Goal: Task Accomplishment & Management: Contribute content

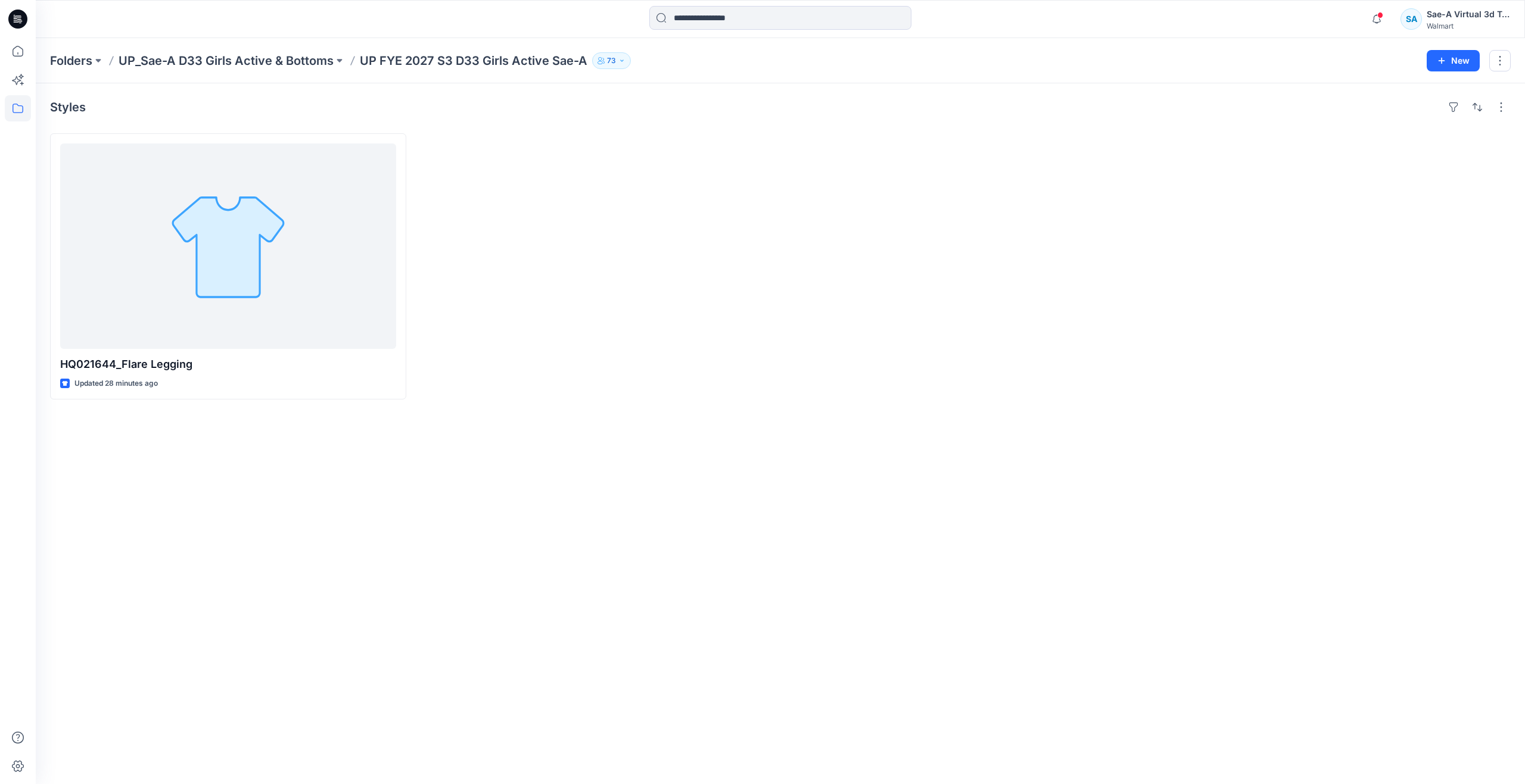
drag, startPoint x: 311, startPoint y: 432, endPoint x: 321, endPoint y: 426, distance: 11.7
click at [311, 432] on div "Styles HQ021644_Flare Legging Updated 28 minutes ago" at bounding box center [780, 434] width 1489 height 701
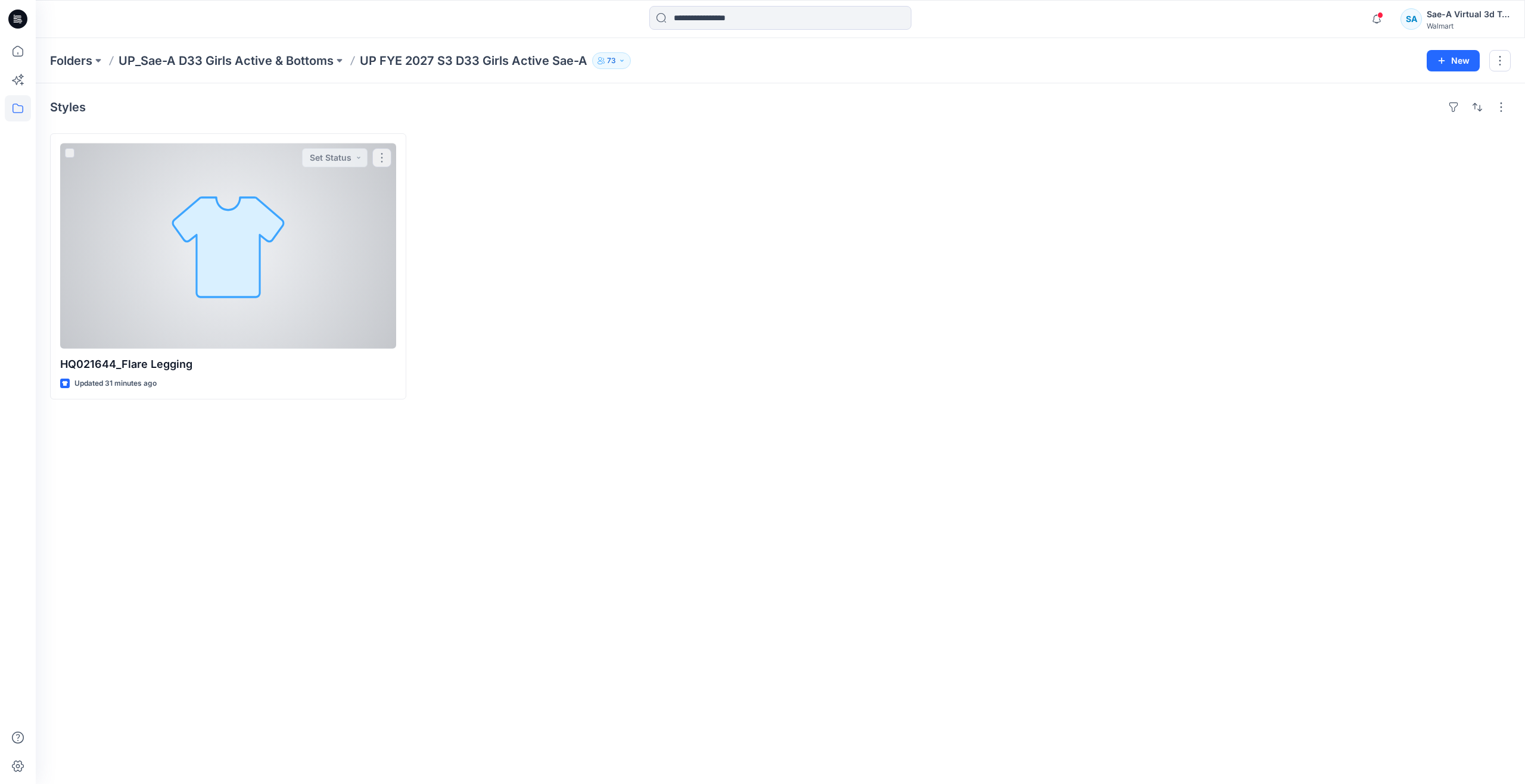
click at [201, 268] on div at bounding box center [228, 245] width 336 height 205
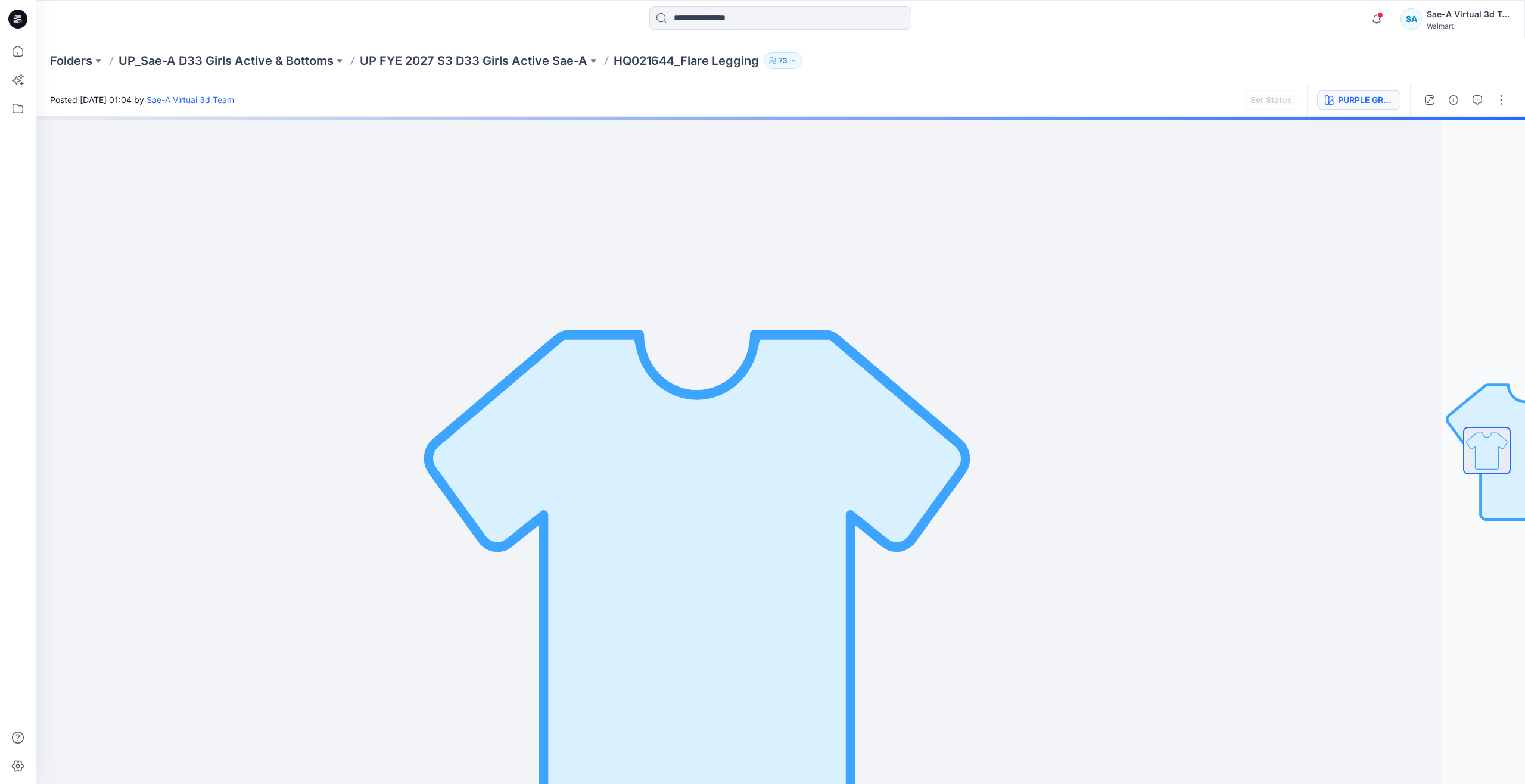
click at [1364, 98] on div "PURPLE GRANITE" at bounding box center [1366, 100] width 55 height 13
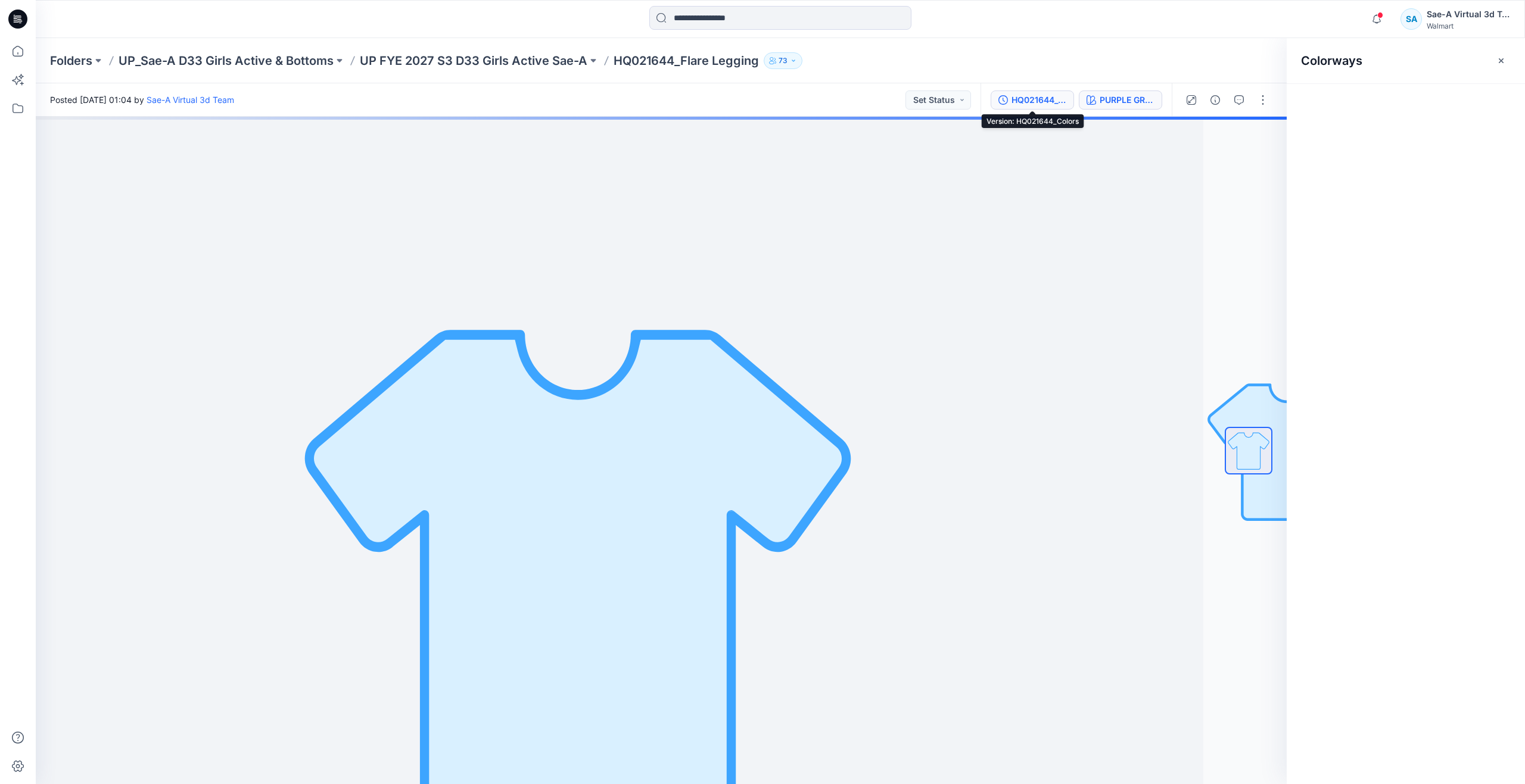
click at [1051, 100] on div "HQ021644_Colors" at bounding box center [1039, 100] width 55 height 13
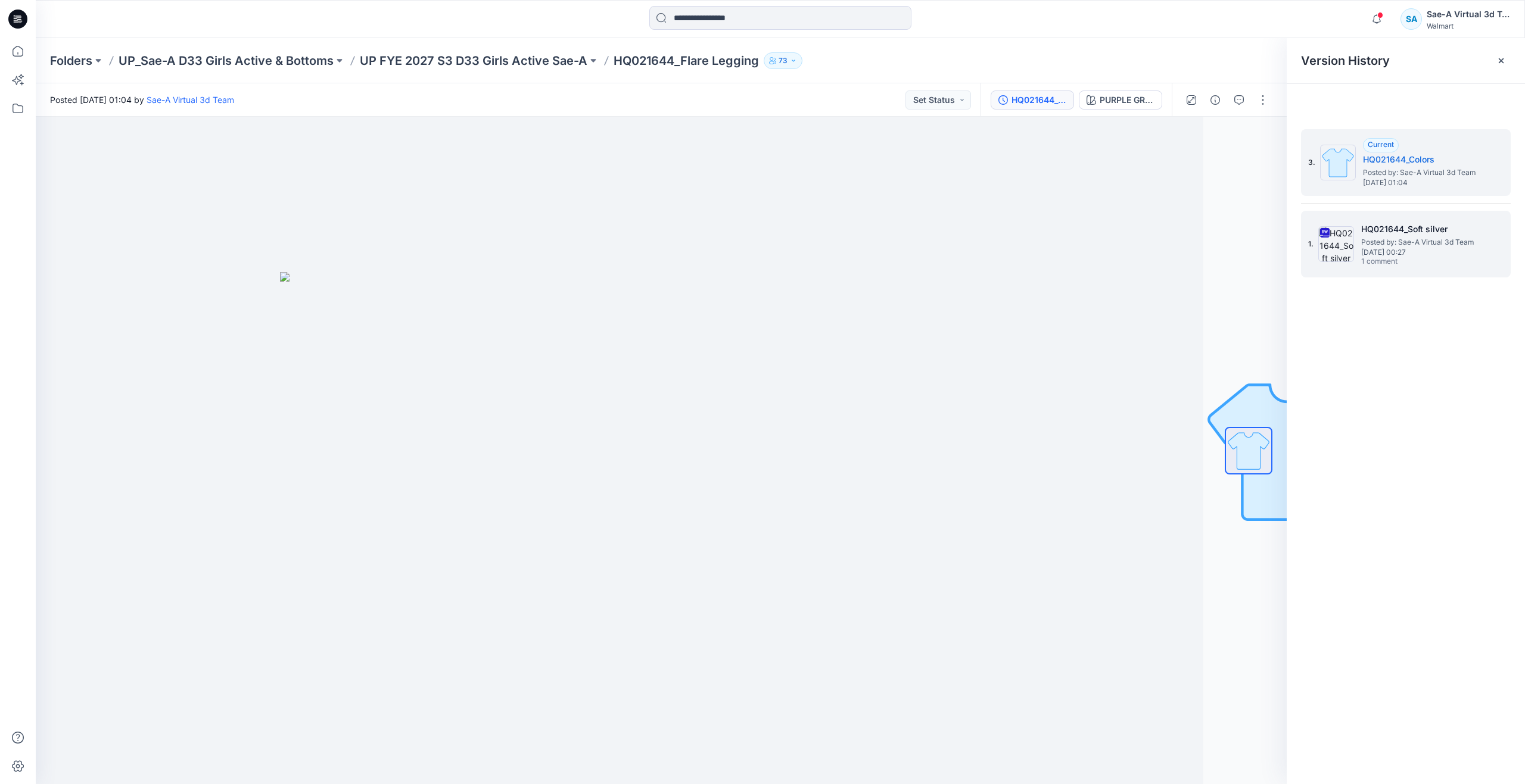
click at [1395, 253] on span "Tuesday, August 19, 2025 00:27" at bounding box center [1421, 252] width 119 height 9
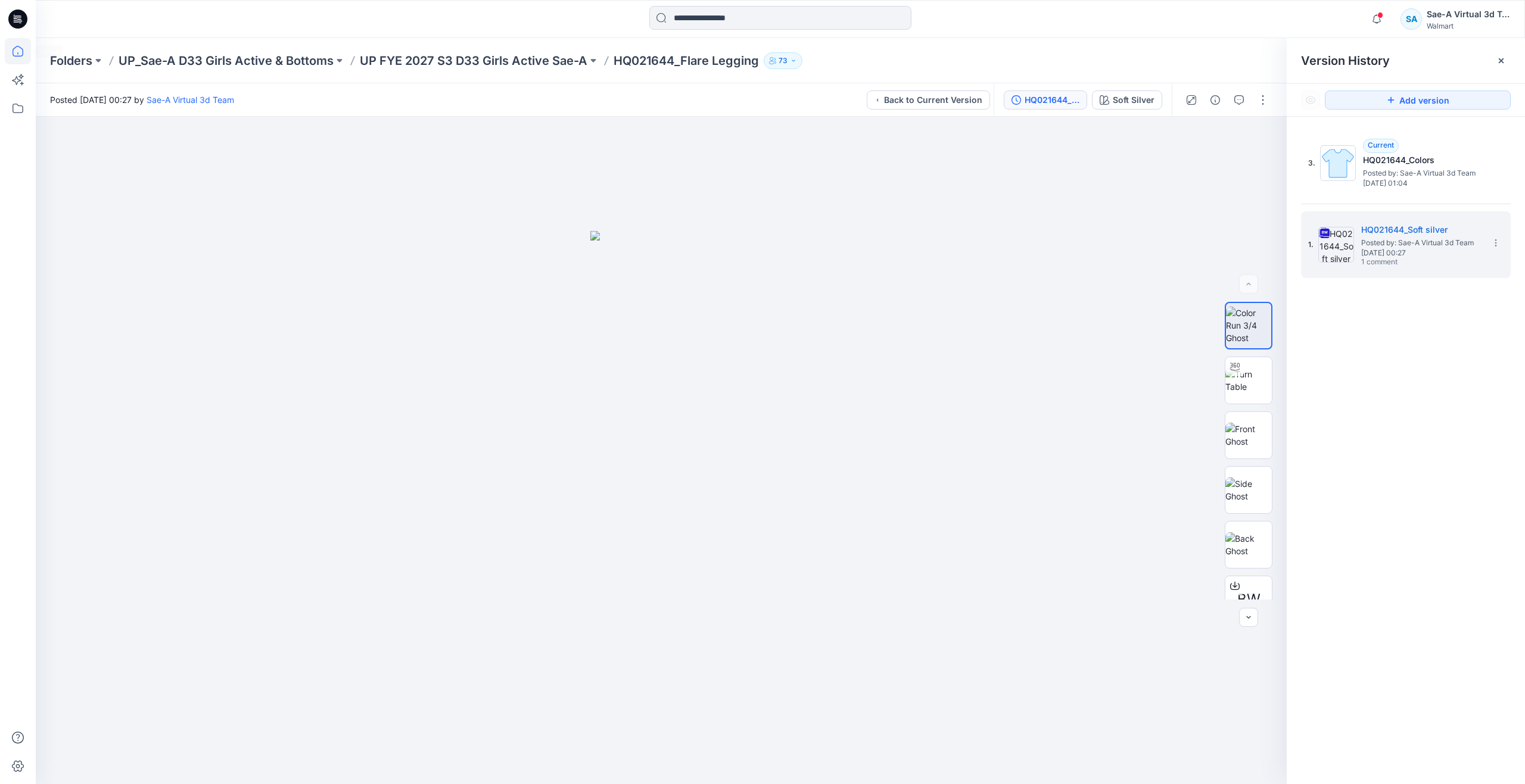
click at [19, 54] on icon at bounding box center [18, 51] width 26 height 26
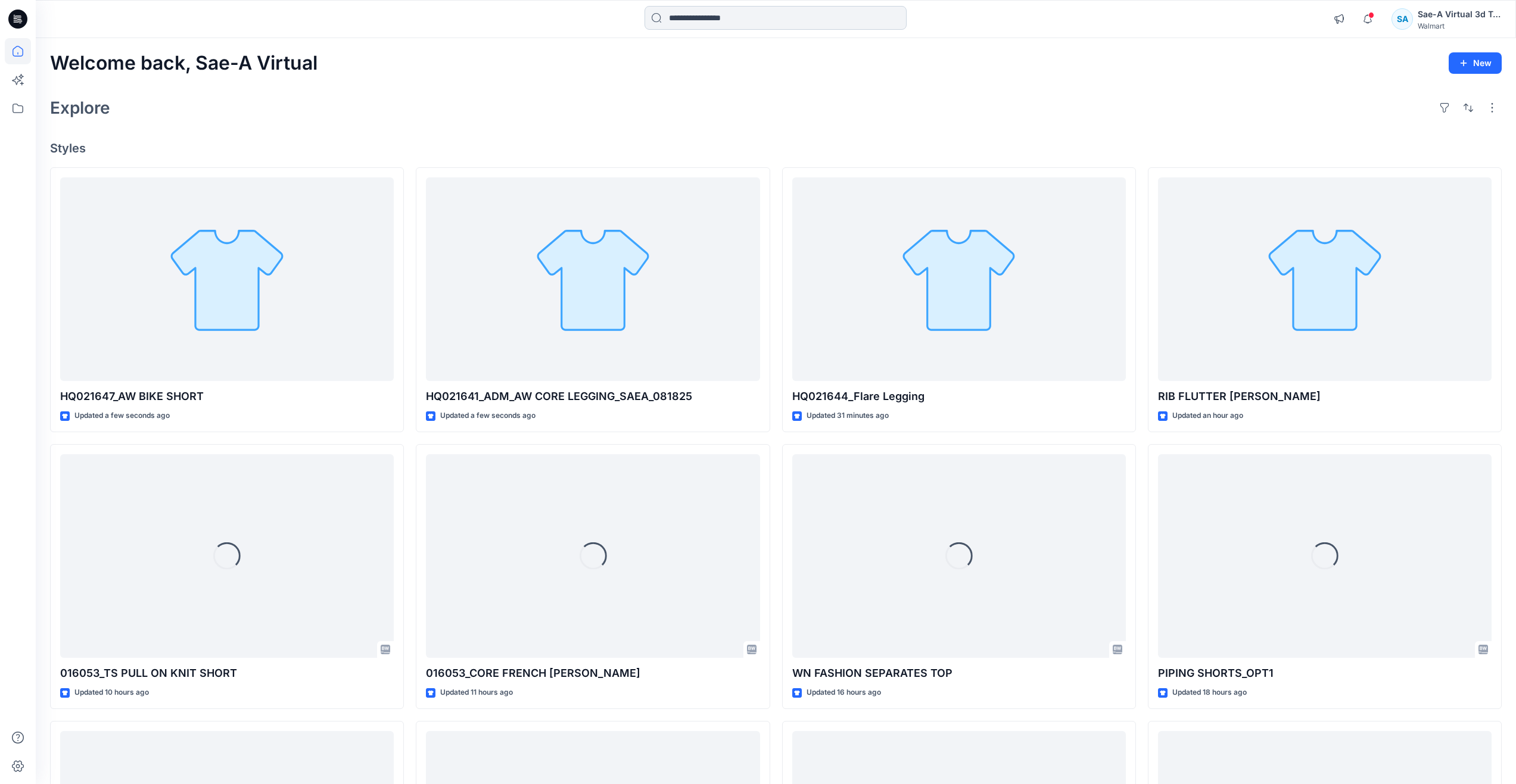
click at [733, 19] on input at bounding box center [775, 18] width 262 height 24
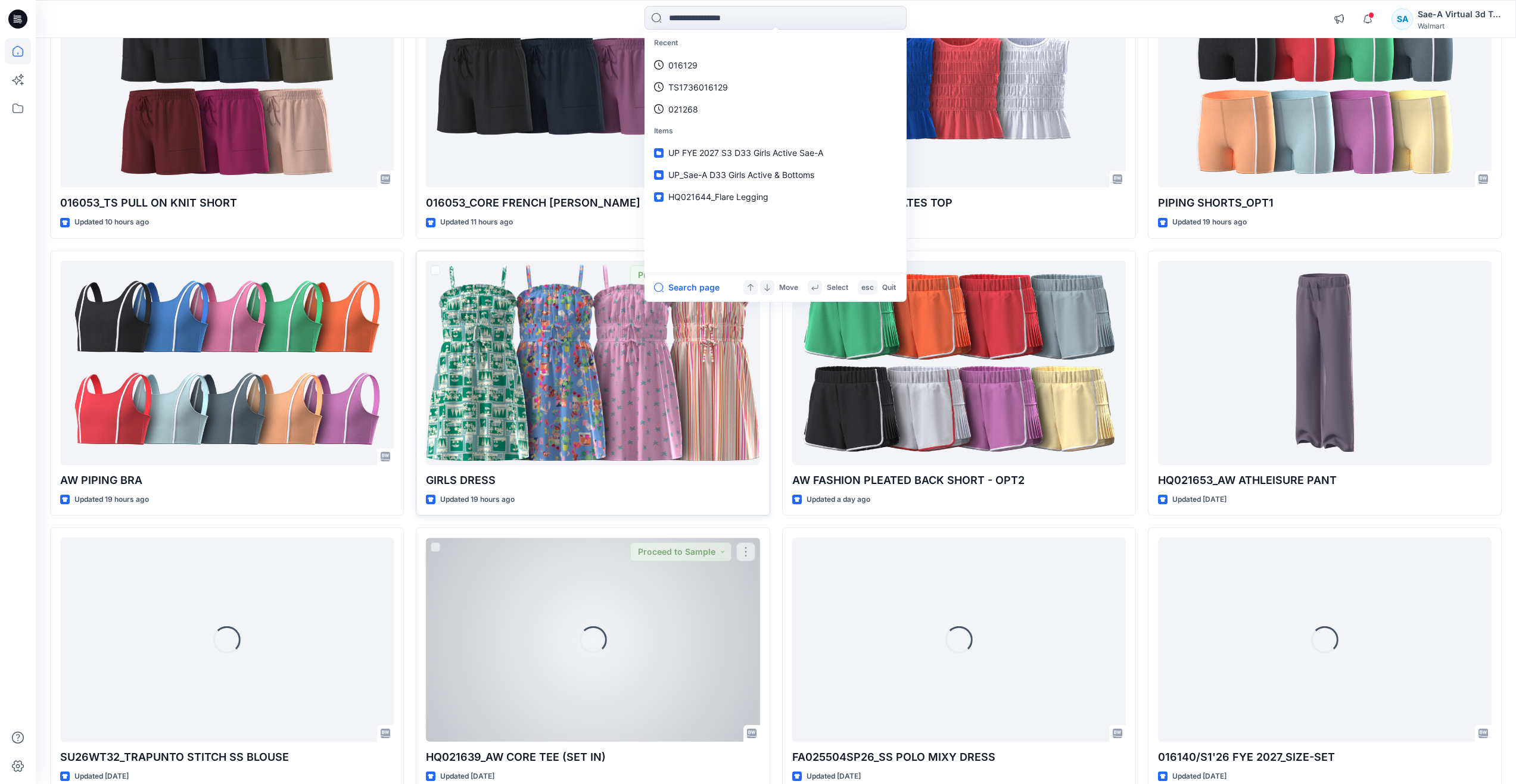
scroll to position [715, 0]
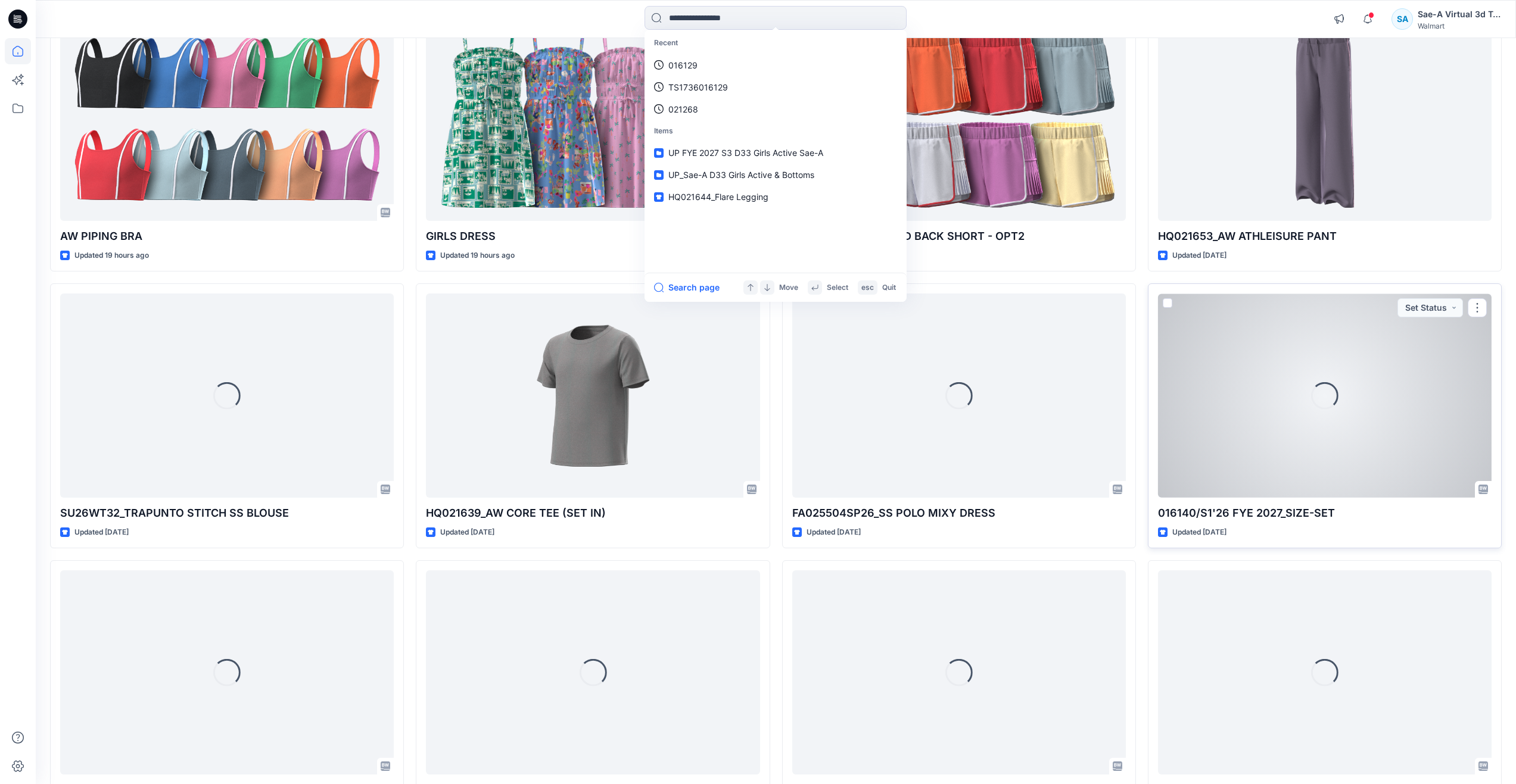
click at [1297, 476] on div "Loading..." at bounding box center [1324, 396] width 333 height 205
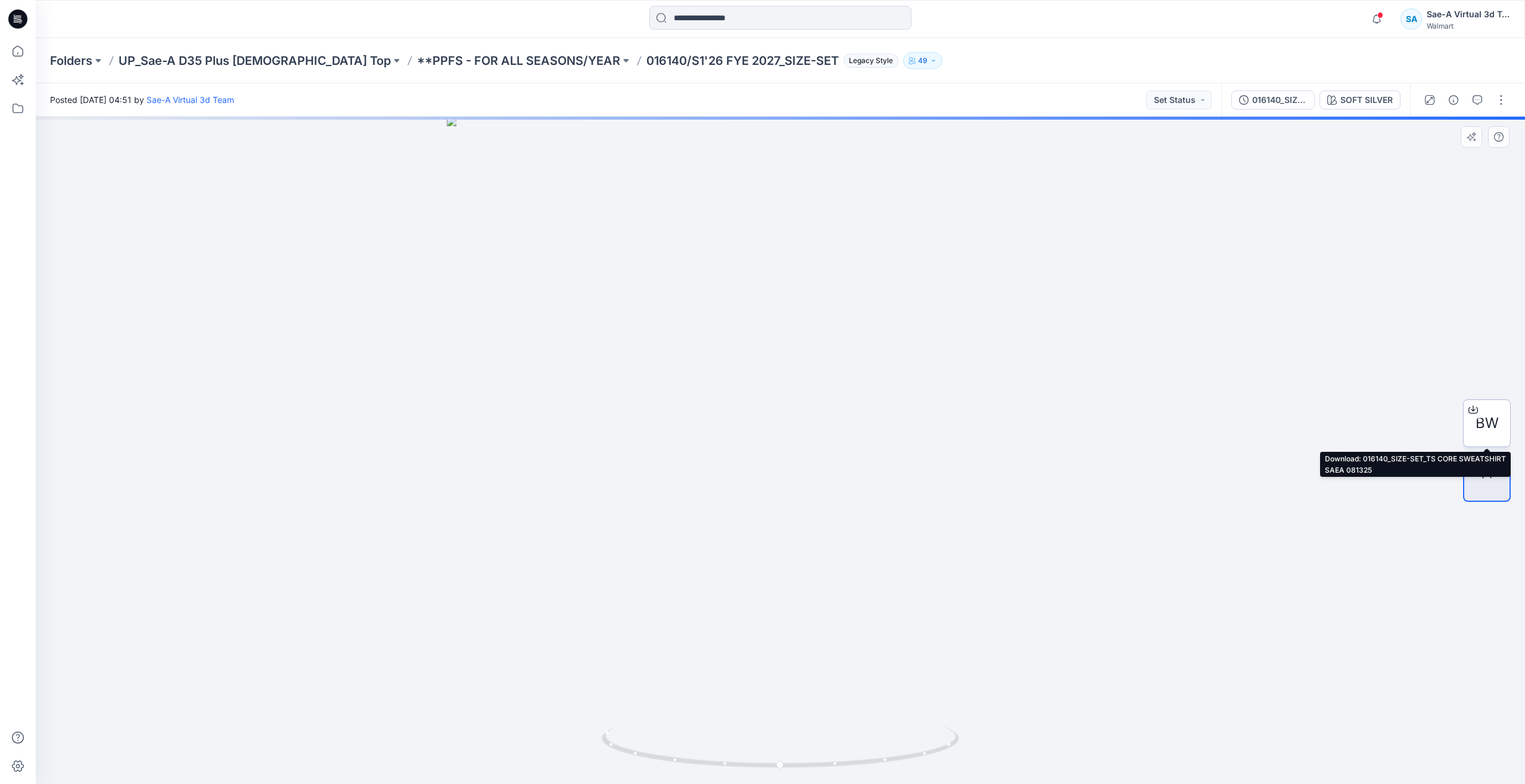
click at [1487, 422] on span "BW" at bounding box center [1487, 423] width 23 height 21
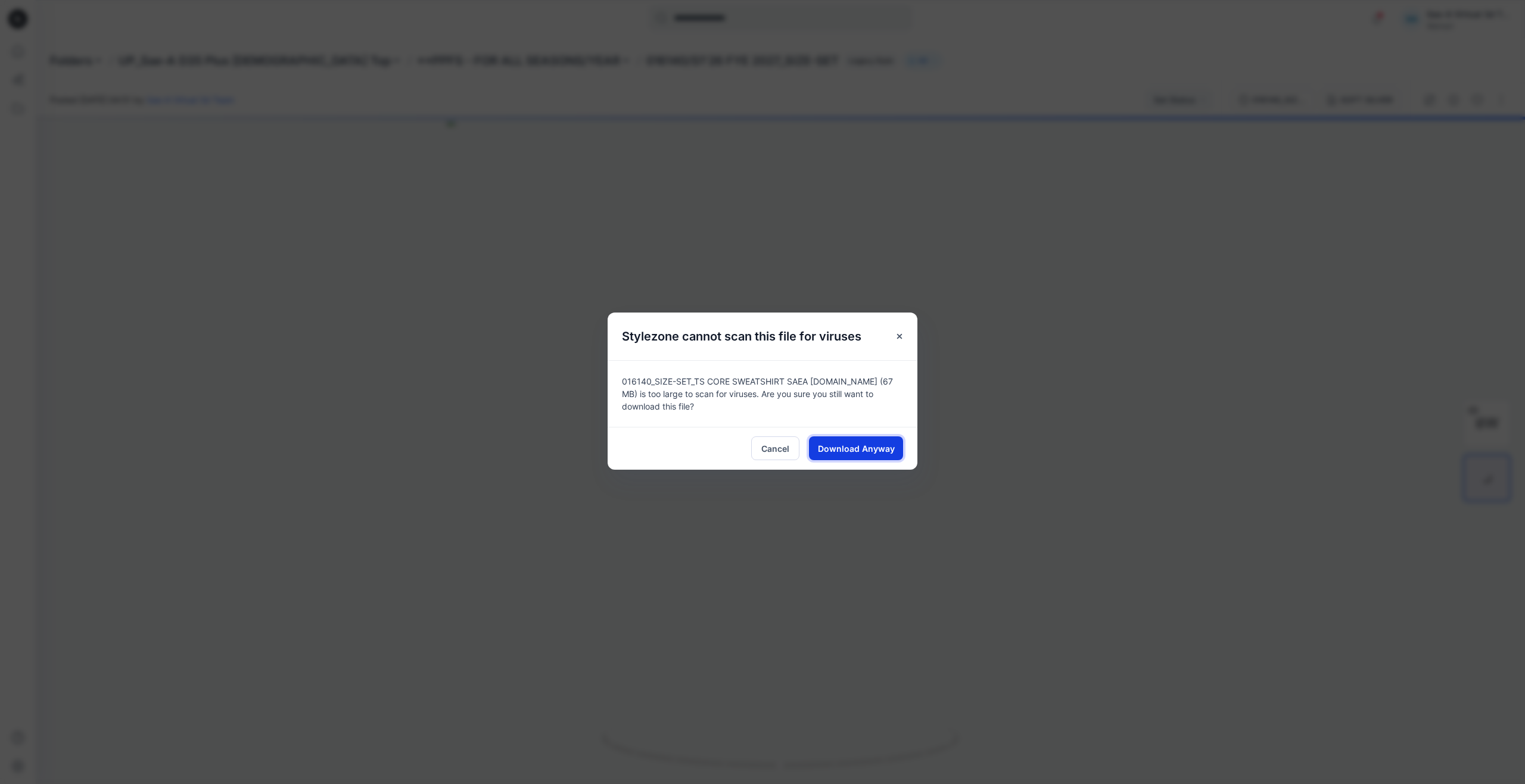
click at [840, 448] on span "Download Anyway" at bounding box center [857, 448] width 77 height 13
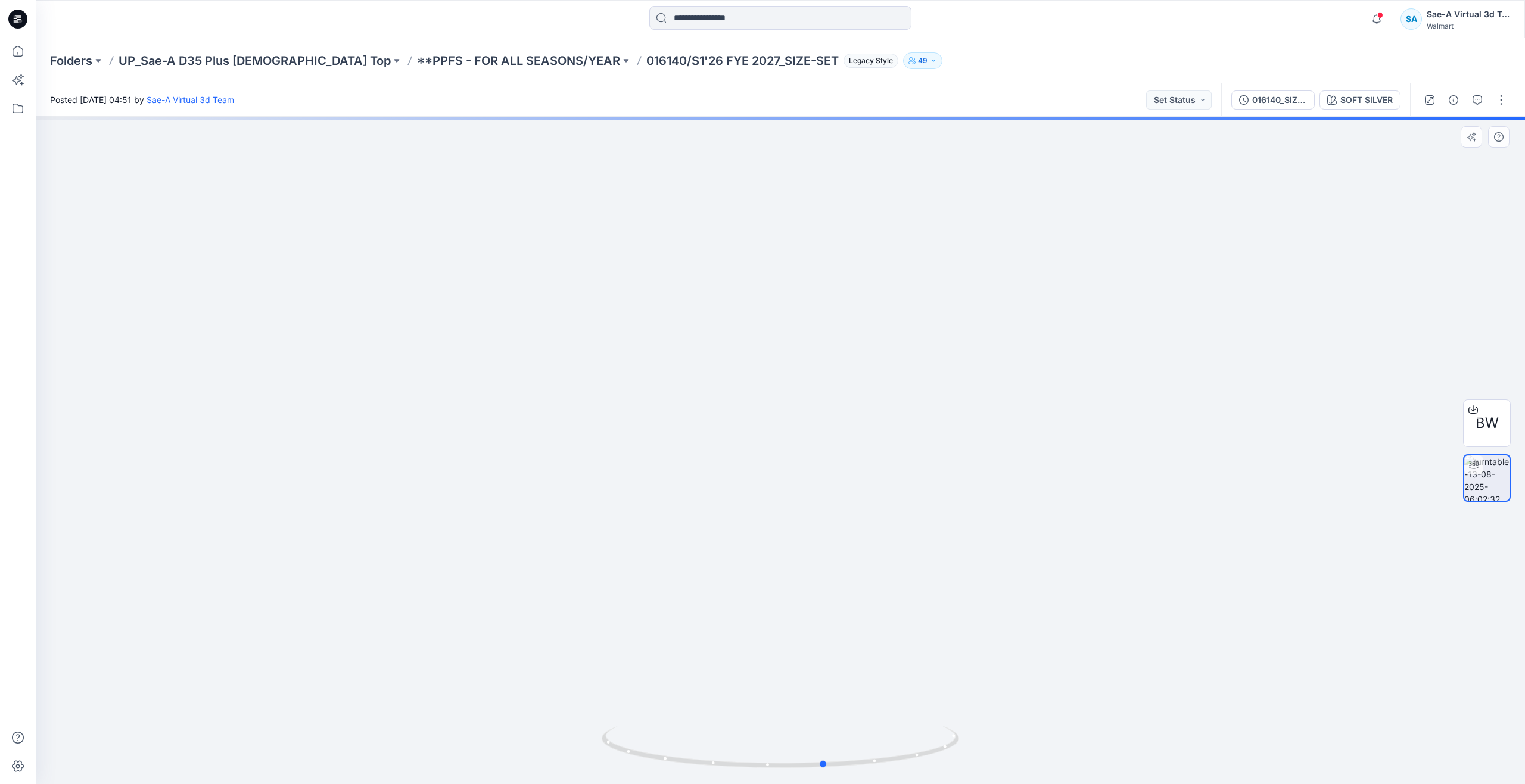
drag, startPoint x: 785, startPoint y: 765, endPoint x: 472, endPoint y: 694, distance: 321.0
click at [472, 694] on div at bounding box center [780, 450] width 1489 height 667
click at [20, 54] on icon at bounding box center [18, 51] width 26 height 26
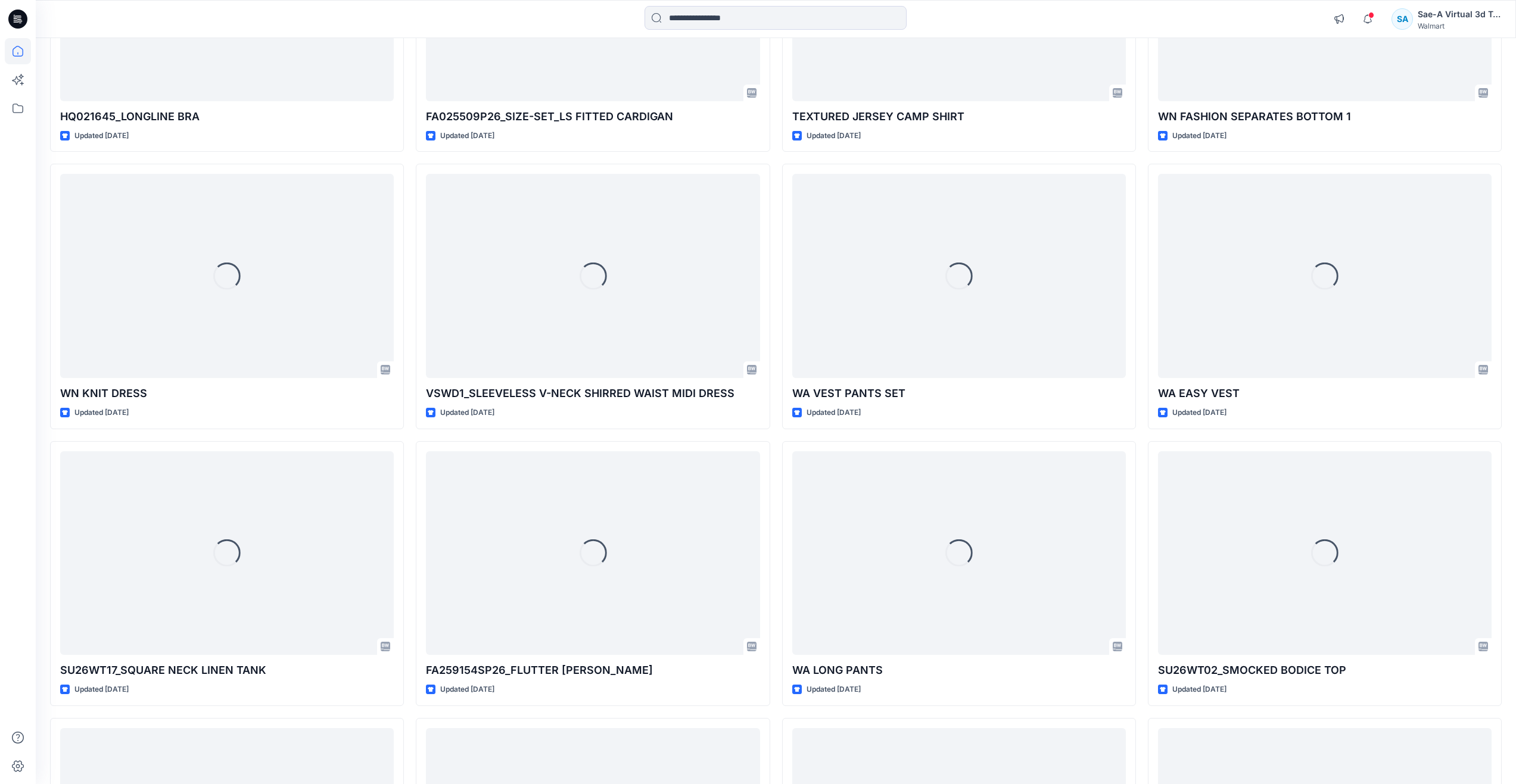
scroll to position [2458, 0]
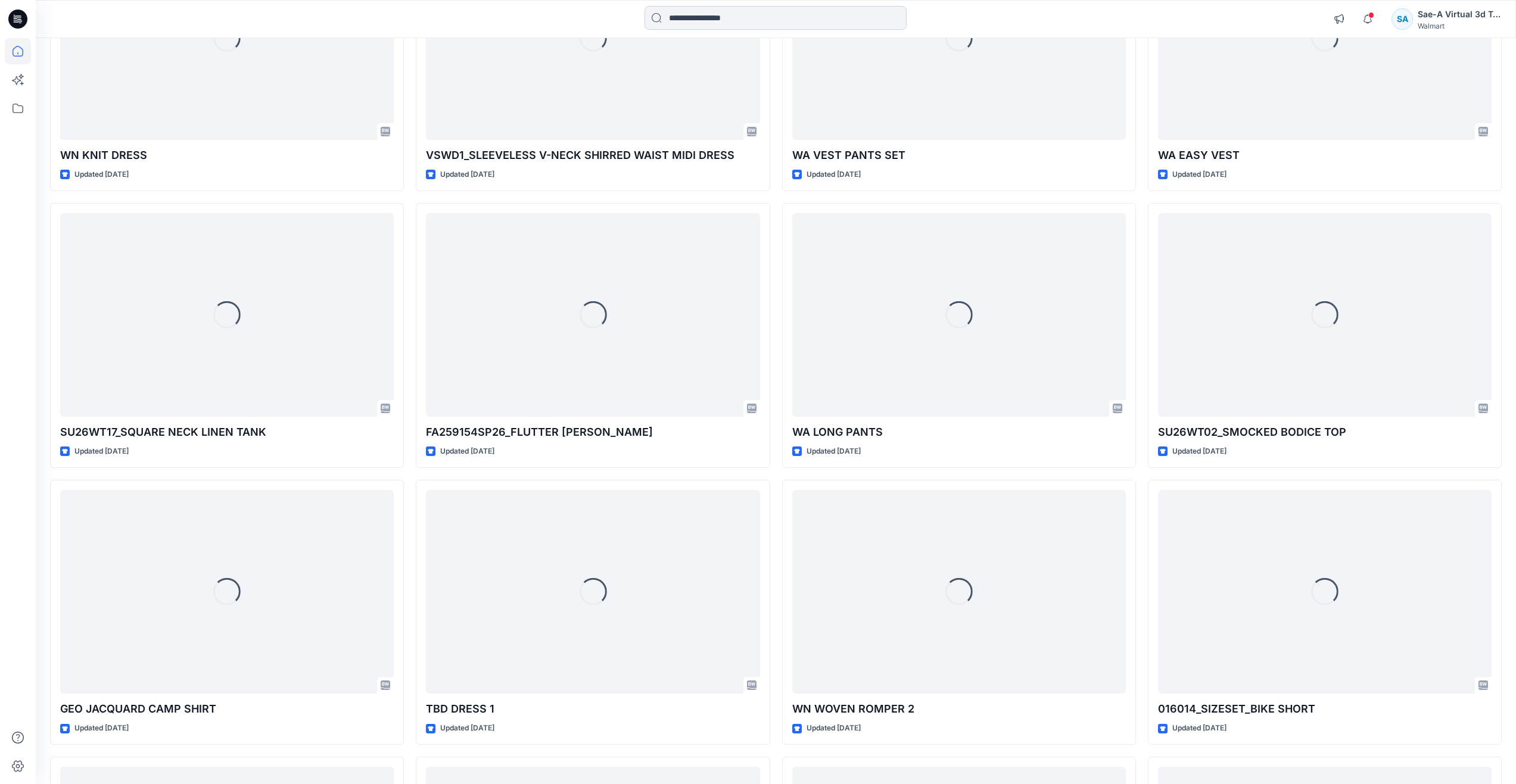
click at [711, 15] on input at bounding box center [775, 18] width 262 height 24
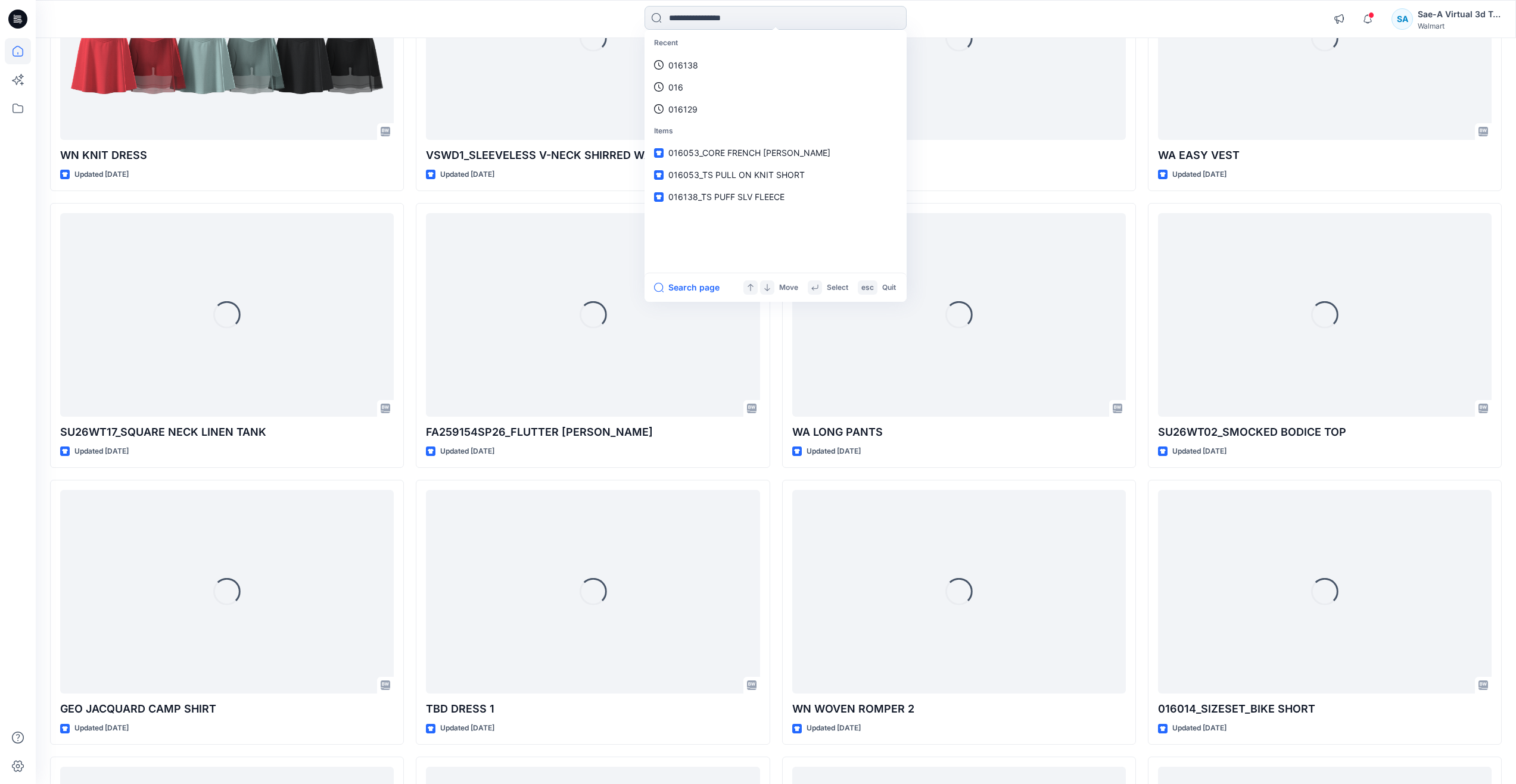
paste input "**********"
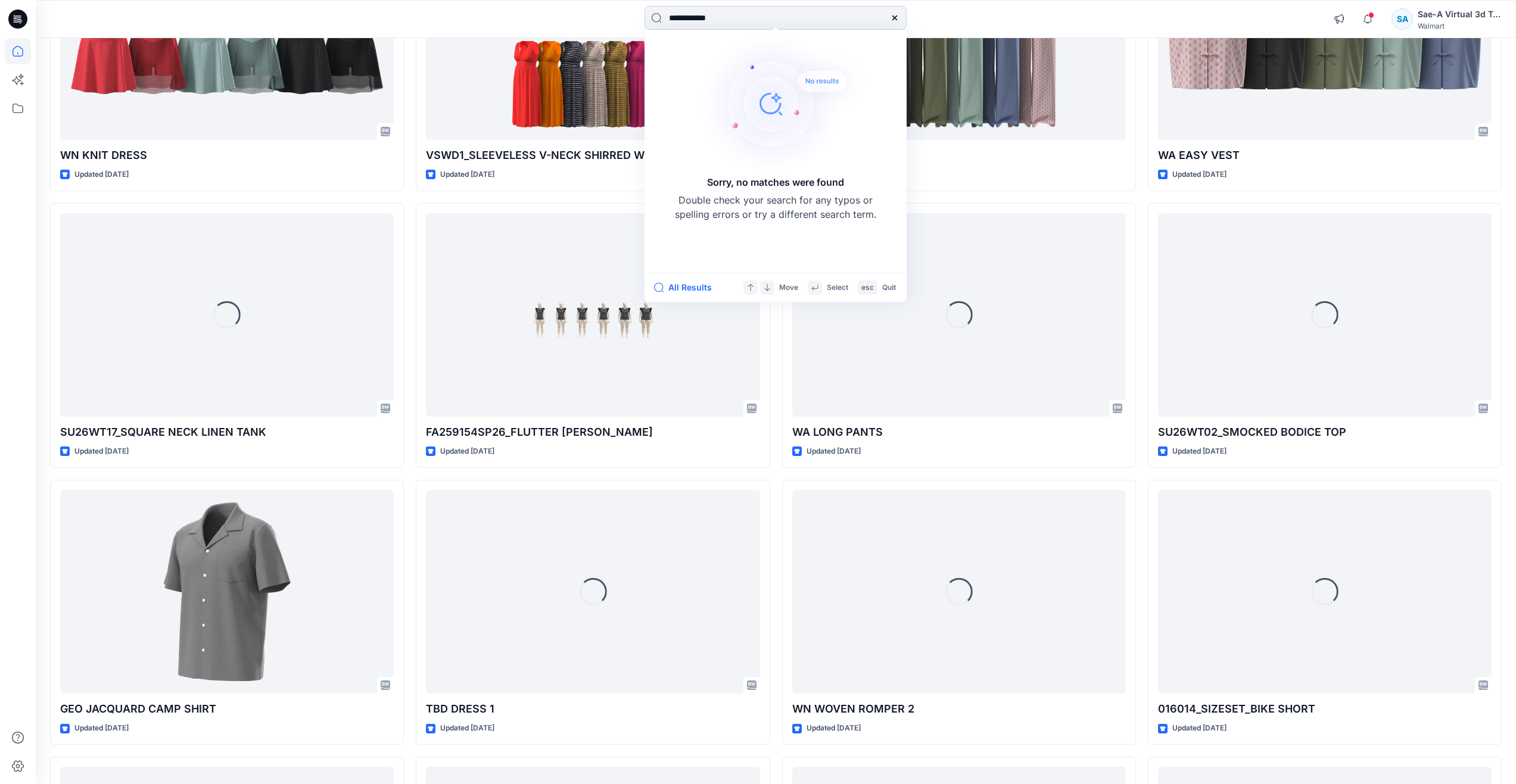
drag, startPoint x: 697, startPoint y: 17, endPoint x: 648, endPoint y: 22, distance: 49.3
click at [648, 22] on input "**********" at bounding box center [775, 18] width 262 height 24
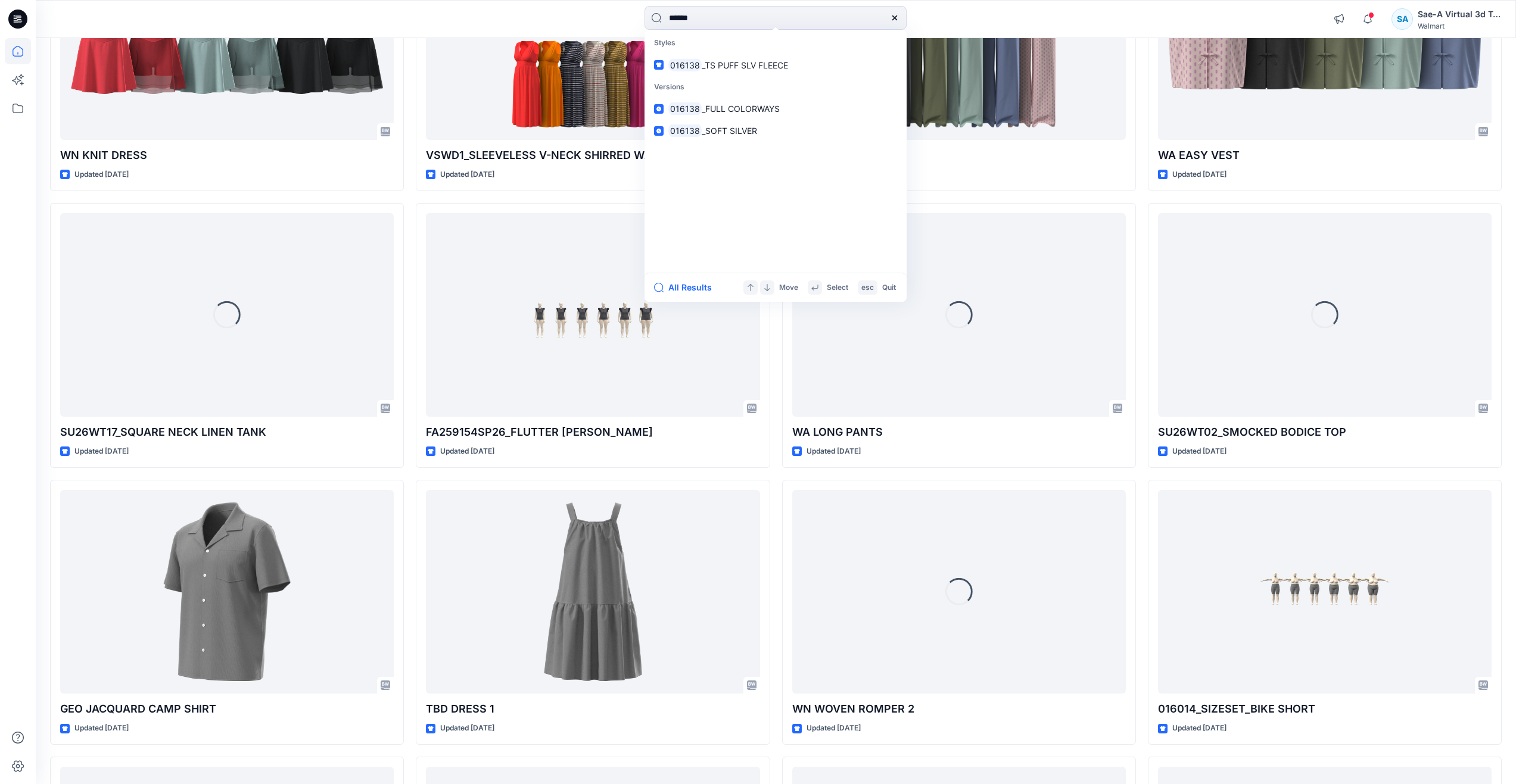
type input "******"
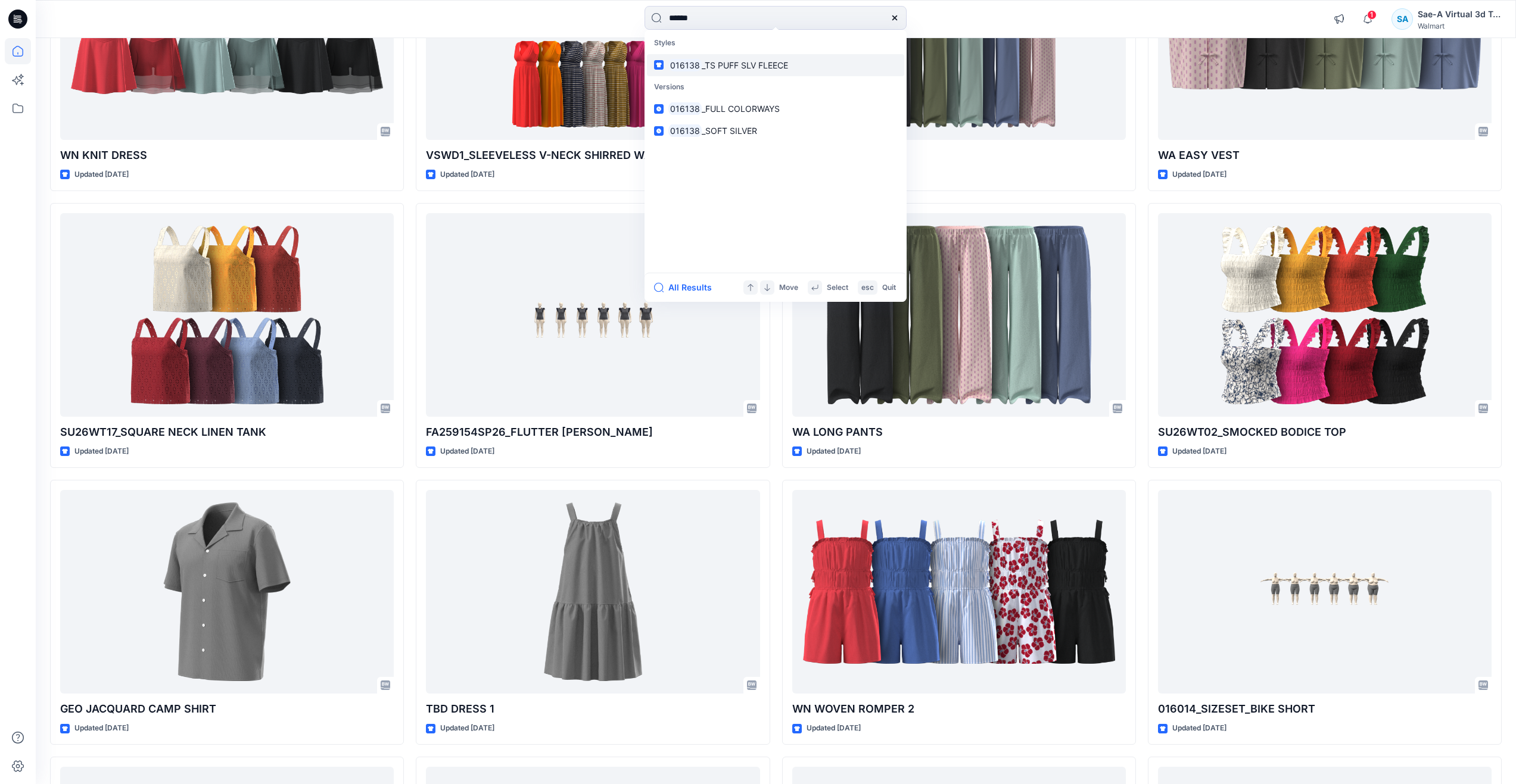
click at [739, 72] on link "016138 _TS PUFF SLV FLEECE" at bounding box center [775, 66] width 257 height 22
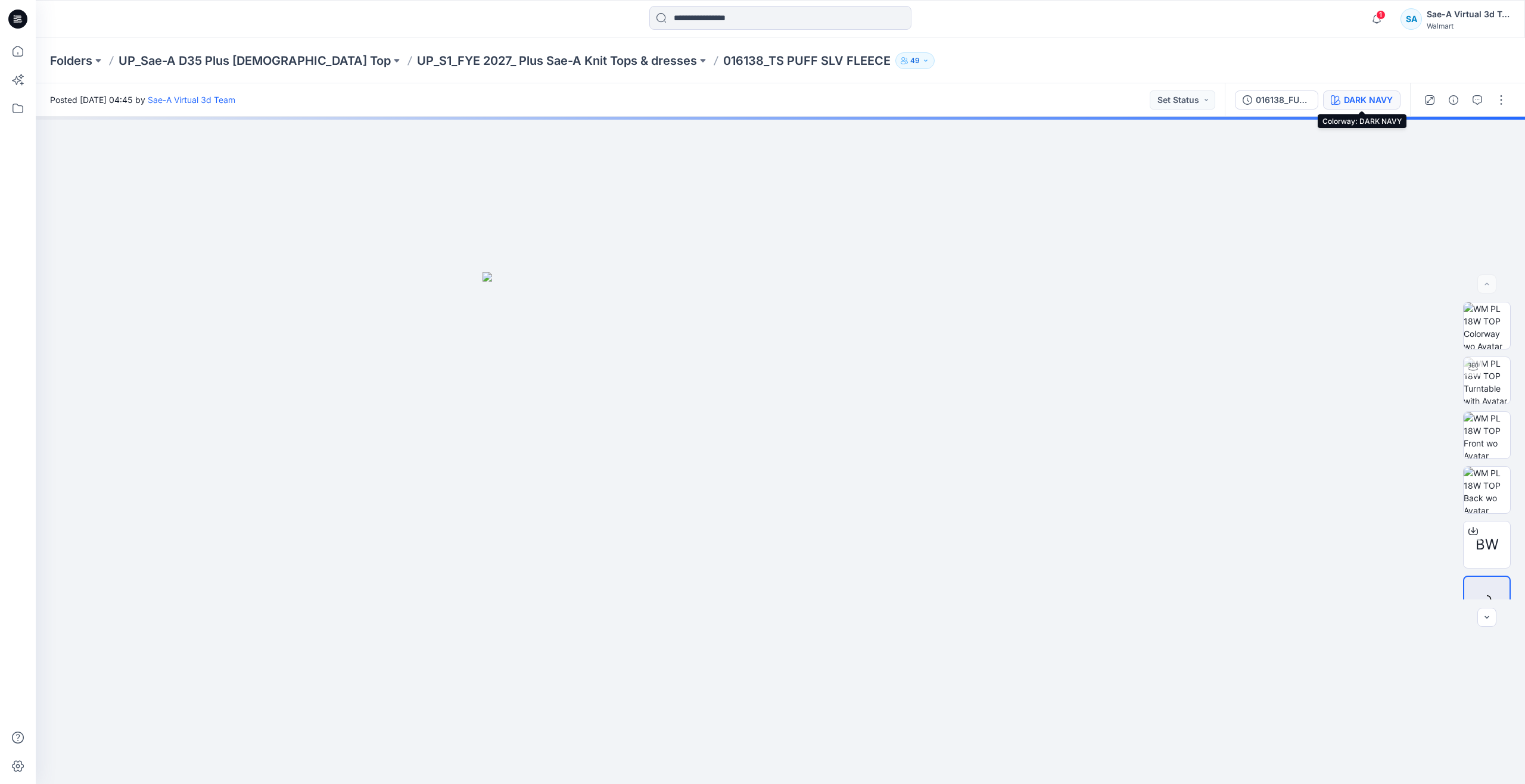
click at [1370, 97] on div "DARK NAVY" at bounding box center [1368, 100] width 49 height 13
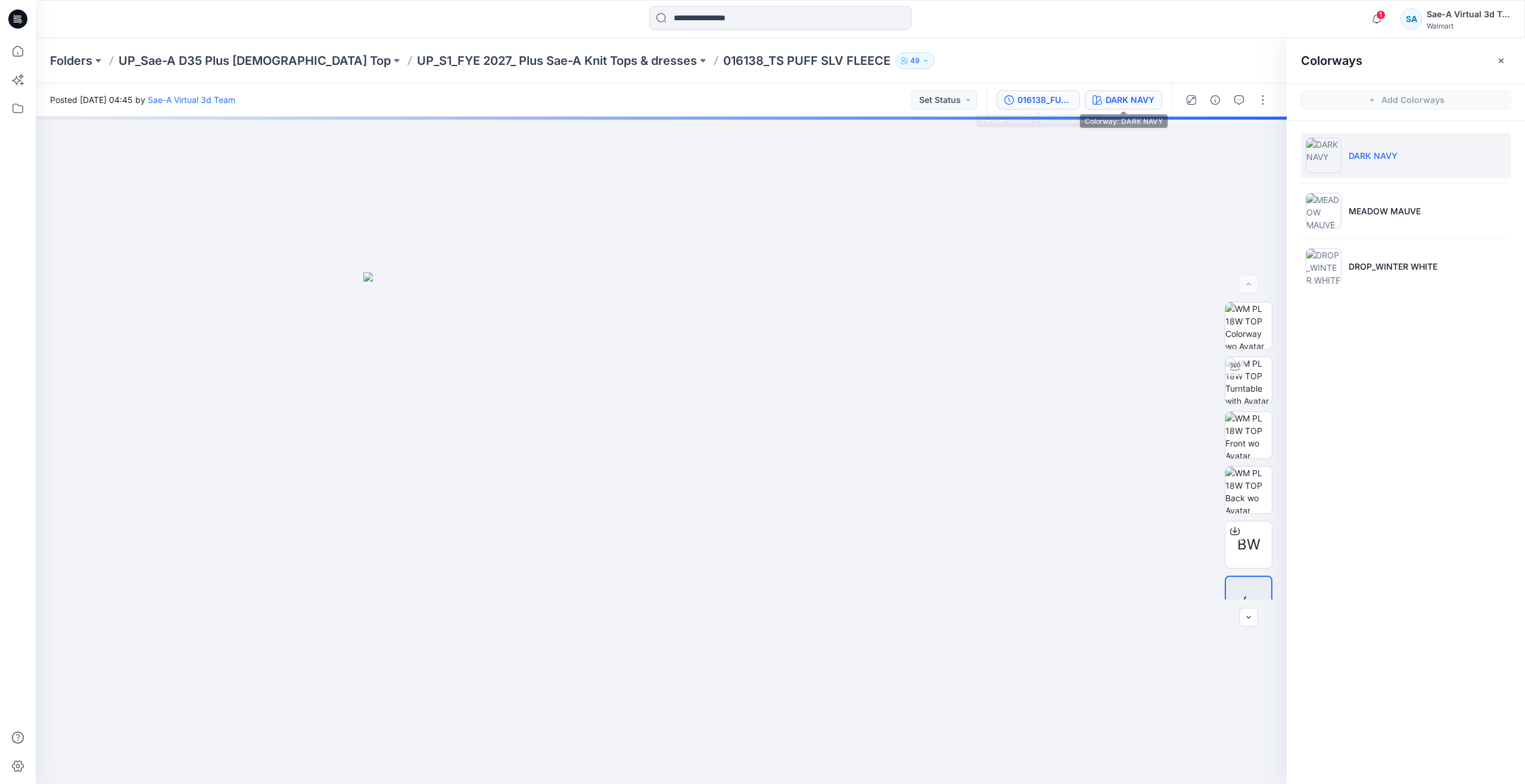
click at [1050, 98] on div "016138_FULL COLORWAYS" at bounding box center [1045, 100] width 55 height 13
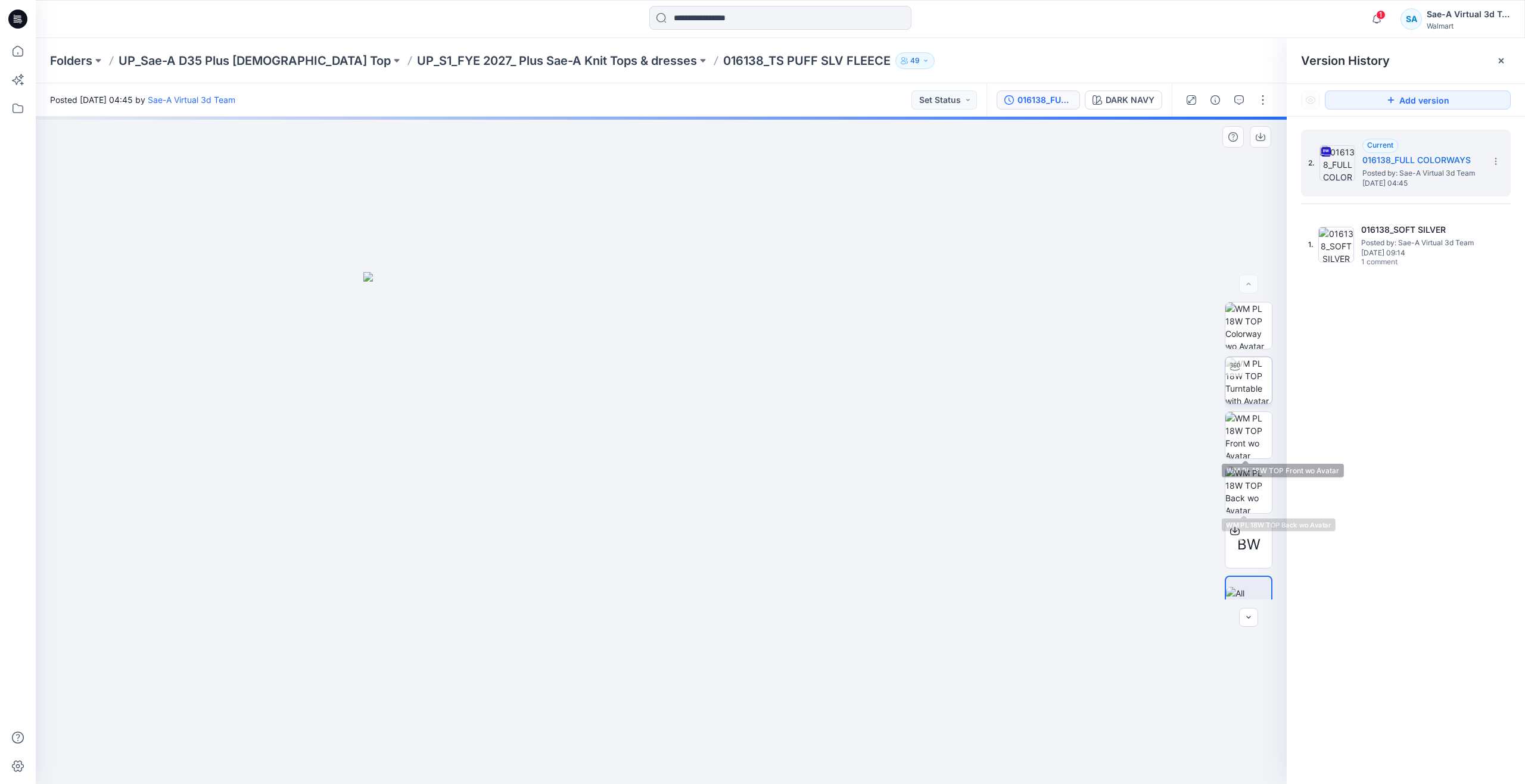
click at [1250, 382] on img at bounding box center [1249, 380] width 47 height 47
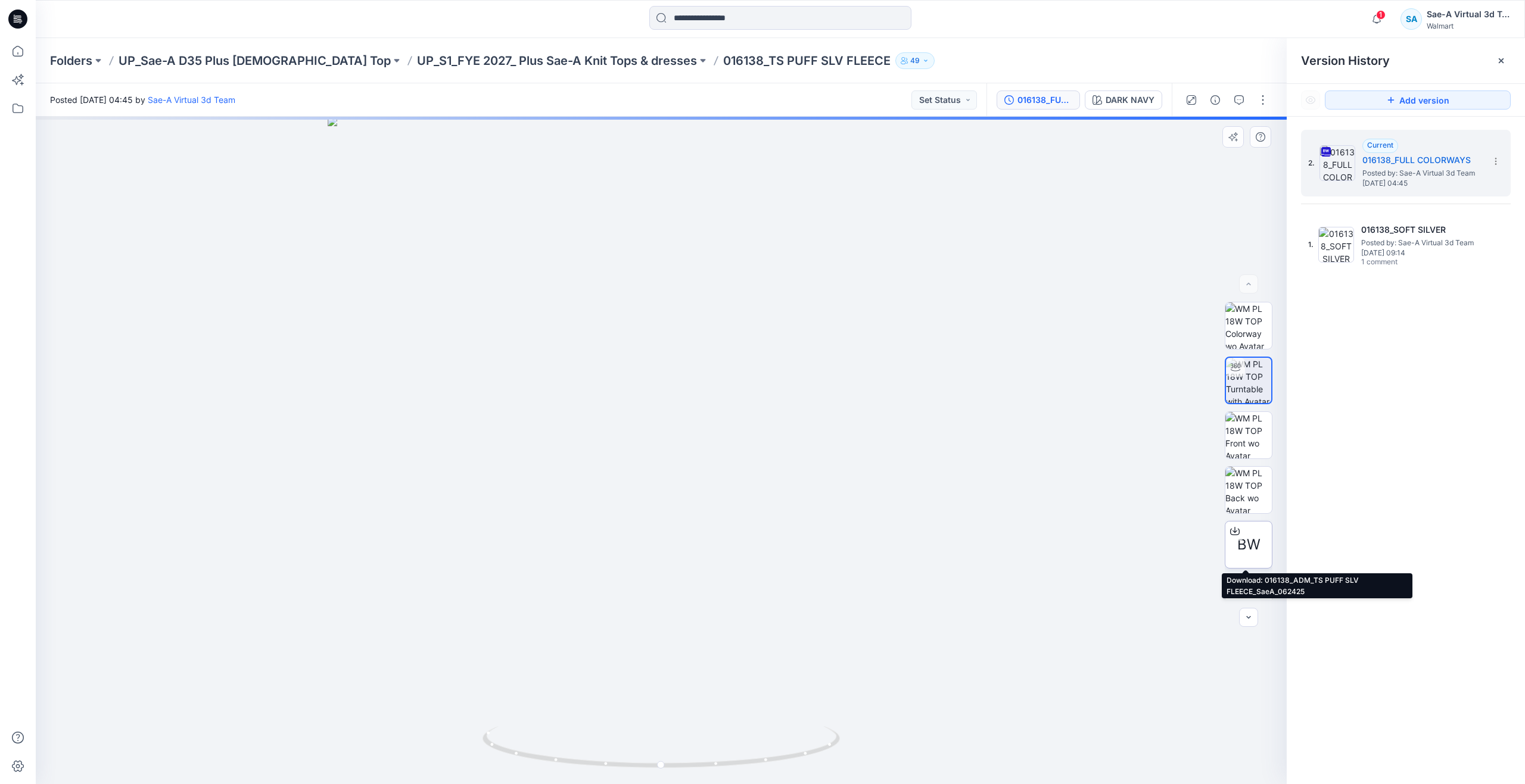
click at [1253, 538] on span "BW" at bounding box center [1249, 545] width 23 height 21
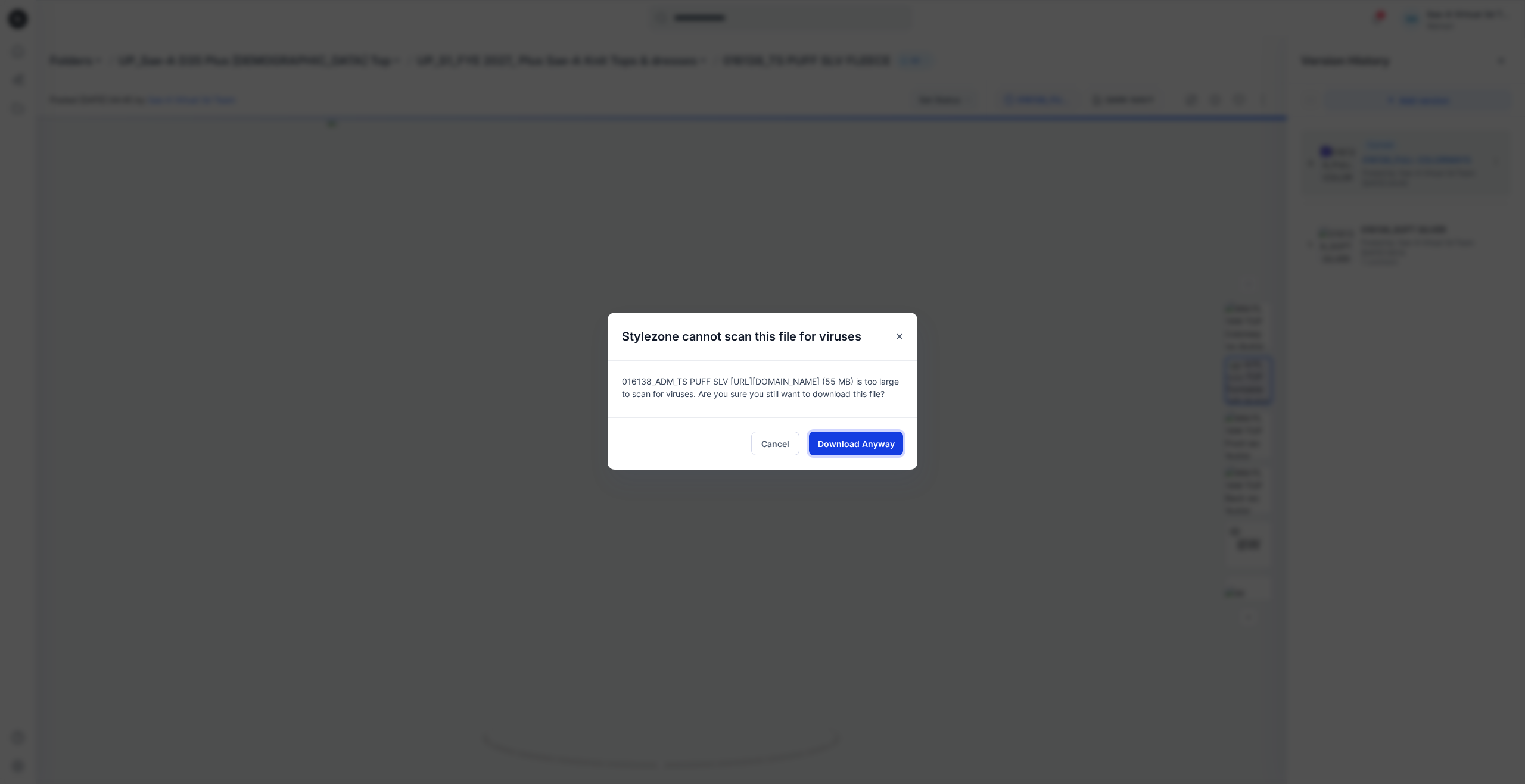
click at [881, 444] on span "Download Anyway" at bounding box center [857, 444] width 77 height 13
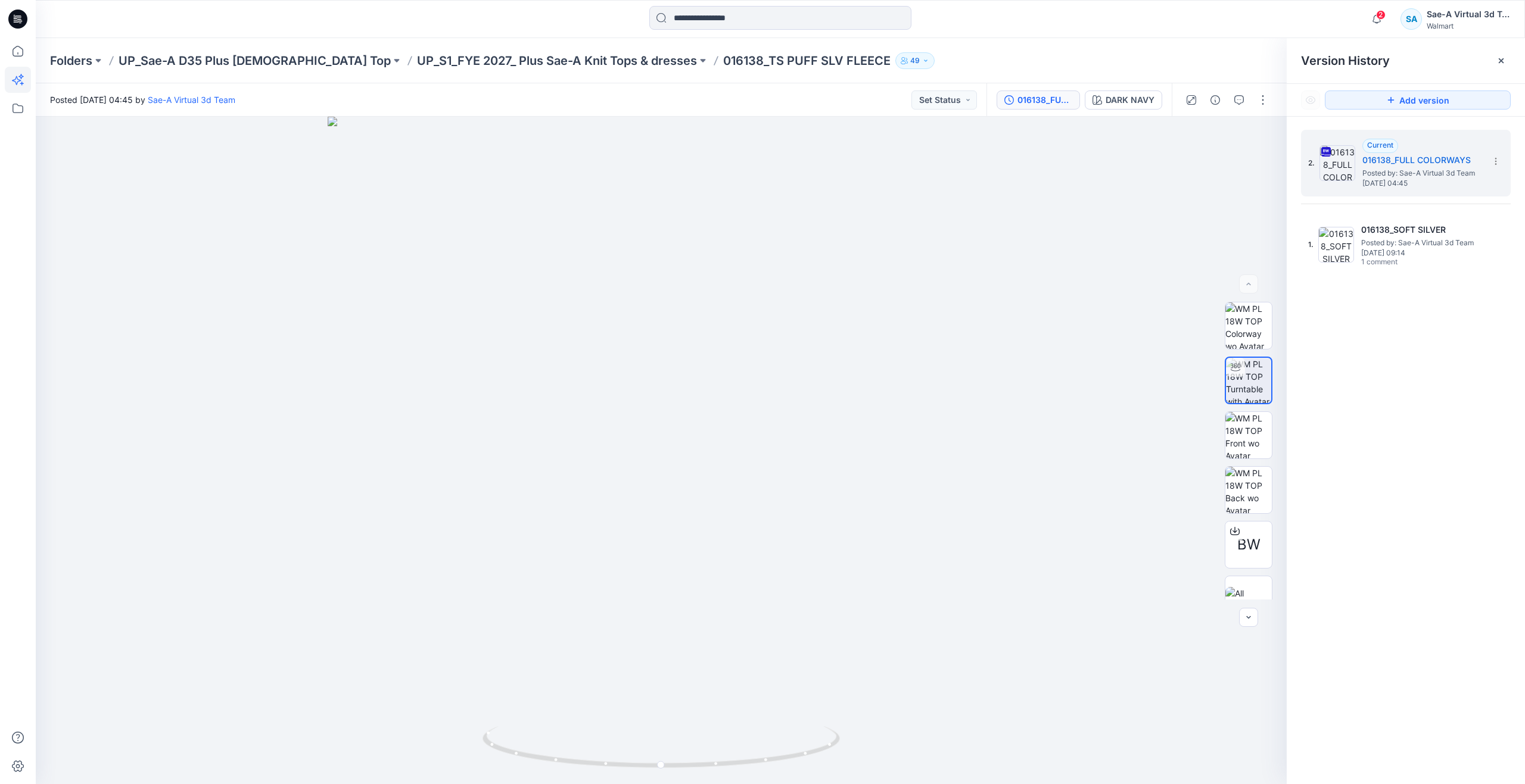
drag, startPoint x: 11, startPoint y: 44, endPoint x: 29, endPoint y: 72, distance: 33.3
click at [11, 44] on icon at bounding box center [18, 51] width 26 height 26
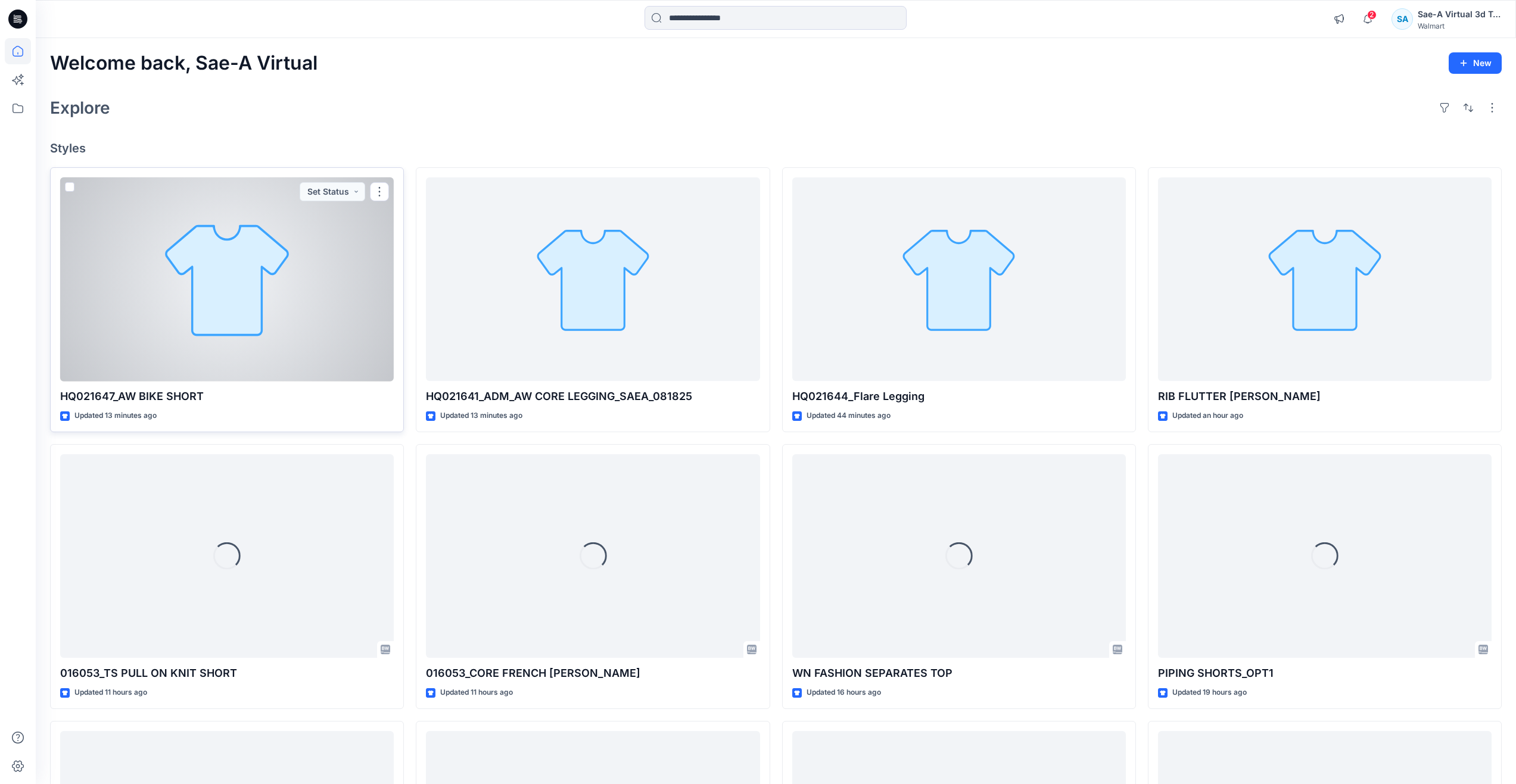
click at [259, 311] on div at bounding box center [227, 280] width 333 height 205
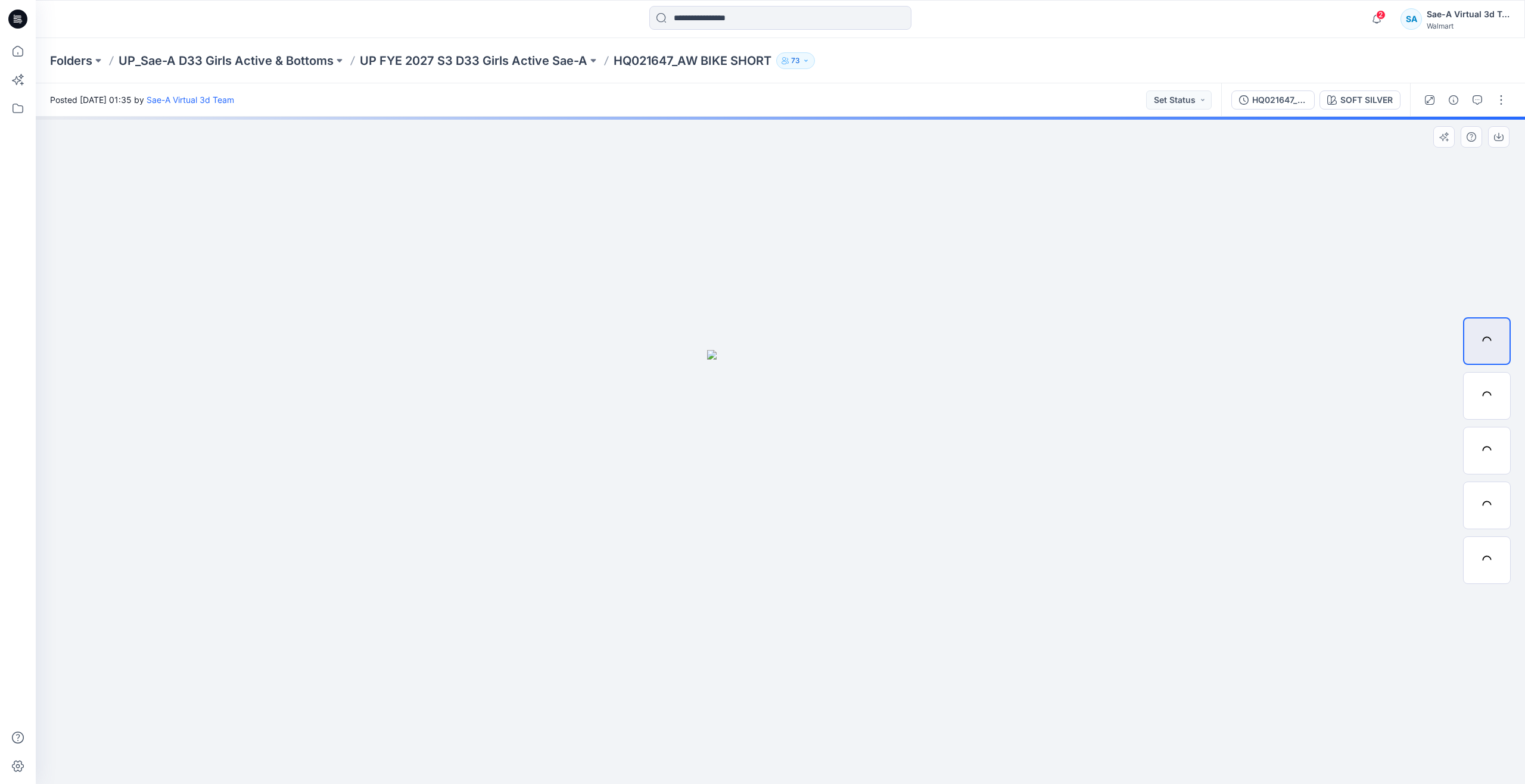
drag, startPoint x: 1222, startPoint y: 268, endPoint x: 1243, endPoint y: 231, distance: 42.5
click at [1222, 268] on div at bounding box center [780, 450] width 1489 height 667
click at [1279, 102] on div "HQ021647_SOFT SILVER" at bounding box center [1279, 100] width 55 height 13
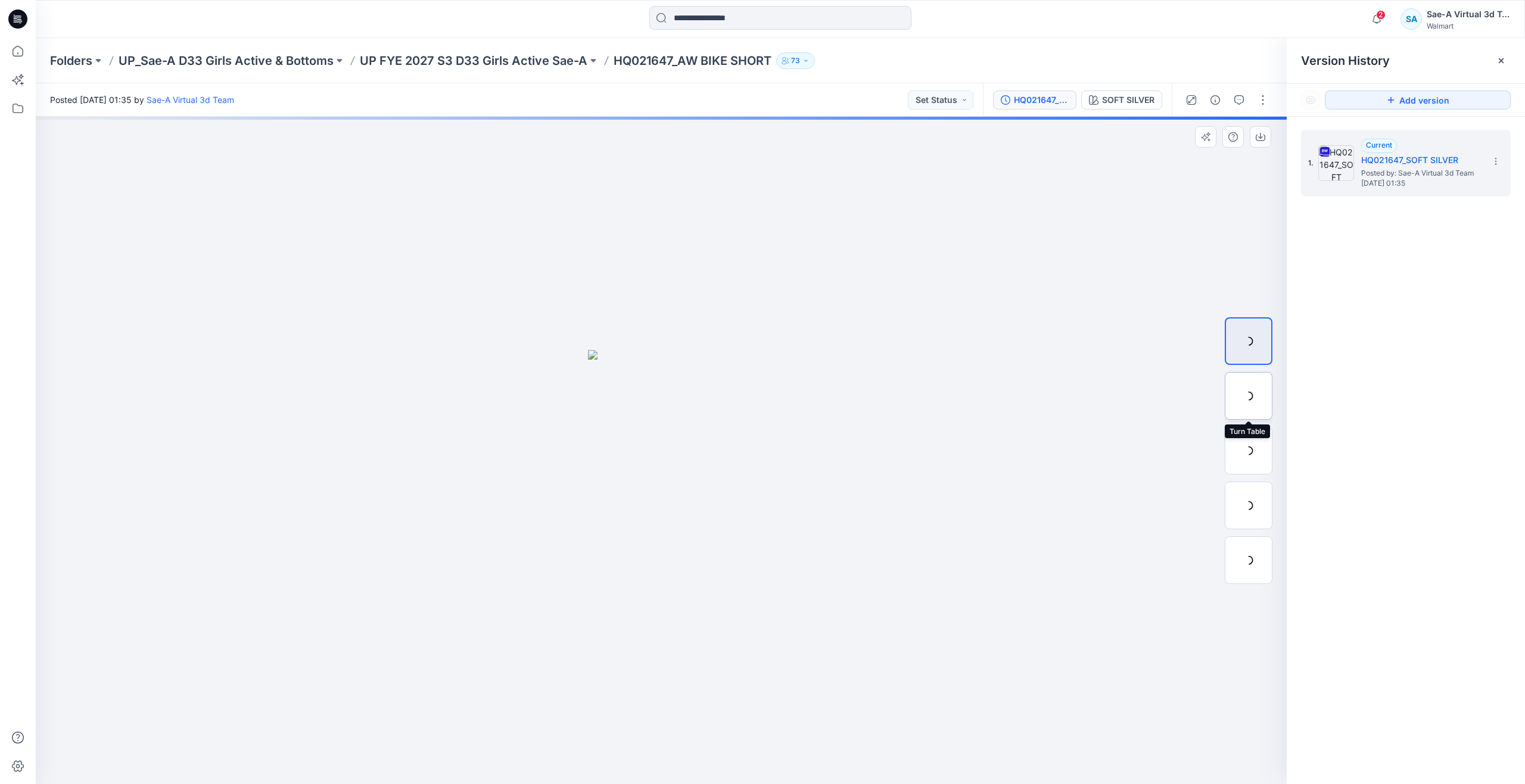
click at [1245, 391] on div at bounding box center [1249, 396] width 48 height 48
drag, startPoint x: 669, startPoint y: 772, endPoint x: 723, endPoint y: 679, distance: 107.5
click at [723, 679] on div at bounding box center [661, 450] width 1251 height 667
click at [10, 43] on icon at bounding box center [18, 51] width 26 height 26
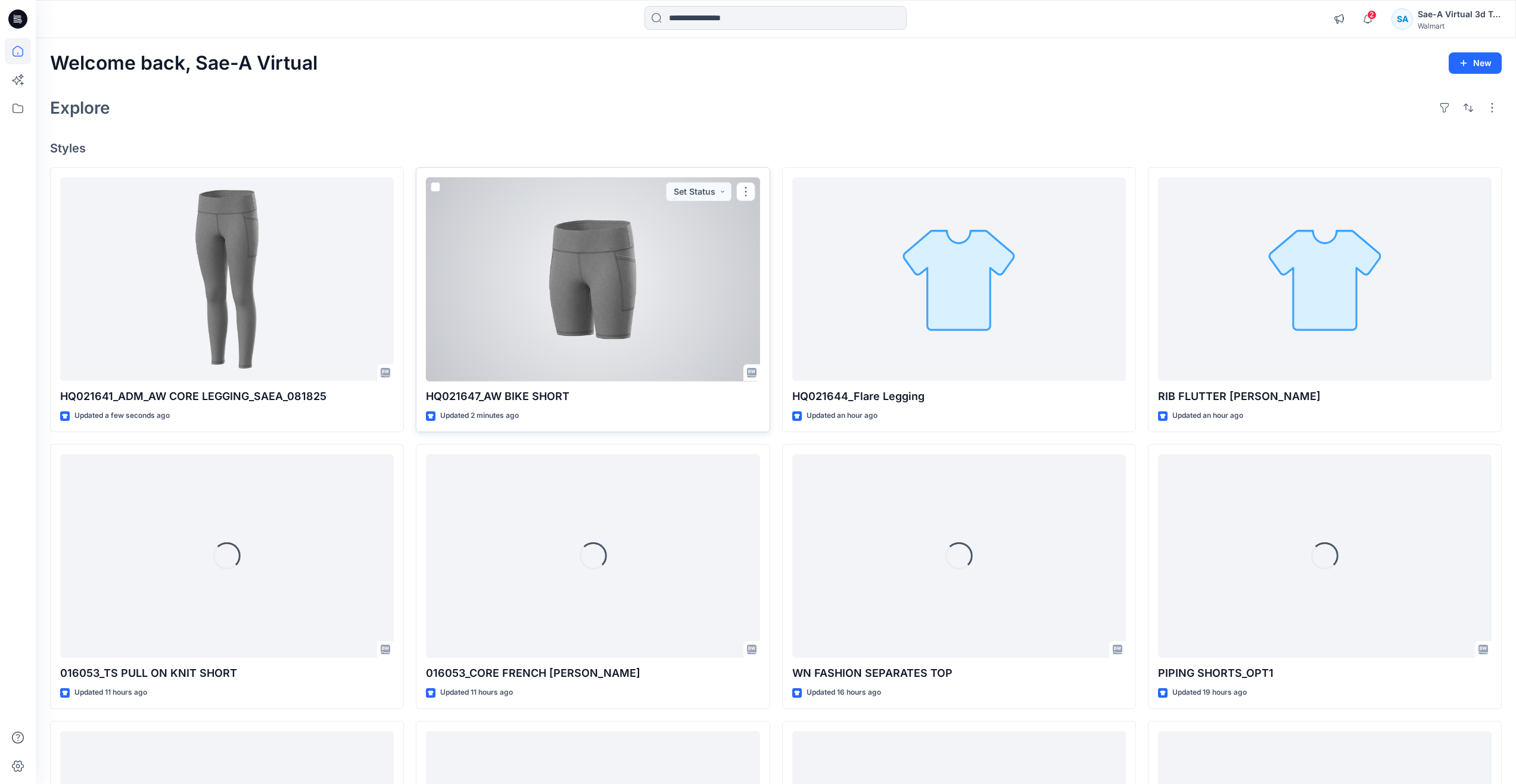
click at [574, 295] on div at bounding box center [592, 280] width 333 height 205
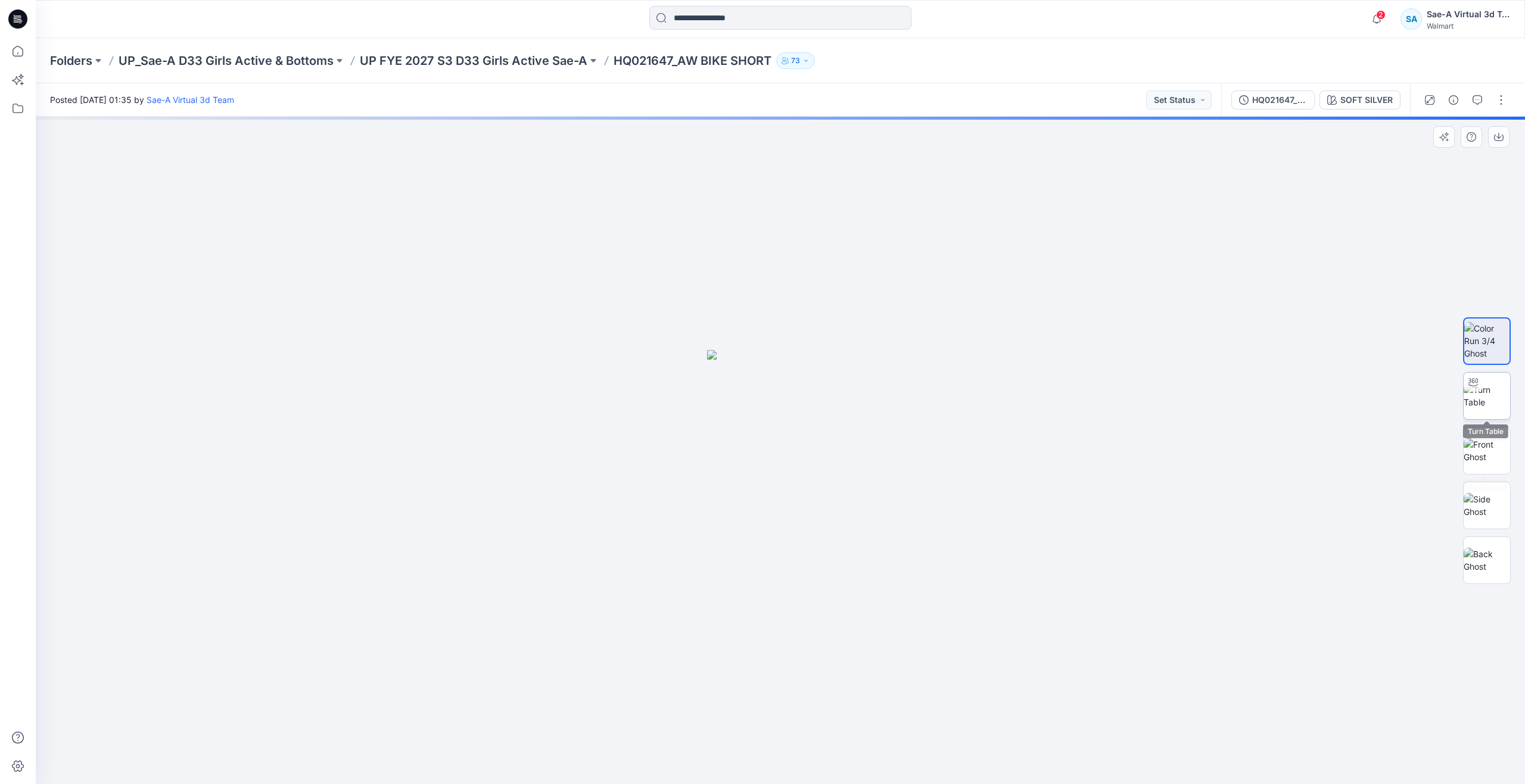
click at [1499, 395] on img at bounding box center [1487, 395] width 47 height 25
drag, startPoint x: 780, startPoint y: 763, endPoint x: 436, endPoint y: 644, distance: 364.0
click at [436, 644] on div at bounding box center [780, 450] width 1489 height 667
click at [23, 55] on icon at bounding box center [18, 51] width 26 height 26
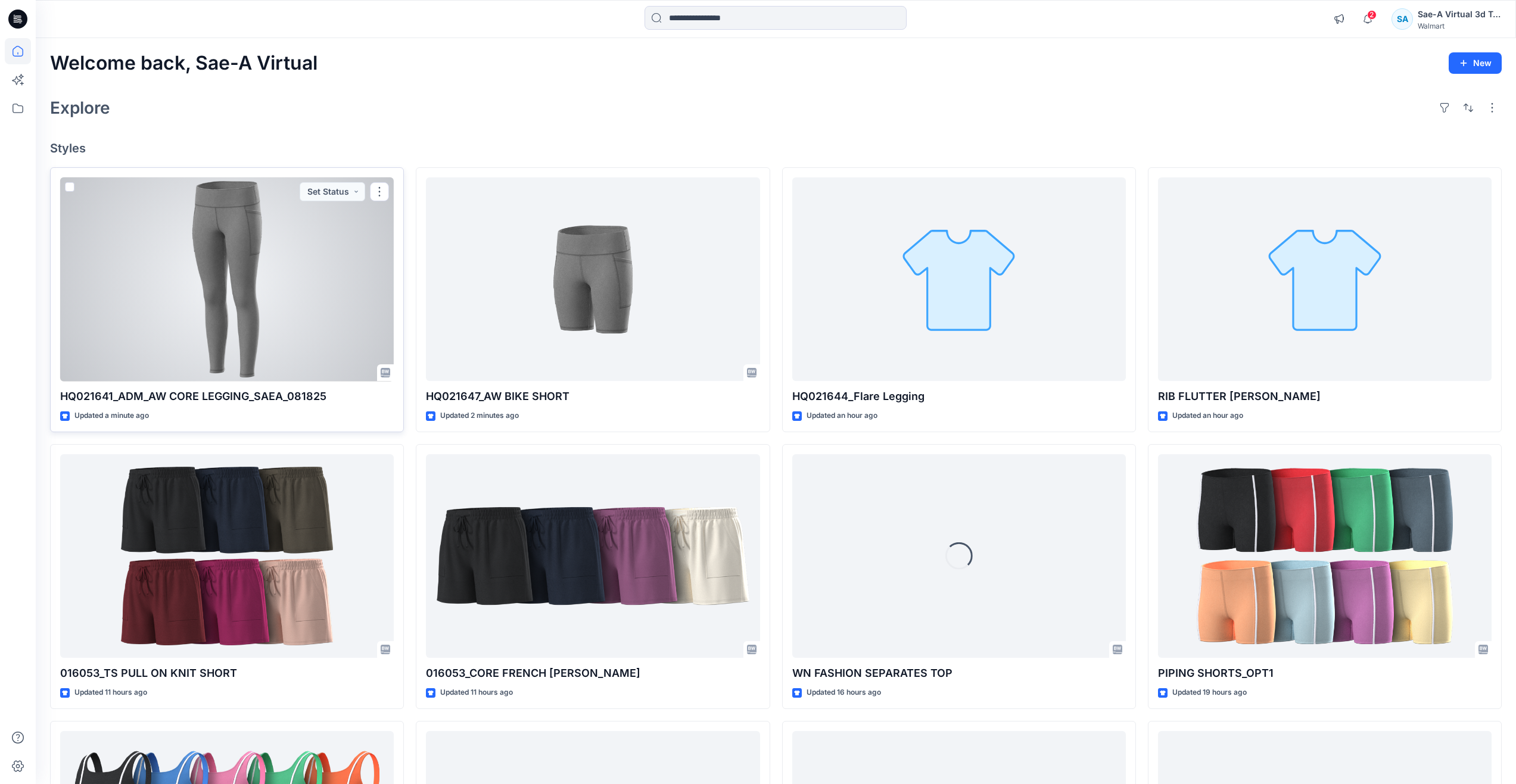
click at [202, 285] on div at bounding box center [227, 280] width 333 height 205
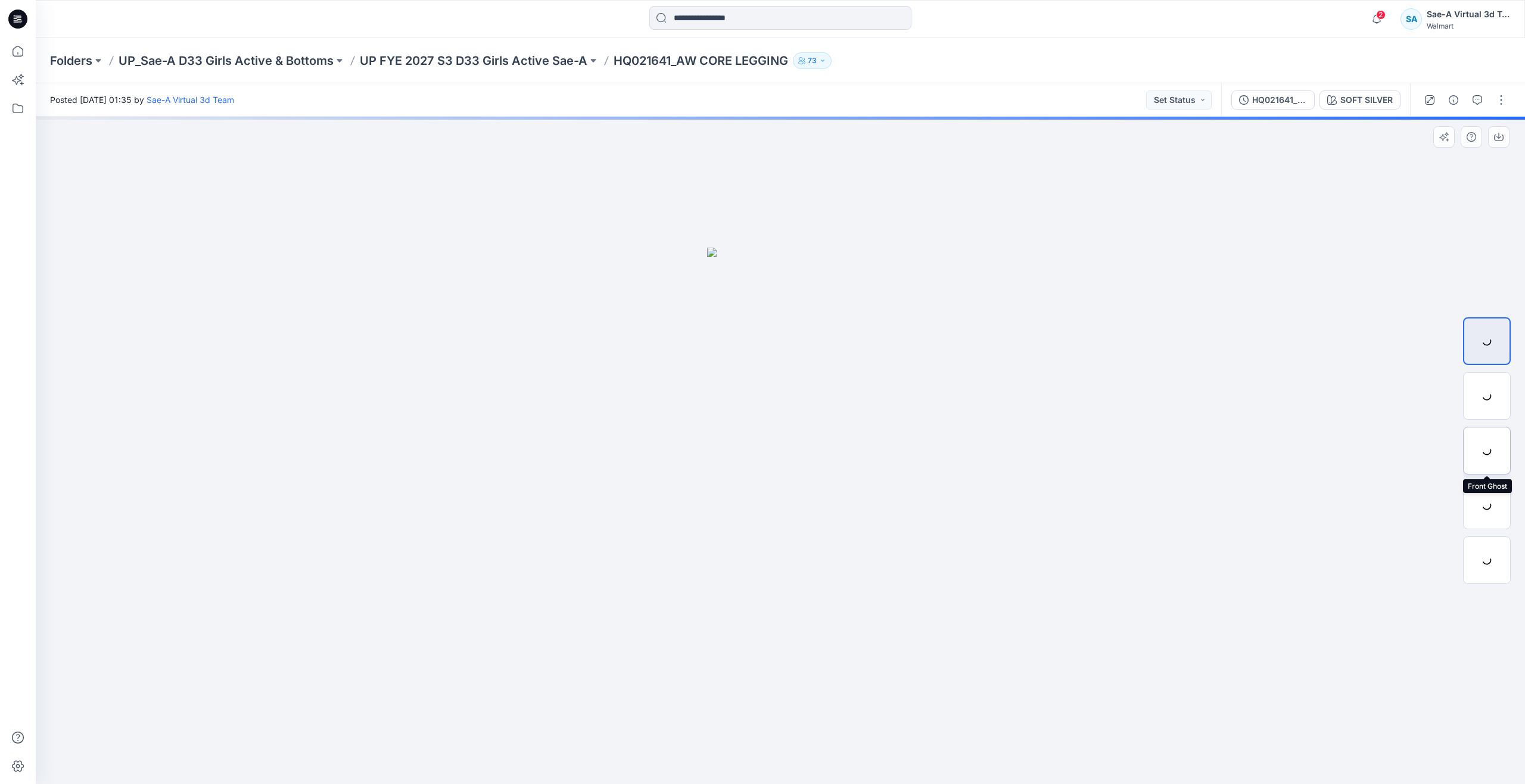
click at [1488, 456] on div at bounding box center [1487, 451] width 48 height 48
click at [1279, 98] on div "HQ021641_SOFT SILVER" at bounding box center [1279, 100] width 55 height 13
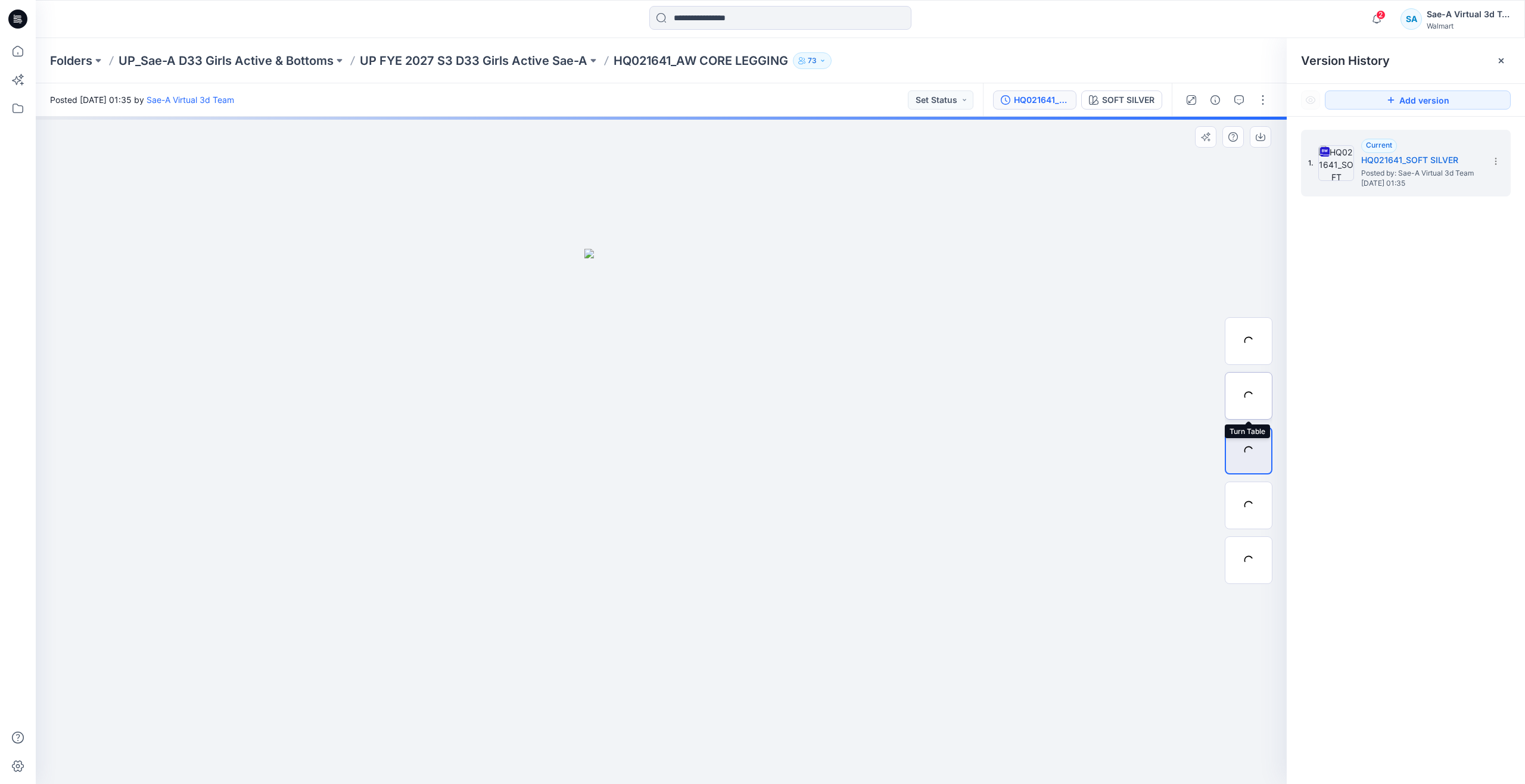
click at [1251, 389] on div at bounding box center [1249, 396] width 48 height 48
click at [19, 55] on icon at bounding box center [18, 51] width 26 height 26
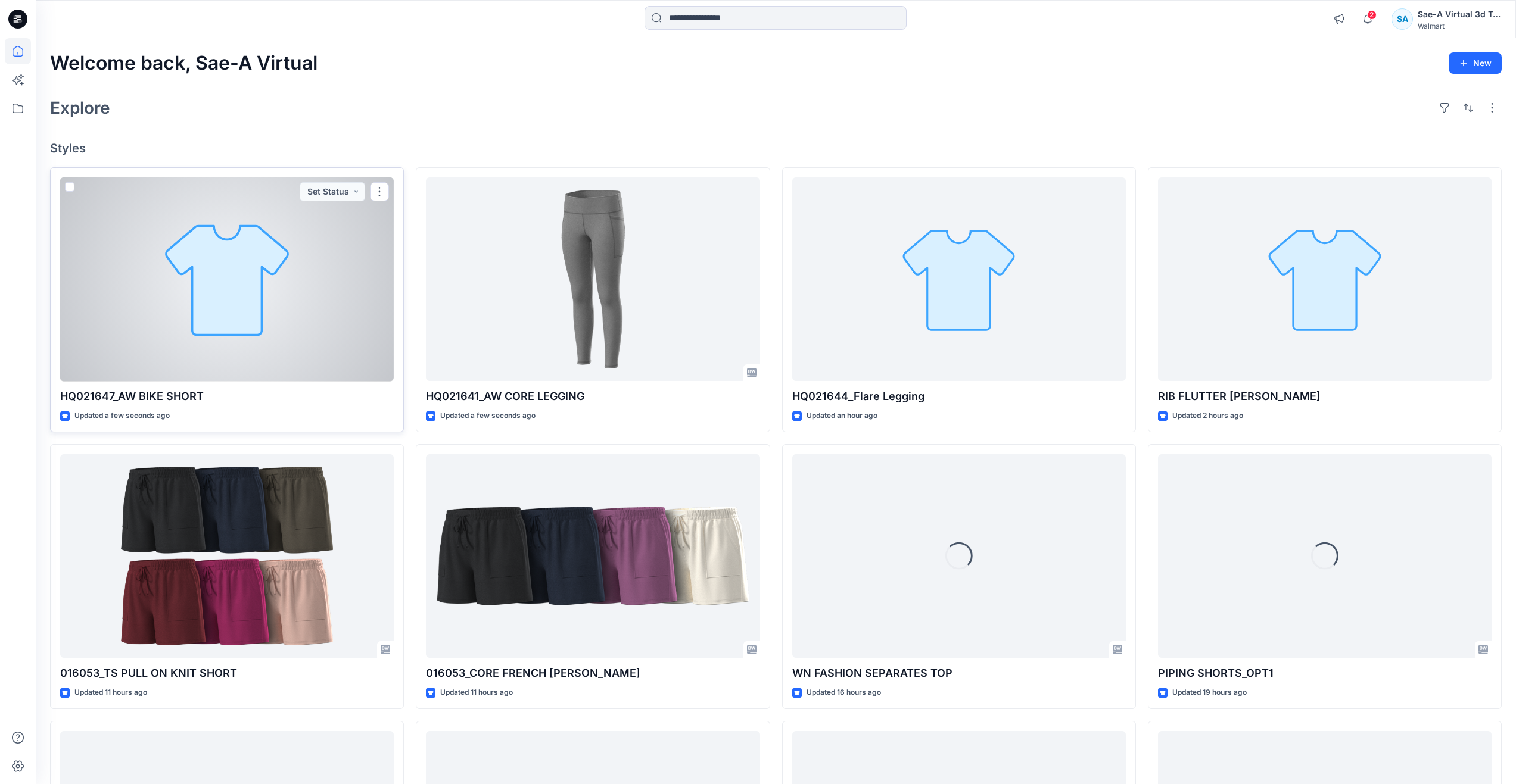
click at [222, 268] on div at bounding box center [227, 280] width 333 height 205
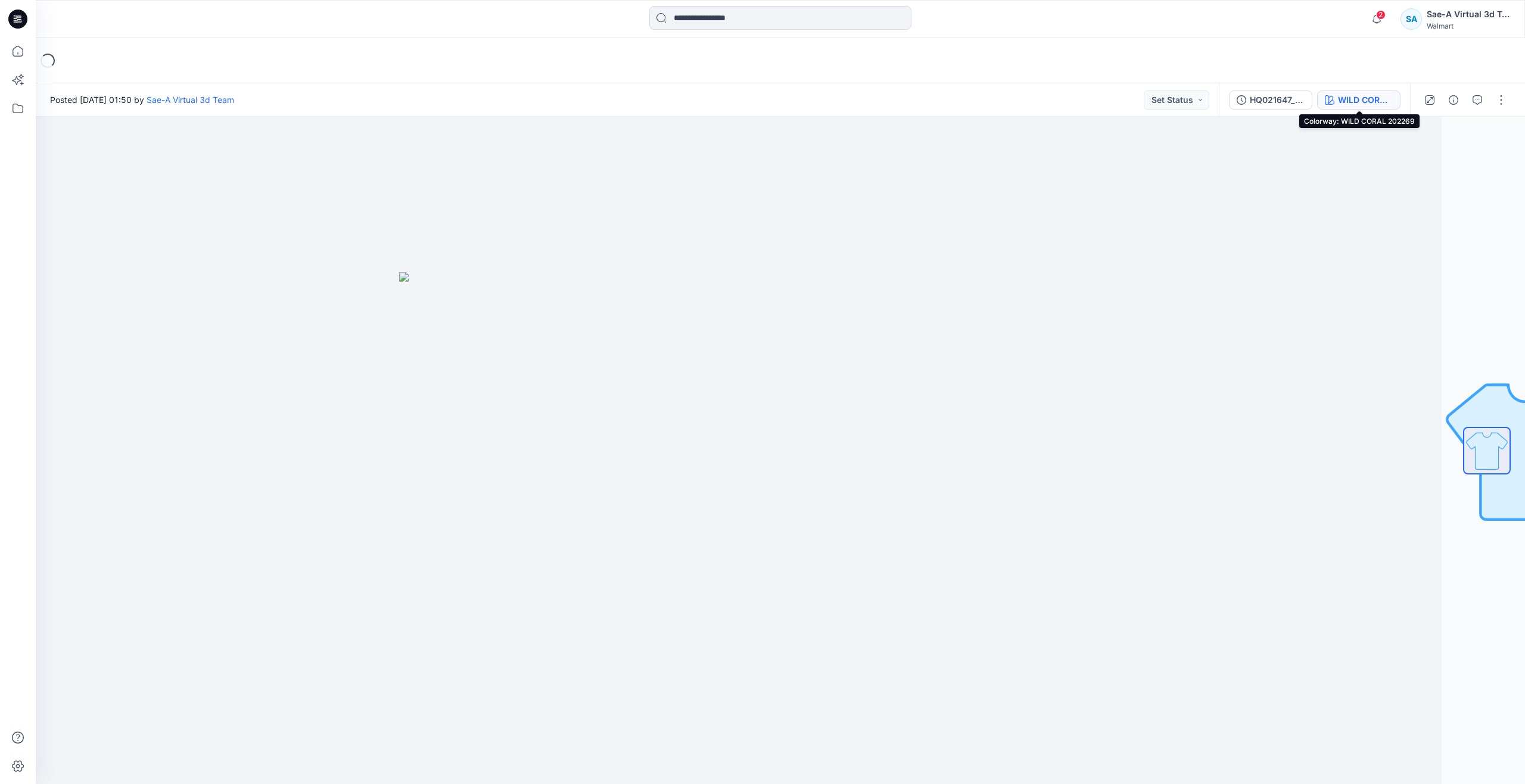
click at [1366, 96] on div "WILD CORAL 202269" at bounding box center [1366, 100] width 55 height 13
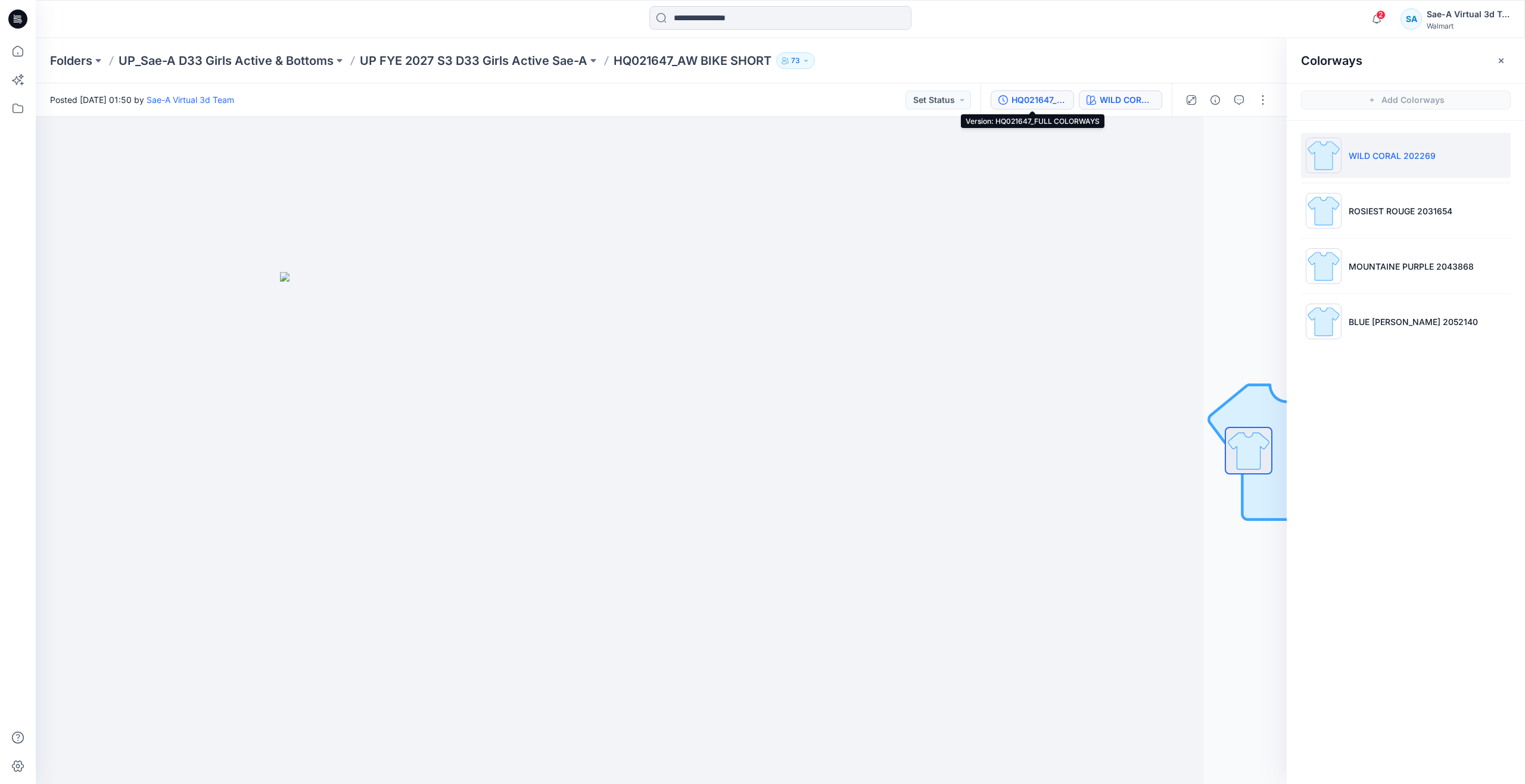
click at [1020, 106] on div "HQ021647_FULL COLORWAYS" at bounding box center [1039, 100] width 55 height 13
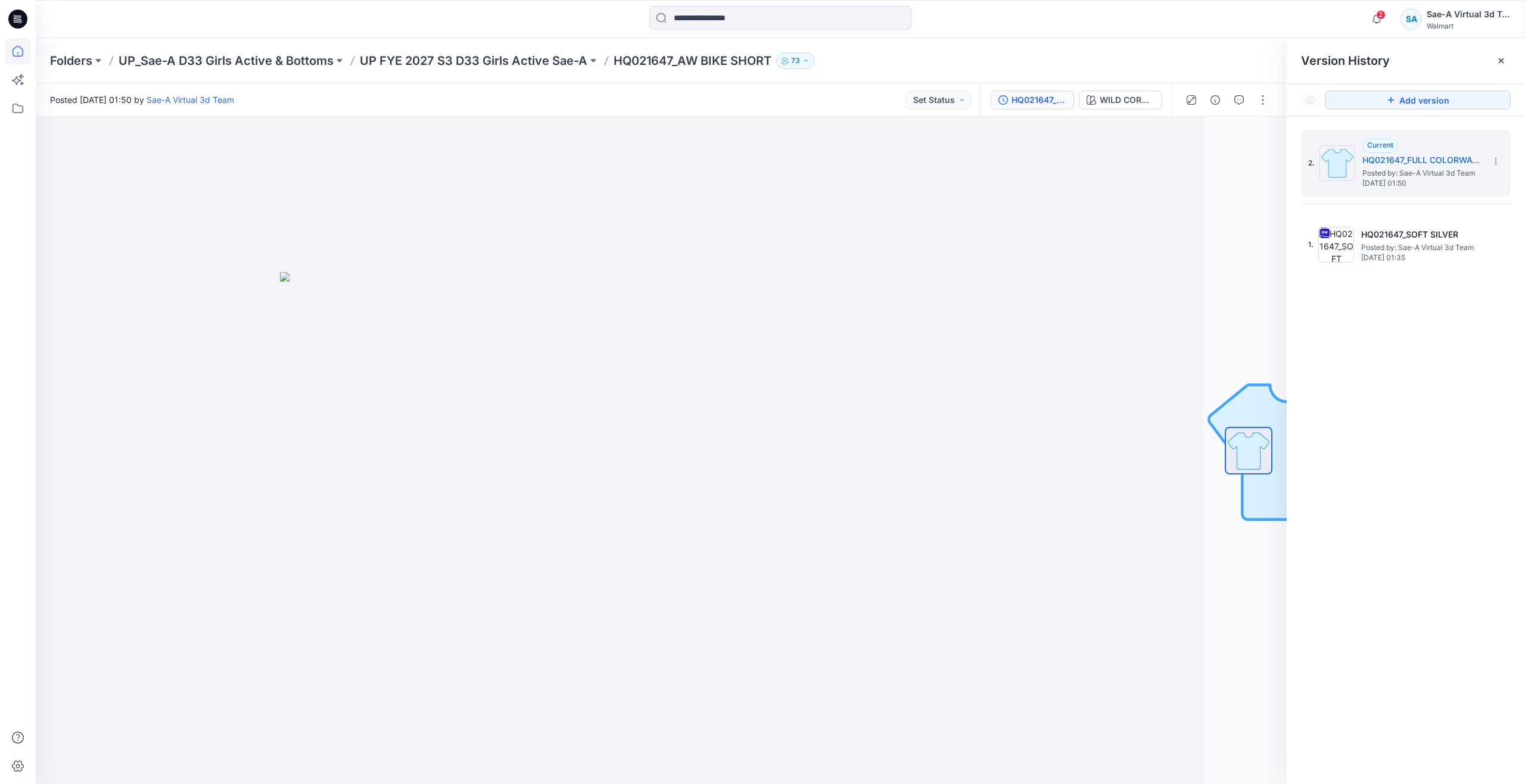
click at [22, 56] on icon at bounding box center [18, 51] width 26 height 26
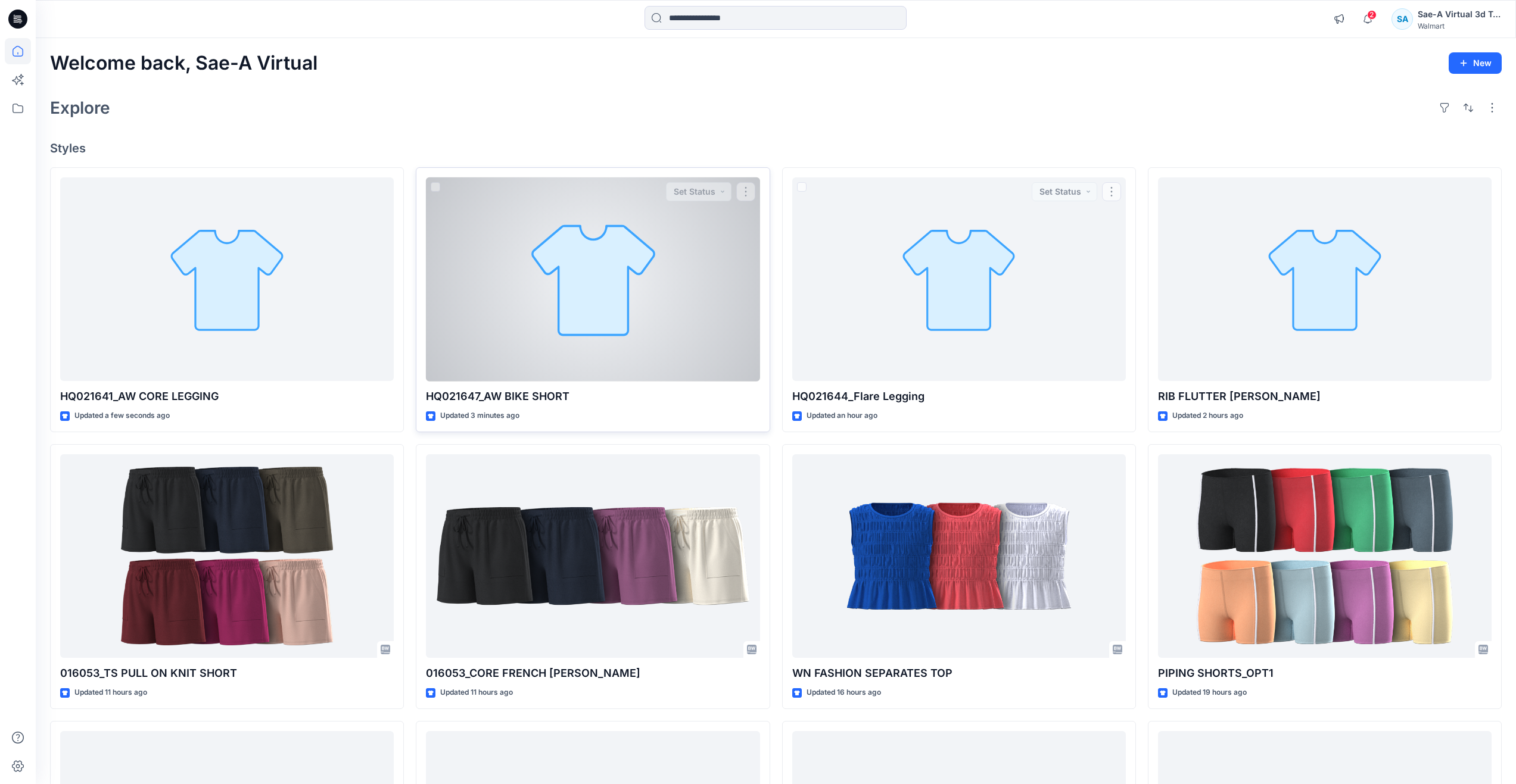
click at [497, 317] on div at bounding box center [592, 280] width 333 height 205
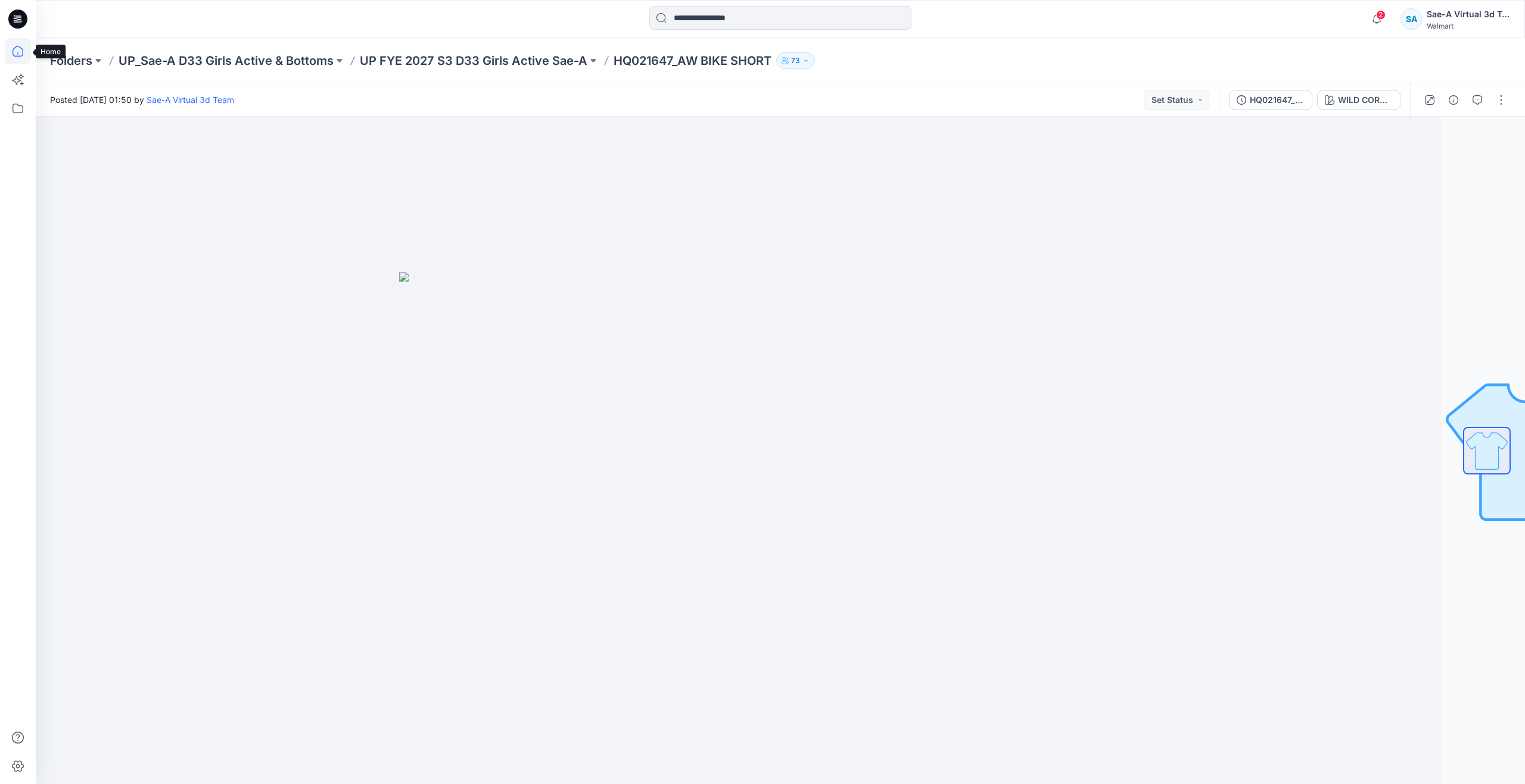
click at [12, 52] on icon at bounding box center [18, 51] width 26 height 26
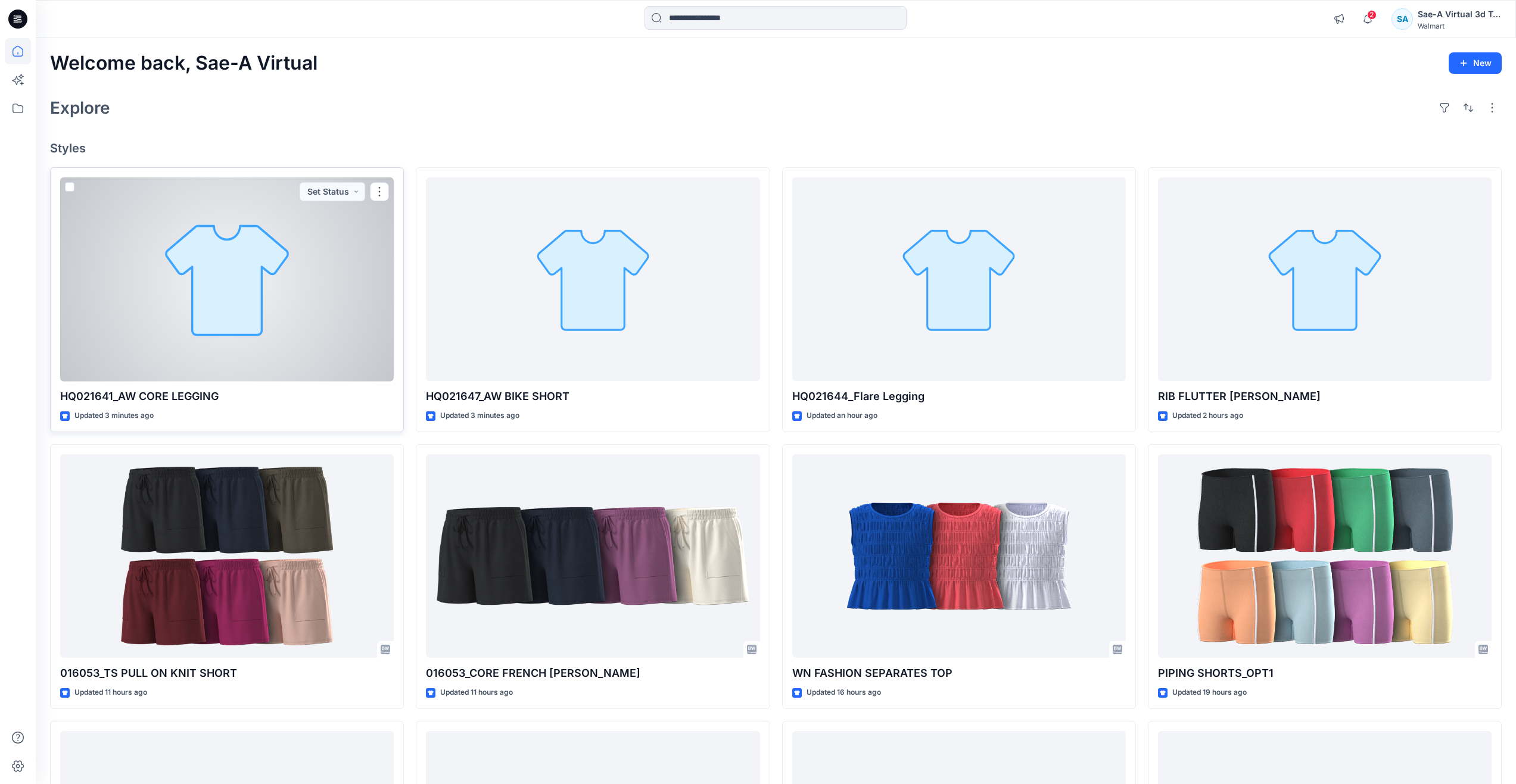
click at [249, 323] on div at bounding box center [227, 280] width 333 height 205
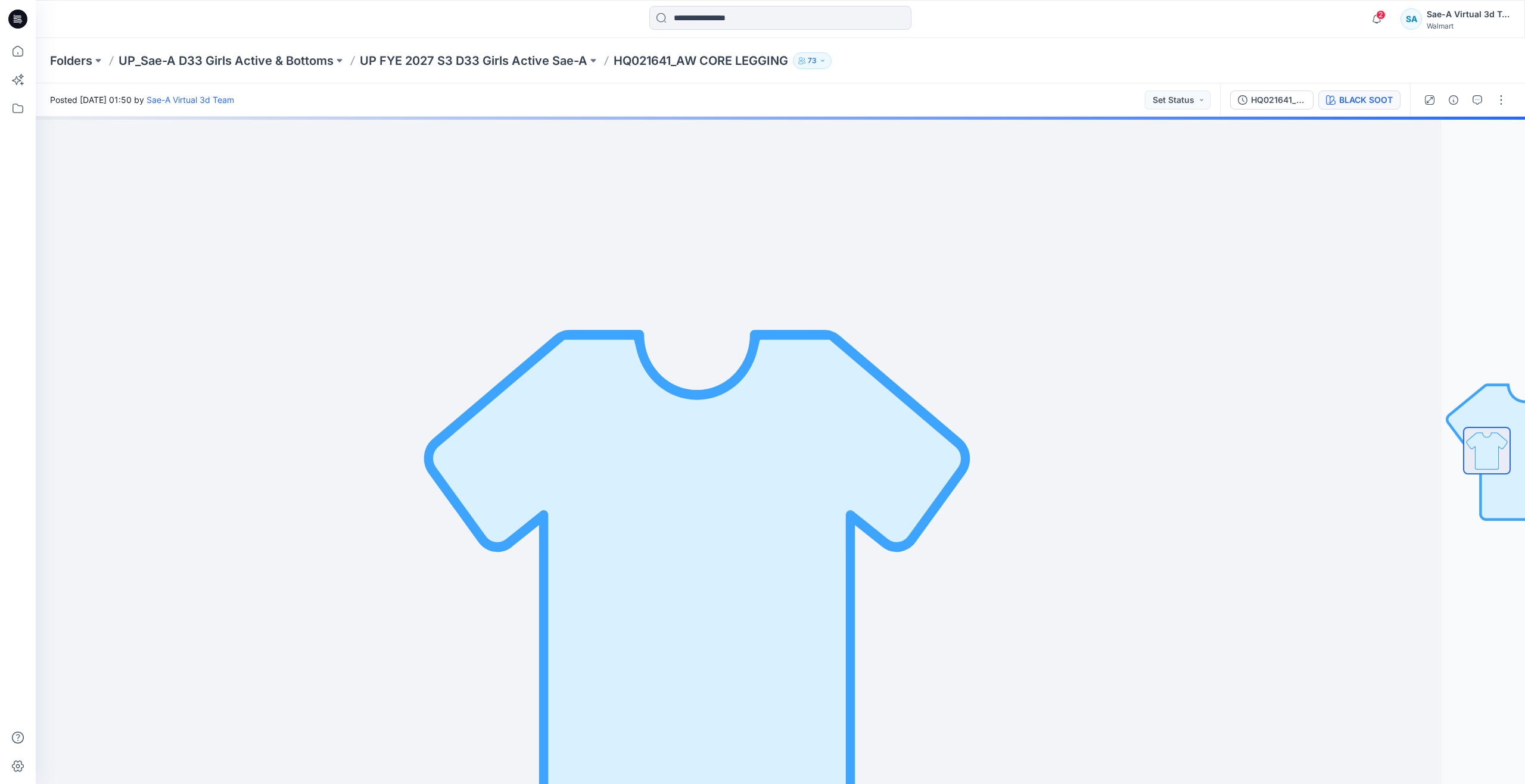
click at [1370, 100] on div "BLACK SOOT" at bounding box center [1366, 100] width 54 height 13
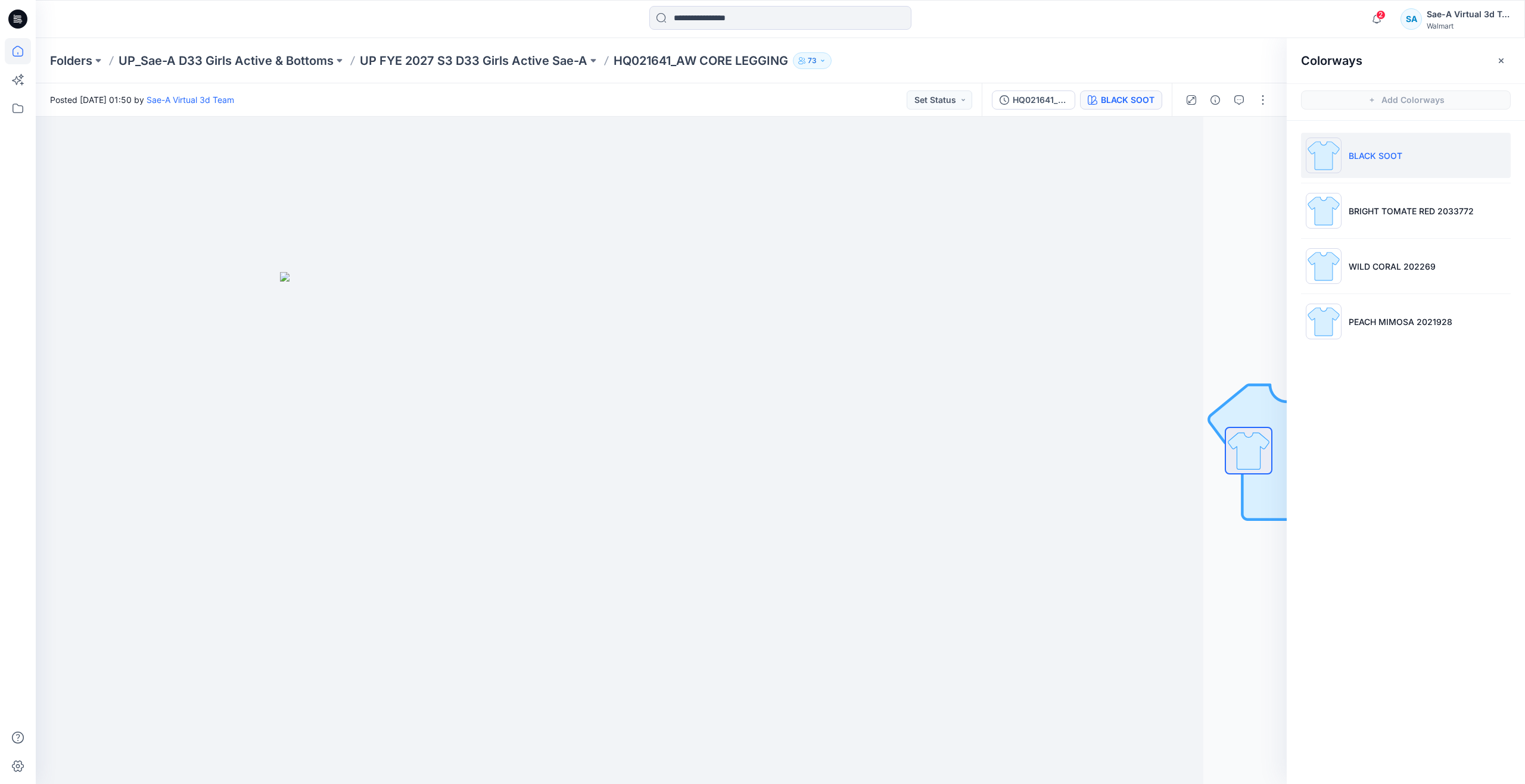
click at [19, 58] on icon at bounding box center [18, 51] width 26 height 26
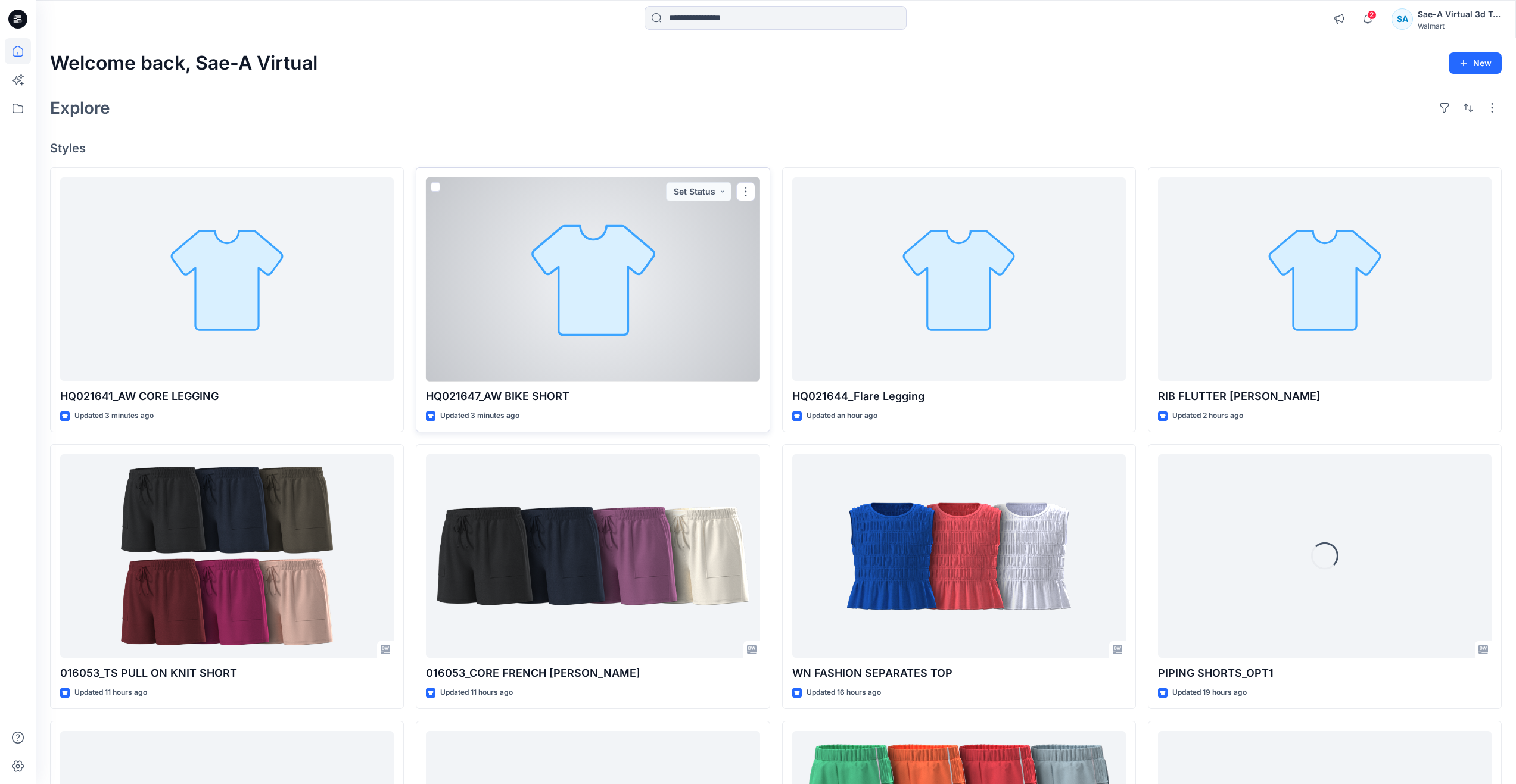
click at [556, 343] on div at bounding box center [592, 280] width 333 height 205
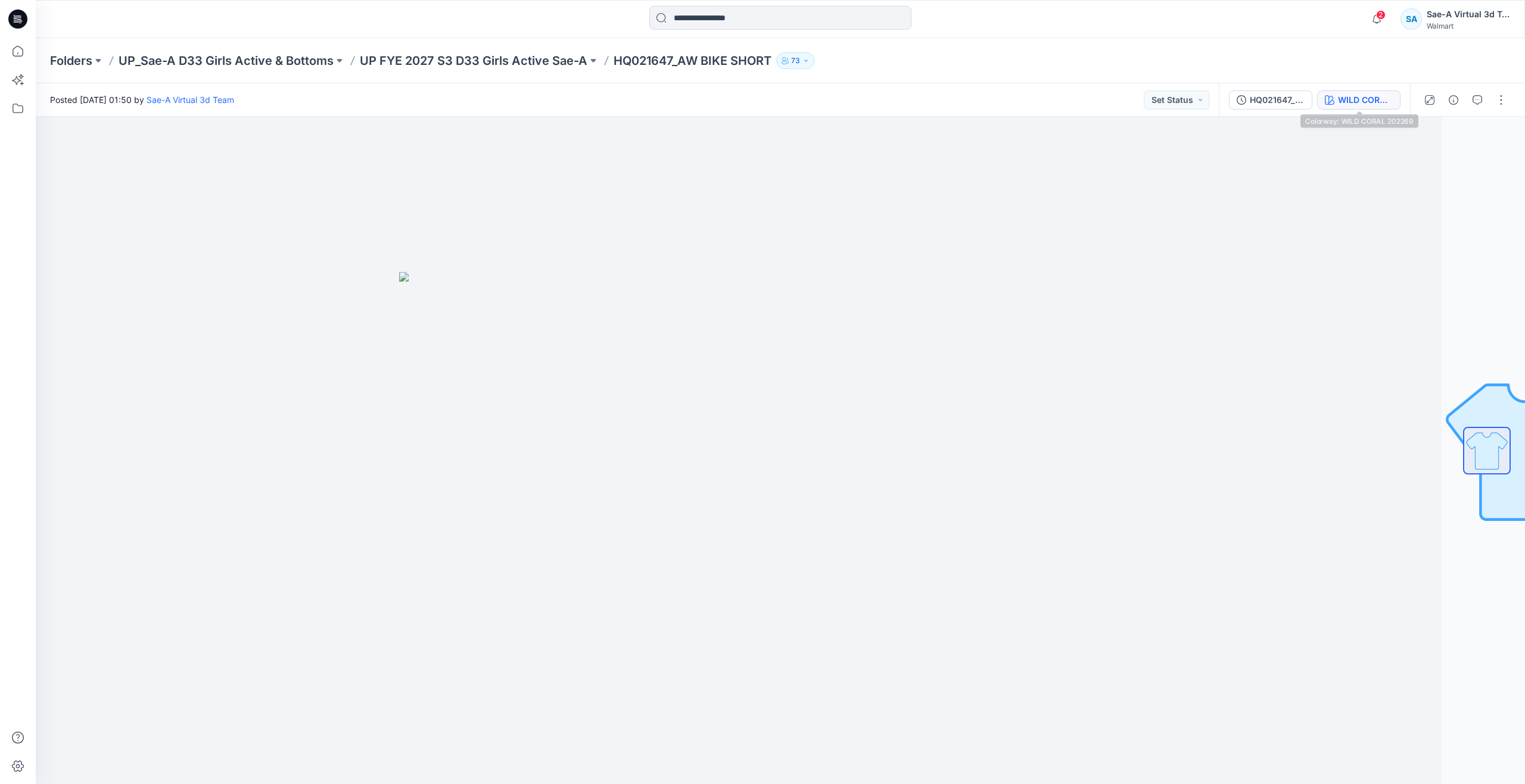
click at [1359, 106] on div "WILD CORAL 202269" at bounding box center [1366, 100] width 55 height 13
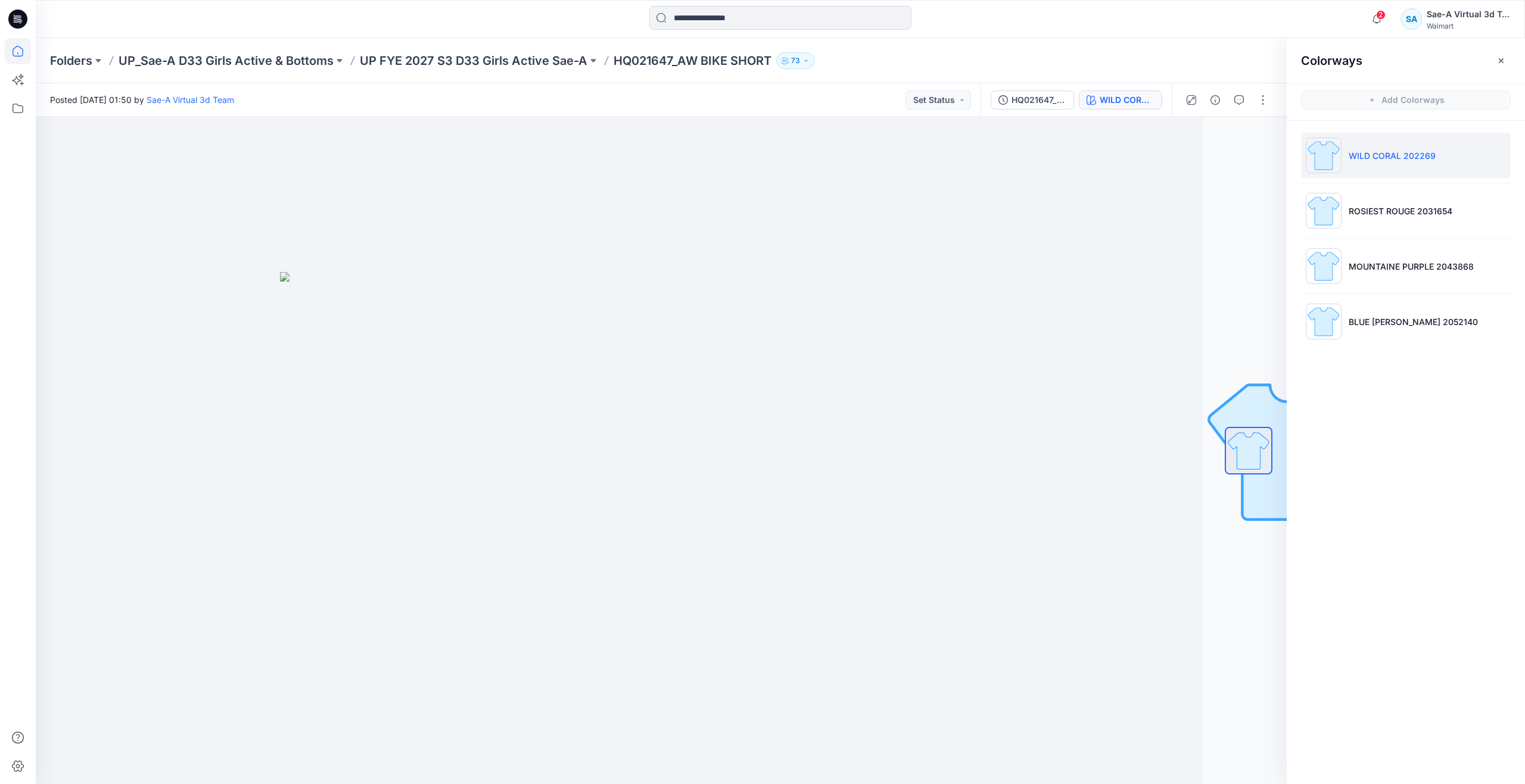
click at [25, 48] on icon at bounding box center [18, 51] width 26 height 26
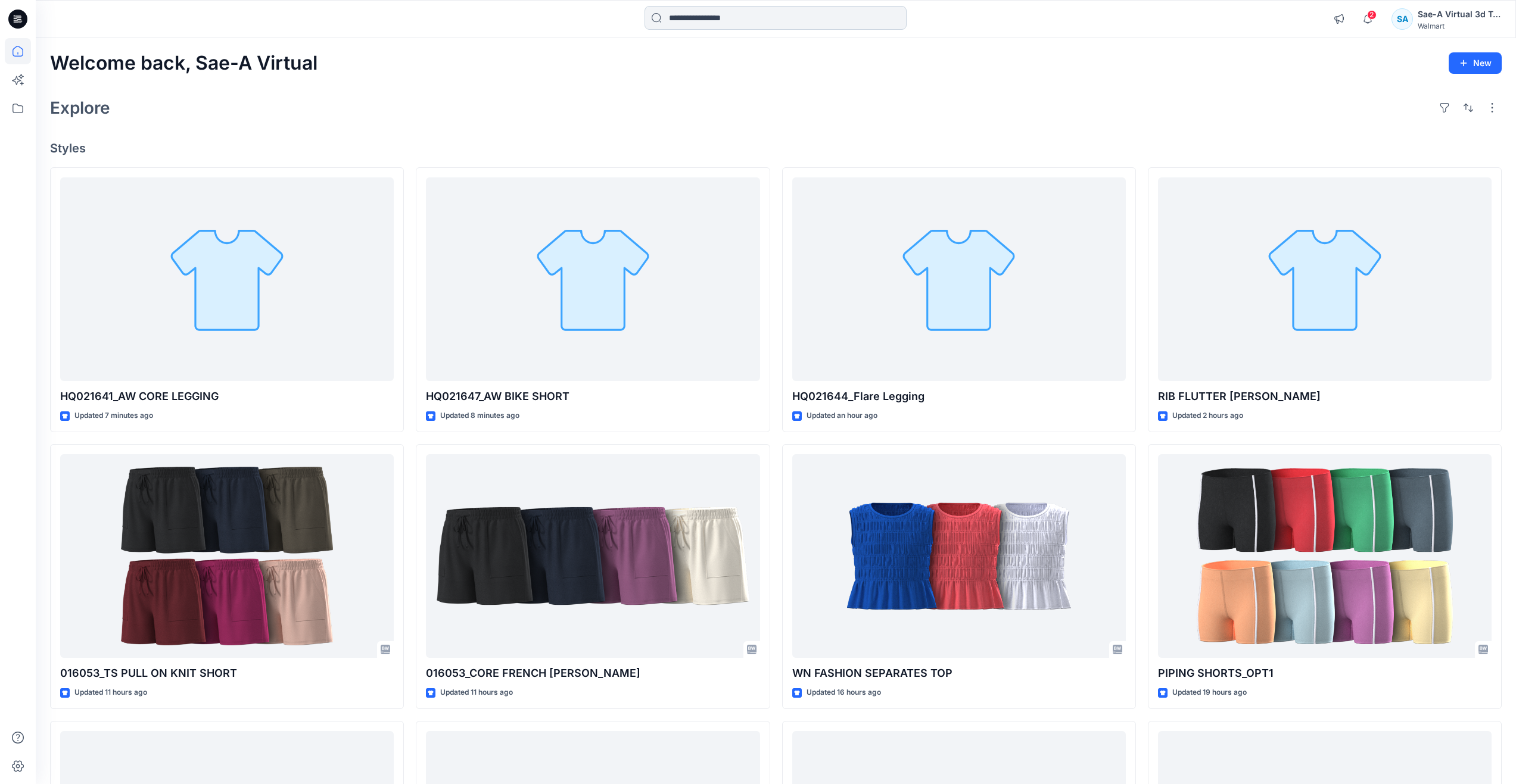
click at [682, 25] on input at bounding box center [775, 18] width 262 height 24
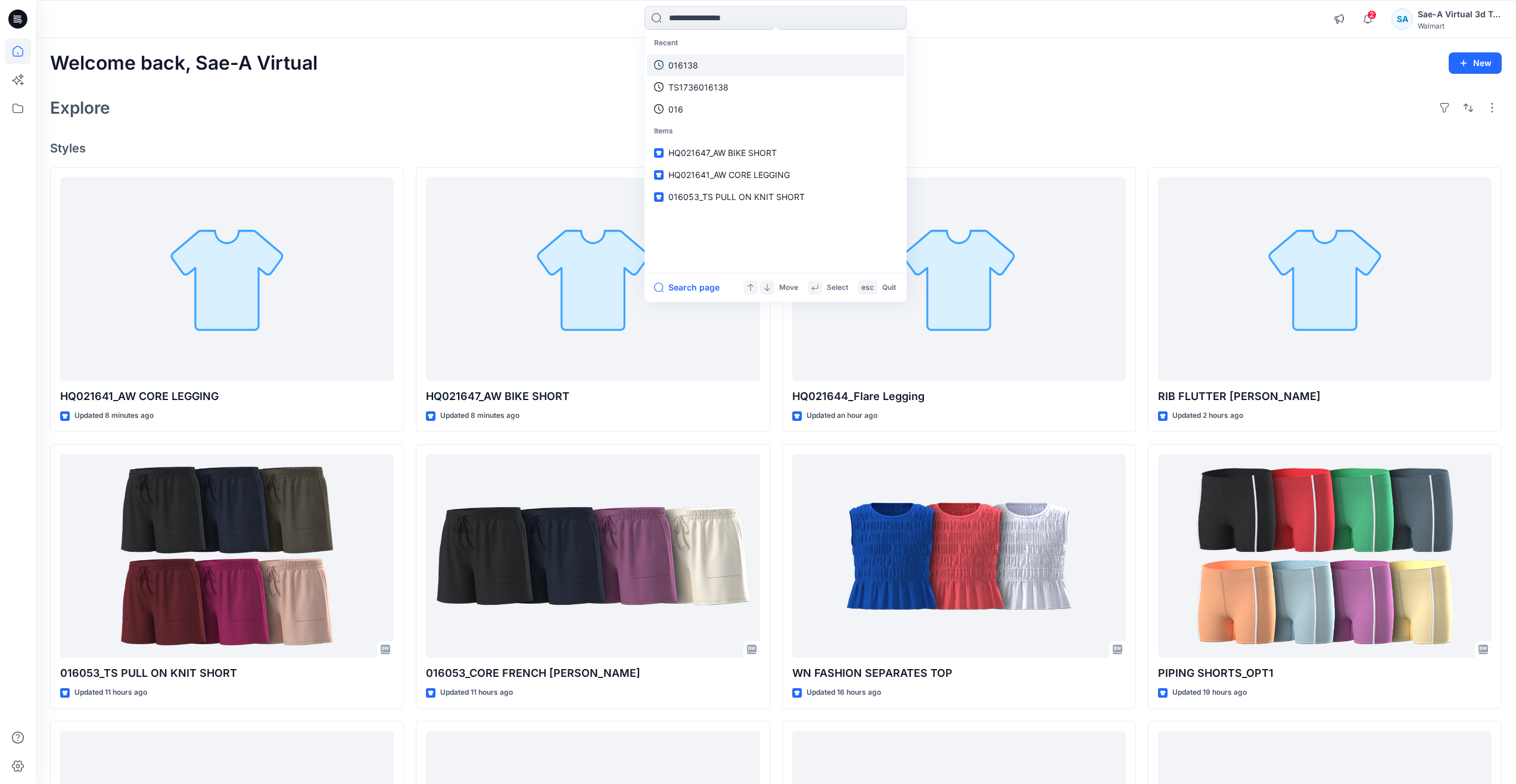
click at [699, 56] on link "016138" at bounding box center [775, 66] width 257 height 22
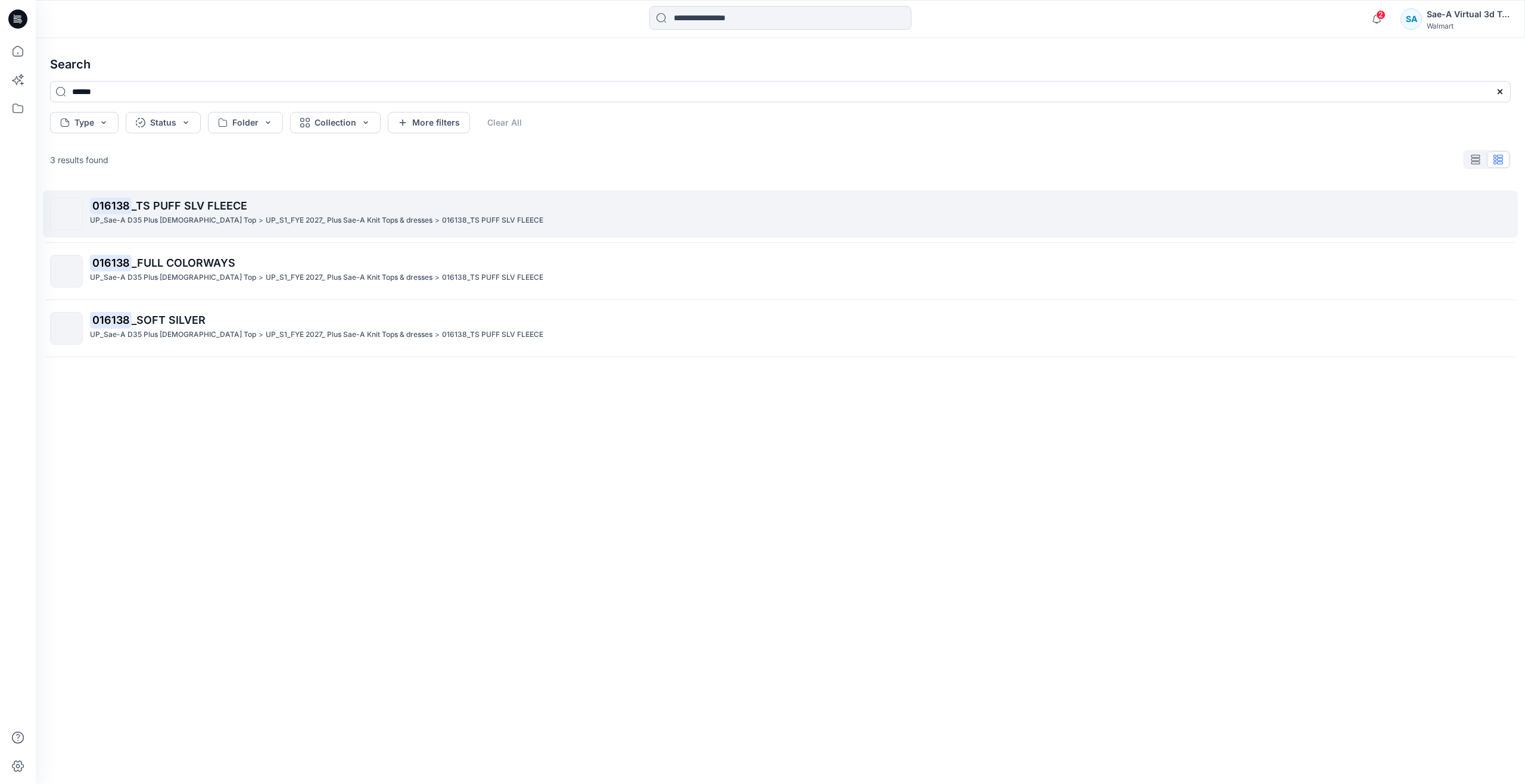
click at [237, 210] on span "_TS PUFF SLV FLEECE" at bounding box center [189, 205] width 116 height 13
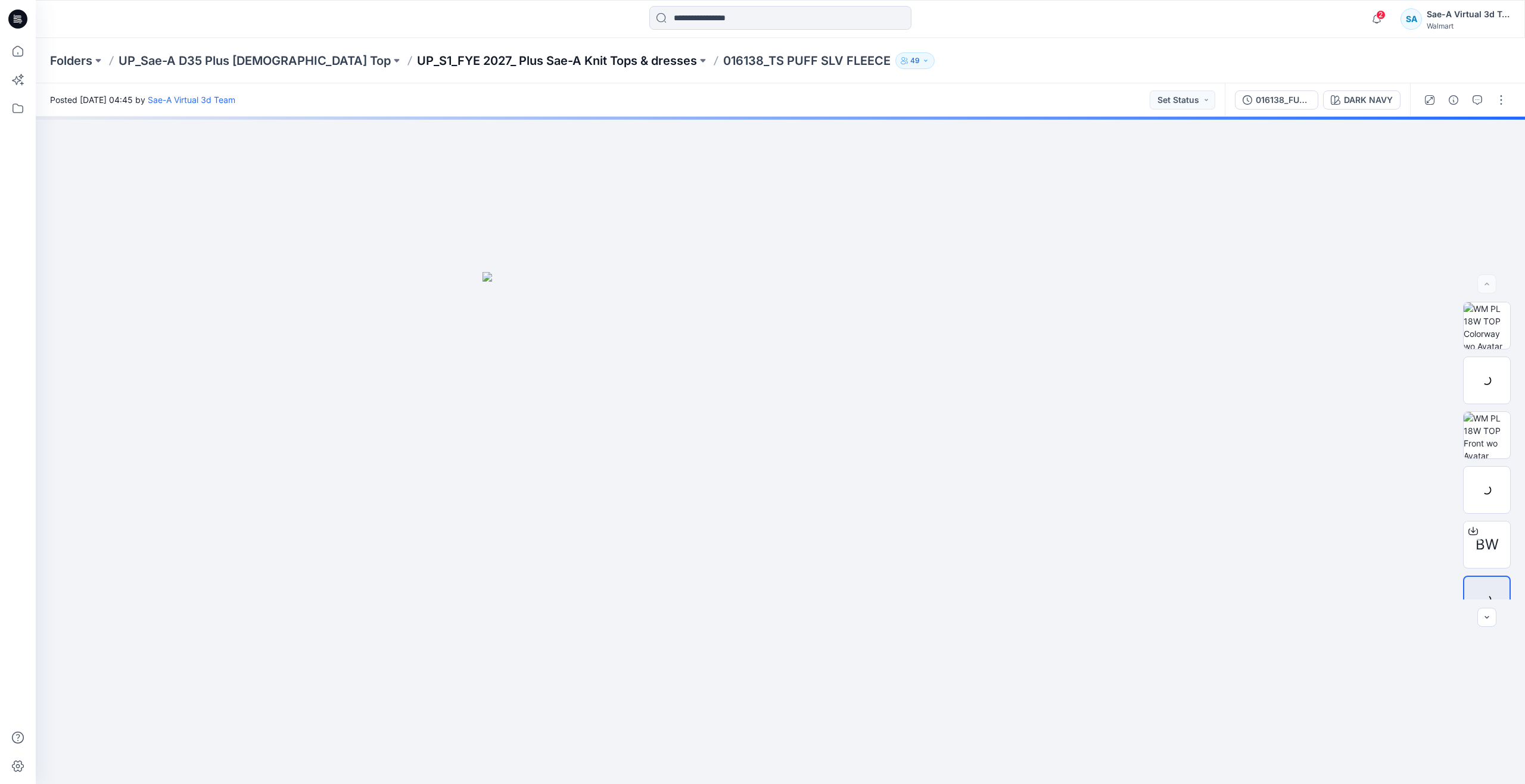
click at [535, 61] on p "UP_S1_FYE 2027_ Plus Sae-A Knit Tops & dresses" at bounding box center [557, 61] width 280 height 17
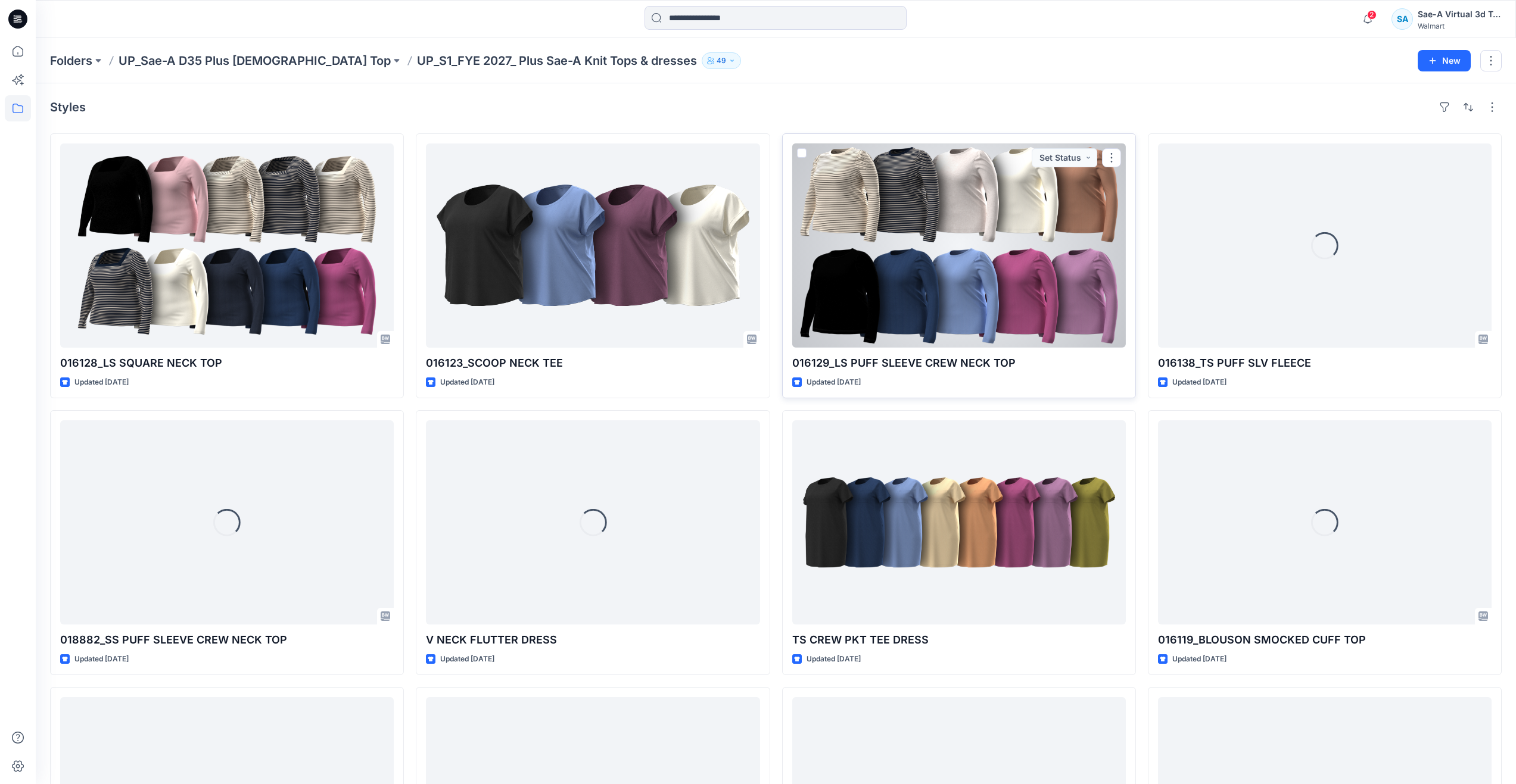
click at [972, 269] on div at bounding box center [958, 245] width 333 height 205
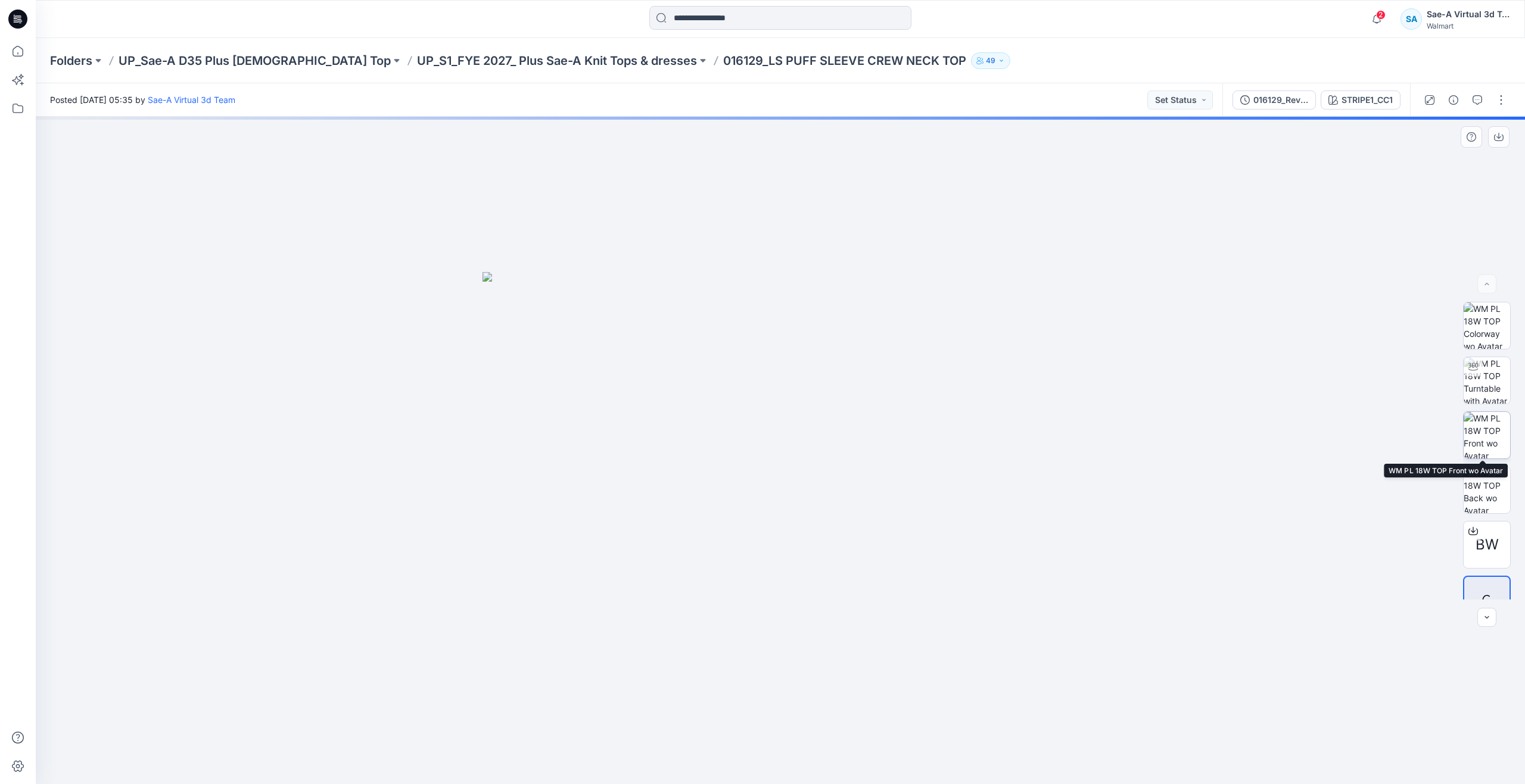
click at [1471, 418] on img at bounding box center [1487, 435] width 47 height 47
click at [488, 61] on p "UP_S1_FYE 2027_ Plus Sae-A Knit Tops & dresses" at bounding box center [557, 61] width 280 height 17
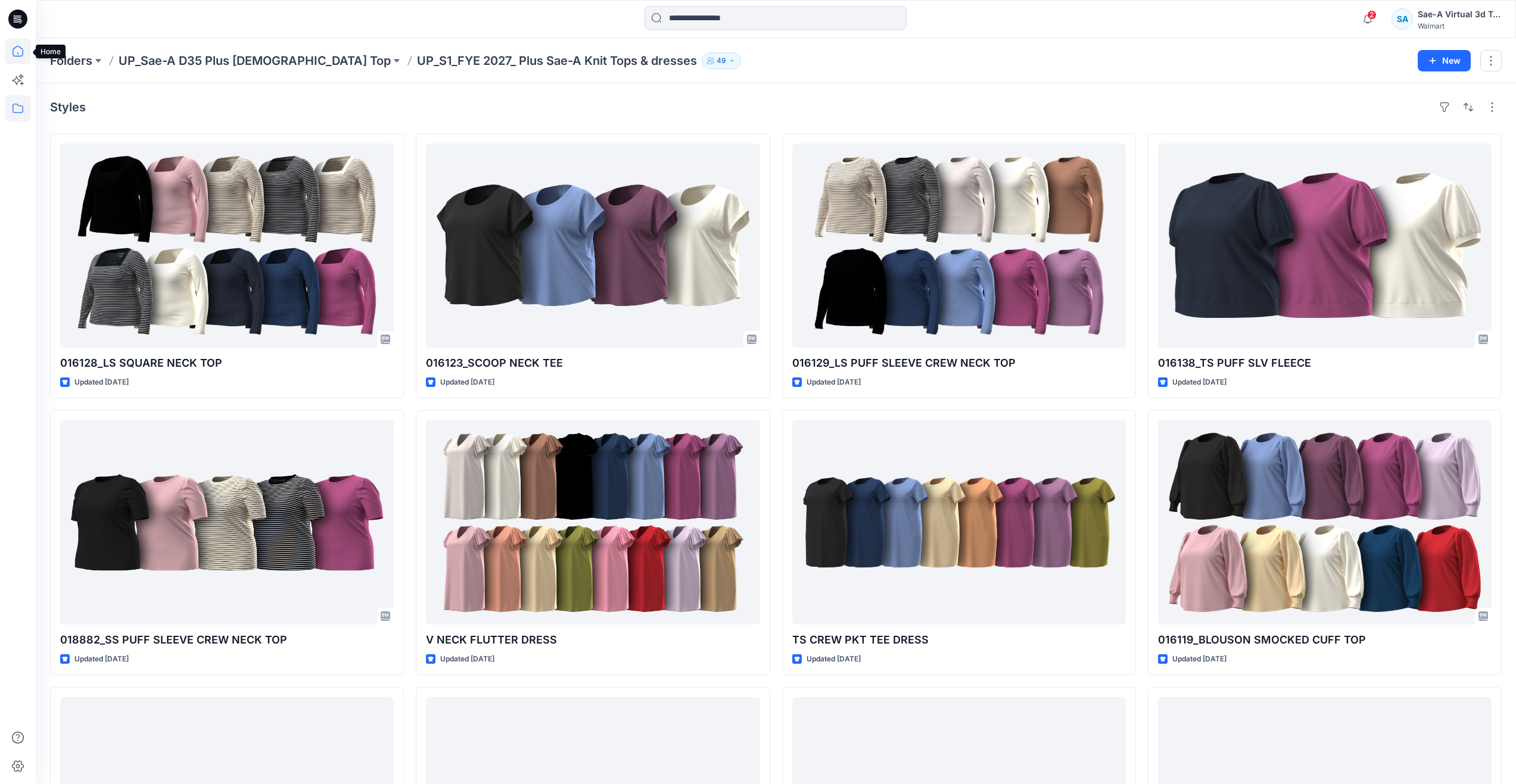
click at [14, 50] on icon at bounding box center [18, 51] width 26 height 26
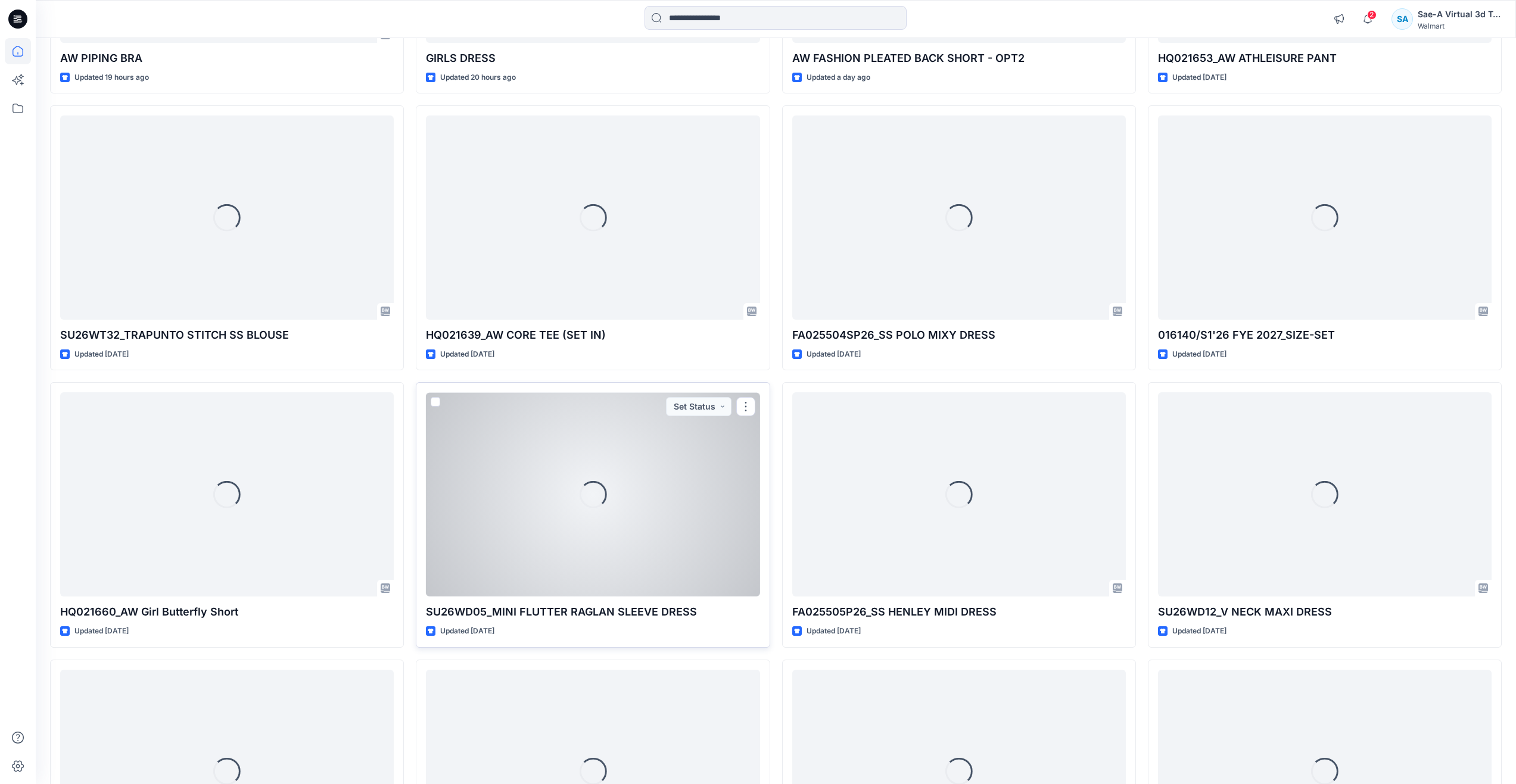
scroll to position [914, 0]
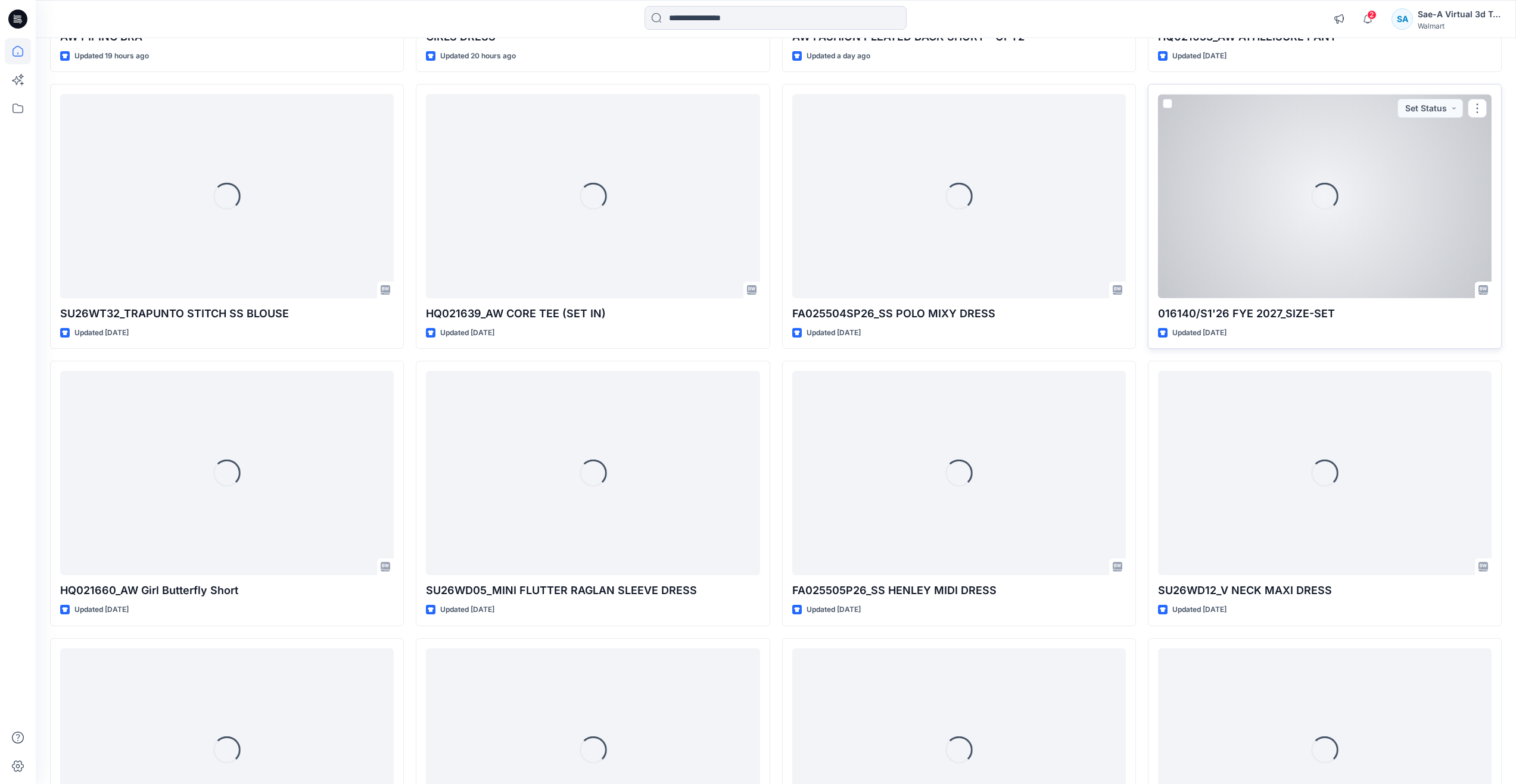
click at [1224, 266] on div "Loading..." at bounding box center [1324, 196] width 333 height 205
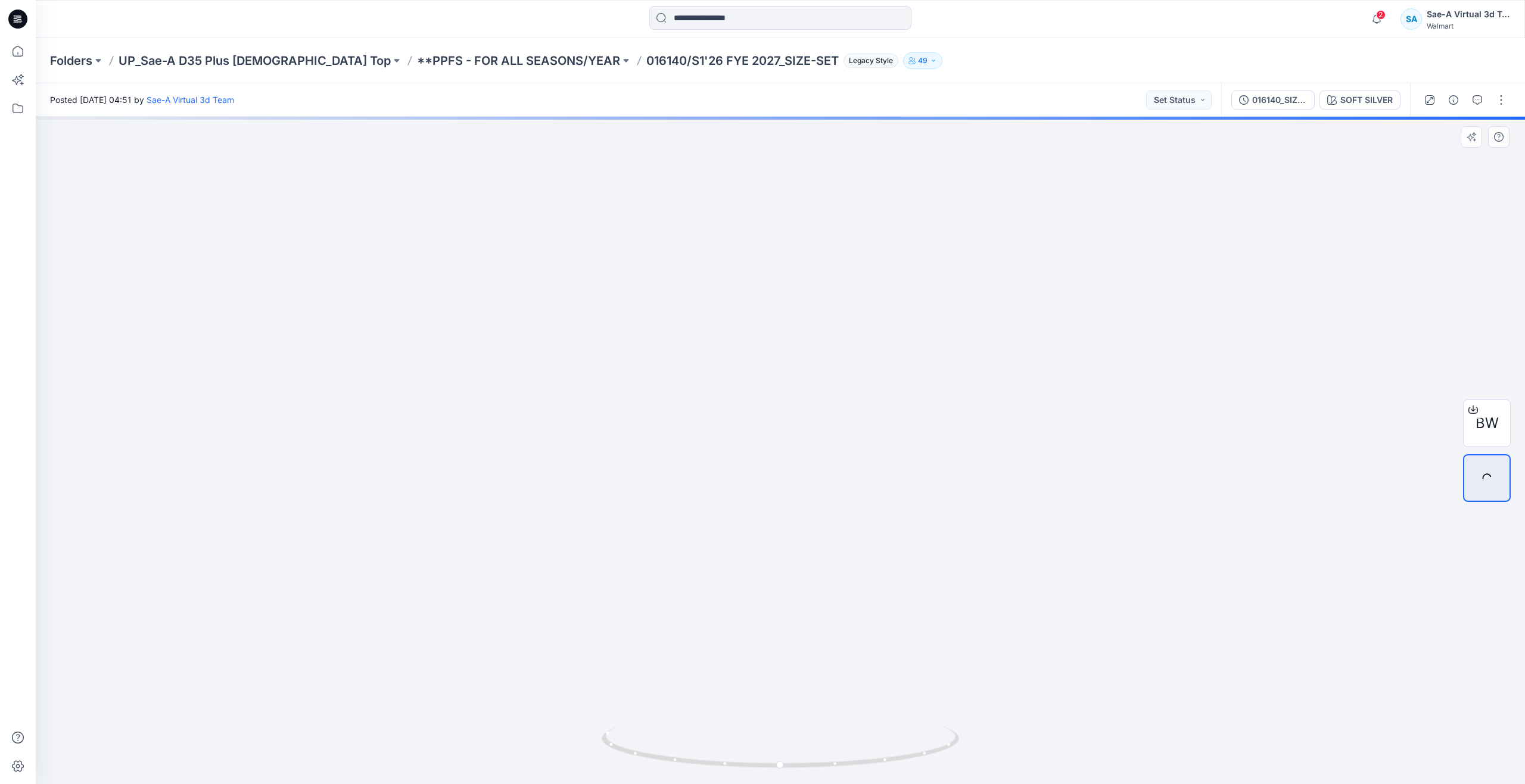
drag, startPoint x: 664, startPoint y: 349, endPoint x: 664, endPoint y: 320, distance: 29.0
click at [1297, 98] on div "016140_SIZE-SET_TS CORE SWEATSHIRT SAEA 081325" at bounding box center [1279, 100] width 55 height 13
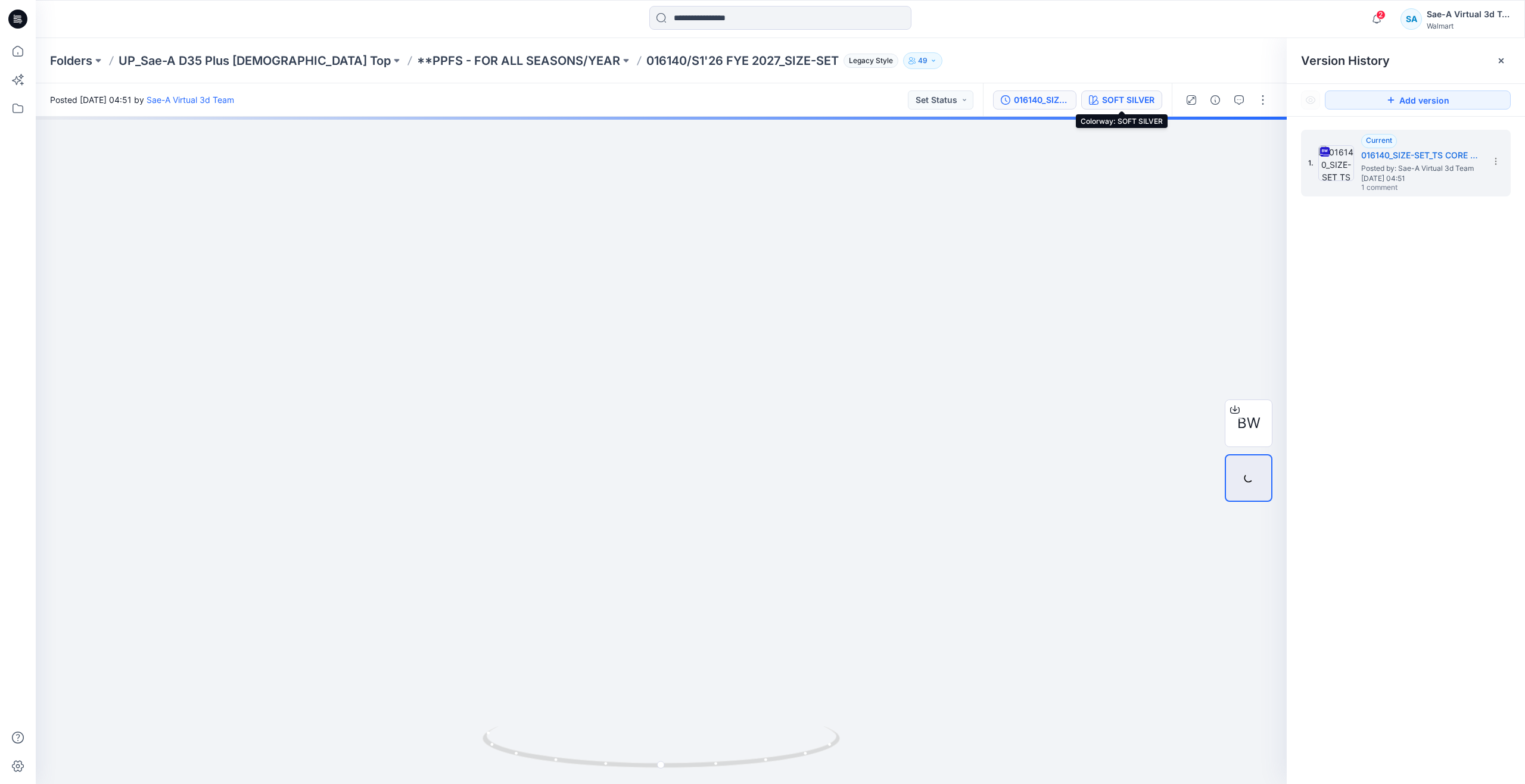
click at [1128, 102] on div "SOFT SILVER" at bounding box center [1128, 100] width 52 height 13
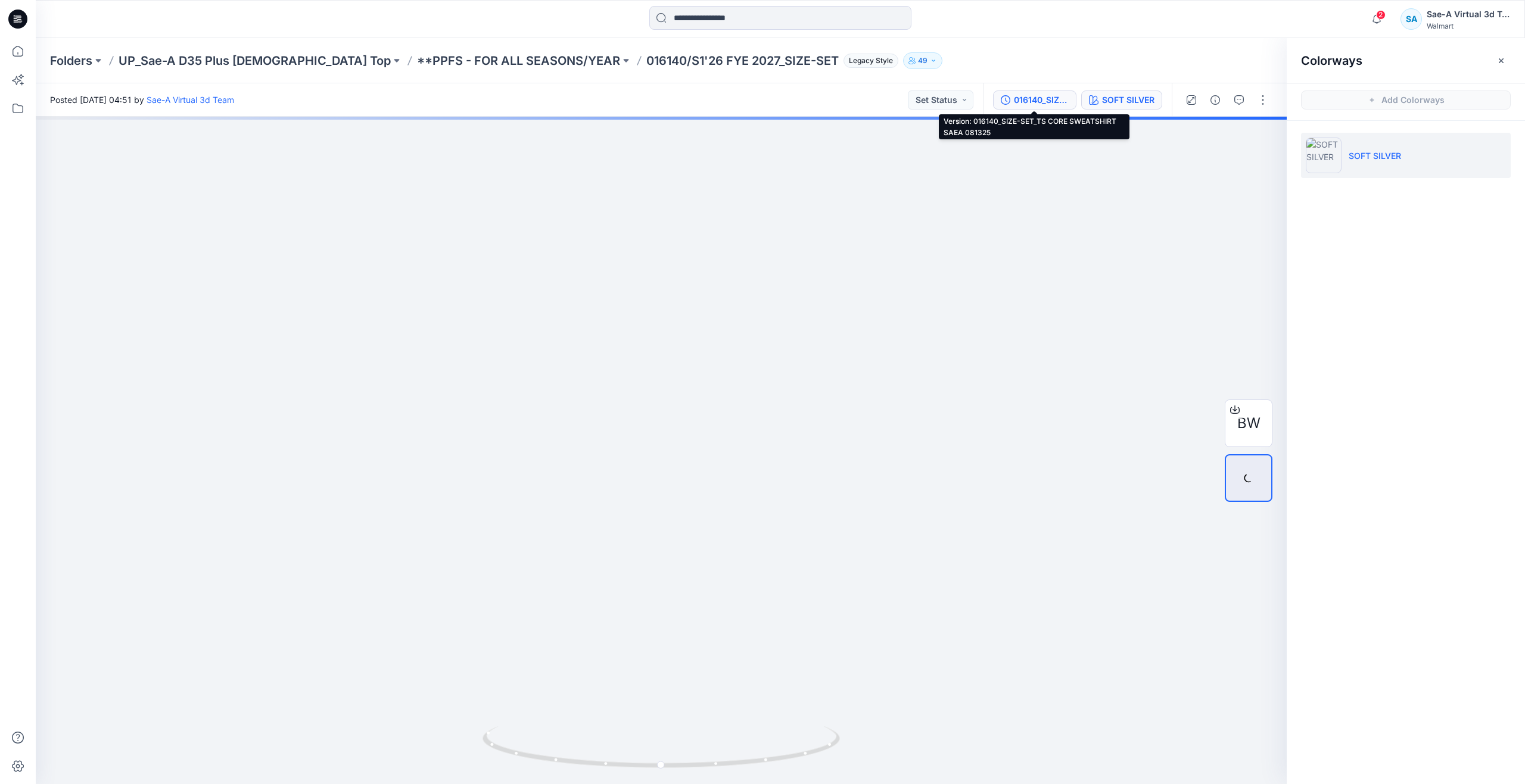
click at [1026, 96] on div "016140_SIZE-SET_TS CORE SWEATSHIRT SAEA 081325" at bounding box center [1041, 100] width 55 height 13
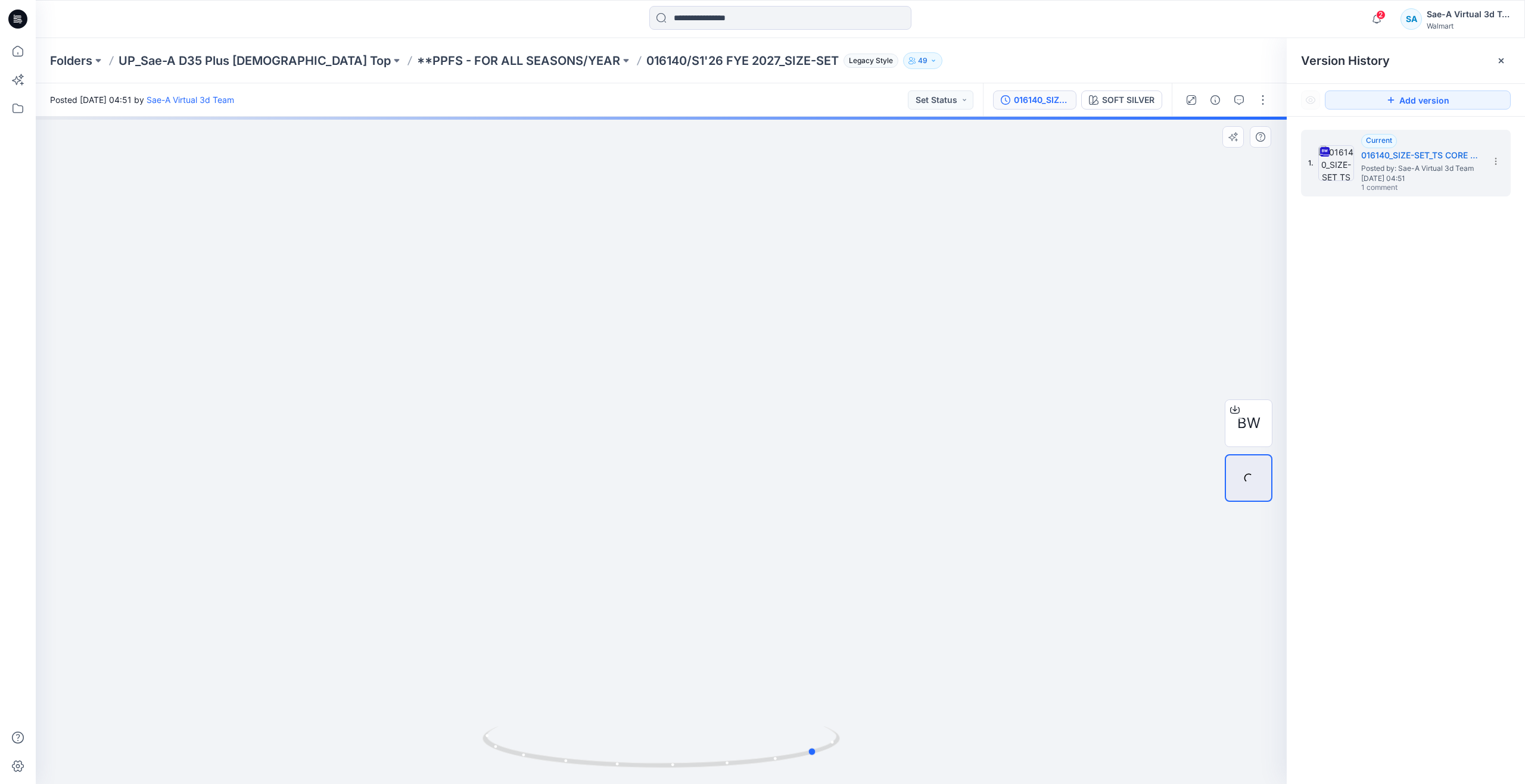
drag, startPoint x: 656, startPoint y: 768, endPoint x: 1170, endPoint y: 642, distance: 529.2
click at [1170, 642] on div at bounding box center [661, 450] width 1251 height 667
click at [21, 50] on icon at bounding box center [18, 51] width 26 height 26
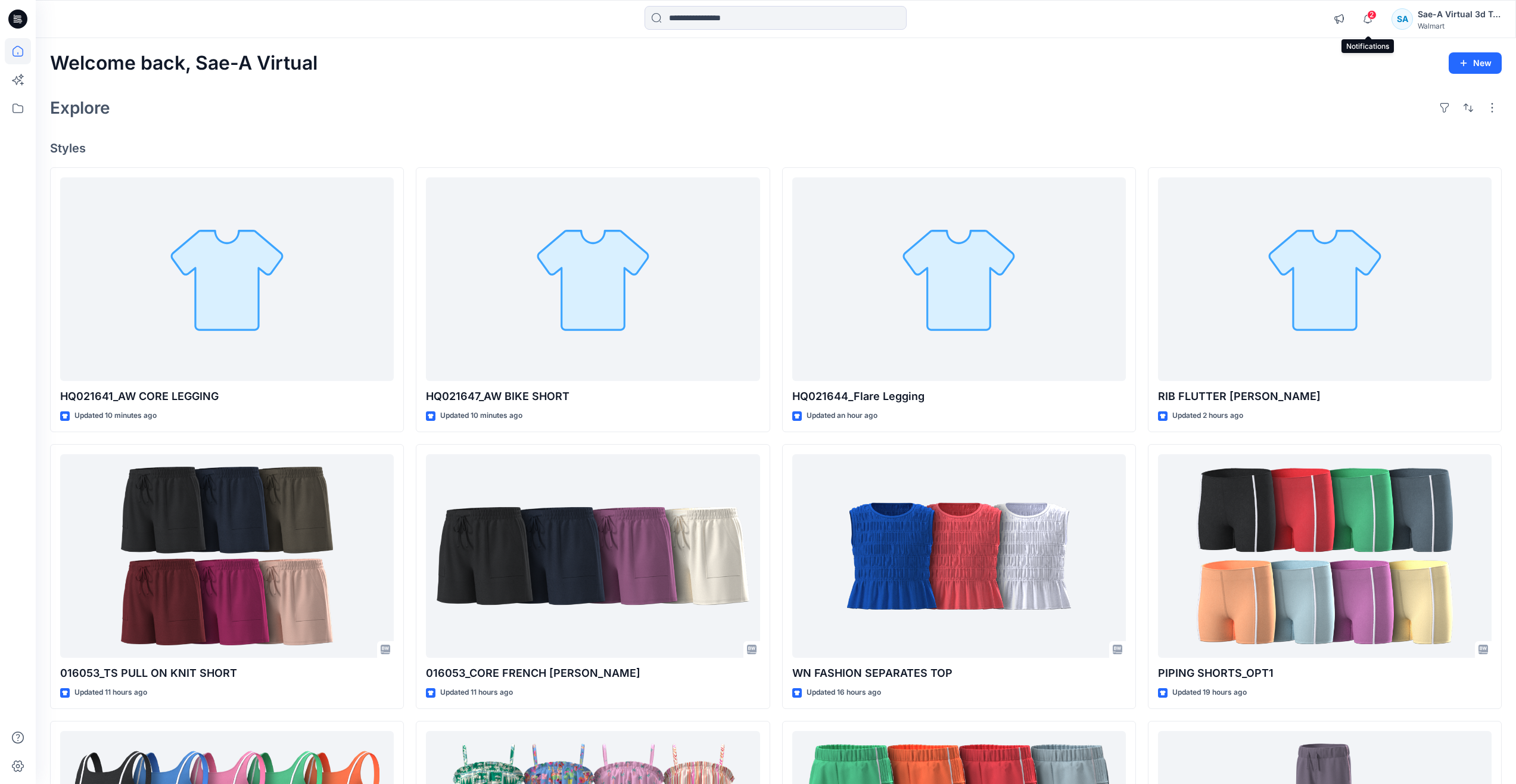
click at [1368, 12] on span "2" at bounding box center [1371, 14] width 9 height 9
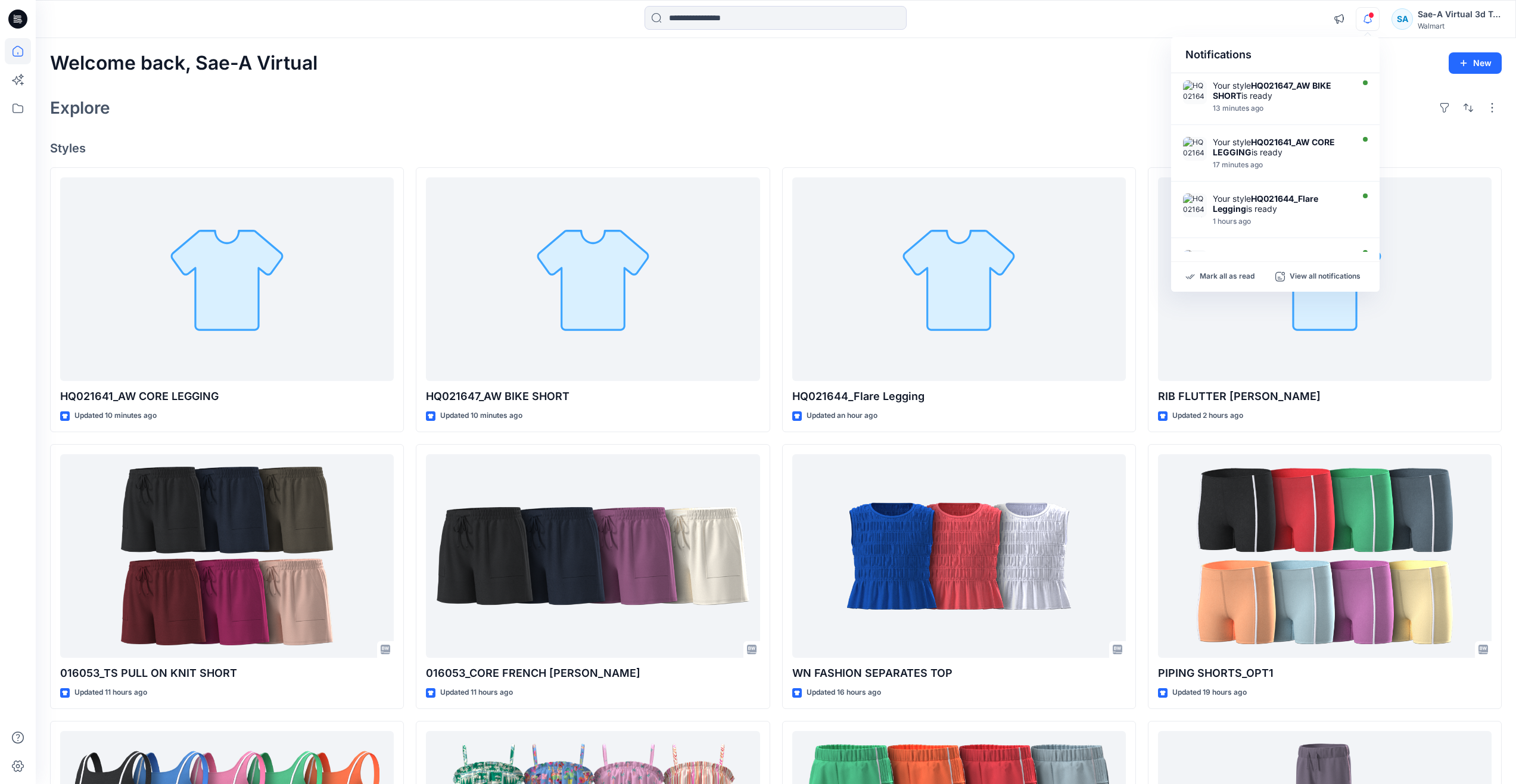
click at [763, 113] on div "Explore" at bounding box center [775, 108] width 1451 height 29
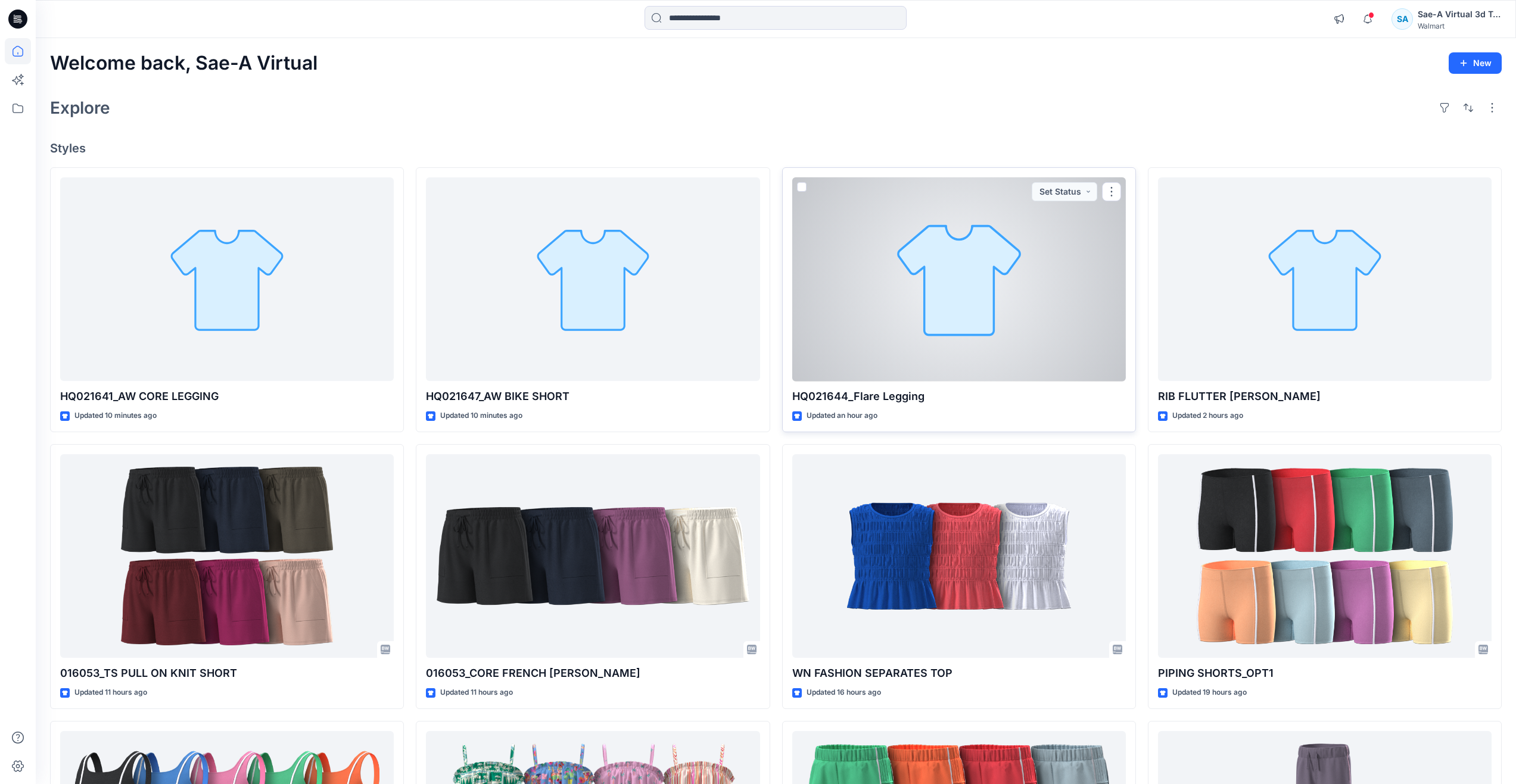
click at [869, 311] on div at bounding box center [958, 280] width 333 height 205
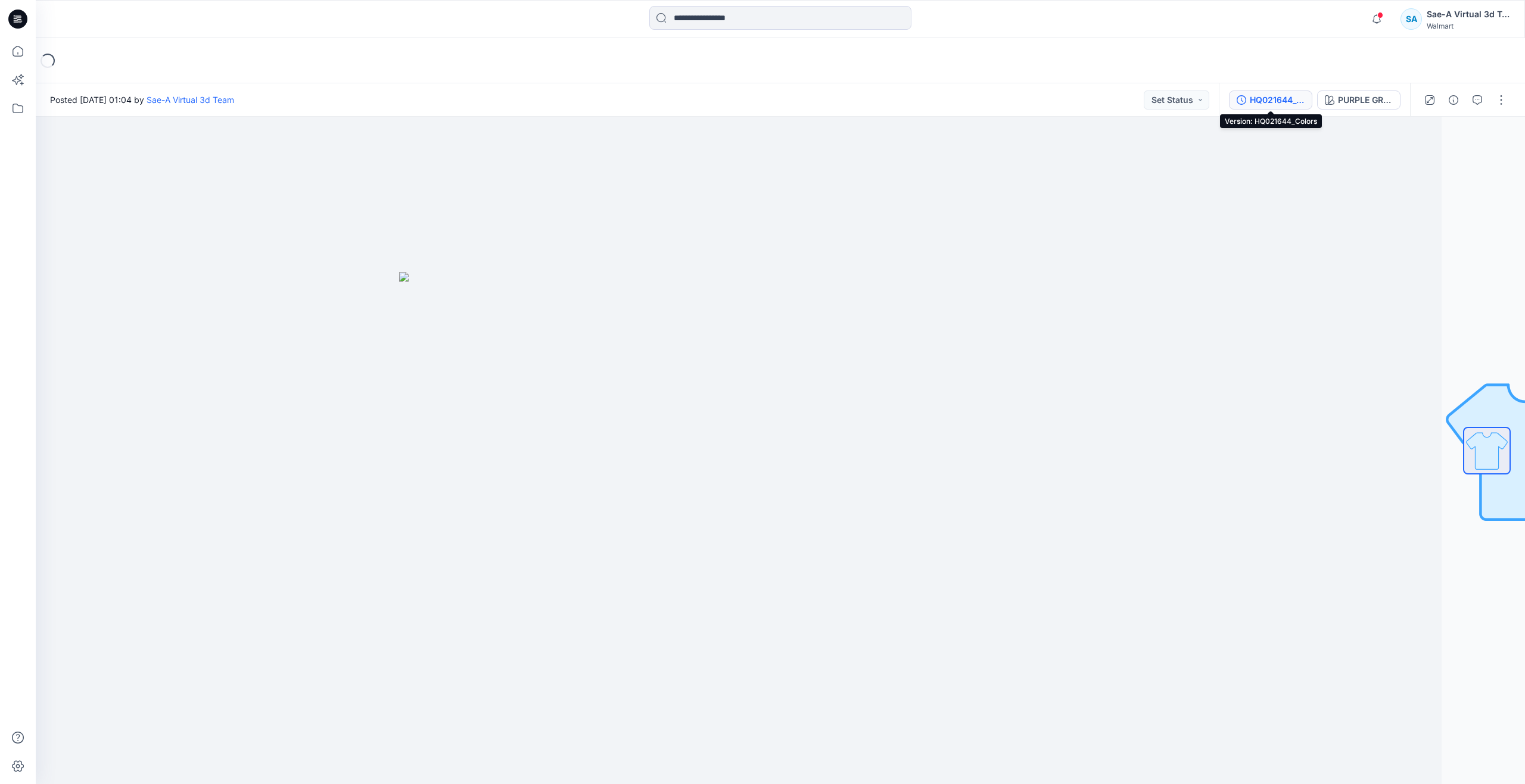
click at [1279, 102] on div "HQ021644_Colors" at bounding box center [1277, 100] width 55 height 13
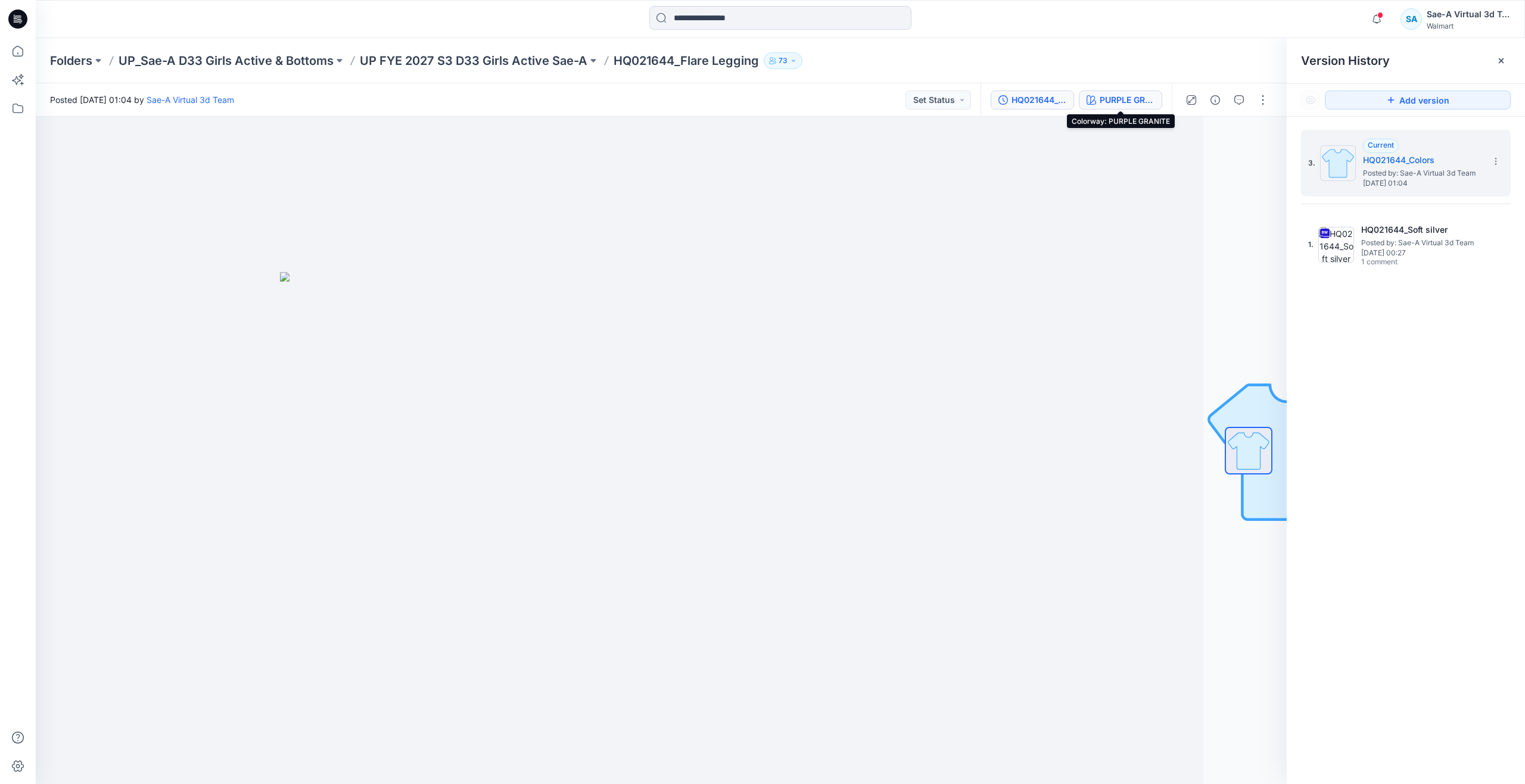
click at [1122, 105] on div "PURPLE GRANITE" at bounding box center [1127, 100] width 55 height 13
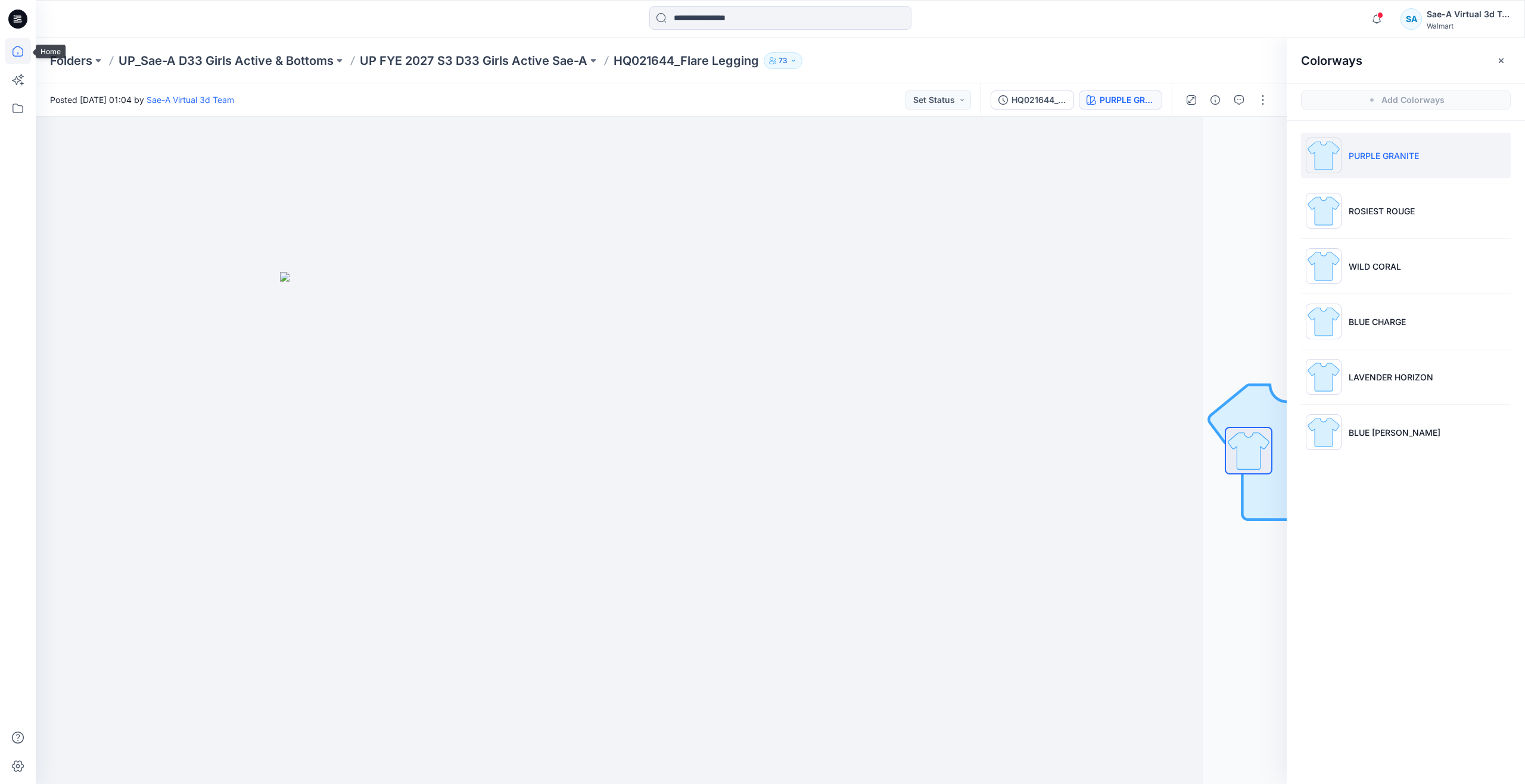
click at [19, 51] on icon at bounding box center [18, 51] width 26 height 26
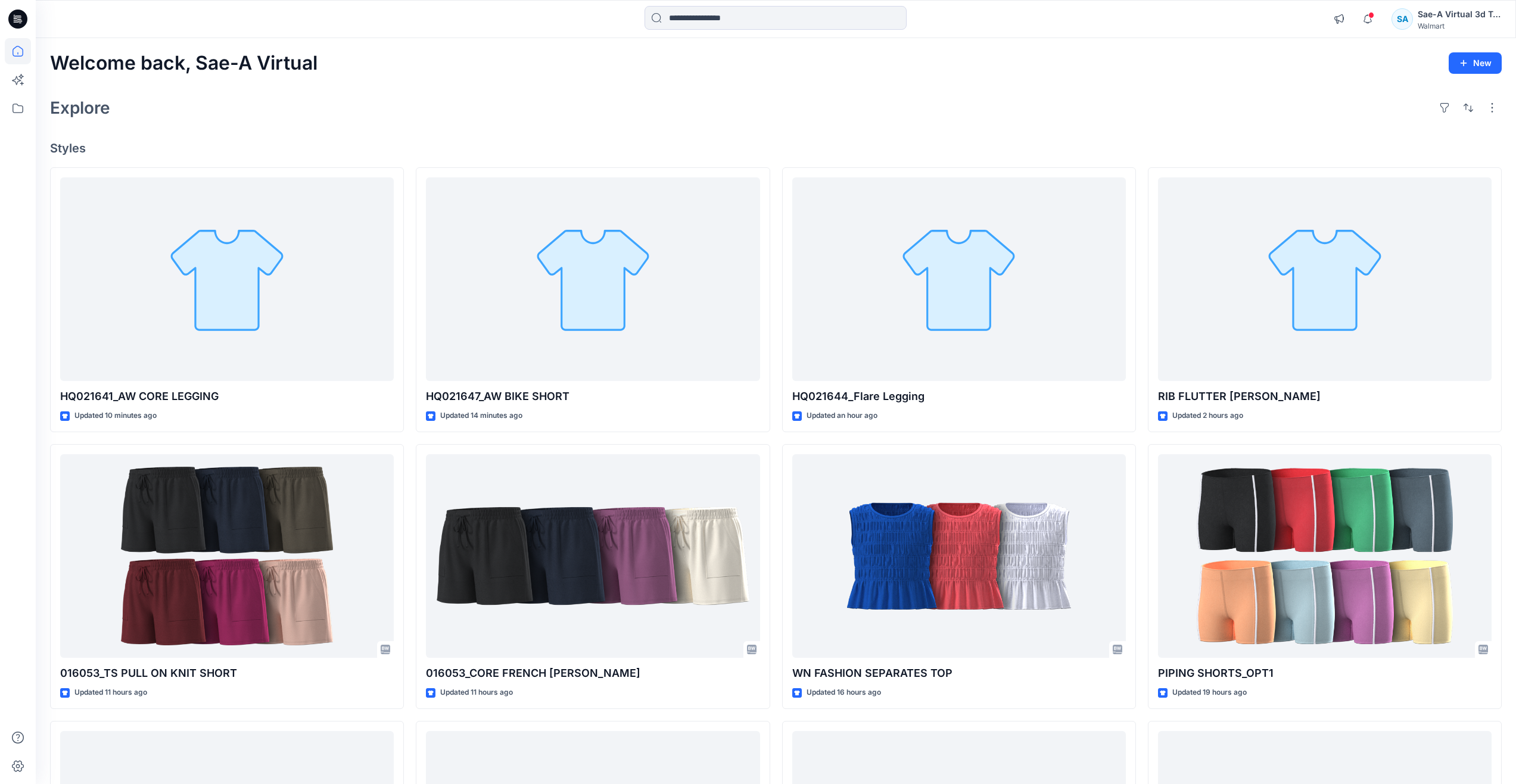
click at [470, 106] on div "Explore" at bounding box center [775, 108] width 1451 height 29
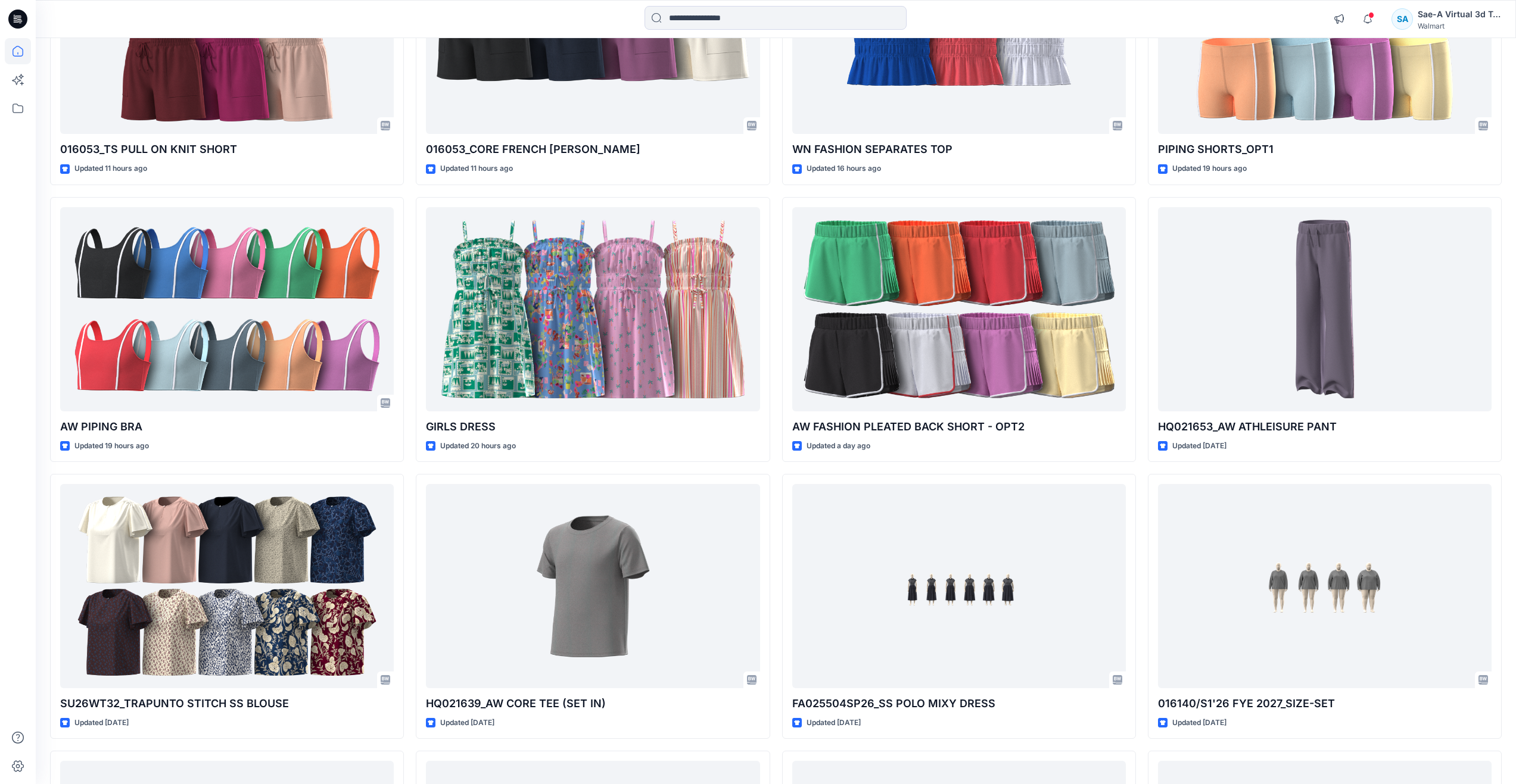
scroll to position [536, 0]
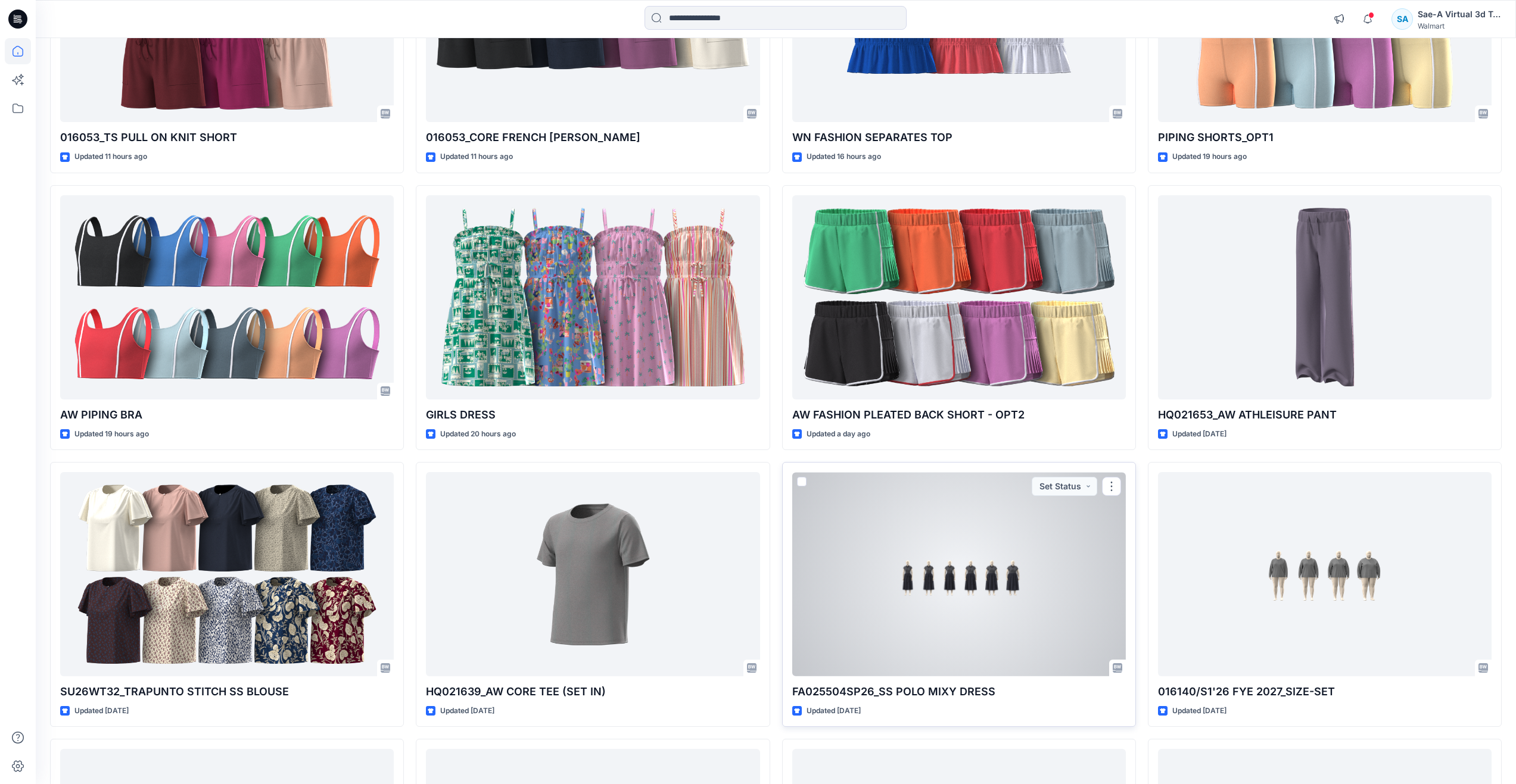
click at [961, 614] on div at bounding box center [958, 574] width 333 height 205
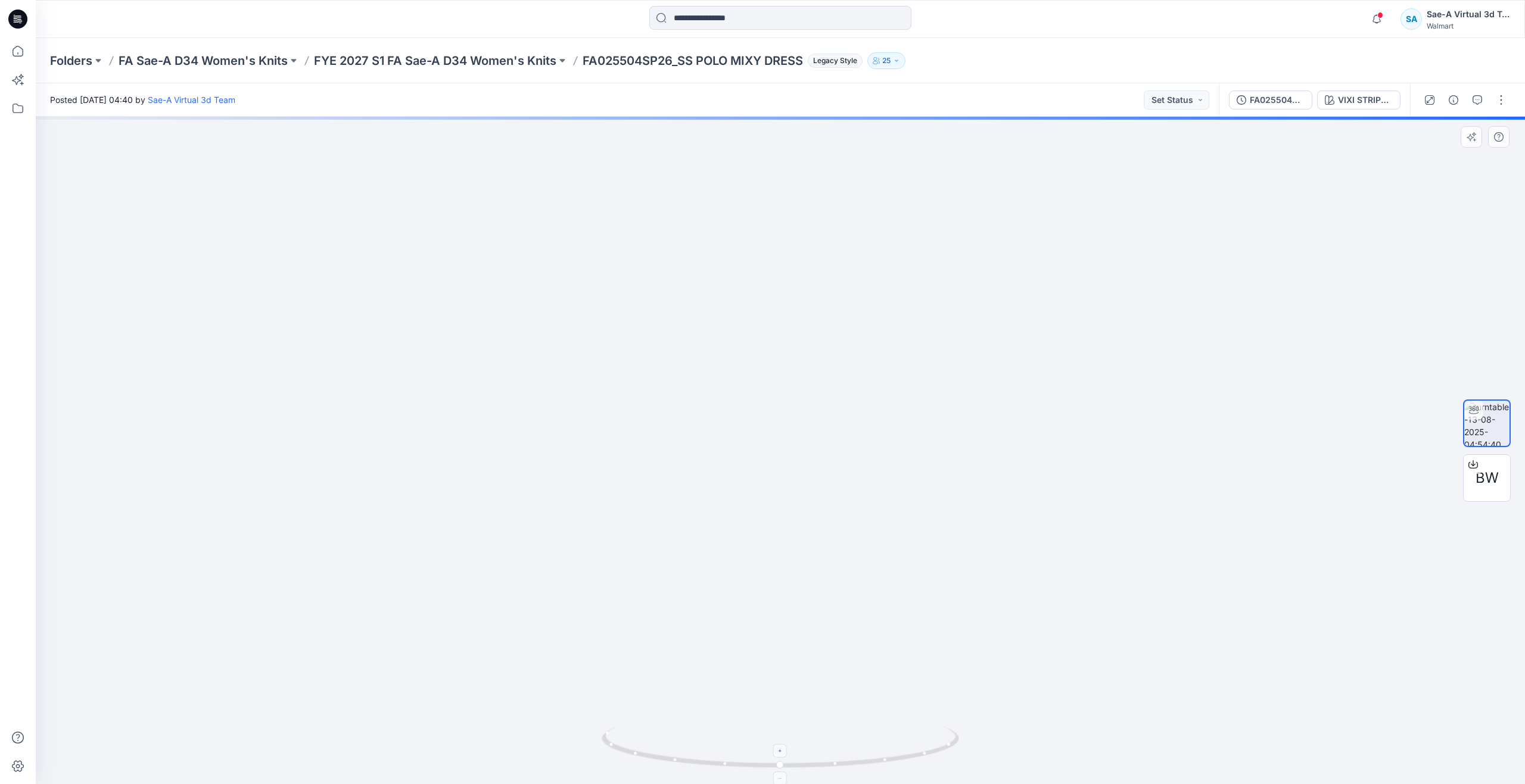
click at [778, 753] on foreignobject at bounding box center [781, 752] width 14 height 14
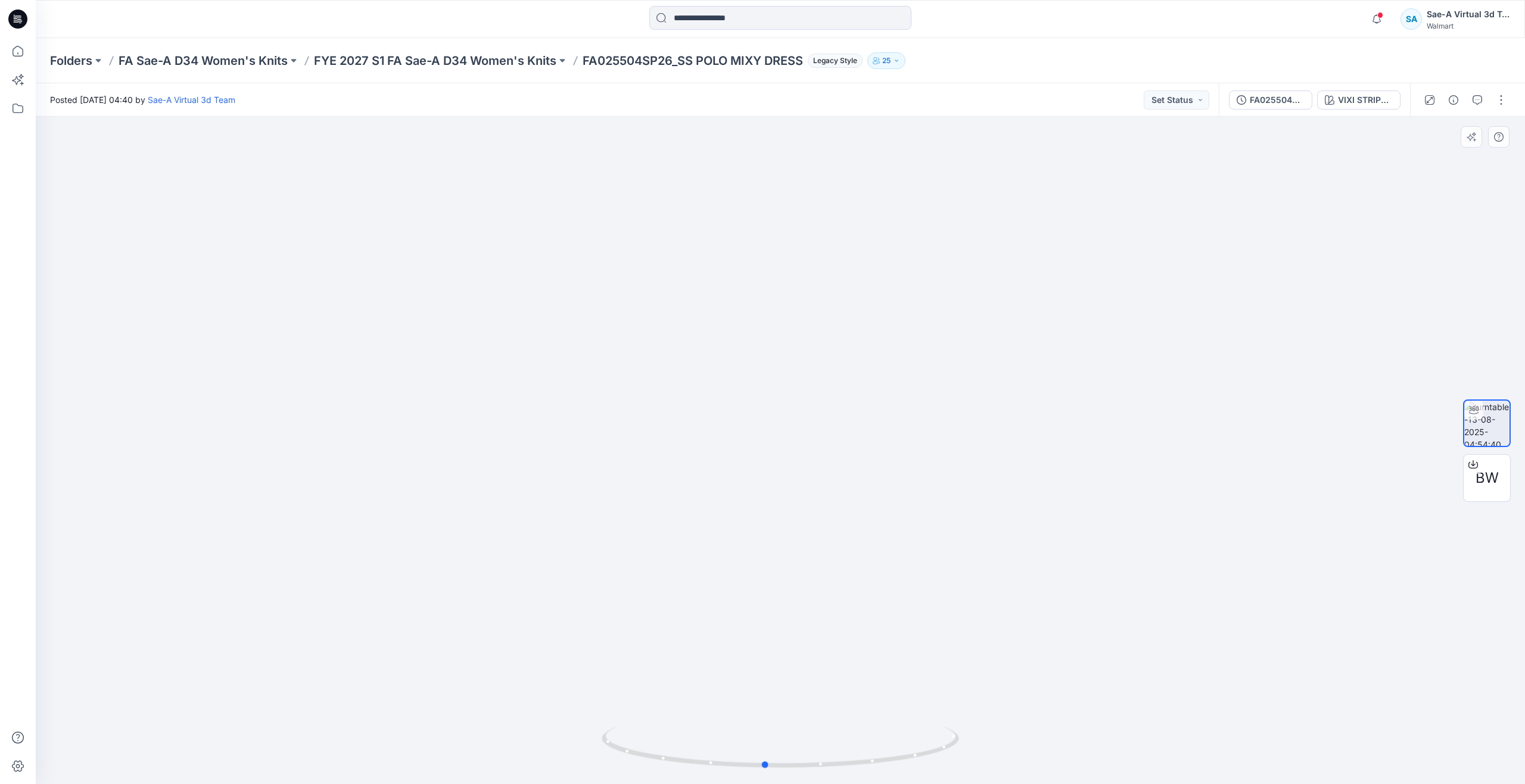
drag, startPoint x: 783, startPoint y: 763, endPoint x: 768, endPoint y: 711, distance: 54.1
click at [768, 711] on div at bounding box center [780, 450] width 1489 height 667
drag, startPoint x: 12, startPoint y: 49, endPoint x: 1, endPoint y: 58, distance: 14.2
click at [12, 49] on icon at bounding box center [18, 51] width 26 height 26
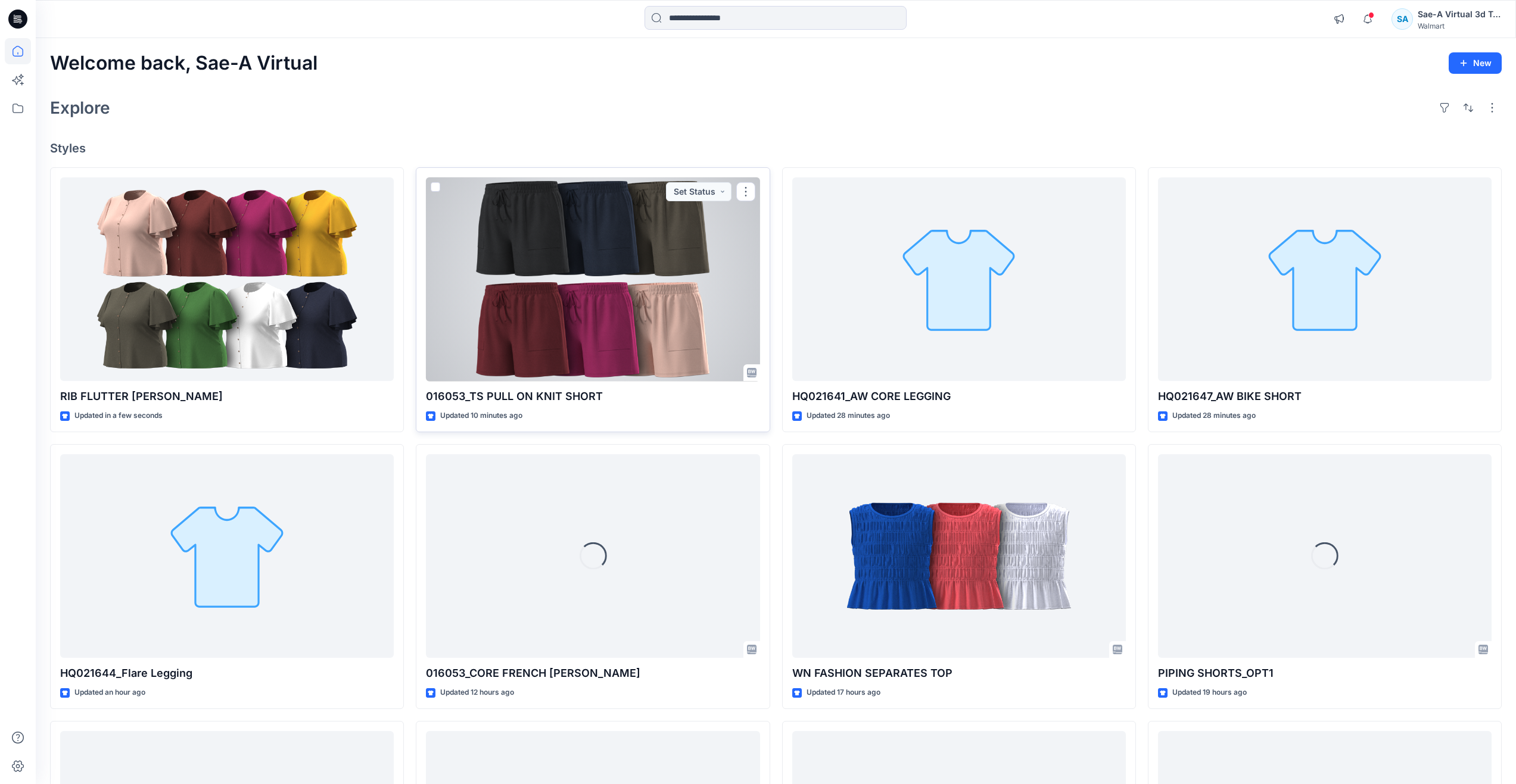
click at [545, 325] on div at bounding box center [592, 280] width 333 height 205
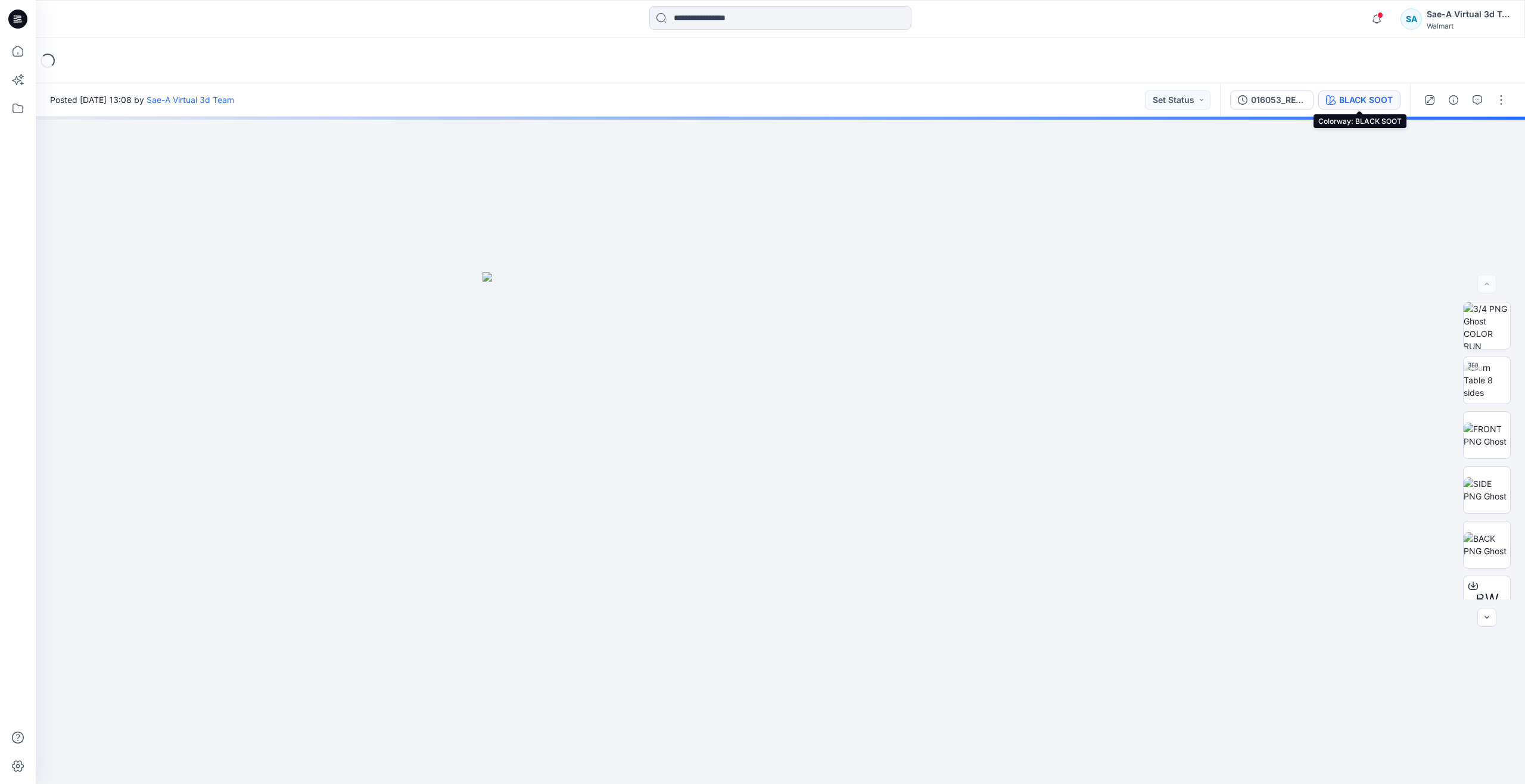
click at [1330, 106] on button "BLACK SOOT" at bounding box center [1360, 100] width 82 height 19
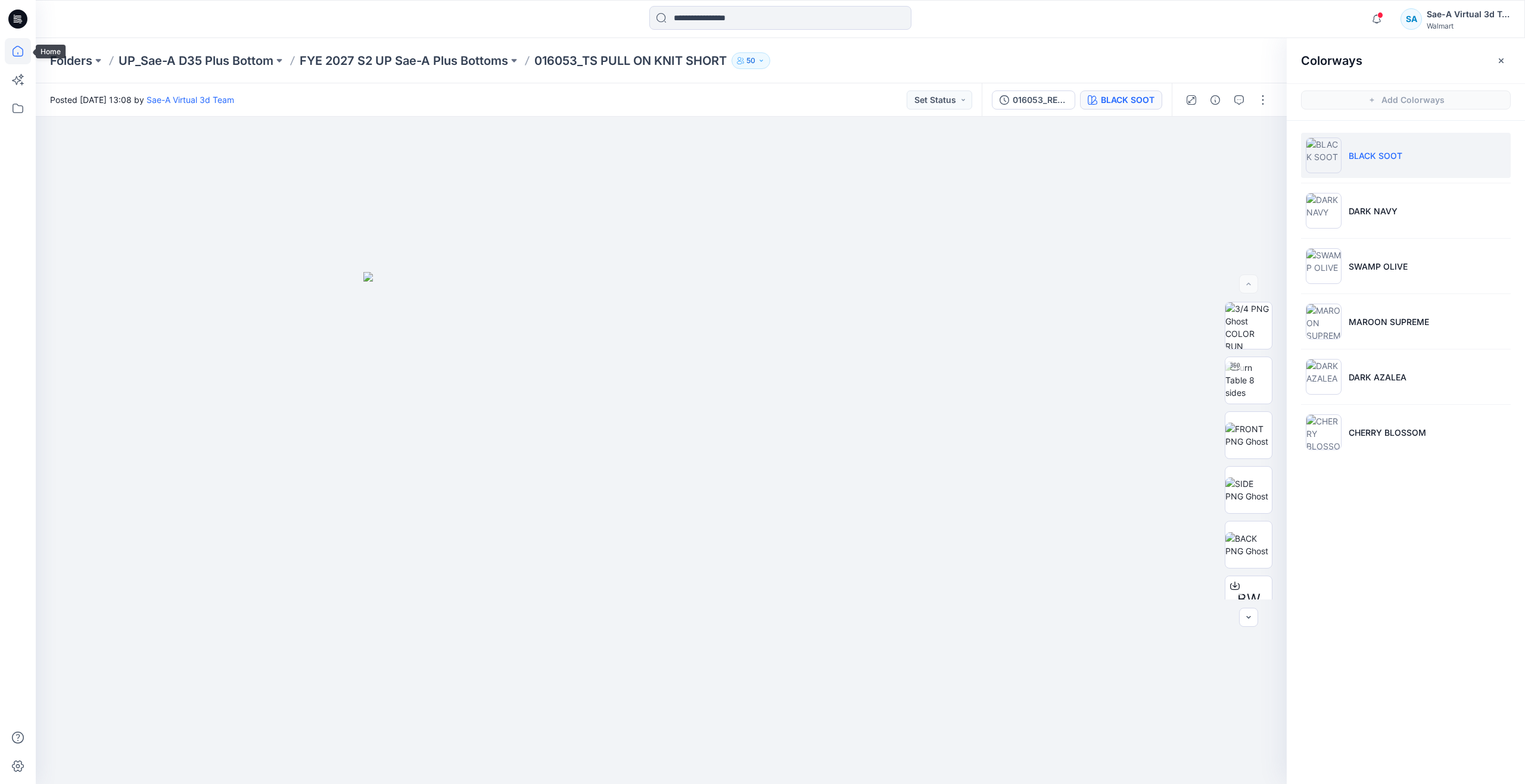
click at [15, 53] on icon at bounding box center [18, 51] width 26 height 26
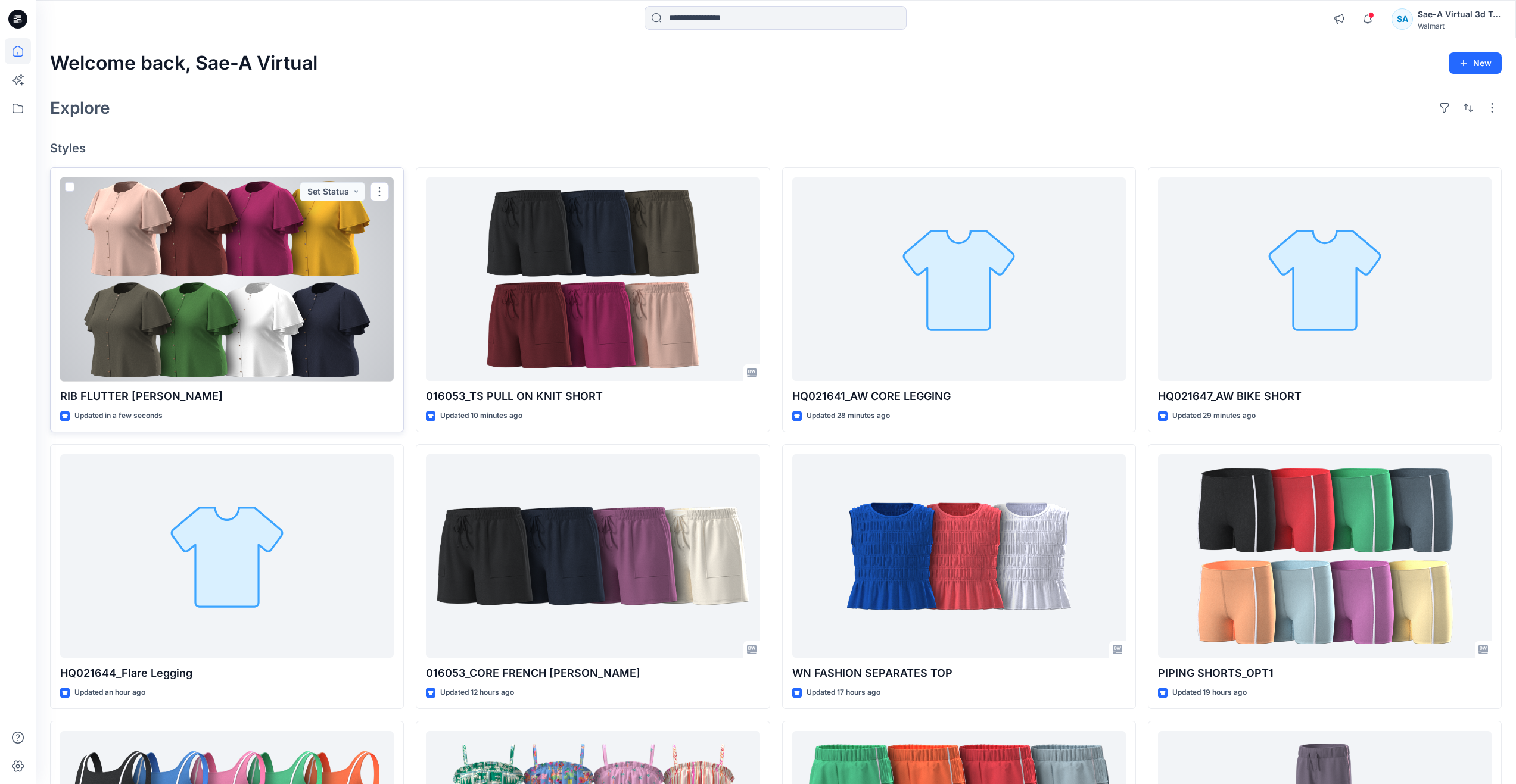
click at [136, 339] on div at bounding box center [227, 280] width 333 height 205
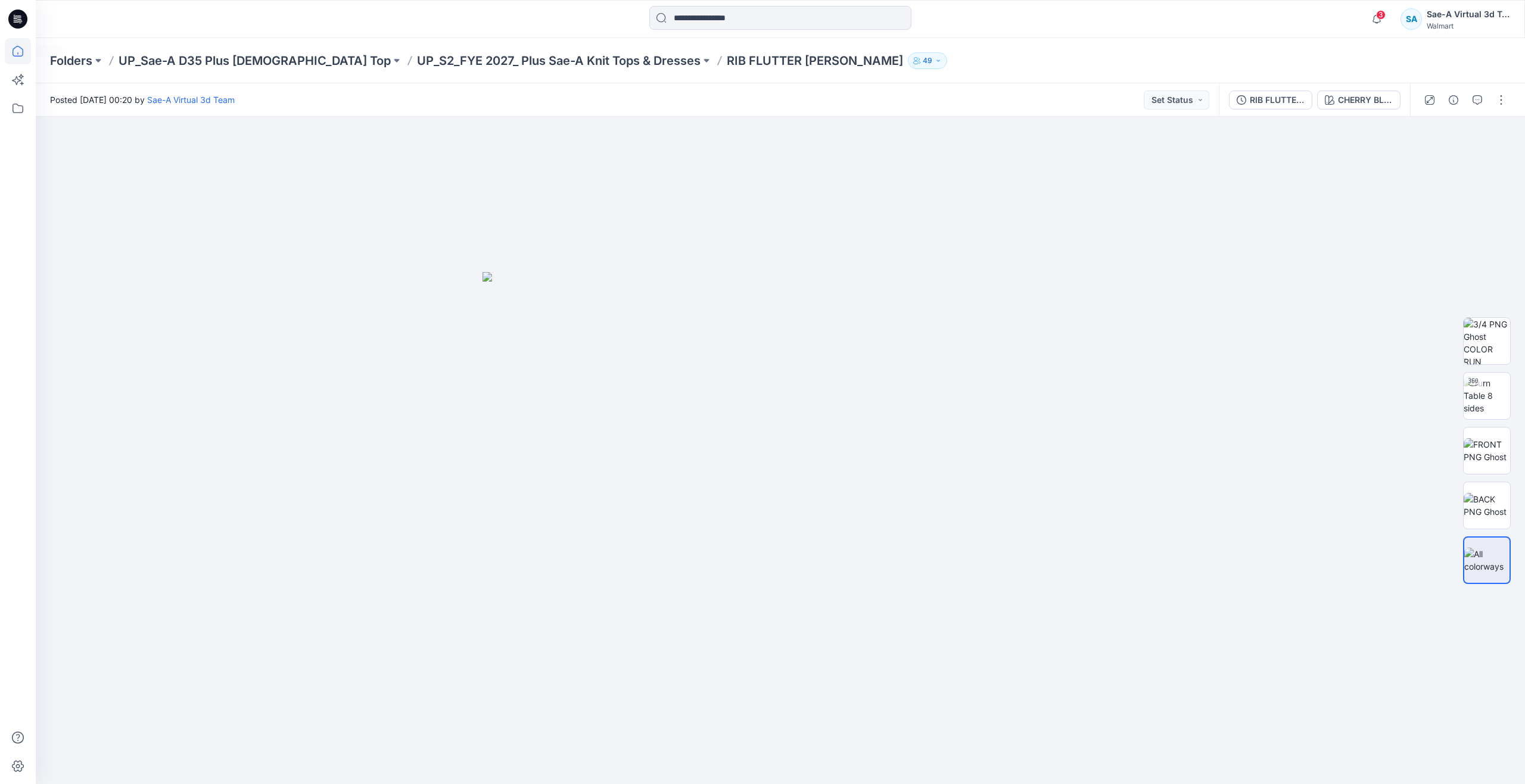
click at [24, 50] on icon at bounding box center [18, 51] width 26 height 26
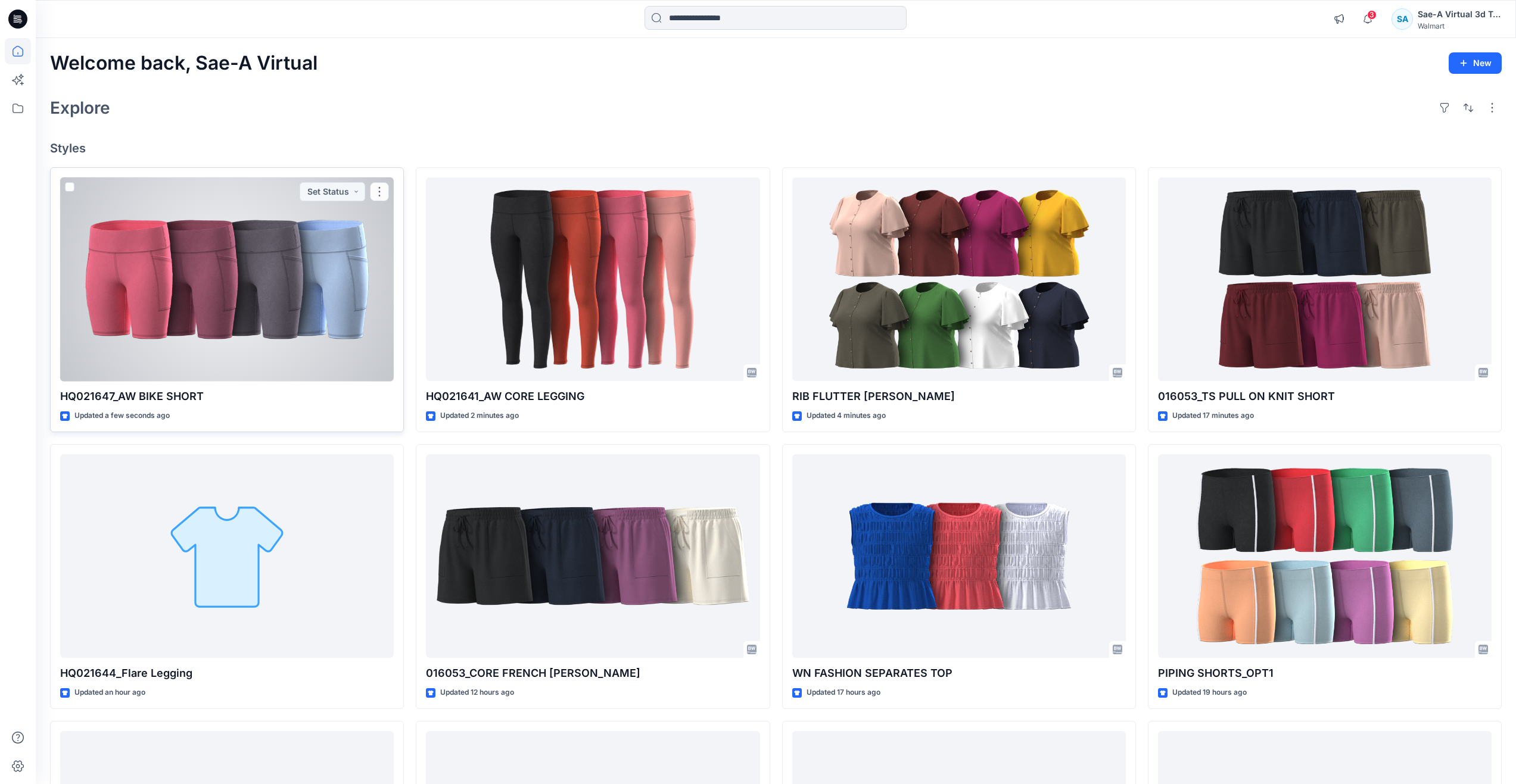
click at [219, 355] on div at bounding box center [227, 280] width 333 height 205
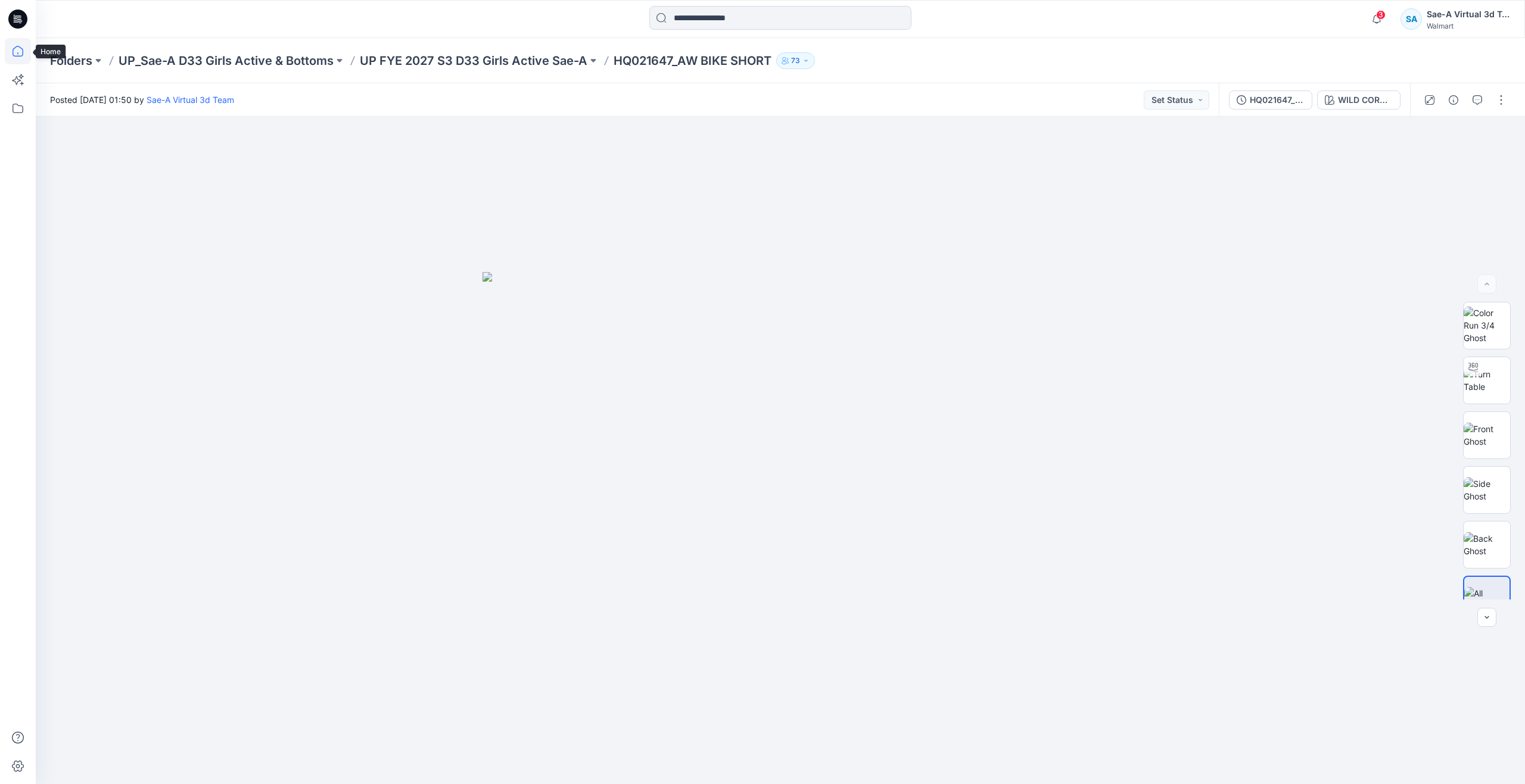
click at [20, 58] on icon at bounding box center [18, 51] width 26 height 26
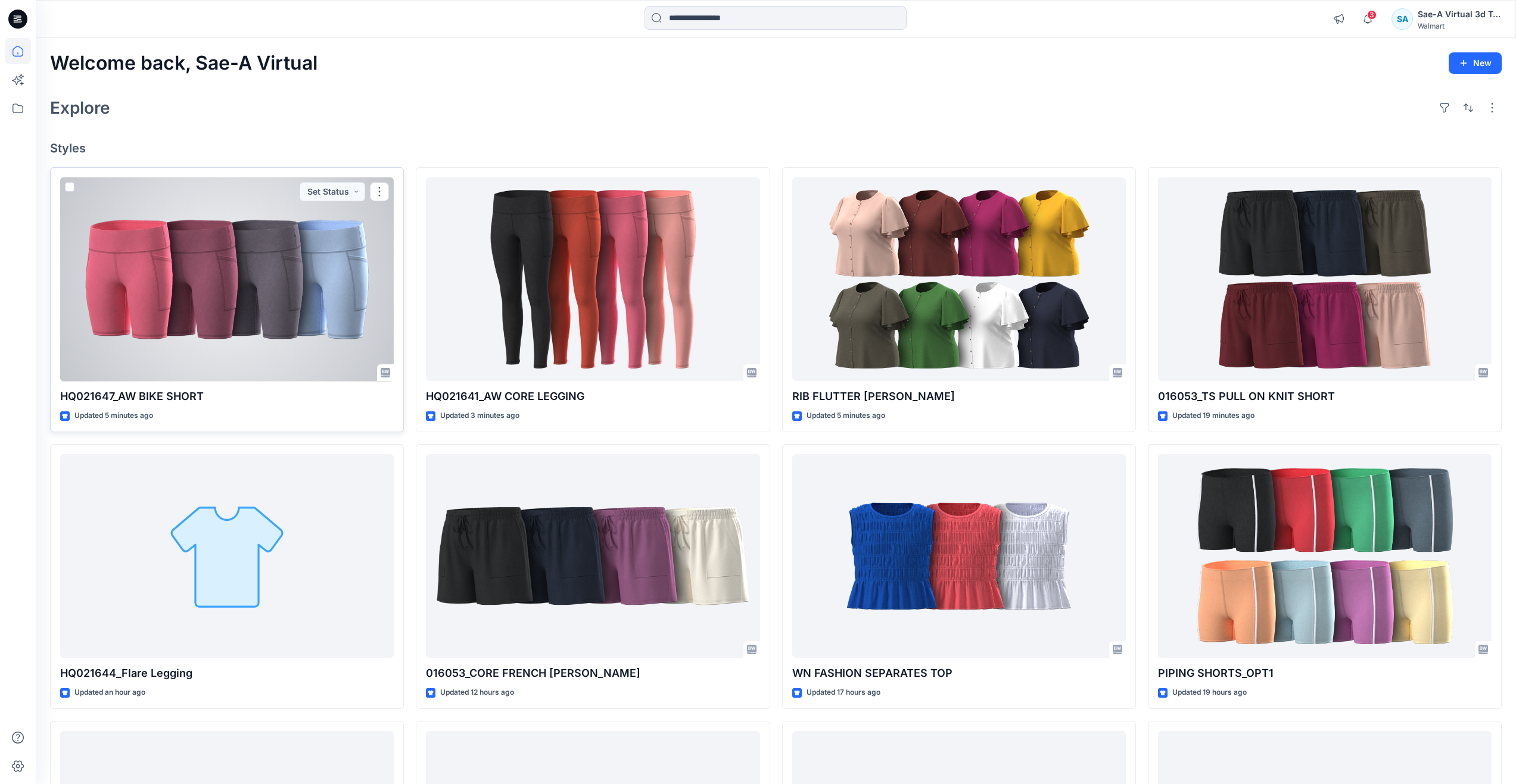
click at [173, 308] on div at bounding box center [227, 280] width 333 height 205
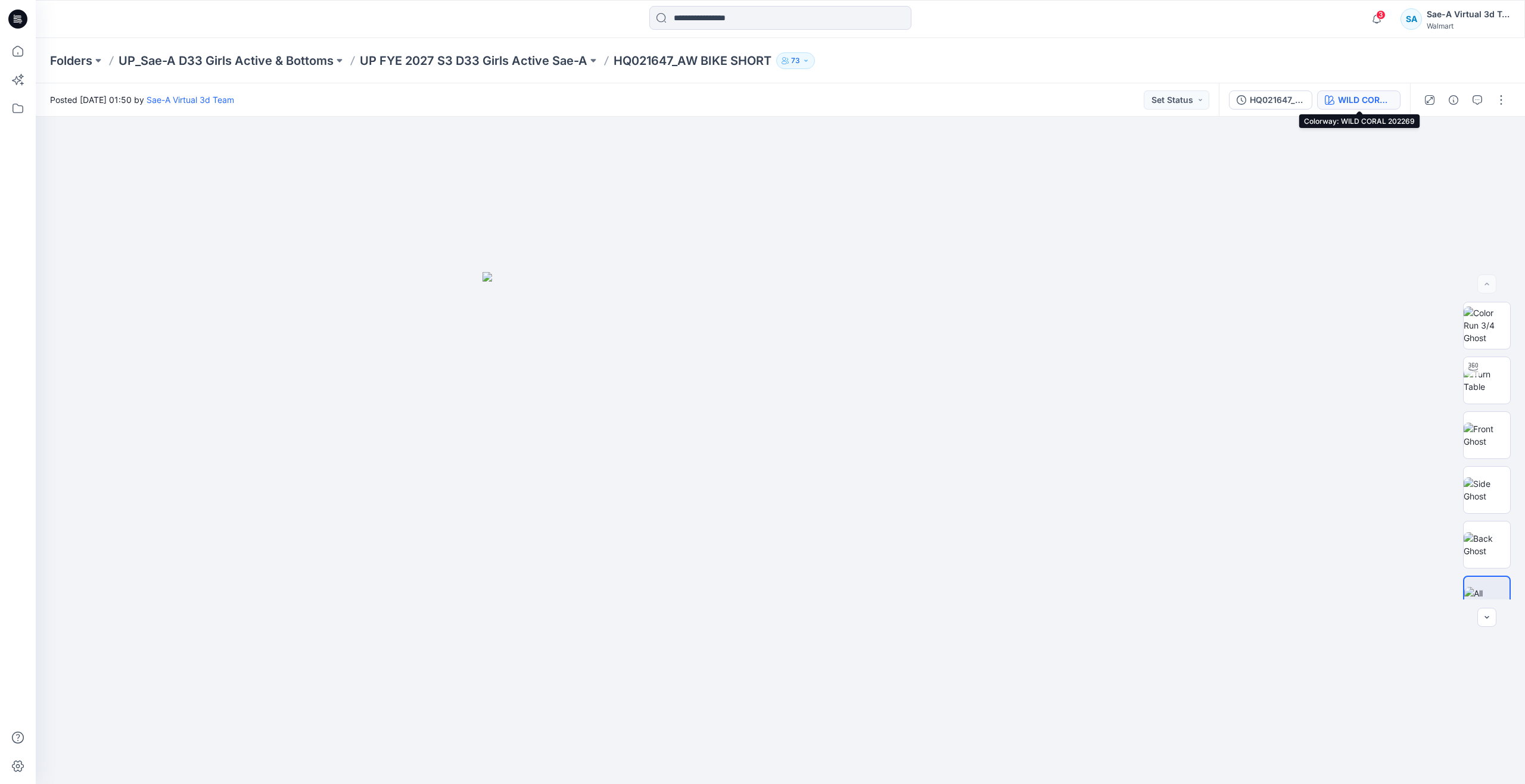
click at [1345, 94] on div "WILD CORAL 202269" at bounding box center [1366, 100] width 55 height 13
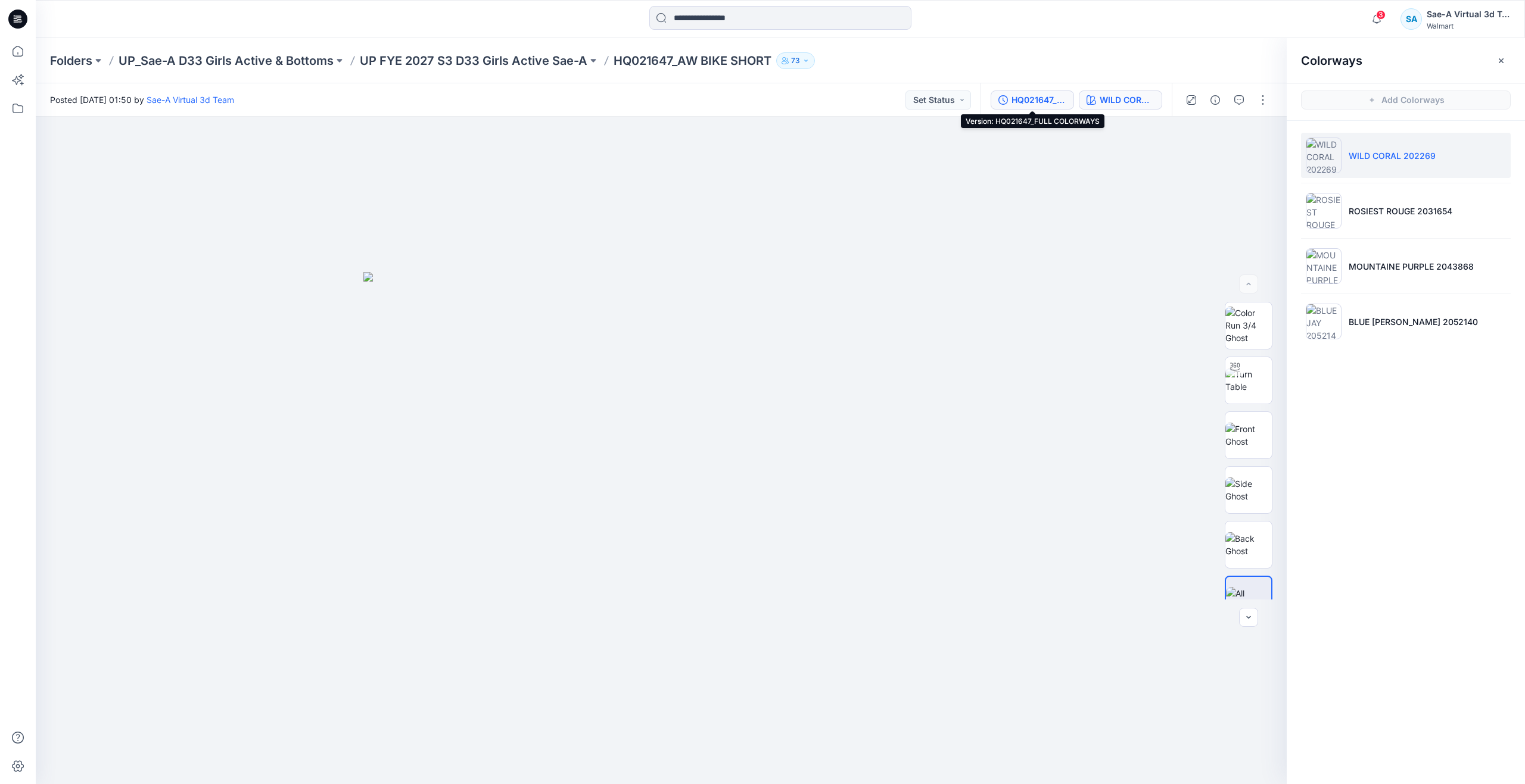
click at [1035, 100] on div "HQ021647_FULL COLORWAYS" at bounding box center [1039, 100] width 55 height 13
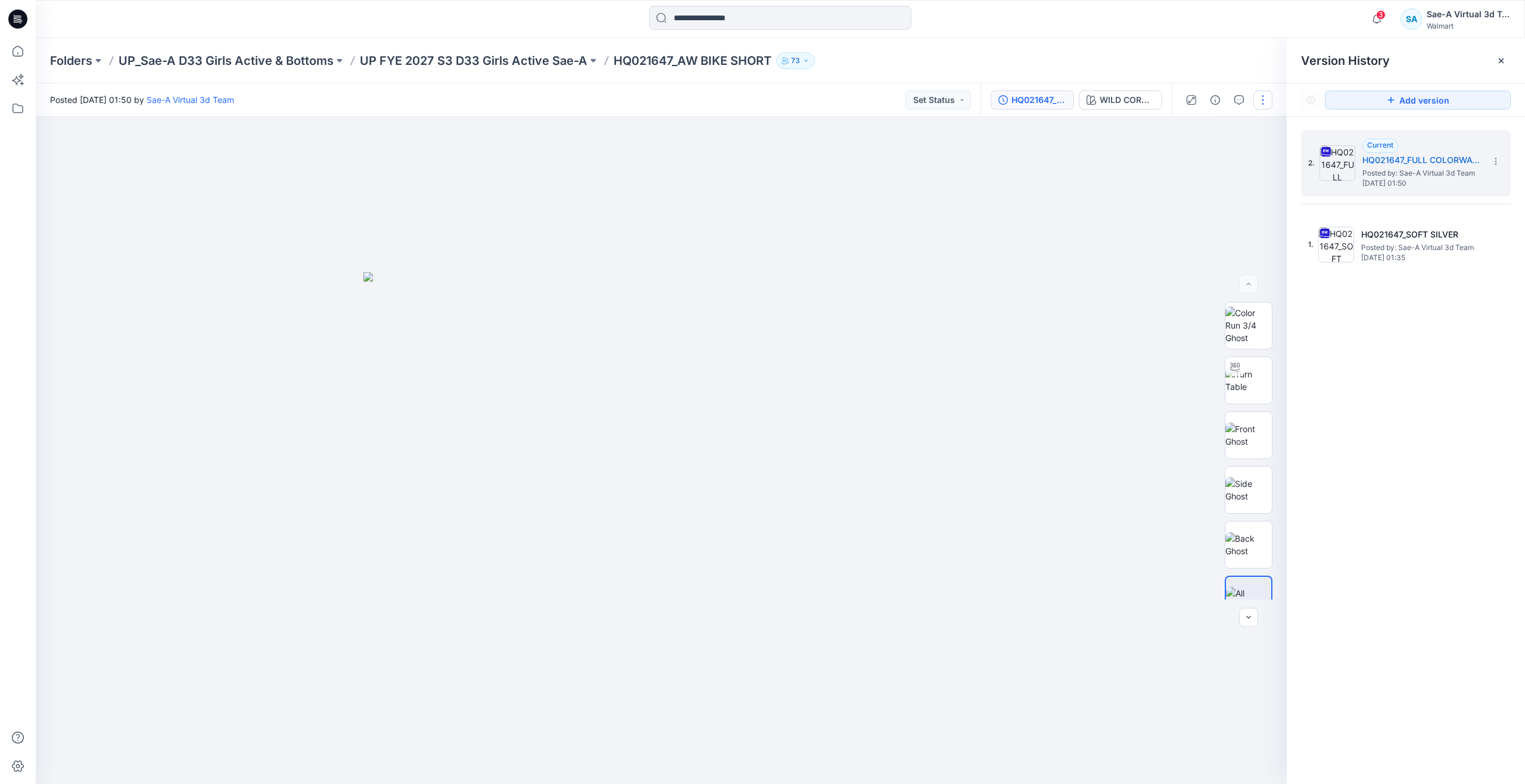
click at [1258, 97] on button "button" at bounding box center [1262, 100] width 19 height 19
click at [1196, 159] on button "Edit" at bounding box center [1213, 161] width 110 height 22
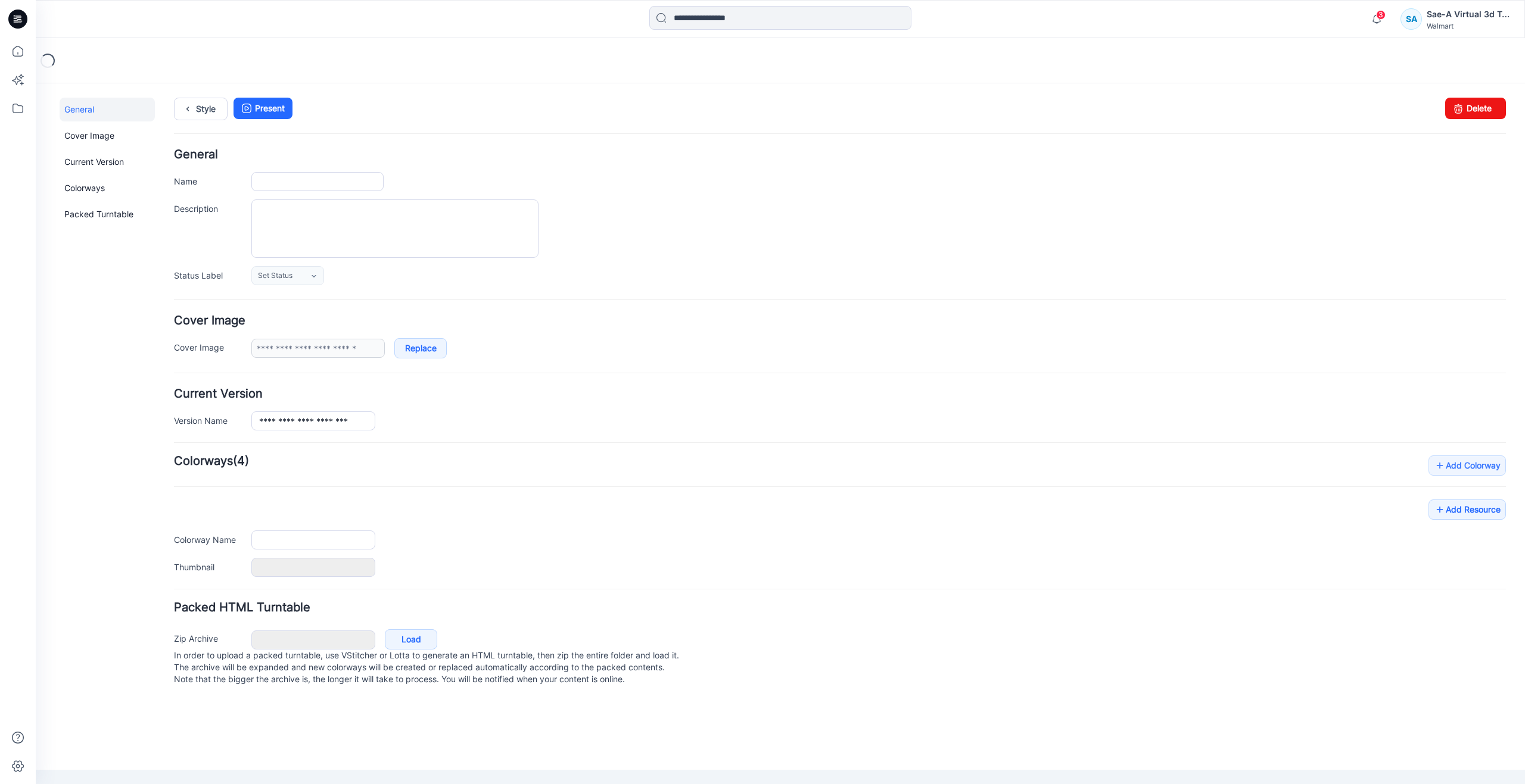
type input "**********"
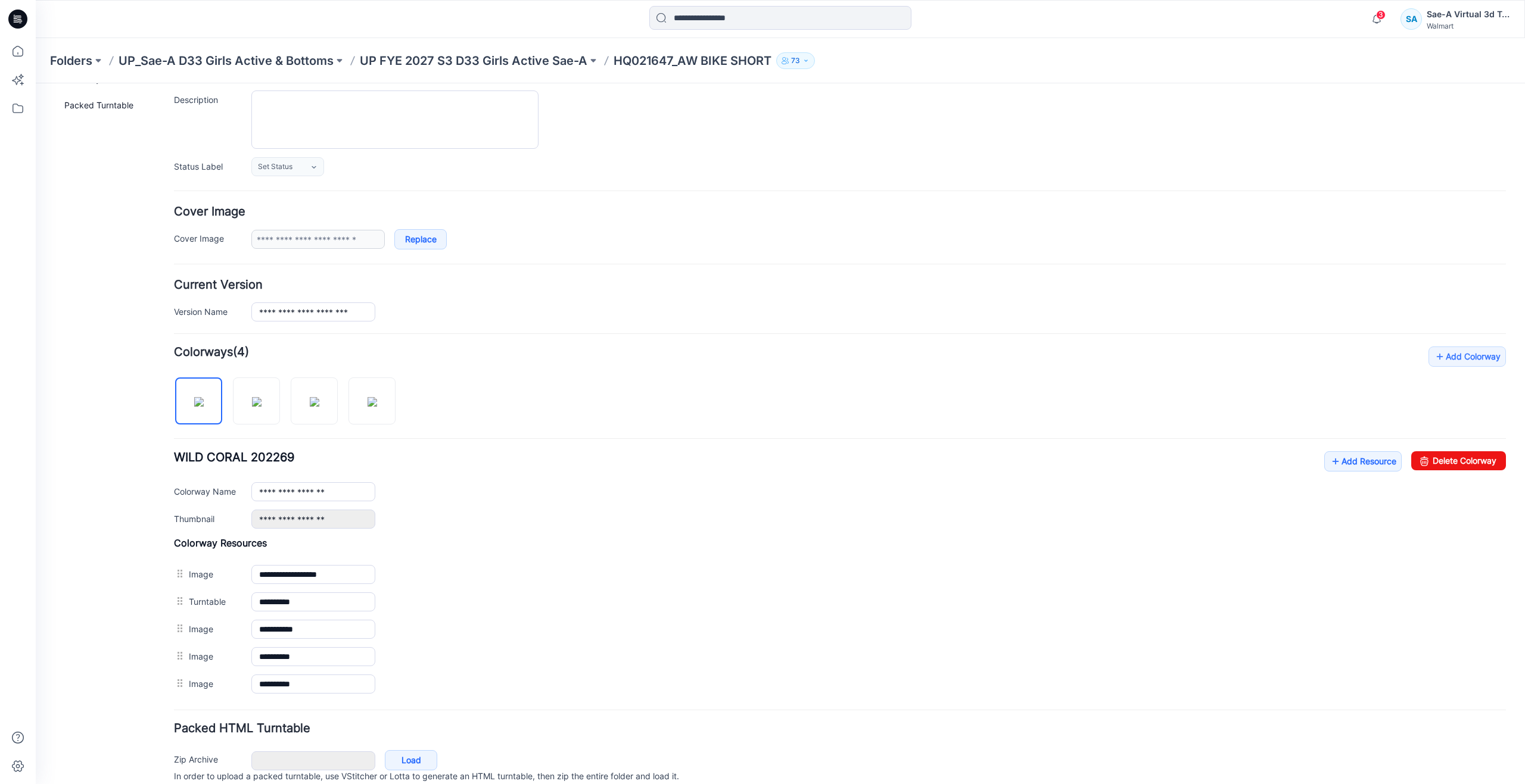
scroll to position [119, 0]
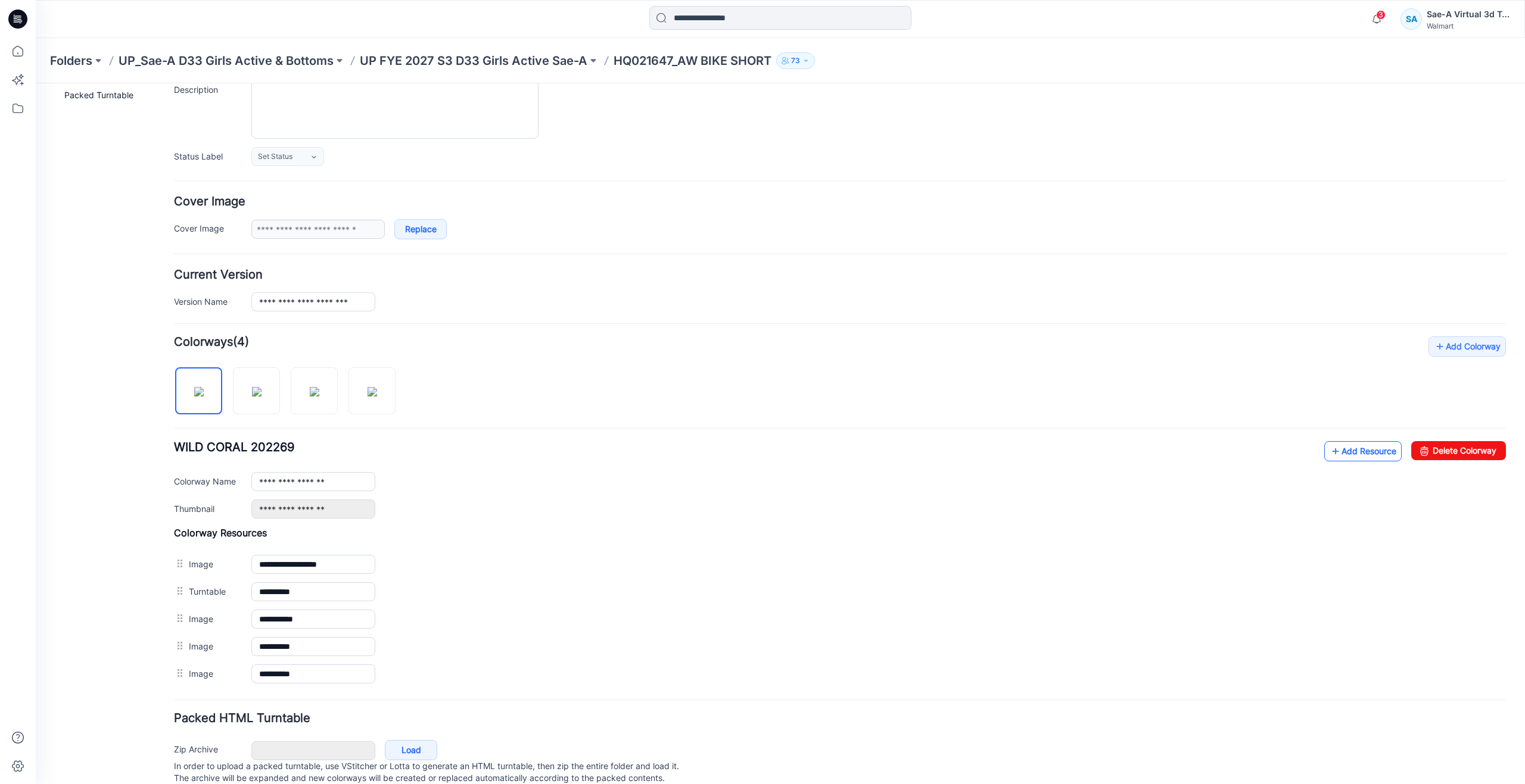
click at [1330, 451] on icon at bounding box center [1336, 452] width 12 height 19
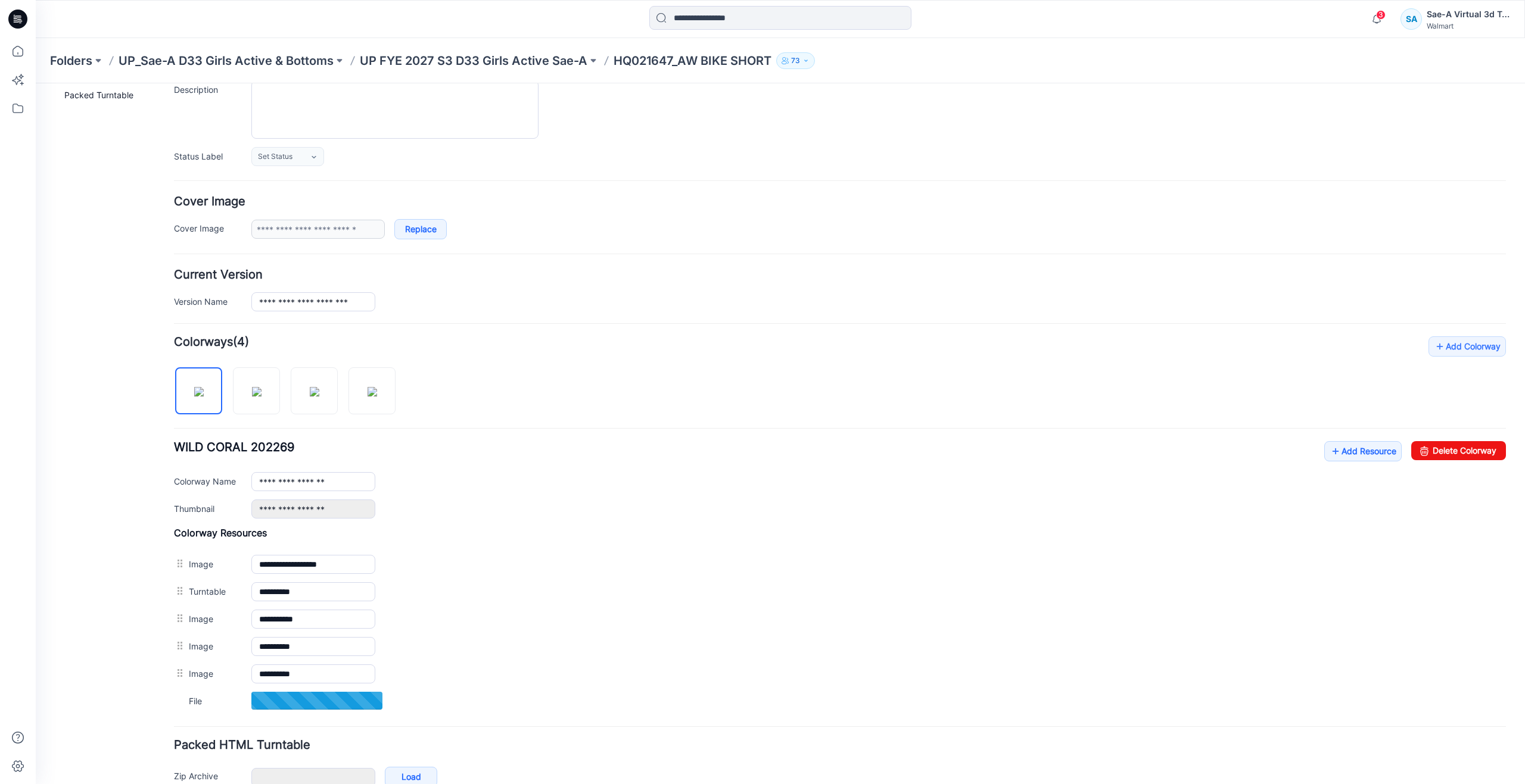
click at [99, 608] on div "General Cover Image Current Version Colorways Packed Turntable" at bounding box center [107, 409] width 95 height 861
click at [23, 56] on icon at bounding box center [18, 51] width 26 height 26
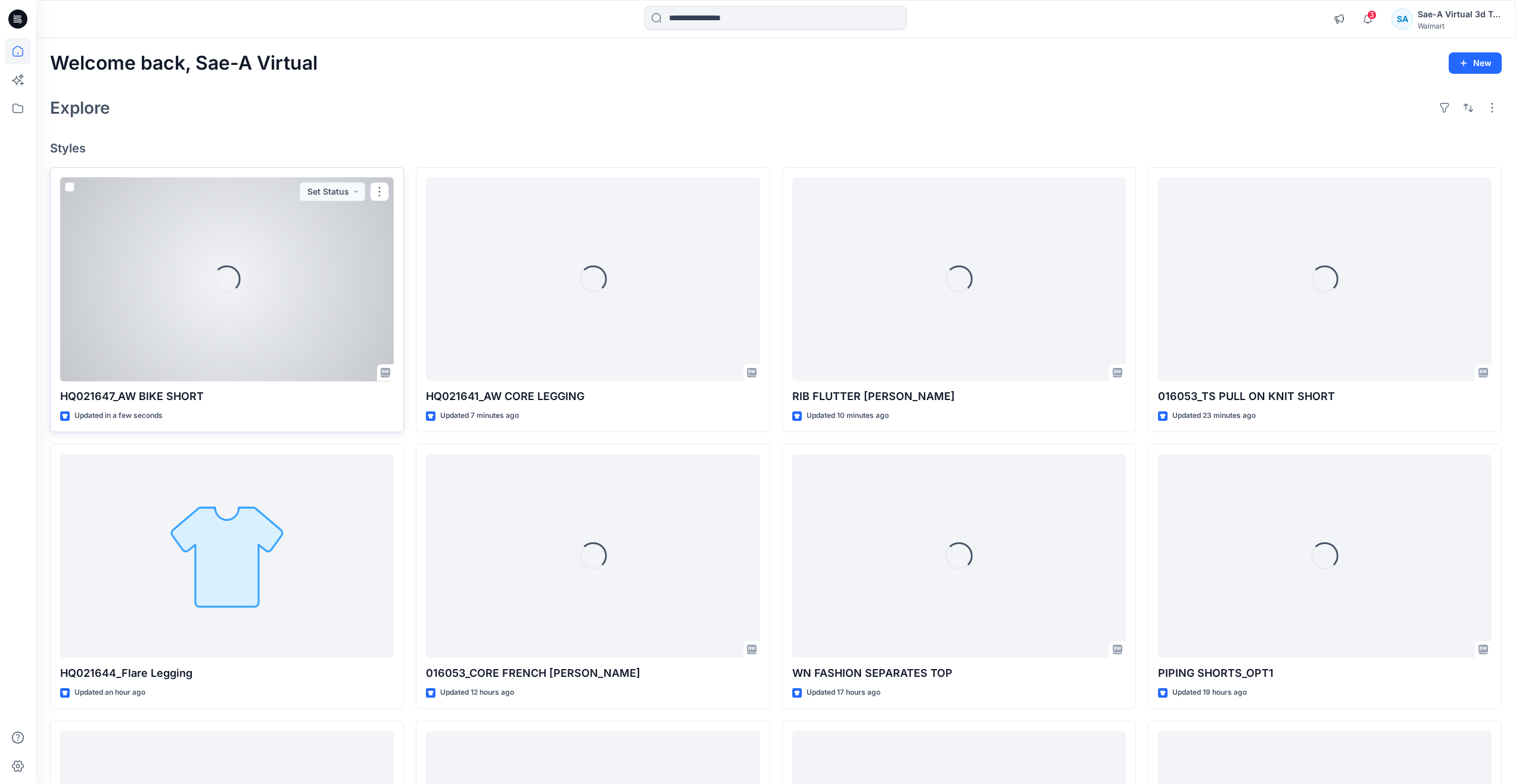
click at [205, 331] on div "Loading..." at bounding box center [227, 280] width 333 height 205
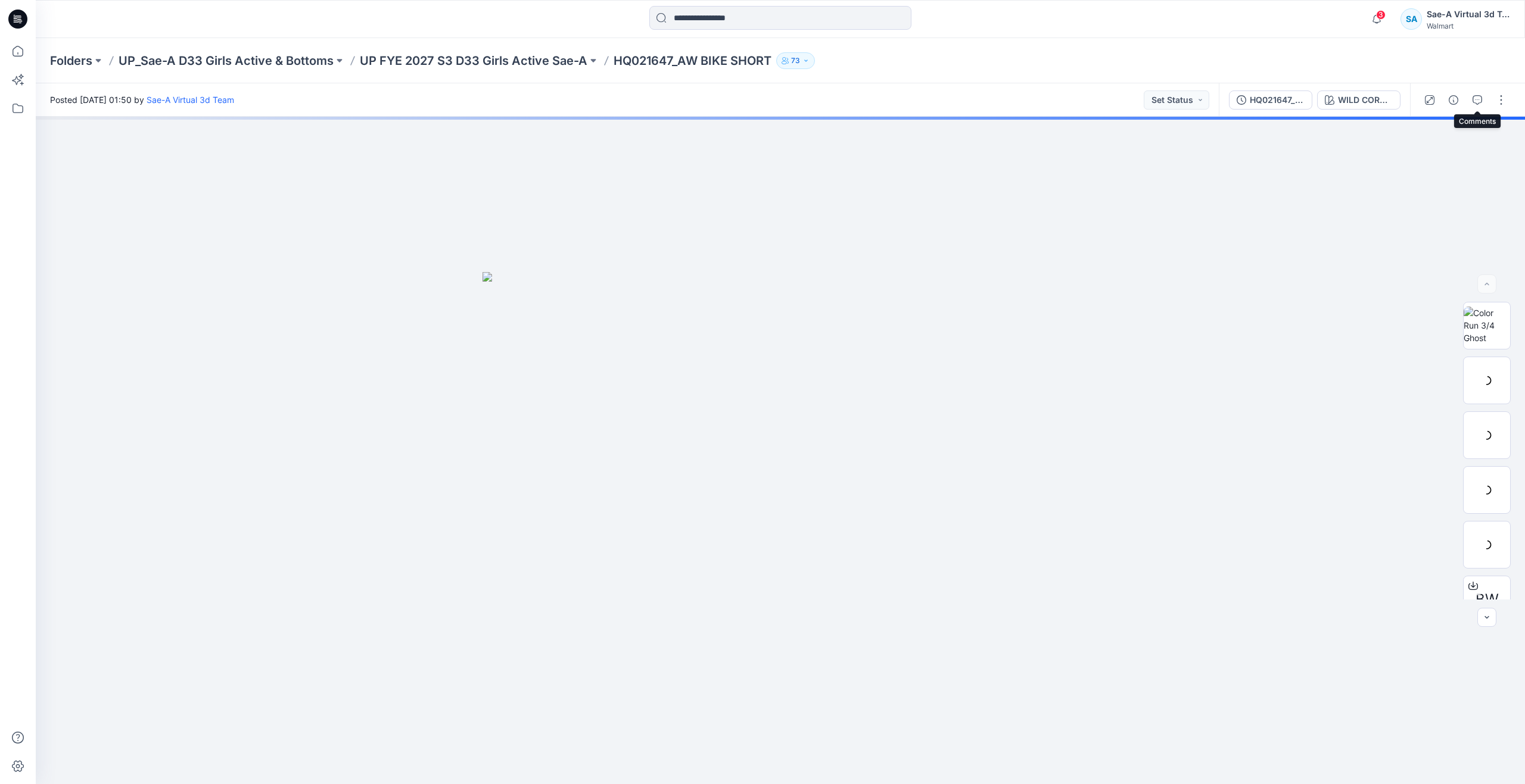
click at [1469, 99] on button "button" at bounding box center [1477, 100] width 19 height 19
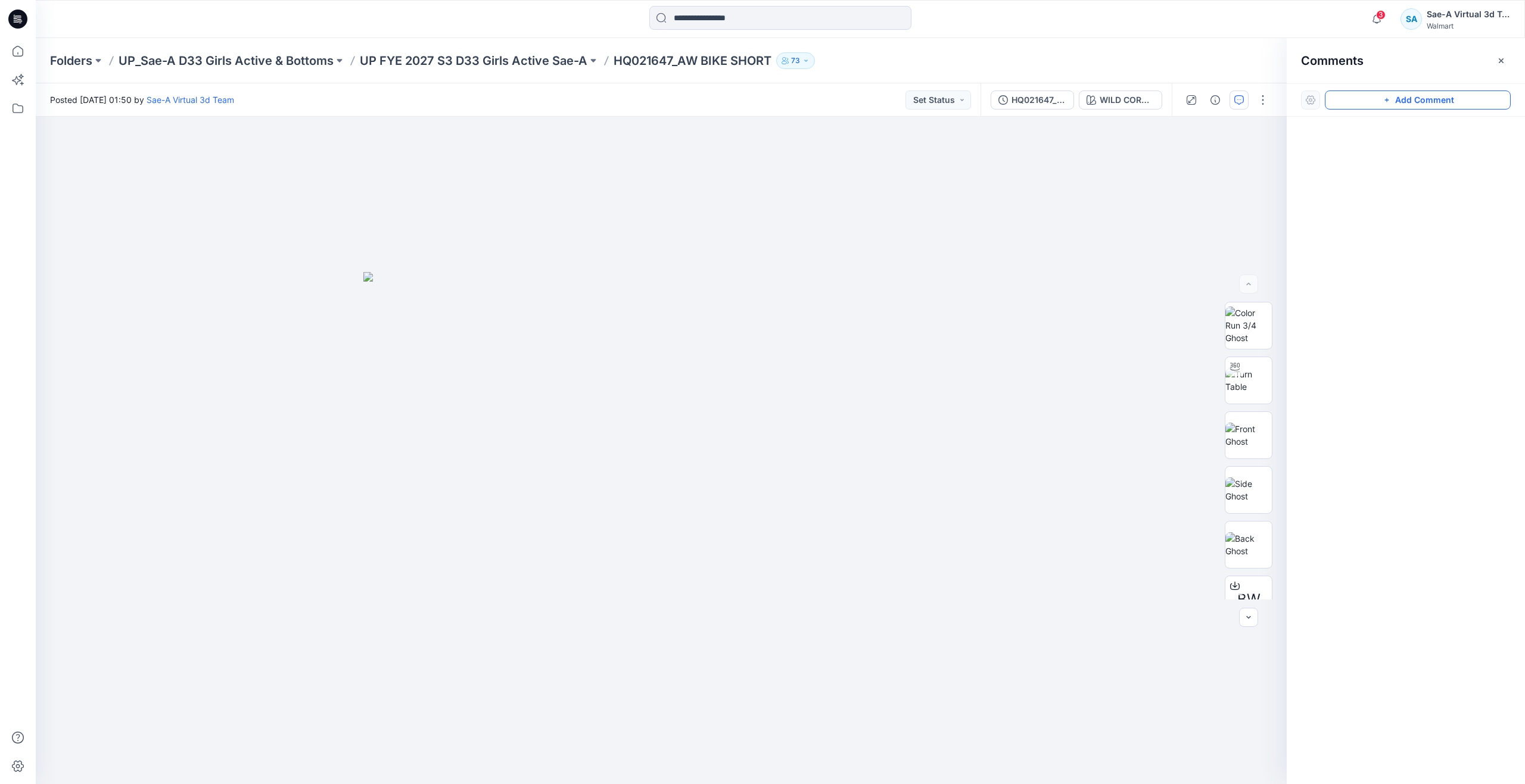
click at [1370, 96] on button "Add Comment" at bounding box center [1418, 100] width 186 height 19
click at [964, 216] on div "1" at bounding box center [661, 450] width 1251 height 667
type textarea "**********"
click at [1119, 287] on button "Post" at bounding box center [1115, 293] width 32 height 19
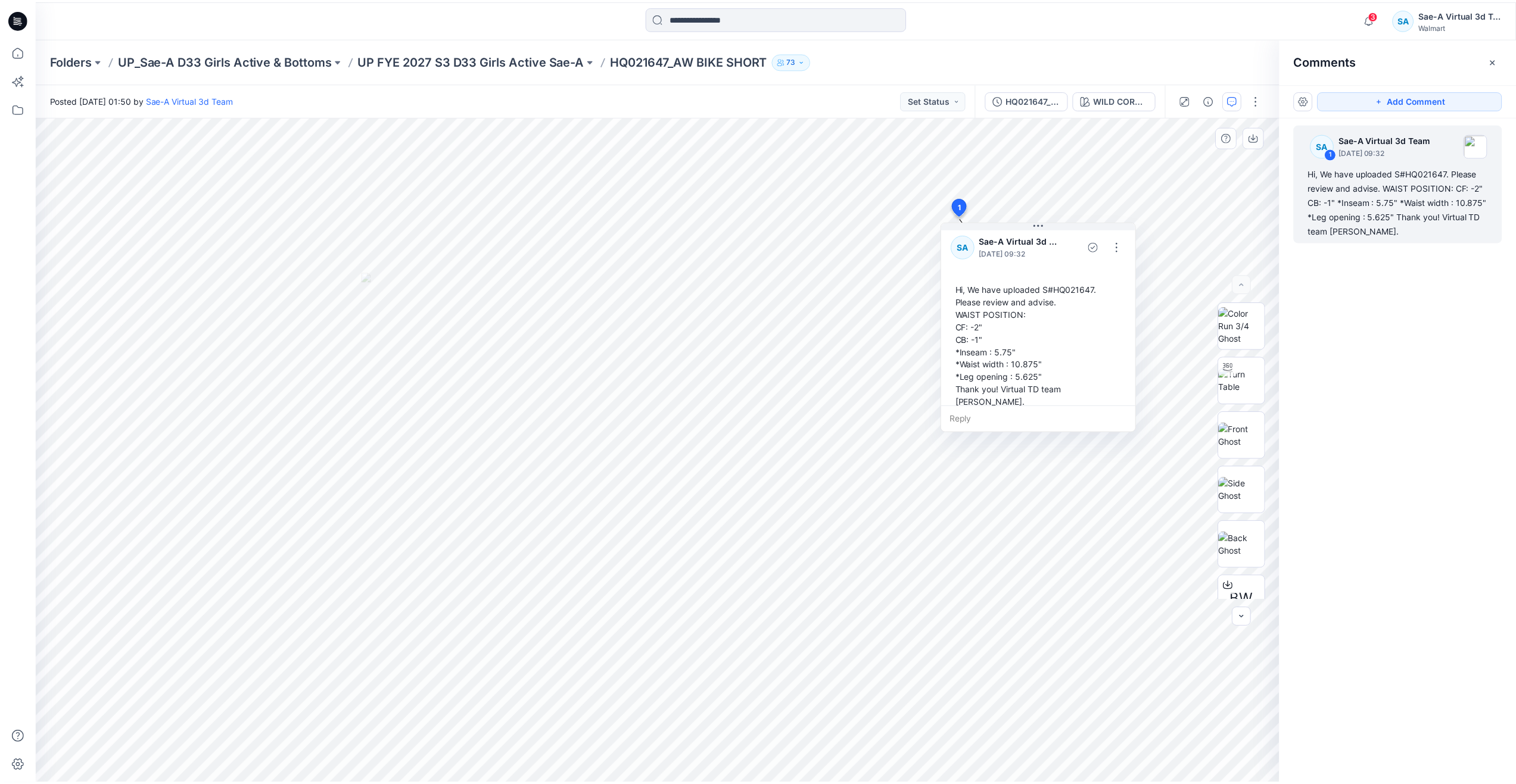
scroll to position [9, 0]
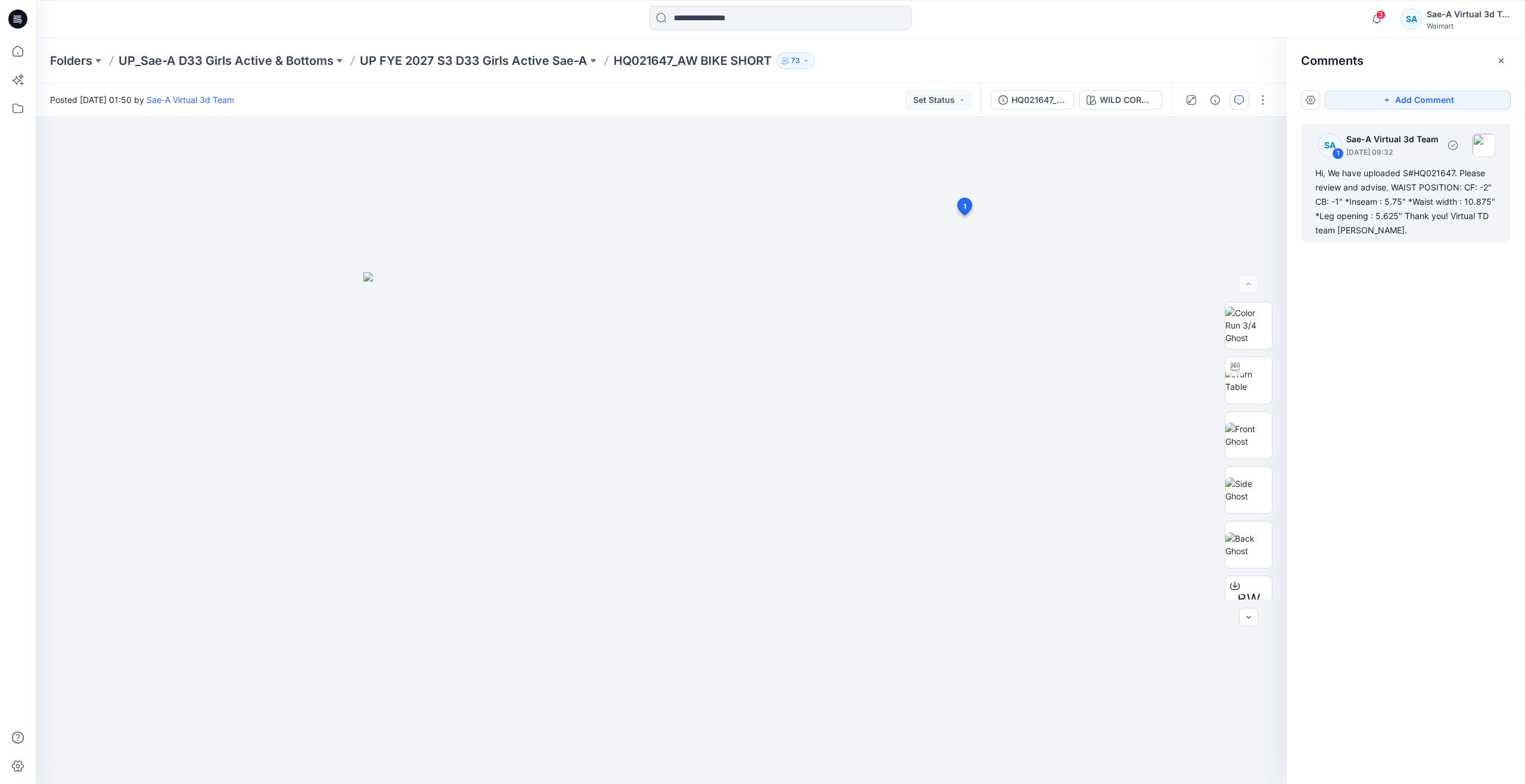
click at [1409, 212] on div "Hi, We have uploaded S#HQ021647. Please review and advise. WAIST POSITION: CF: …" at bounding box center [1406, 202] width 181 height 72
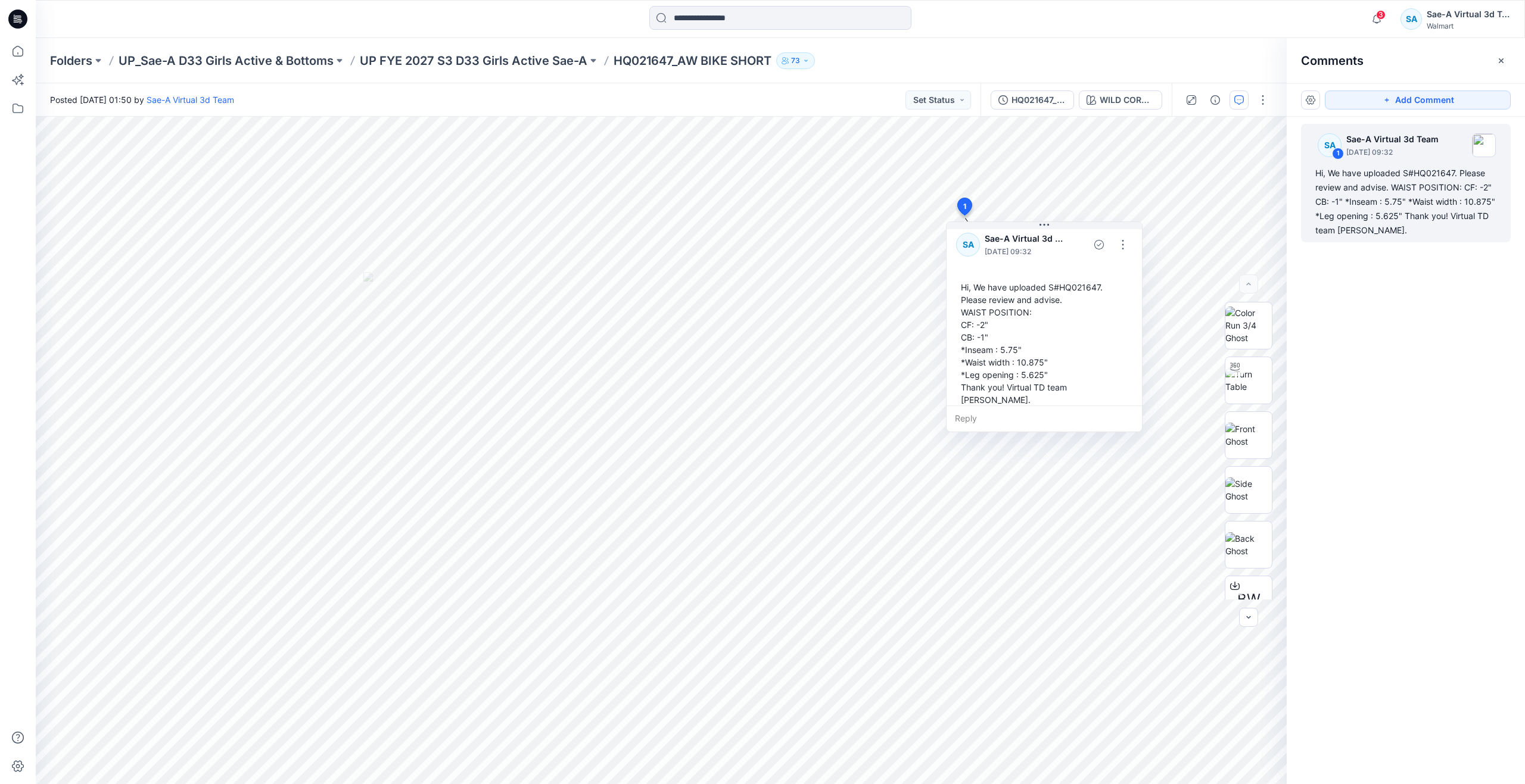
click at [1395, 335] on div "SA 1 Sae-A Virtual 3d Team August 19, 2025 09:32 Hi, We have uploaded S#HQ02164…" at bounding box center [1407, 429] width 239 height 624
click at [1256, 380] on img at bounding box center [1249, 380] width 47 height 25
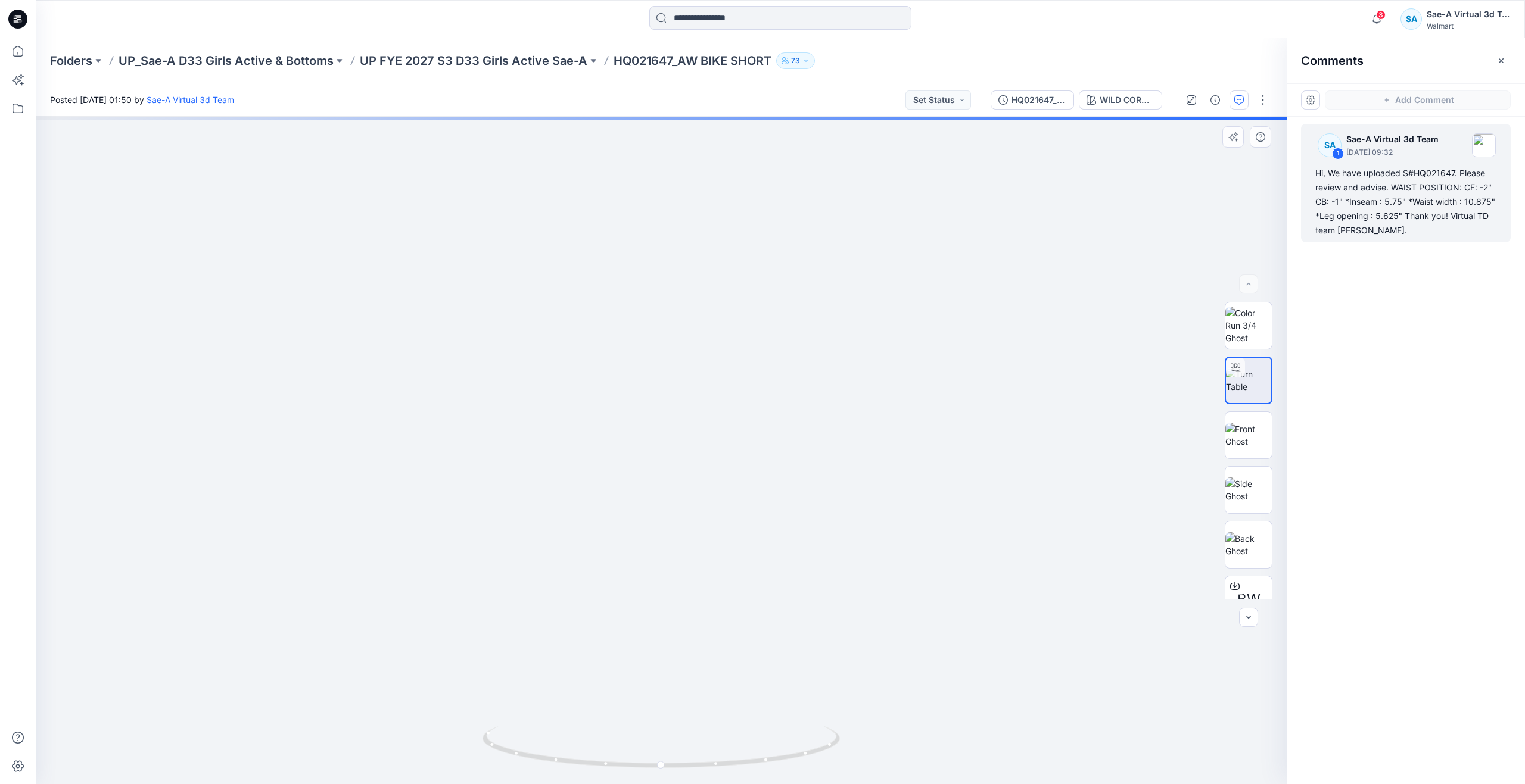
drag, startPoint x: 791, startPoint y: 504, endPoint x: 789, endPoint y: 221, distance: 283.0
drag, startPoint x: 649, startPoint y: 760, endPoint x: 587, endPoint y: 691, distance: 92.8
click at [587, 691] on div at bounding box center [661, 450] width 1251 height 667
drag, startPoint x: 737, startPoint y: 349, endPoint x: 711, endPoint y: 608, distance: 260.3
click at [19, 43] on icon at bounding box center [18, 51] width 26 height 26
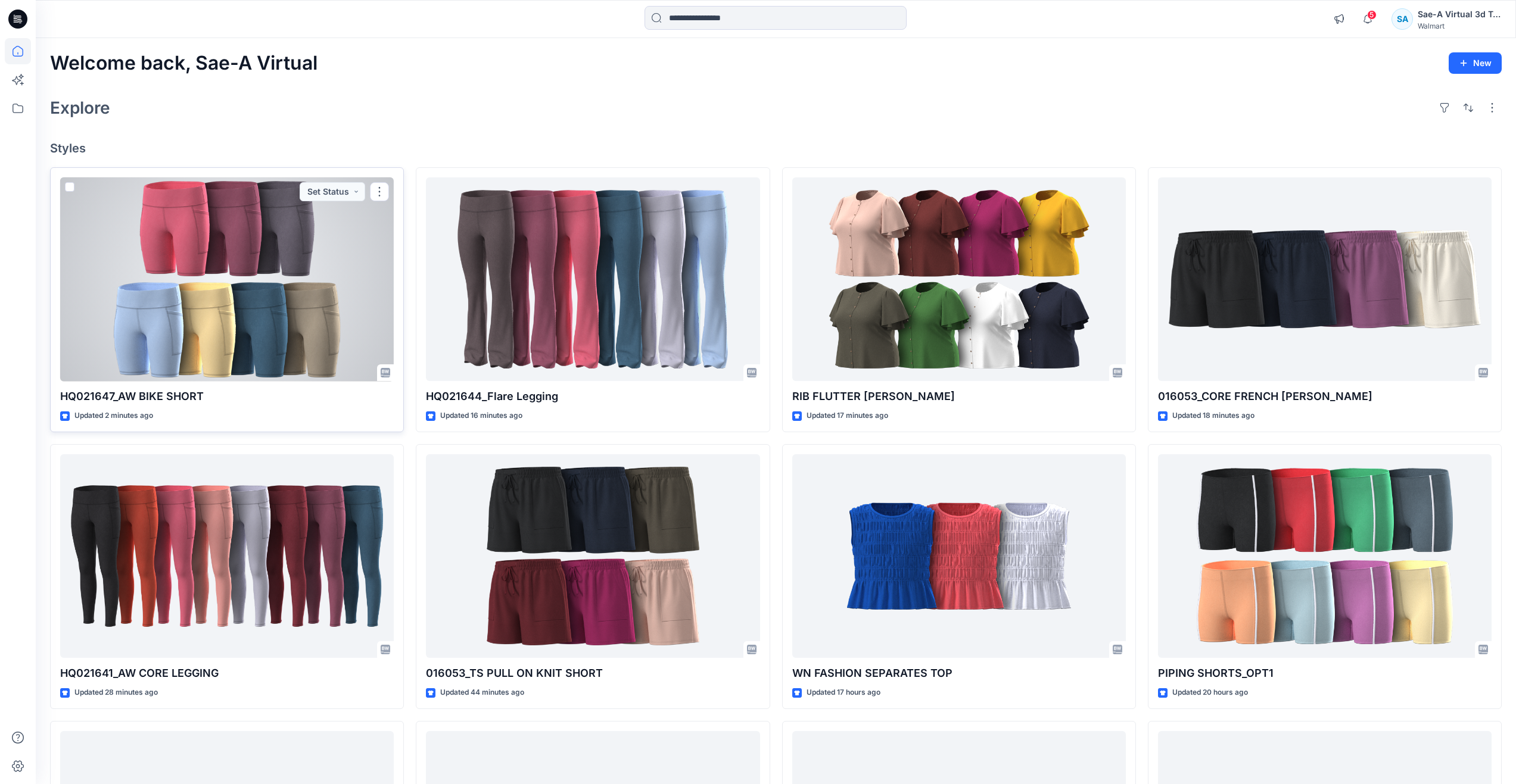
click at [222, 322] on div at bounding box center [227, 280] width 333 height 205
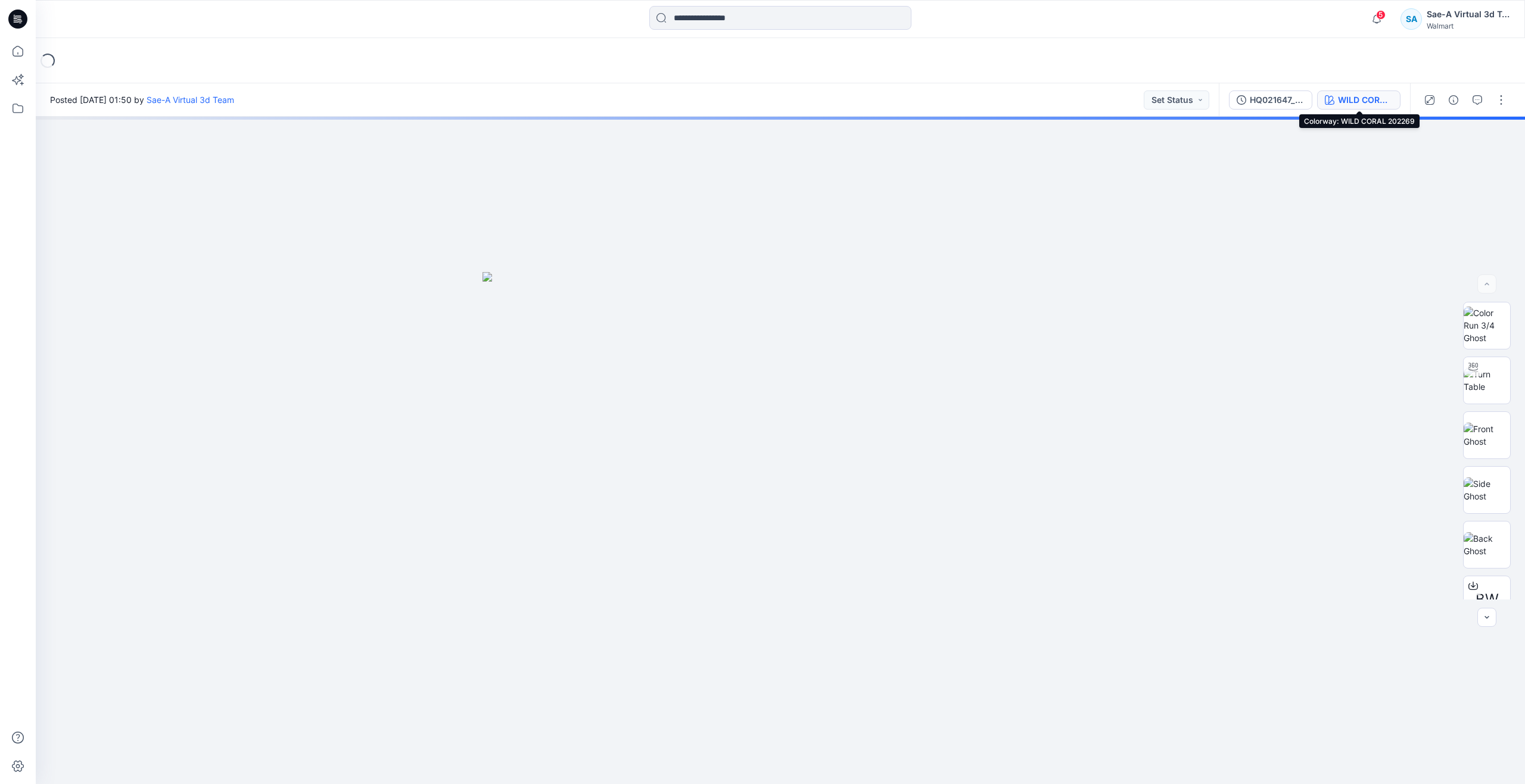
click at [1367, 102] on div "WILD CORAL 202269" at bounding box center [1366, 100] width 55 height 13
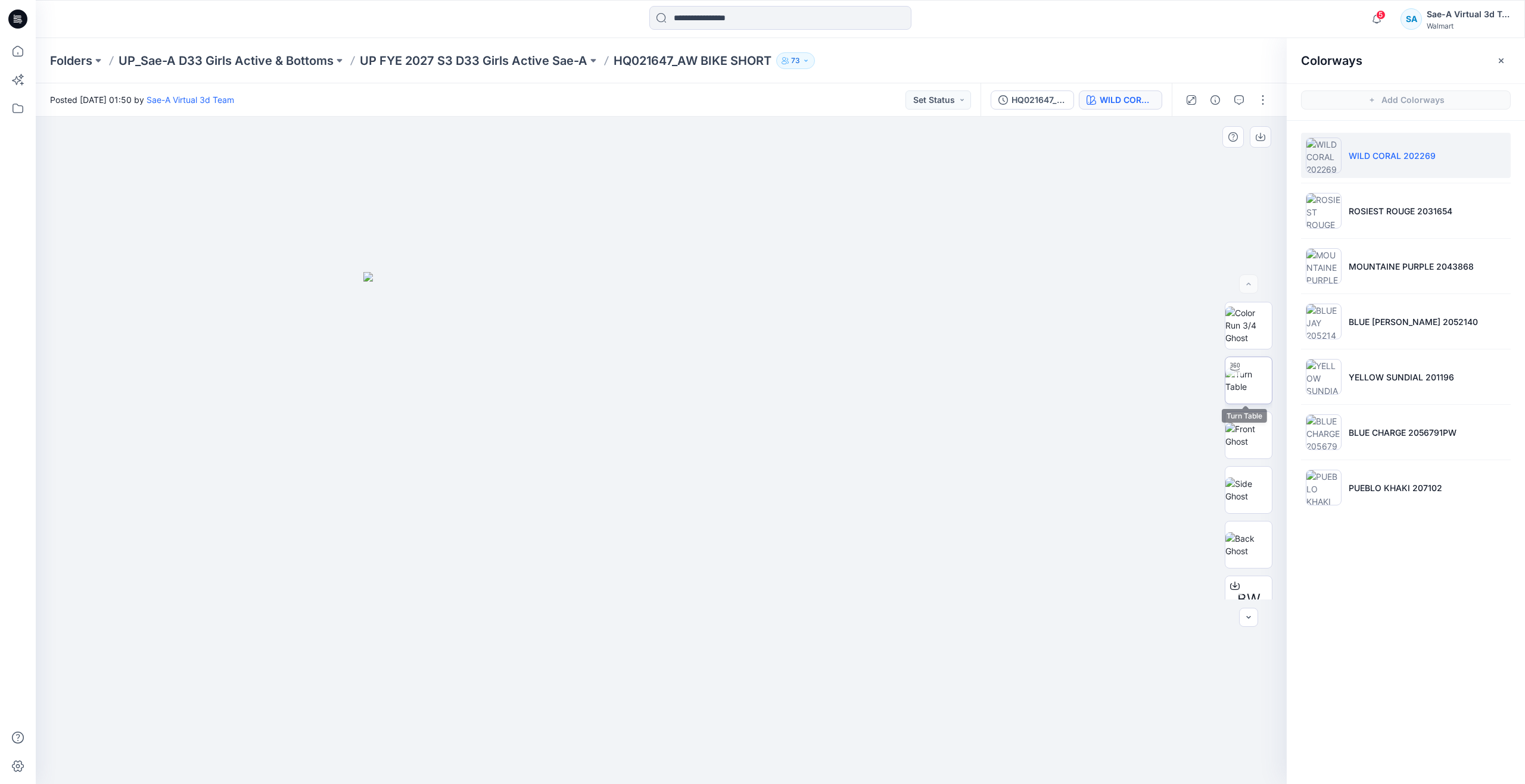
click at [1239, 379] on img at bounding box center [1249, 380] width 47 height 25
drag, startPoint x: 666, startPoint y: 769, endPoint x: 686, endPoint y: 737, distance: 37.7
click at [686, 737] on icon at bounding box center [662, 749] width 361 height 44
click at [1361, 484] on p "PUEBLO KHAKI 207102" at bounding box center [1395, 487] width 94 height 13
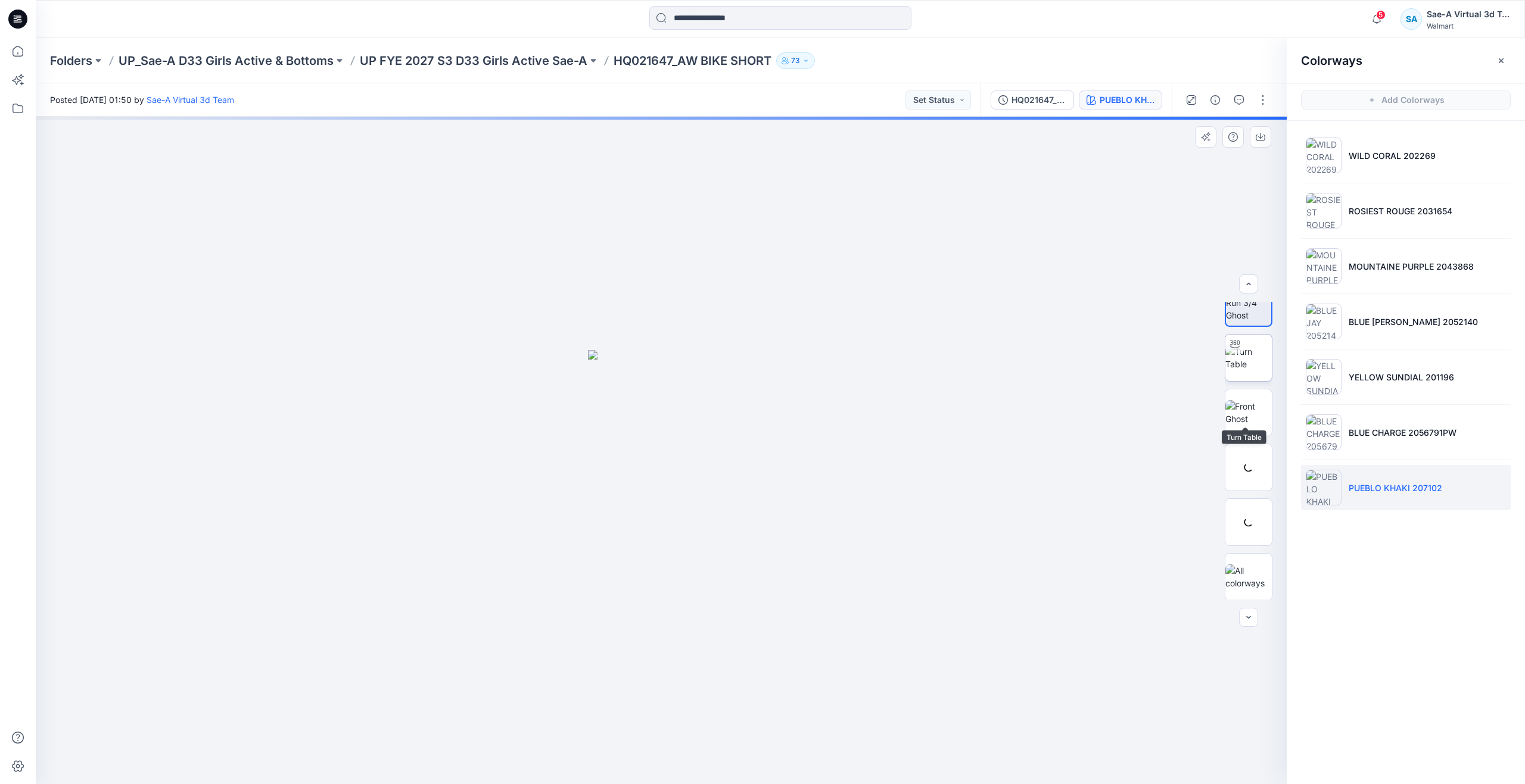
scroll to position [78, 0]
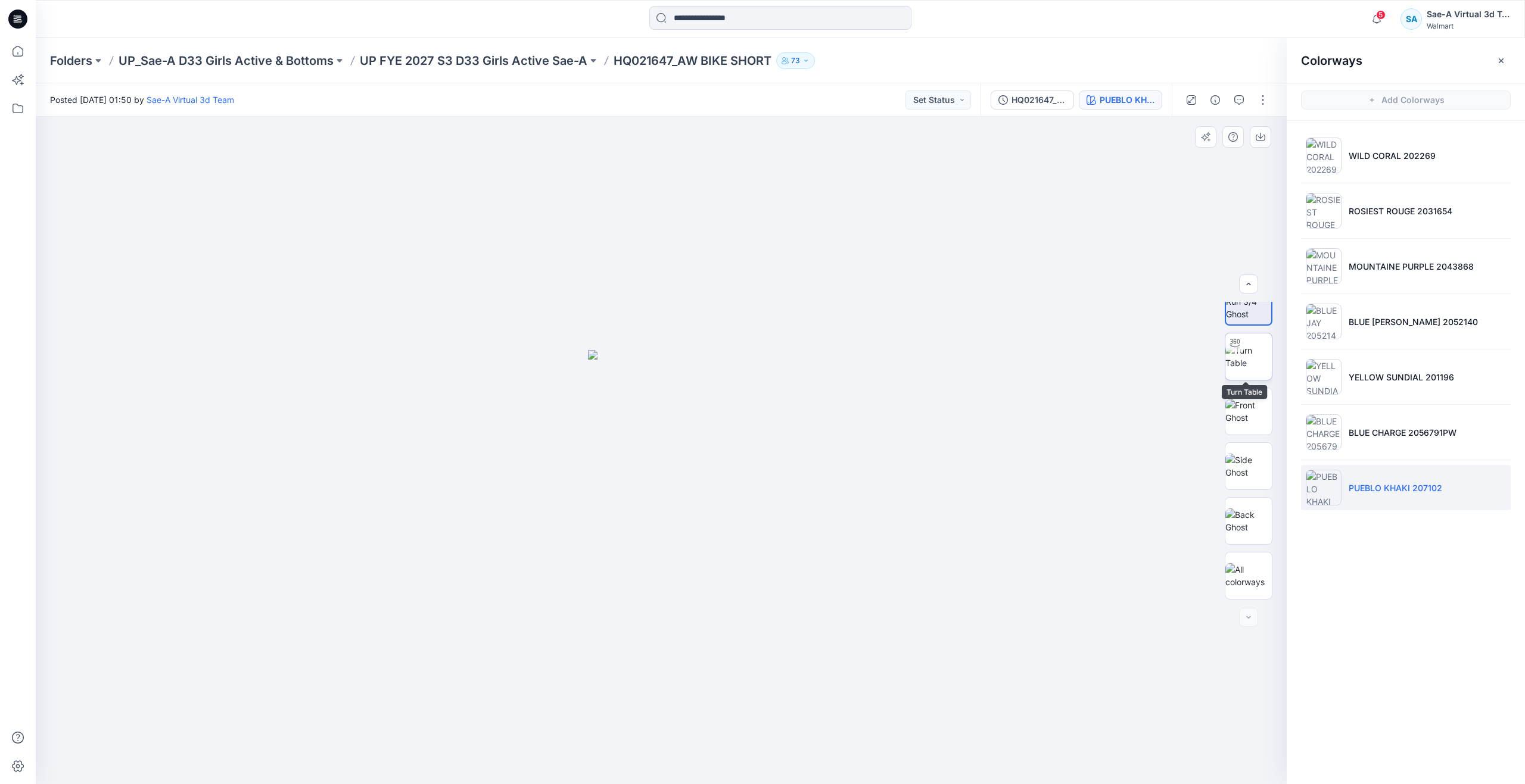
click at [1256, 363] on img at bounding box center [1249, 356] width 47 height 25
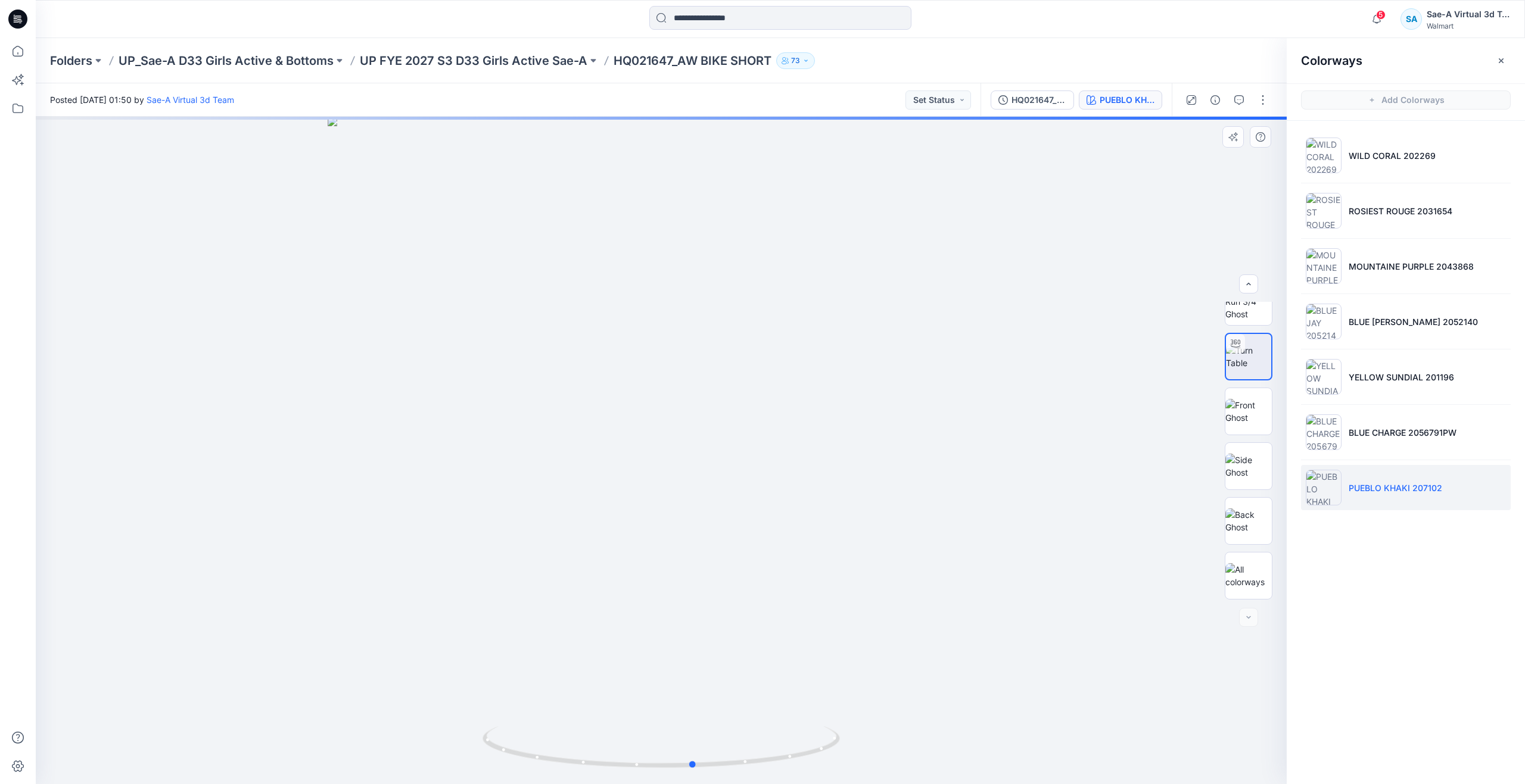
drag, startPoint x: 610, startPoint y: 754, endPoint x: 537, endPoint y: 643, distance: 132.9
click at [332, 674] on div at bounding box center [661, 450] width 1251 height 667
click at [1385, 415] on li "BLUE CHARGE 2056791PW" at bounding box center [1406, 432] width 210 height 45
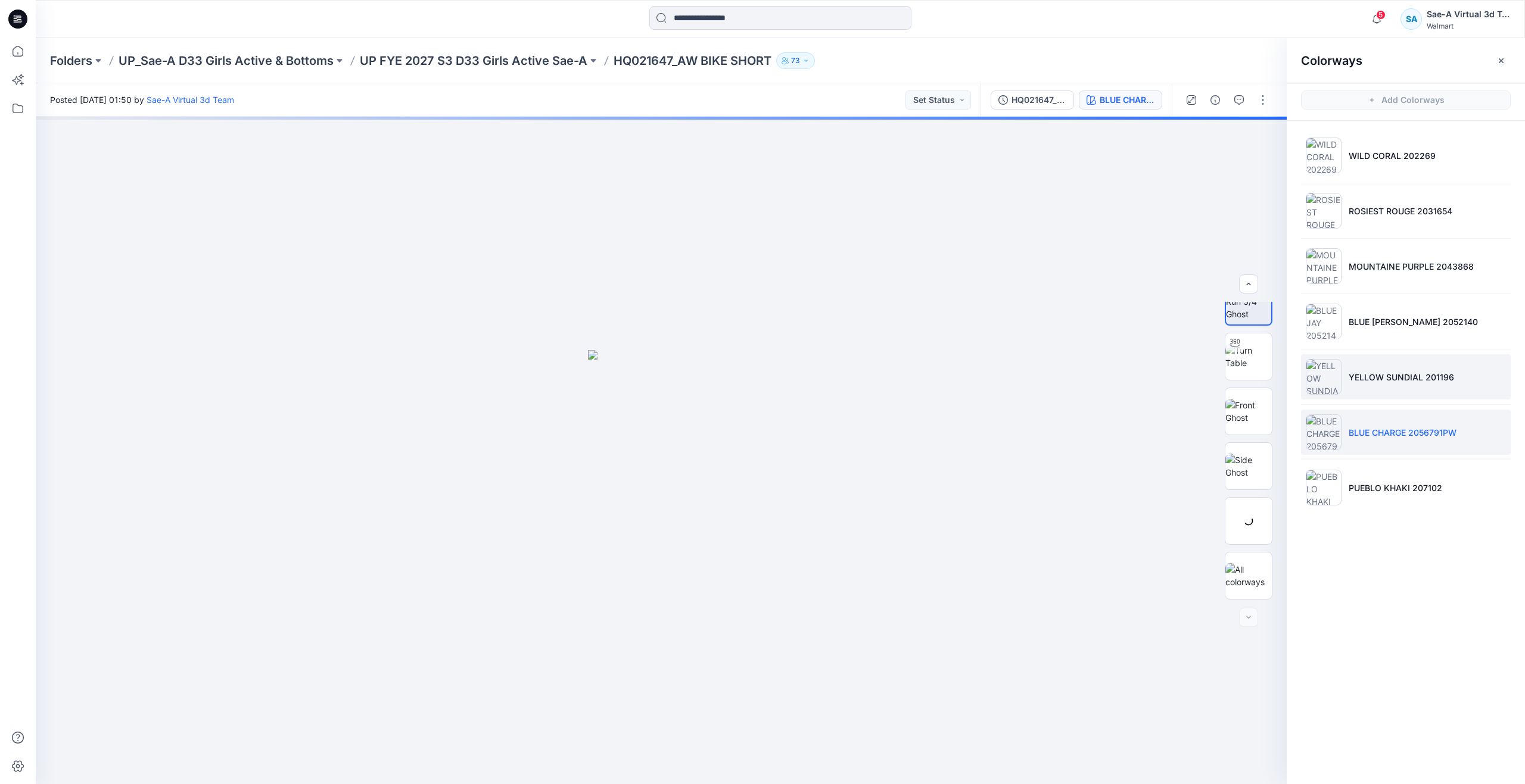
click at [1382, 390] on li "YELLOW SUNDIAL 201196" at bounding box center [1406, 377] width 210 height 45
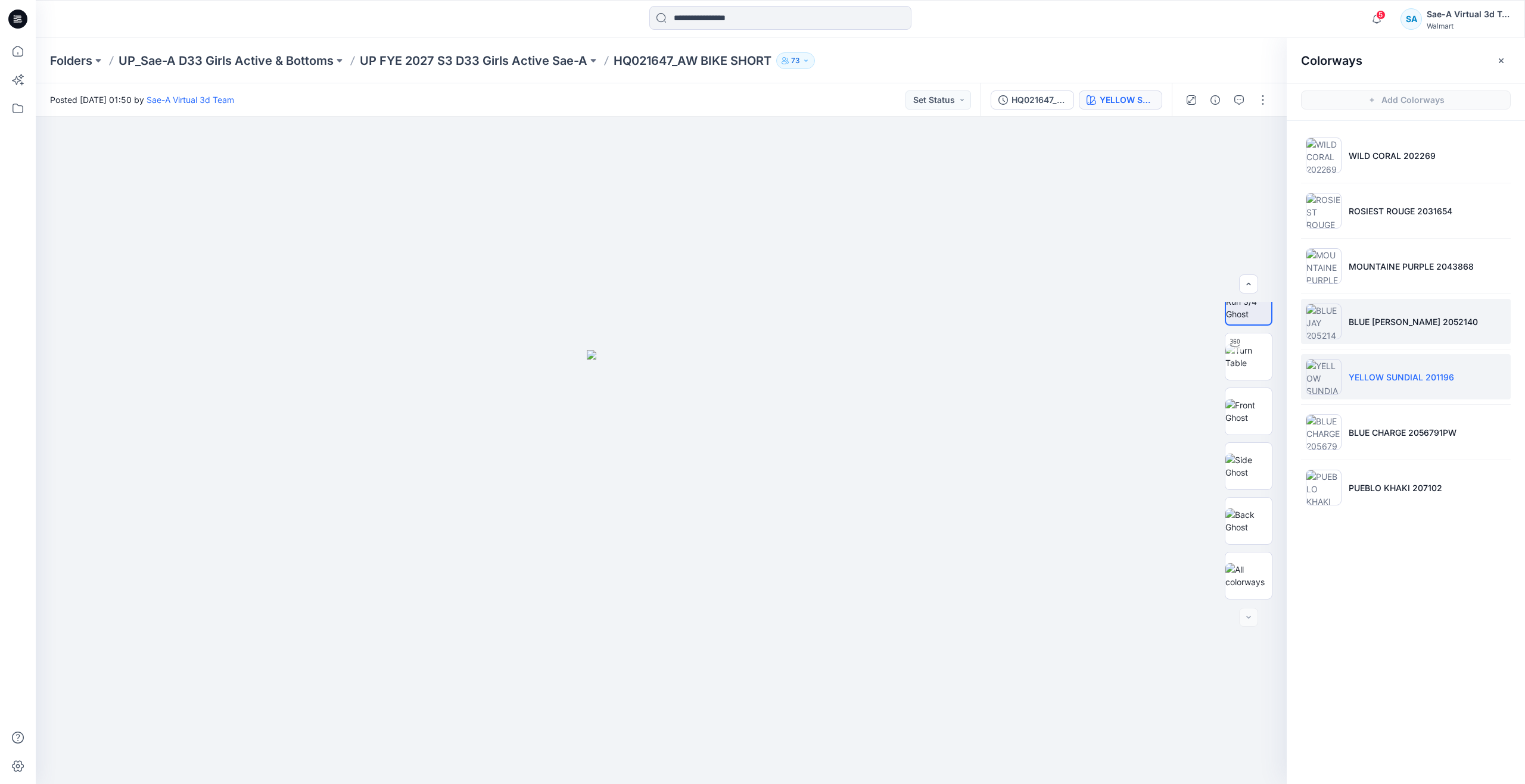
click at [1380, 331] on li "BLUE [PERSON_NAME] 2052140" at bounding box center [1406, 321] width 210 height 45
click at [1240, 363] on img at bounding box center [1249, 356] width 47 height 25
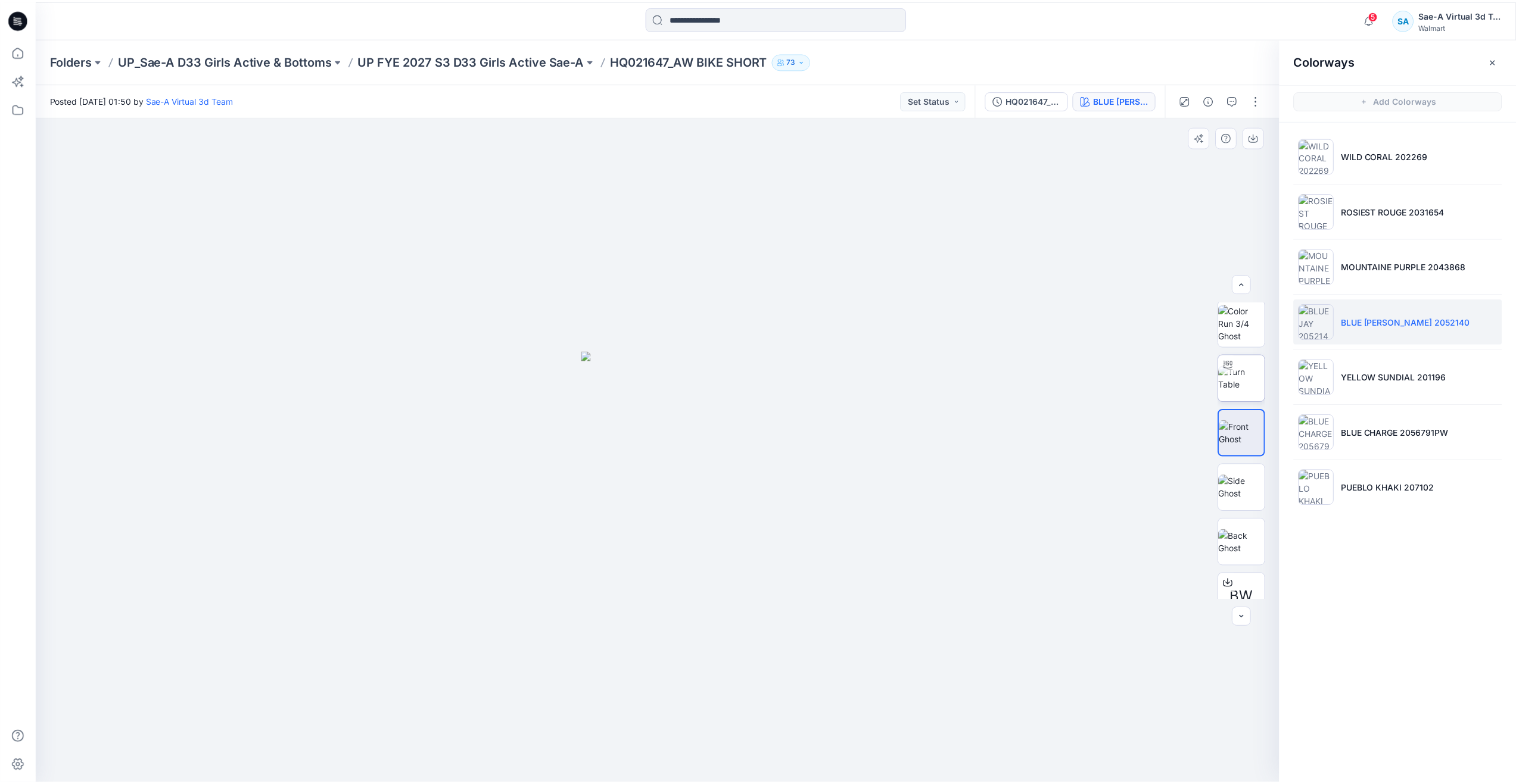
scroll to position [0, 0]
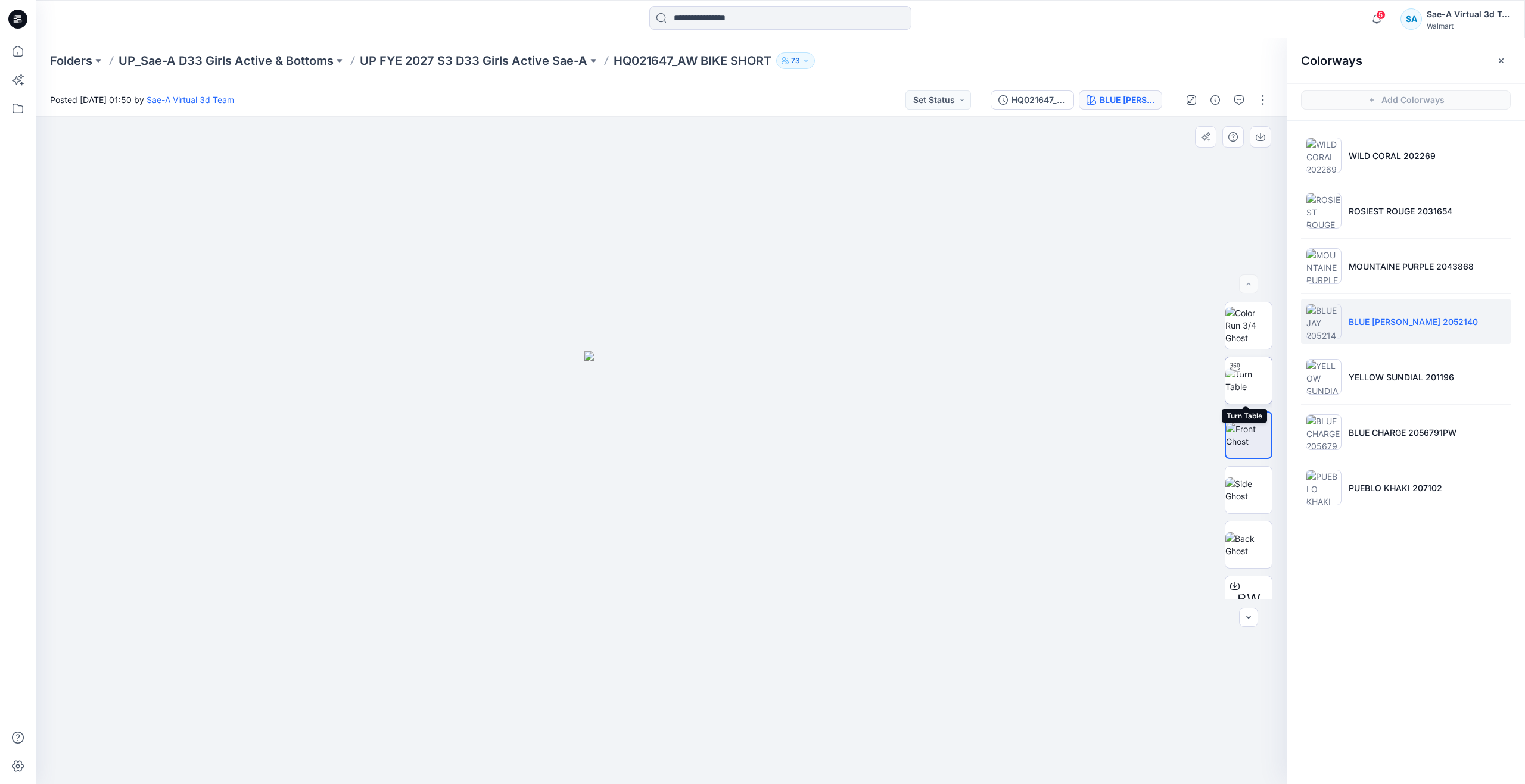
click at [1248, 388] on img at bounding box center [1249, 380] width 47 height 25
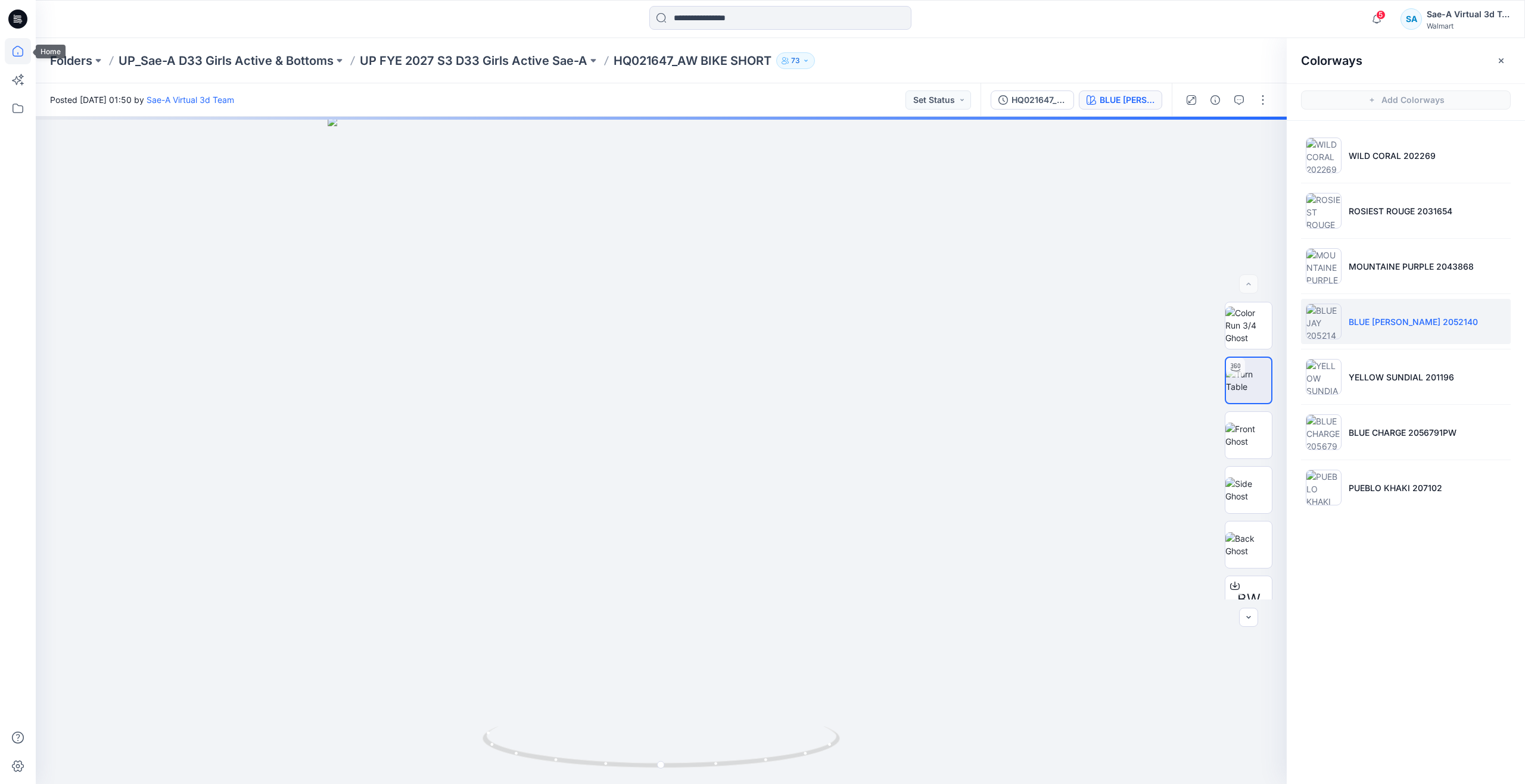
click at [20, 55] on icon at bounding box center [18, 51] width 26 height 26
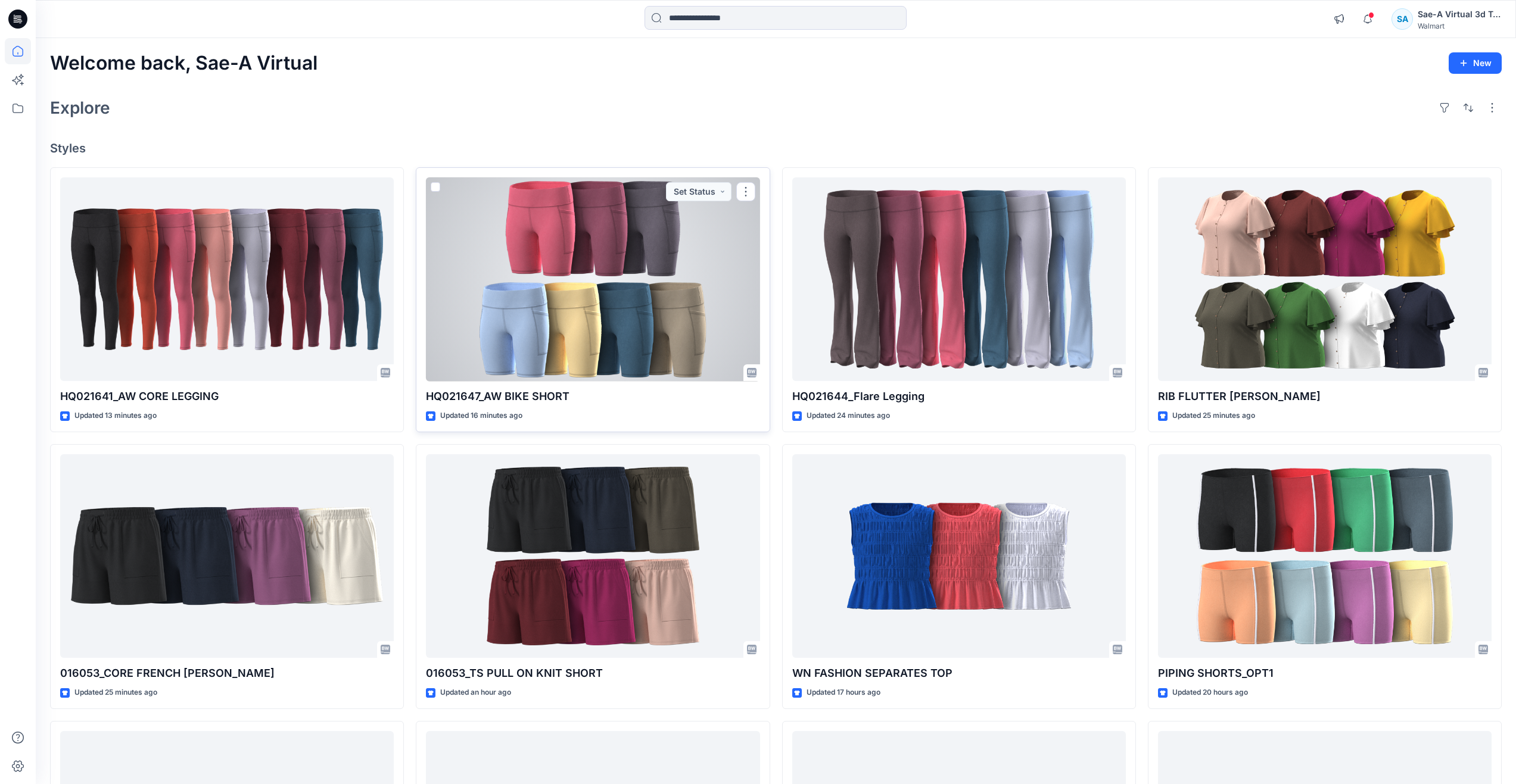
click at [595, 302] on div at bounding box center [592, 280] width 333 height 205
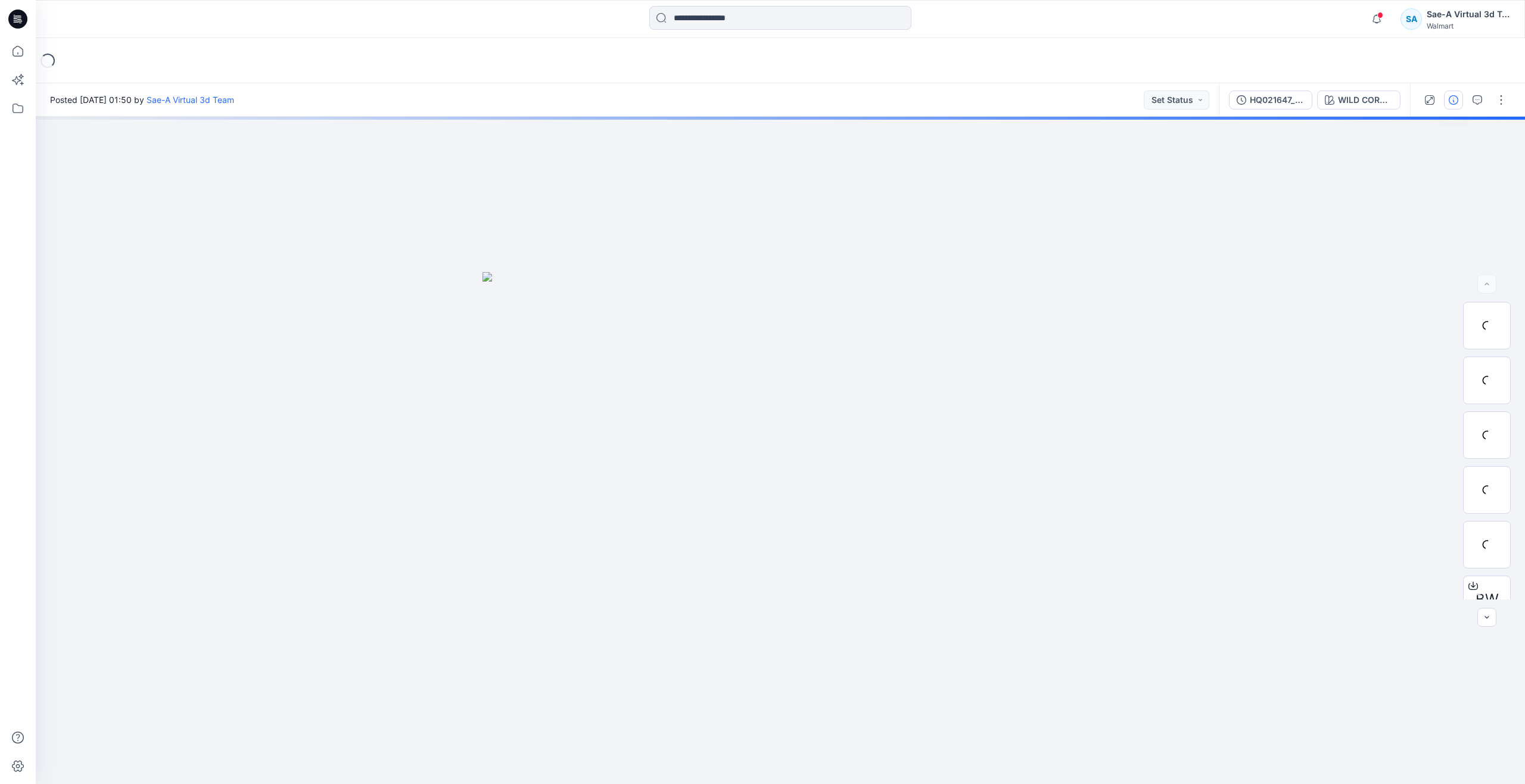
click at [1449, 99] on icon "button" at bounding box center [1453, 100] width 9 height 9
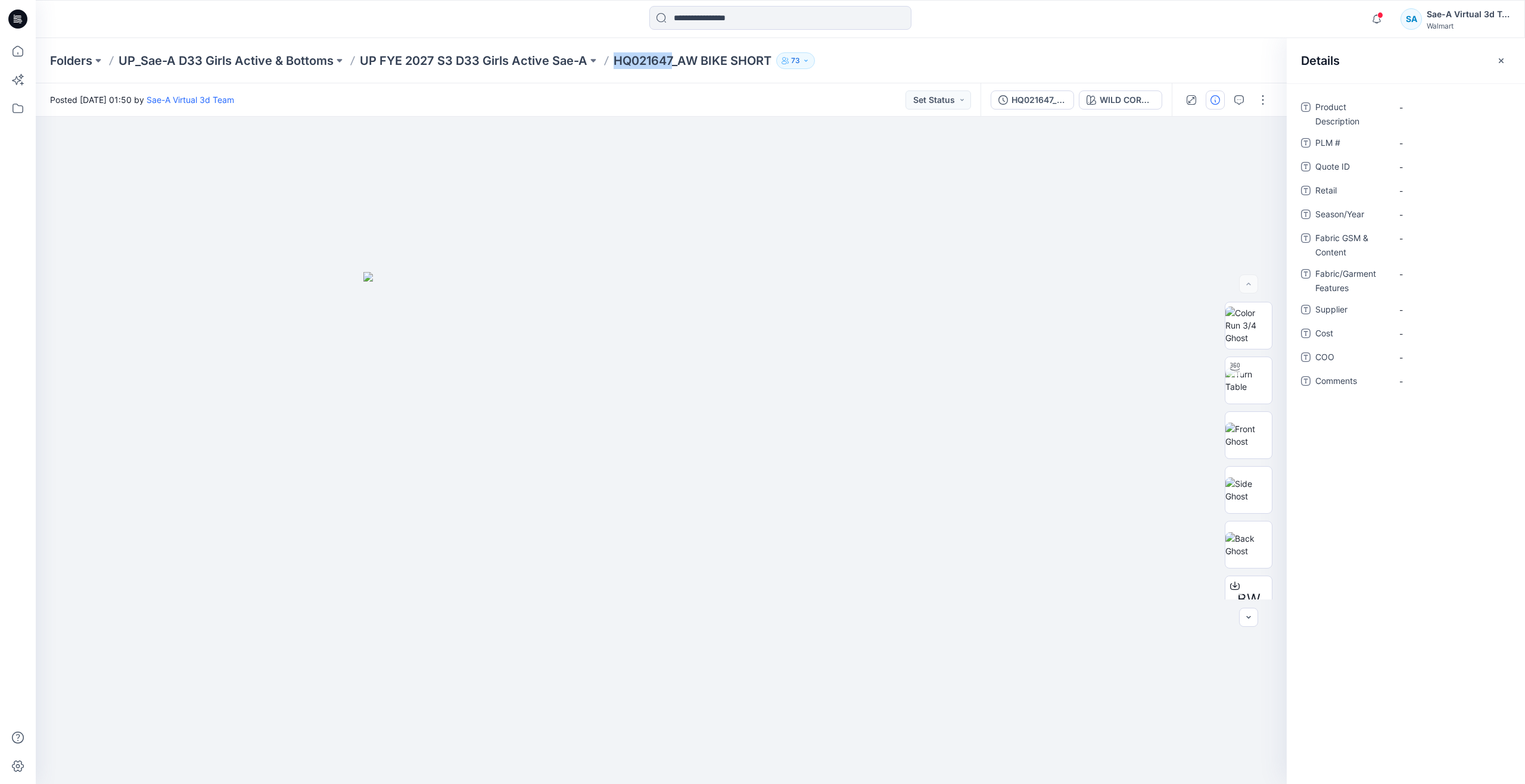
drag, startPoint x: 612, startPoint y: 64, endPoint x: 672, endPoint y: 70, distance: 60.3
click at [672, 70] on div "Folders UP_Sae-A D33 Girls Active & Bottoms UP FYE 2027 S3 D33 Girls Active Sae…" at bounding box center [780, 61] width 1489 height 45
copy p "HQ021647"
click at [1424, 145] on \ "-" at bounding box center [1452, 143] width 104 height 13
type textarea "********"
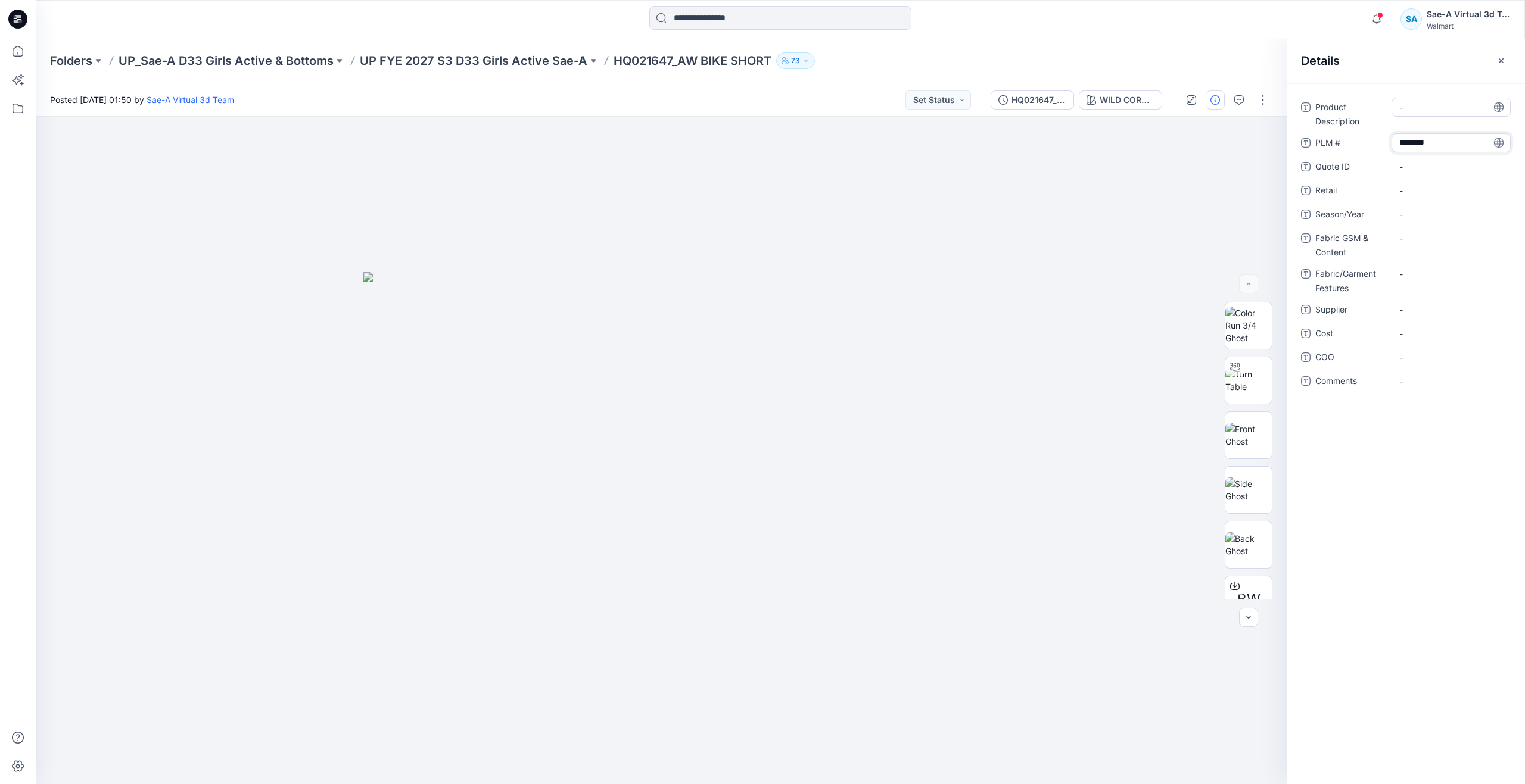
click at [1422, 108] on Description "-" at bounding box center [1452, 107] width 104 height 13
type textarea "*"
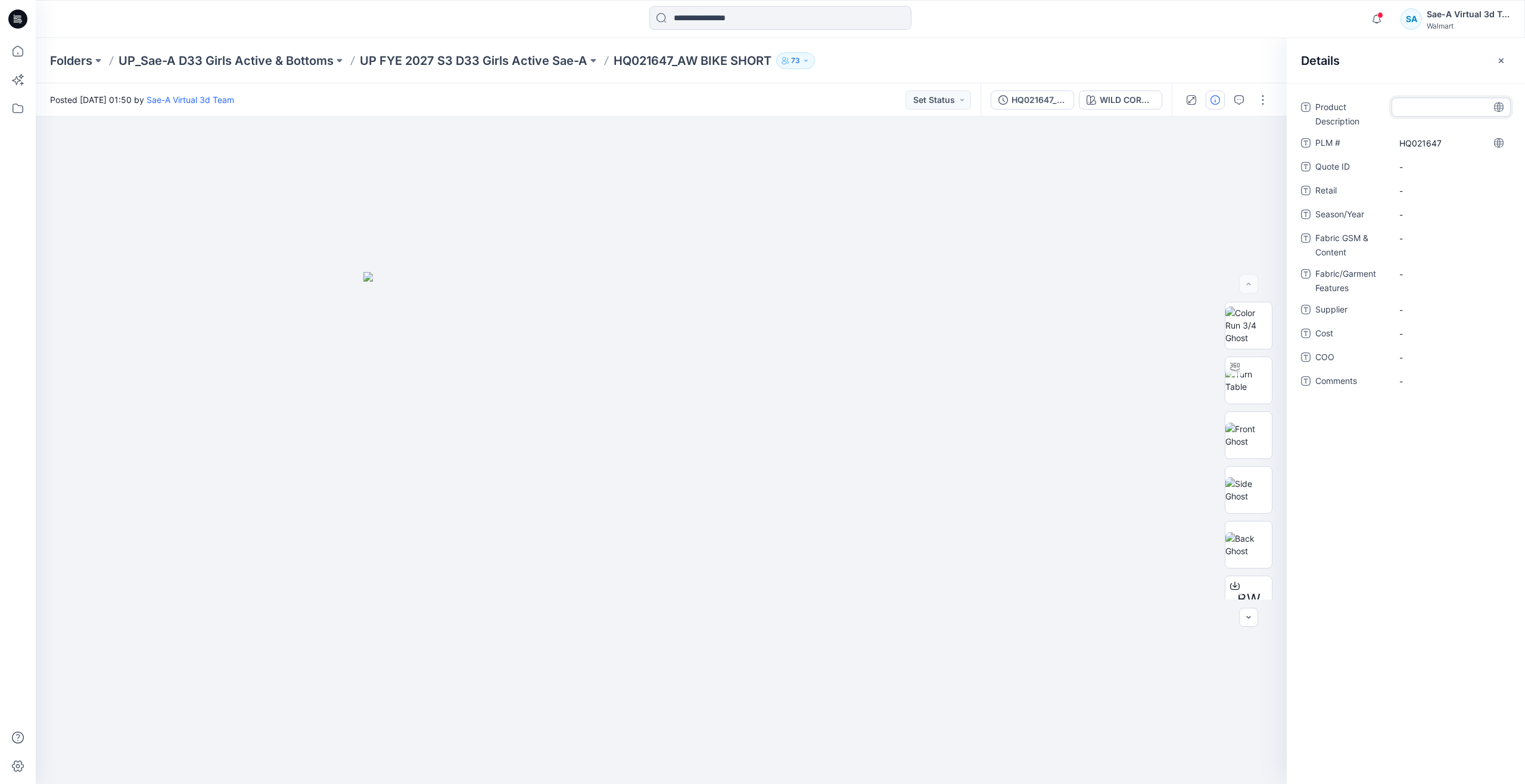
type textarea "*"
type textarea "**********"
click at [1424, 210] on span "-" at bounding box center [1452, 215] width 104 height 13
type textarea "*****"
click at [1418, 245] on Content "-" at bounding box center [1452, 239] width 104 height 13
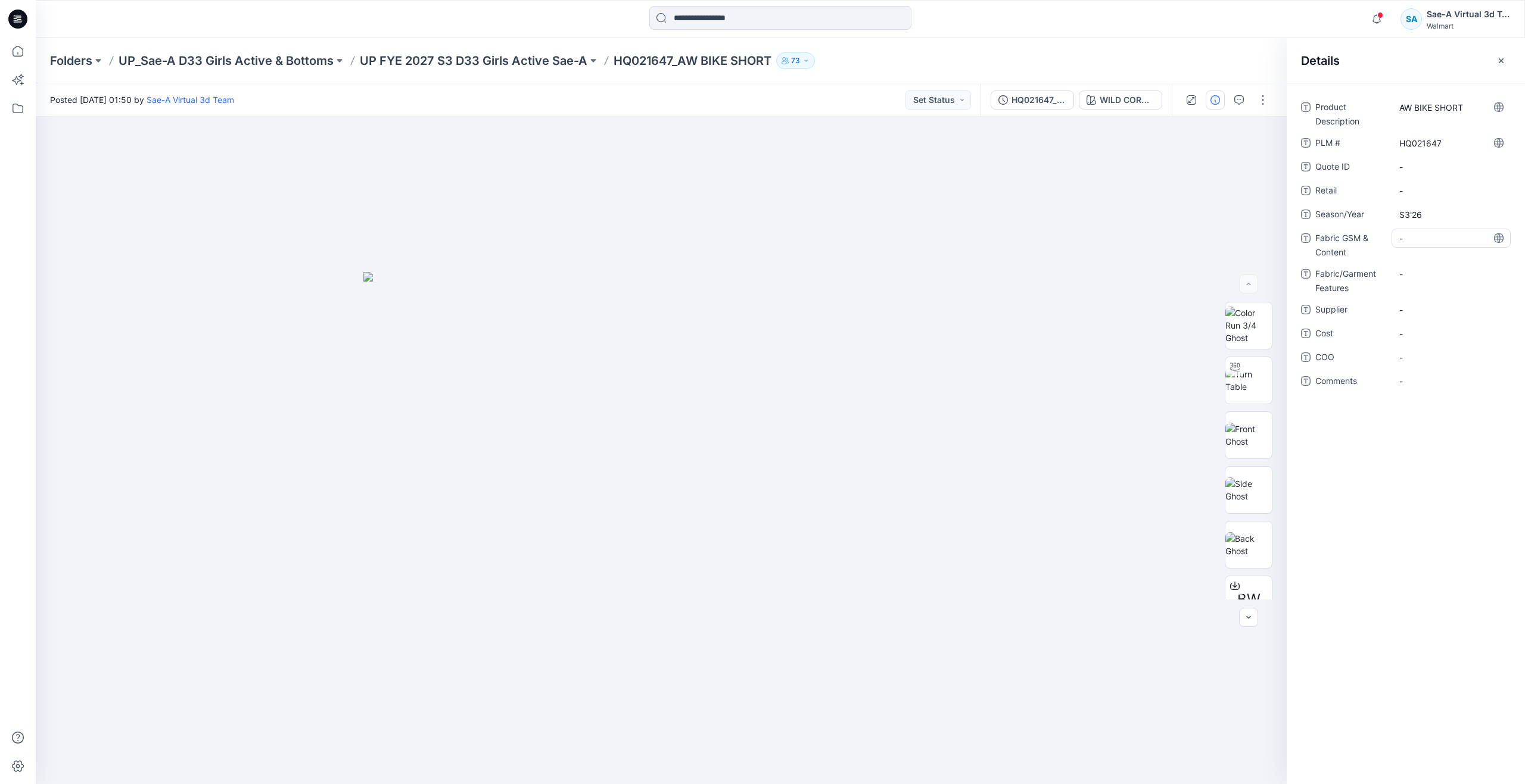
click at [1445, 236] on Content "-" at bounding box center [1452, 239] width 104 height 13
drag, startPoint x: 1440, startPoint y: 238, endPoint x: 1481, endPoint y: 238, distance: 41.0
click at [1481, 238] on textarea "**********" at bounding box center [1452, 238] width 119 height 19
click at [1401, 235] on textarea "**********" at bounding box center [1452, 238] width 119 height 19
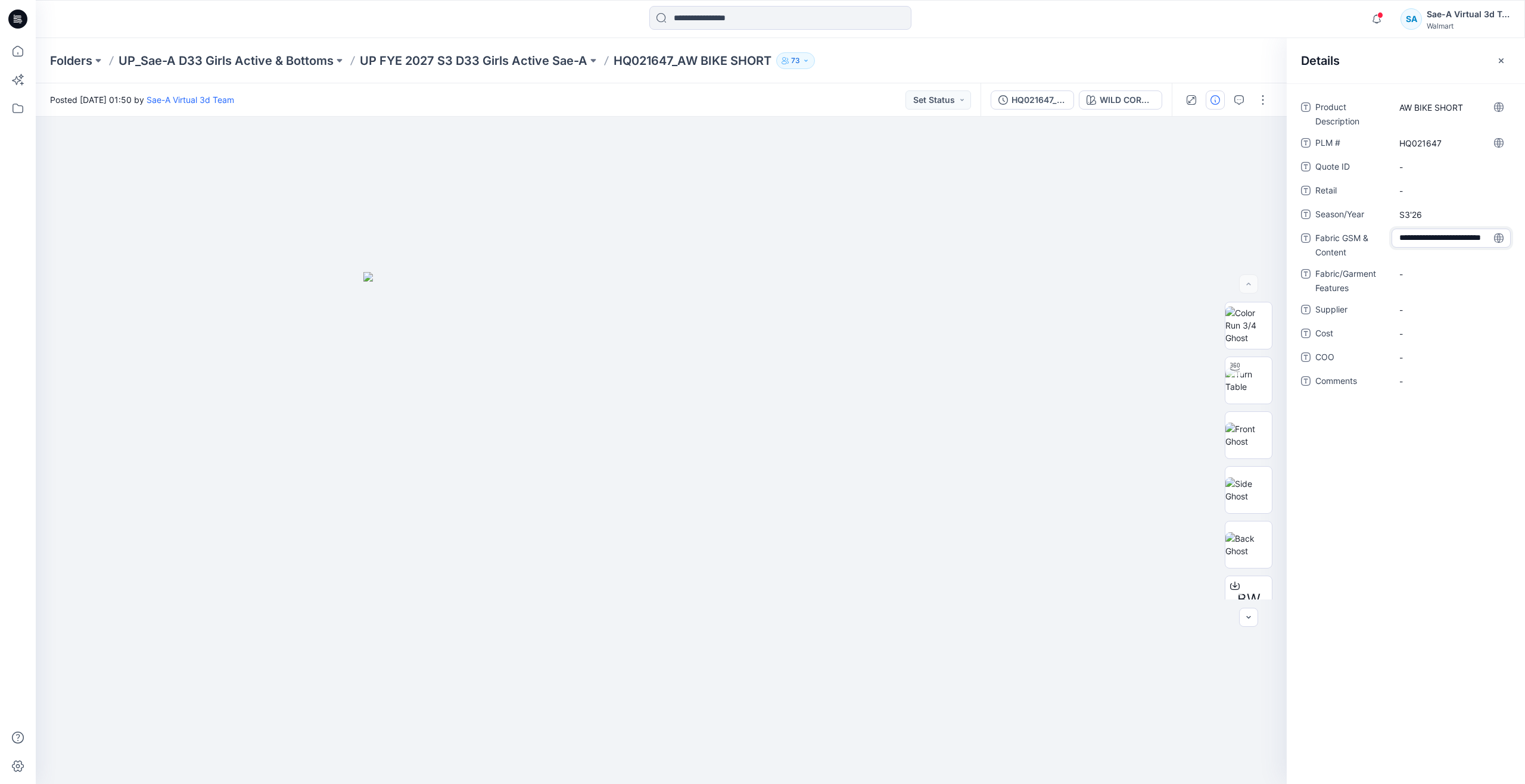
drag, startPoint x: 1399, startPoint y: 241, endPoint x: 1470, endPoint y: 251, distance: 71.7
click at [1470, 251] on div "**********" at bounding box center [1452, 244] width 119 height 31
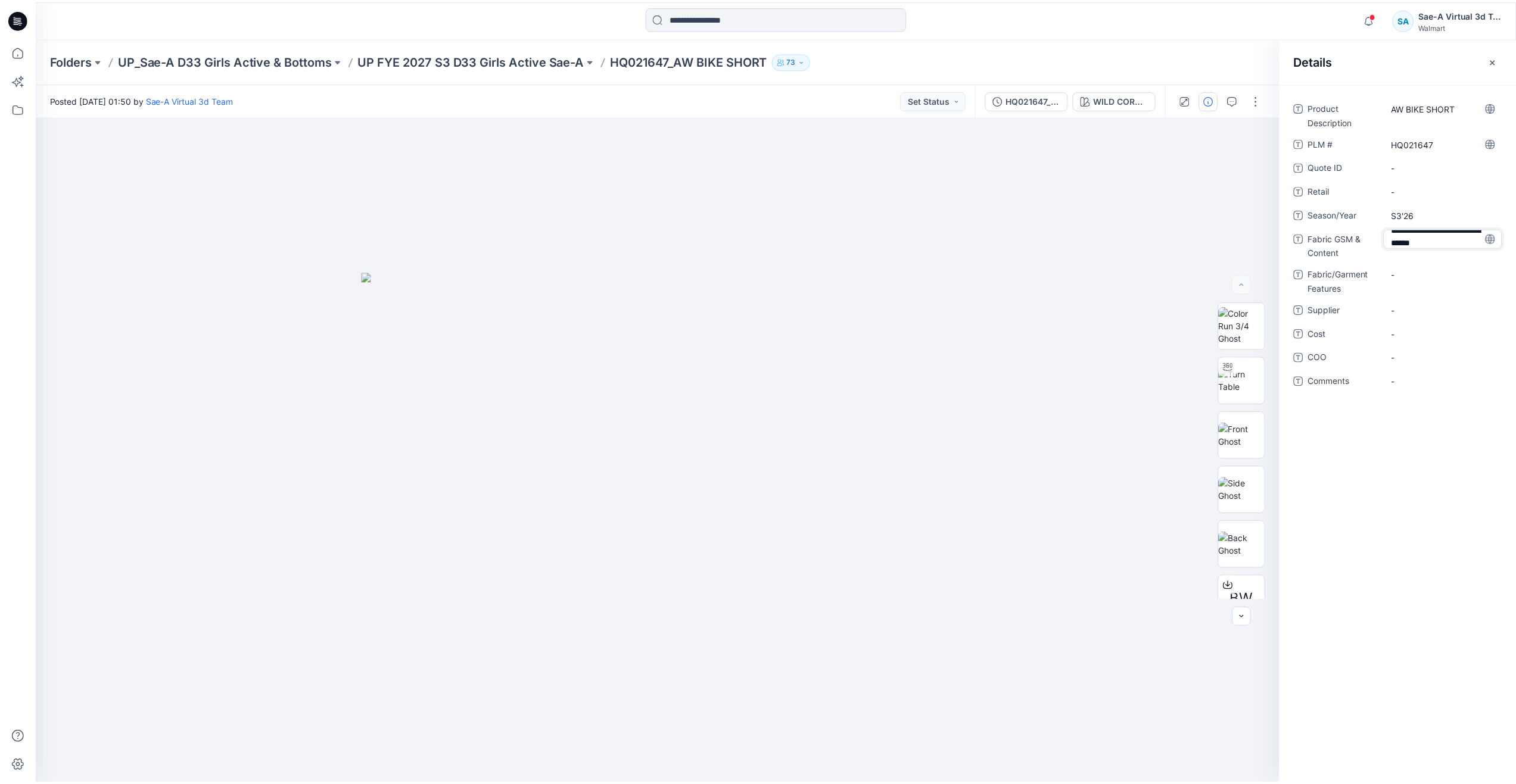
scroll to position [20, 0]
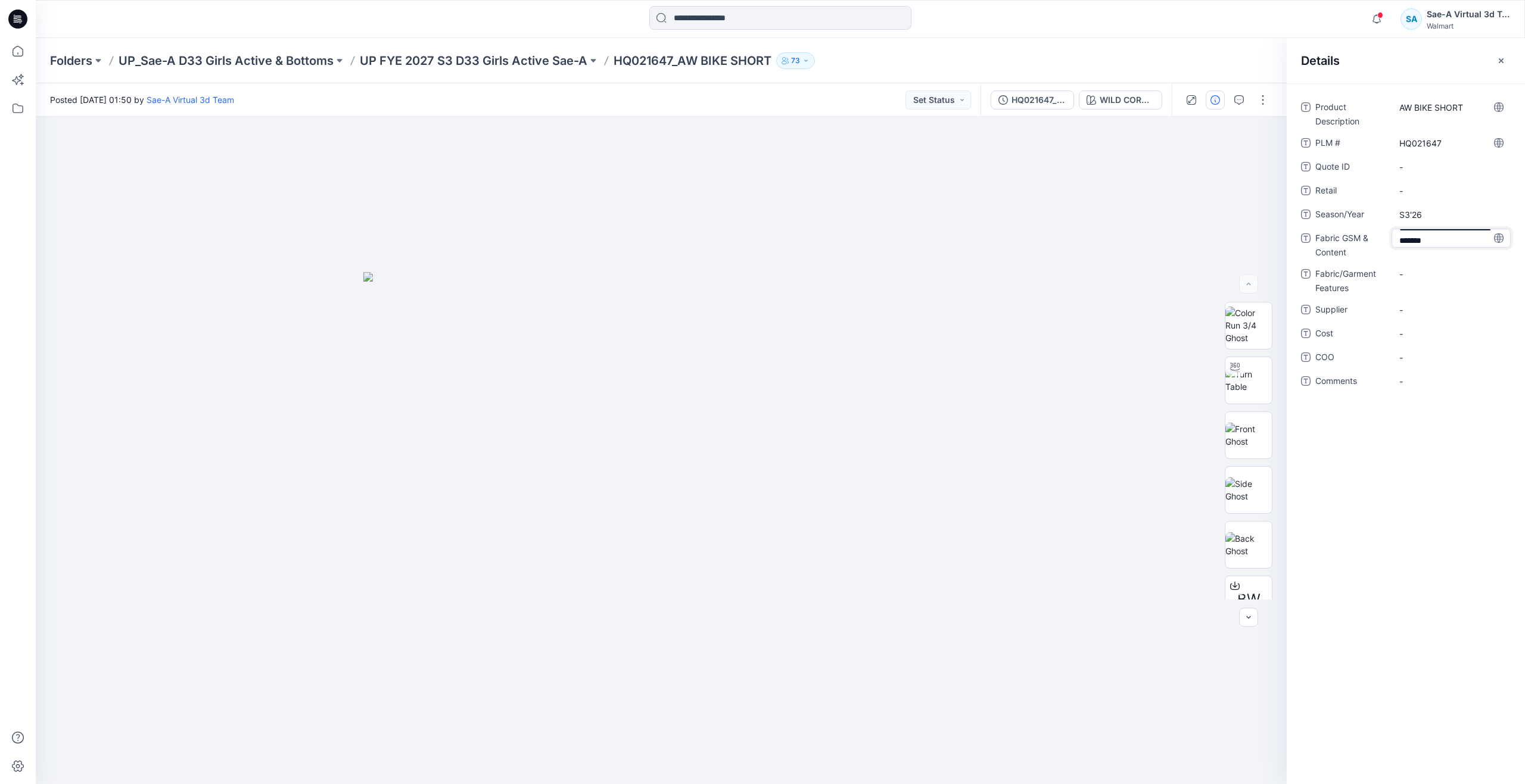
type textarea "**********"
click at [1451, 276] on Features "-" at bounding box center [1452, 274] width 104 height 13
click at [1432, 244] on Content "280GSM- 86/14 Recyle Polyester/Spandex" at bounding box center [1452, 248] width 104 height 37
click at [1422, 285] on Features "-" at bounding box center [1452, 282] width 104 height 13
click at [1409, 268] on div "Product Description AW BIKE SHORT PLM # HQ021647 Quote ID - Retail - Season/Yea…" at bounding box center [1406, 256] width 210 height 315
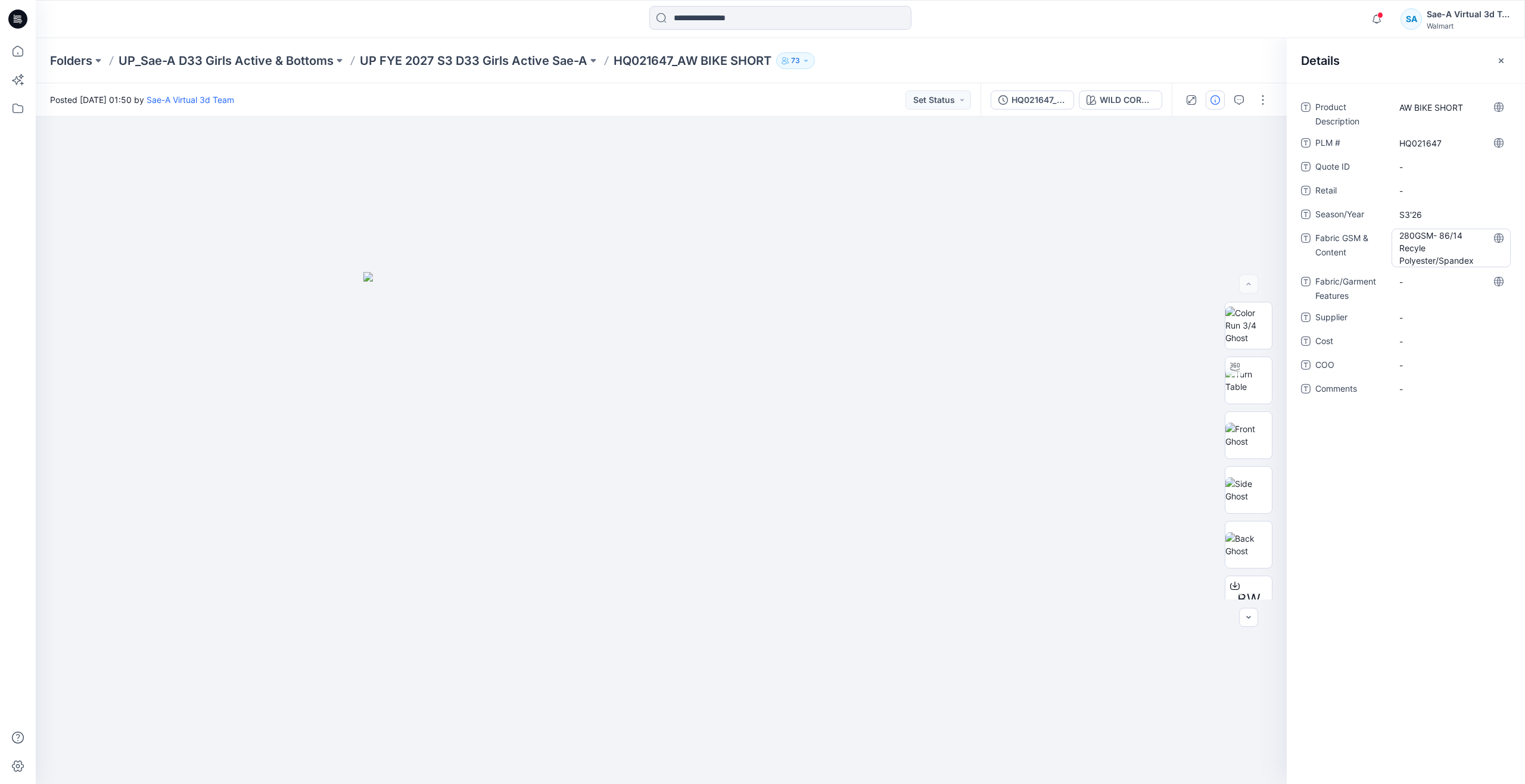
click at [1404, 262] on Content "280GSM- 86/14 Recyle Polyester/Spandex" at bounding box center [1452, 248] width 104 height 37
click at [1398, 253] on textarea "**********" at bounding box center [1452, 247] width 119 height 37
type textarea "**********"
click at [1426, 282] on Features "-" at bounding box center [1452, 282] width 104 height 13
click at [1418, 245] on Content "280GSM- 86/14 Recyle Polyester/Spandex" at bounding box center [1452, 248] width 104 height 37
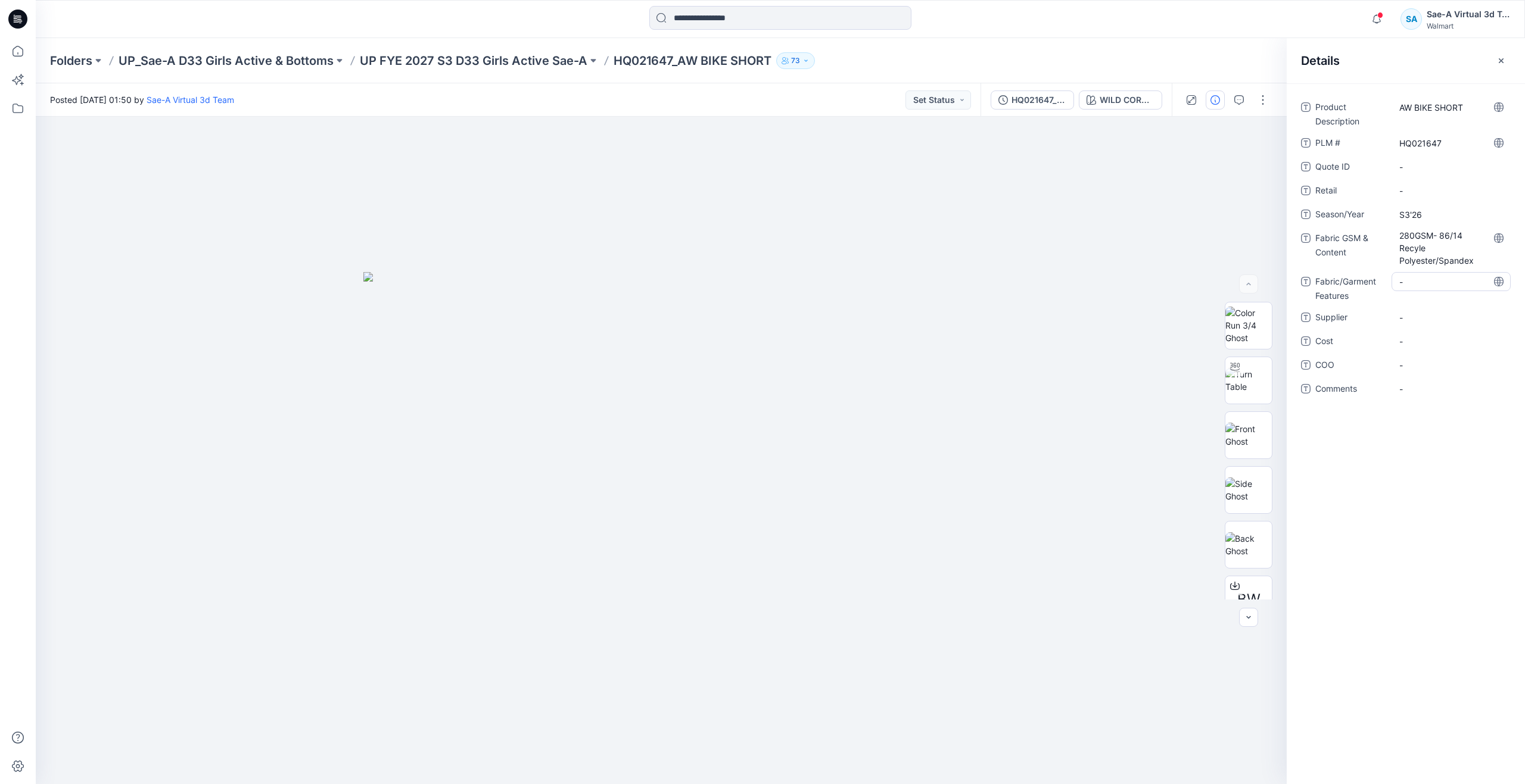
click at [1431, 279] on Features "-" at bounding box center [1452, 282] width 104 height 13
click at [1429, 251] on Content "280GSM- 86/14 Recyle Polyester/Spandex" at bounding box center [1452, 248] width 104 height 37
click at [1481, 239] on textarea "**********" at bounding box center [1452, 247] width 119 height 37
type textarea "**********"
drag, startPoint x: 1440, startPoint y: 297, endPoint x: 1437, endPoint y: 288, distance: 9.5
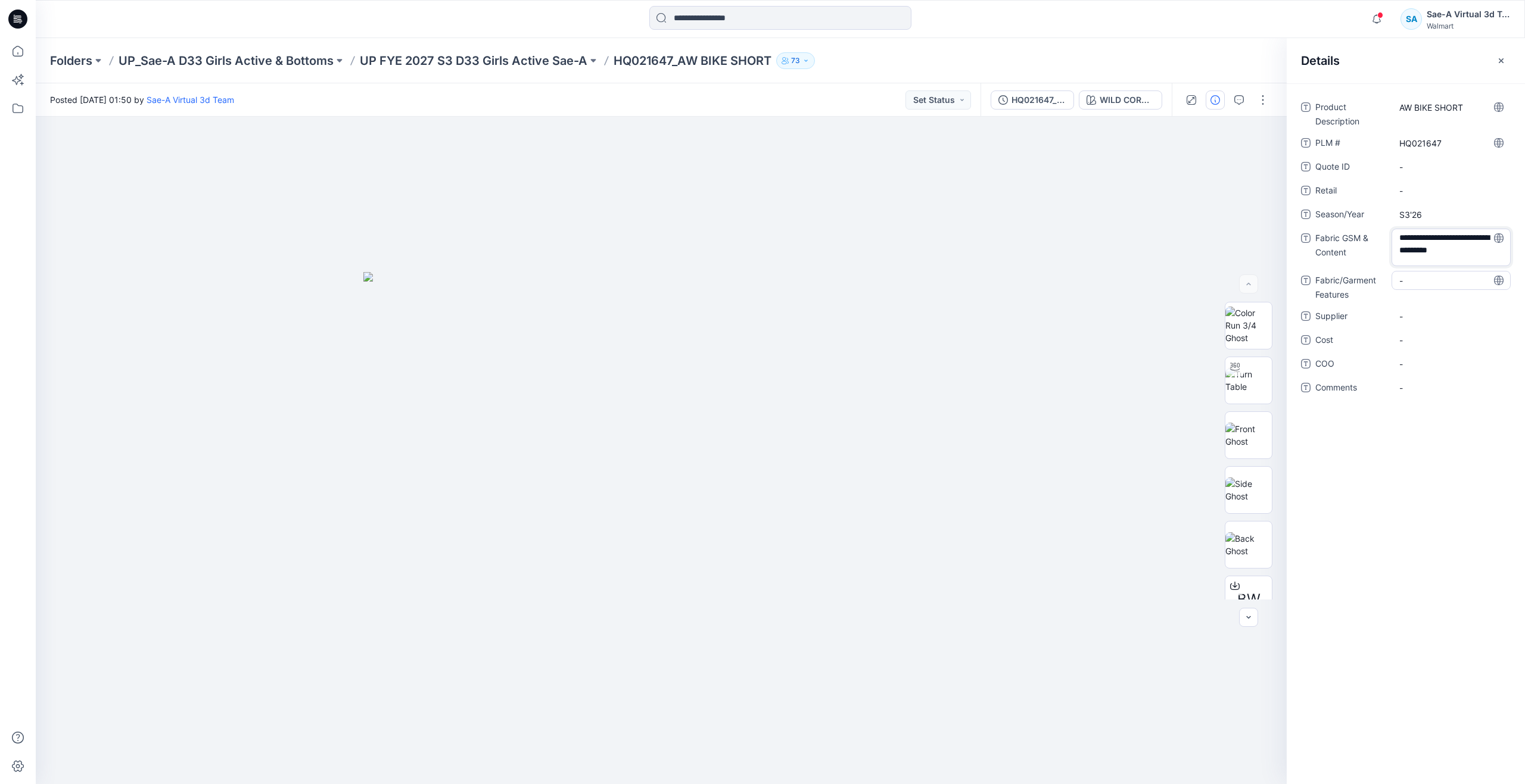
click at [1440, 297] on div "-" at bounding box center [1452, 286] width 119 height 31
click at [1416, 248] on Content "280GSM- 86/14 Reccyle Polyester/Spandex" at bounding box center [1452, 248] width 104 height 37
type textarea "**********"
click at [1430, 285] on Features "-" at bounding box center [1452, 280] width 104 height 13
type textarea "******"
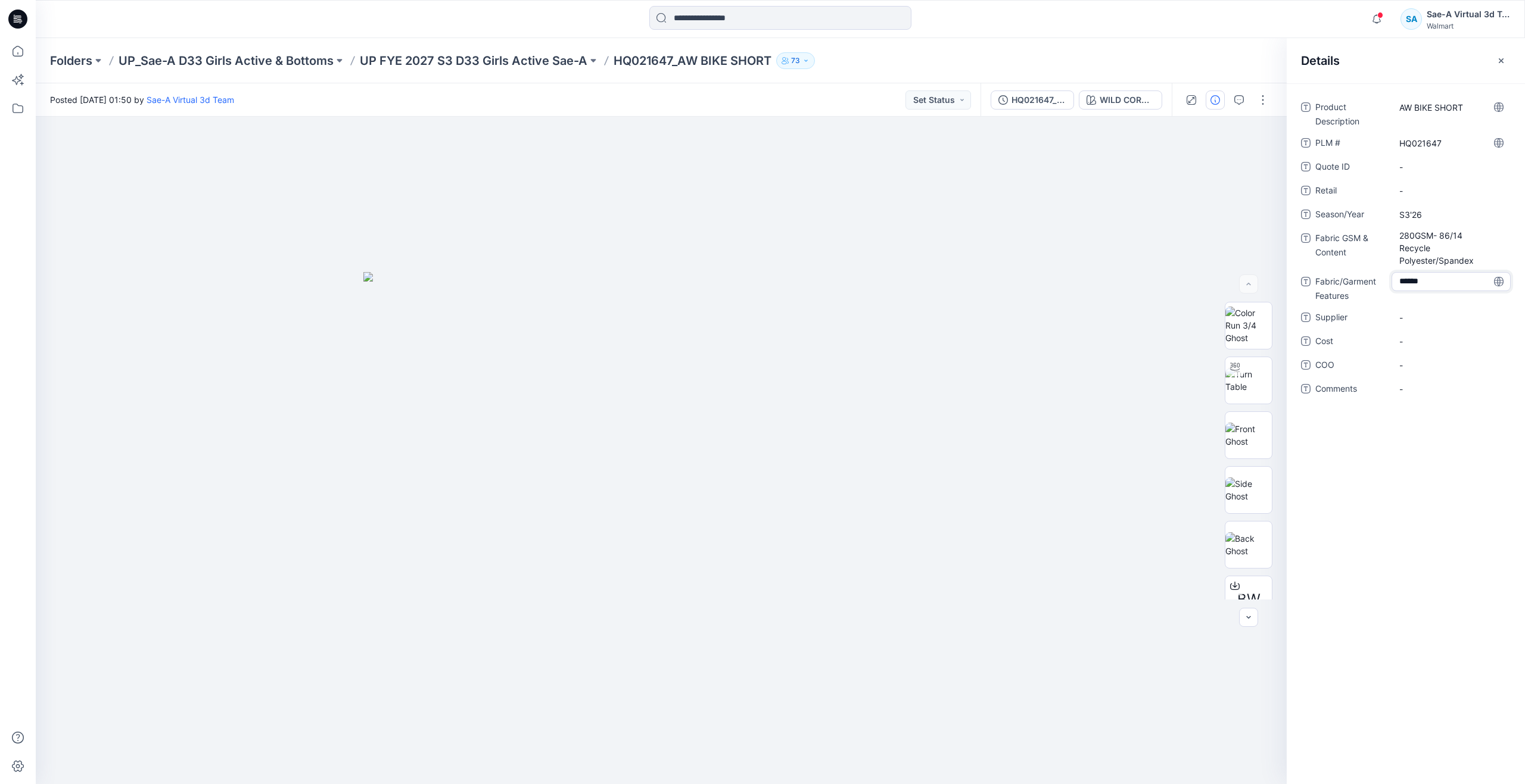
click at [1427, 306] on div "Product Description AW BIKE SHORT PLM # HQ021647 Quote ID - Retail - Season/Yea…" at bounding box center [1406, 256] width 210 height 315
click at [1417, 322] on span "-" at bounding box center [1452, 317] width 104 height 13
type textarea "*****"
drag, startPoint x: 1413, startPoint y: 320, endPoint x: 1424, endPoint y: 345, distance: 27.3
click at [1424, 345] on span "-" at bounding box center [1452, 341] width 104 height 13
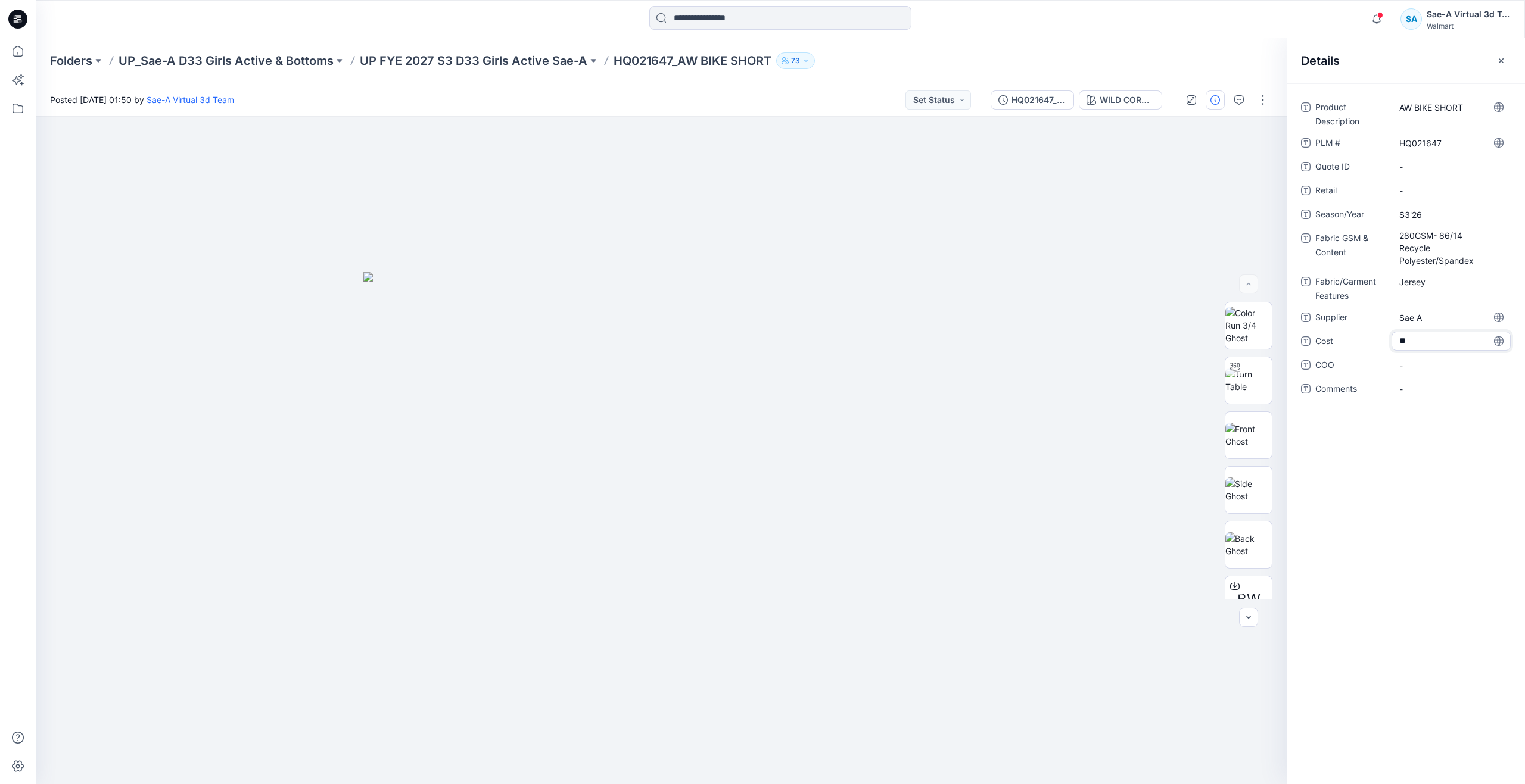
type textarea "***"
click at [1445, 493] on div "Product Description AW BIKE SHORT PLM # HQ021647 Quote ID - Retail - Season/Yea…" at bounding box center [1407, 434] width 239 height 701
click at [1239, 103] on icon "button" at bounding box center [1239, 100] width 9 height 9
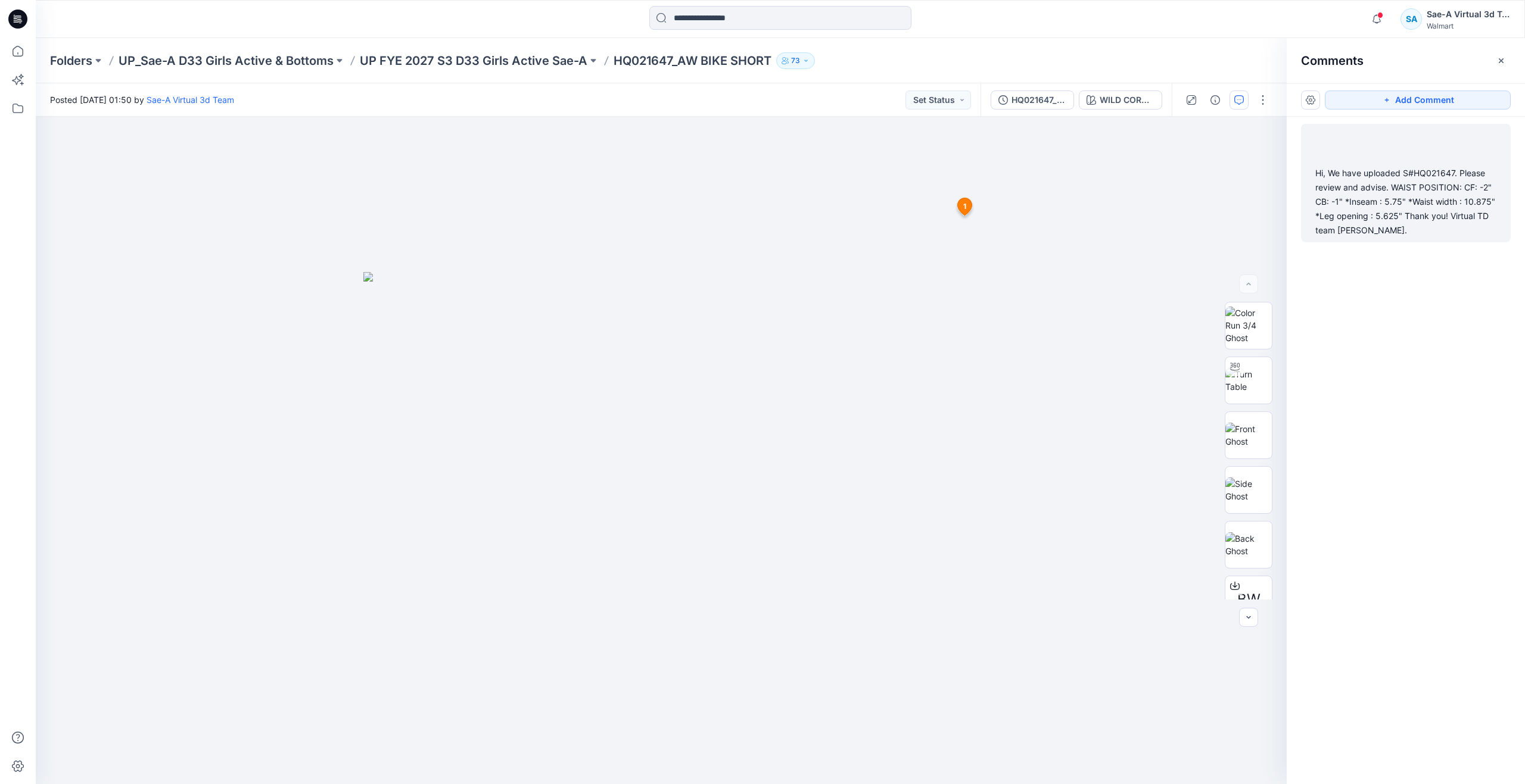
click at [1356, 203] on div "Hi, We have uploaded S#HQ021647. Please review and advise. WAIST POSITION: CF: …" at bounding box center [1406, 202] width 181 height 72
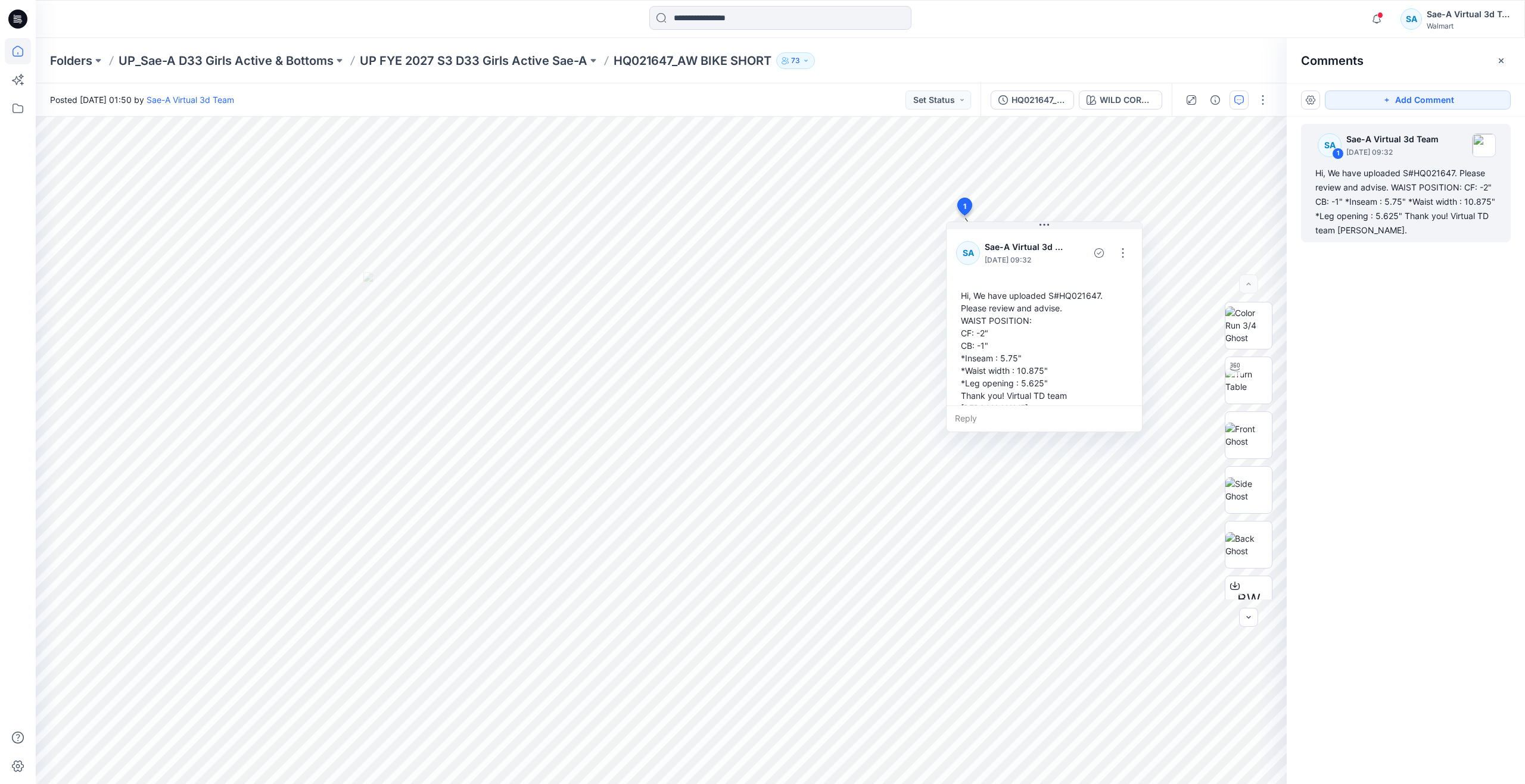
click at [16, 55] on icon at bounding box center [18, 51] width 26 height 26
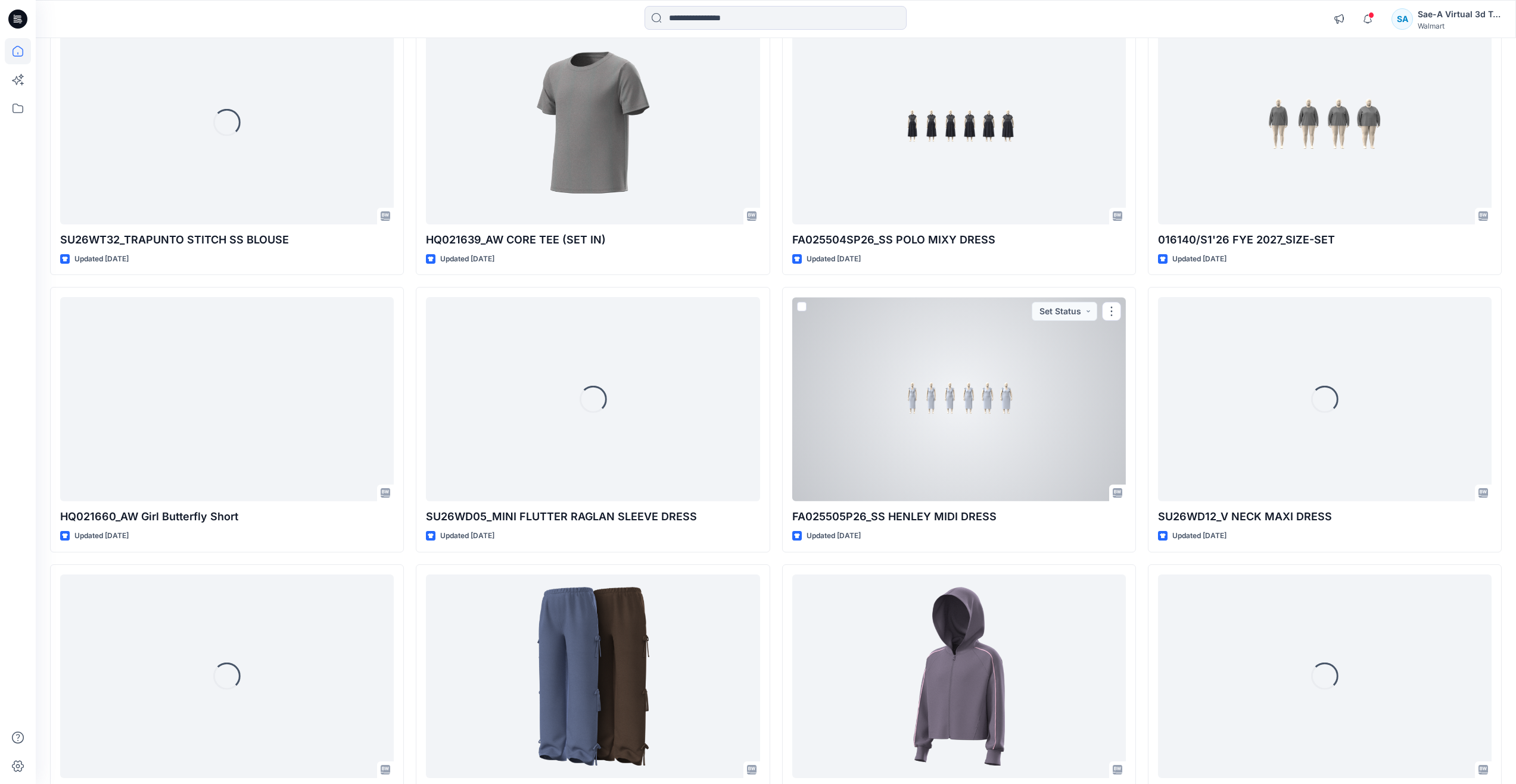
scroll to position [1091, 0]
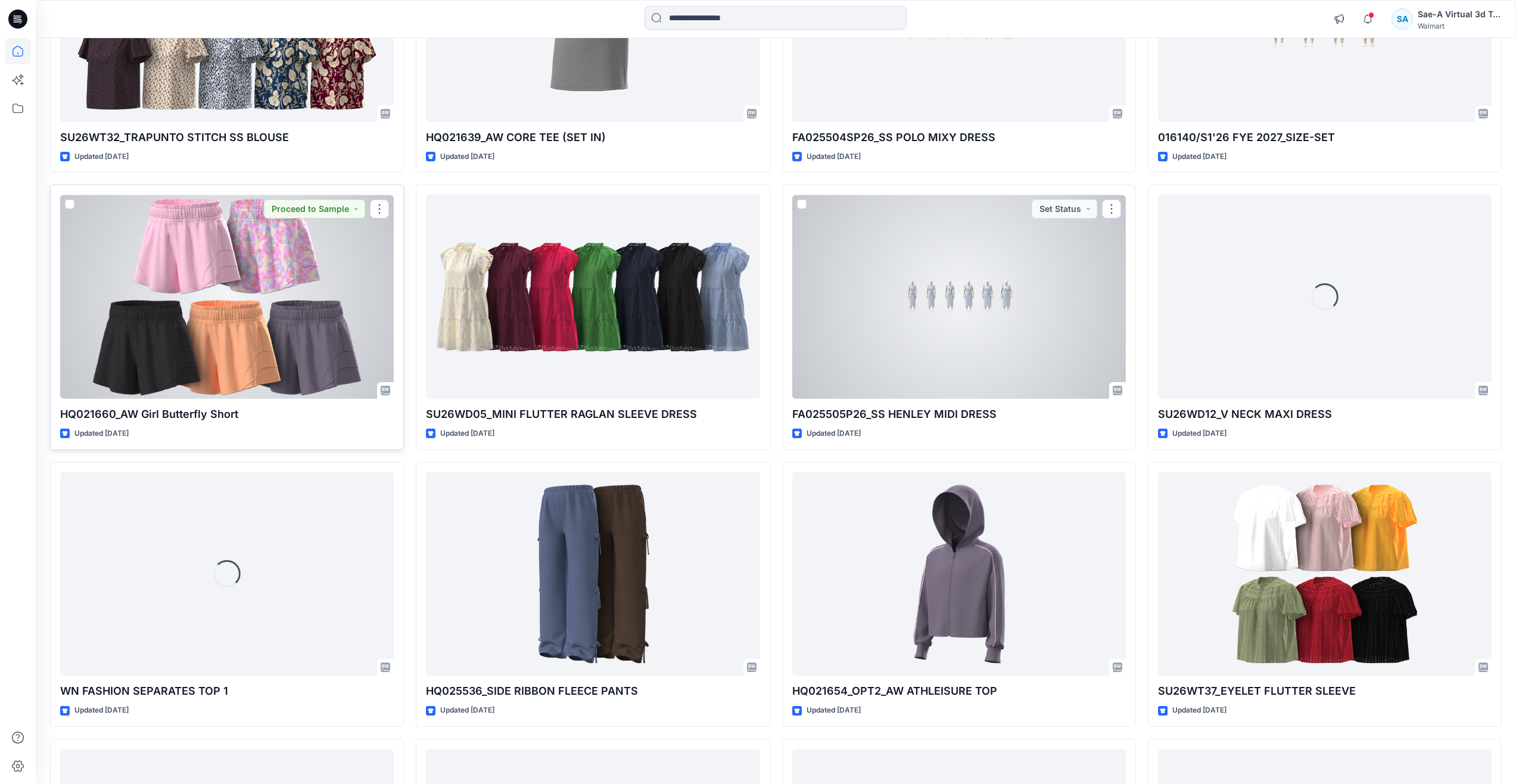
click at [333, 364] on div at bounding box center [227, 297] width 333 height 205
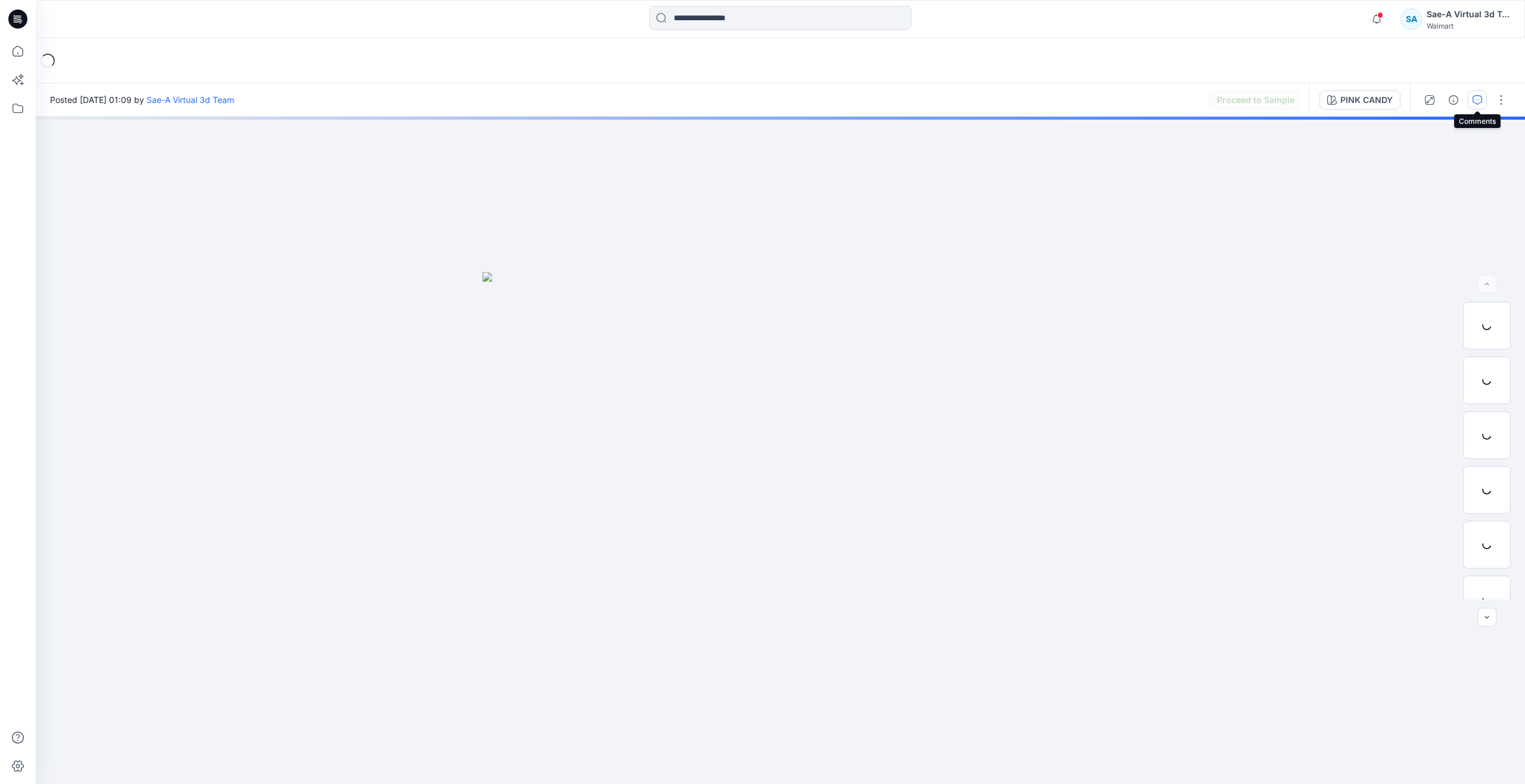
click at [1480, 94] on button "button" at bounding box center [1477, 100] width 19 height 19
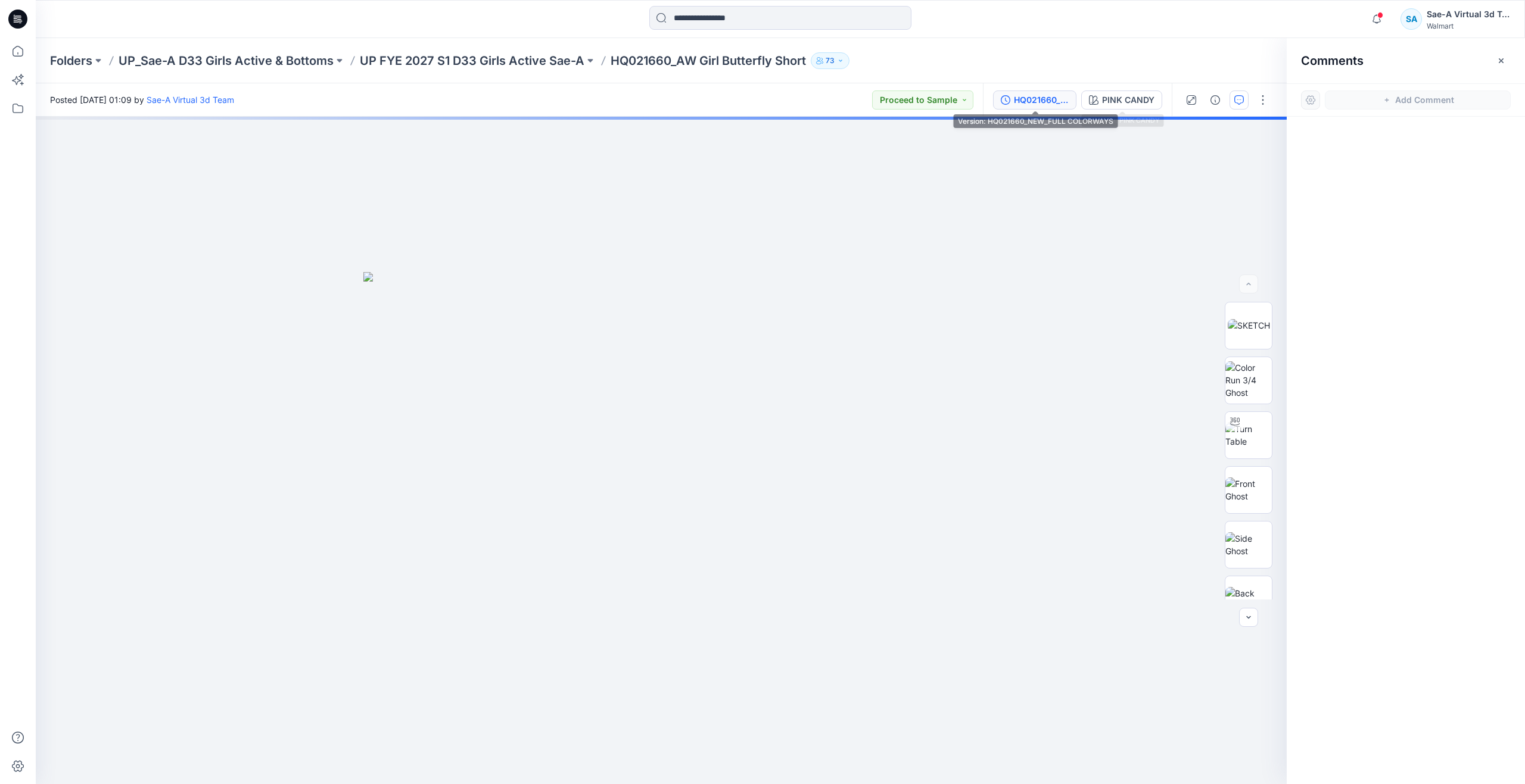
click at [1062, 94] on div "HQ021660_NEW_FULL COLORWAYS" at bounding box center [1041, 100] width 55 height 13
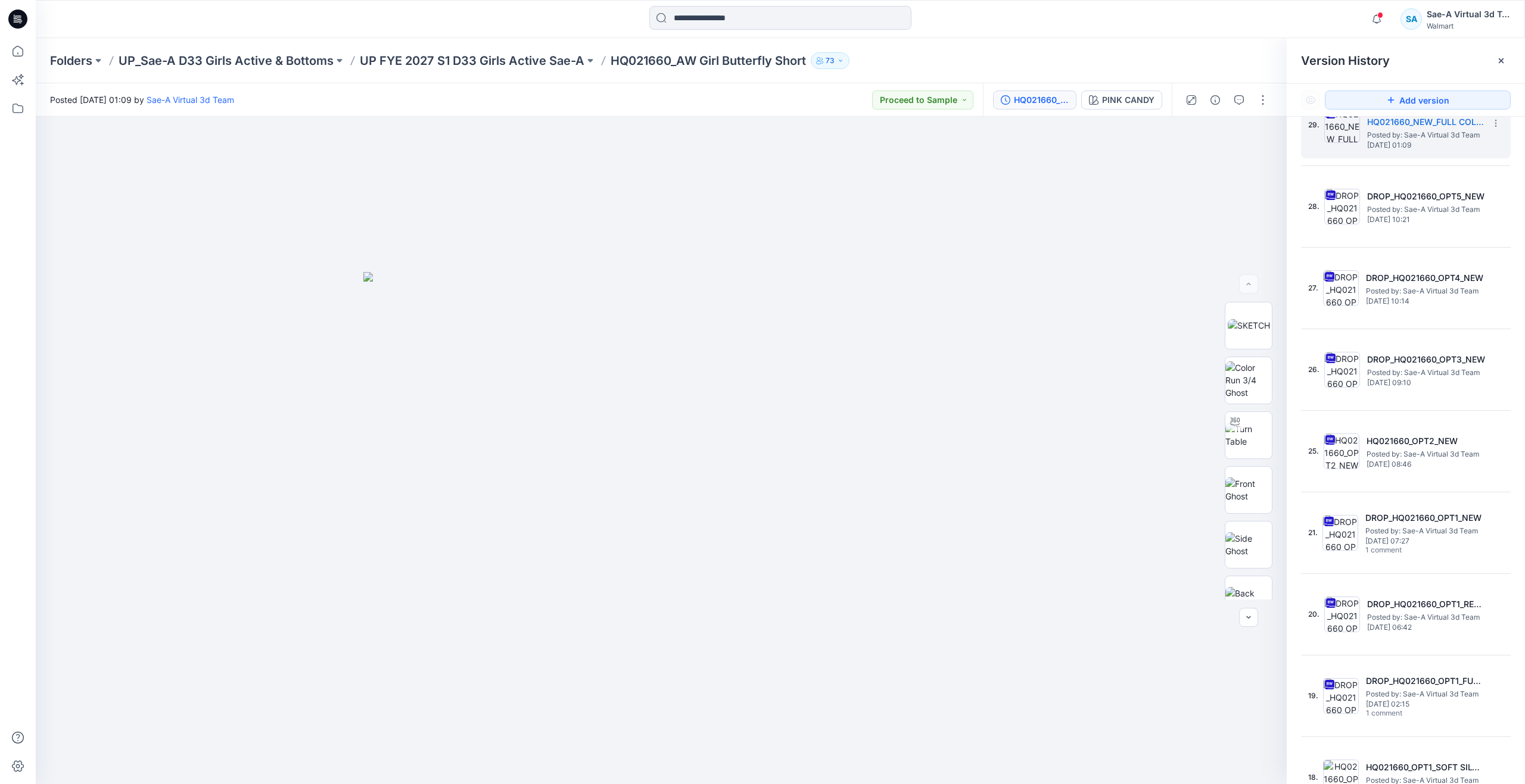
scroll to position [60, 0]
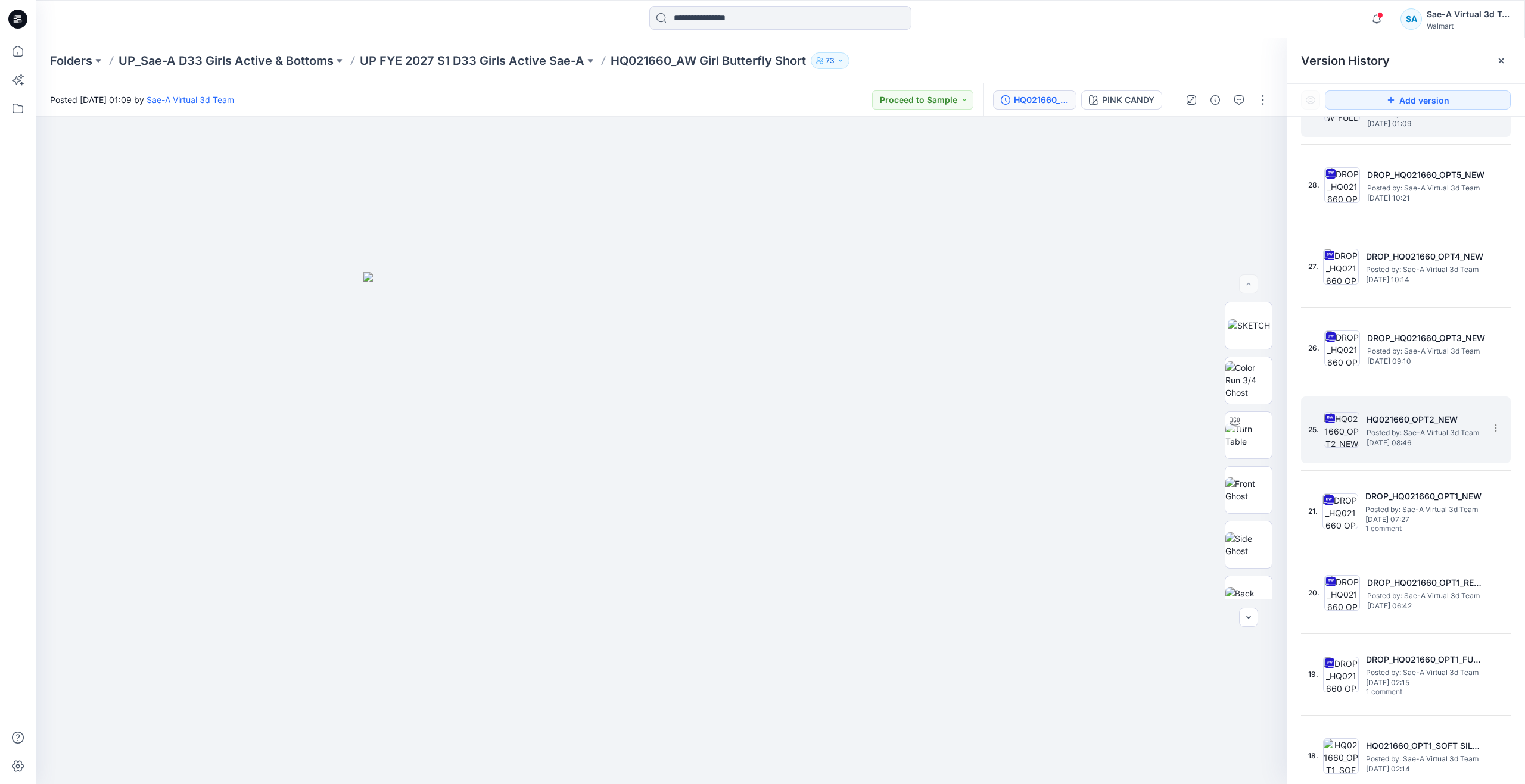
click at [1361, 434] on div "25. HQ021660_OPT2_NEW Posted by: Sae-A Virtual 3d Team Friday, August 08, 2025 …" at bounding box center [1398, 429] width 179 height 57
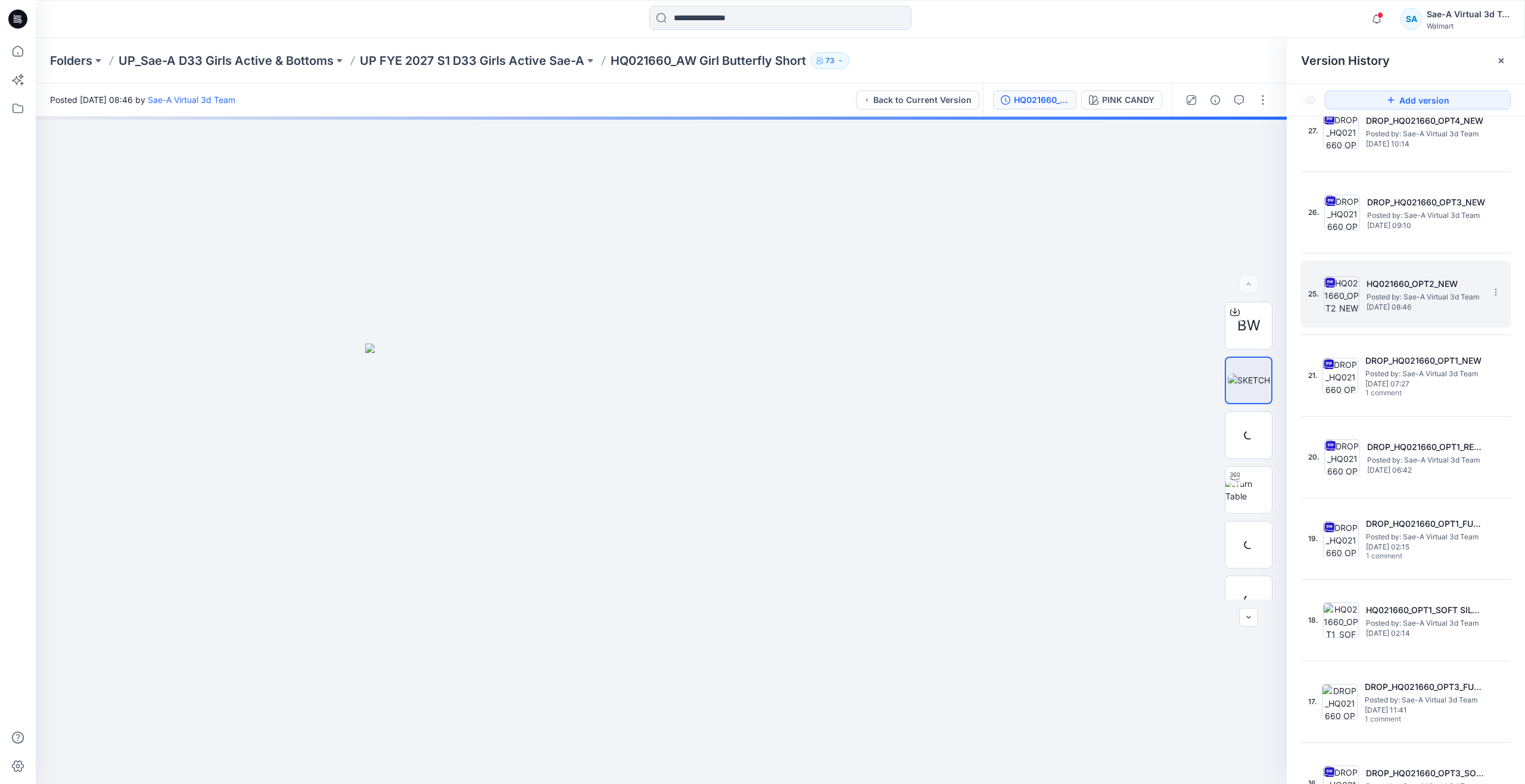
scroll to position [297, 0]
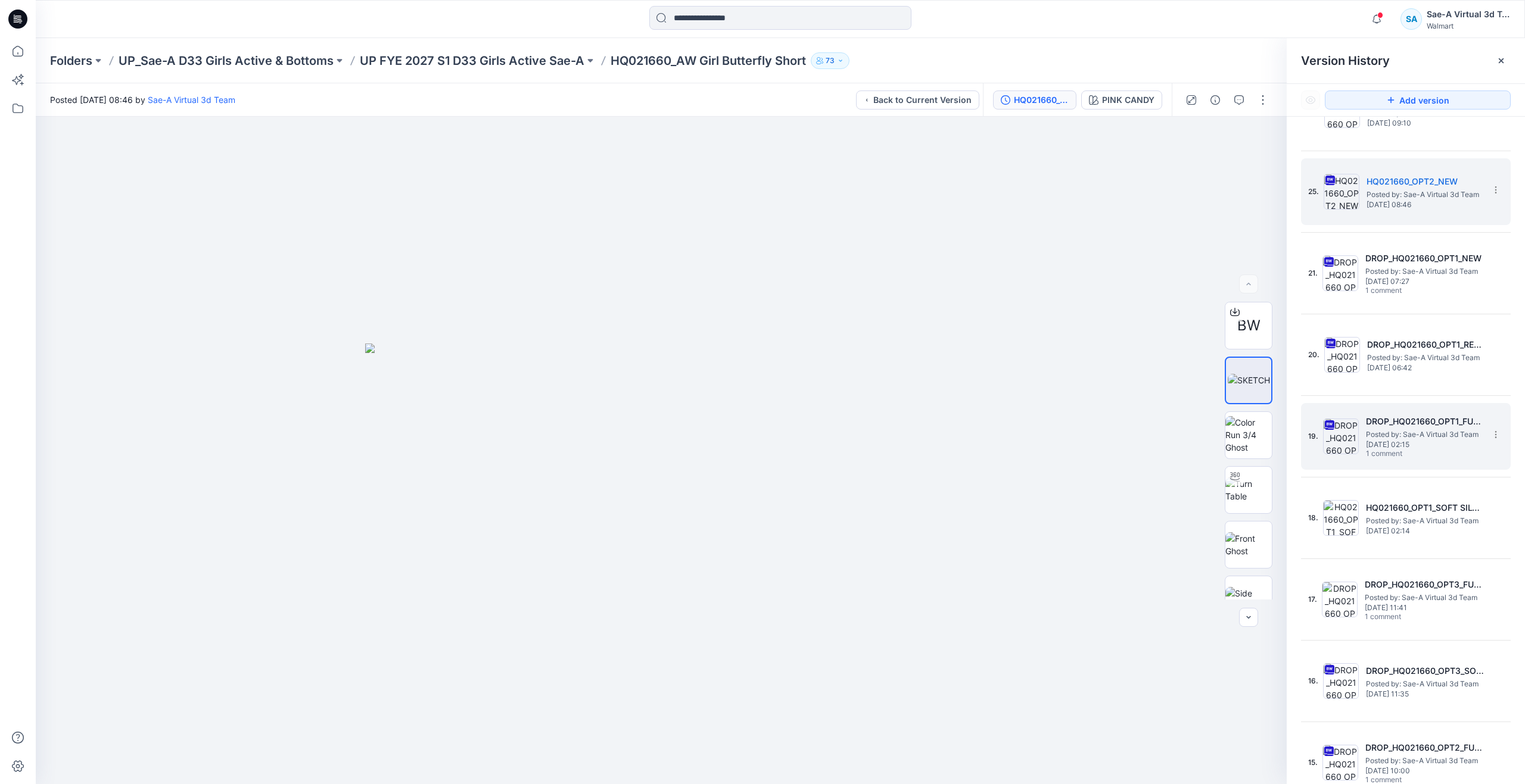
click at [1364, 440] on div "19. DROP_HQ021660_OPT1_FULL COLORWAYS Posted by: Sae-A Virtual 3d Team Wednesda…" at bounding box center [1398, 436] width 179 height 57
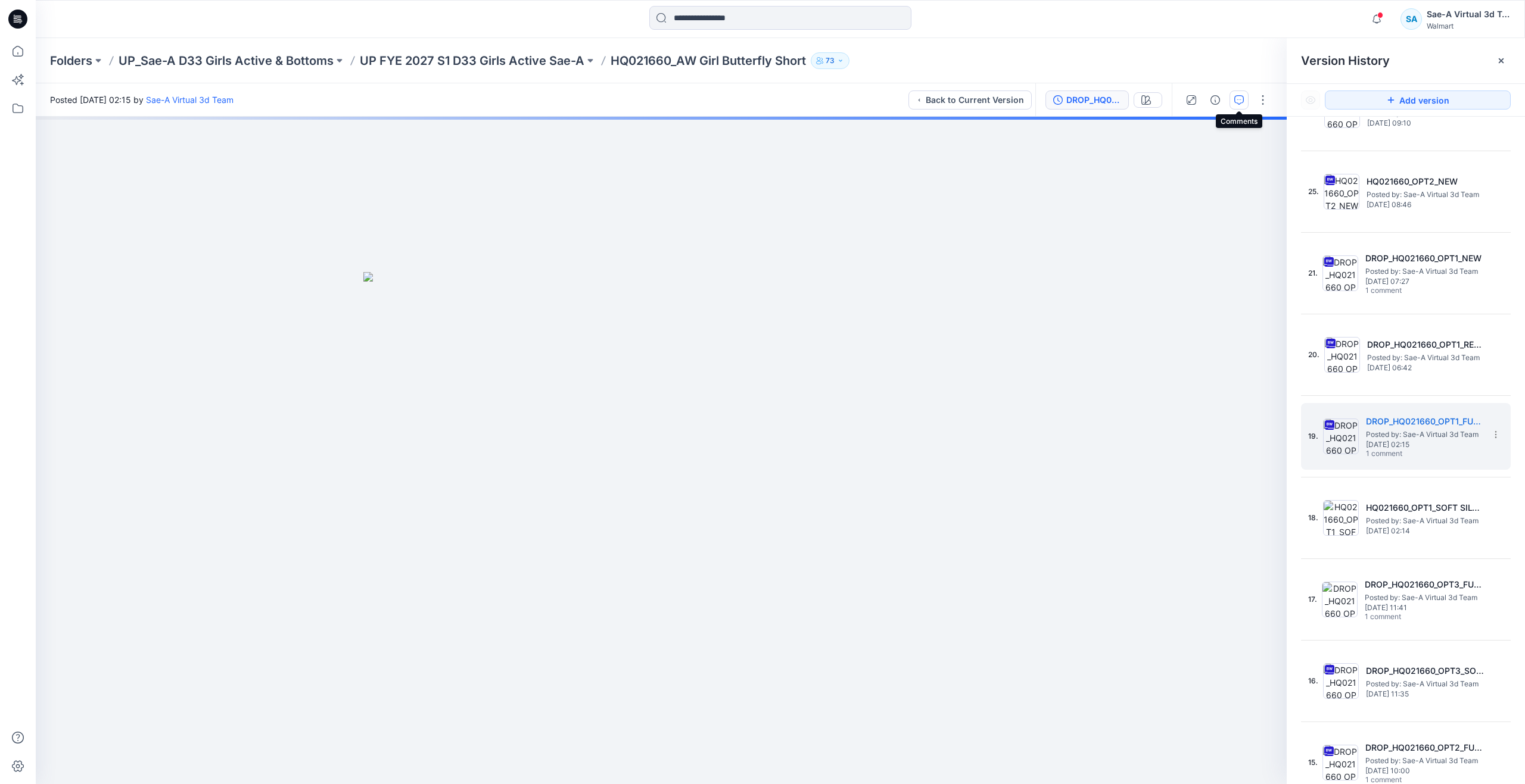
click at [1232, 94] on button "button" at bounding box center [1239, 100] width 19 height 19
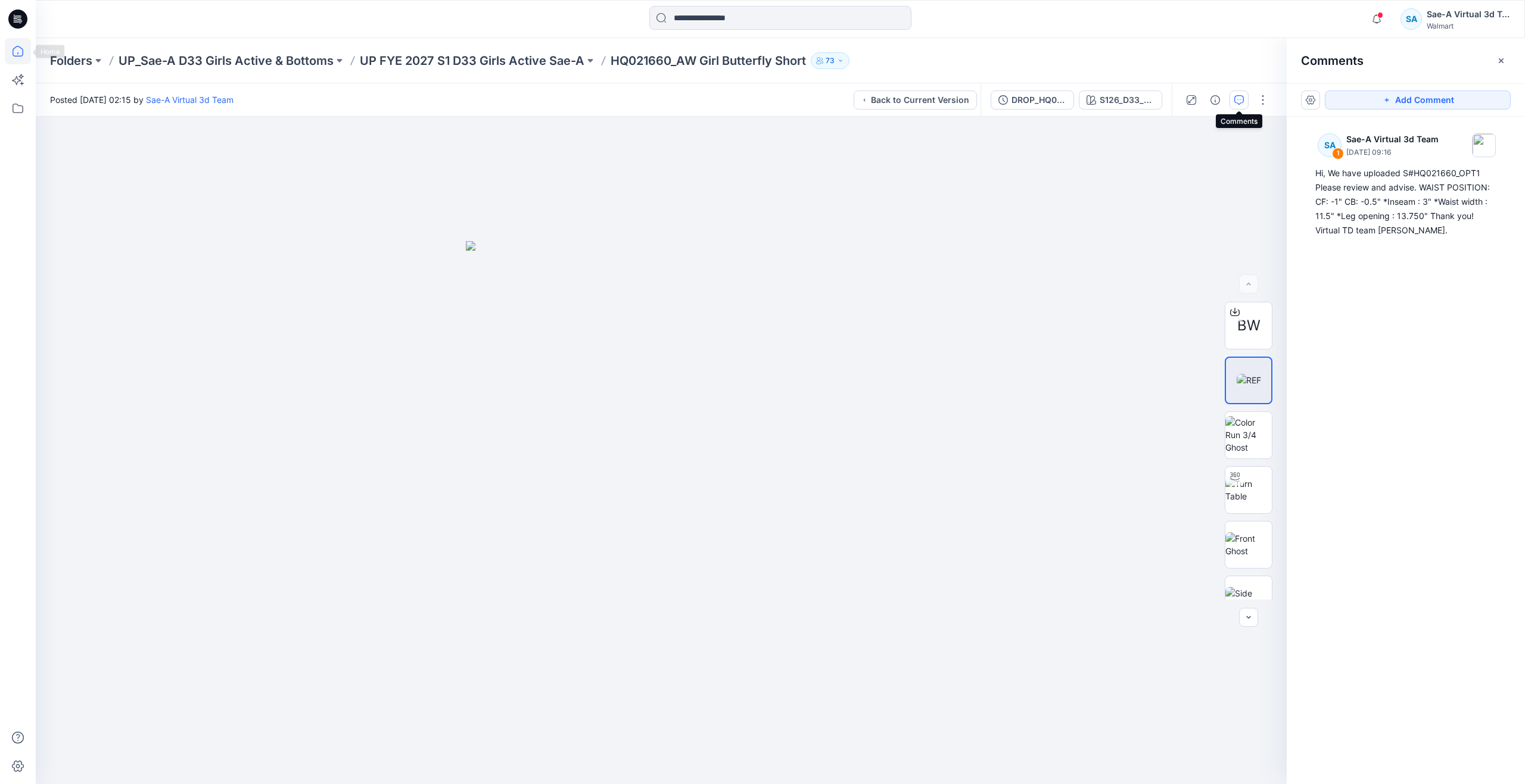
click at [20, 51] on icon at bounding box center [18, 51] width 26 height 26
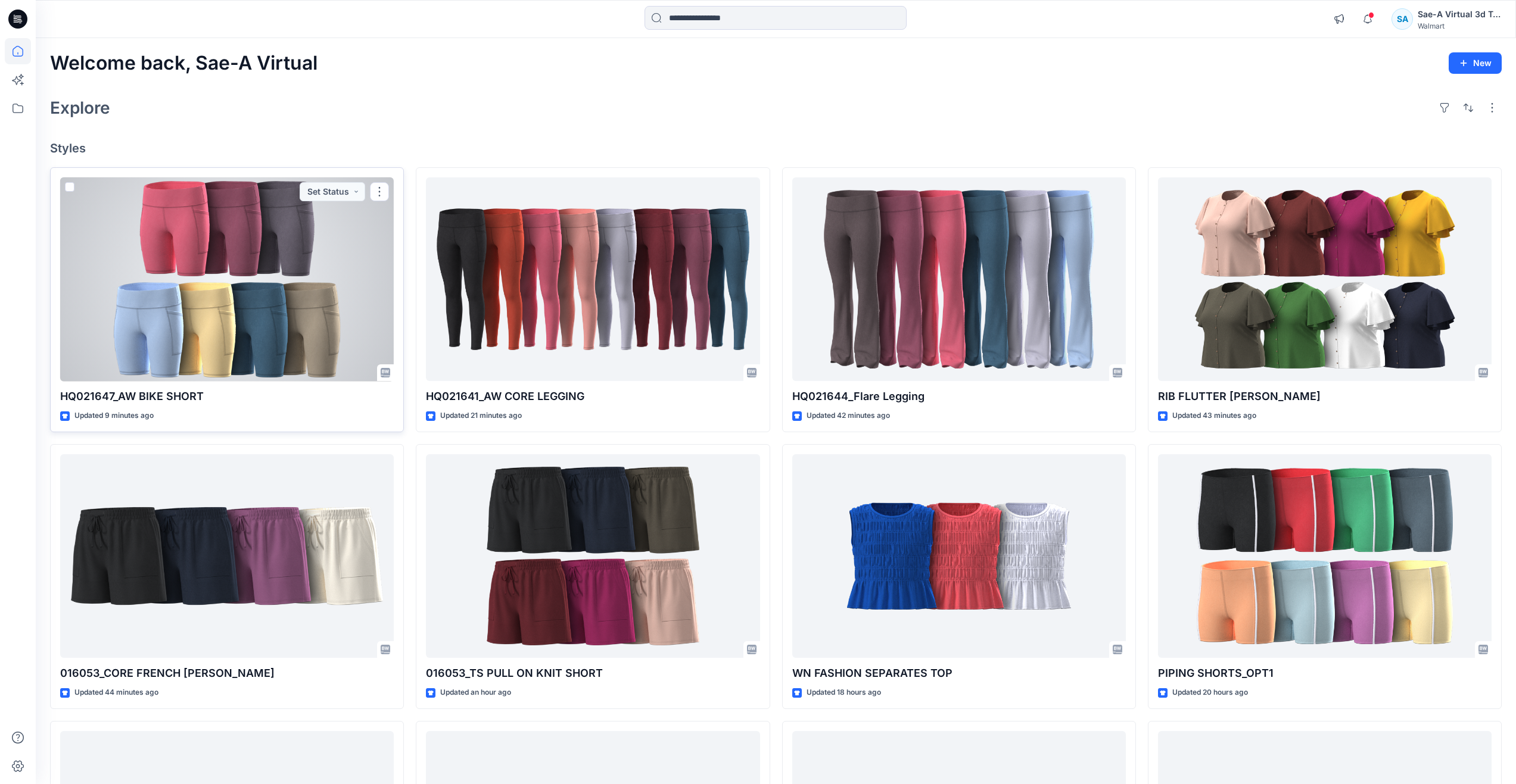
click at [244, 313] on div at bounding box center [227, 280] width 333 height 205
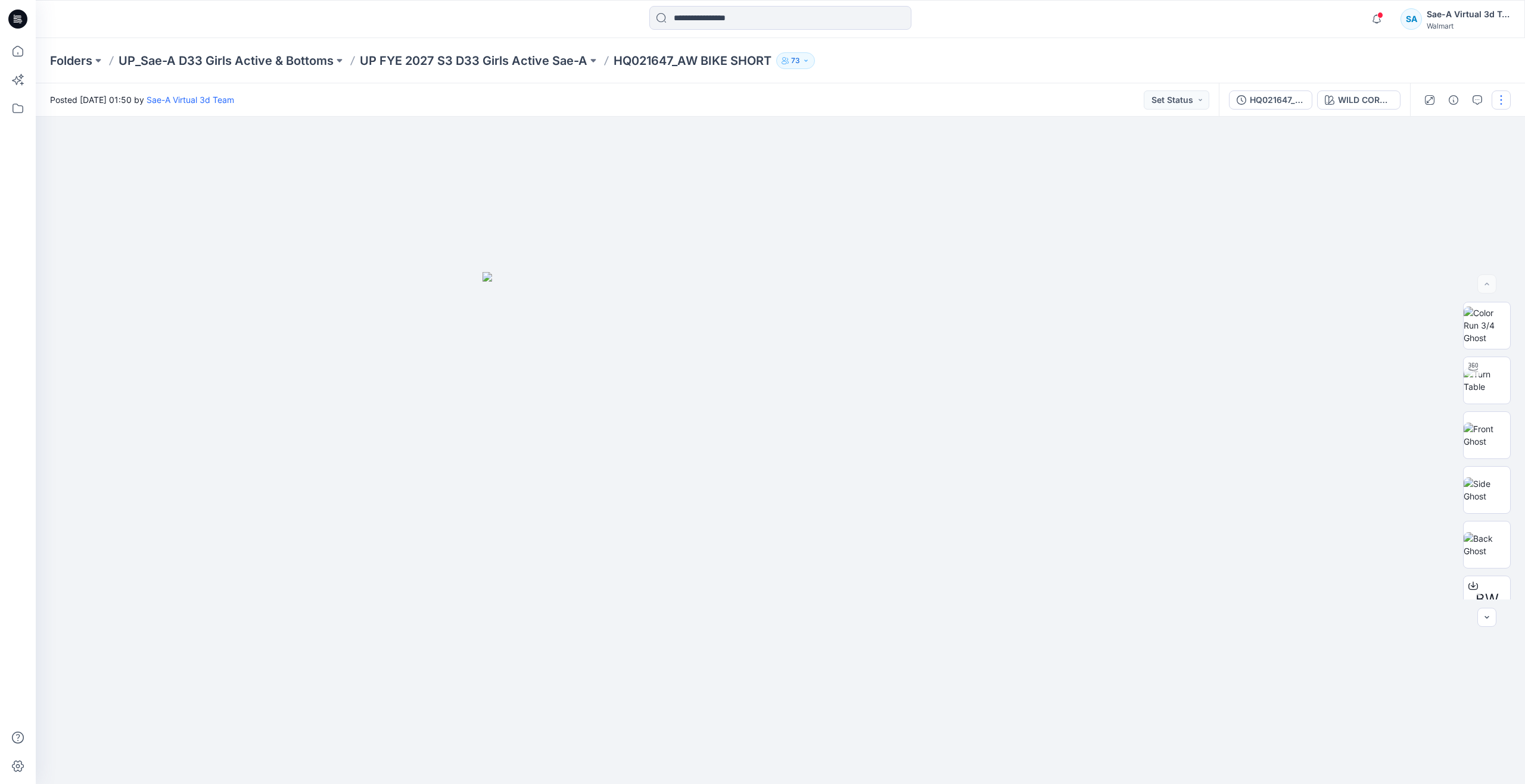
click at [1502, 97] on button "button" at bounding box center [1501, 100] width 19 height 19
click at [1428, 164] on p "Edit" at bounding box center [1424, 161] width 14 height 13
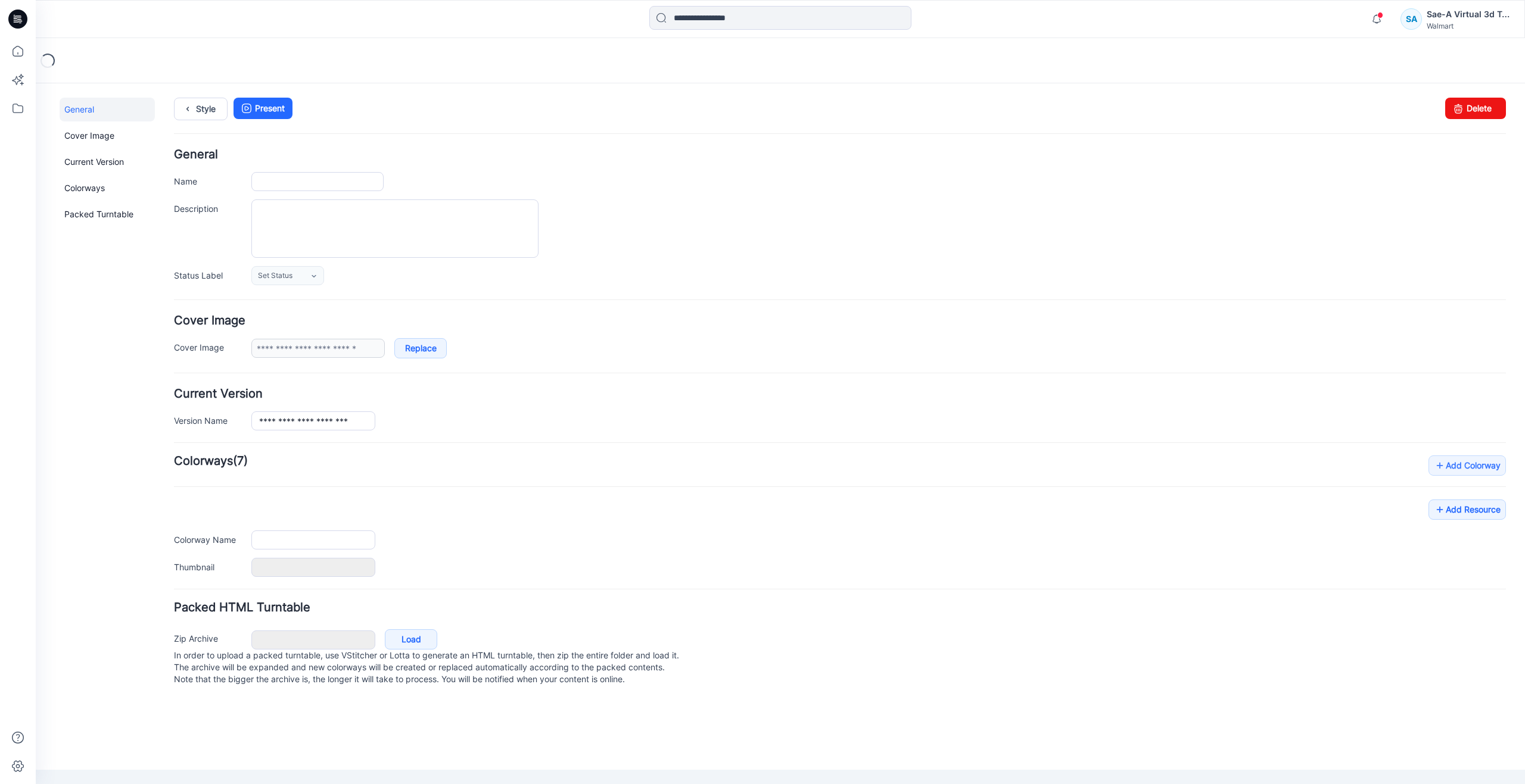
type input "**********"
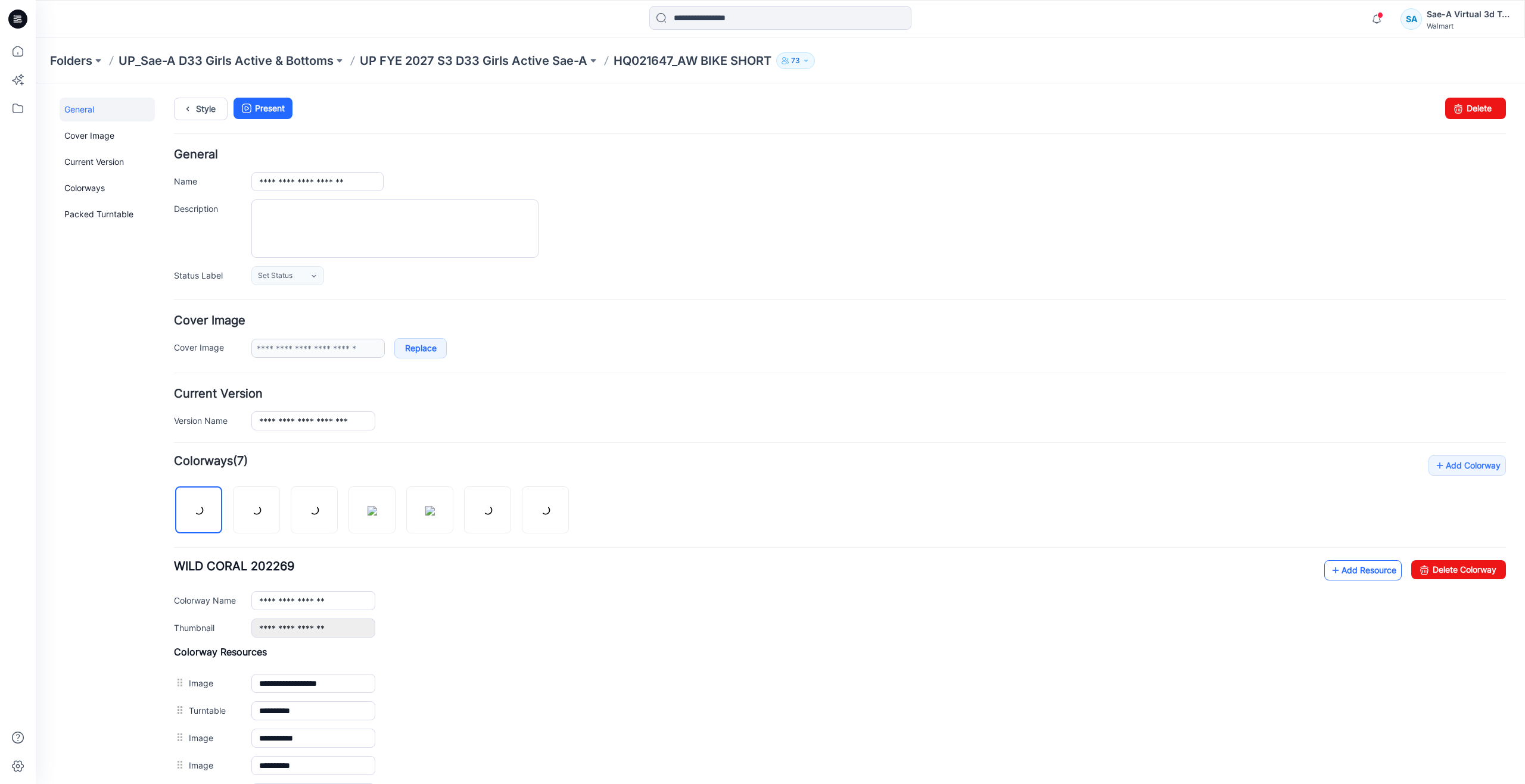
click at [1330, 570] on icon at bounding box center [1336, 570] width 12 height 19
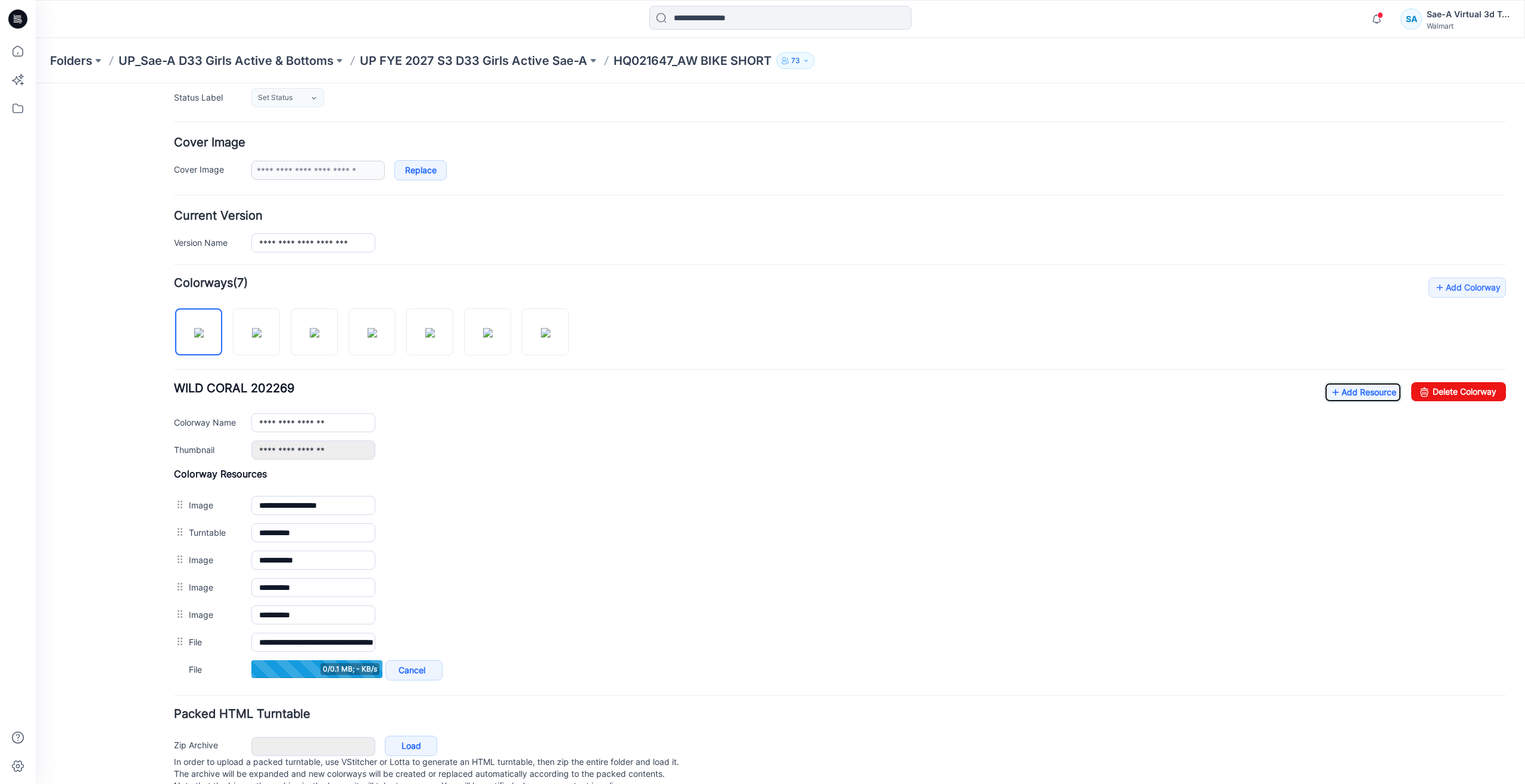
scroll to position [179, 0]
click at [11, 54] on icon at bounding box center [18, 51] width 26 height 26
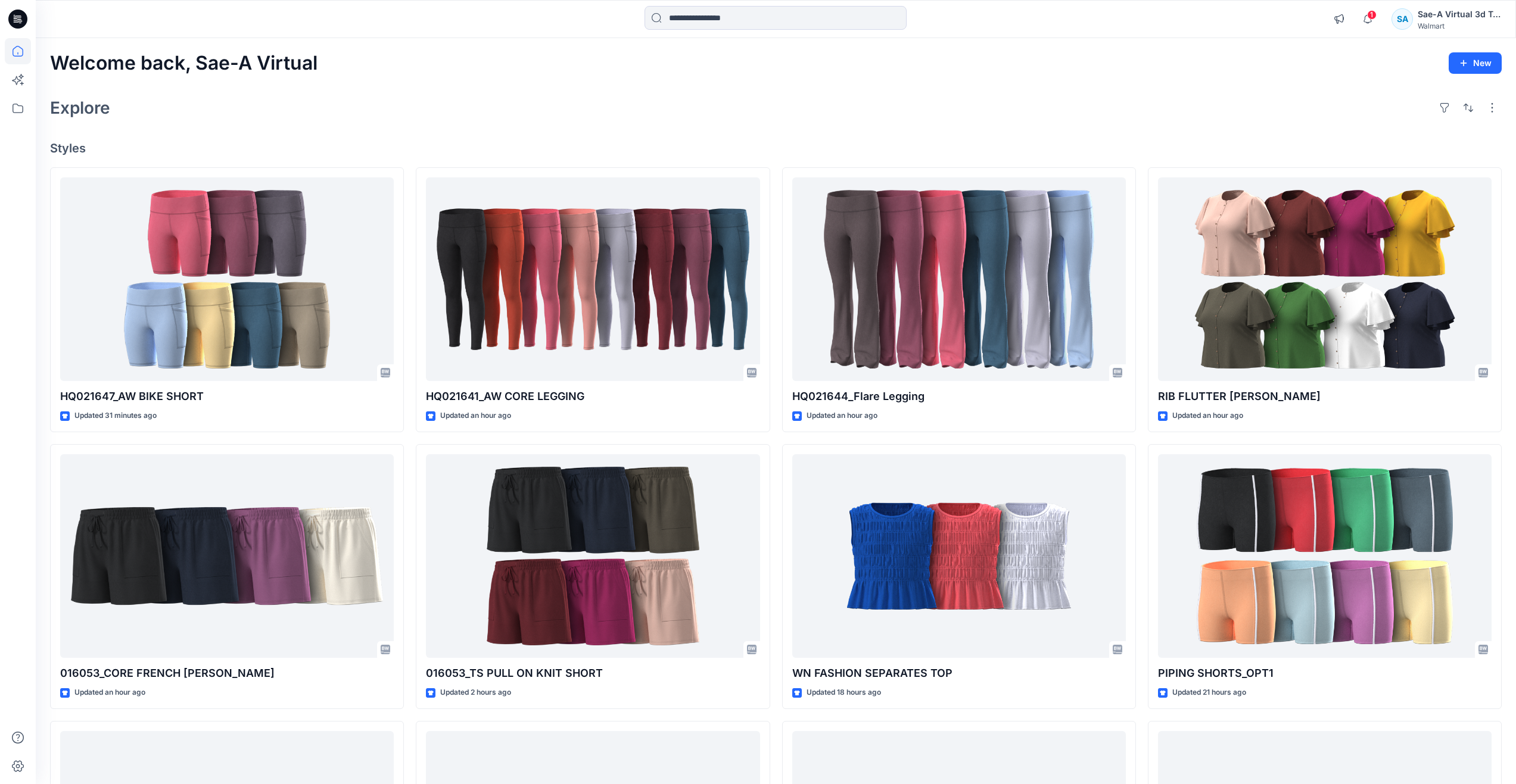
click at [505, 118] on div "Explore" at bounding box center [775, 108] width 1451 height 29
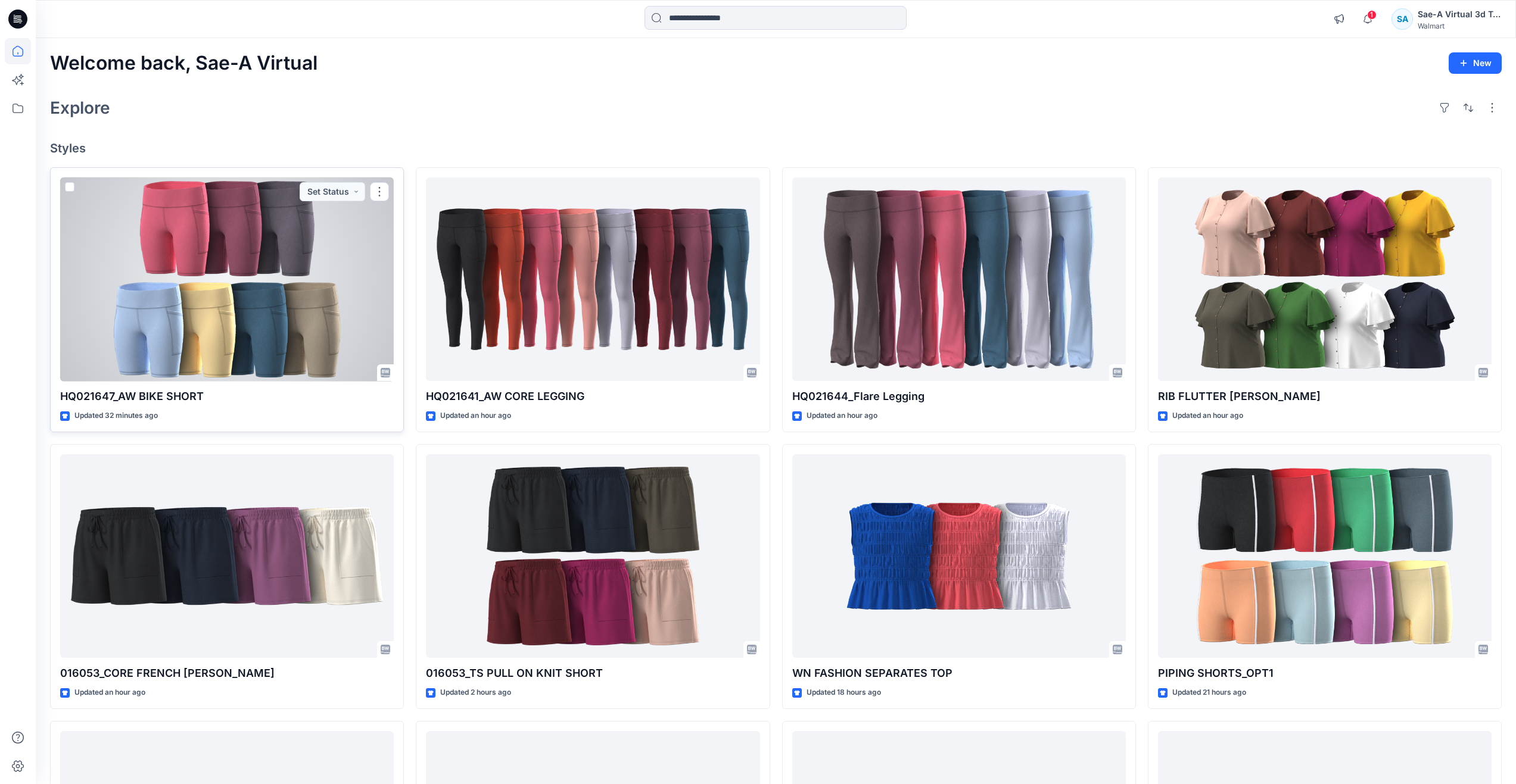
click at [309, 289] on div at bounding box center [227, 280] width 333 height 205
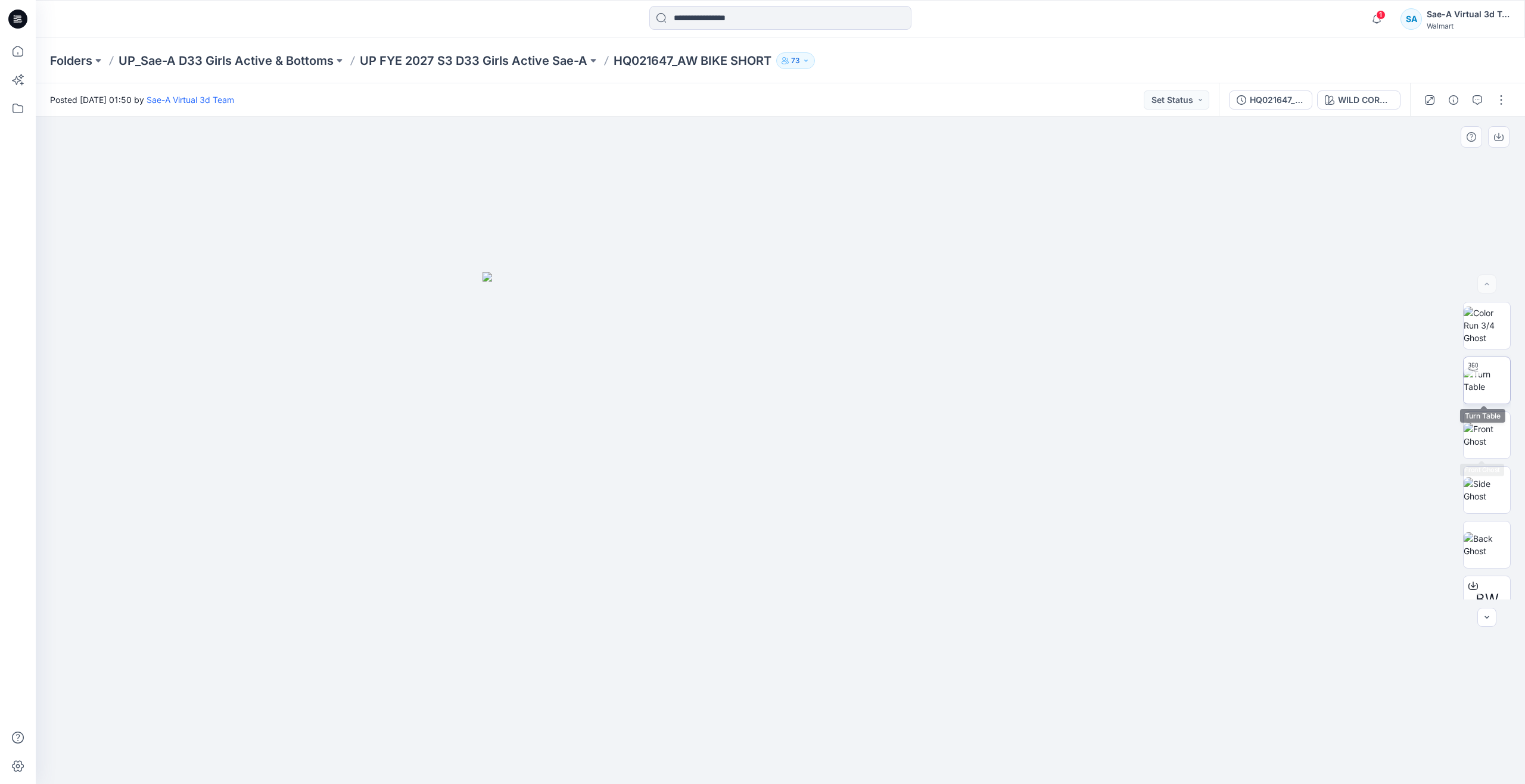
click at [1488, 391] on img at bounding box center [1487, 380] width 47 height 25
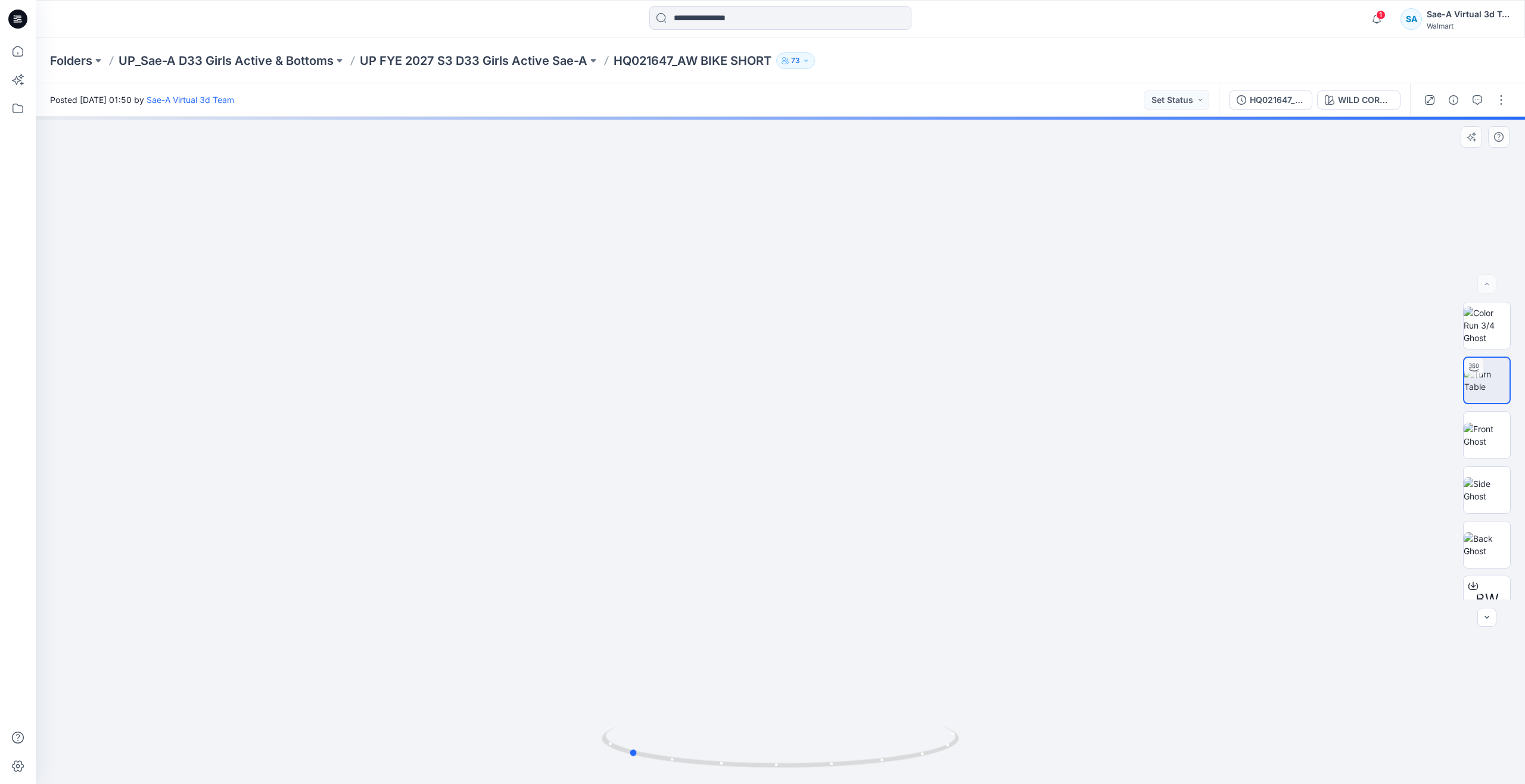
drag, startPoint x: 783, startPoint y: 767, endPoint x: 988, endPoint y: 724, distance: 209.5
click at [988, 724] on div at bounding box center [780, 450] width 1489 height 667
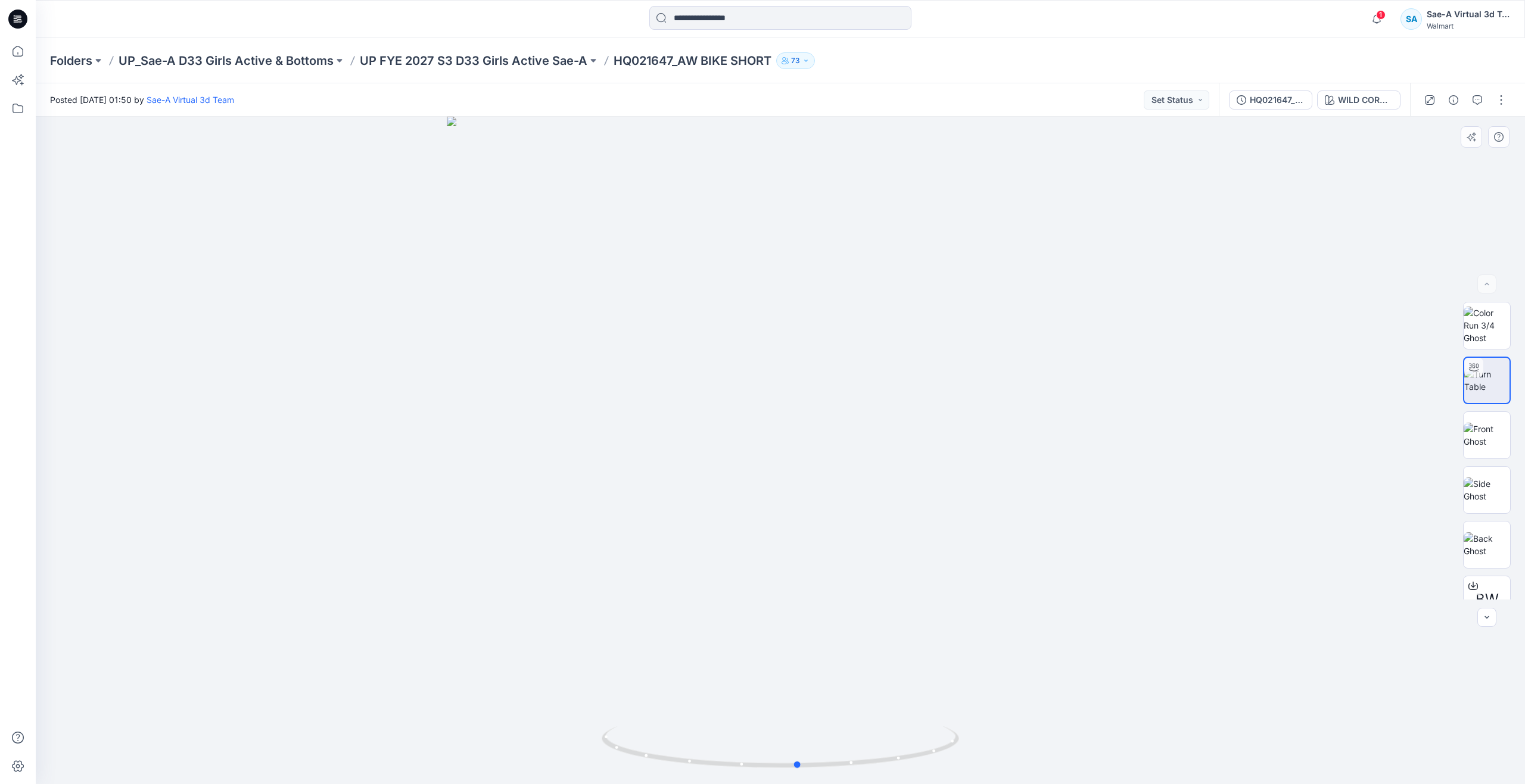
drag, startPoint x: 575, startPoint y: 735, endPoint x: 445, endPoint y: 658, distance: 151.1
click at [445, 658] on div at bounding box center [780, 450] width 1489 height 667
click at [500, 56] on p "UP FYE 2027 S3 D33 Girls Active Sae-A" at bounding box center [473, 61] width 228 height 17
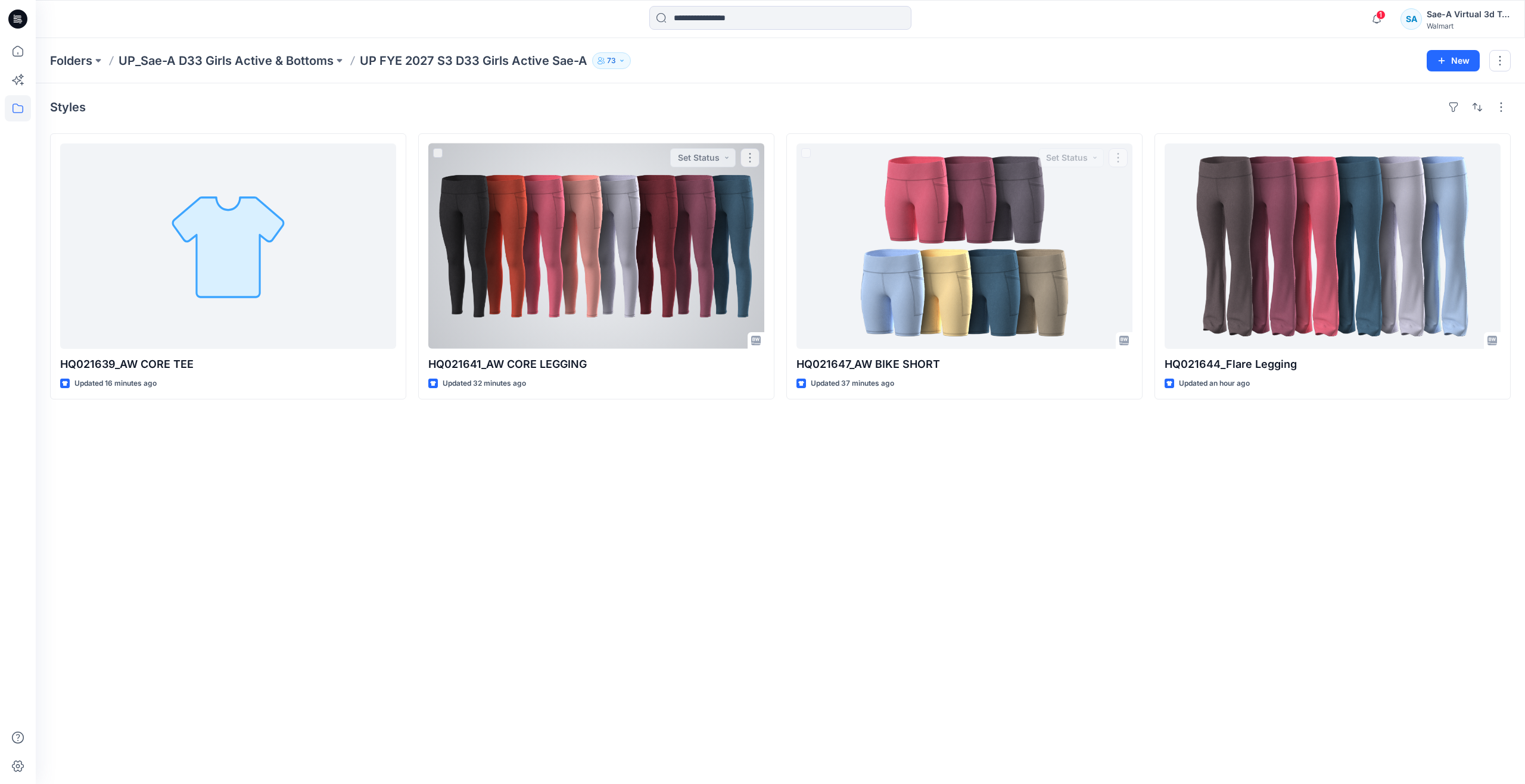
click at [666, 279] on div at bounding box center [596, 245] width 336 height 205
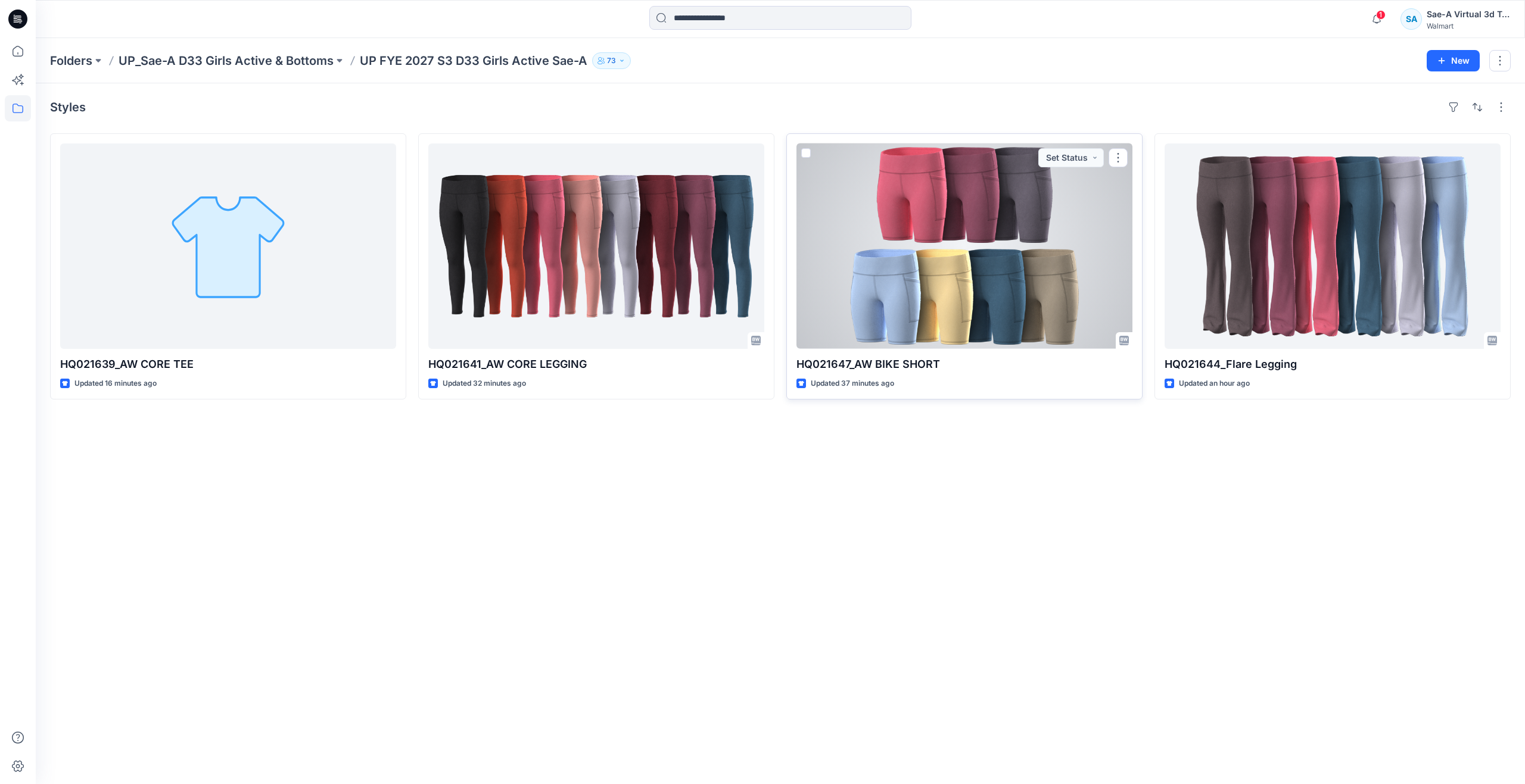
click at [932, 254] on div at bounding box center [964, 245] width 336 height 205
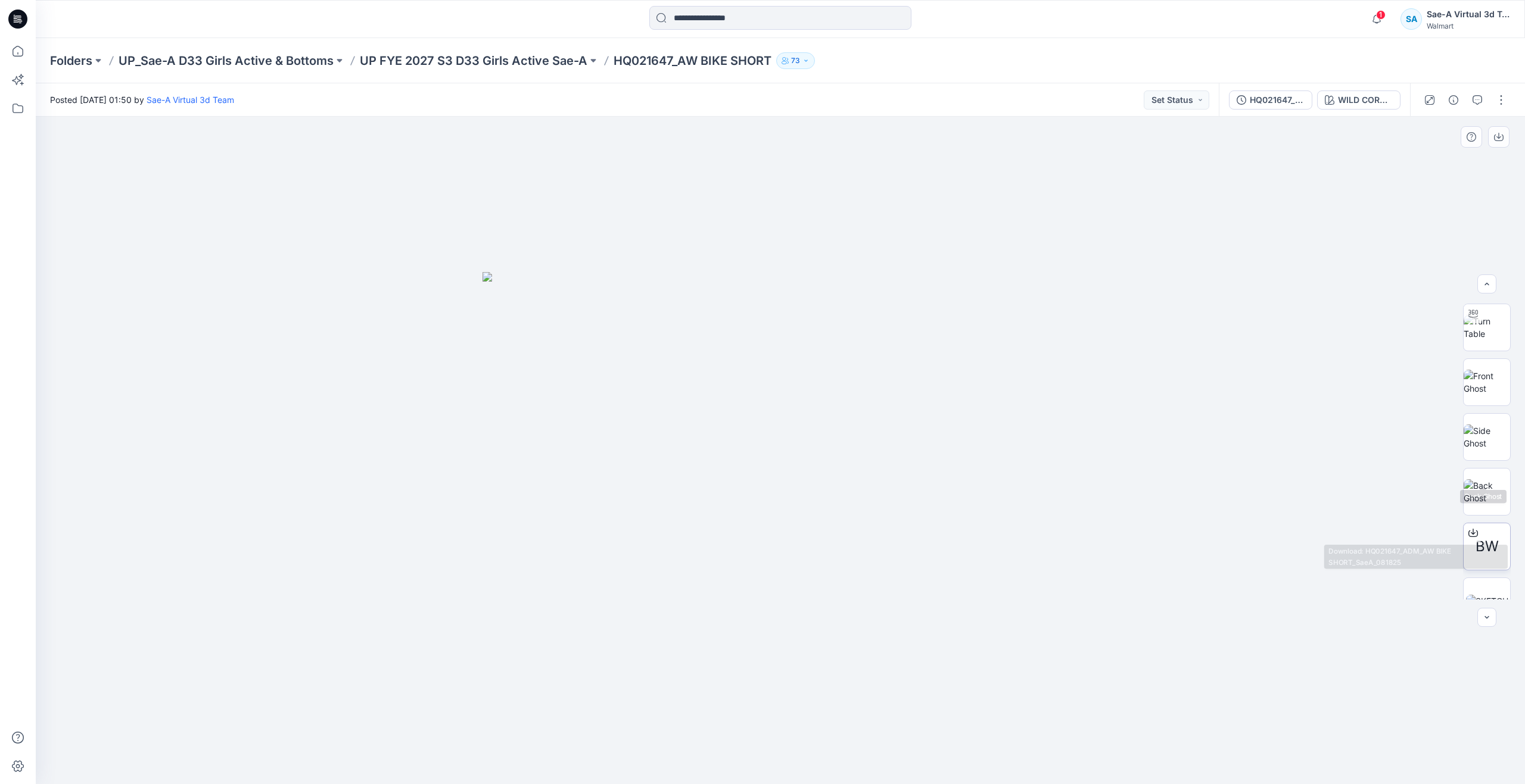
scroll to position [119, 0]
click at [1487, 529] on img at bounding box center [1487, 535] width 43 height 13
click at [1475, 384] on img at bounding box center [1487, 380] width 47 height 25
click at [1480, 96] on icon "button" at bounding box center [1477, 100] width 9 height 9
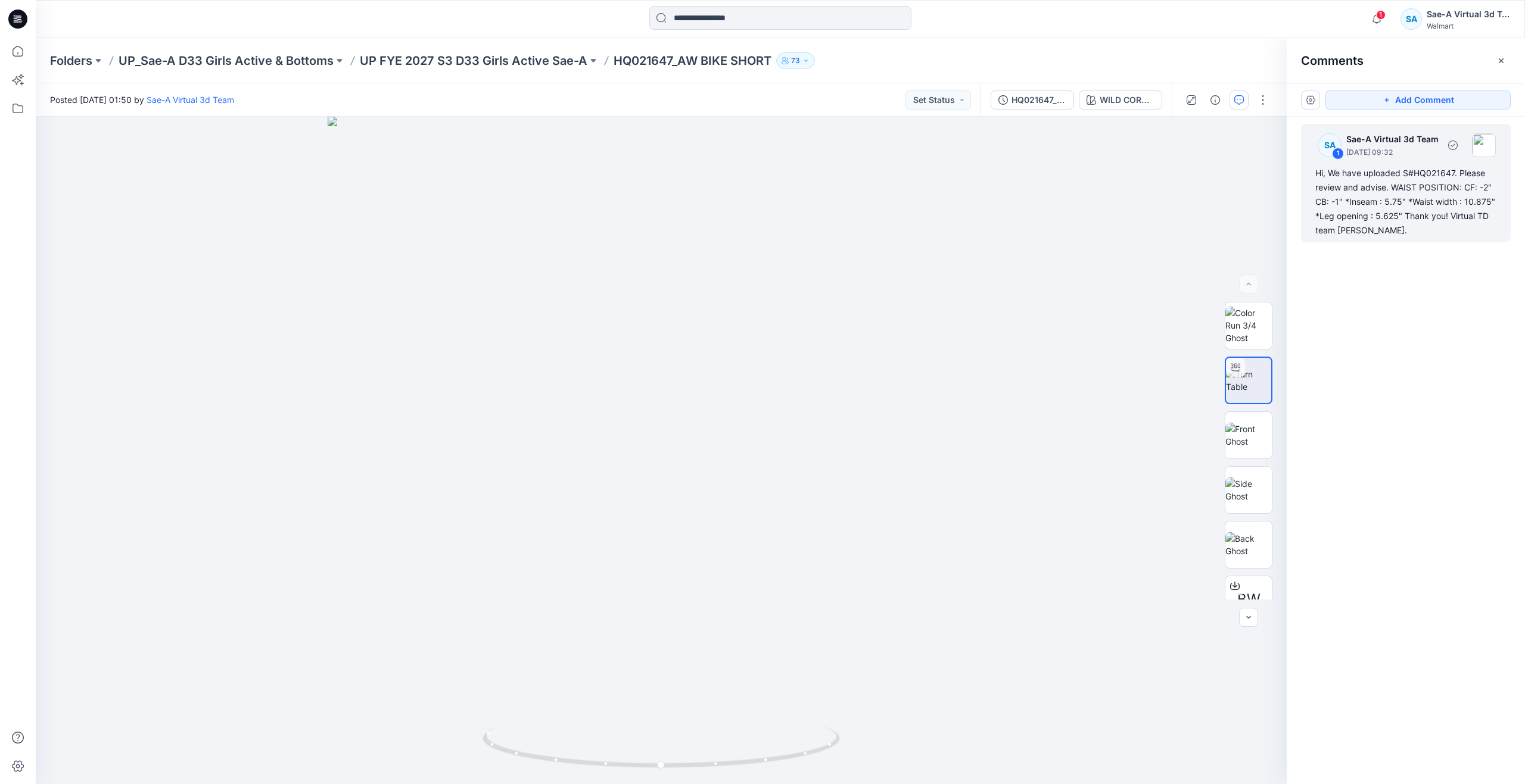
click at [1406, 185] on div "Hi, We have uploaded S#HQ021647. Please review and advise. WAIST POSITION: CF: …" at bounding box center [1406, 202] width 181 height 72
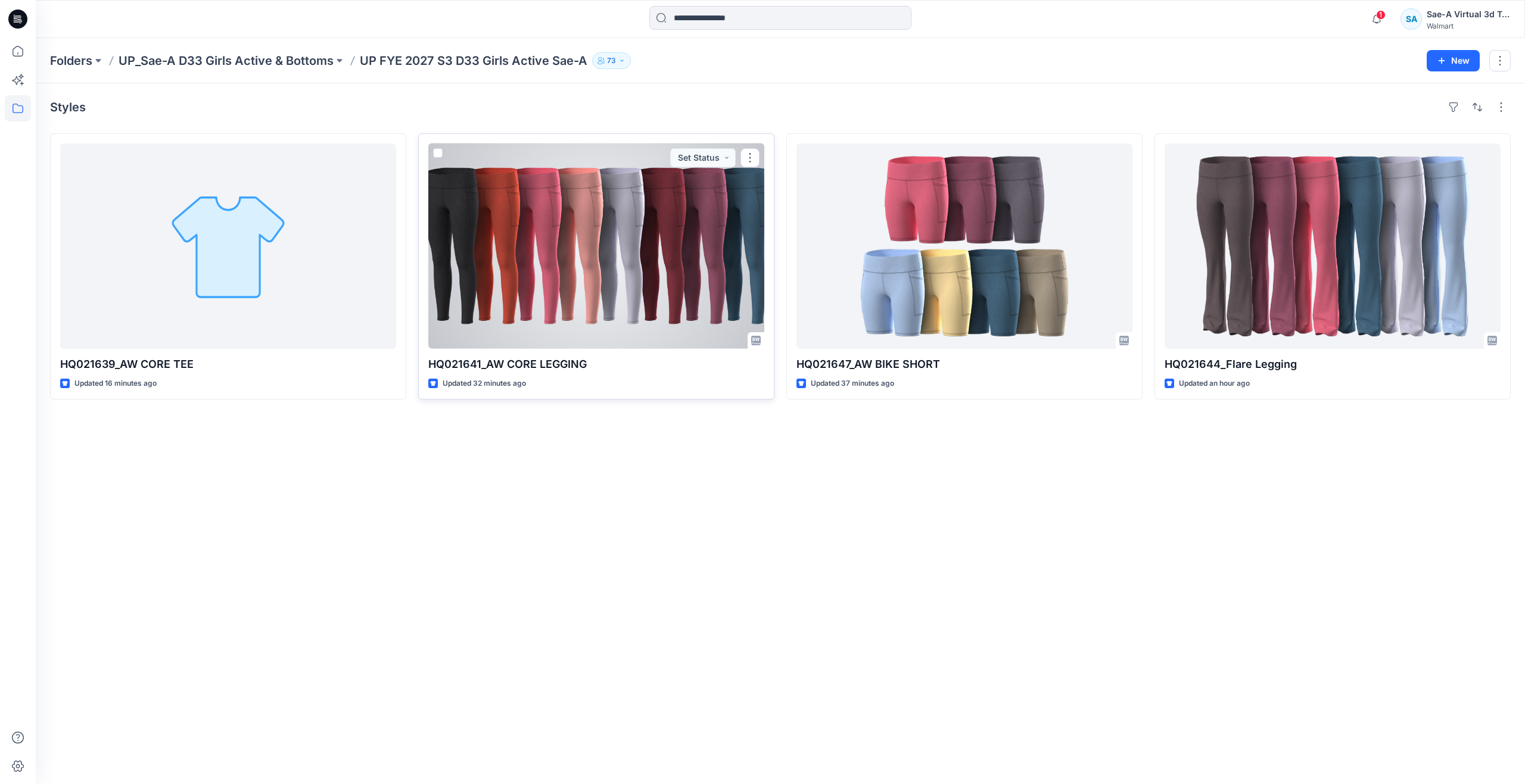
click at [504, 297] on div at bounding box center [596, 245] width 336 height 205
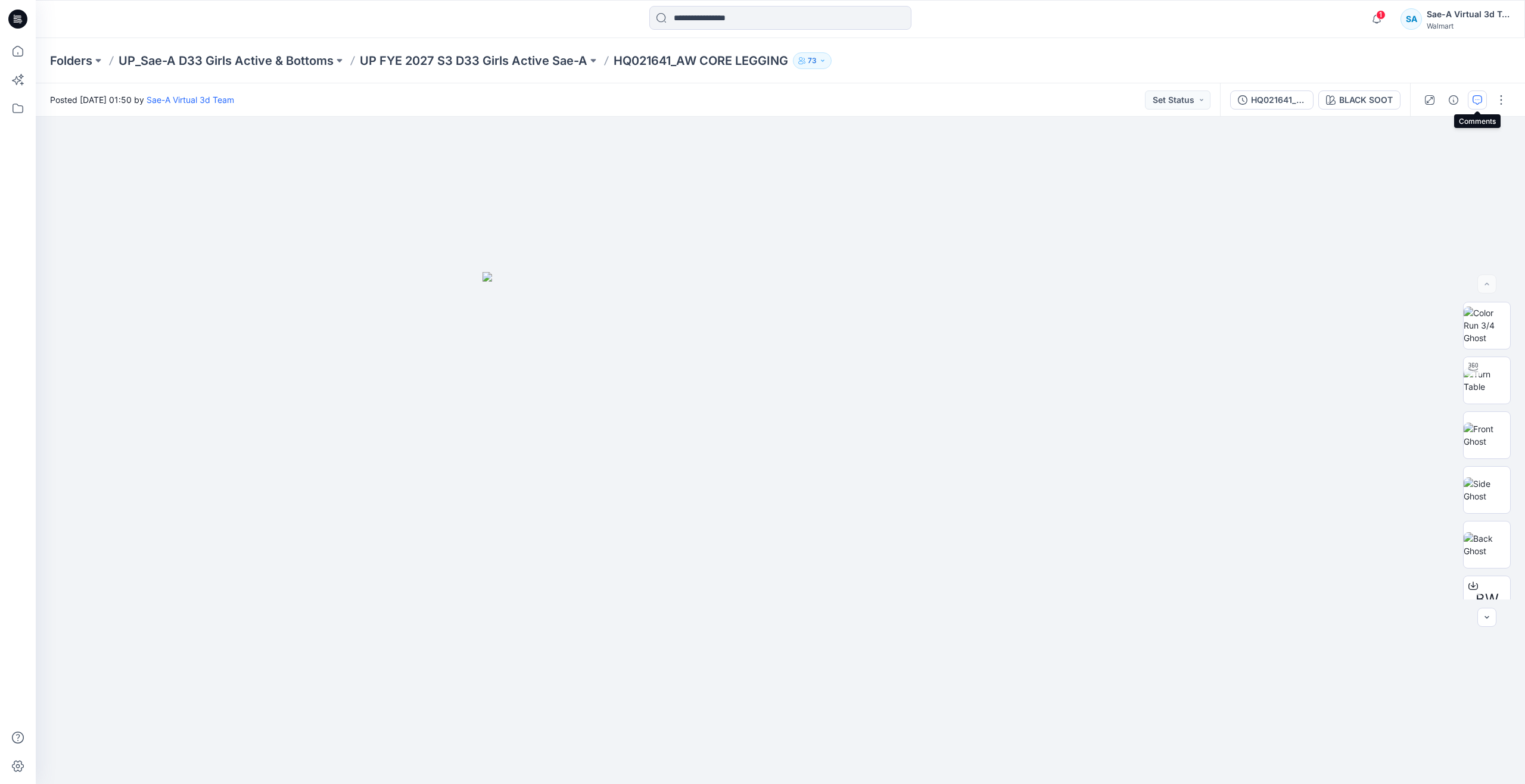
click at [1475, 98] on icon "button" at bounding box center [1477, 100] width 9 height 9
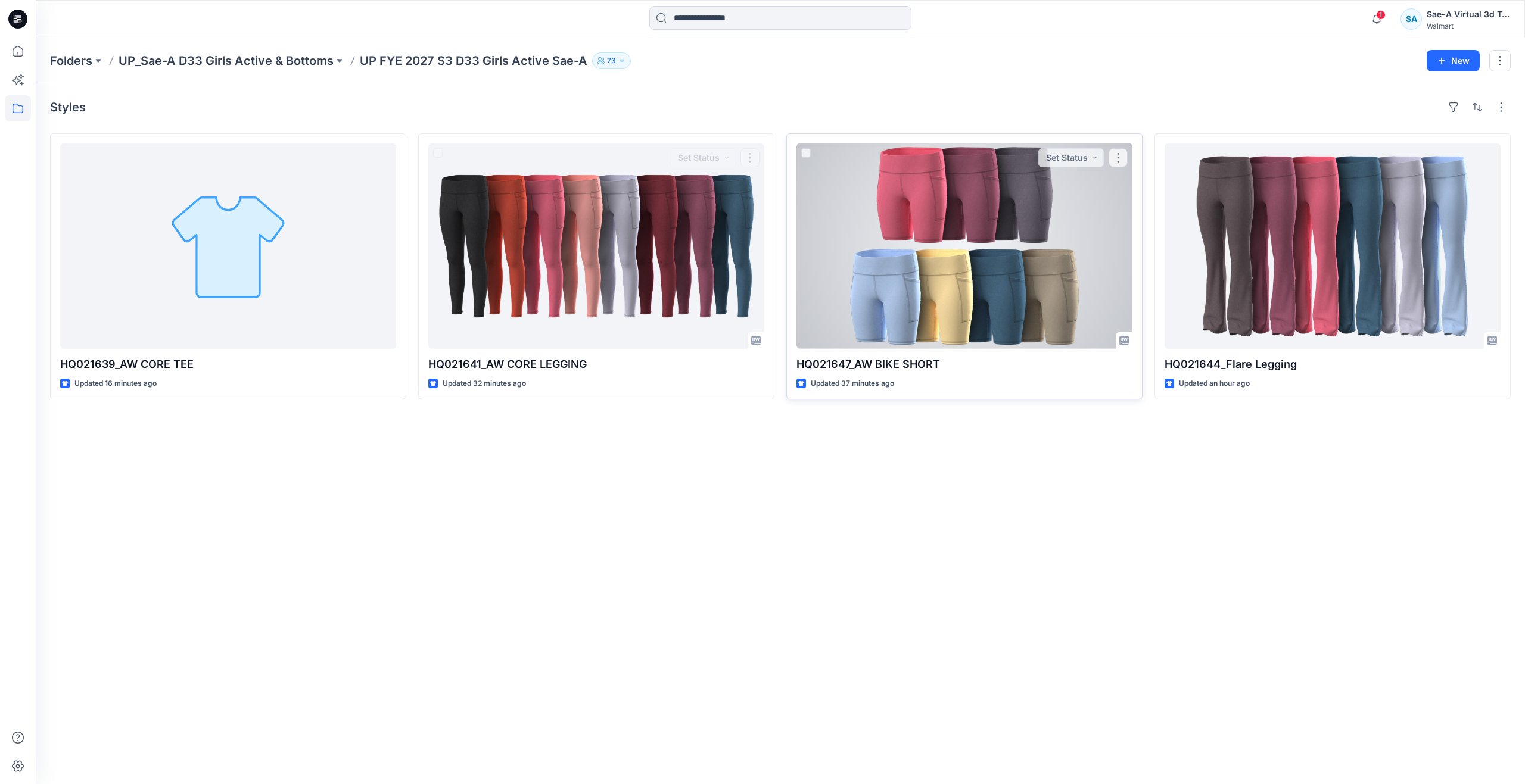
click at [869, 308] on div at bounding box center [964, 245] width 336 height 205
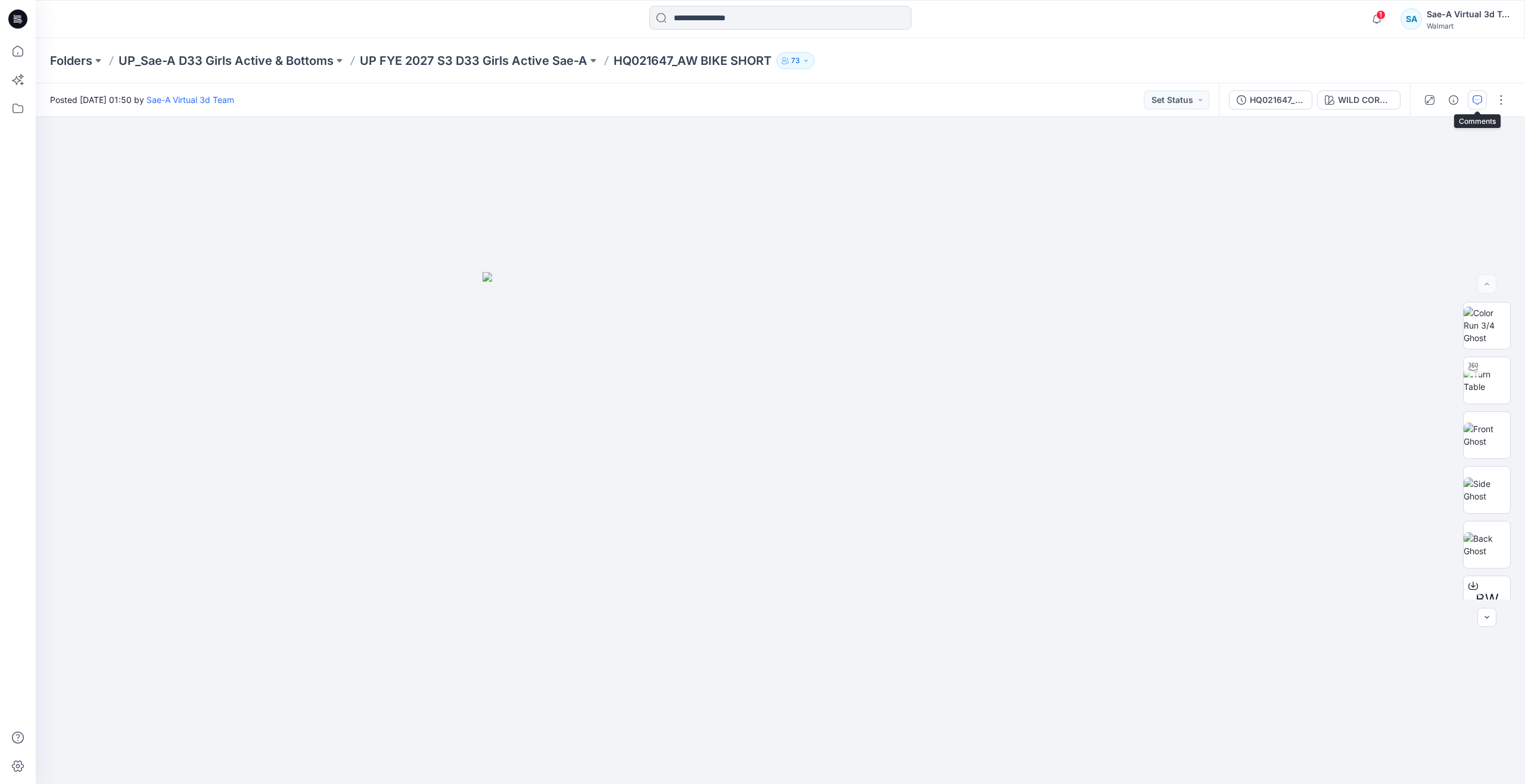
click at [1479, 98] on icon "button" at bounding box center [1477, 100] width 9 height 9
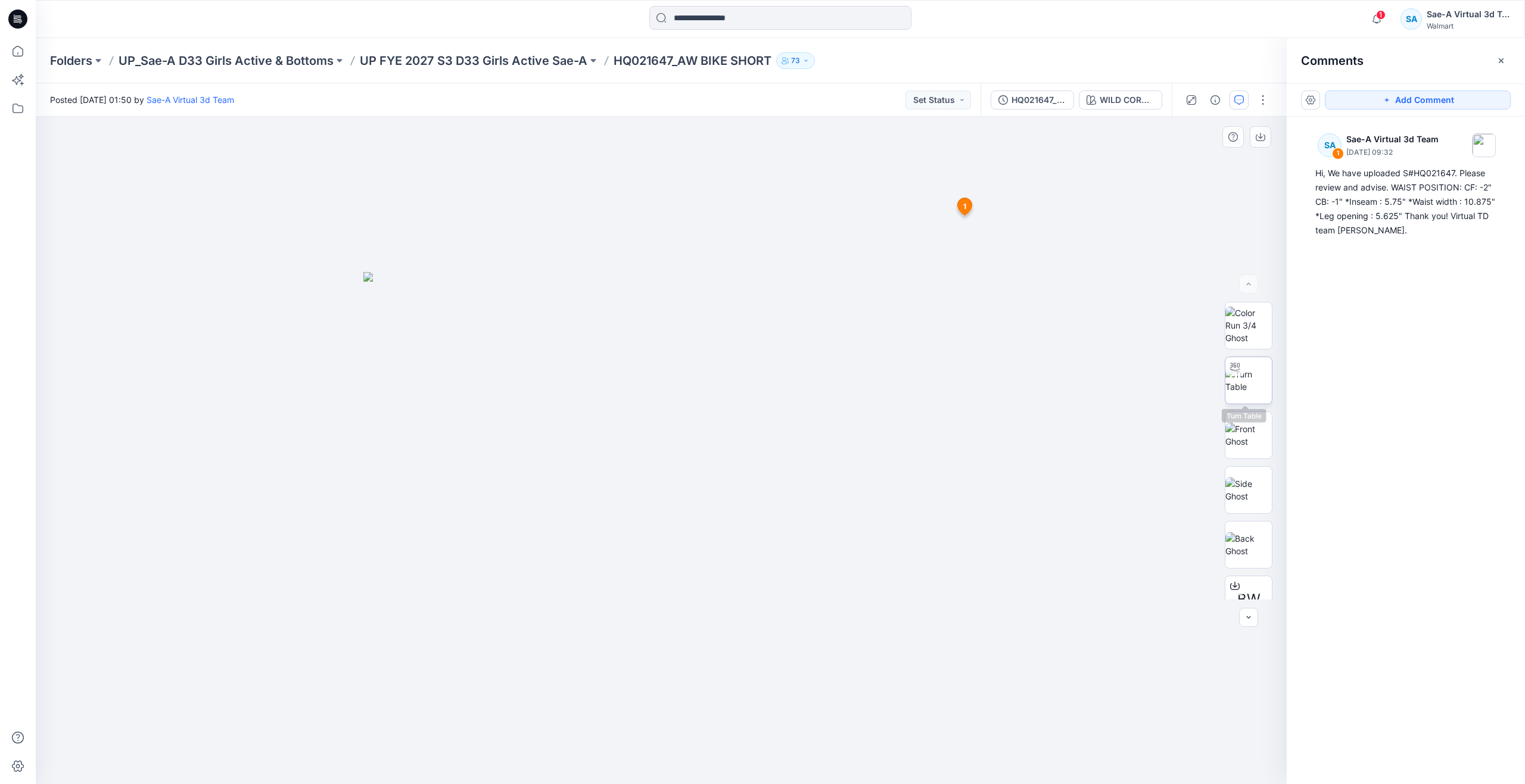
click at [1249, 390] on img at bounding box center [1249, 380] width 47 height 25
click at [443, 56] on p "UP FYE 2027 S3 D33 Girls Active Sae-A" at bounding box center [473, 61] width 228 height 17
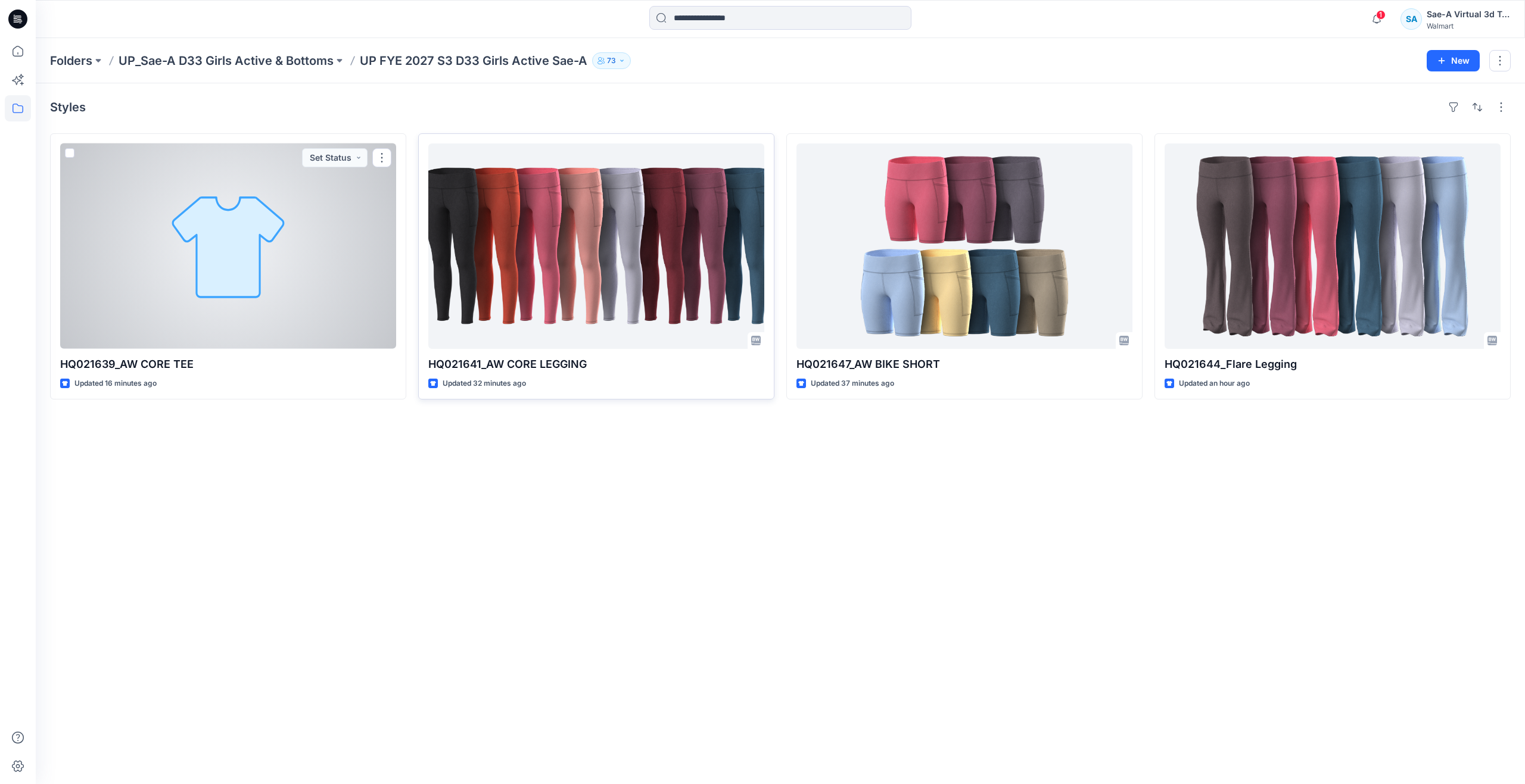
click at [557, 303] on div at bounding box center [596, 245] width 336 height 205
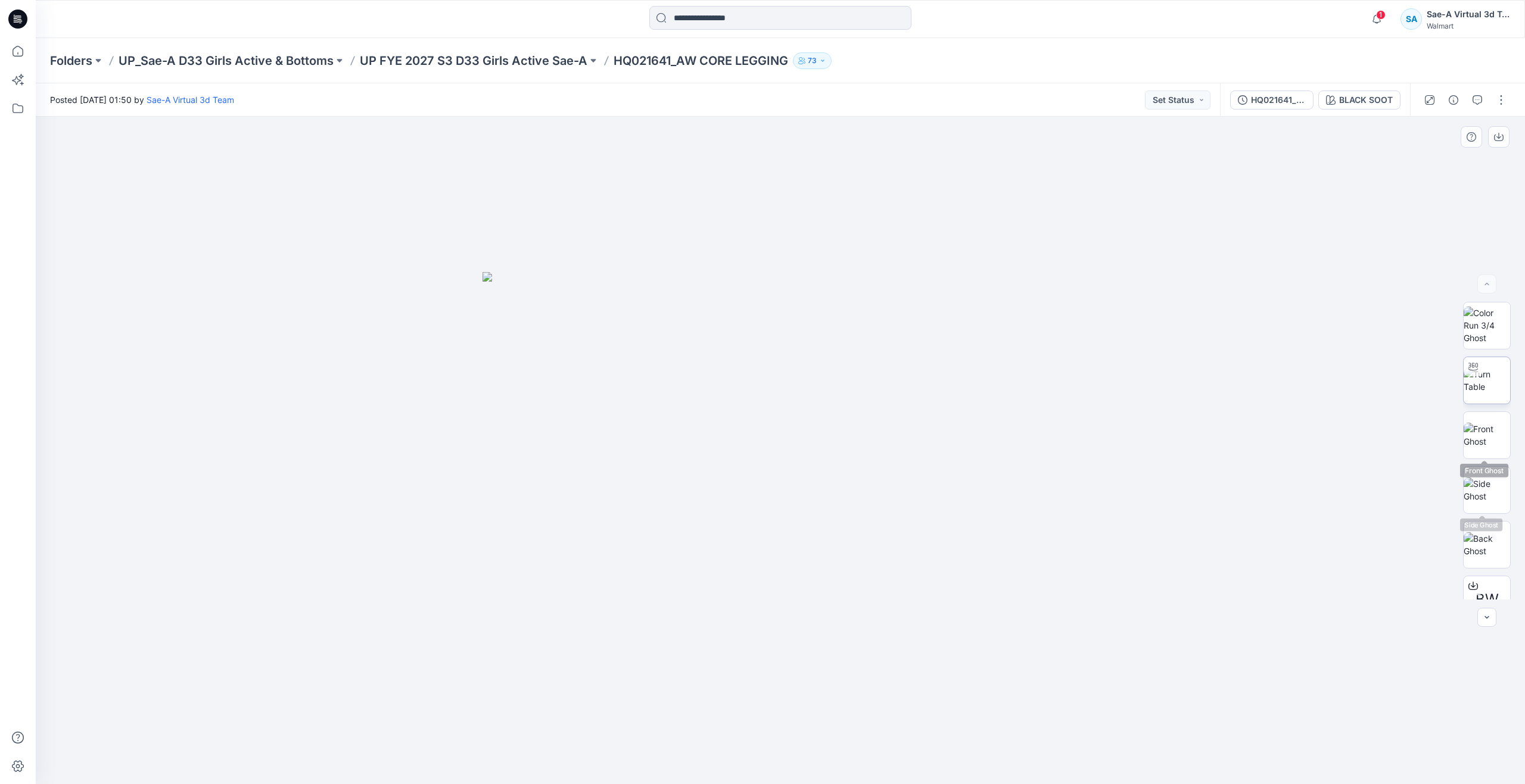
click at [1483, 379] on img at bounding box center [1487, 380] width 47 height 25
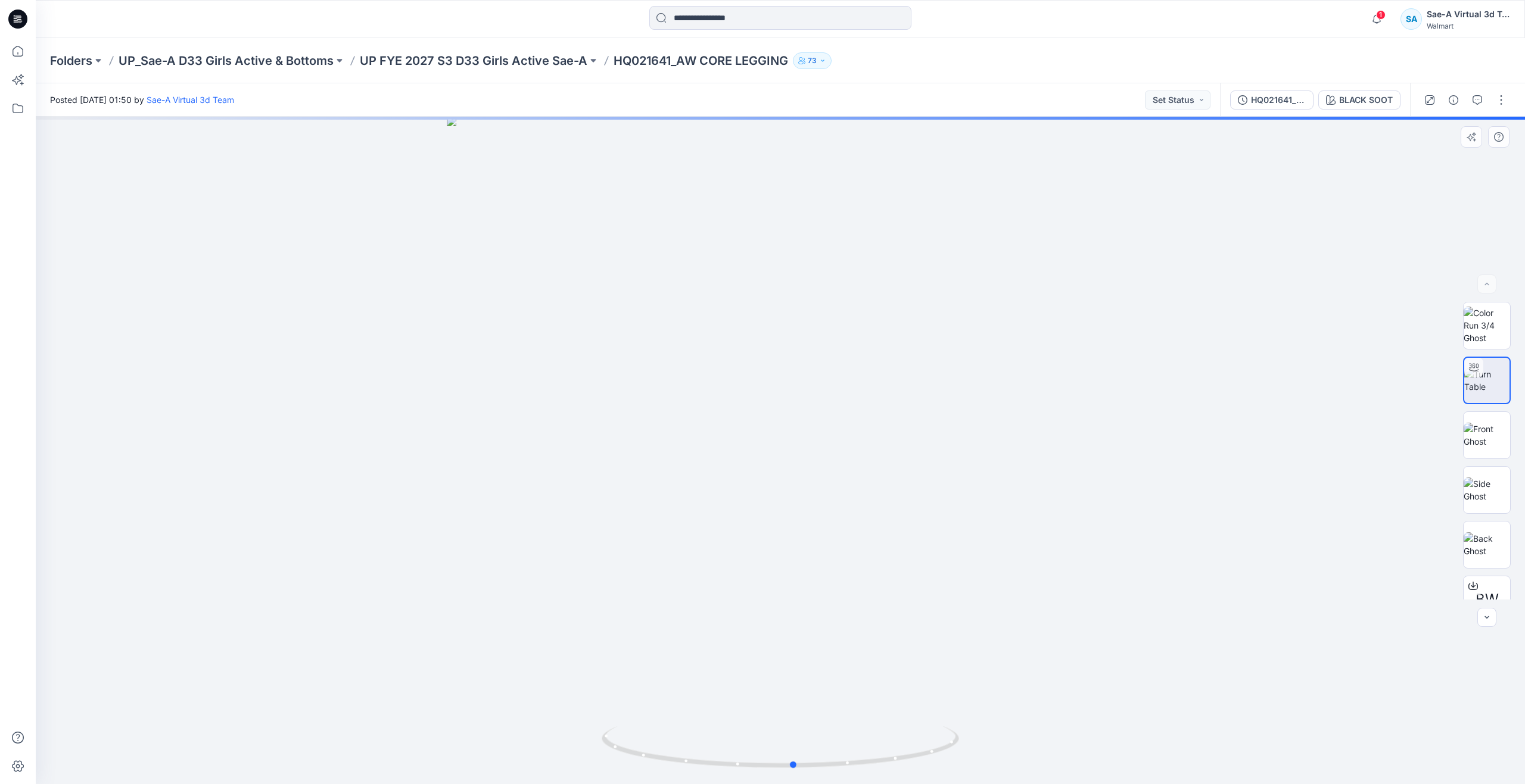
drag, startPoint x: 783, startPoint y: 766, endPoint x: 1160, endPoint y: 706, distance: 381.7
click at [1160, 706] on div at bounding box center [780, 450] width 1489 height 667
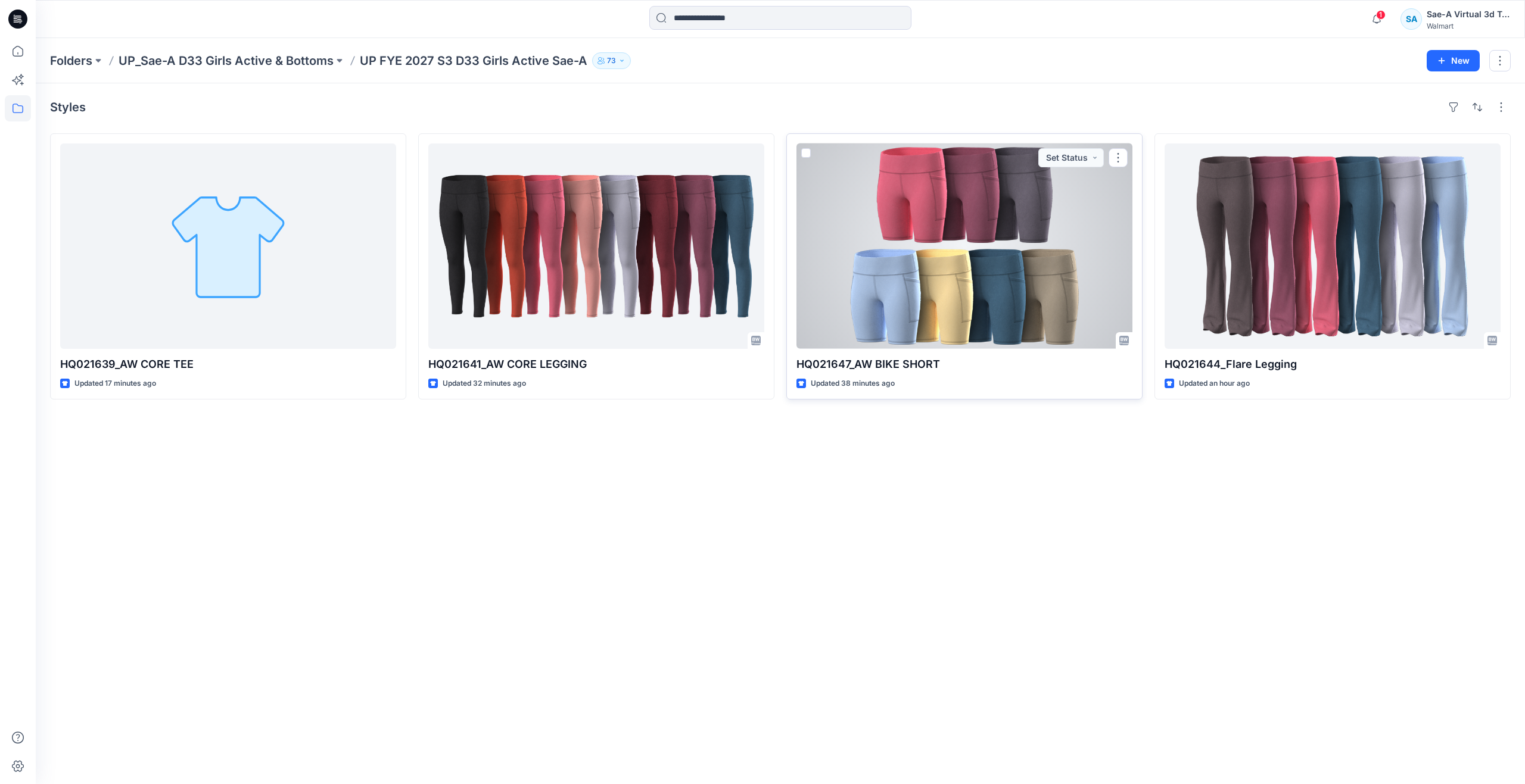
click at [986, 308] on div at bounding box center [964, 245] width 336 height 205
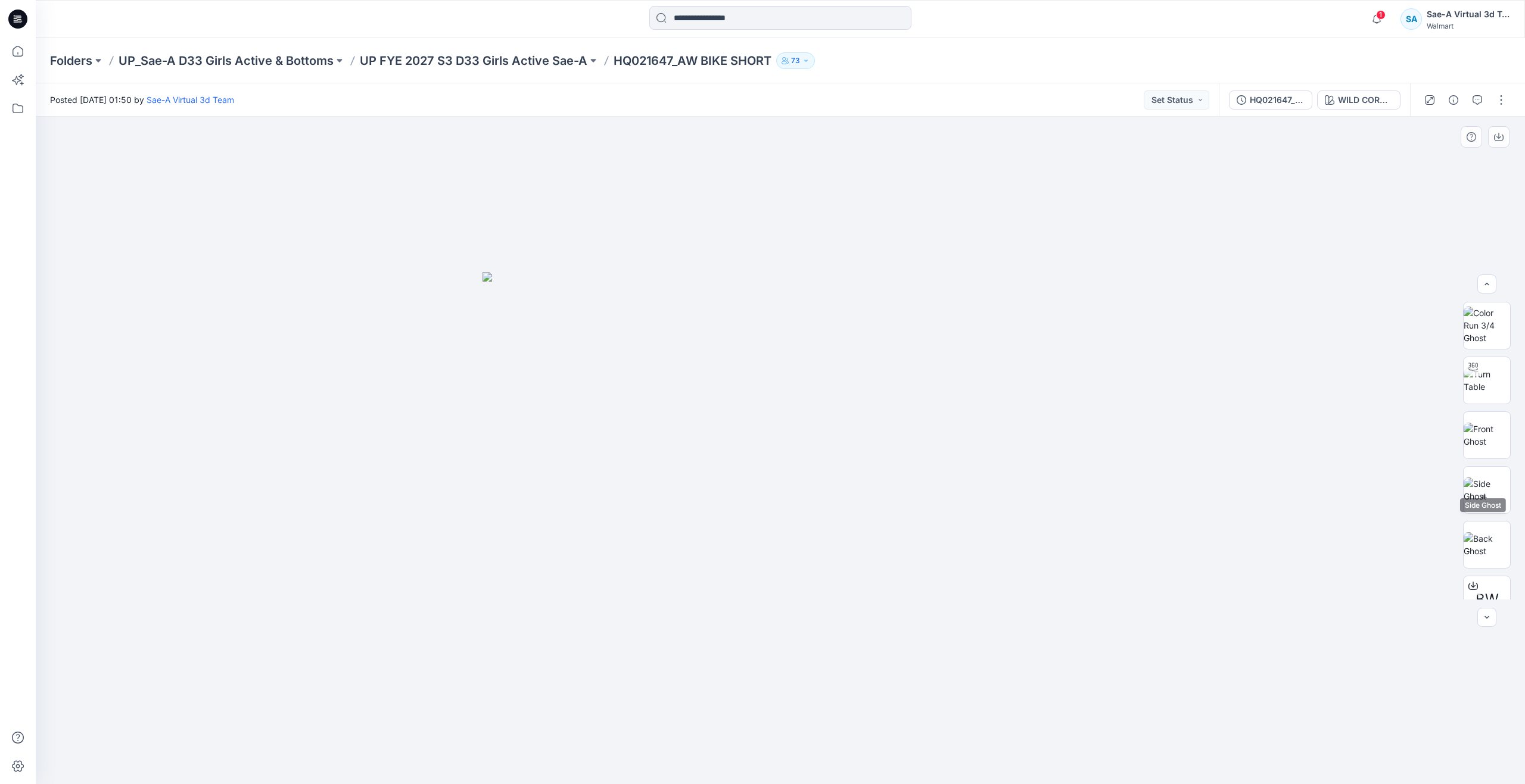
scroll to position [134, 0]
click at [1477, 525] on img at bounding box center [1487, 521] width 43 height 13
click at [1481, 378] on img at bounding box center [1487, 366] width 47 height 25
click at [1475, 423] on img at bounding box center [1487, 420] width 47 height 25
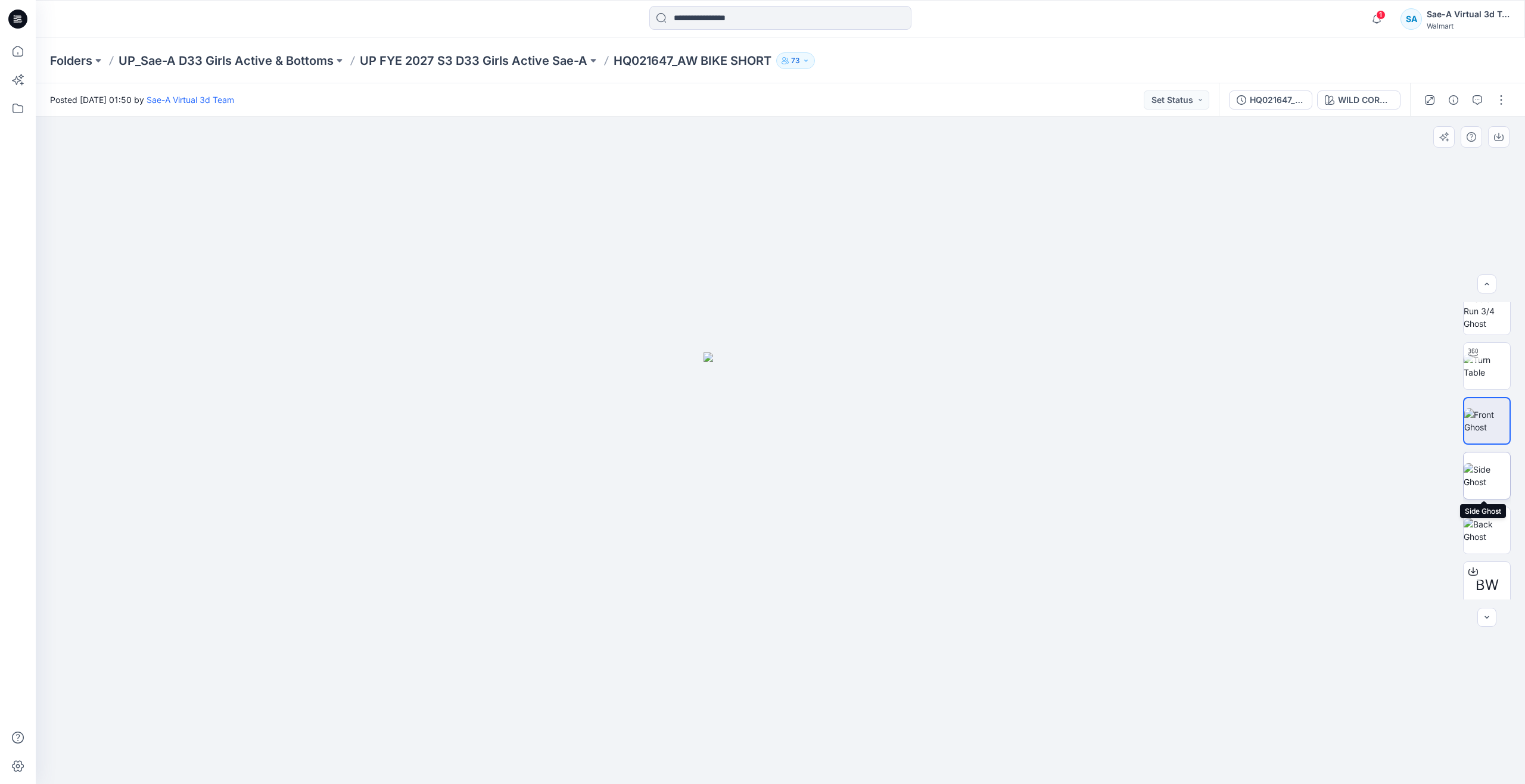
click at [1475, 470] on img at bounding box center [1487, 476] width 47 height 25
click at [1483, 528] on img at bounding box center [1487, 530] width 47 height 25
click at [1481, 378] on img at bounding box center [1487, 366] width 47 height 25
click at [1333, 101] on icon "button" at bounding box center [1329, 100] width 9 height 9
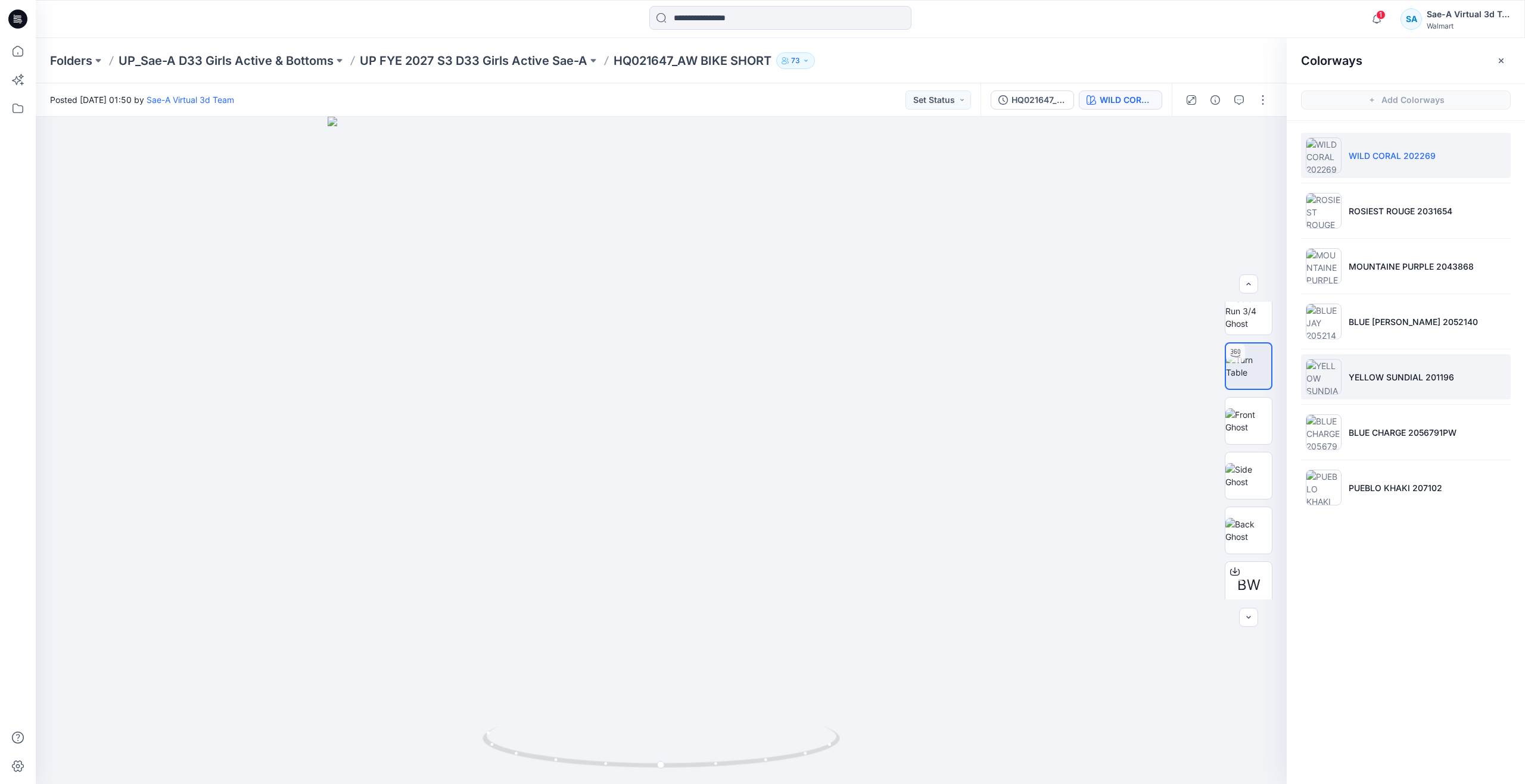
click at [1402, 369] on li "YELLOW SUNDIAL 201196" at bounding box center [1406, 377] width 210 height 45
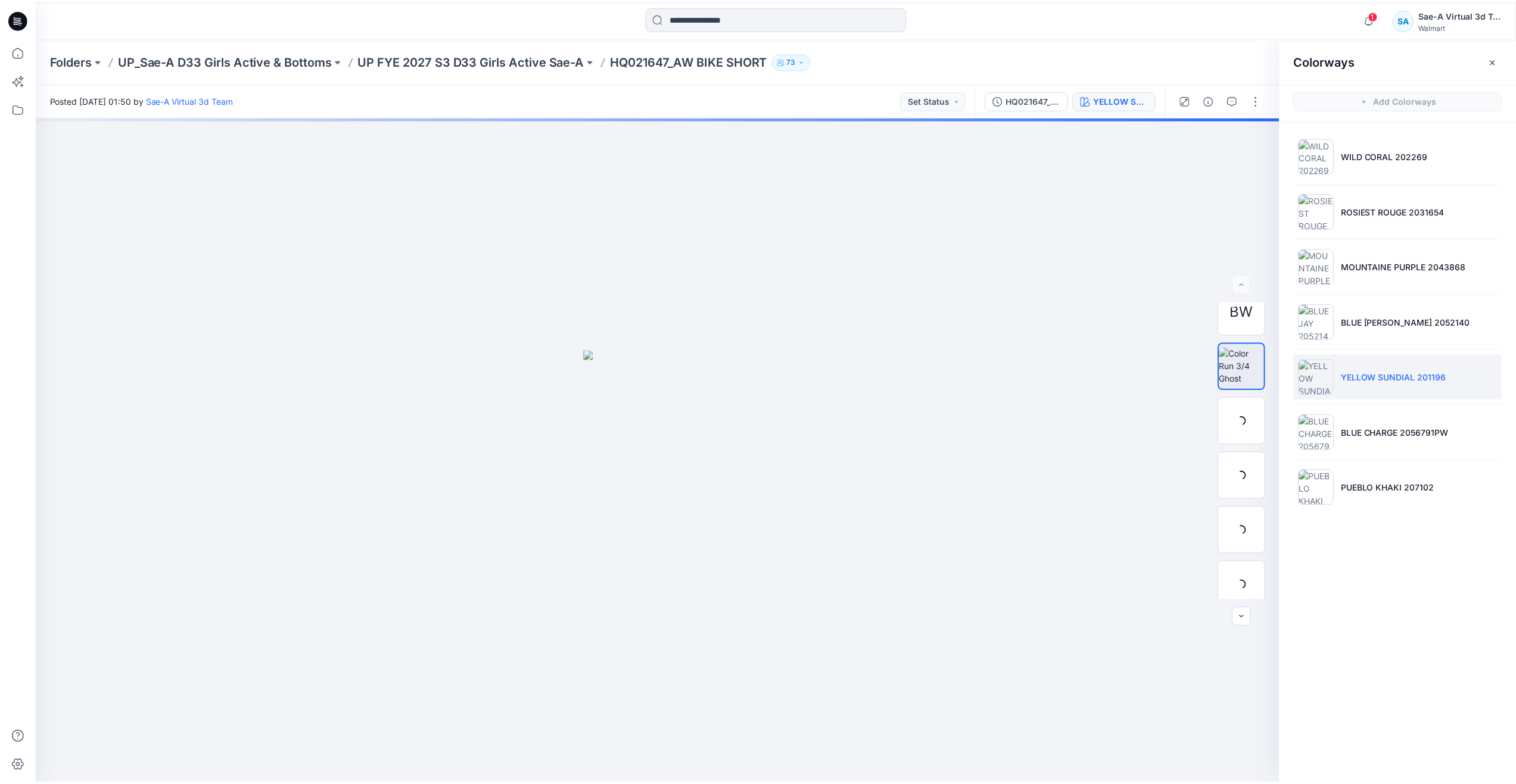
scroll to position [0, 0]
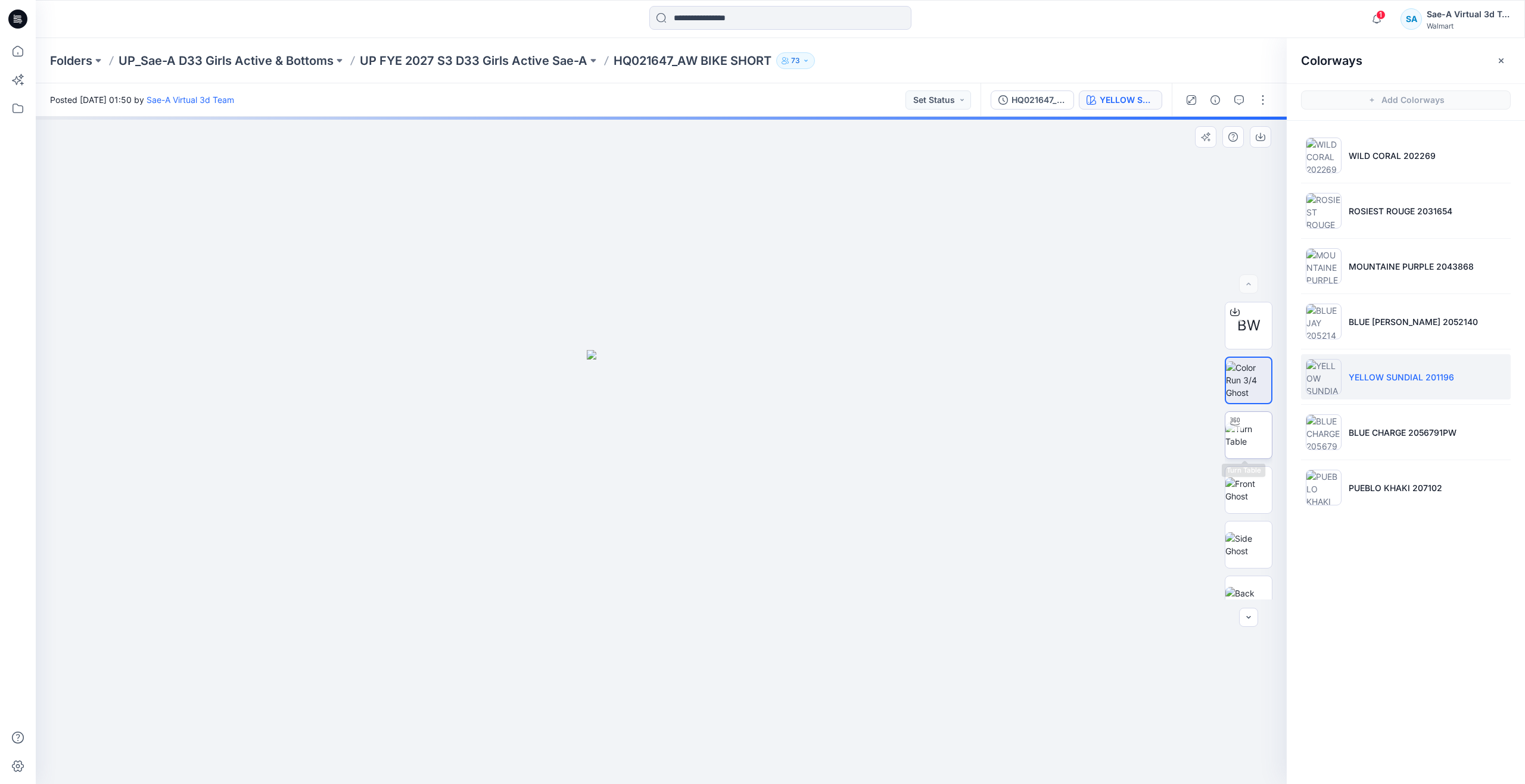
click at [1236, 442] on img at bounding box center [1249, 435] width 47 height 25
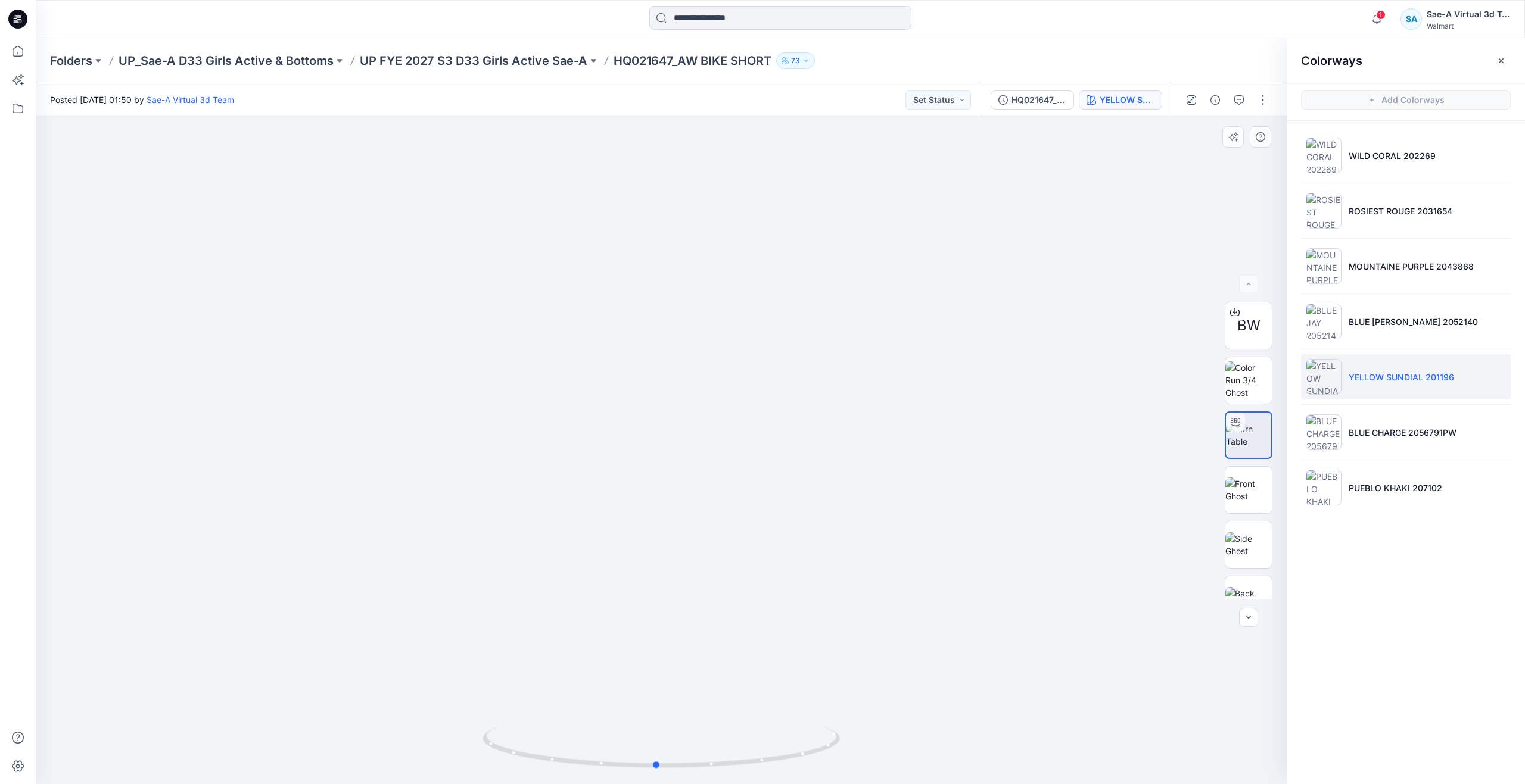
drag, startPoint x: 658, startPoint y: 768, endPoint x: 296, endPoint y: 662, distance: 377.2
click at [296, 662] on div at bounding box center [661, 450] width 1251 height 667
drag, startPoint x: 661, startPoint y: 770, endPoint x: 1055, endPoint y: 683, distance: 403.5
click at [1055, 683] on div at bounding box center [661, 450] width 1251 height 667
click at [24, 57] on icon at bounding box center [18, 51] width 26 height 26
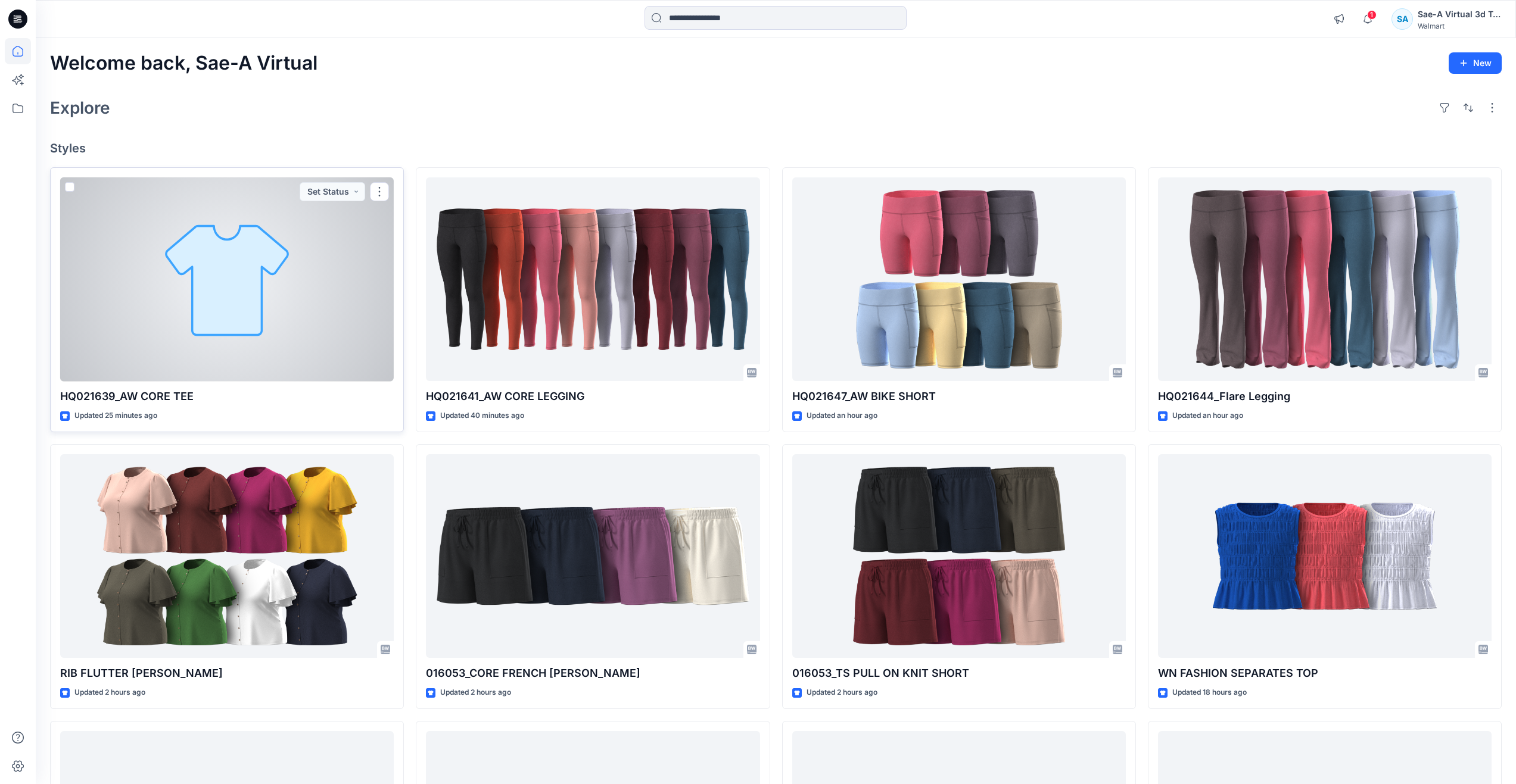
click at [223, 245] on div at bounding box center [227, 280] width 333 height 205
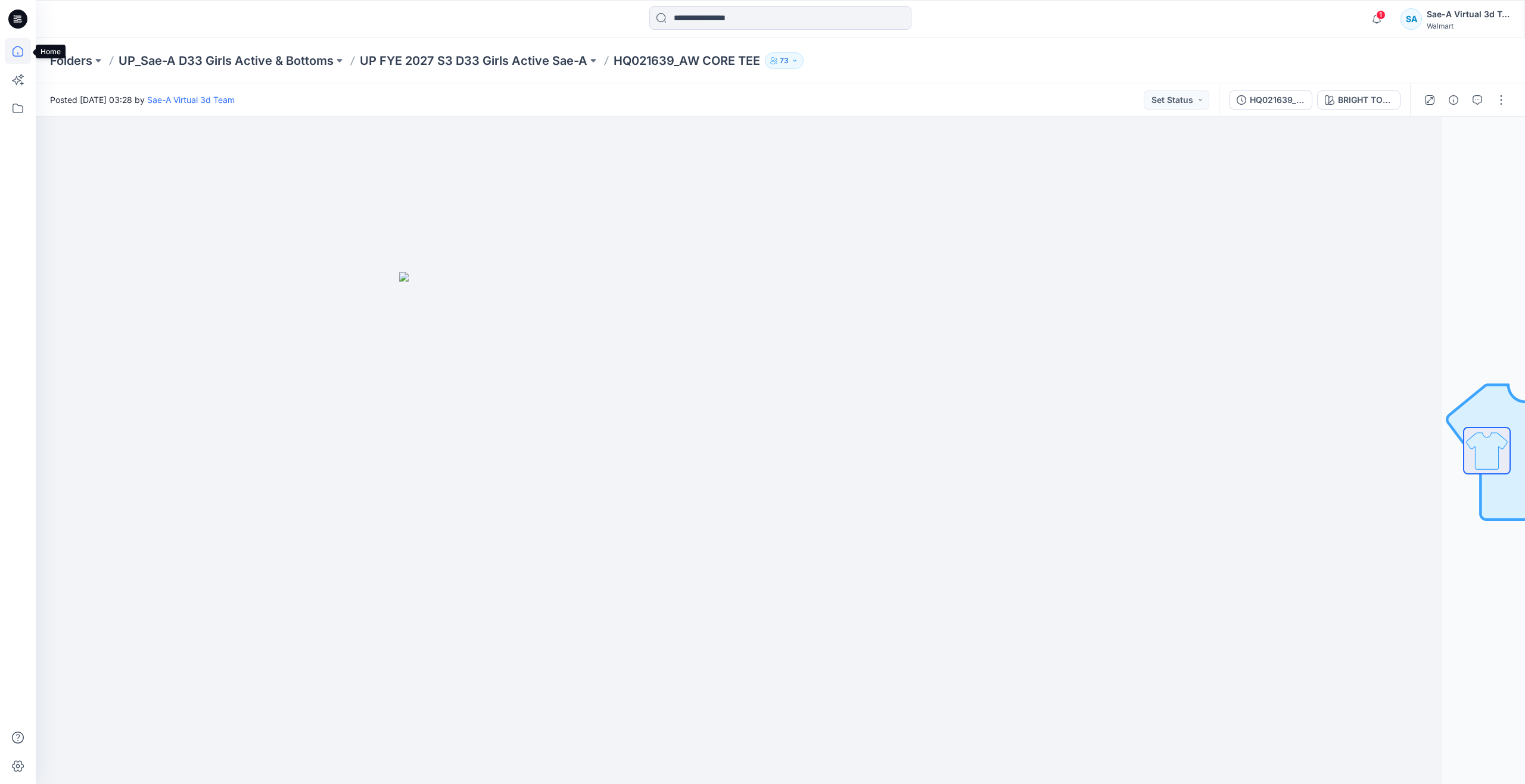
click at [13, 51] on icon at bounding box center [18, 51] width 26 height 26
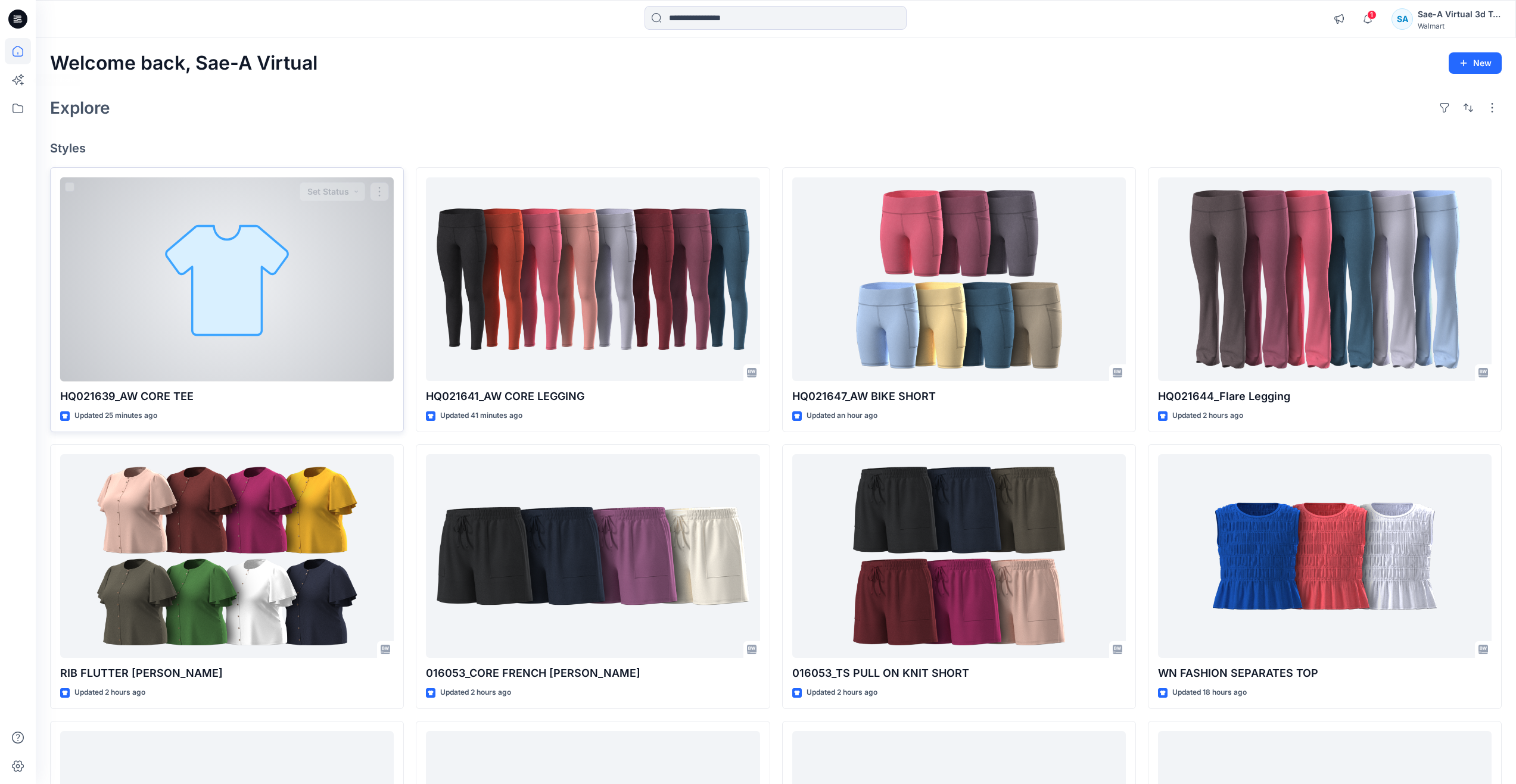
click at [112, 258] on div at bounding box center [227, 280] width 333 height 205
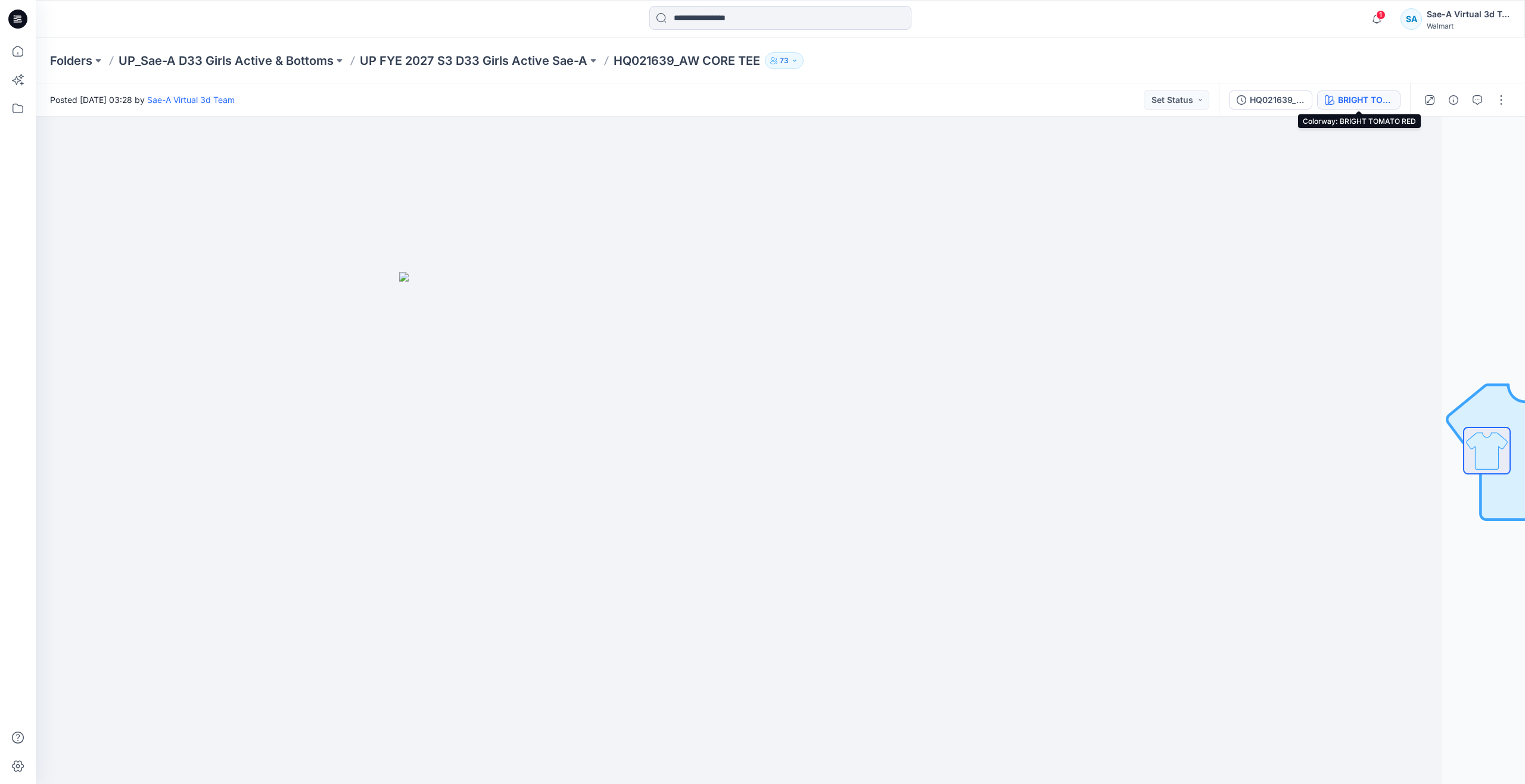
click at [1349, 104] on div "BRIGHT TOMATO RED" at bounding box center [1366, 100] width 55 height 13
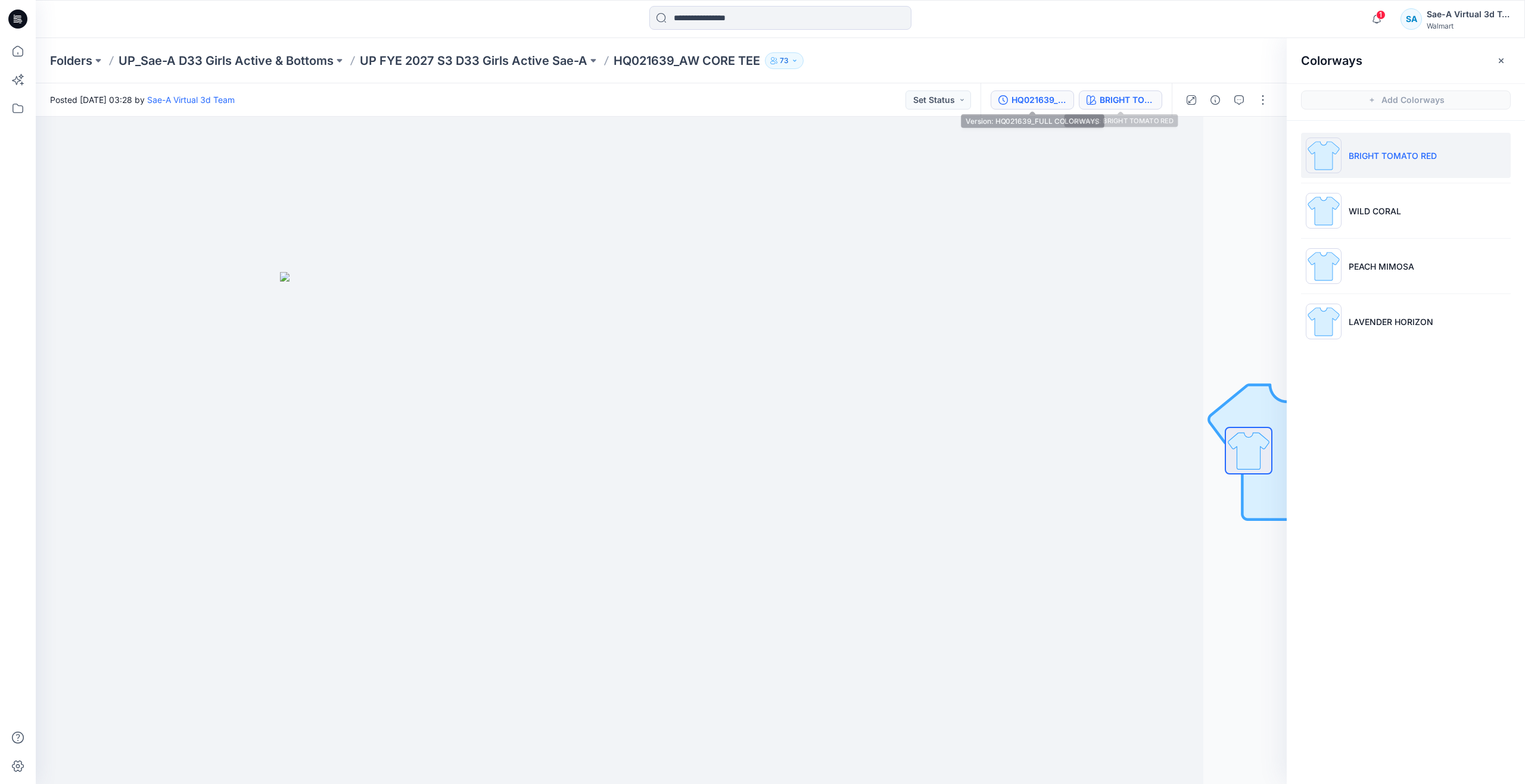
click at [1049, 104] on div "HQ021639_FULL COLORWAYS" at bounding box center [1039, 100] width 55 height 13
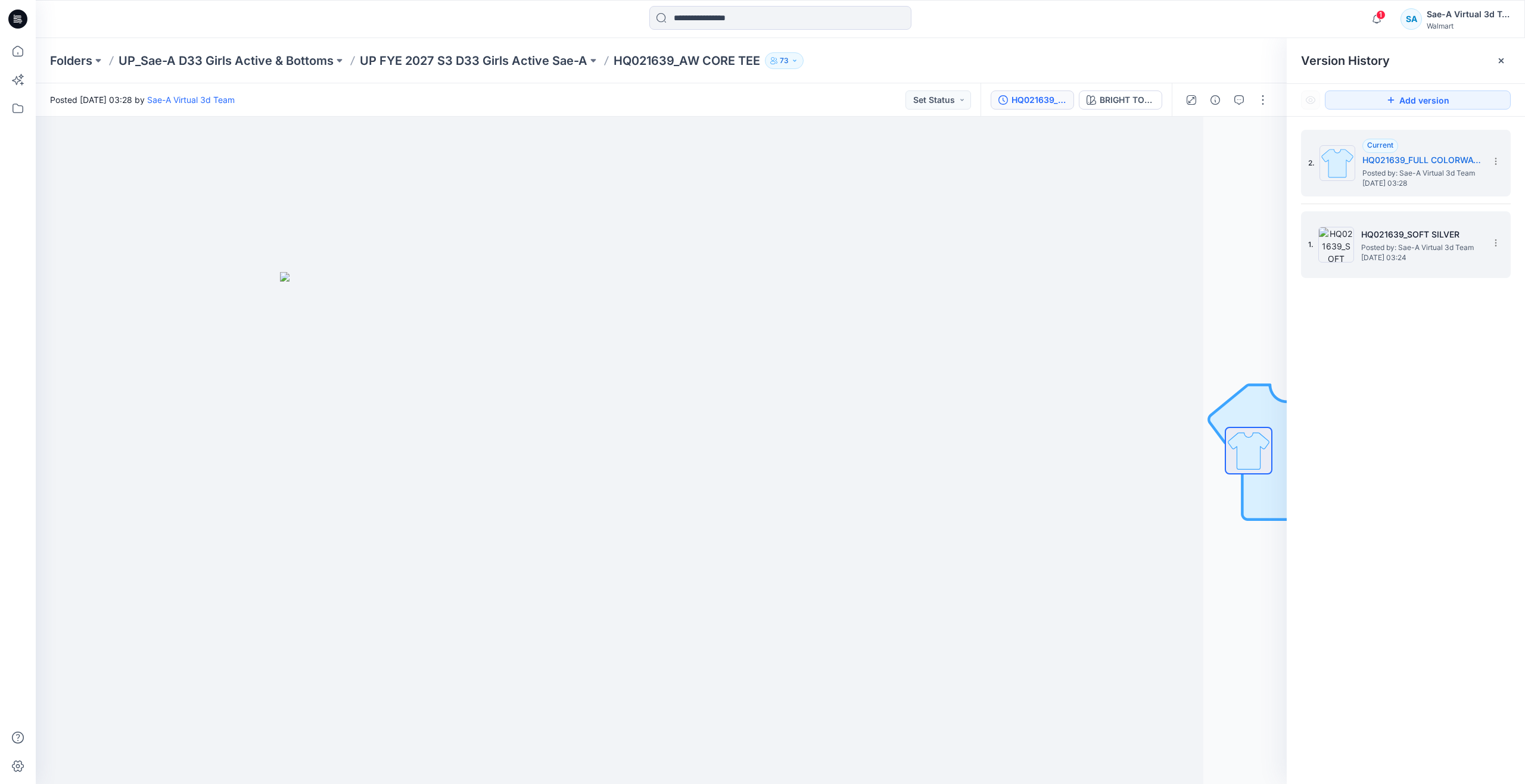
click at [1382, 264] on div "1. HQ021639_SOFT SILVER Posted by: Sae-A Virtual 3d Team [DATE] 03:24" at bounding box center [1398, 245] width 179 height 57
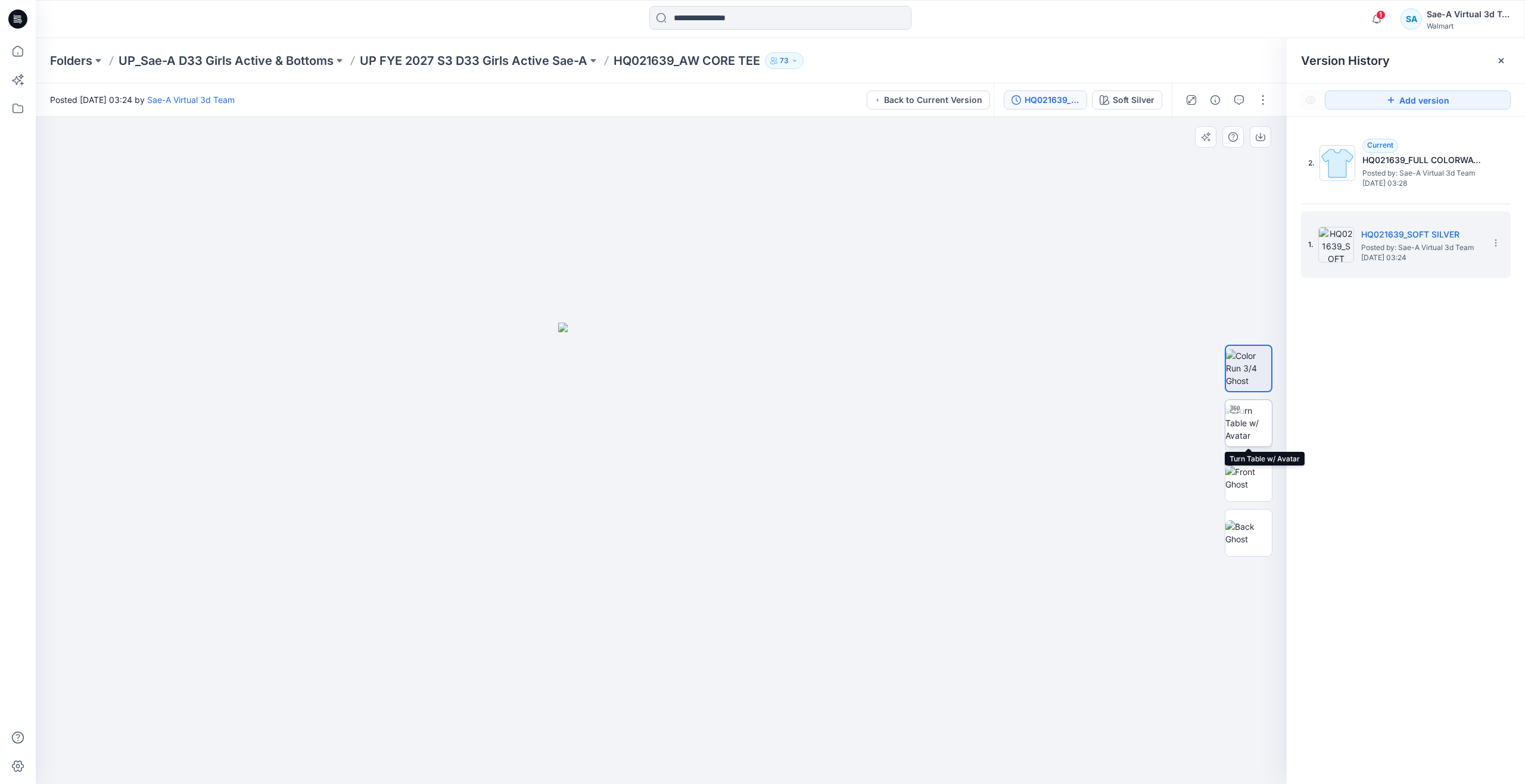
click at [1256, 426] on img at bounding box center [1249, 424] width 47 height 37
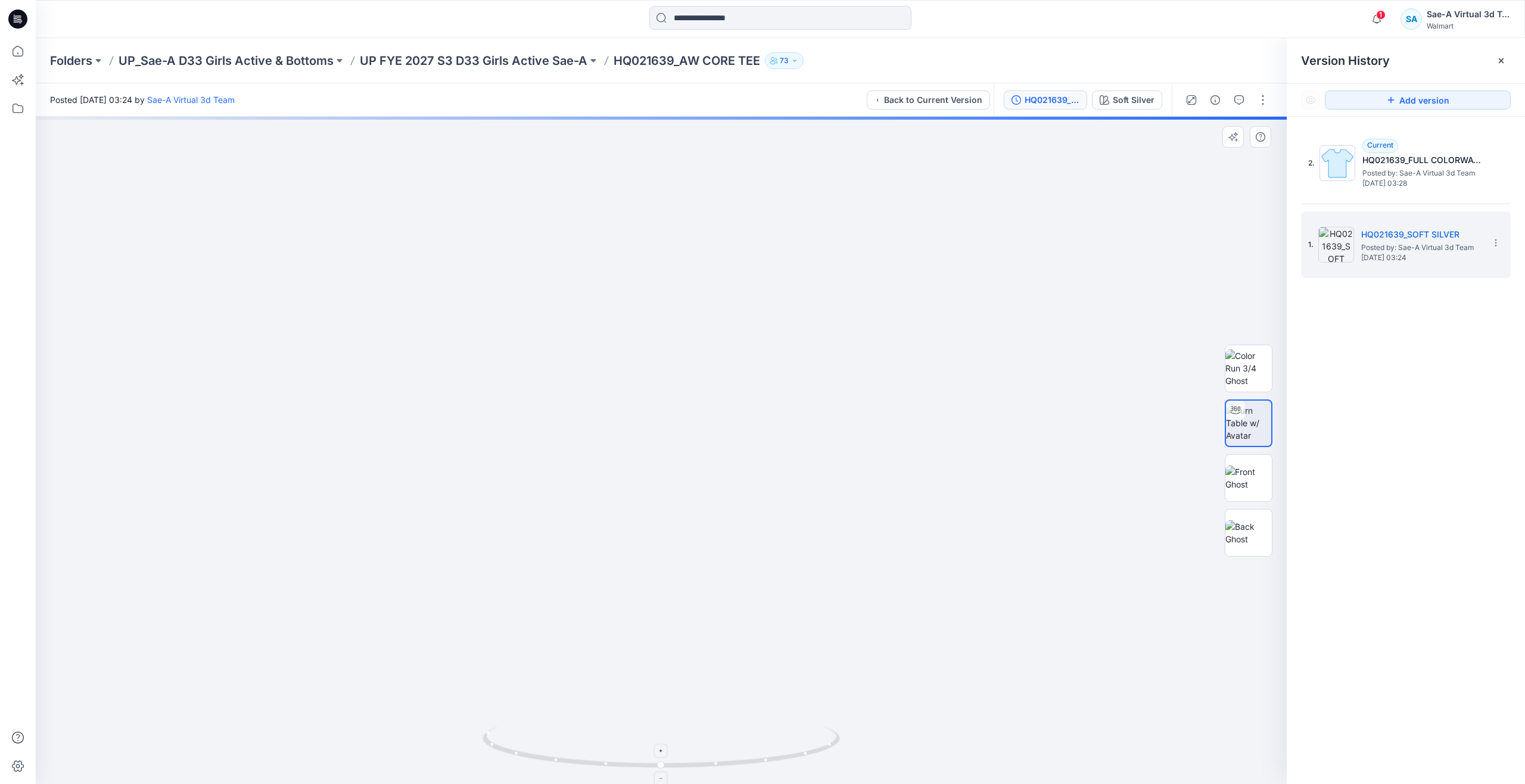
drag, startPoint x: 664, startPoint y: 757, endPoint x: 579, endPoint y: 736, distance: 87.6
click at [579, 736] on icon at bounding box center [662, 749] width 361 height 44
drag, startPoint x: 663, startPoint y: 765, endPoint x: 662, endPoint y: 714, distance: 51.0
click at [662, 714] on div at bounding box center [661, 450] width 1251 height 667
click at [464, 62] on p "UP FYE 2027 S3 D33 Girls Active Sae-A" at bounding box center [473, 61] width 228 height 17
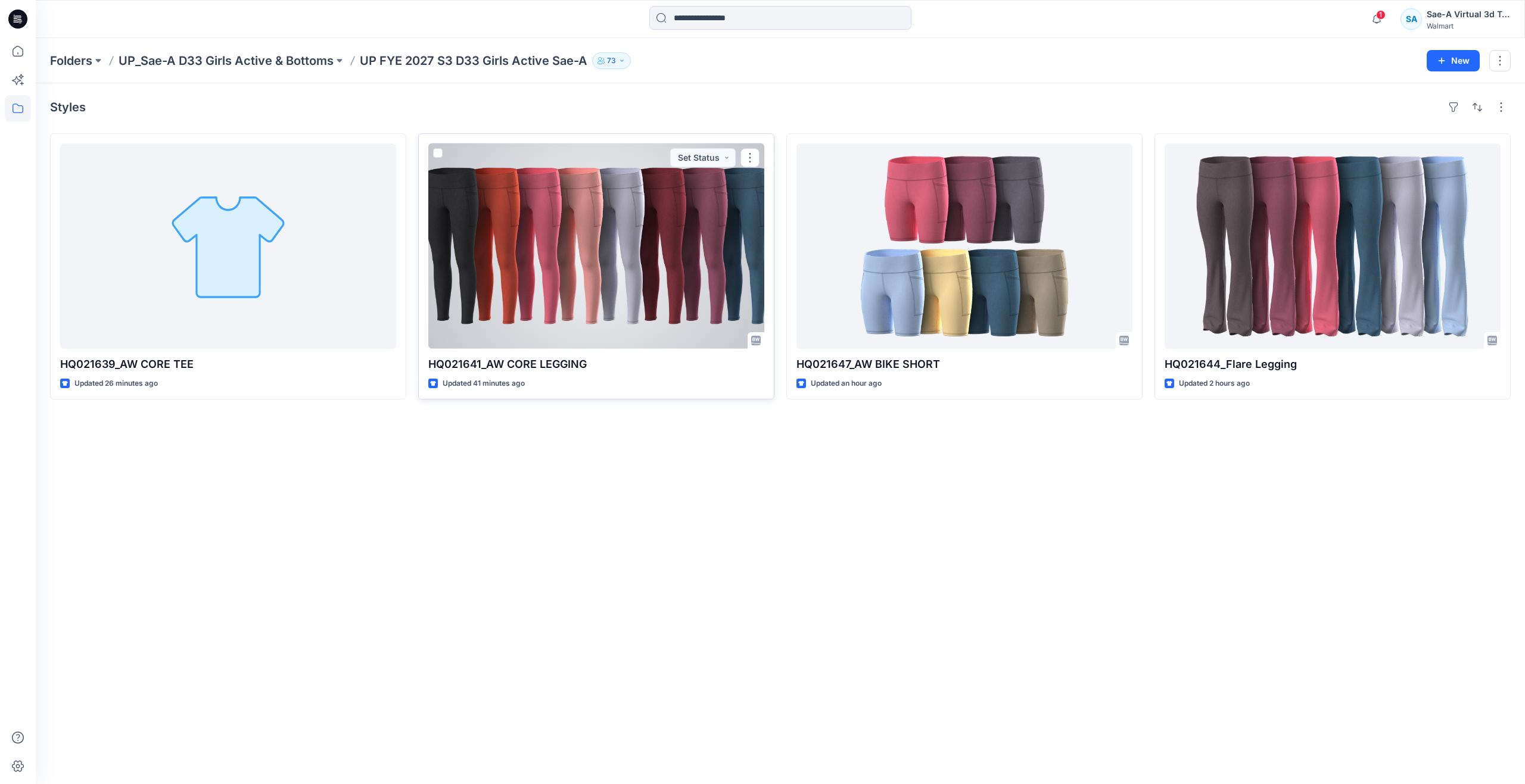
click at [691, 291] on div at bounding box center [596, 245] width 336 height 205
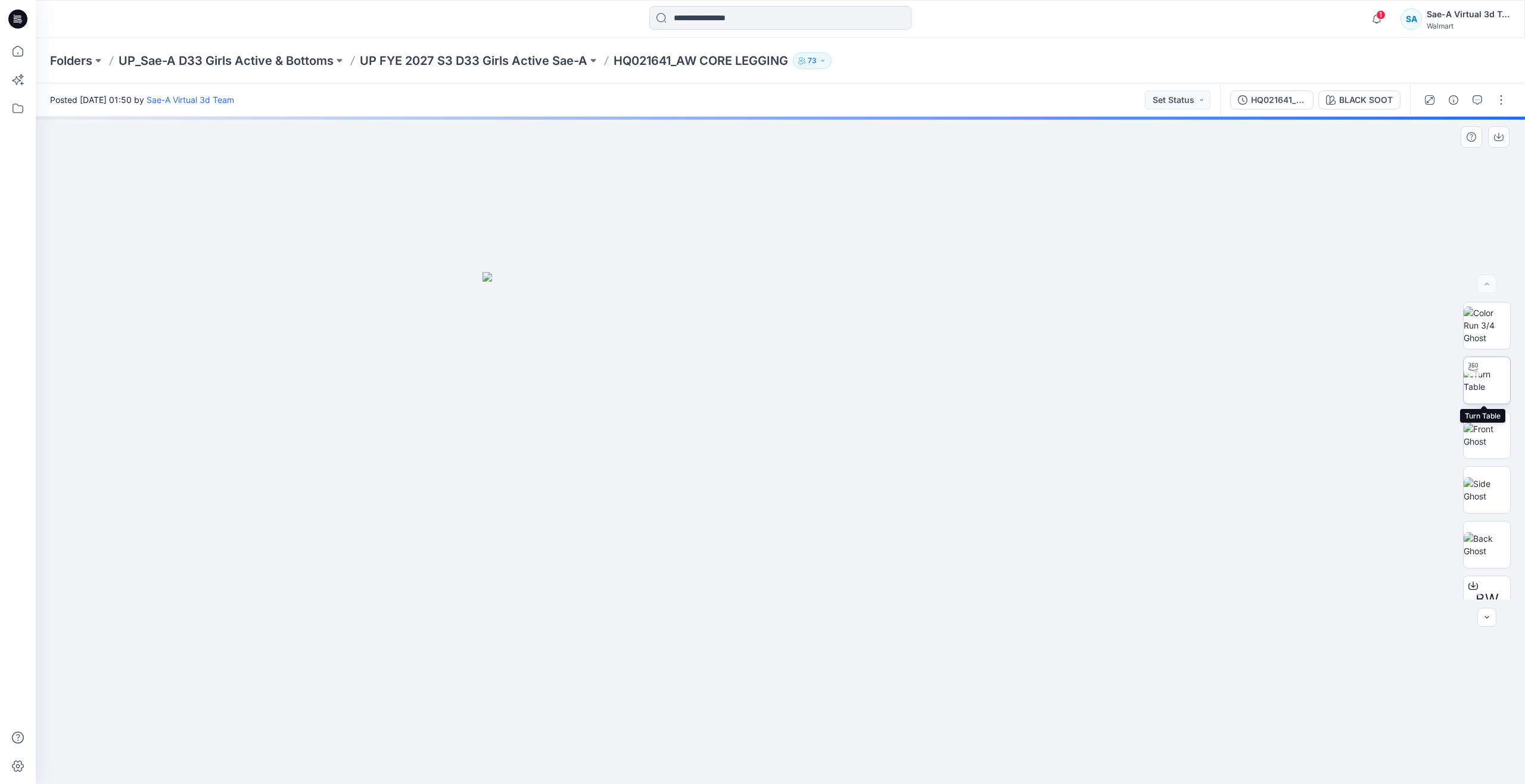
click at [1484, 379] on img at bounding box center [1487, 380] width 47 height 25
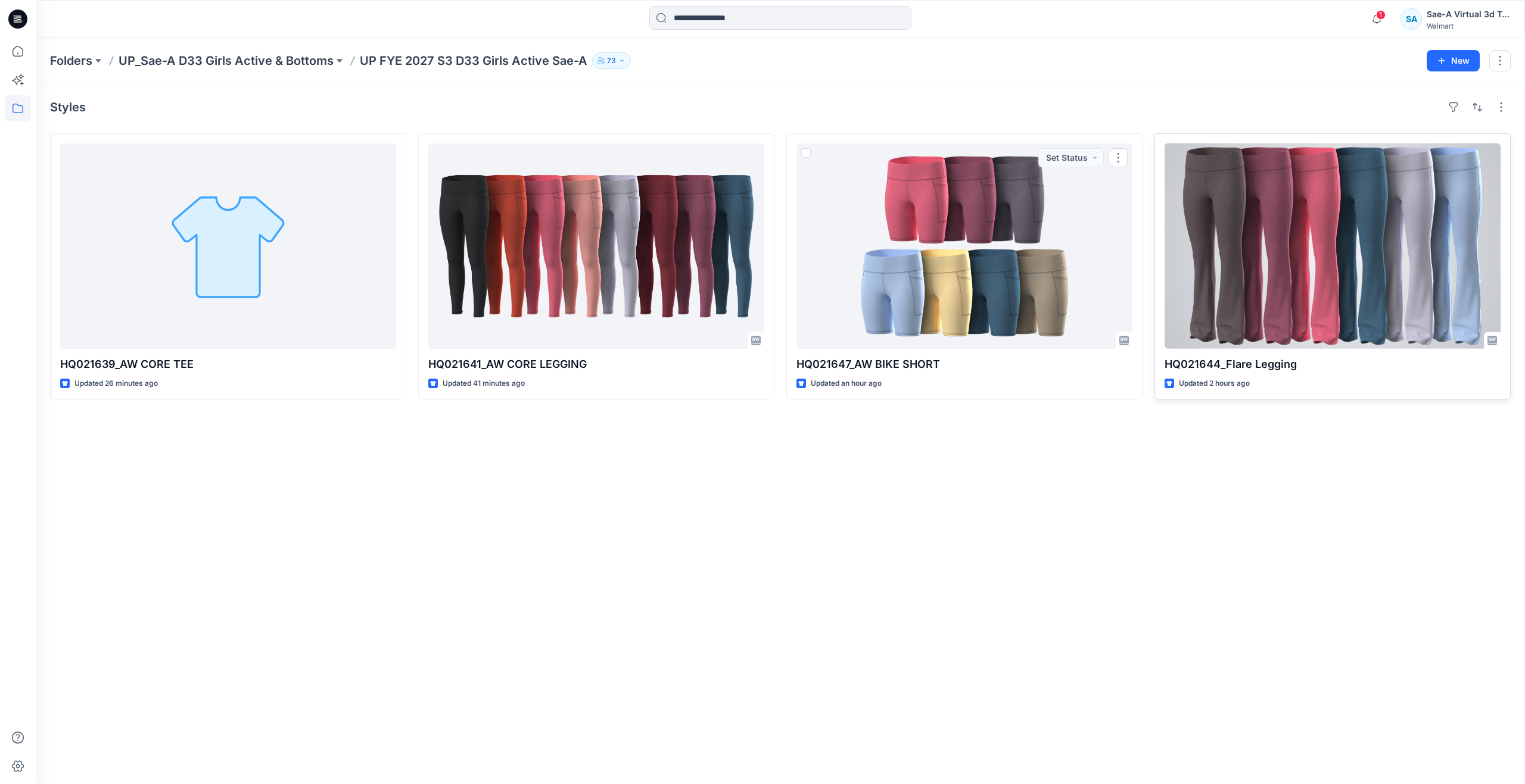
click at [1211, 273] on div at bounding box center [1332, 245] width 336 height 205
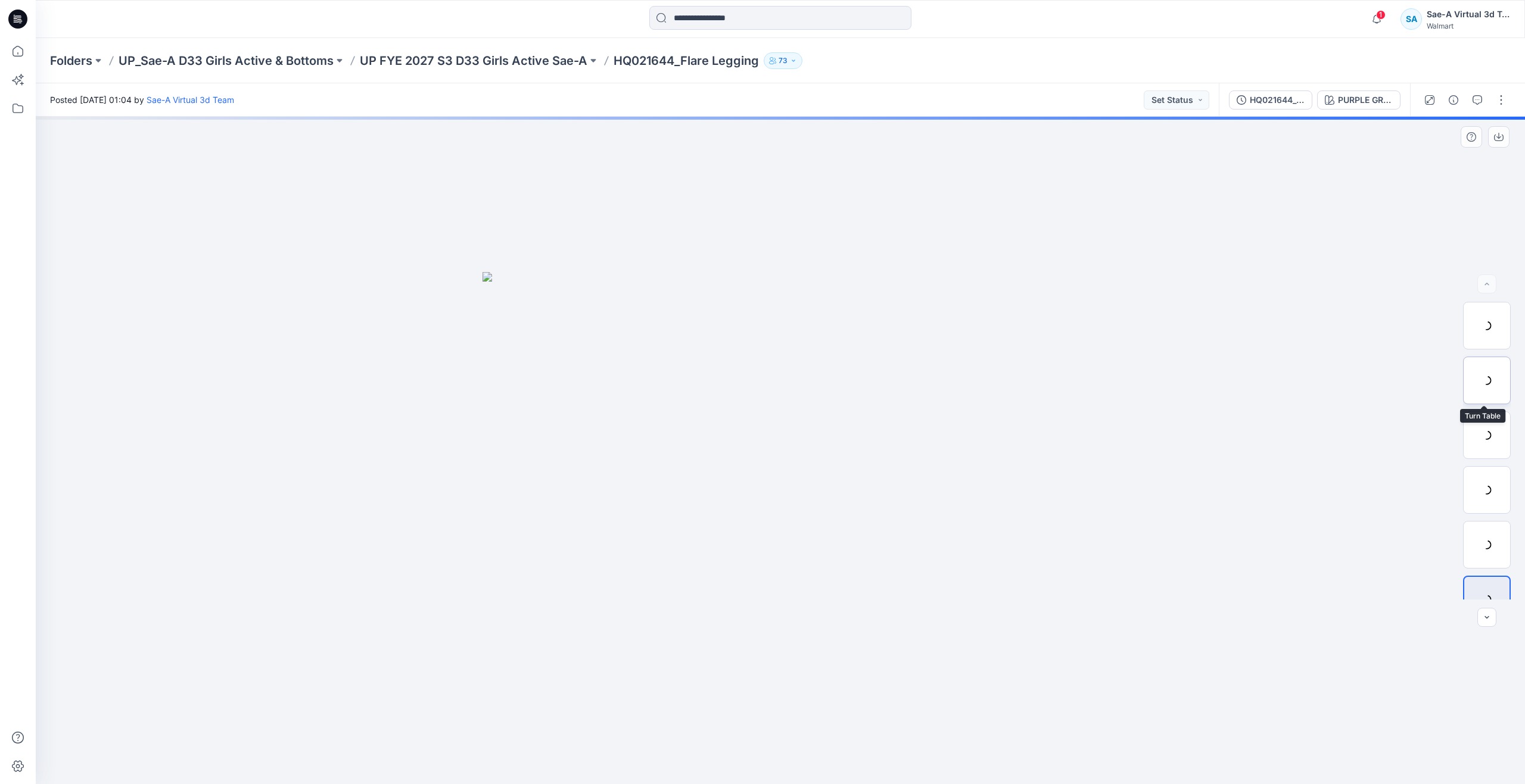
click at [1484, 365] on div at bounding box center [1487, 381] width 48 height 48
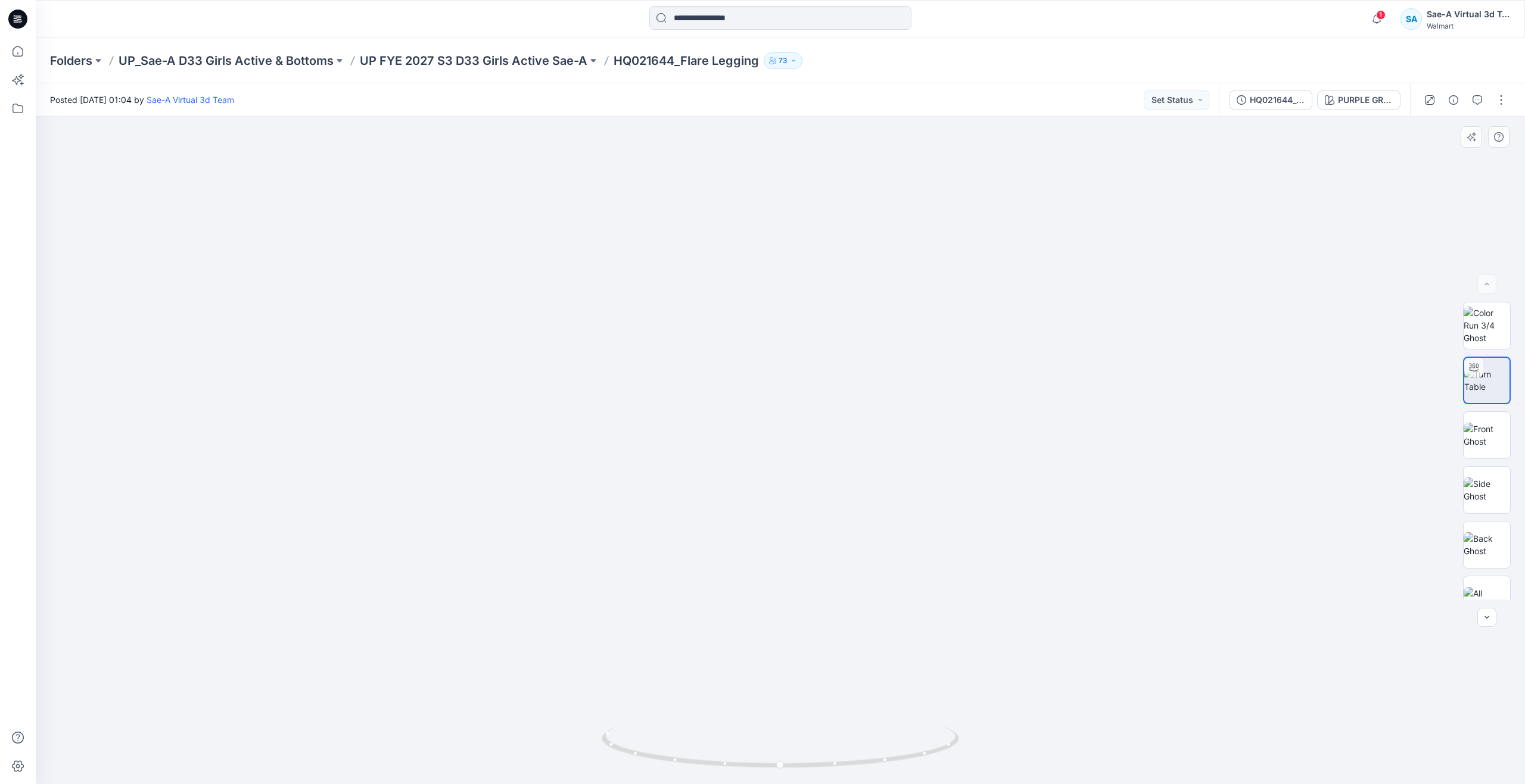
drag, startPoint x: 807, startPoint y: 484, endPoint x: 799, endPoint y: 385, distance: 99.3
drag, startPoint x: 786, startPoint y: 770, endPoint x: 800, endPoint y: 672, distance: 99.0
click at [800, 672] on div at bounding box center [780, 450] width 1489 height 667
click at [28, 53] on icon at bounding box center [18, 51] width 26 height 26
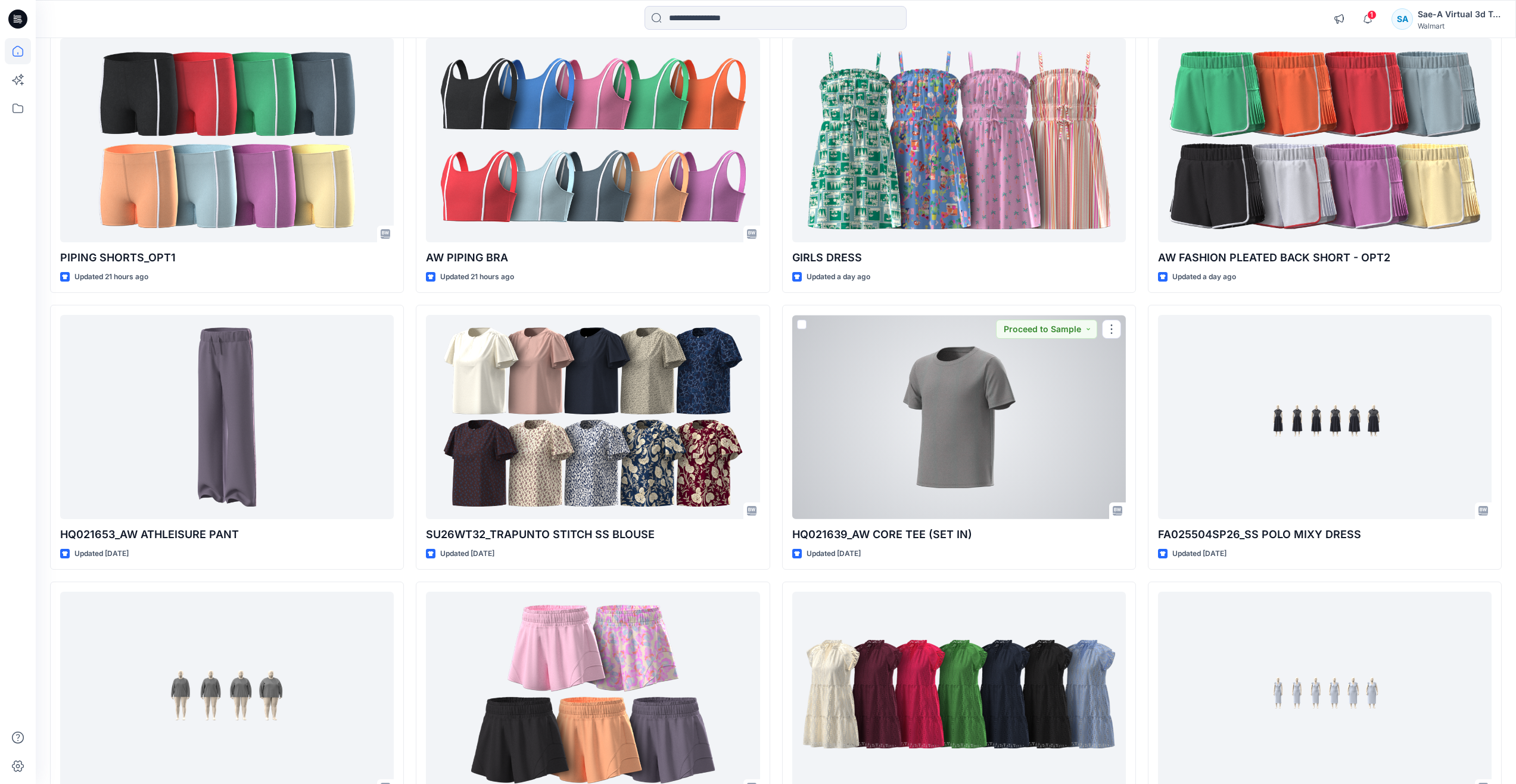
scroll to position [715, 0]
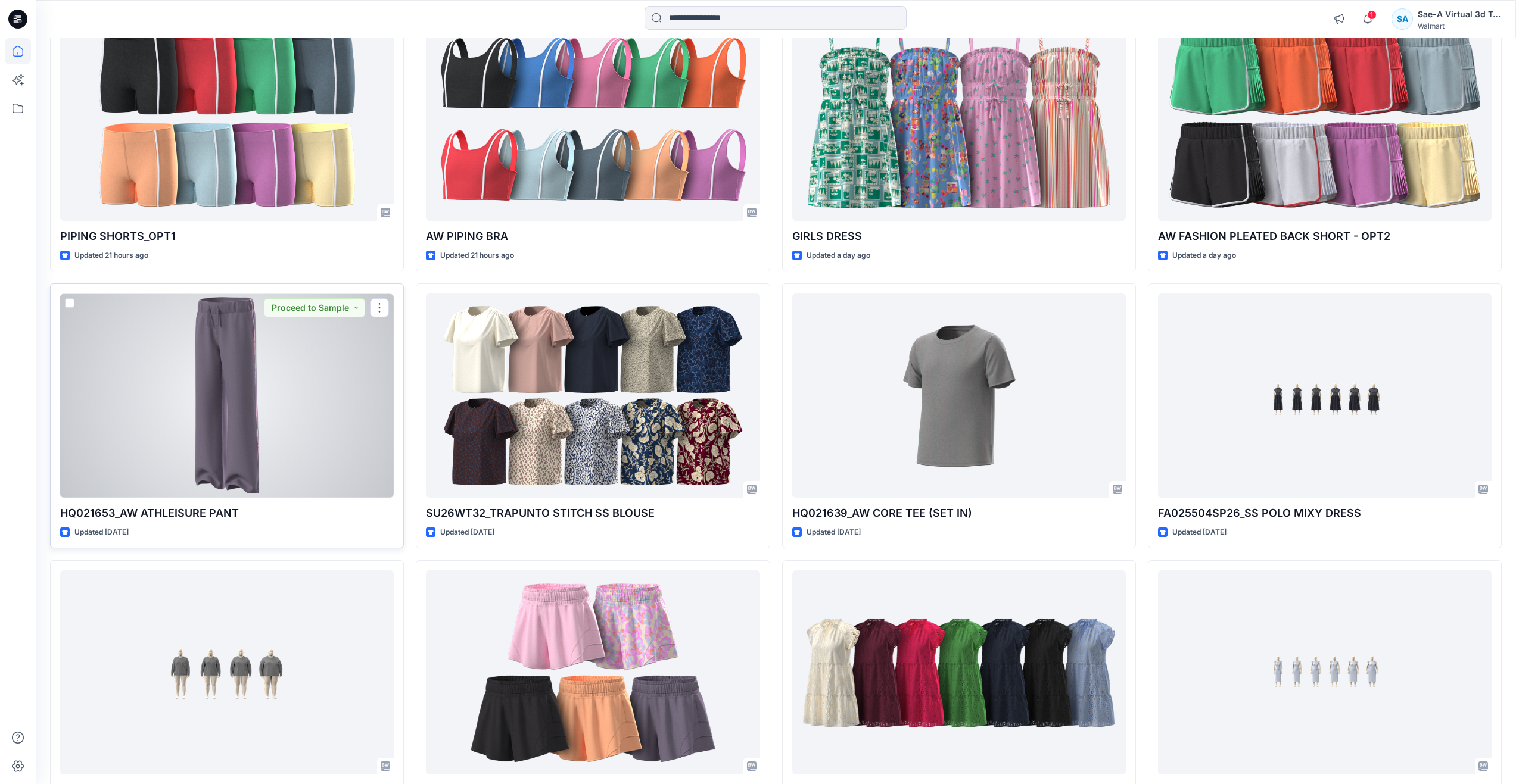
click at [158, 466] on div at bounding box center [227, 396] width 333 height 205
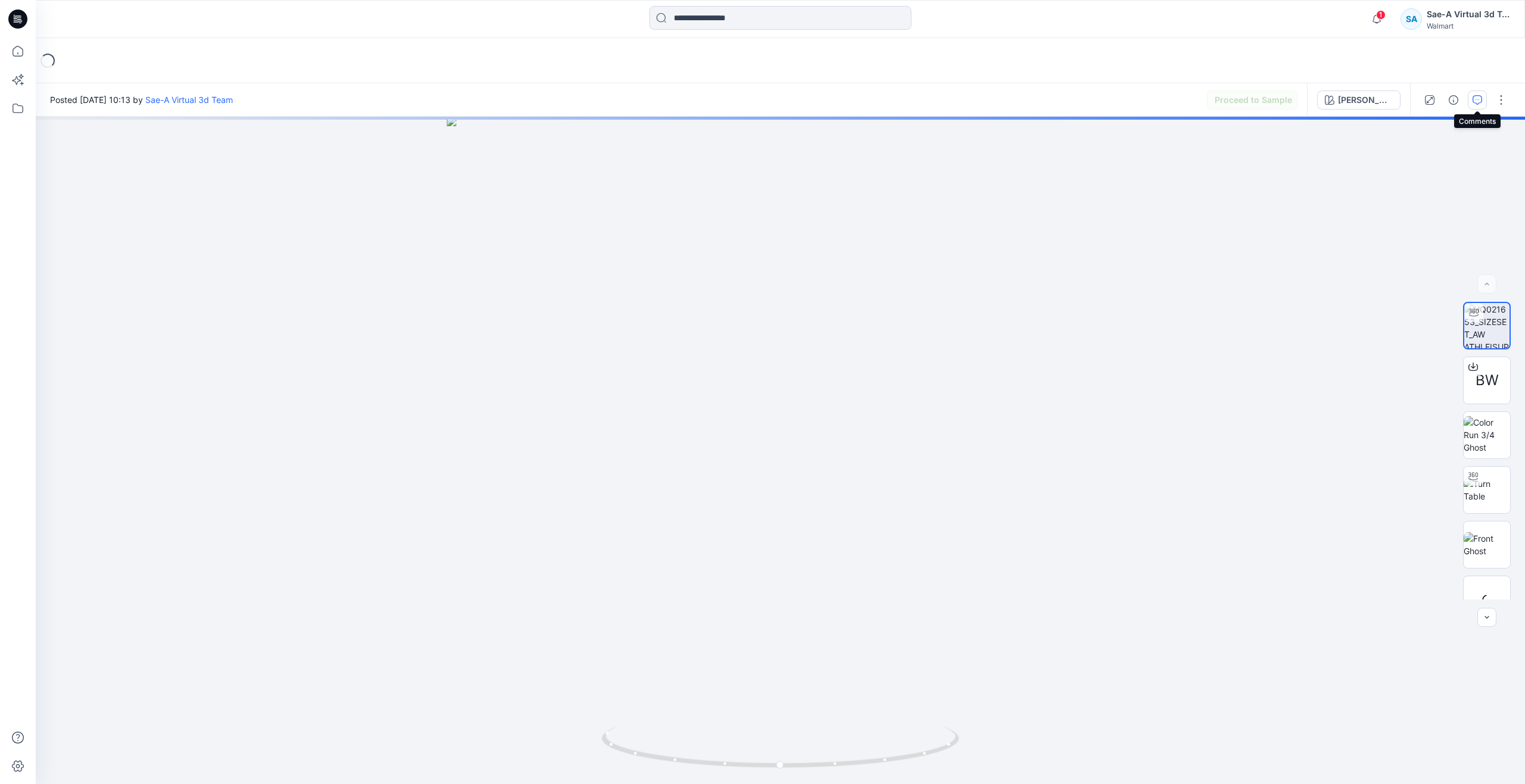
click at [1482, 102] on button "button" at bounding box center [1477, 100] width 19 height 19
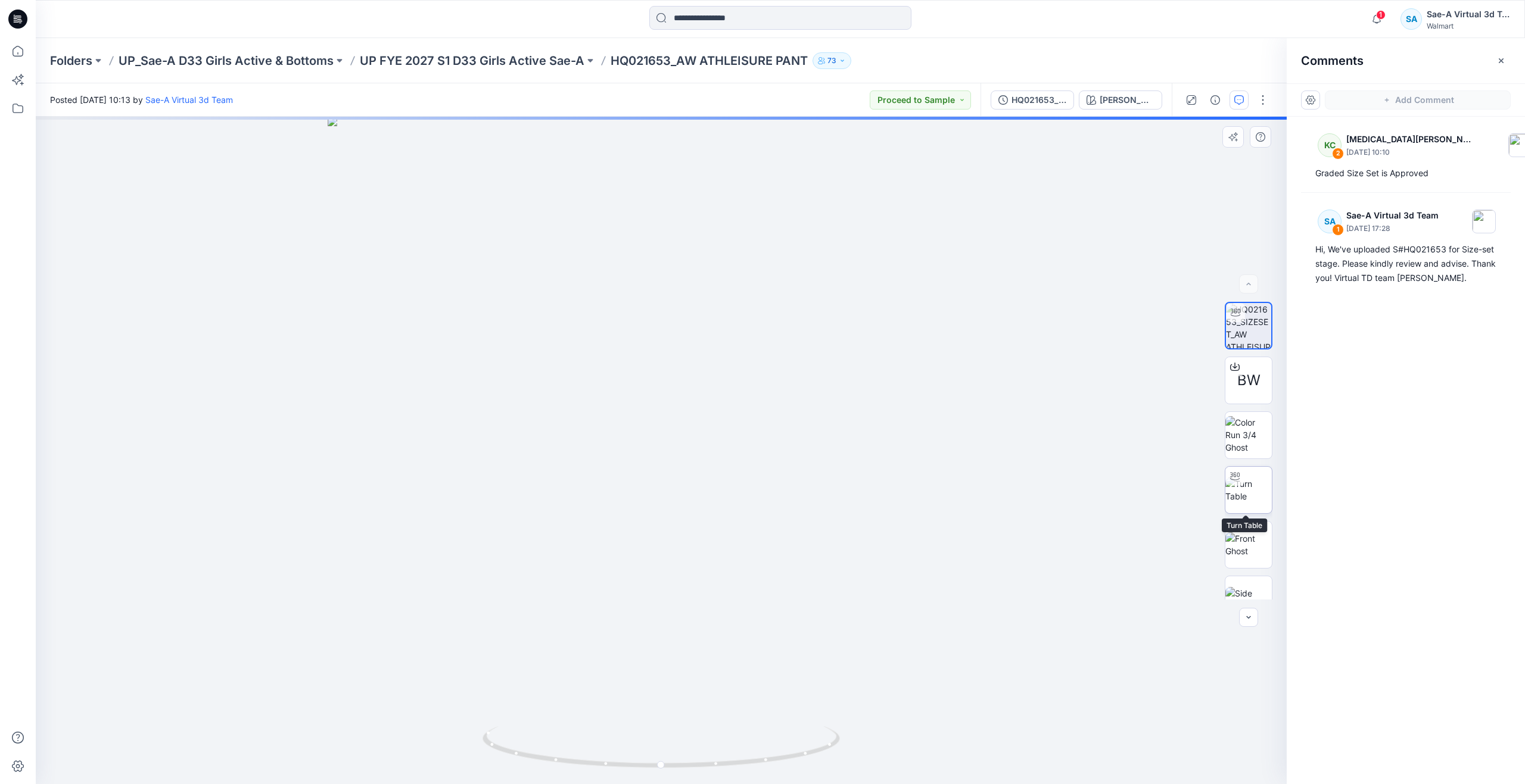
click at [1251, 503] on img at bounding box center [1249, 489] width 47 height 25
click at [1239, 326] on img at bounding box center [1249, 326] width 47 height 47
click at [667, 751] on foreignobject at bounding box center [661, 752] width 14 height 14
click at [541, 58] on p "UP FYE 2027 S1 D33 Girls Active Sae-A" at bounding box center [471, 61] width 224 height 17
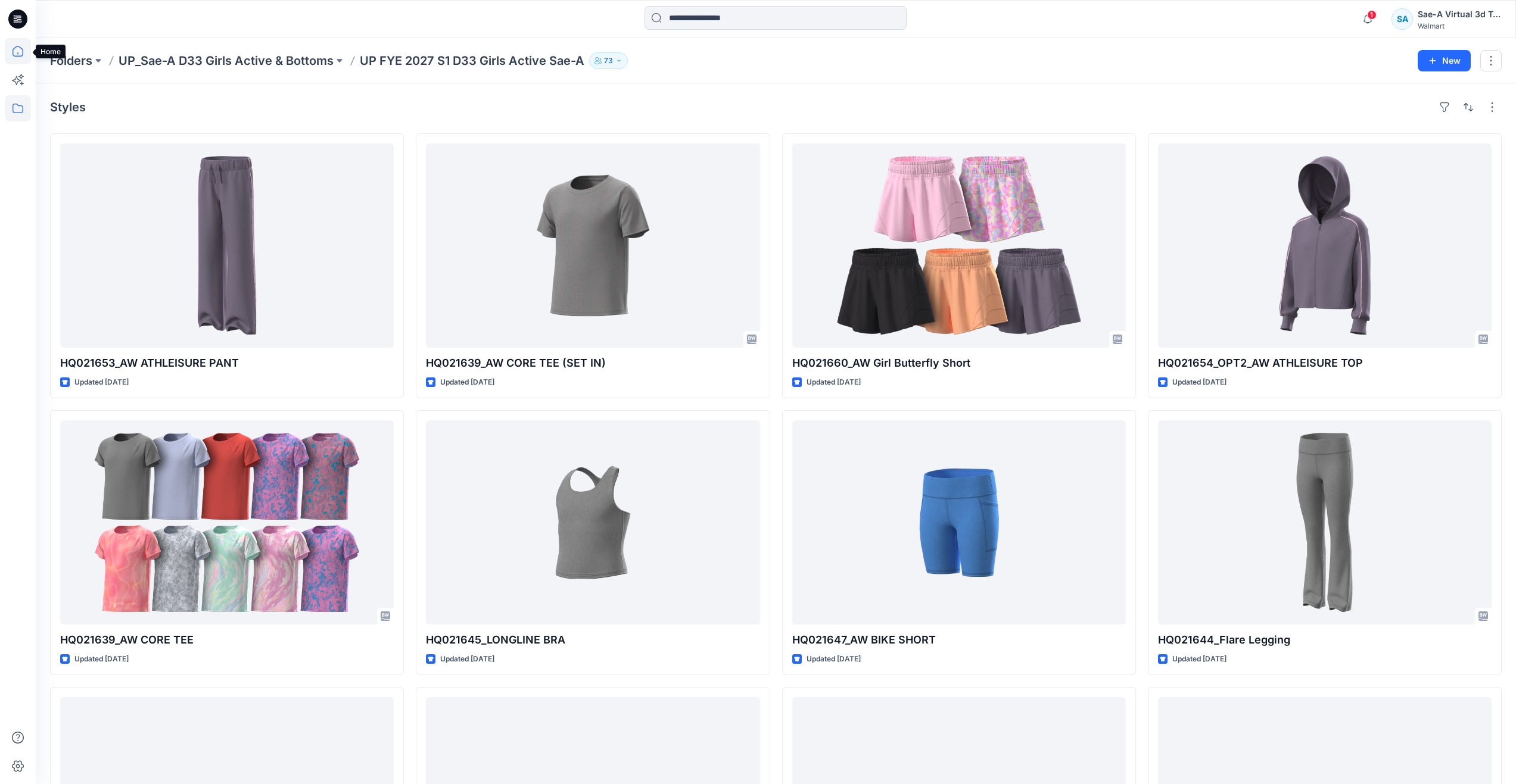
click at [19, 44] on icon at bounding box center [18, 51] width 26 height 26
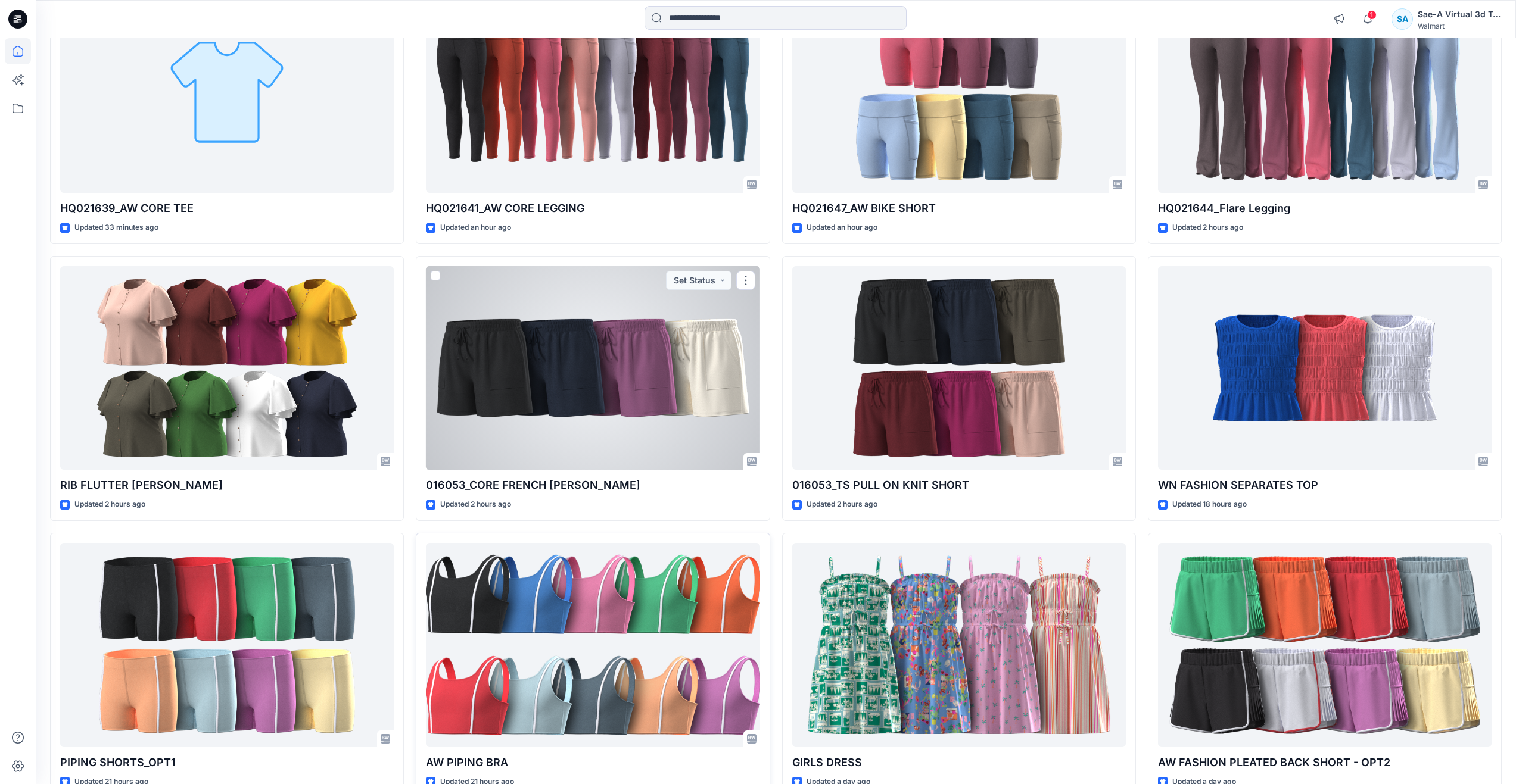
scroll to position [60, 0]
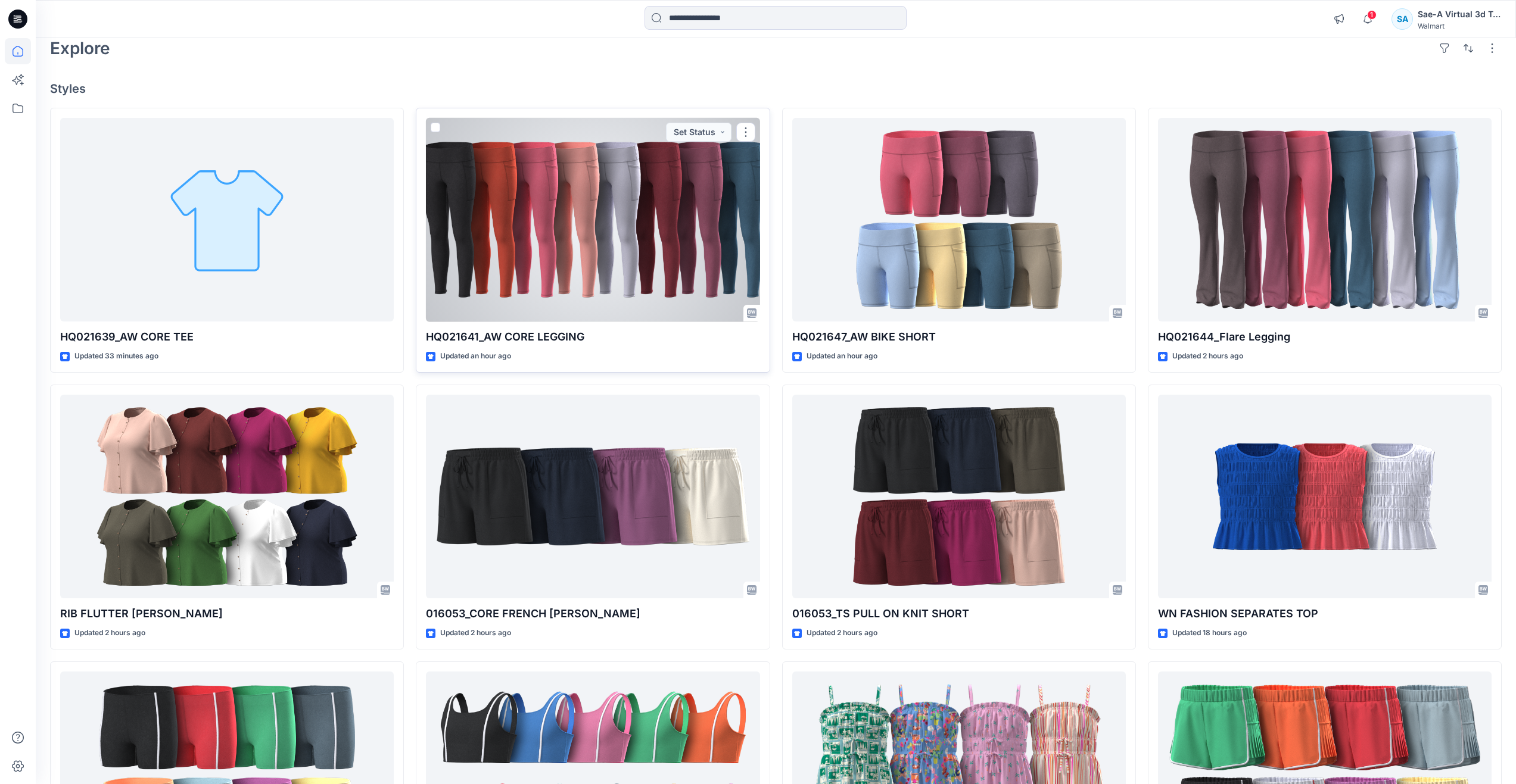
click at [550, 290] on div at bounding box center [592, 220] width 333 height 205
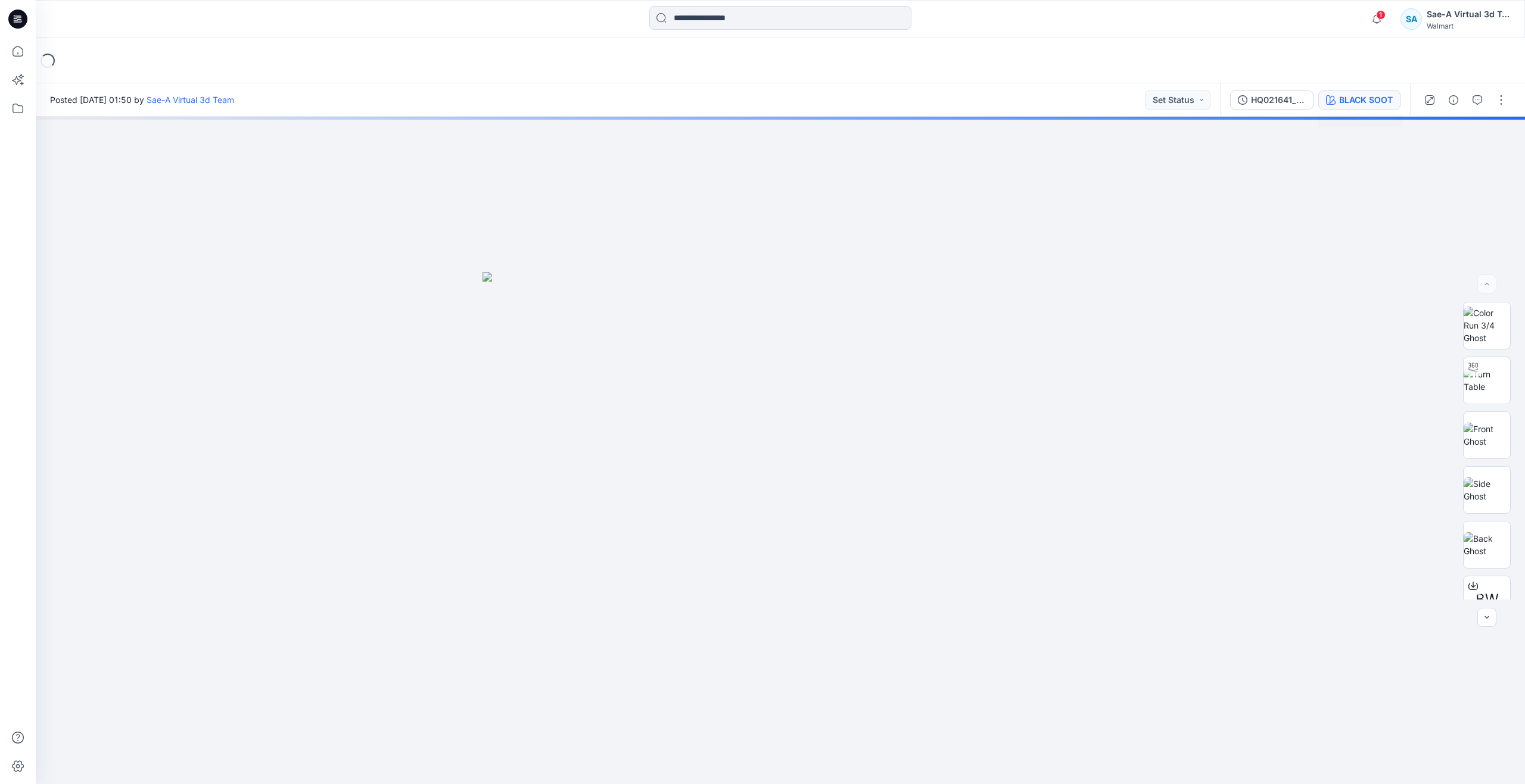
click at [1344, 100] on div "BLACK SOOT" at bounding box center [1366, 100] width 54 height 13
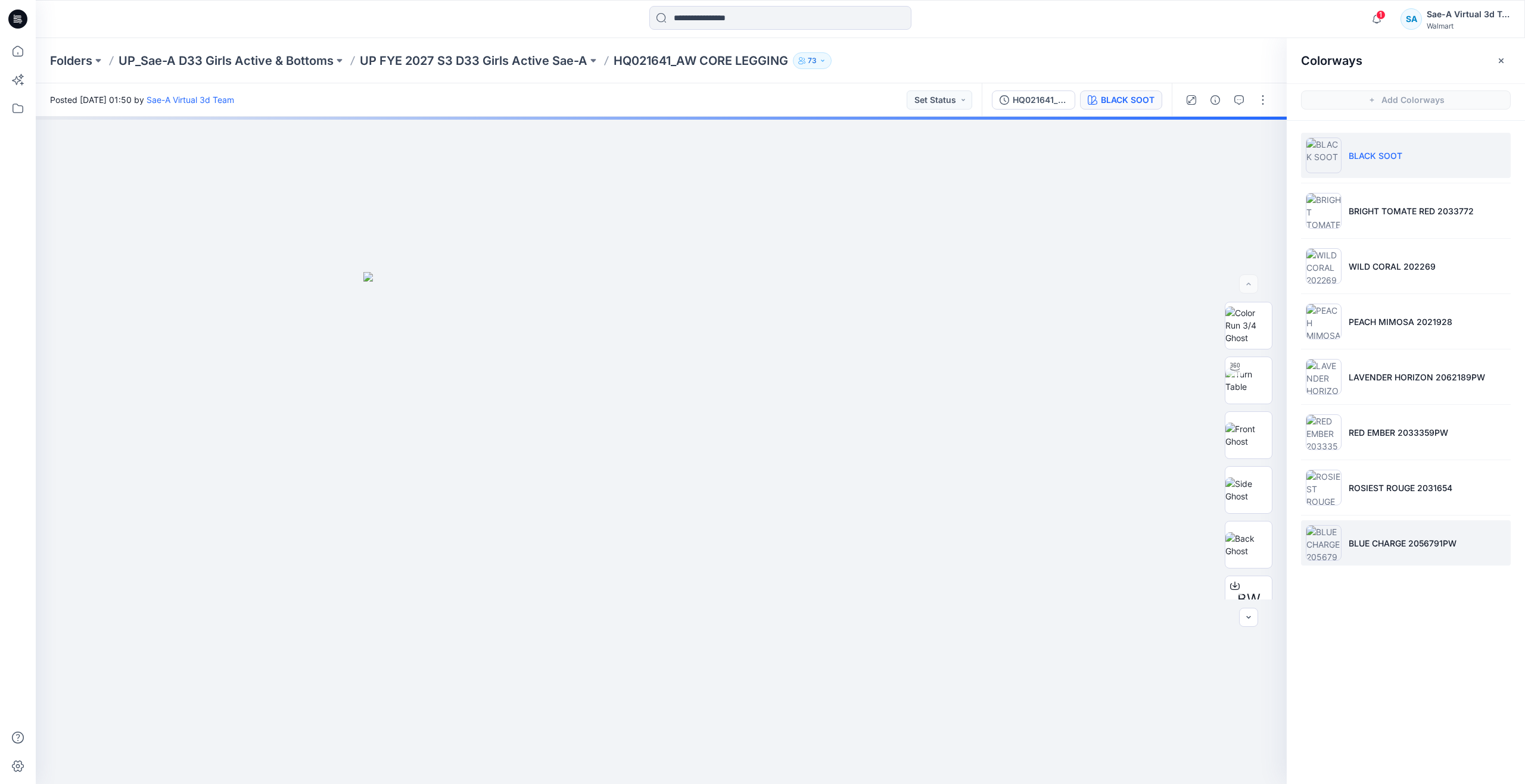
click at [1352, 551] on li "BLUE CHARGE 2056791PW" at bounding box center [1406, 543] width 210 height 45
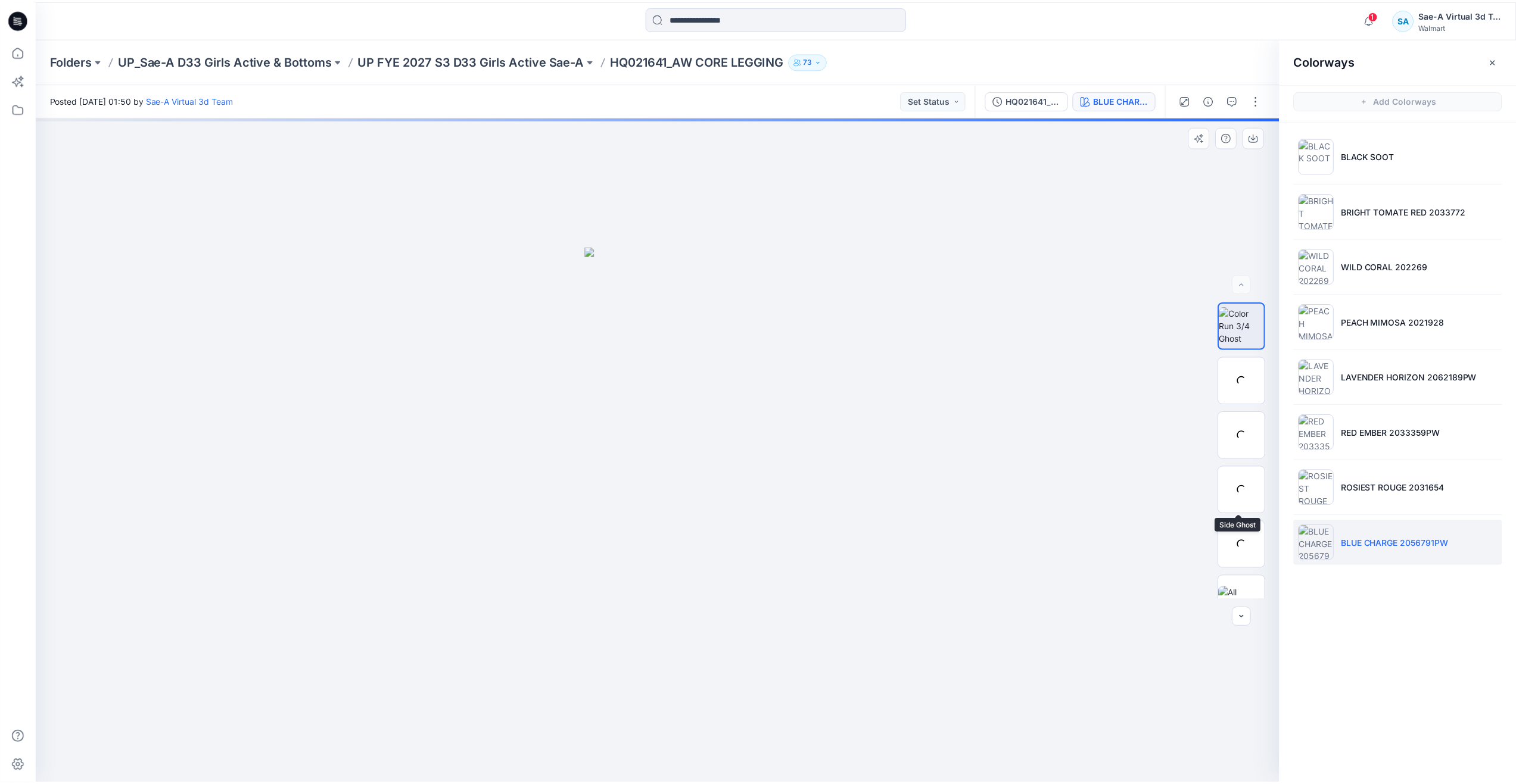
scroll to position [24, 0]
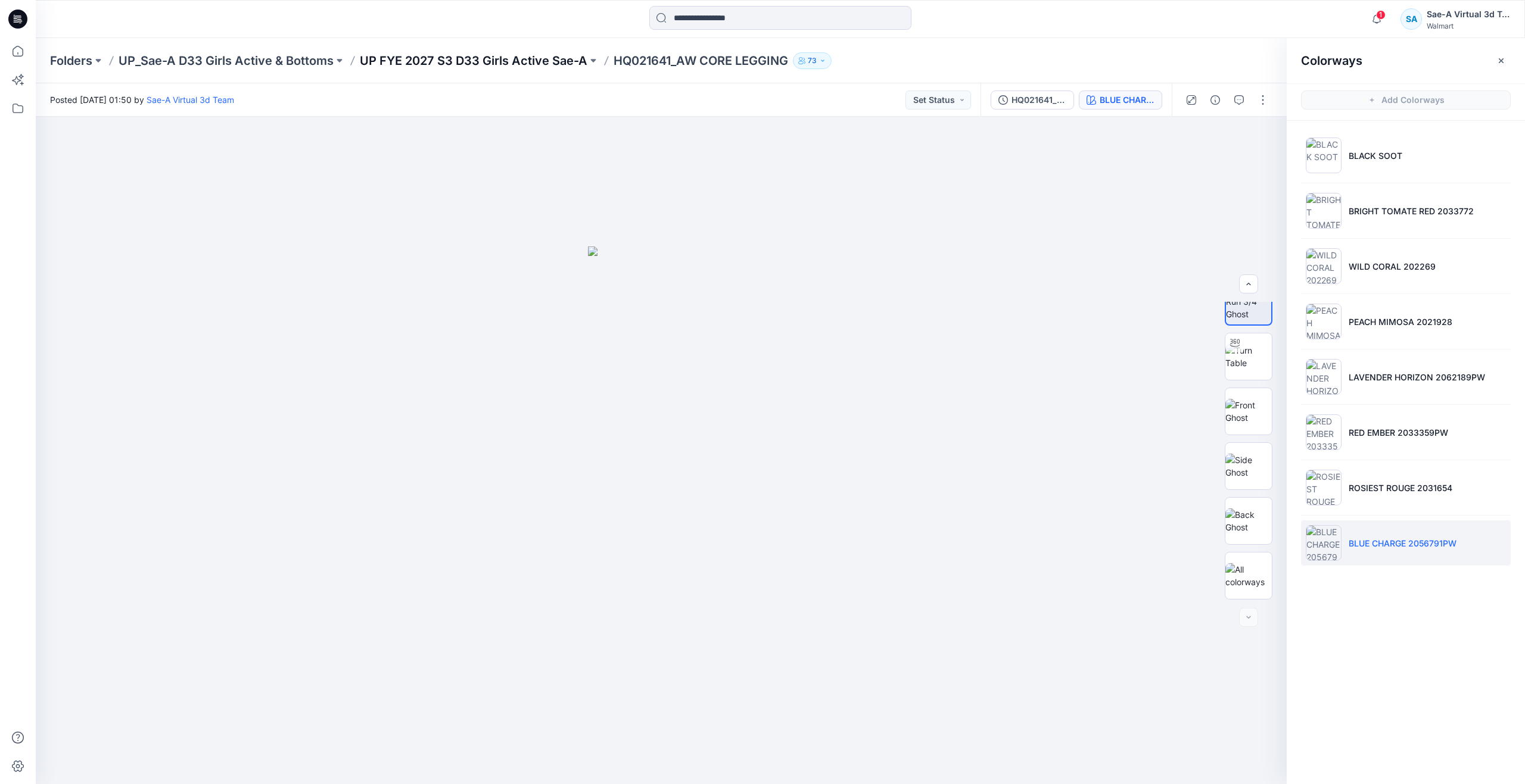
click at [529, 61] on p "UP FYE 2027 S3 D33 Girls Active Sae-A" at bounding box center [473, 61] width 228 height 17
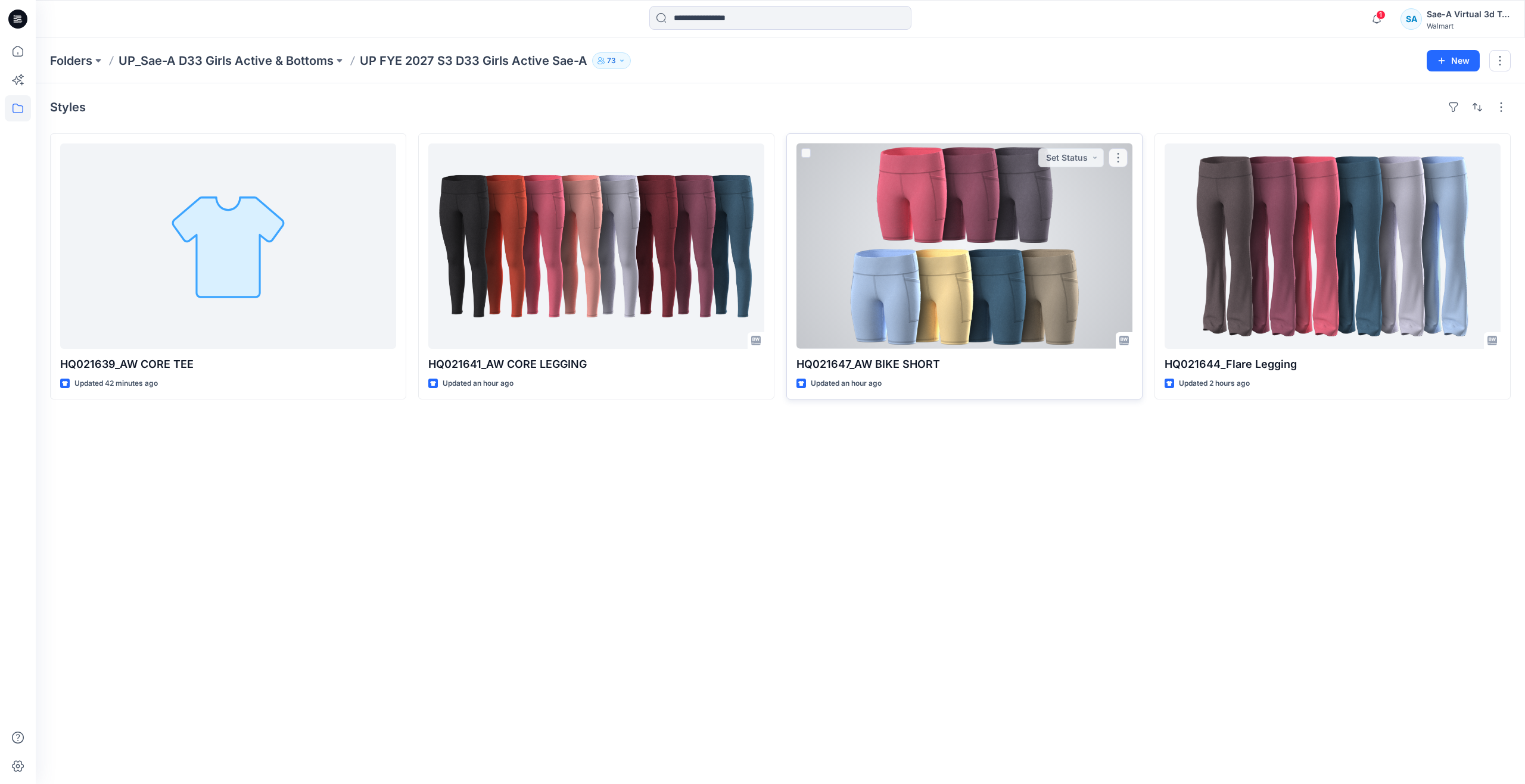
click at [944, 245] on div at bounding box center [964, 245] width 336 height 205
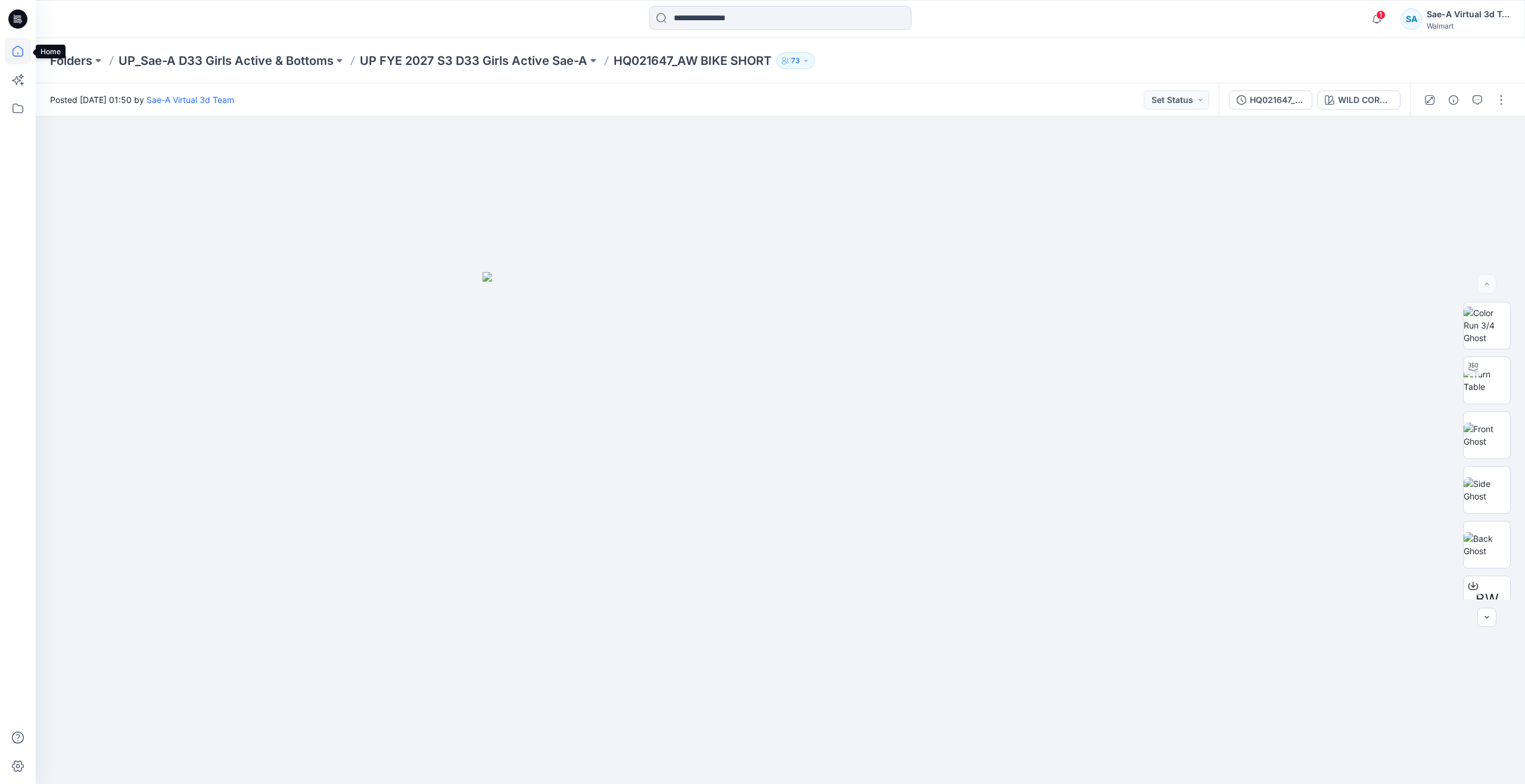
click at [19, 53] on icon at bounding box center [18, 51] width 26 height 26
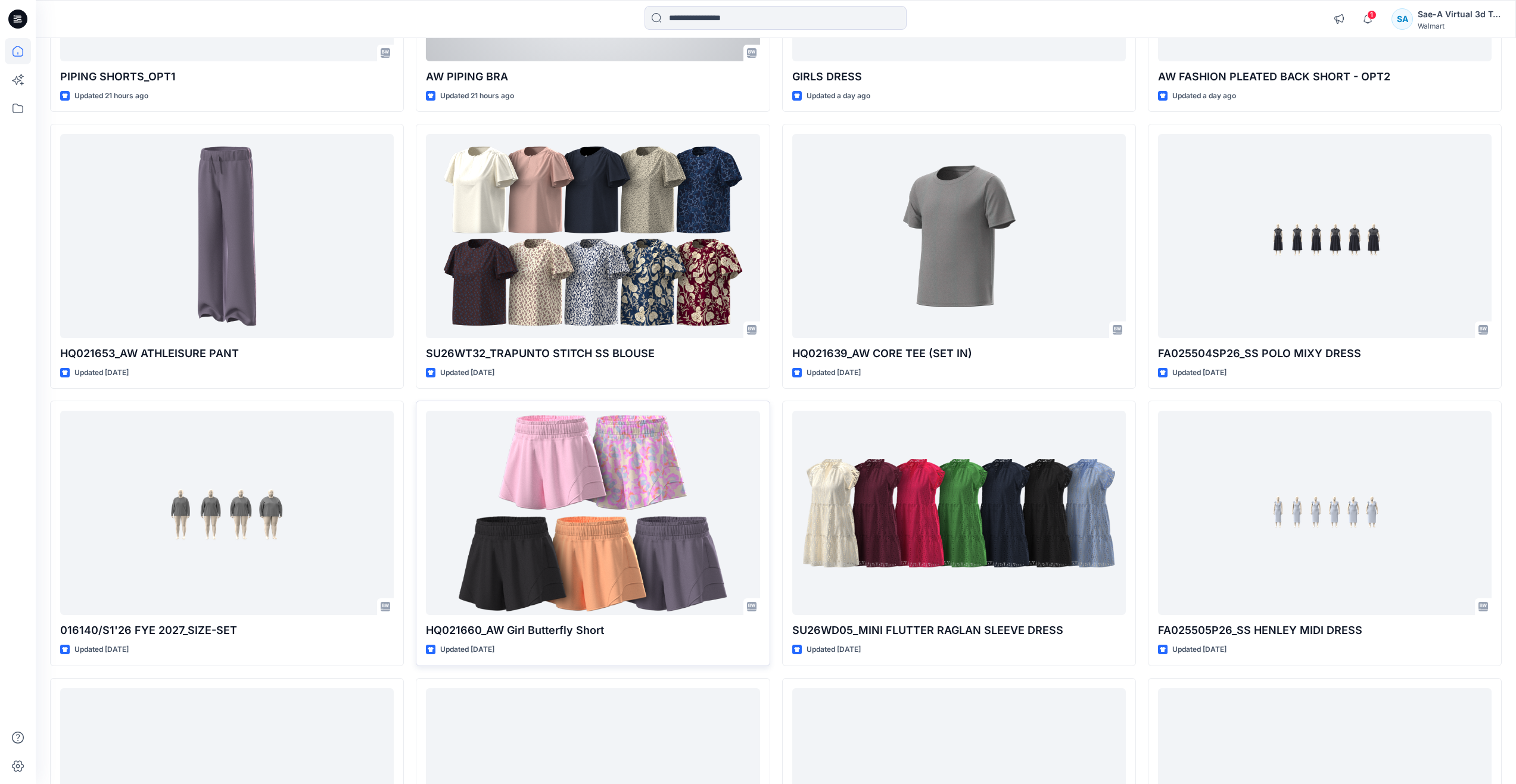
scroll to position [893, 0]
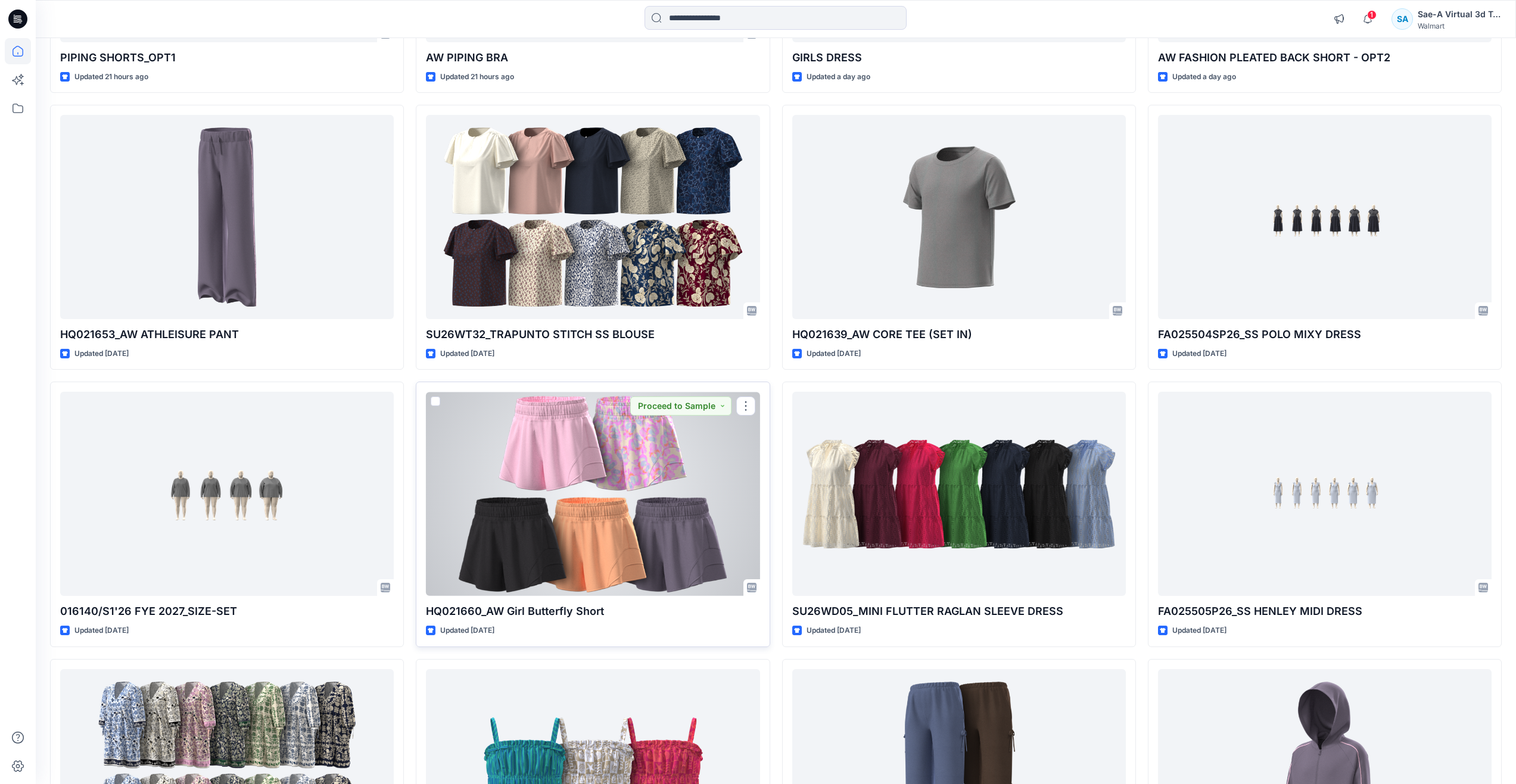
click at [614, 521] on div at bounding box center [592, 494] width 333 height 205
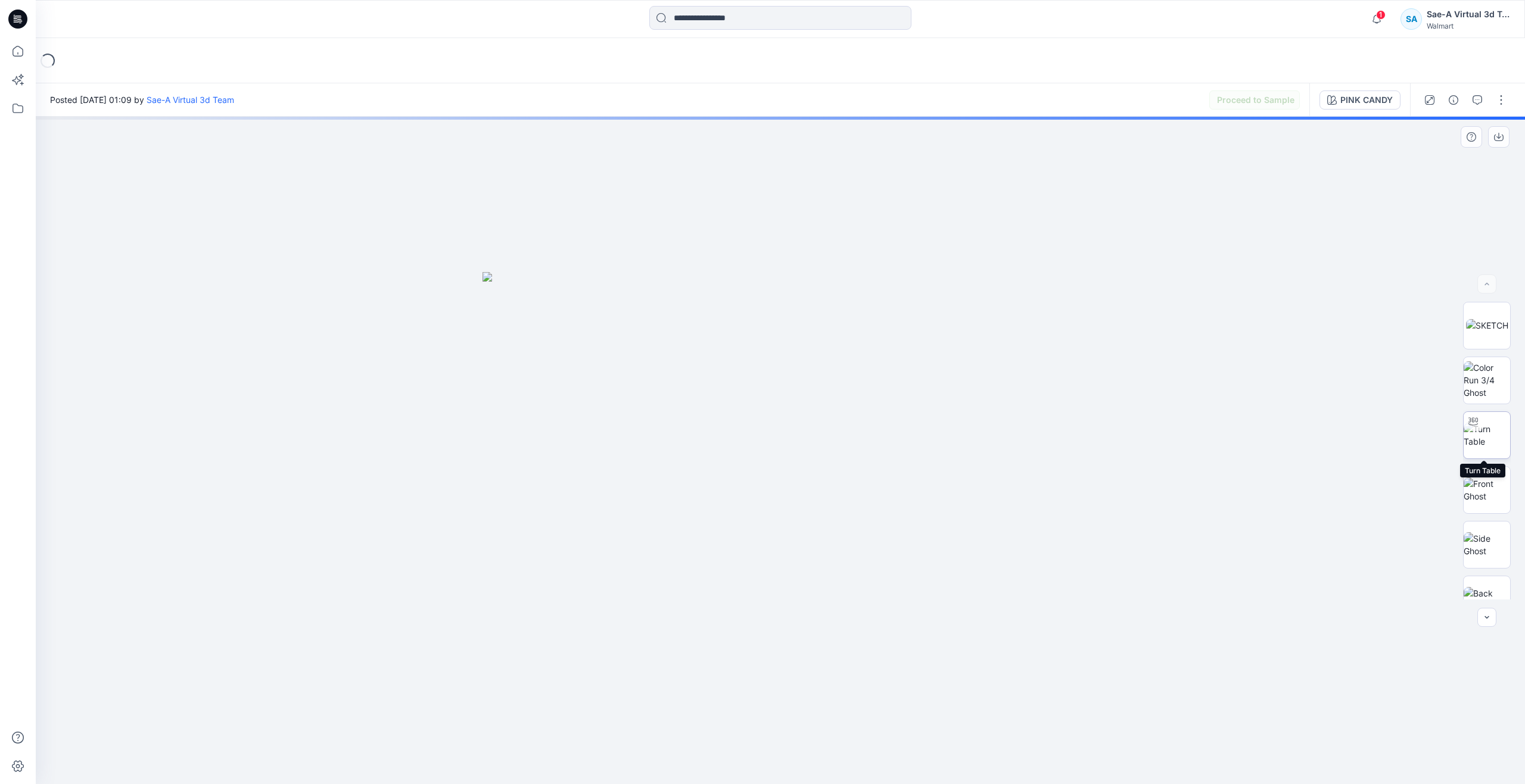
click at [1493, 444] on img at bounding box center [1487, 435] width 47 height 25
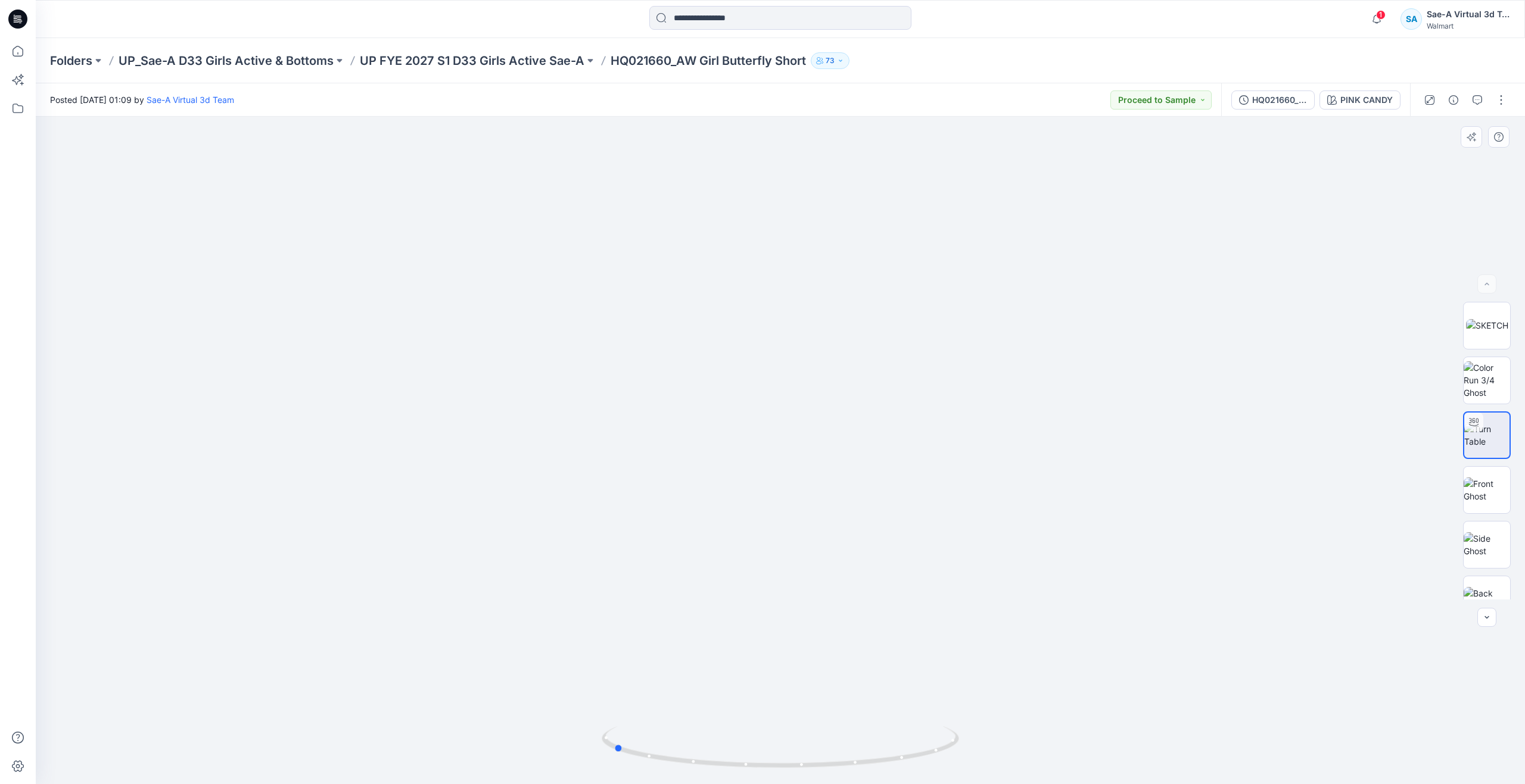
drag, startPoint x: 776, startPoint y: 763, endPoint x: 976, endPoint y: 672, distance: 219.7
click at [976, 672] on div at bounding box center [780, 450] width 1489 height 667
click at [26, 54] on icon at bounding box center [18, 51] width 26 height 26
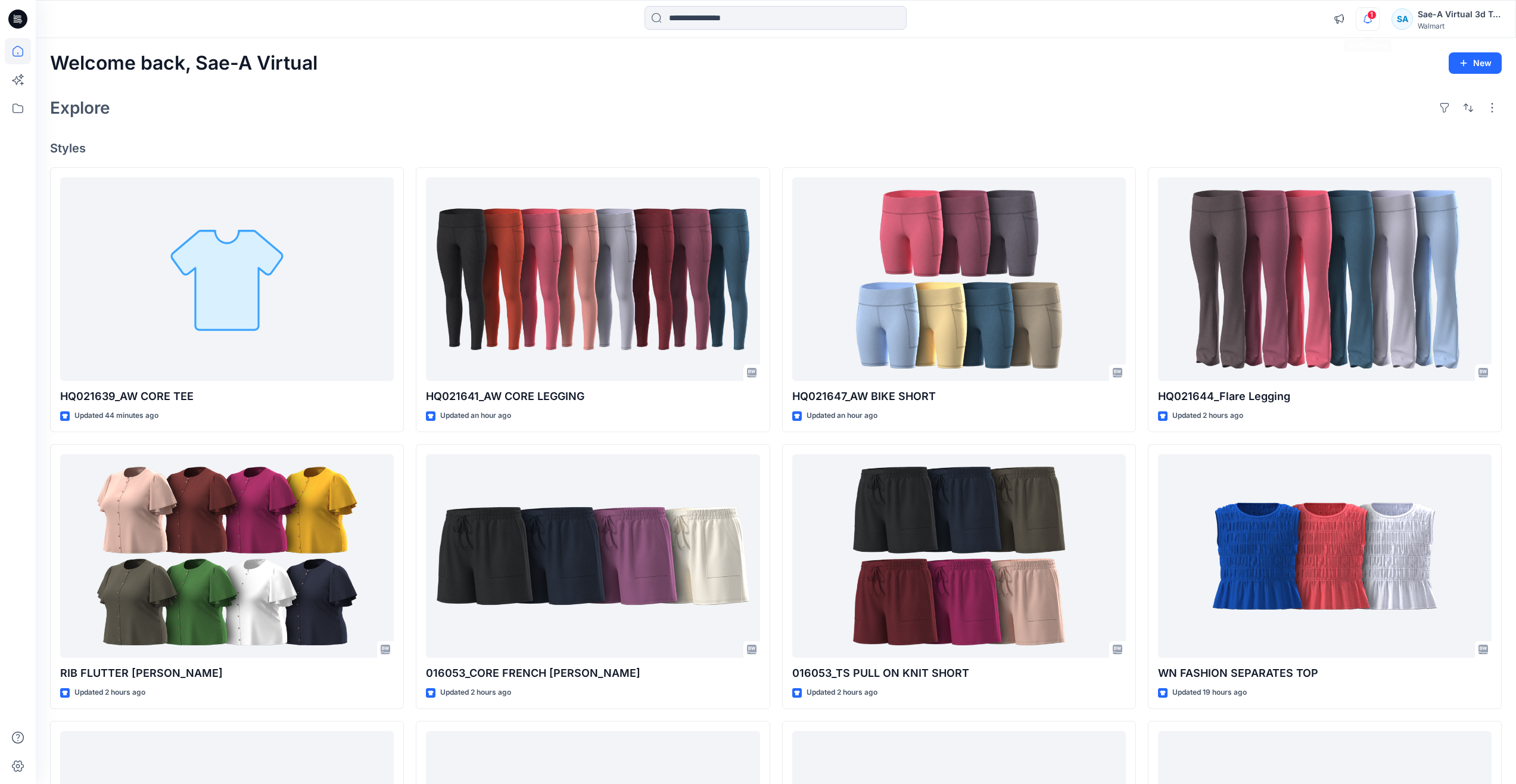
click at [1364, 13] on icon "button" at bounding box center [1367, 19] width 23 height 24
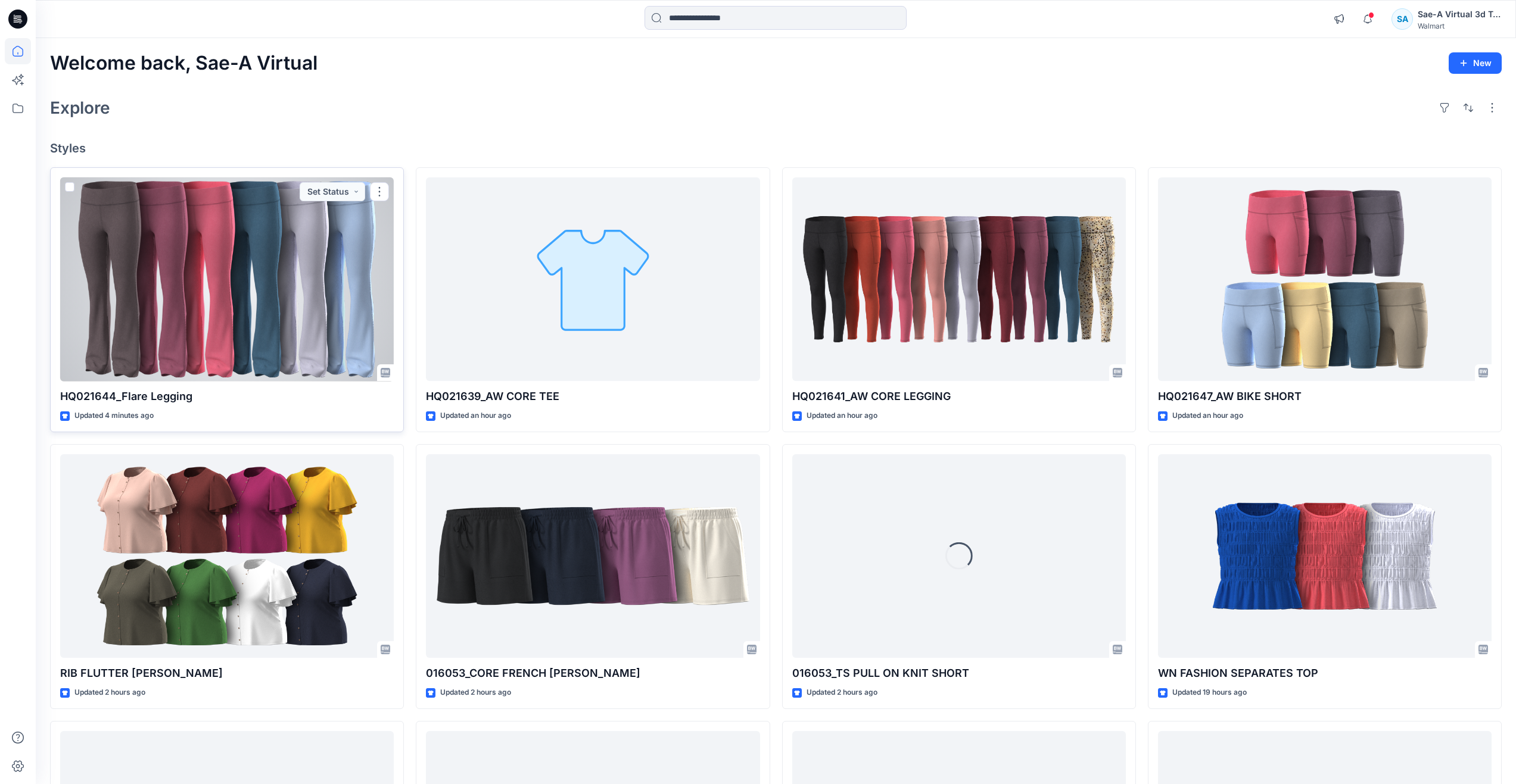
click at [140, 268] on div at bounding box center [227, 280] width 333 height 205
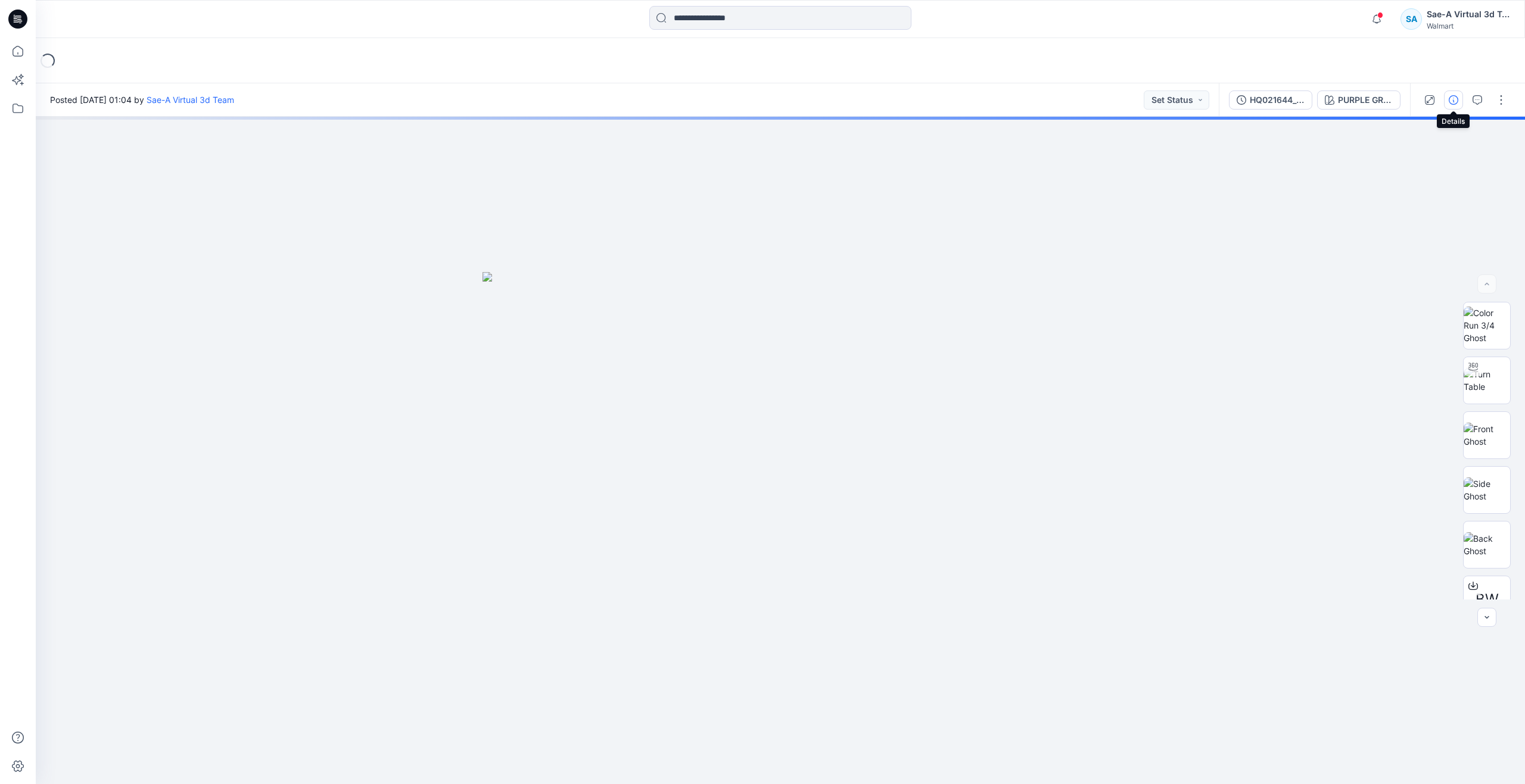
click at [1450, 94] on button "button" at bounding box center [1453, 100] width 19 height 19
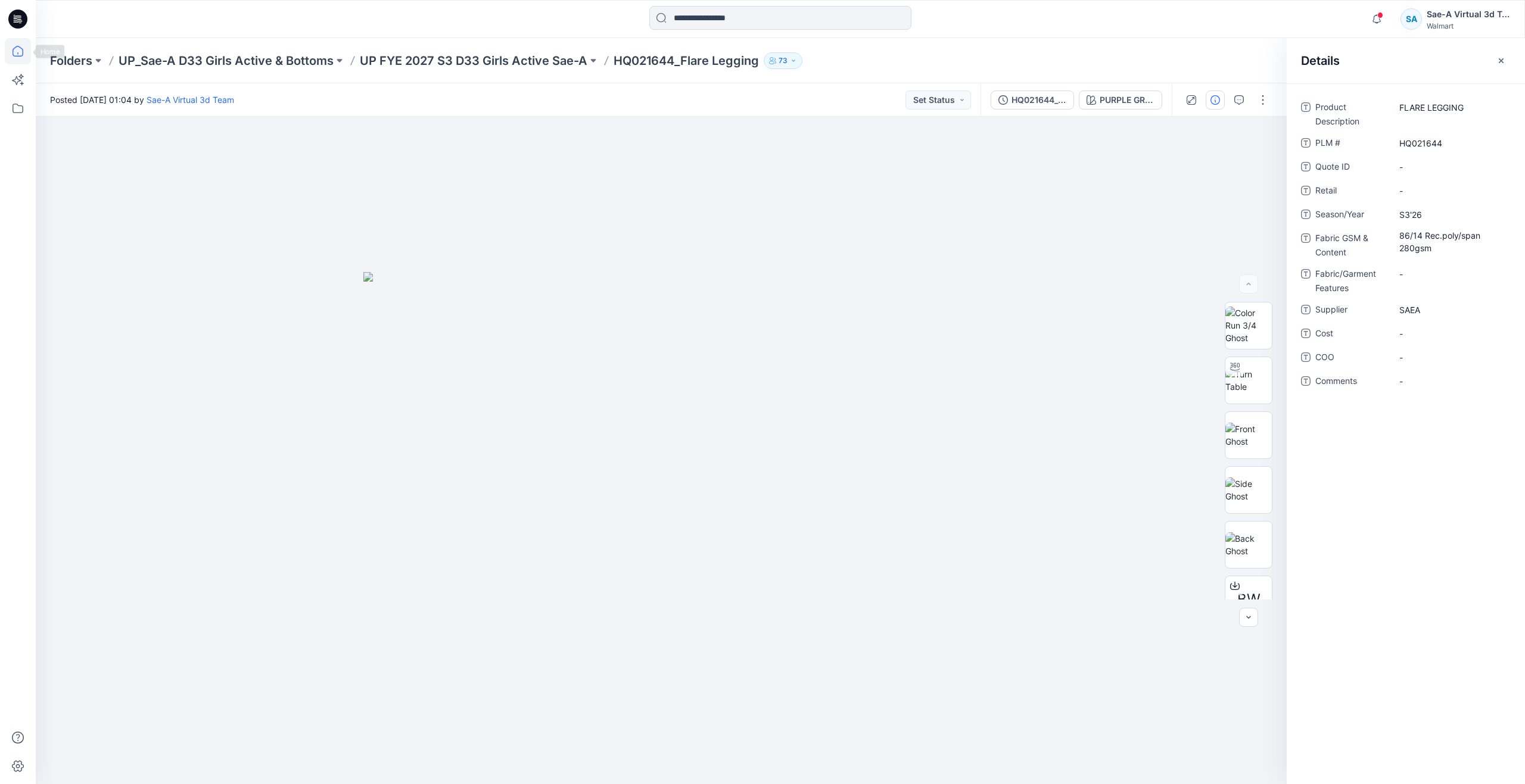
click at [21, 47] on icon at bounding box center [18, 51] width 26 height 26
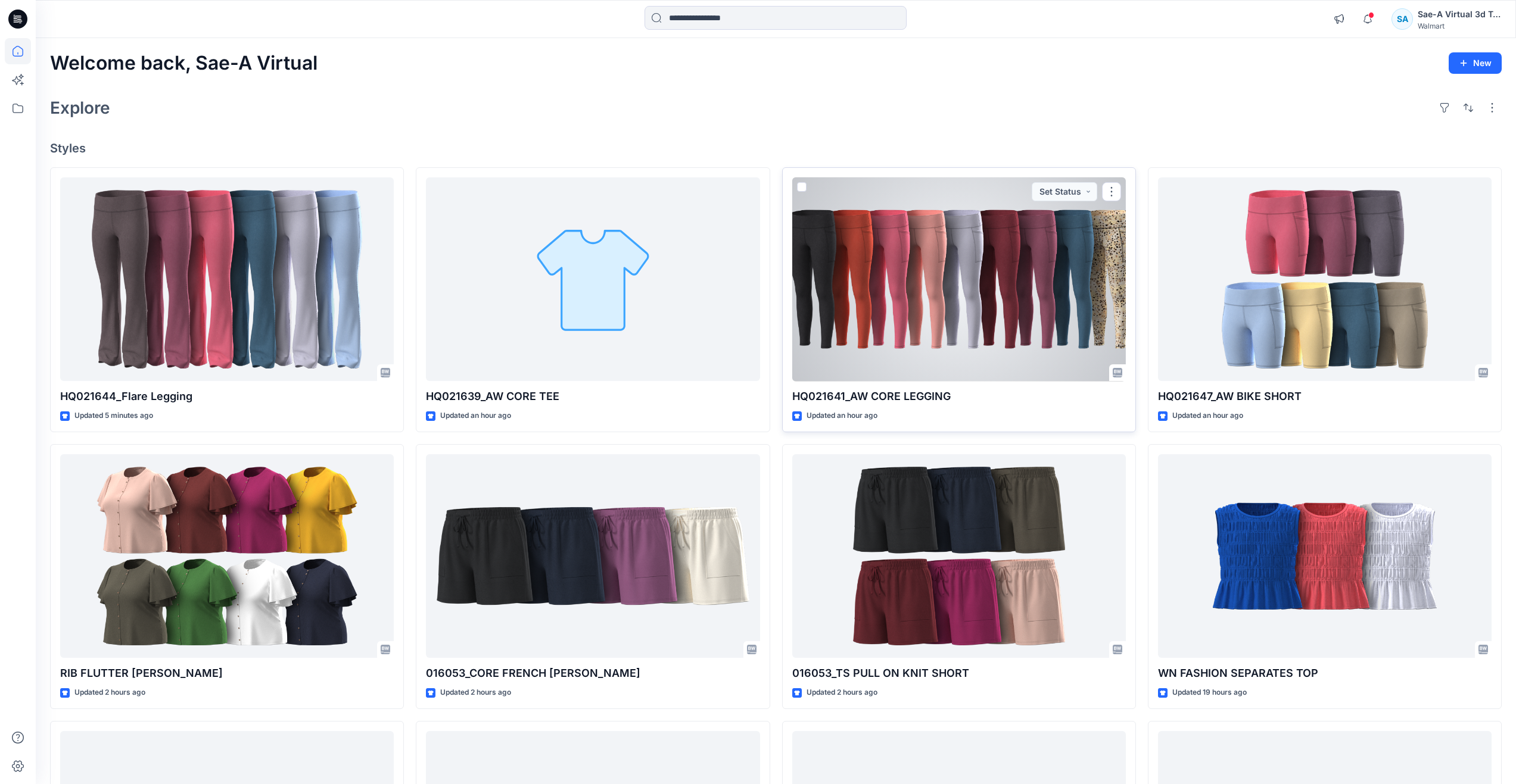
click at [903, 335] on div at bounding box center [958, 280] width 333 height 205
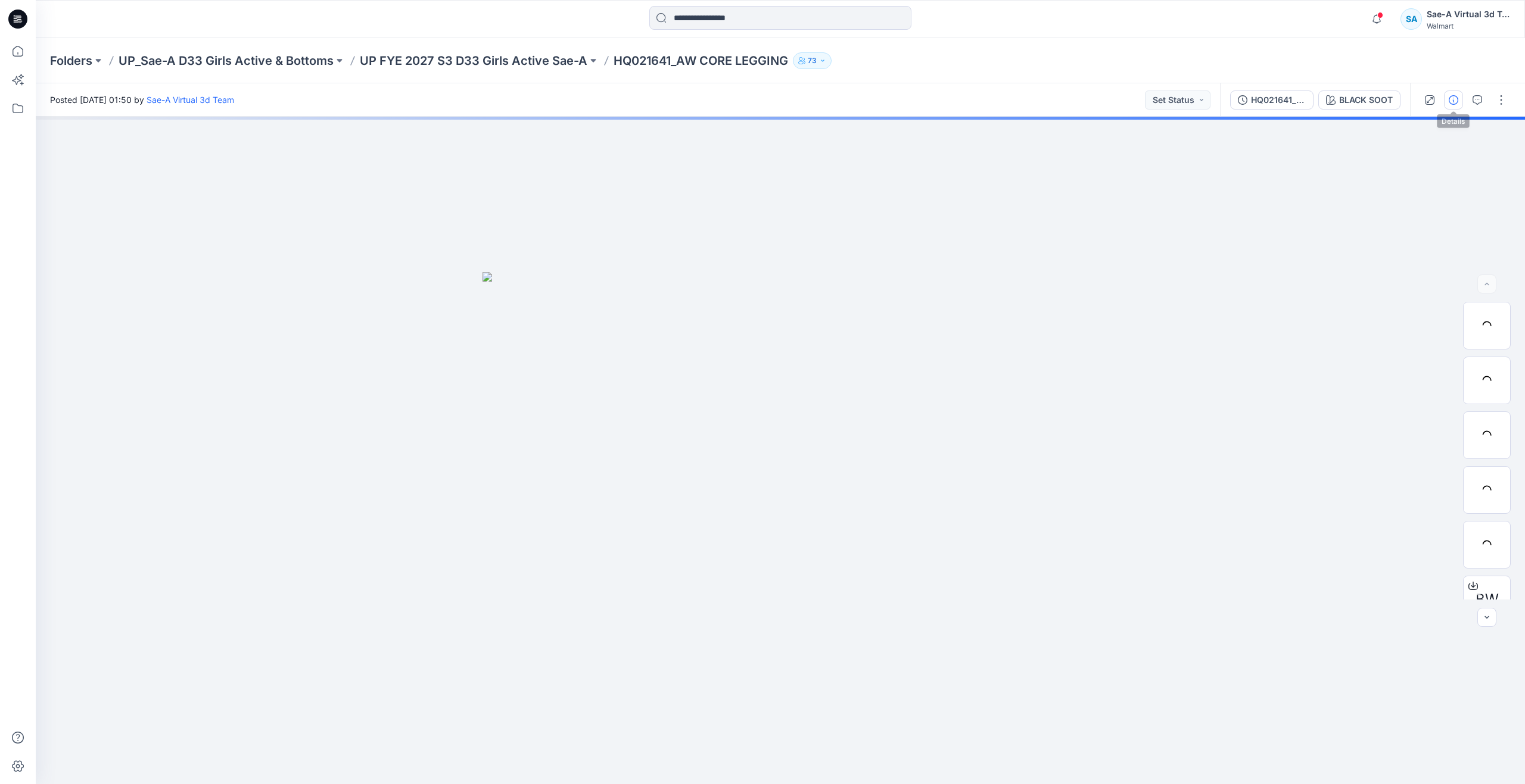
click at [1450, 101] on icon "button" at bounding box center [1453, 100] width 9 height 9
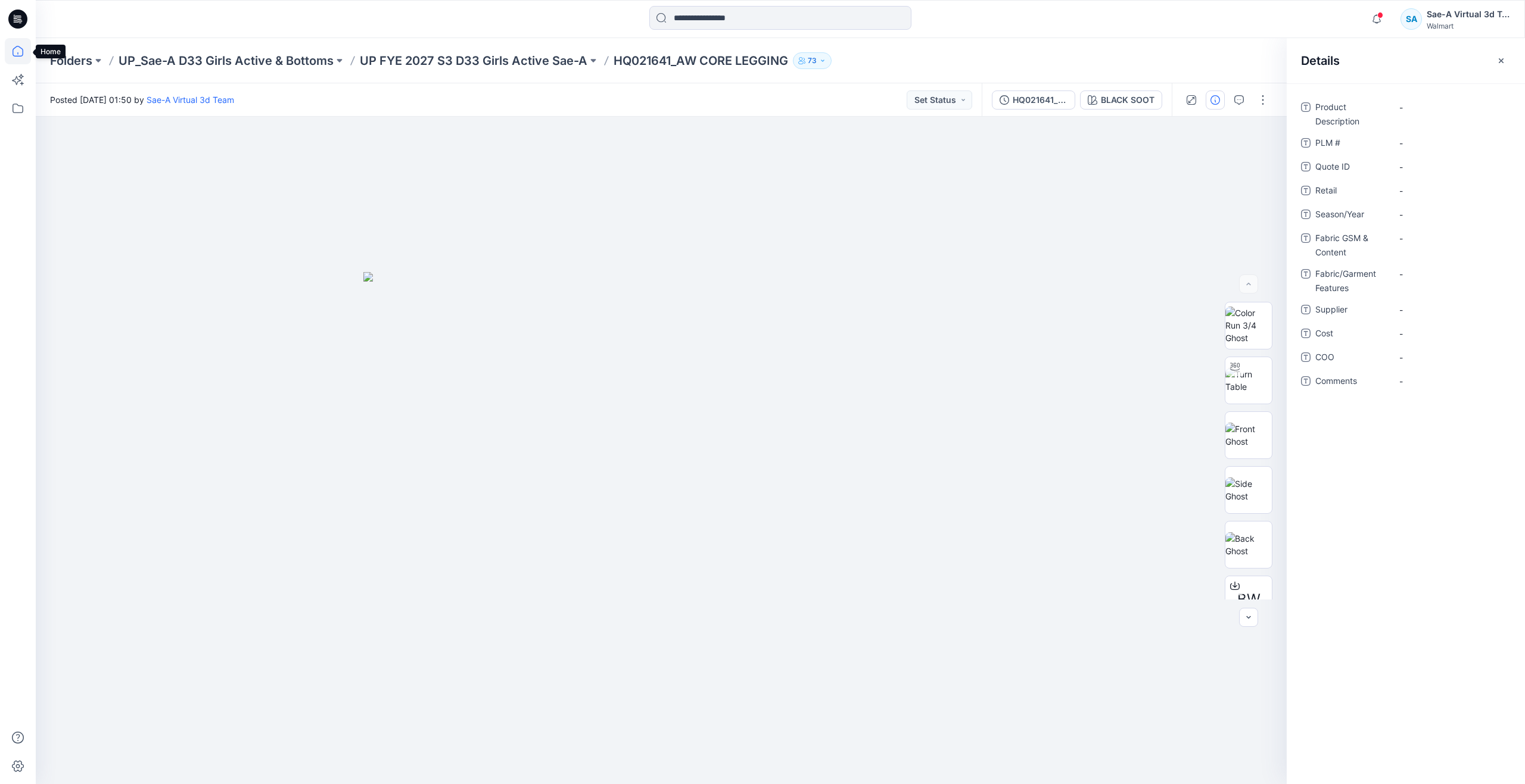
click at [22, 50] on icon at bounding box center [18, 51] width 26 height 26
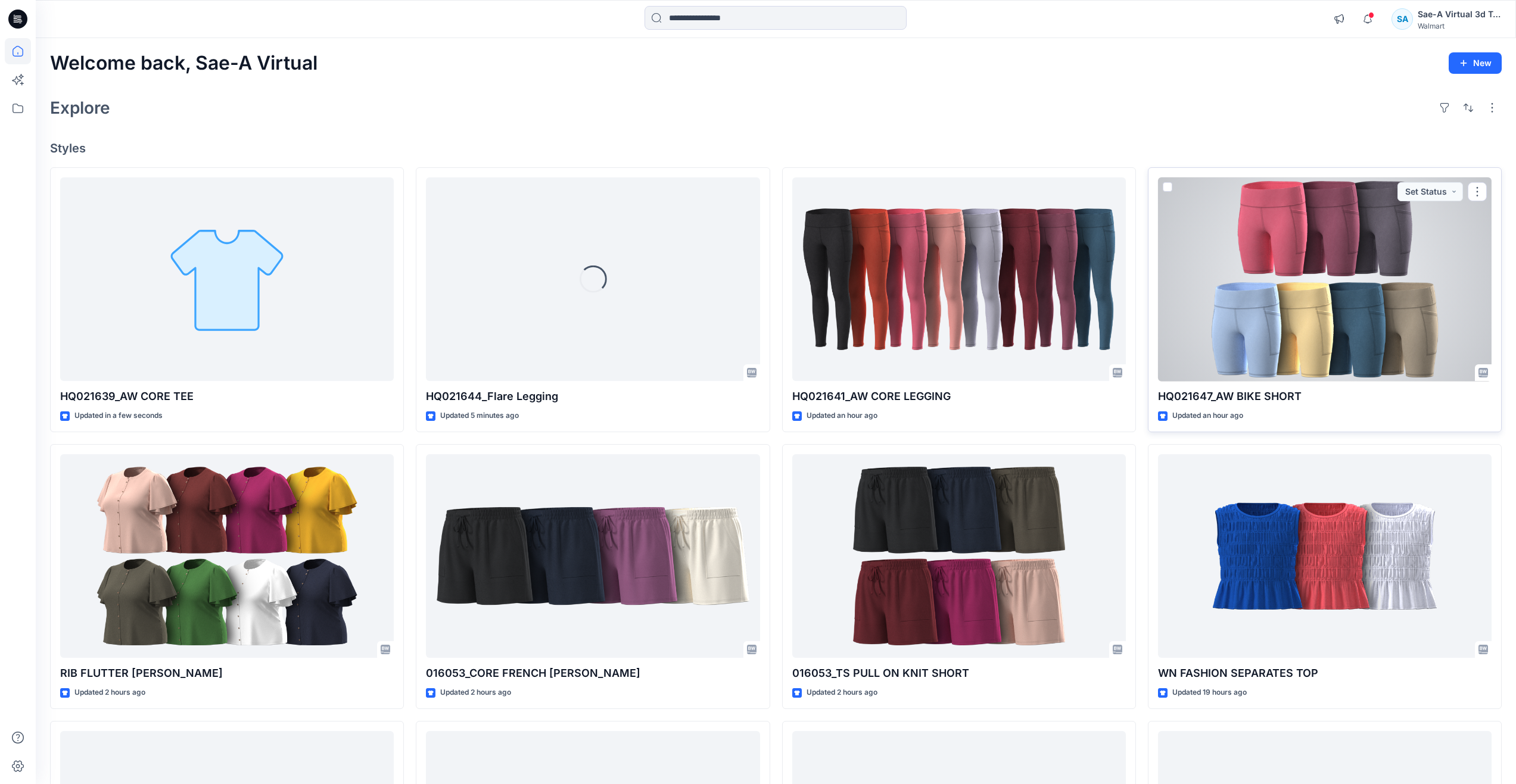
click at [1383, 312] on div at bounding box center [1324, 280] width 333 height 205
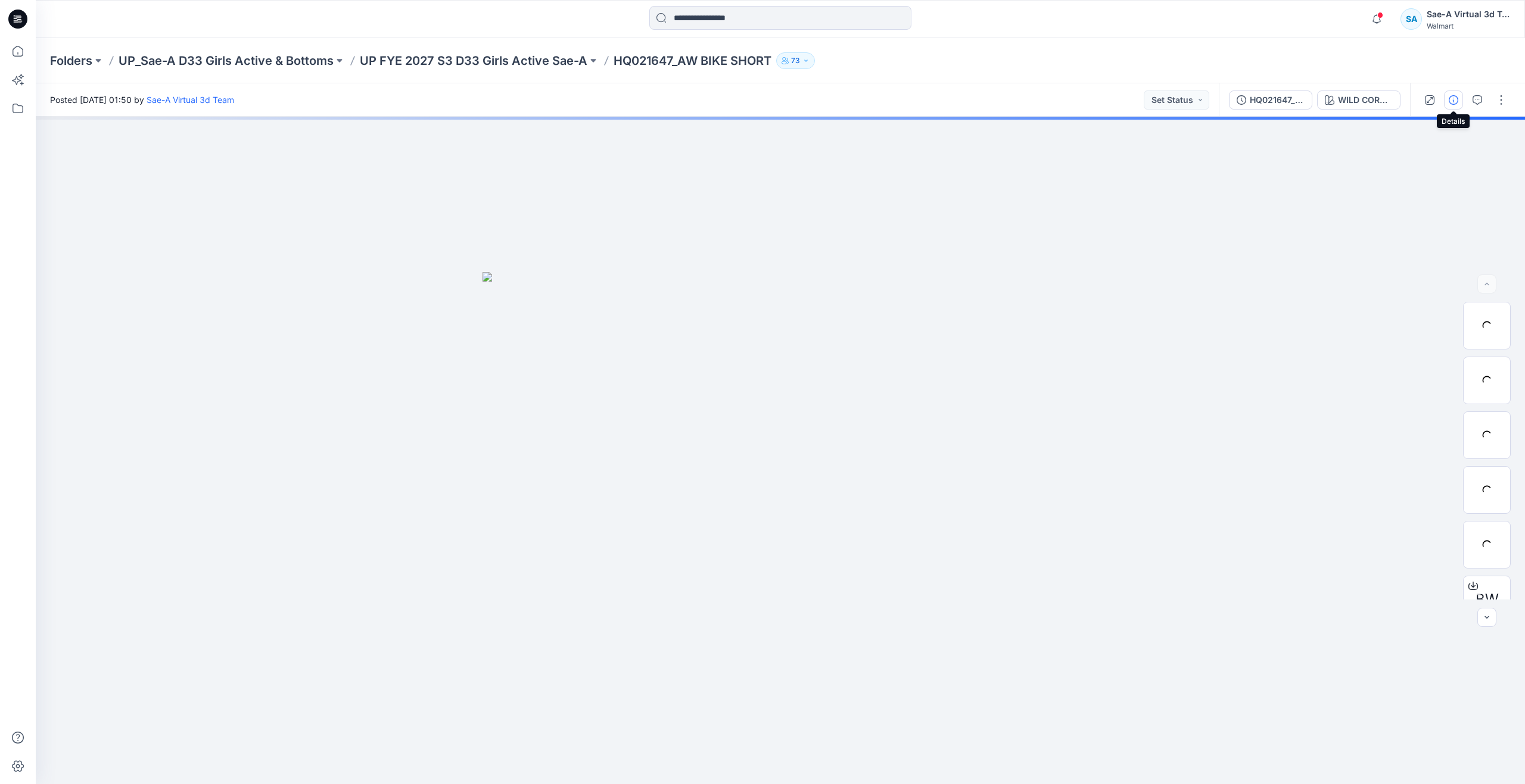
click at [1457, 95] on icon "button" at bounding box center [1453, 100] width 9 height 9
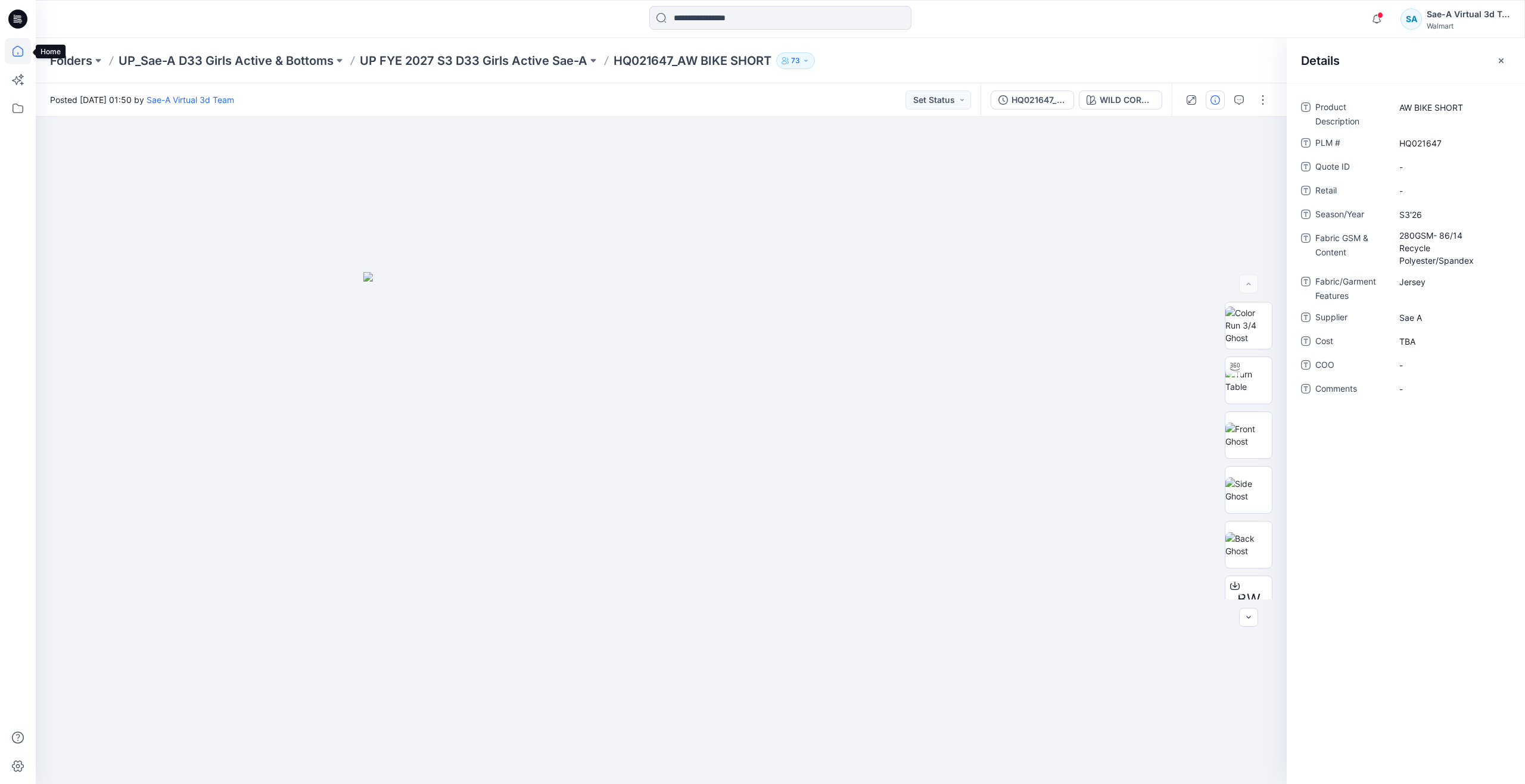
click at [9, 45] on icon at bounding box center [18, 51] width 26 height 26
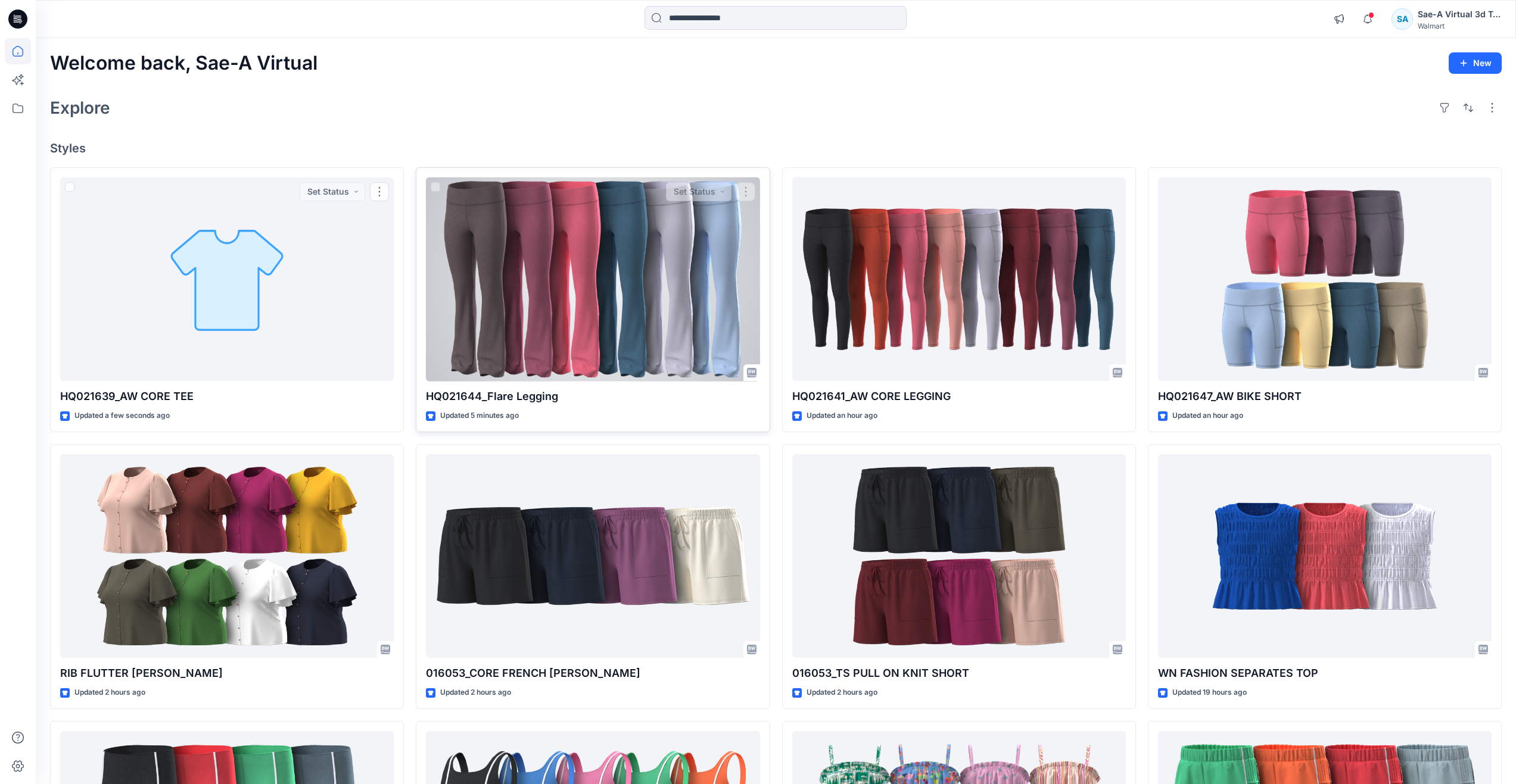
click at [527, 314] on div at bounding box center [592, 280] width 333 height 205
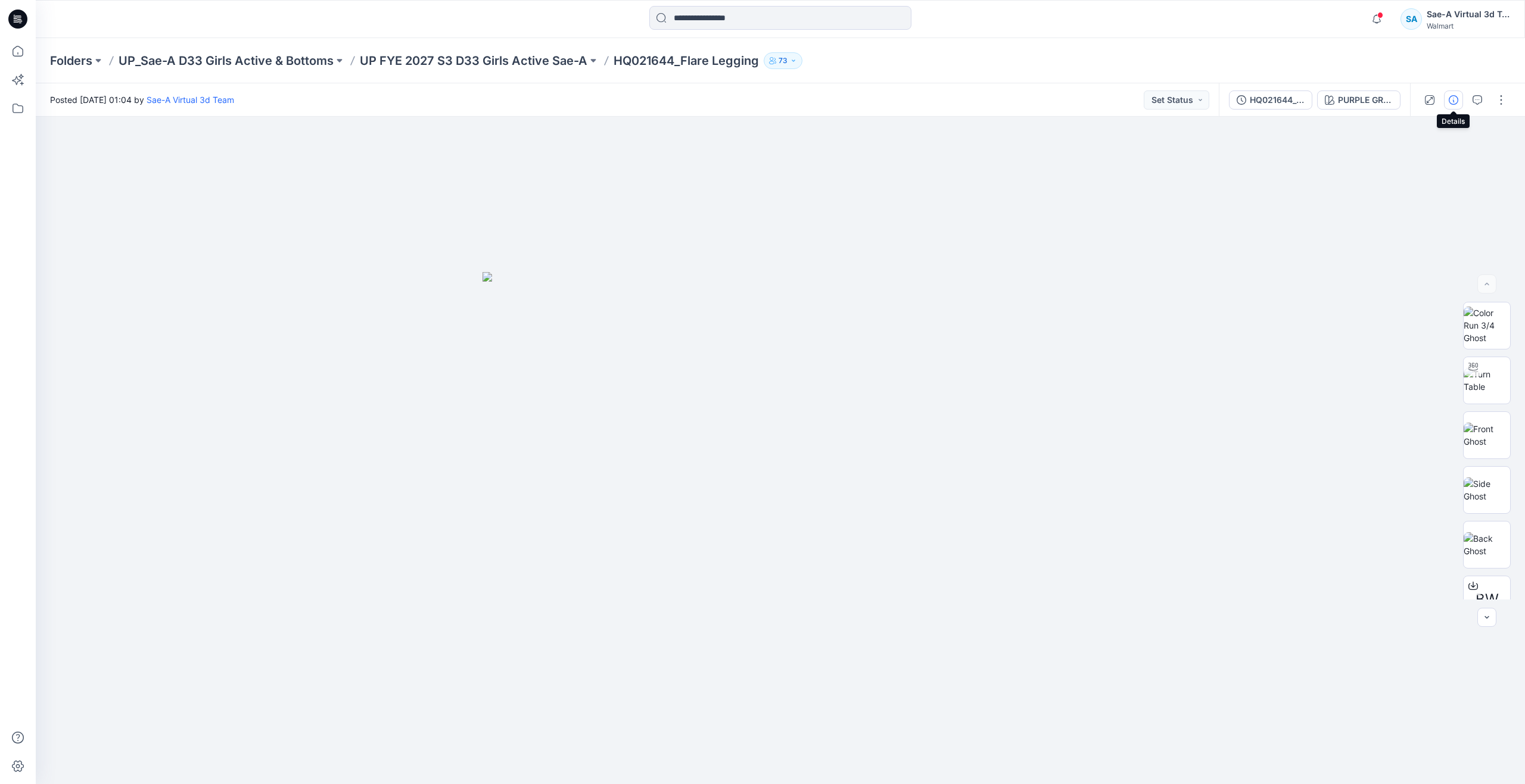
click at [1451, 102] on icon "button" at bounding box center [1453, 100] width 9 height 9
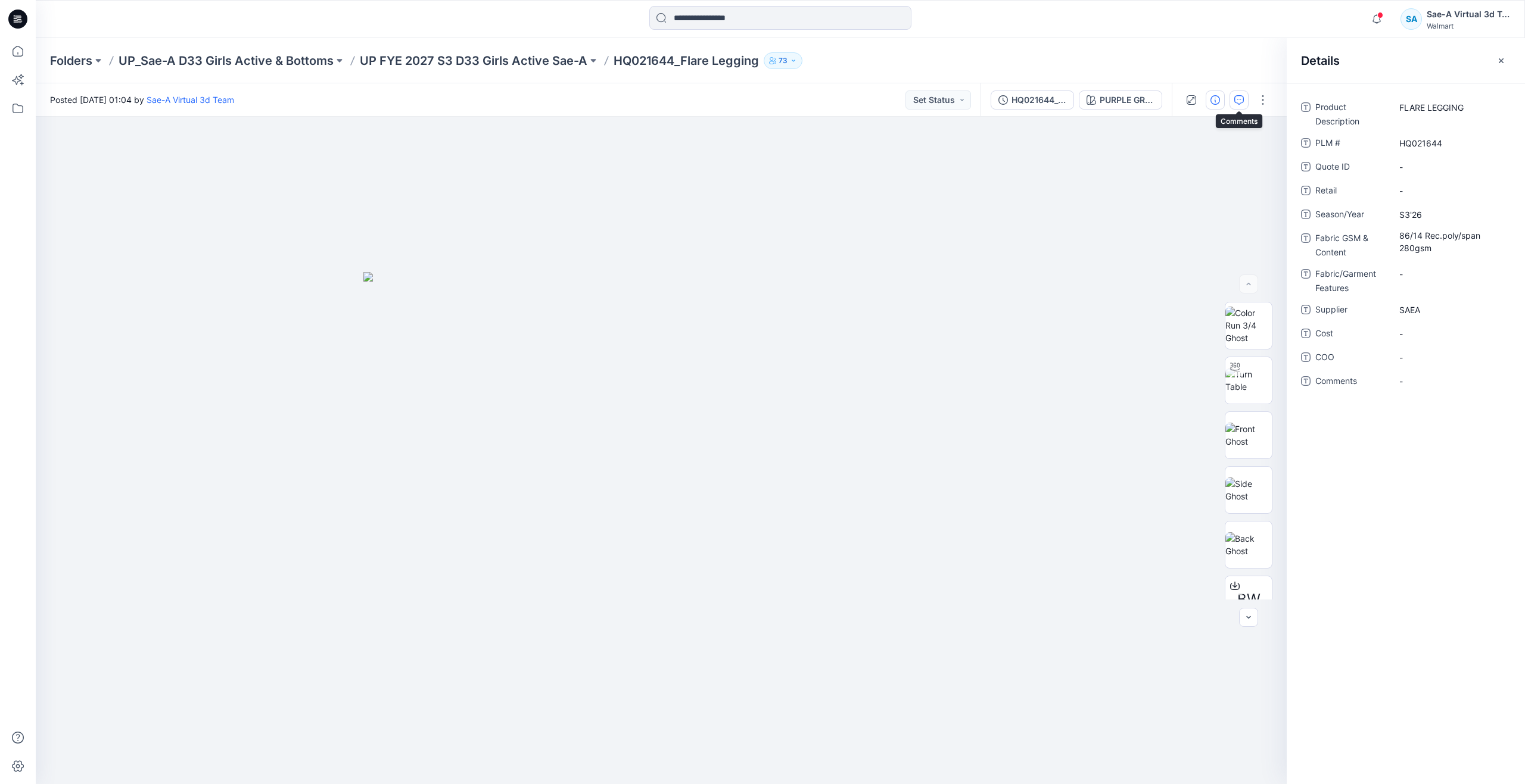
click at [1238, 101] on icon "button" at bounding box center [1239, 100] width 9 height 9
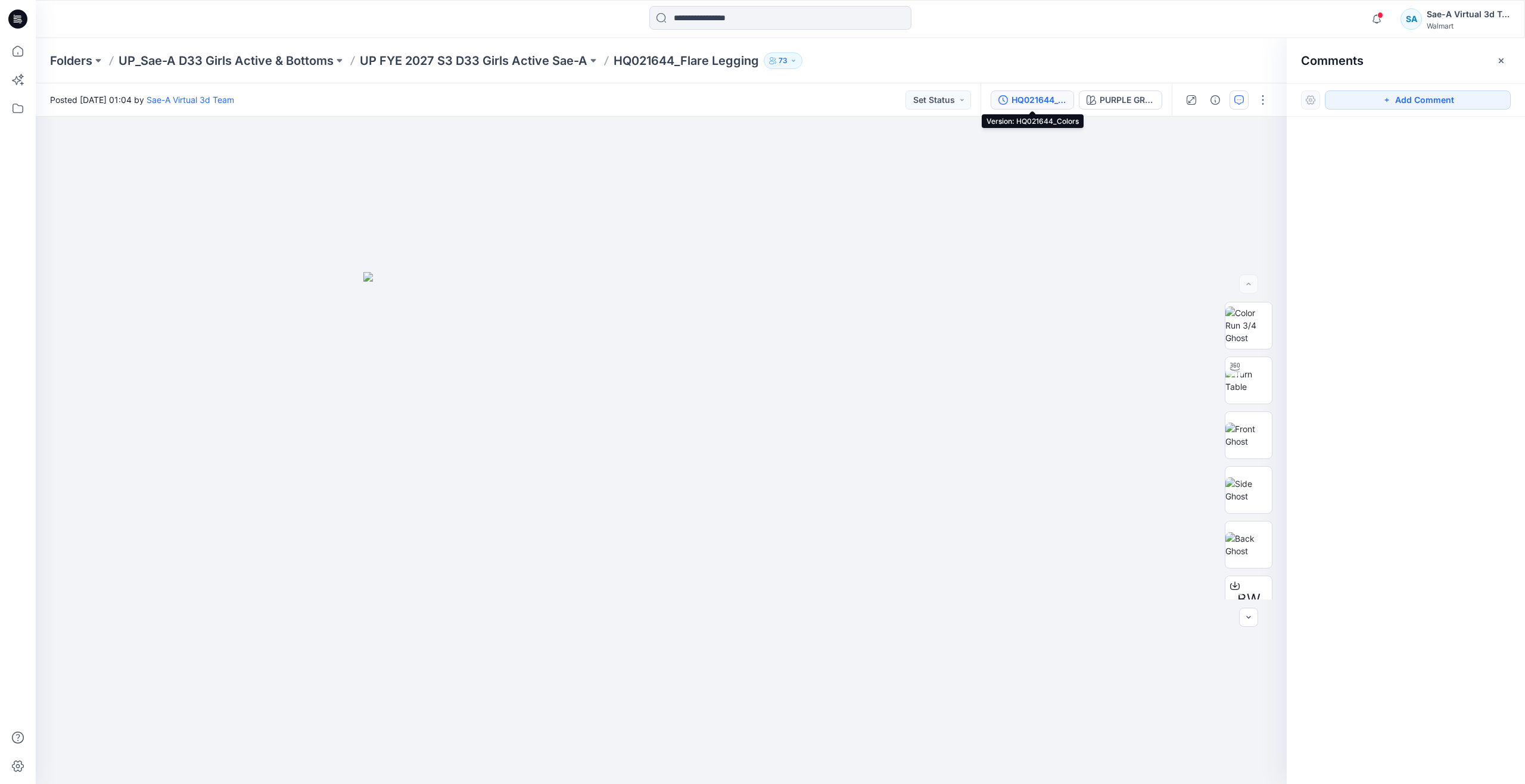
click at [1053, 100] on div "HQ021644_Colors" at bounding box center [1039, 100] width 55 height 13
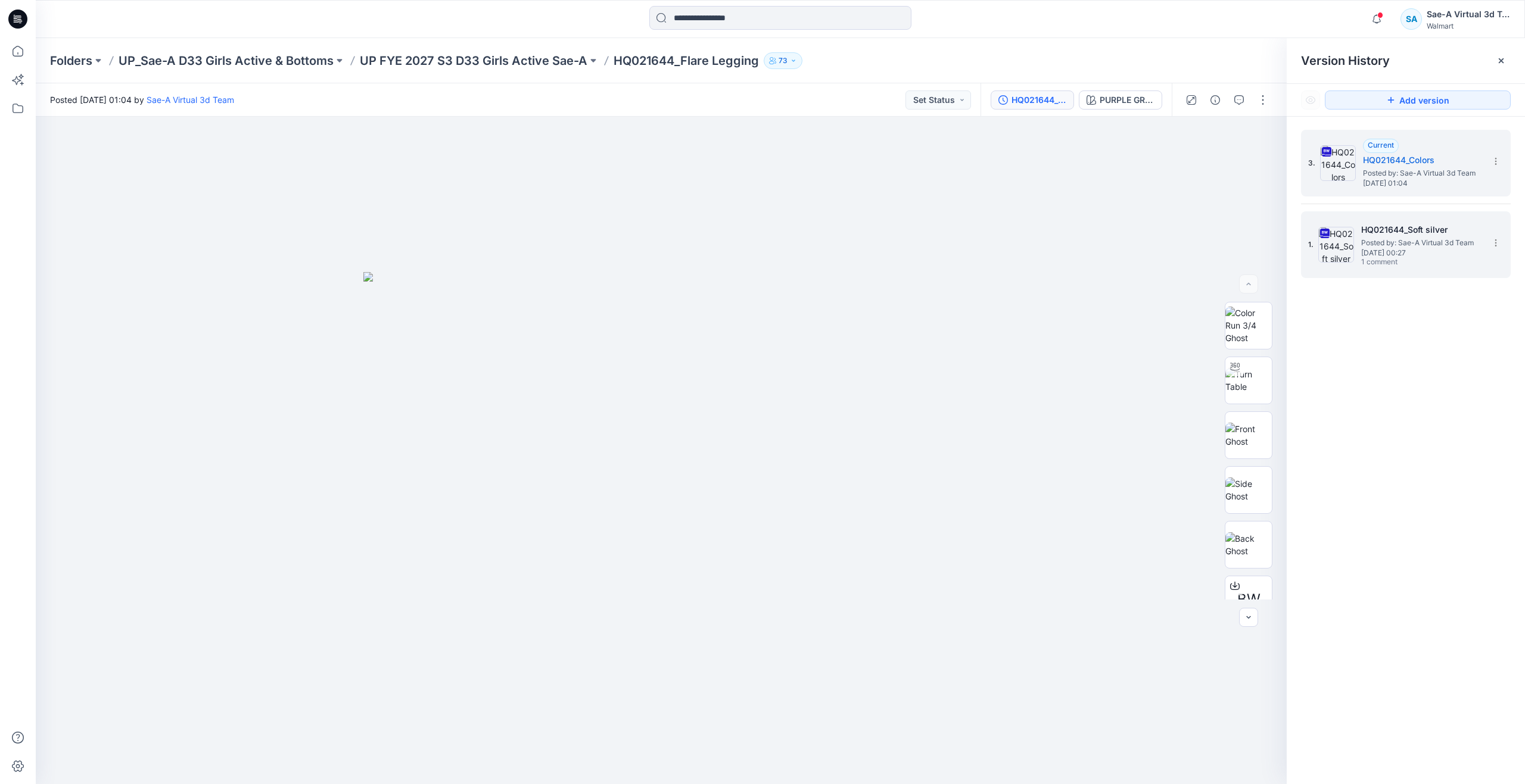
click at [1427, 235] on h5 "HQ021644_Soft silver" at bounding box center [1421, 229] width 119 height 14
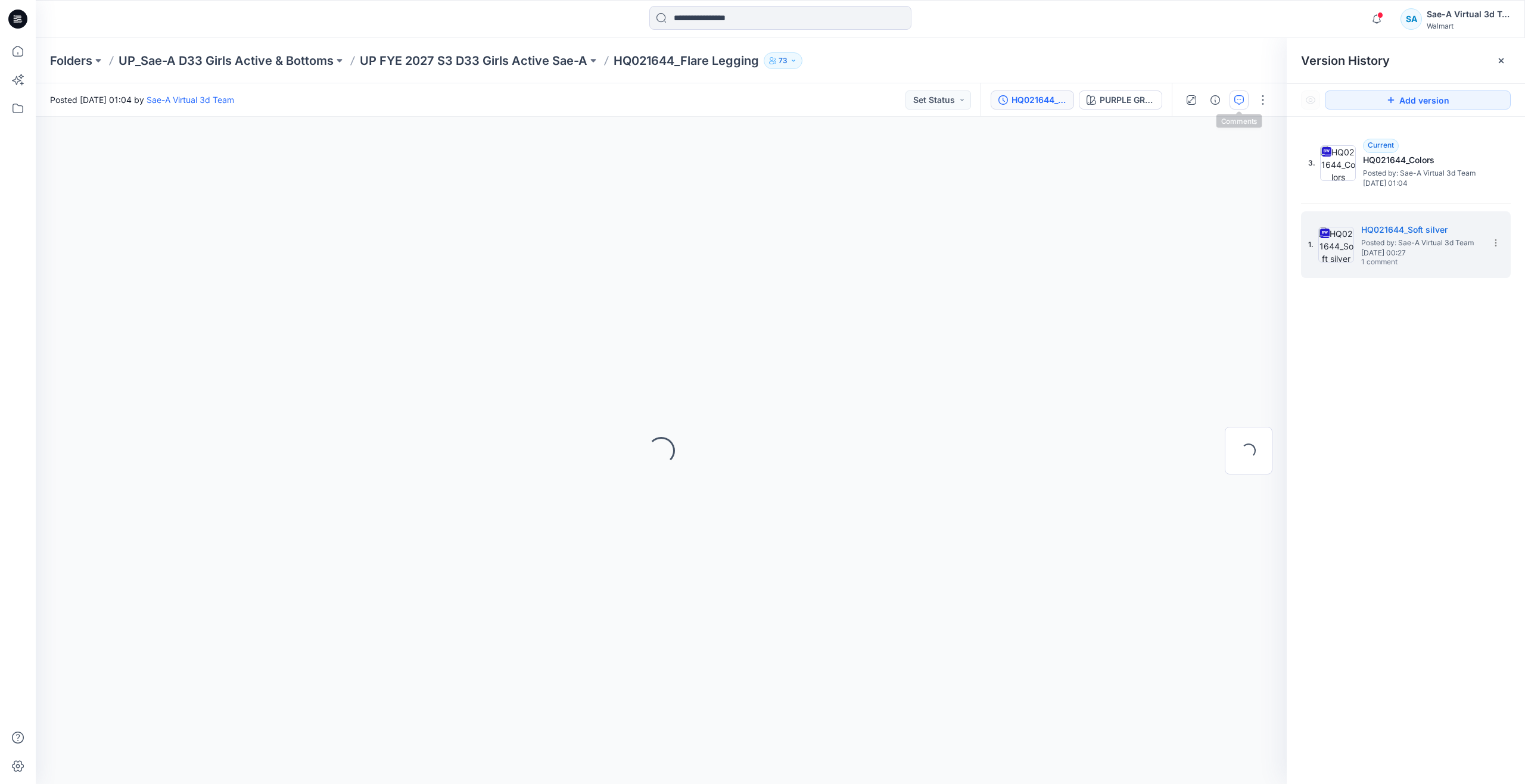
click at [1236, 101] on icon "button" at bounding box center [1239, 100] width 9 height 9
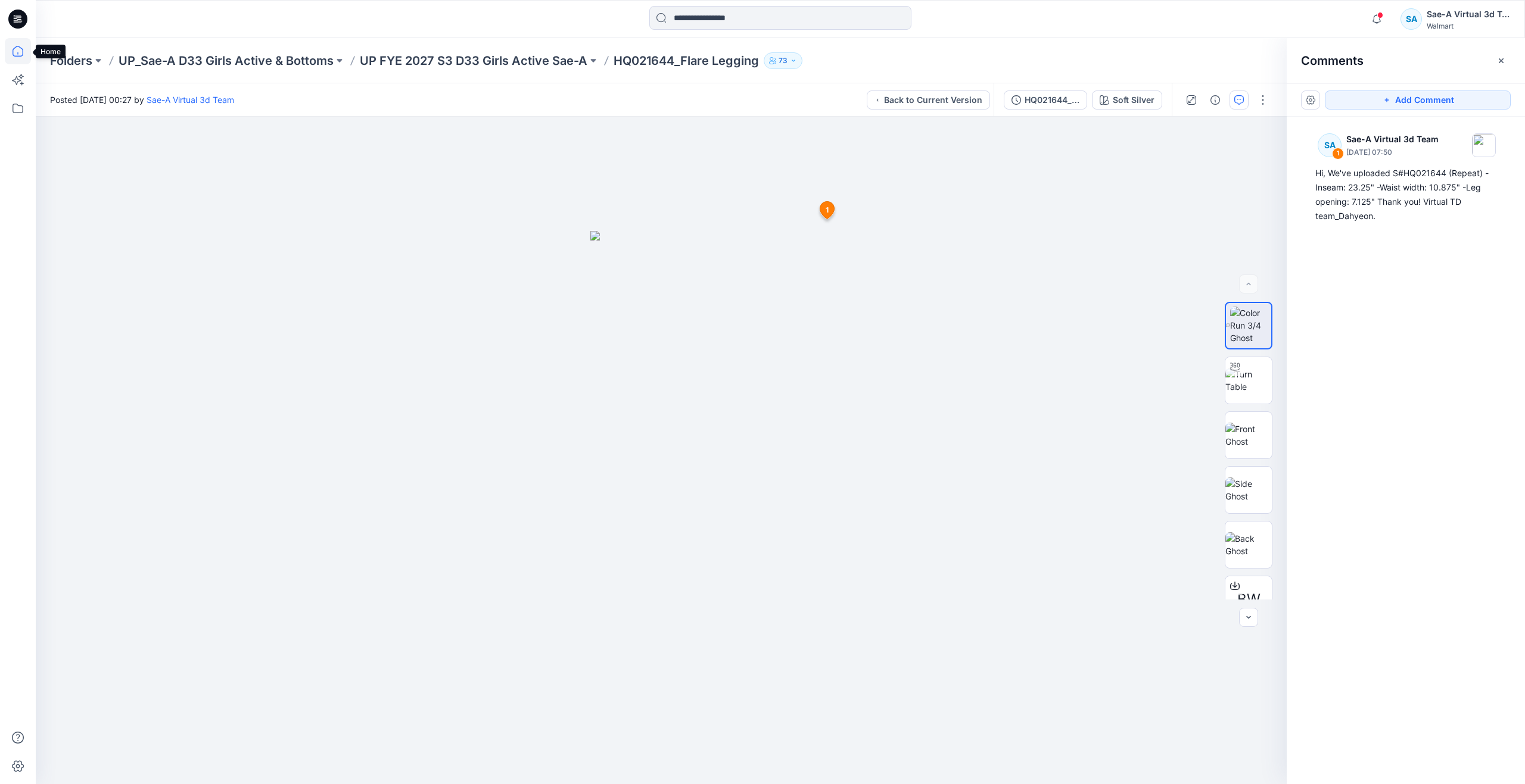
click at [23, 44] on icon at bounding box center [18, 51] width 26 height 26
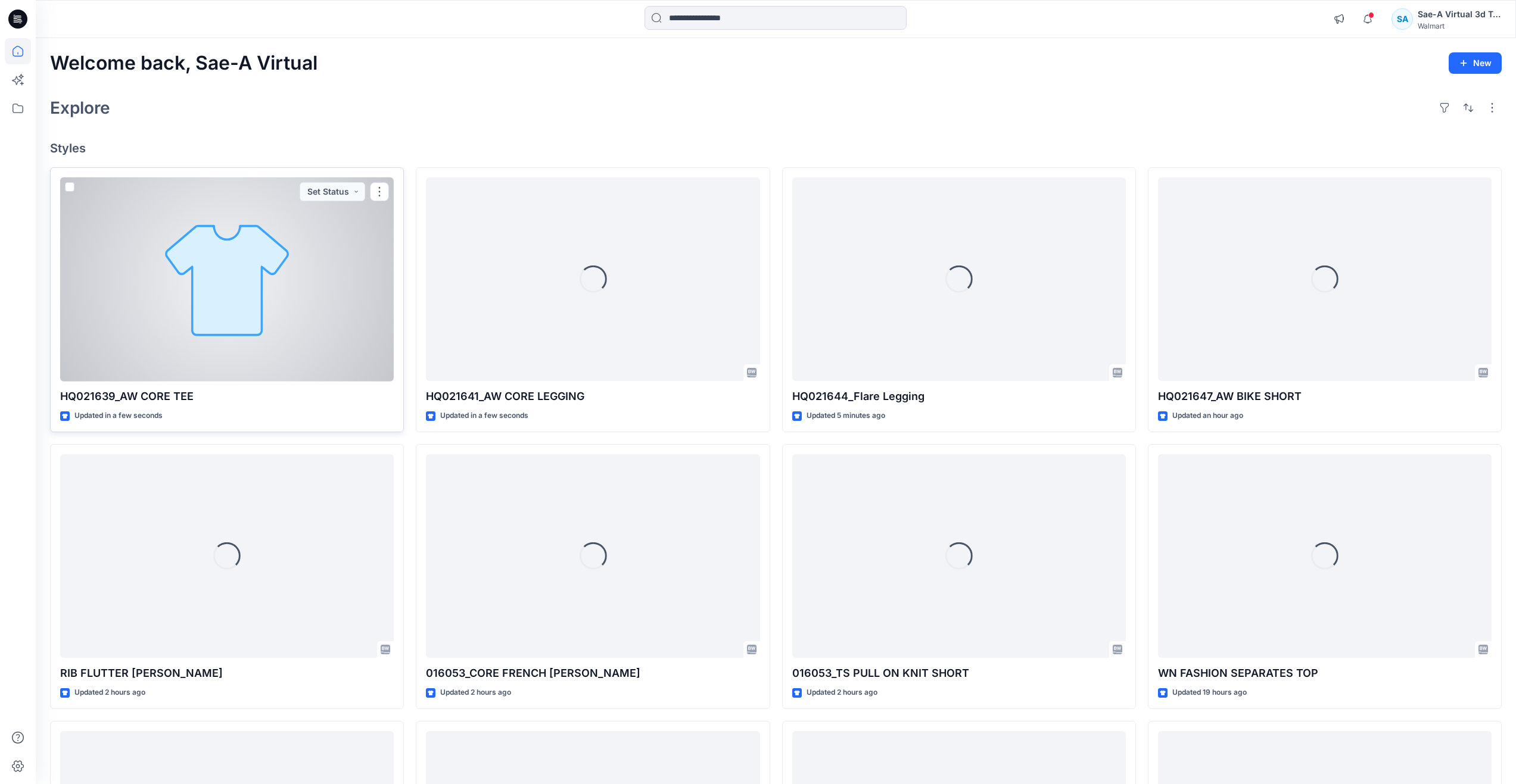
click at [389, 339] on div at bounding box center [227, 280] width 333 height 205
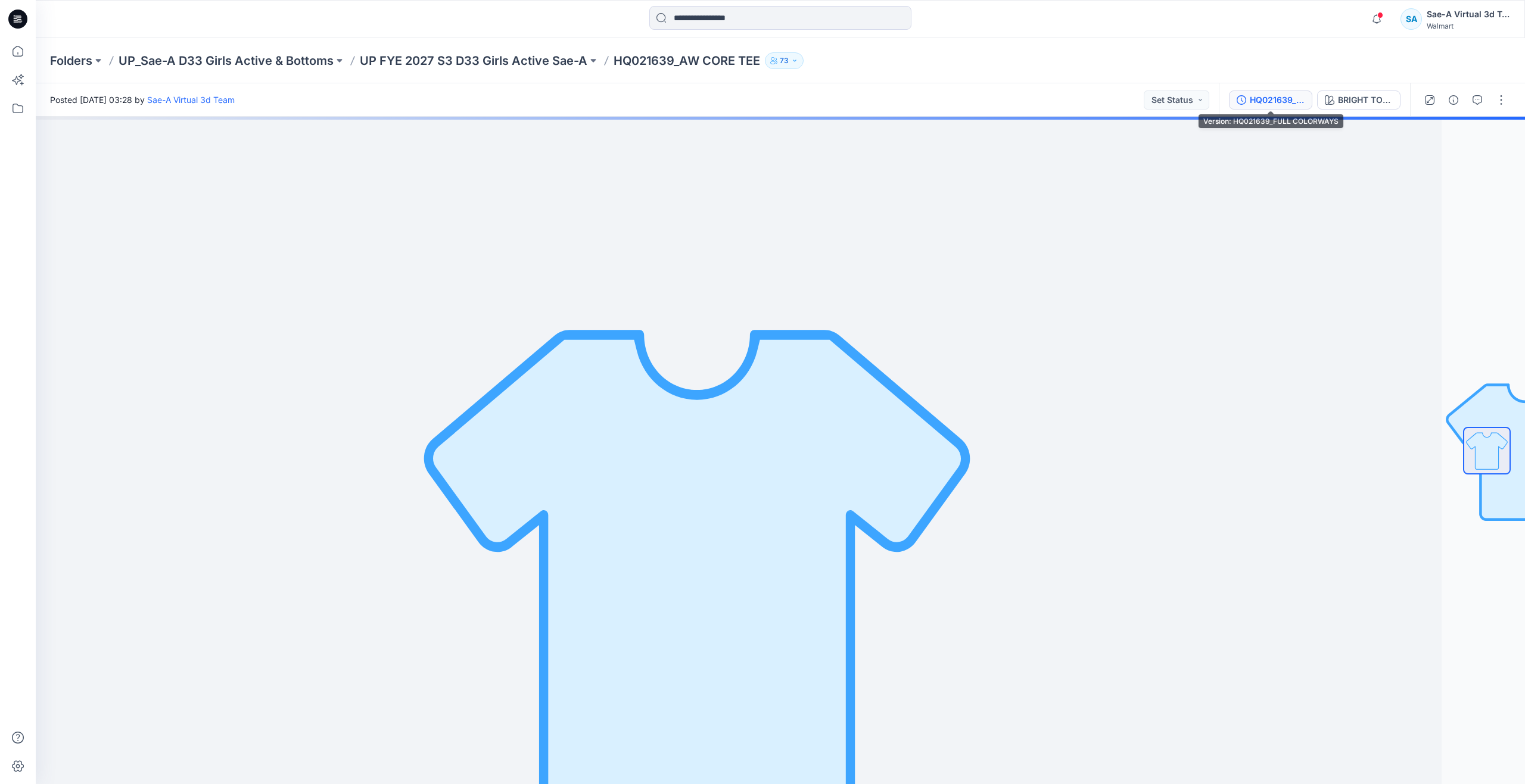
click at [1254, 103] on div "HQ021639_FULL COLORWAYS" at bounding box center [1277, 100] width 55 height 13
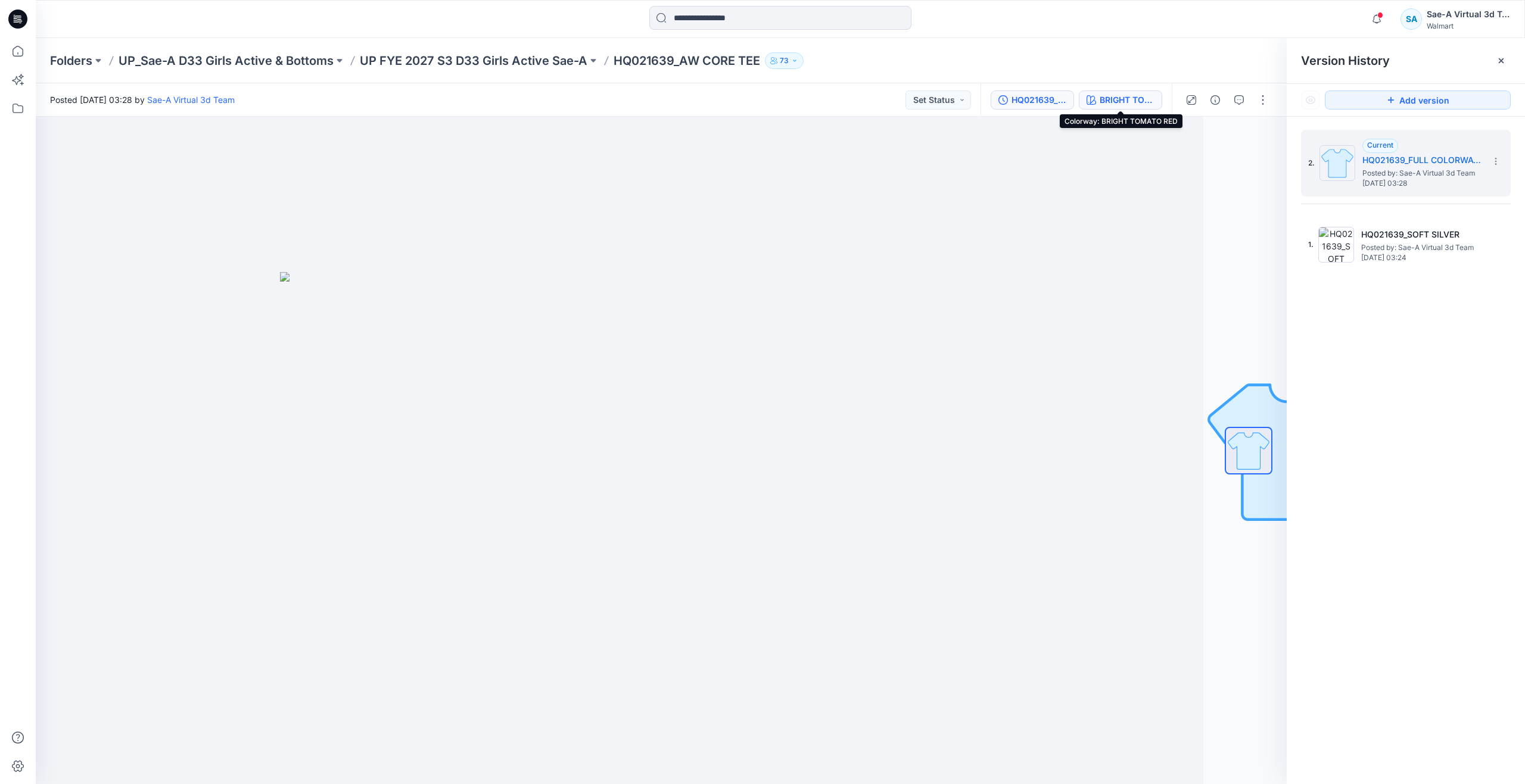
click at [1104, 99] on div "BRIGHT TOMATO RED" at bounding box center [1127, 100] width 55 height 13
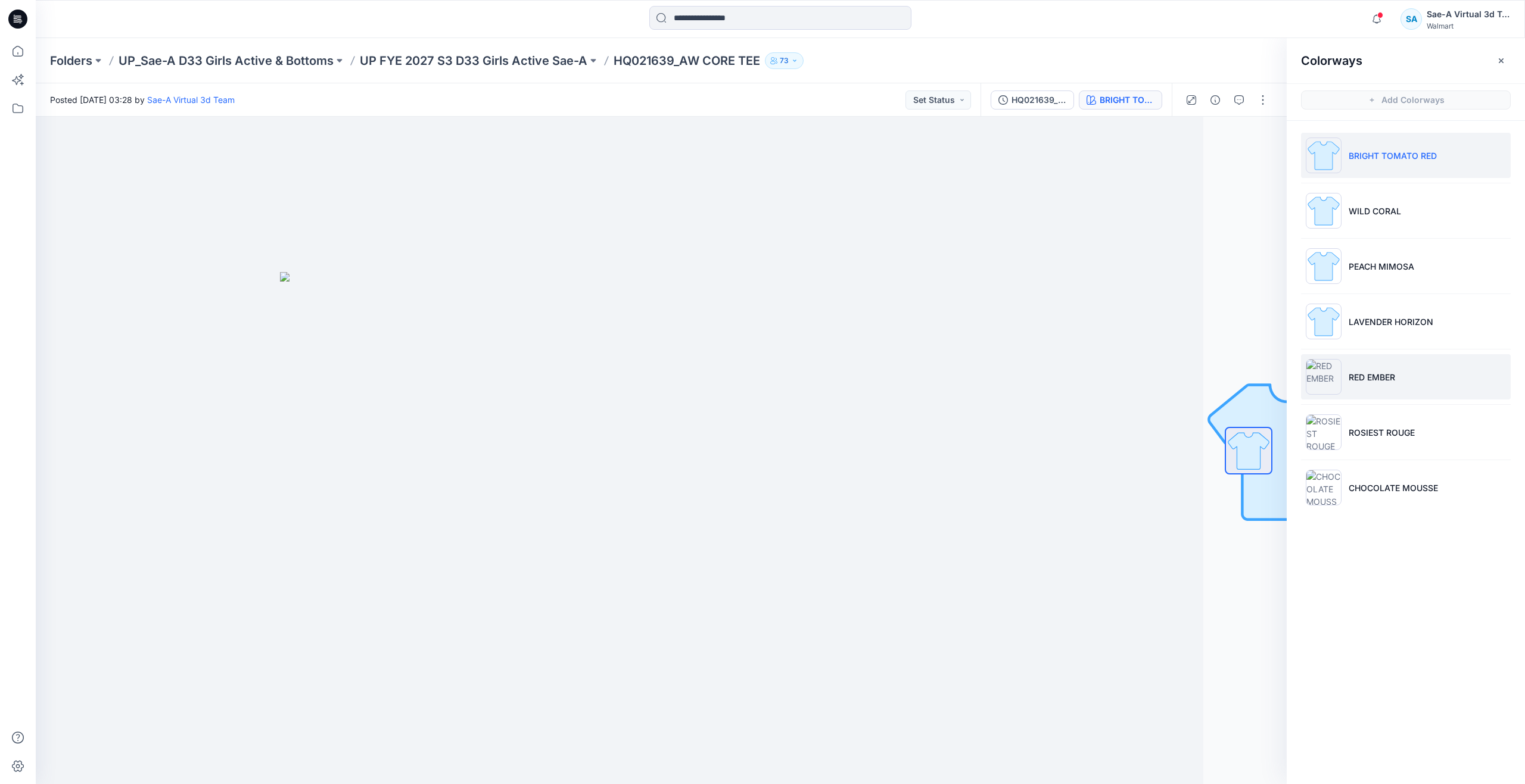
click at [1347, 374] on li "RED EMBER" at bounding box center [1406, 377] width 210 height 45
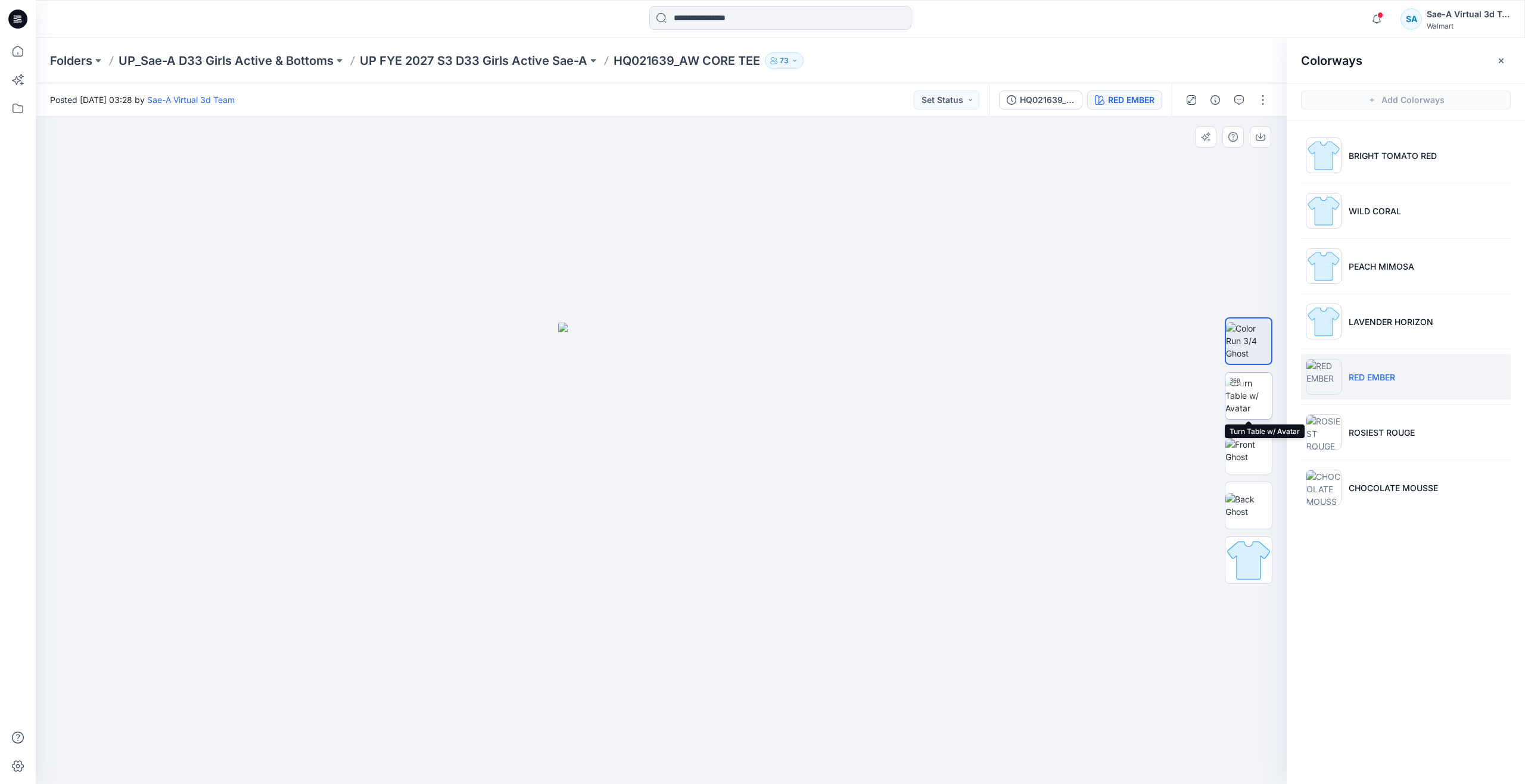
click at [1251, 398] on img at bounding box center [1249, 395] width 47 height 37
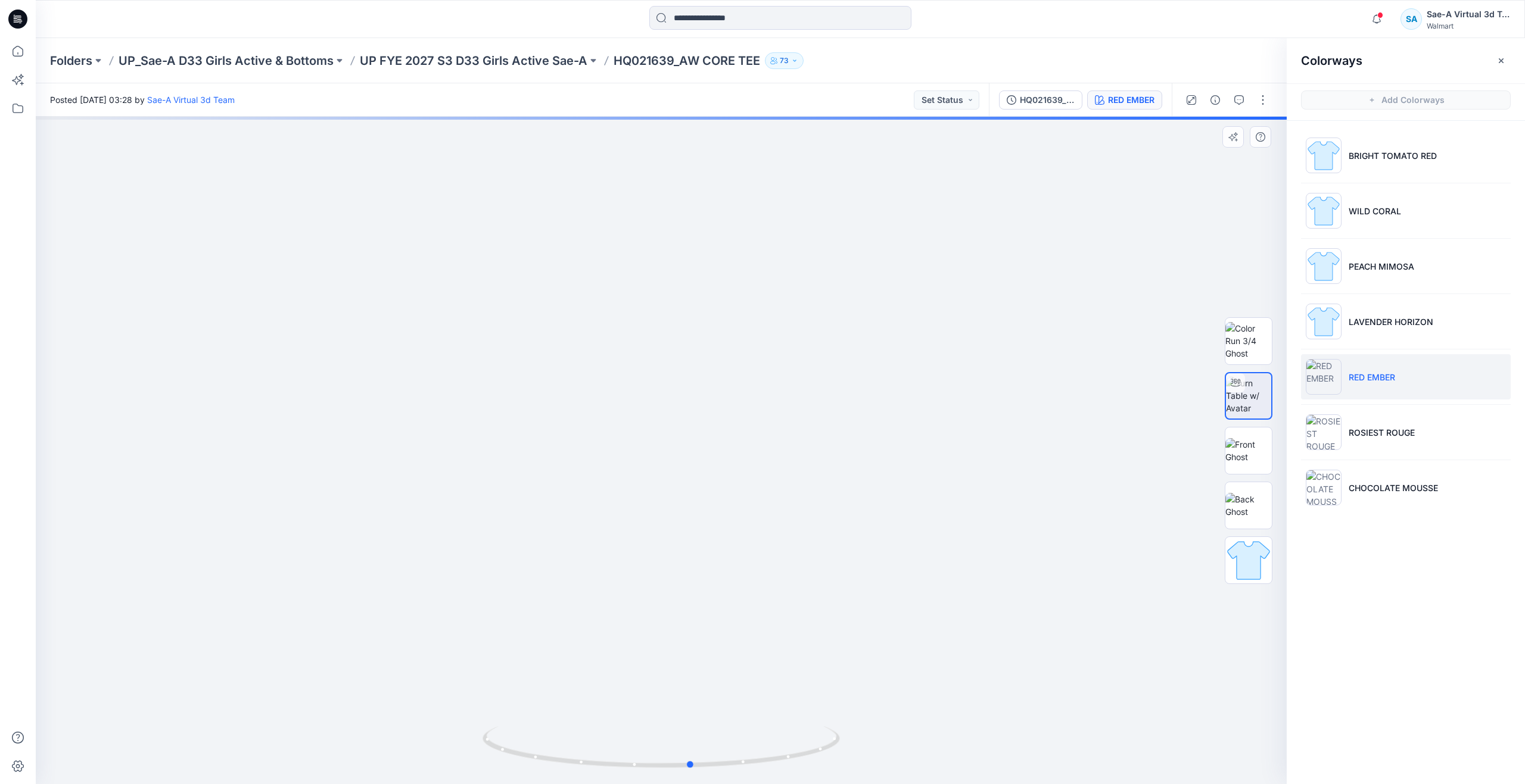
drag, startPoint x: 671, startPoint y: 764, endPoint x: 308, endPoint y: 696, distance: 369.3
click at [344, 701] on div at bounding box center [661, 450] width 1251 height 667
click at [7, 50] on icon at bounding box center [18, 51] width 26 height 26
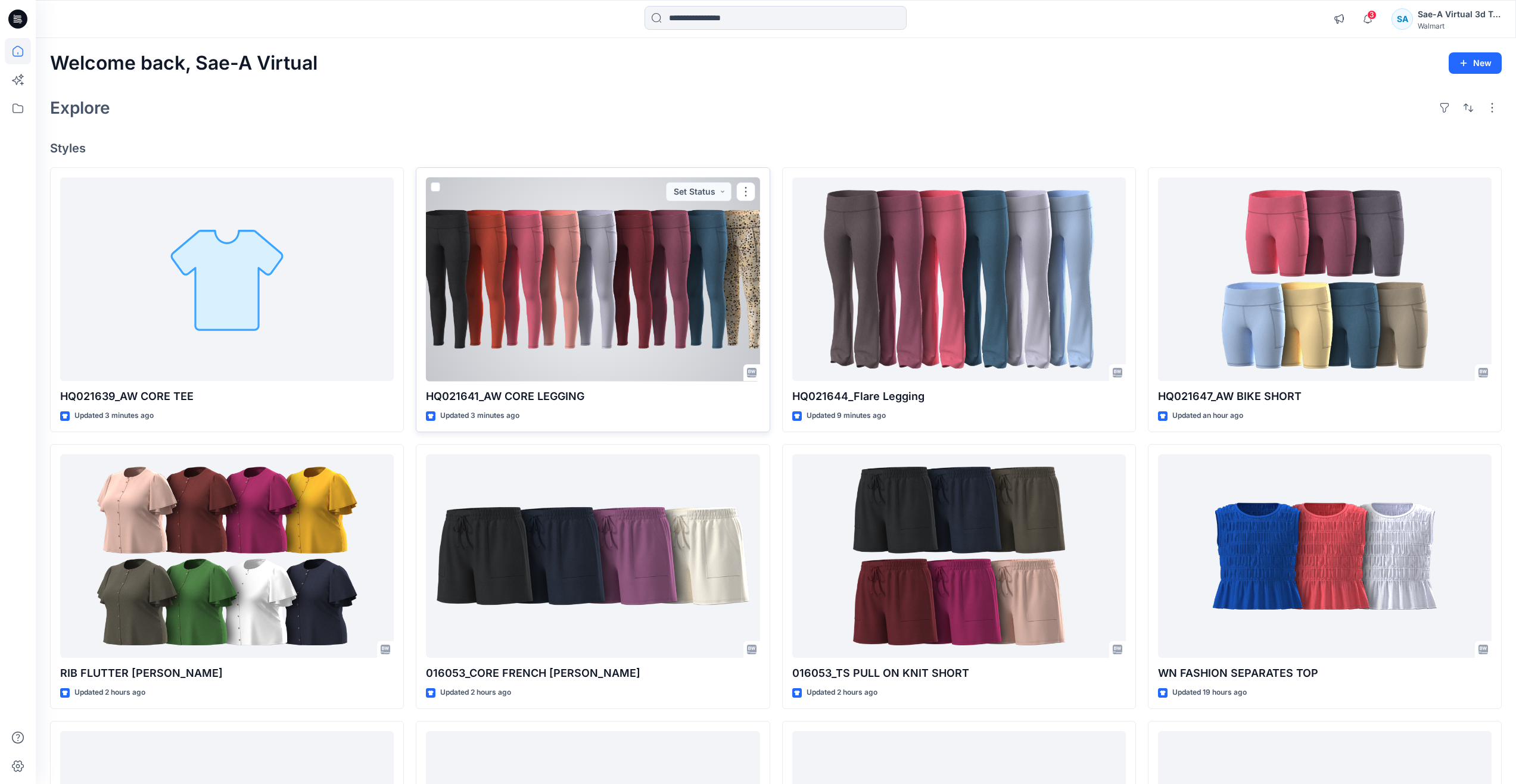
click at [552, 303] on div at bounding box center [592, 280] width 333 height 205
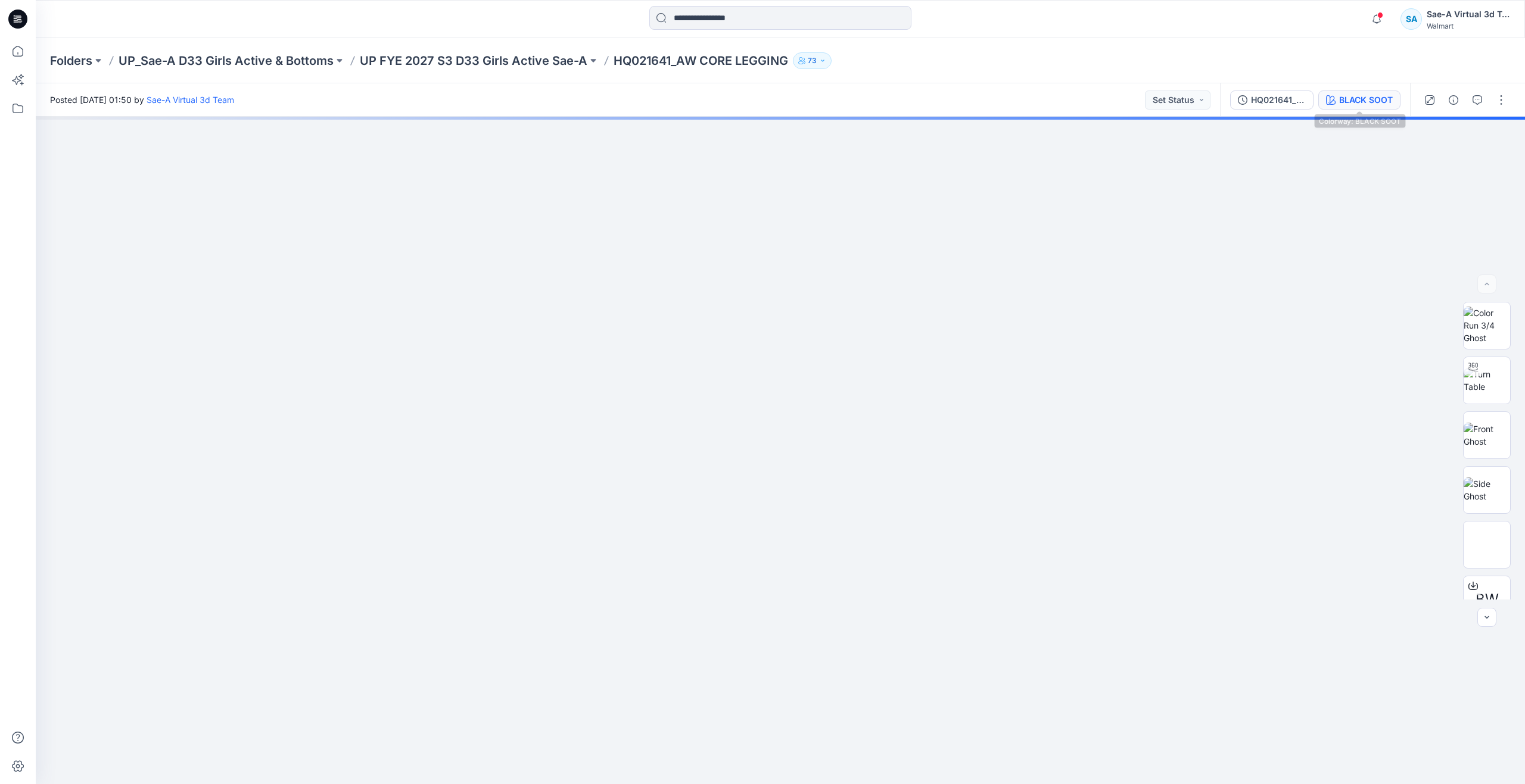
click at [1343, 106] on div "BLACK SOOT" at bounding box center [1366, 100] width 54 height 13
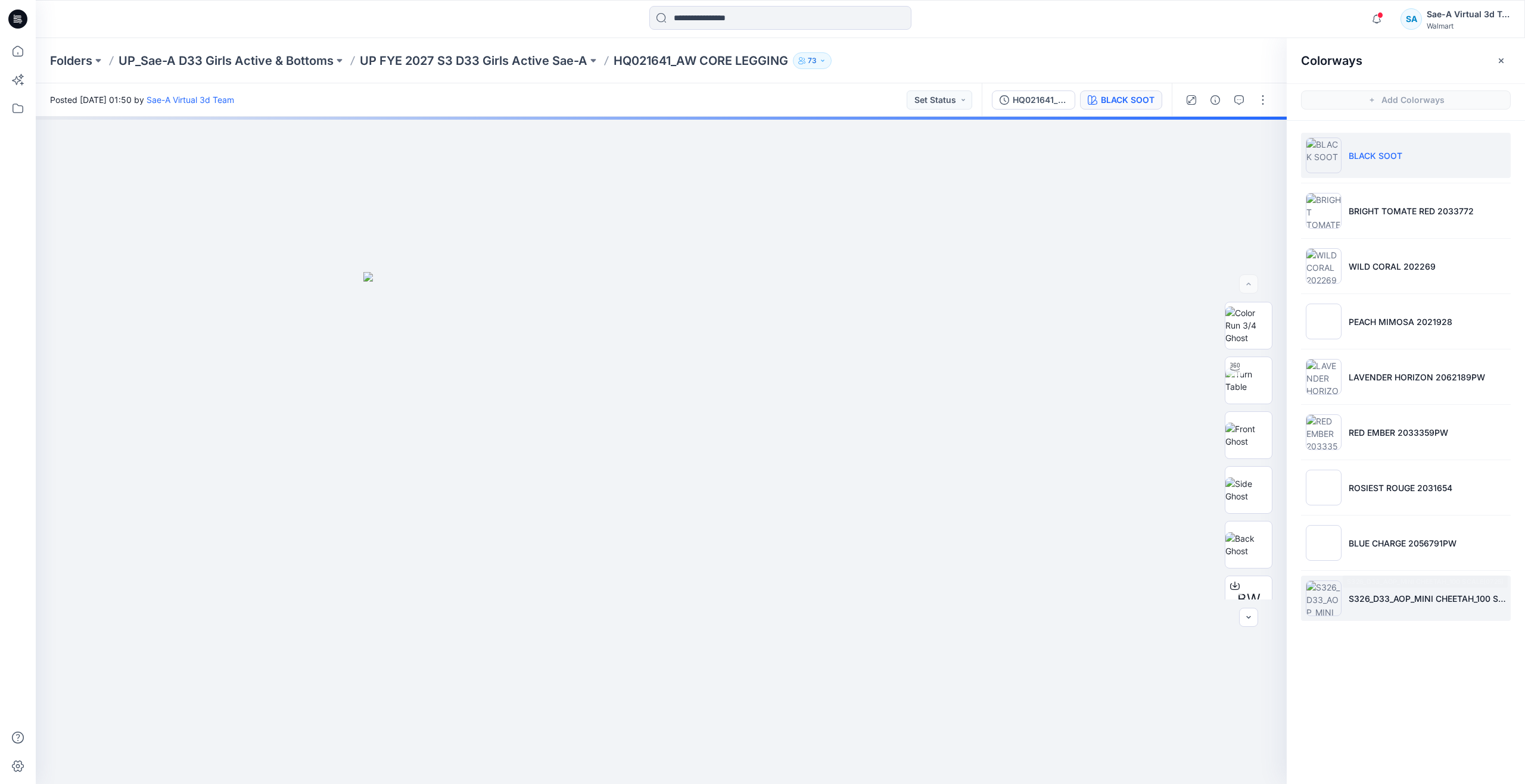
click at [1362, 600] on p "S326_D33_AOP_MINI CHEETAH_100 SCALE(0725)" at bounding box center [1427, 598] width 157 height 13
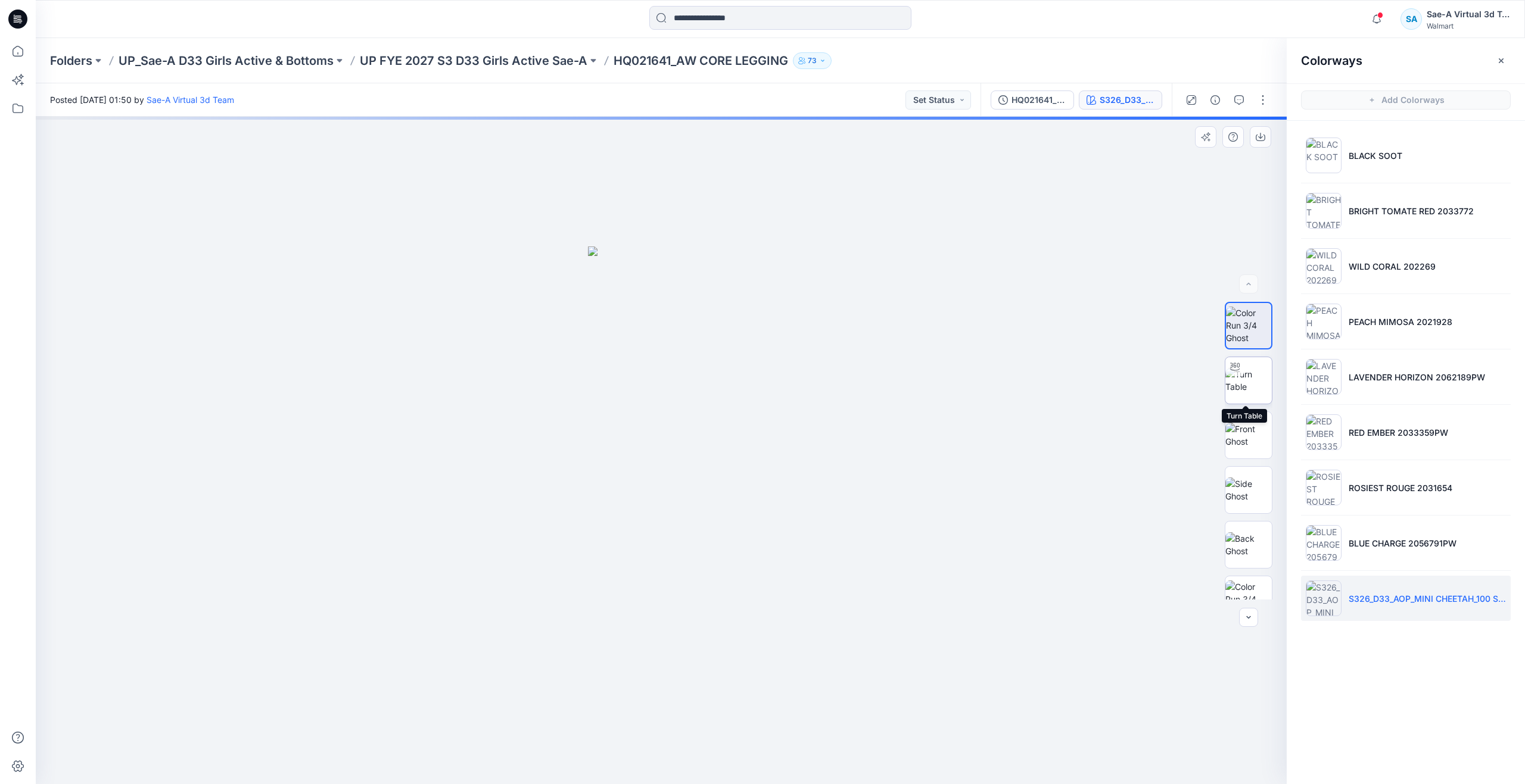
click at [1243, 384] on img at bounding box center [1249, 380] width 47 height 25
drag, startPoint x: 661, startPoint y: 767, endPoint x: 440, endPoint y: 723, distance: 225.3
click at [440, 723] on div at bounding box center [661, 450] width 1251 height 667
click at [14, 61] on icon at bounding box center [18, 51] width 26 height 26
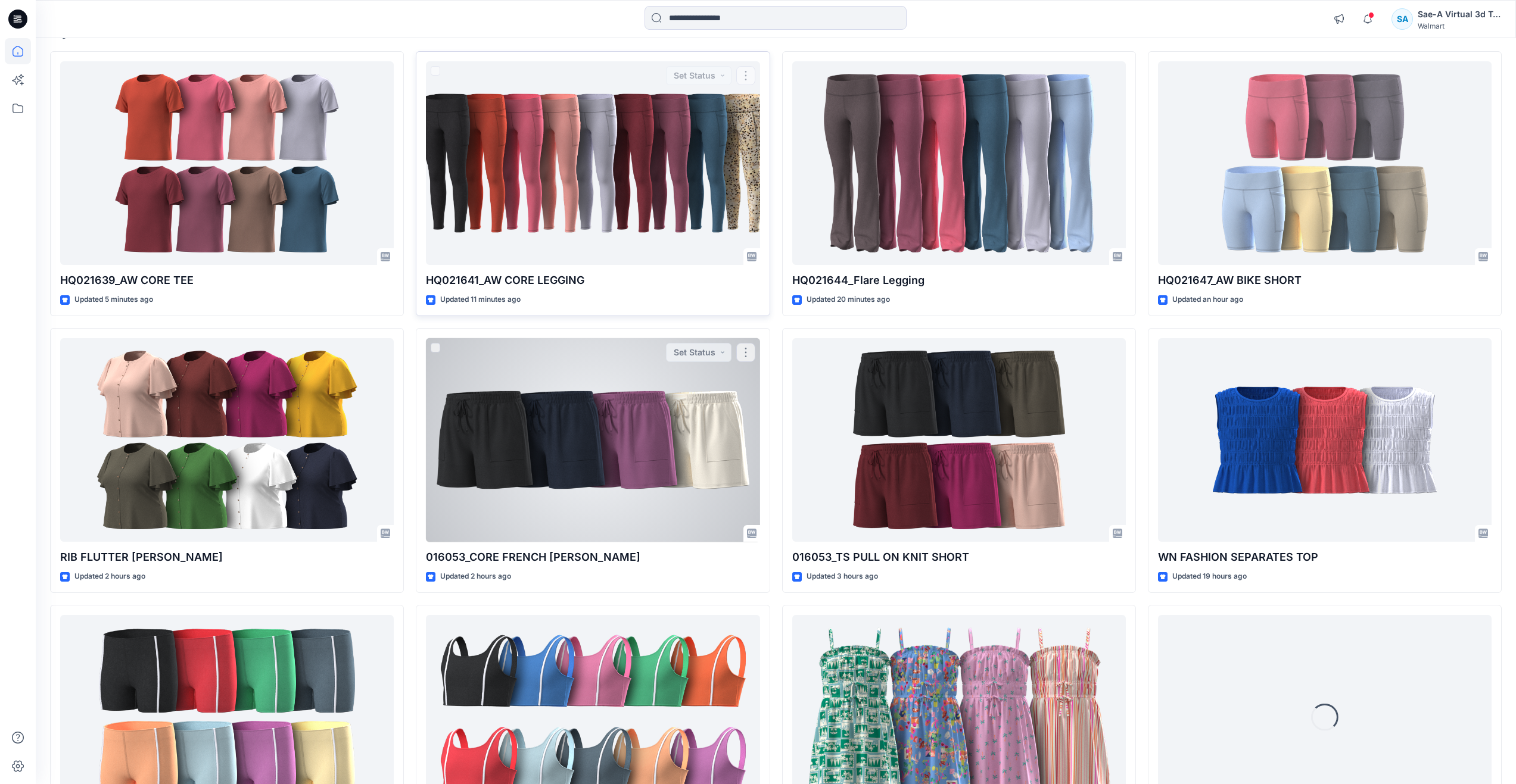
scroll to position [119, 0]
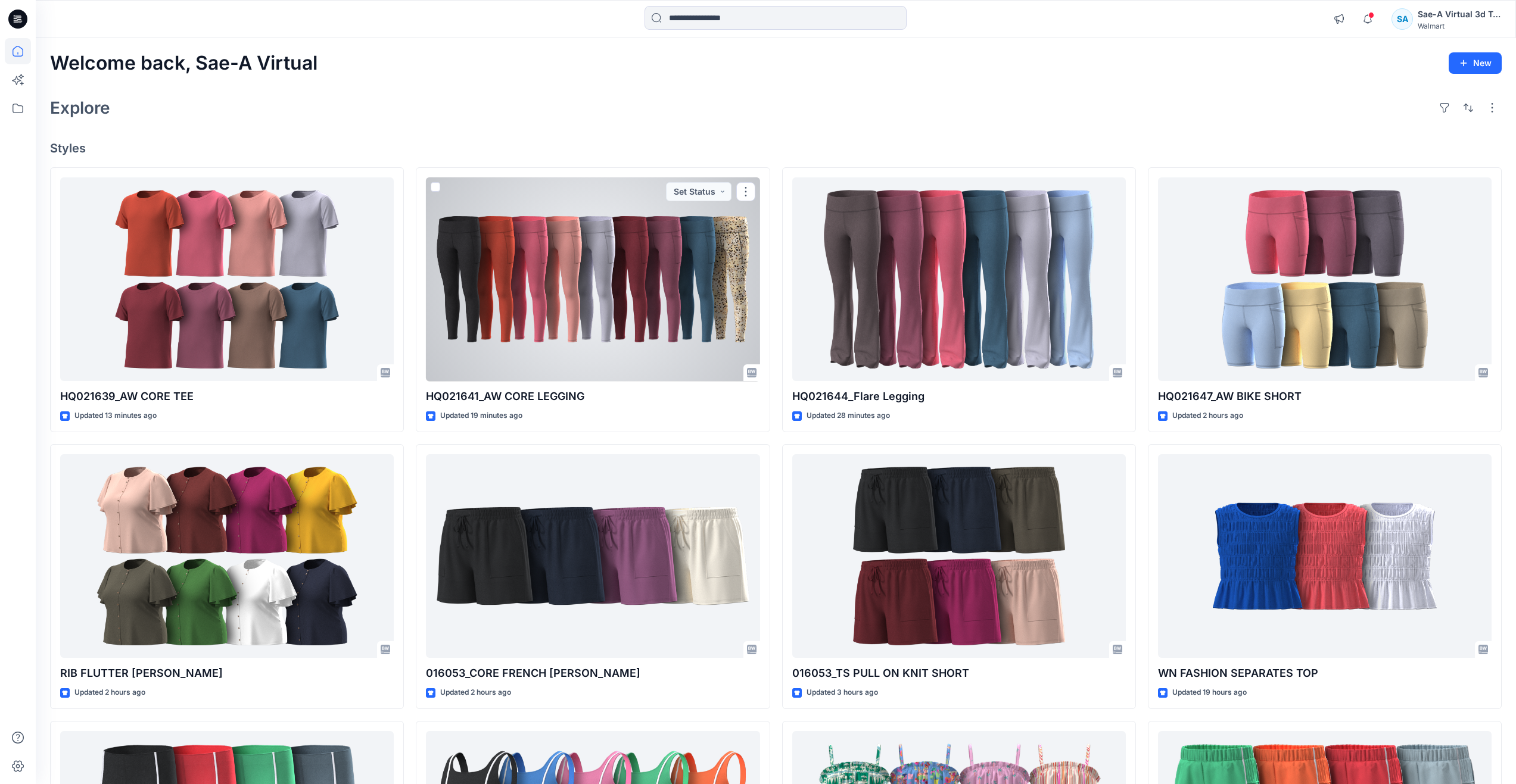
click at [591, 344] on div at bounding box center [592, 280] width 333 height 205
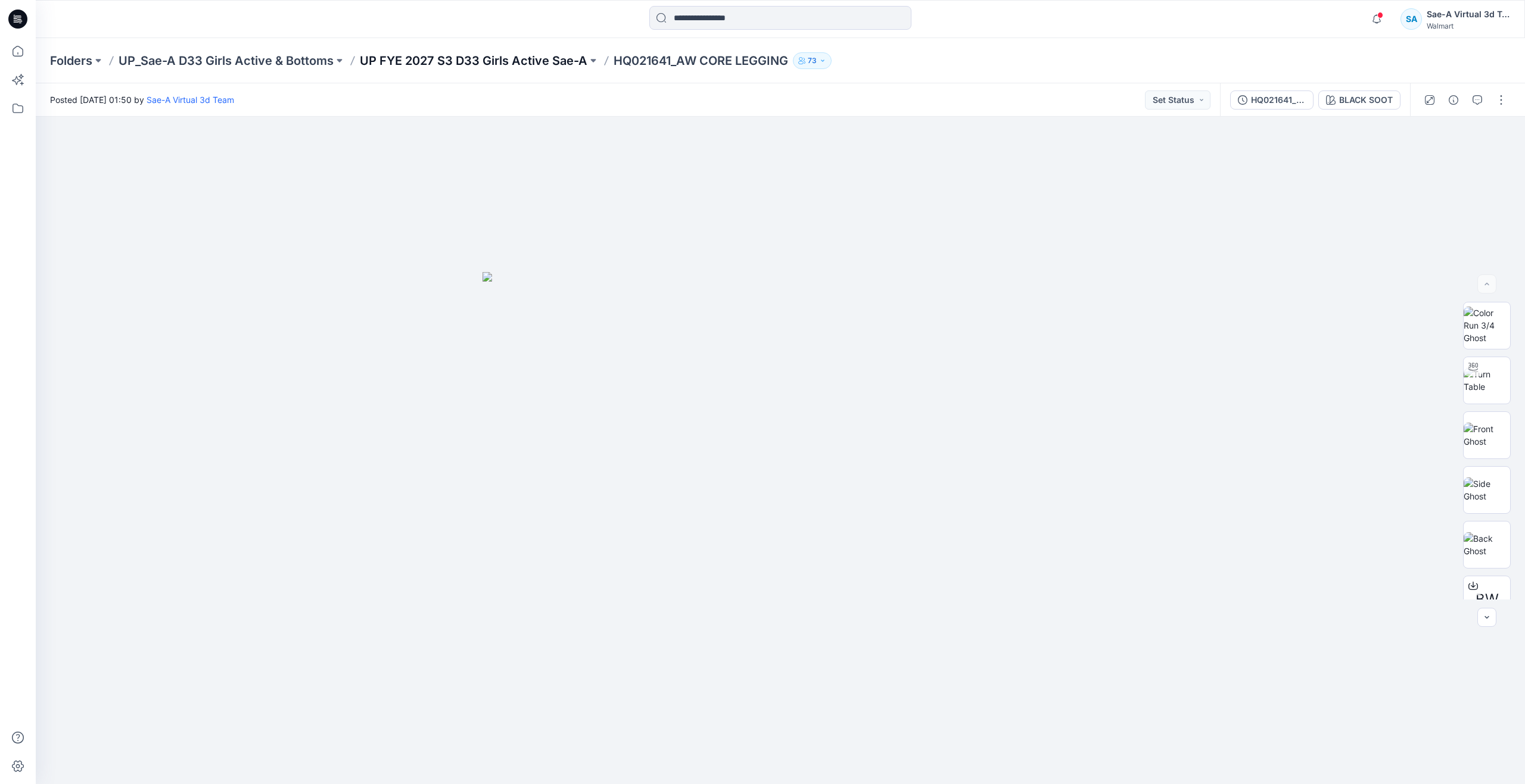
click at [413, 58] on p "UP FYE 2027 S3 D33 Girls Active Sae-A" at bounding box center [473, 61] width 228 height 17
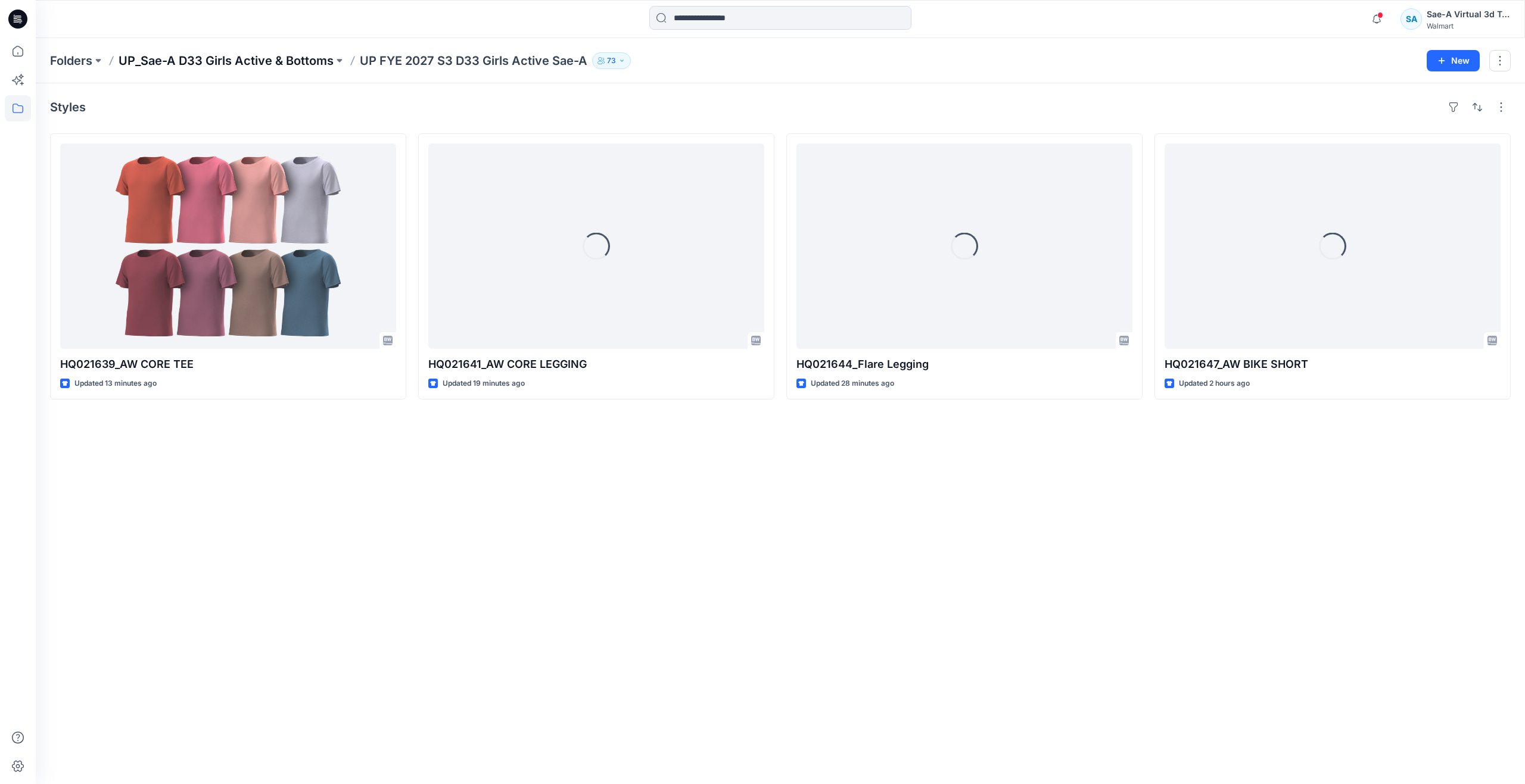
click at [267, 59] on p "UP_Sae-A D33 Girls Active & Bottoms" at bounding box center [226, 61] width 215 height 17
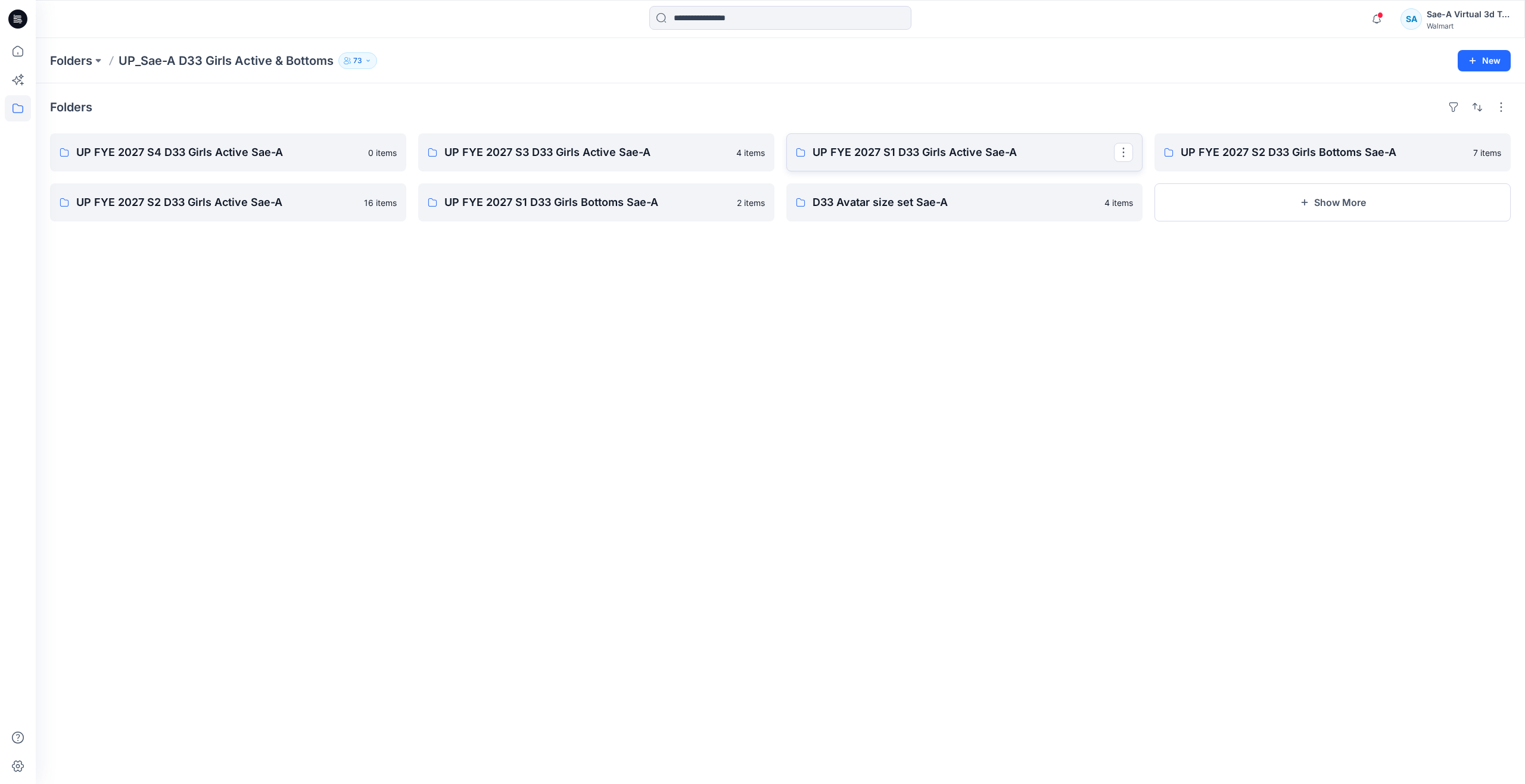
click at [970, 161] on link "UP FYE 2027 S1 D33 Girls Active Sae-A" at bounding box center [964, 153] width 356 height 38
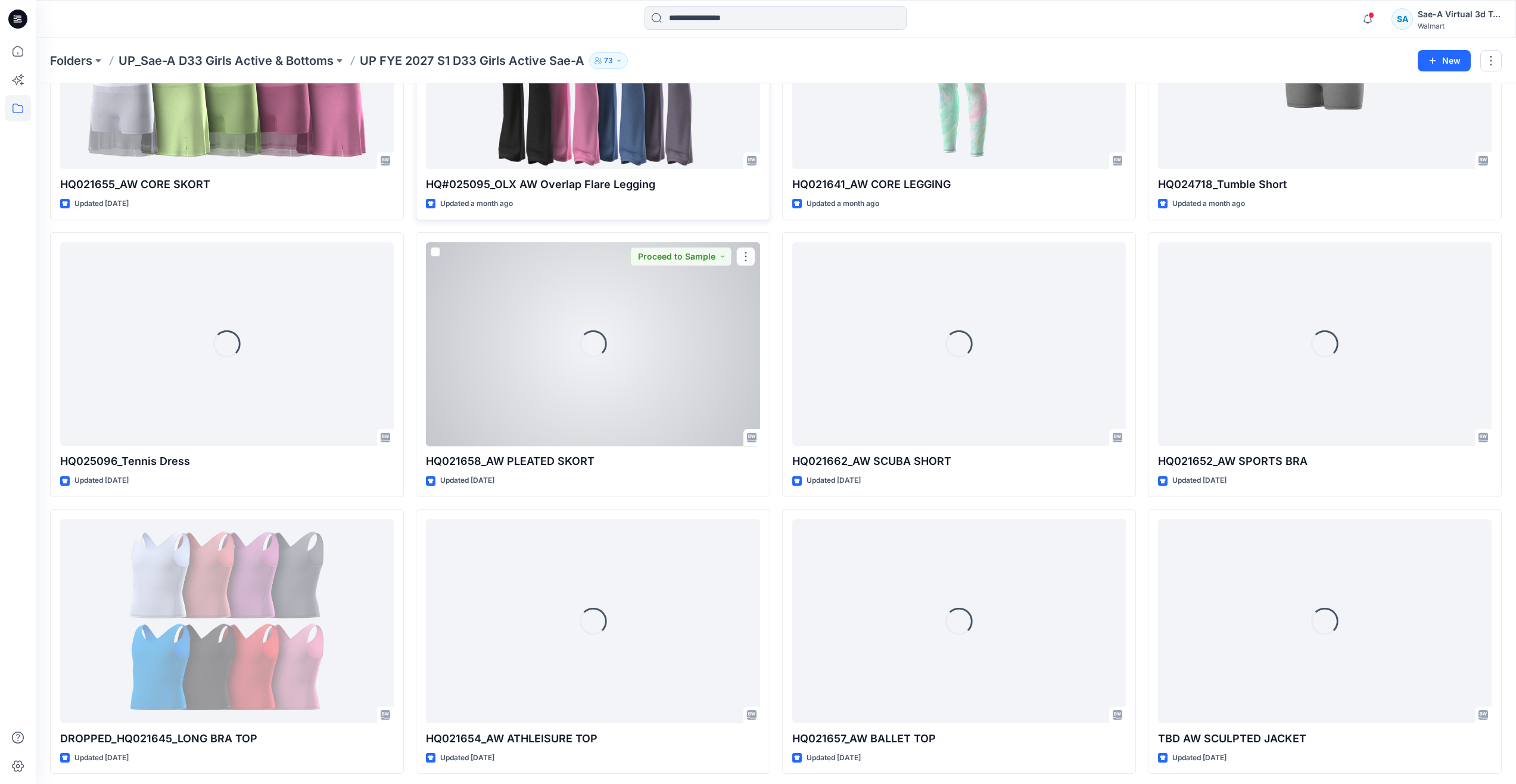
scroll to position [583, 0]
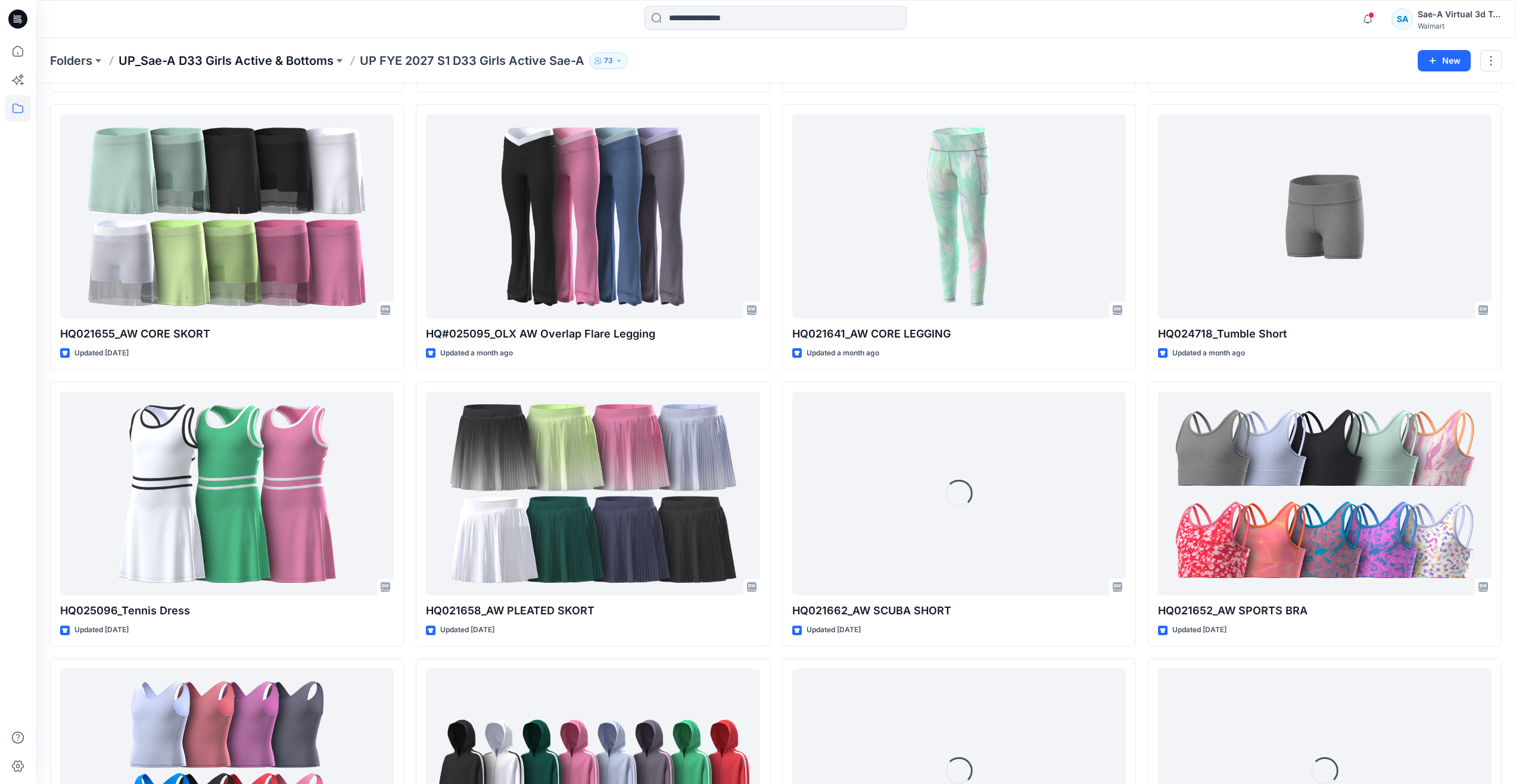
click at [262, 58] on p "UP_Sae-A D33 Girls Active & Bottoms" at bounding box center [226, 61] width 215 height 17
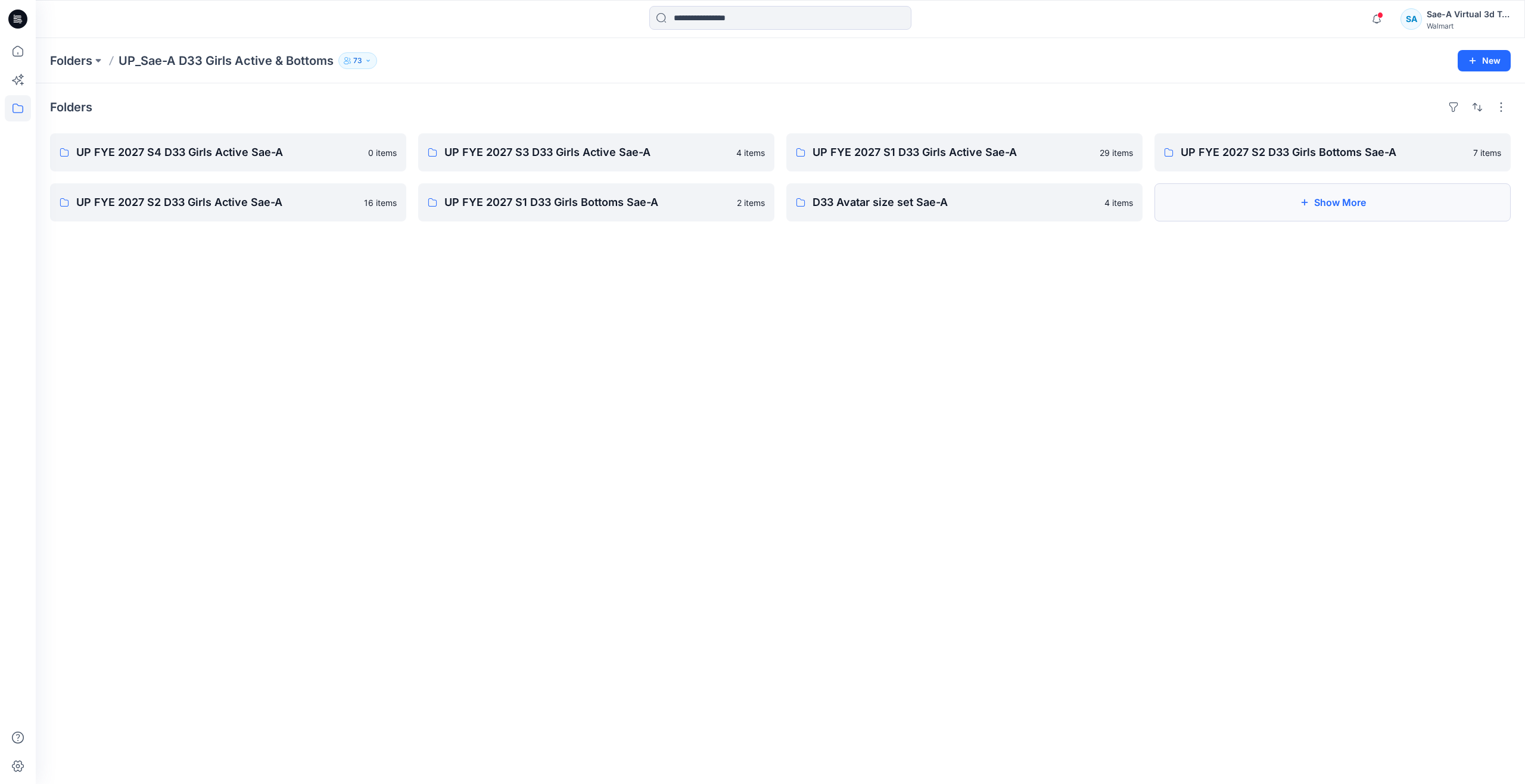
click at [1200, 194] on button "Show More" at bounding box center [1332, 202] width 356 height 38
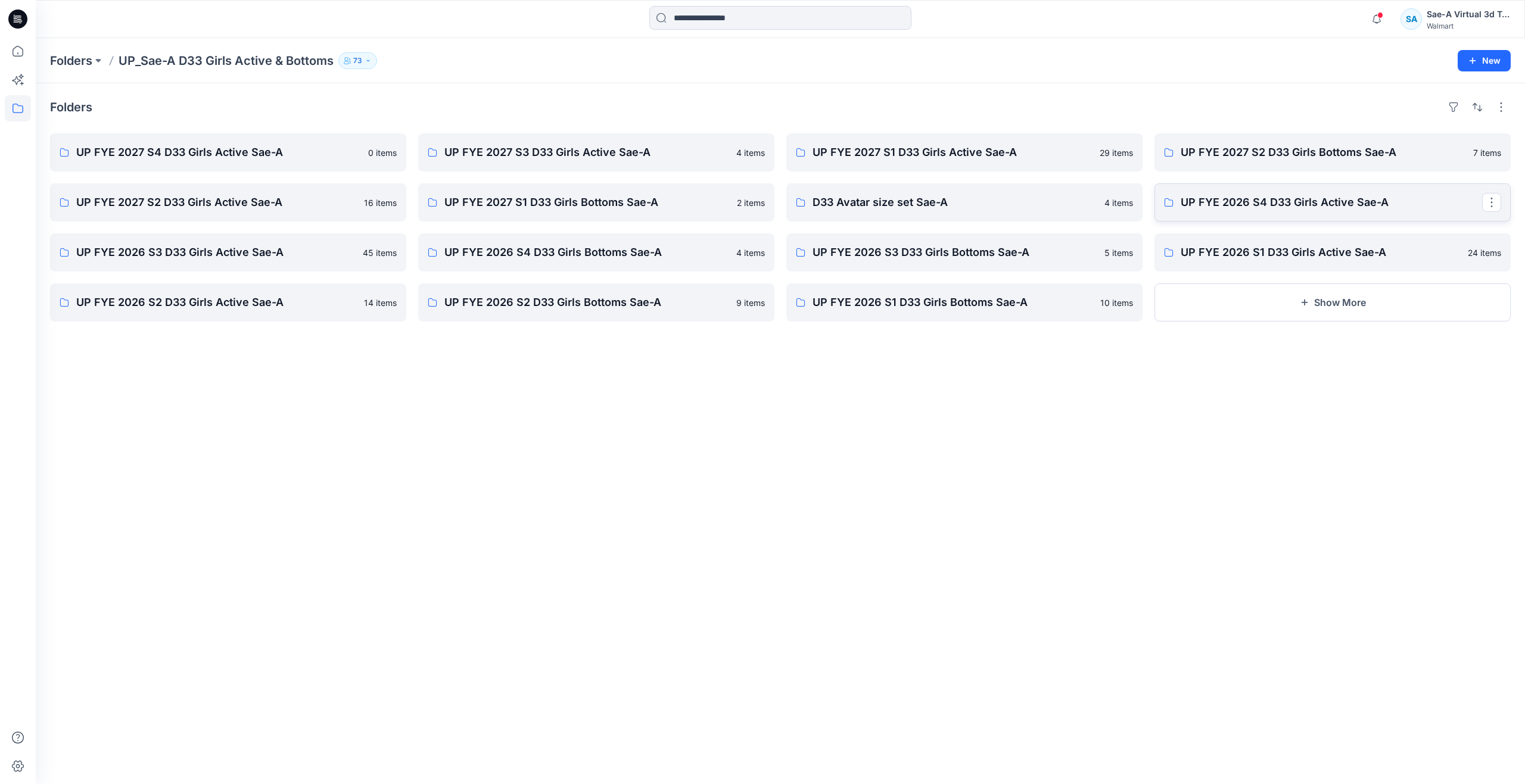
click at [1201, 195] on p "UP FYE 2026 S4 D33 Girls Active Sae-A" at bounding box center [1331, 203] width 302 height 17
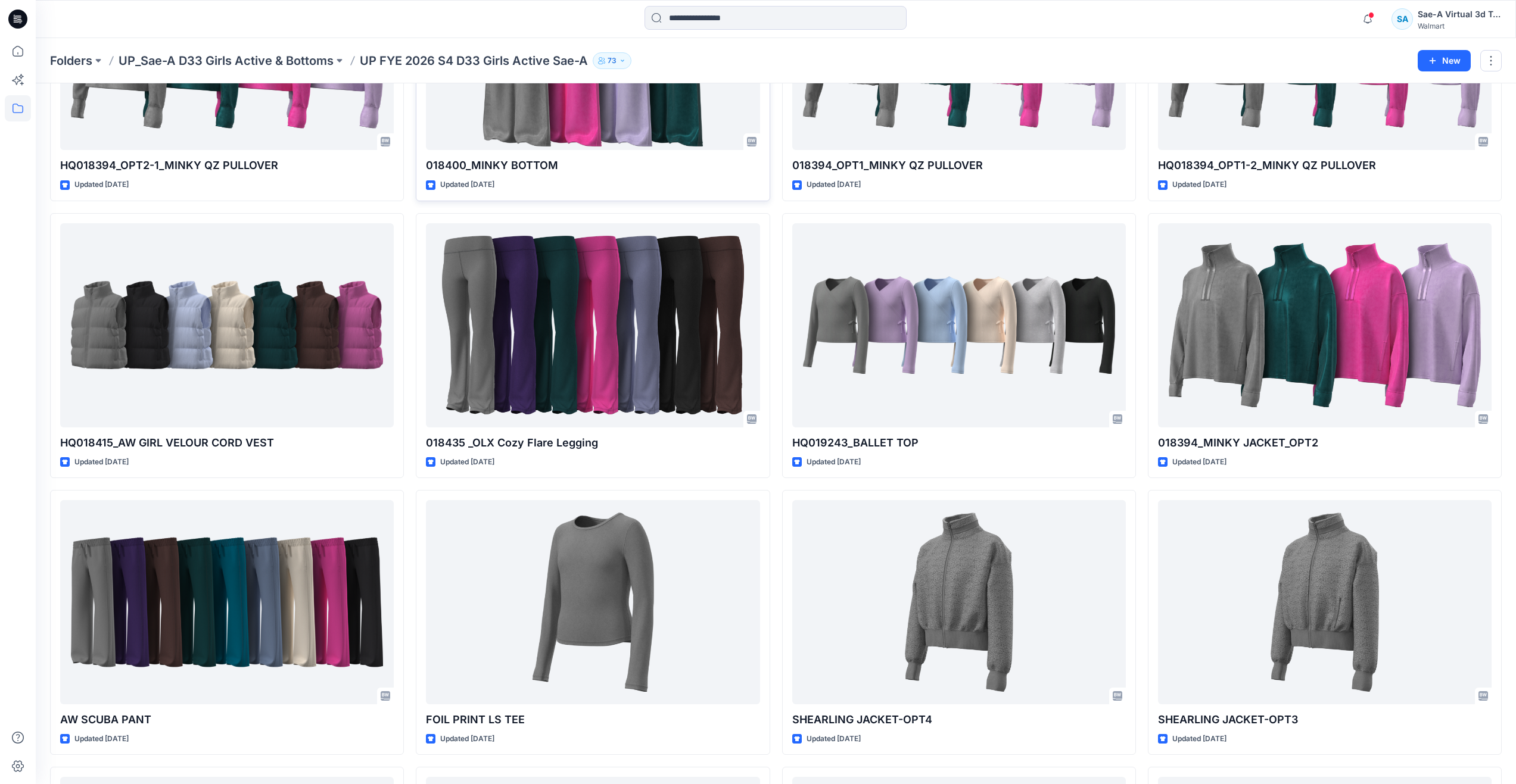
scroll to position [892, 0]
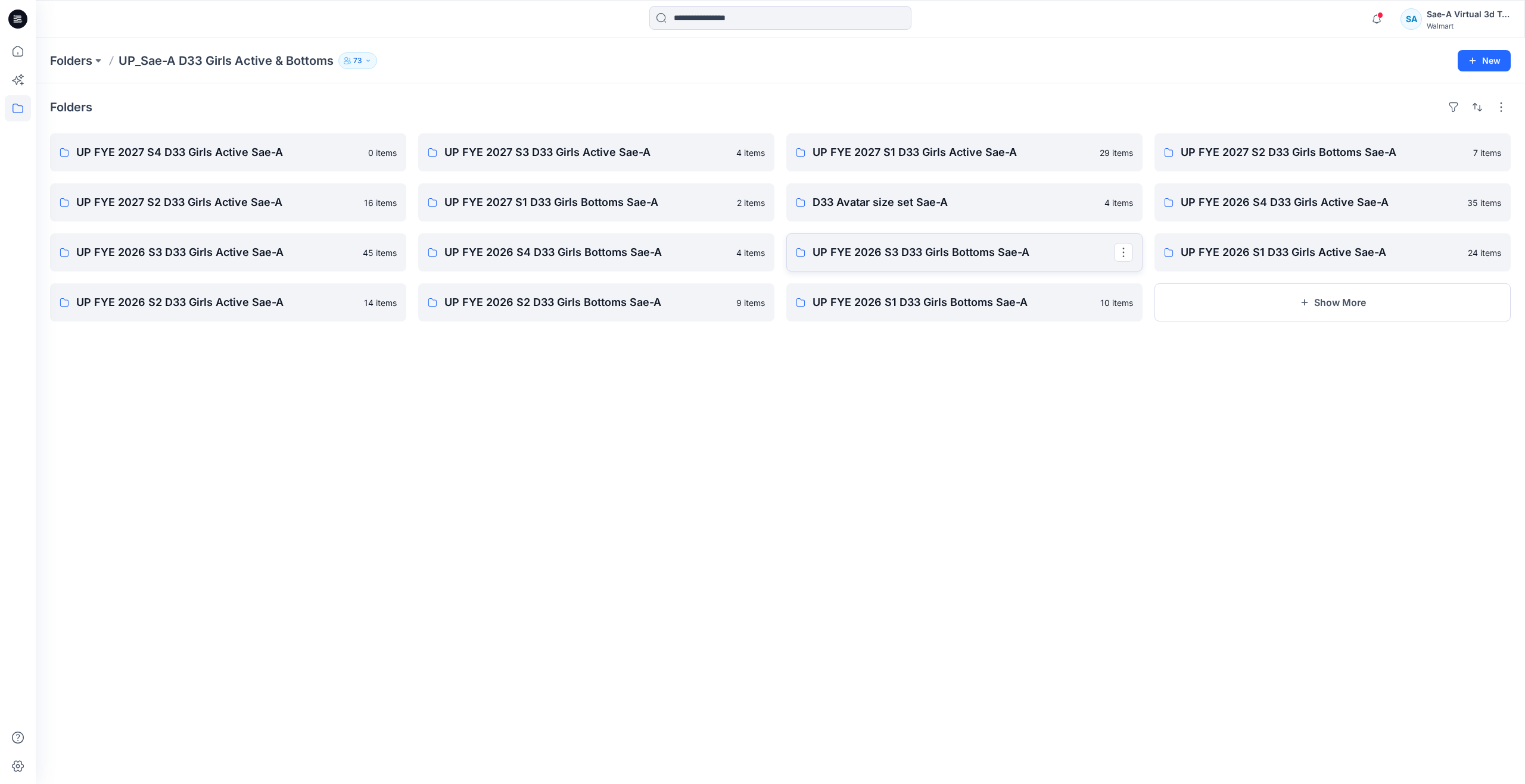
click at [944, 247] on p "UP FYE 2026 S3 D33 Girls Bottoms Sae-A" at bounding box center [963, 253] width 302 height 17
click at [509, 262] on link "UP FYE 2026 S4 D33 Girls Bottoms Sae-A" at bounding box center [597, 252] width 356 height 38
click at [1347, 207] on p "UP FYE 2026 S4 D33 Girls Active Sae-A" at bounding box center [1331, 203] width 302 height 17
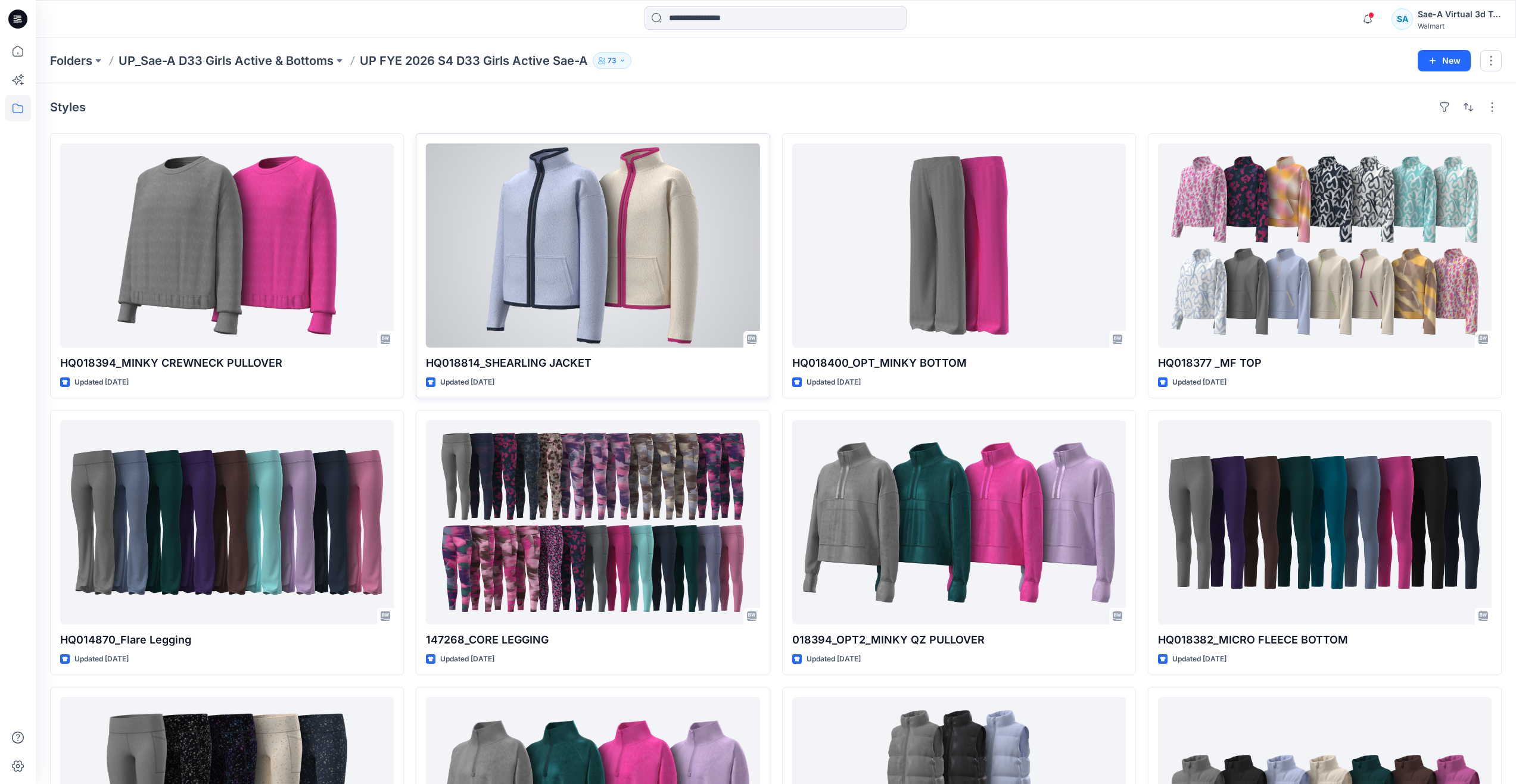
scroll to position [297, 0]
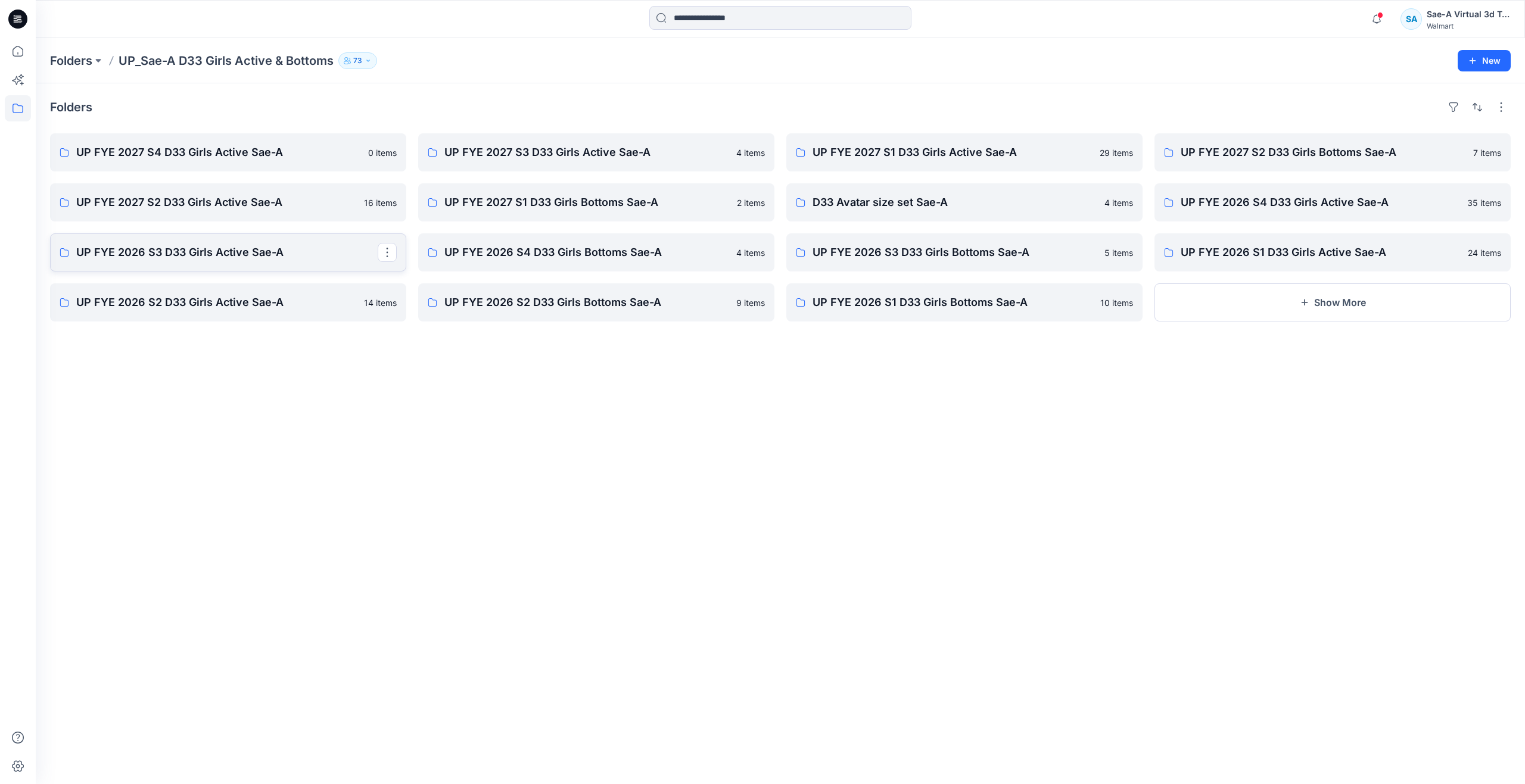
click at [161, 242] on link "UP FYE 2026 S3 D33 Girls Active Sae-A" at bounding box center [228, 252] width 356 height 38
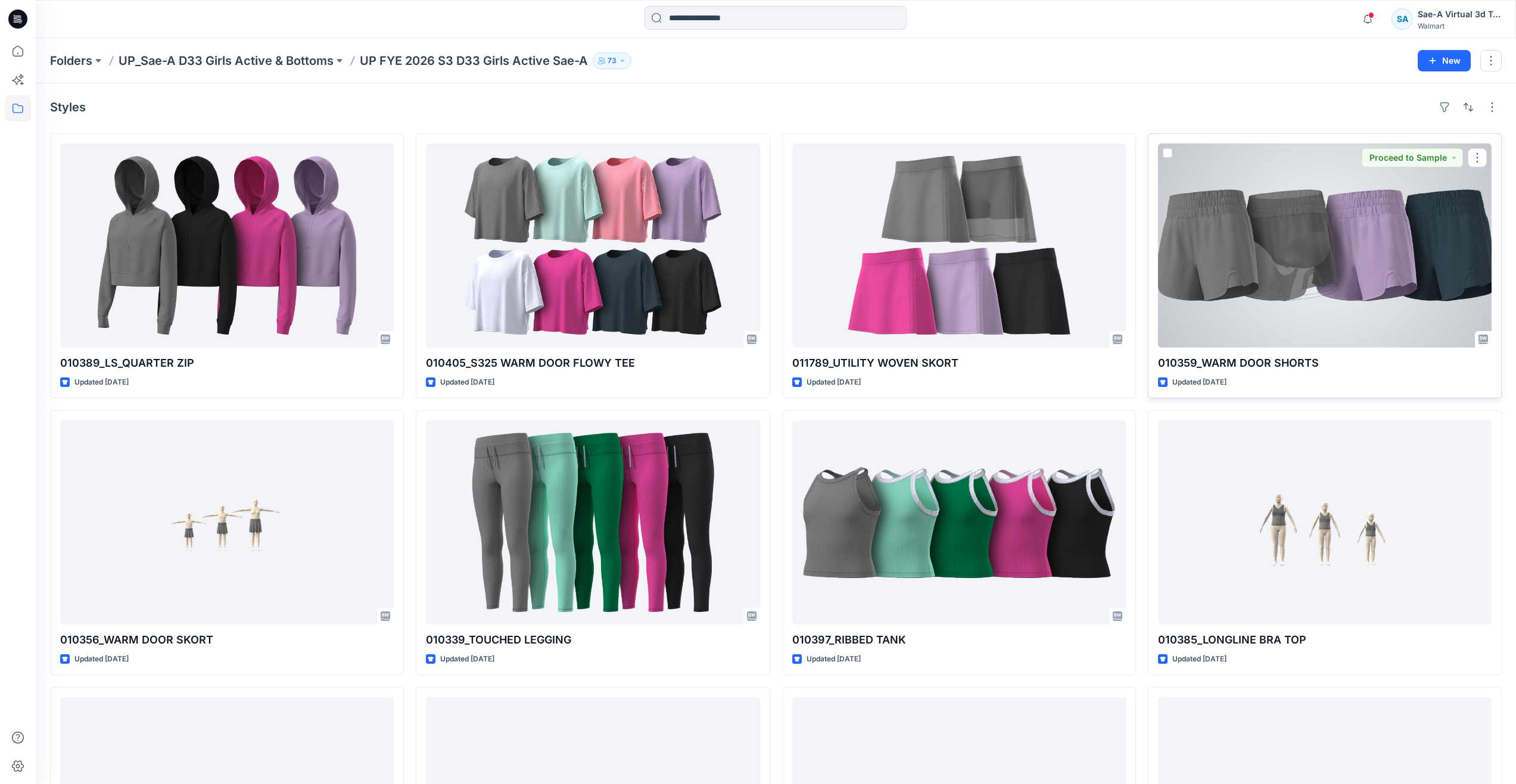
click at [1229, 277] on div at bounding box center [1324, 245] width 333 height 205
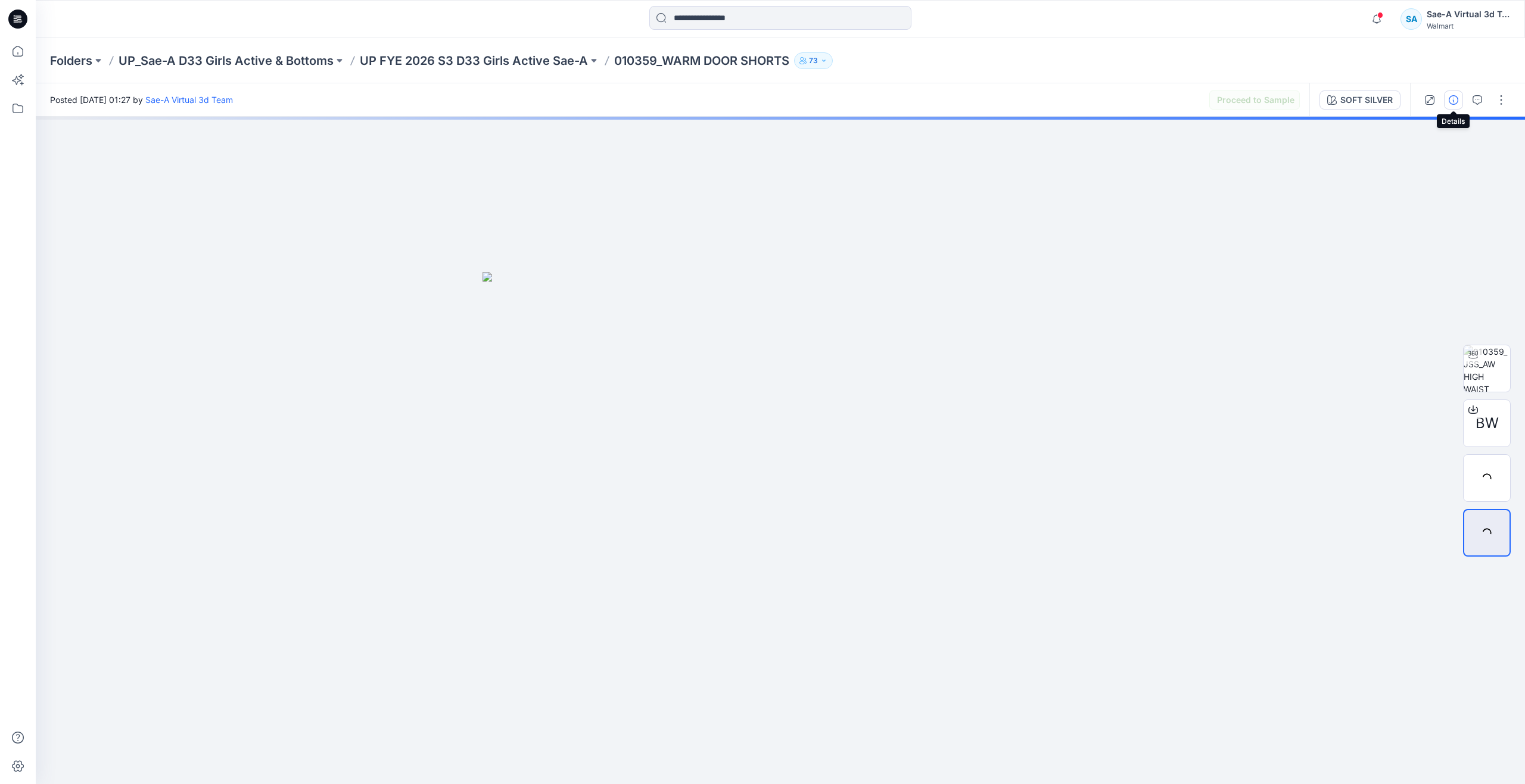
click at [1455, 95] on icon "button" at bounding box center [1453, 100] width 9 height 9
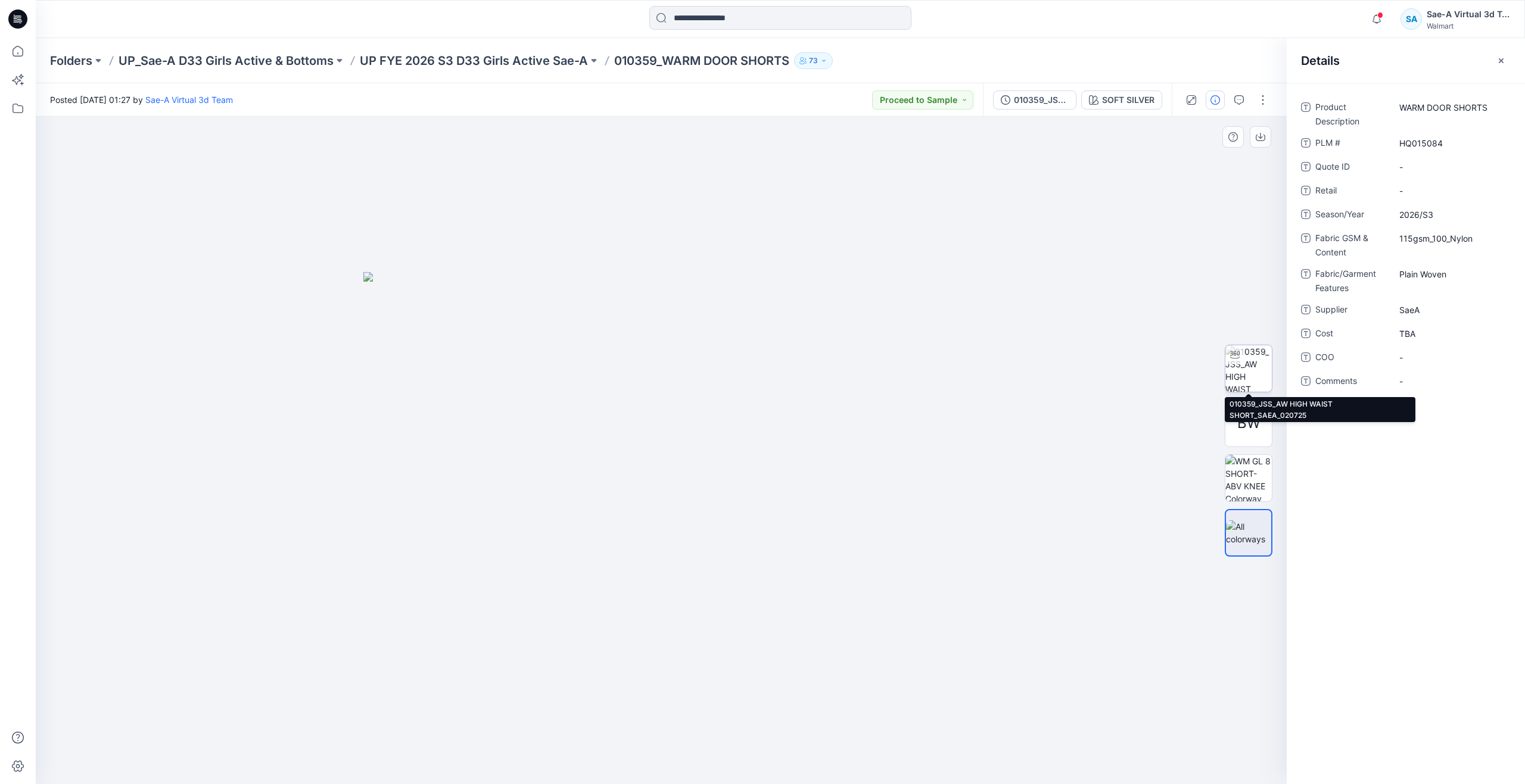
click at [1247, 375] on img at bounding box center [1249, 368] width 47 height 47
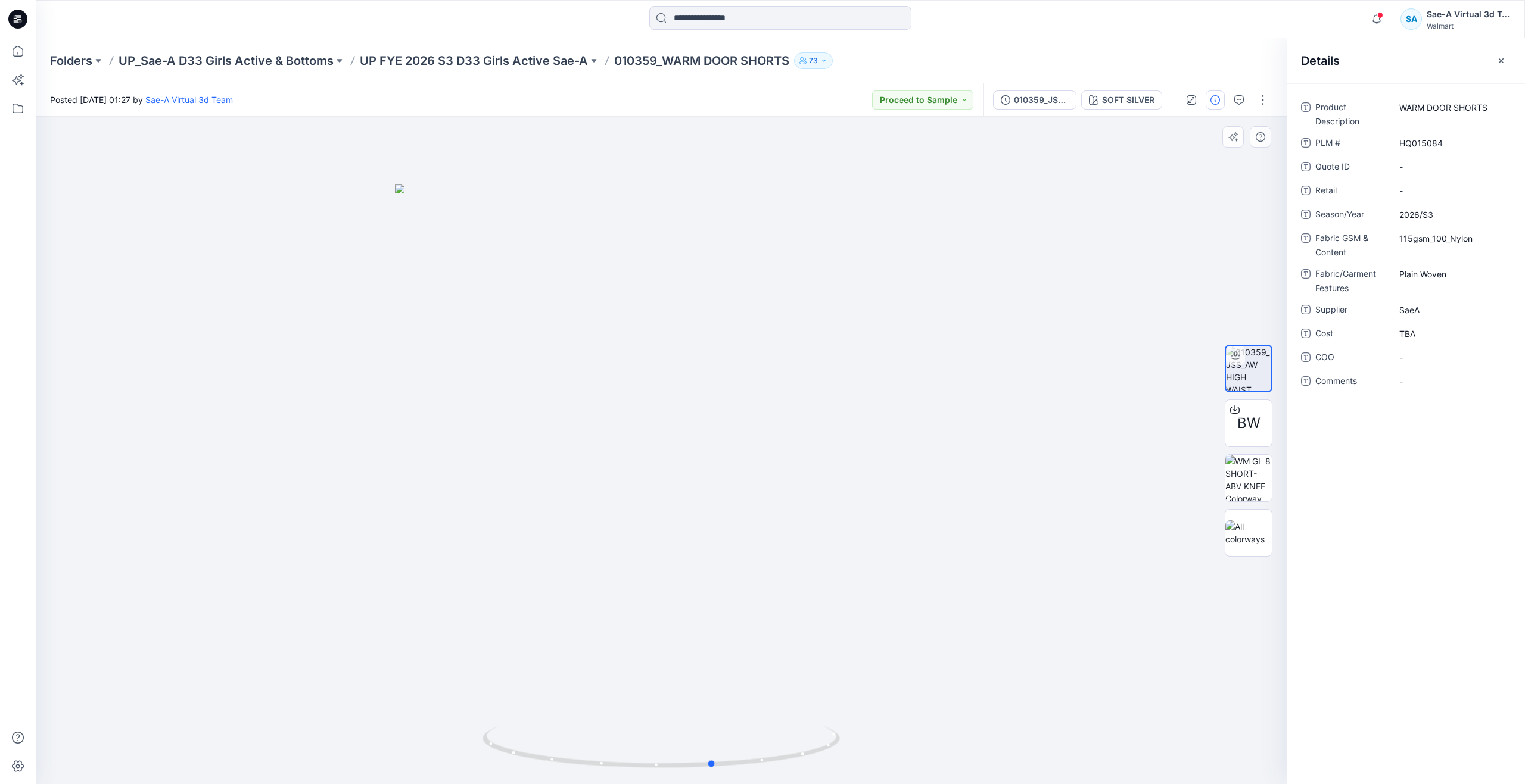
drag, startPoint x: 665, startPoint y: 763, endPoint x: 1075, endPoint y: 647, distance: 426.1
click at [1075, 647] on div at bounding box center [661, 450] width 1251 height 667
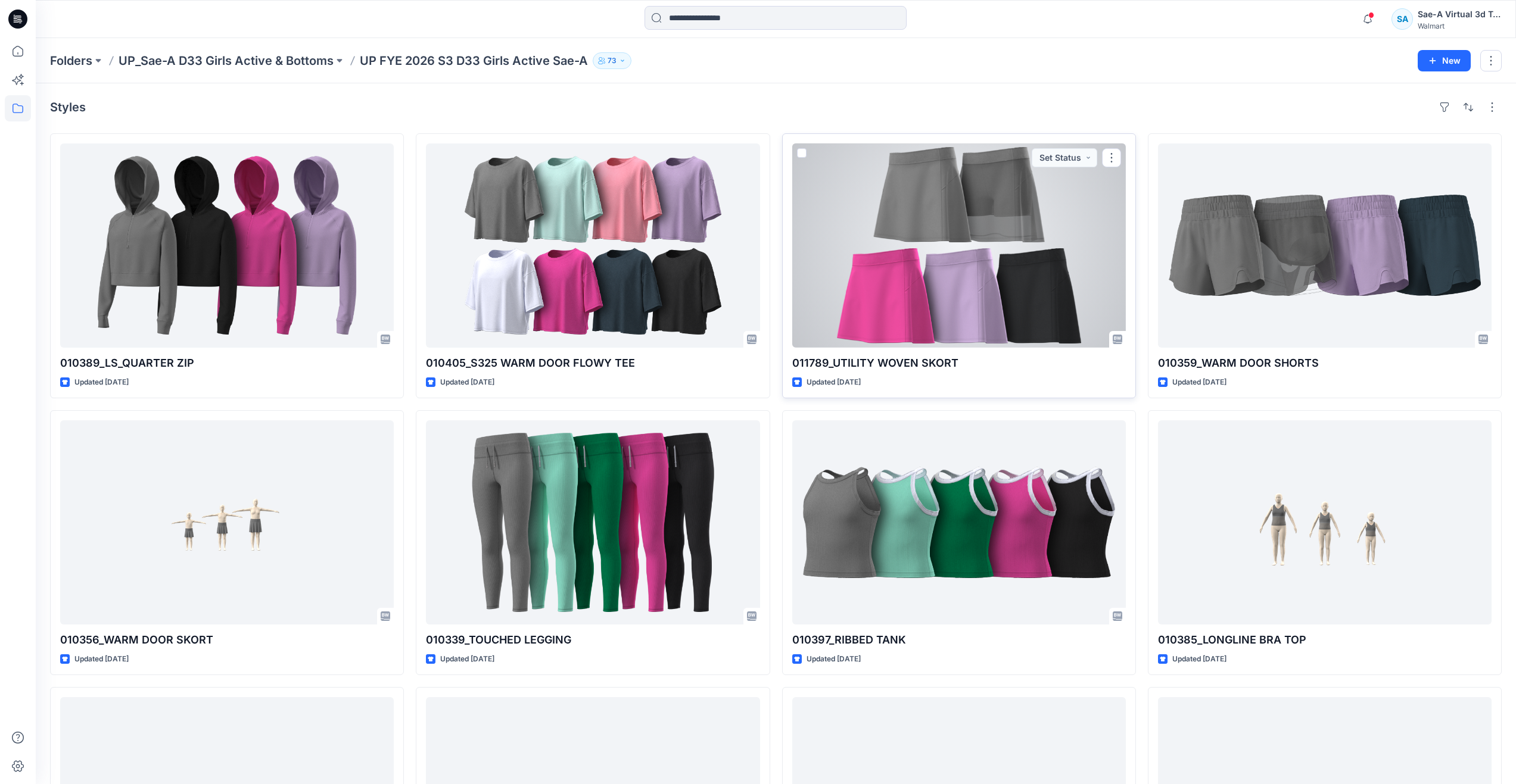
click at [991, 315] on div at bounding box center [958, 245] width 333 height 205
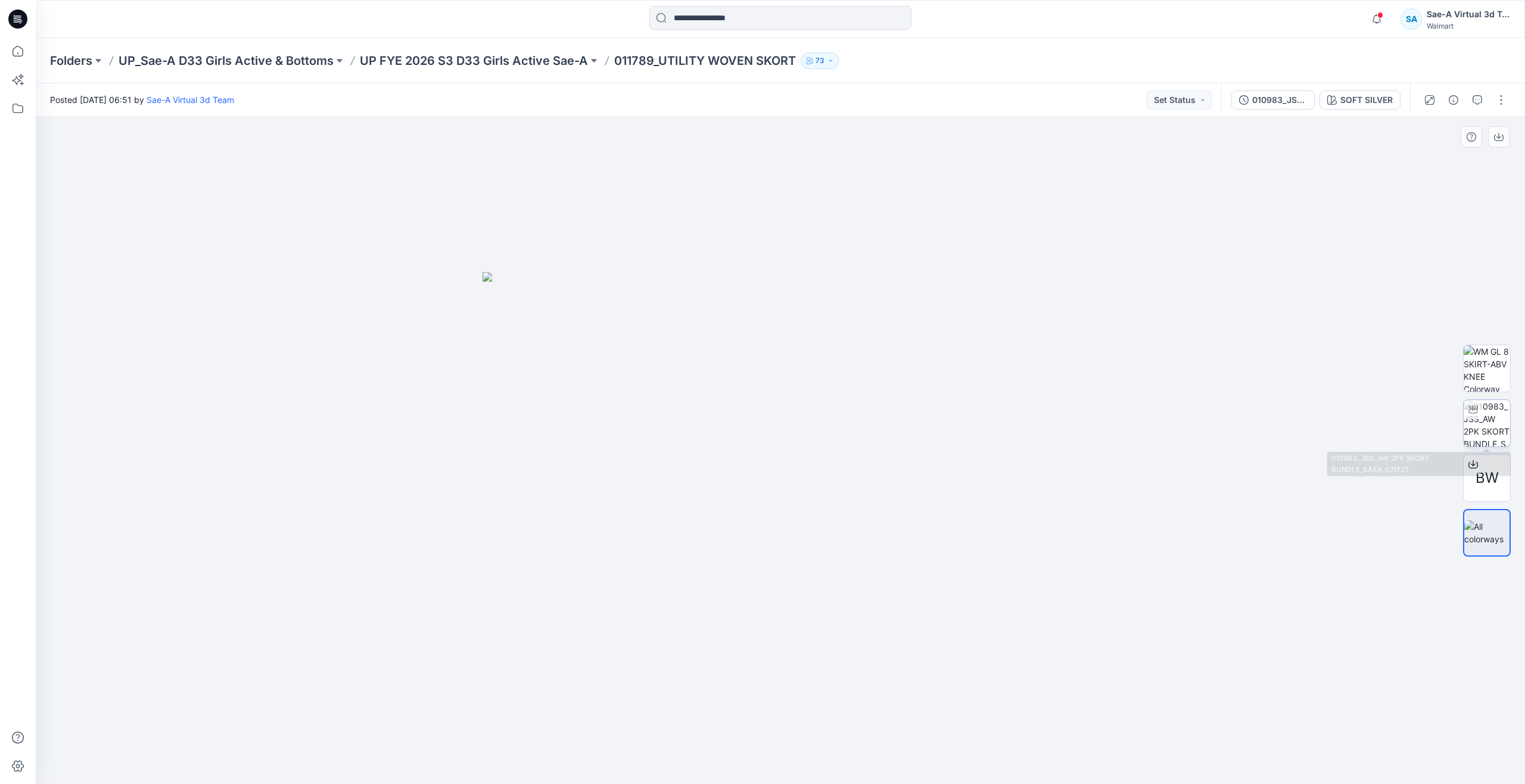
click at [1490, 426] on img at bounding box center [1487, 424] width 47 height 47
drag, startPoint x: 784, startPoint y: 768, endPoint x: 813, endPoint y: 699, distance: 74.8
click at [813, 699] on div at bounding box center [780, 450] width 1489 height 667
click at [1475, 94] on button "button" at bounding box center [1477, 100] width 19 height 19
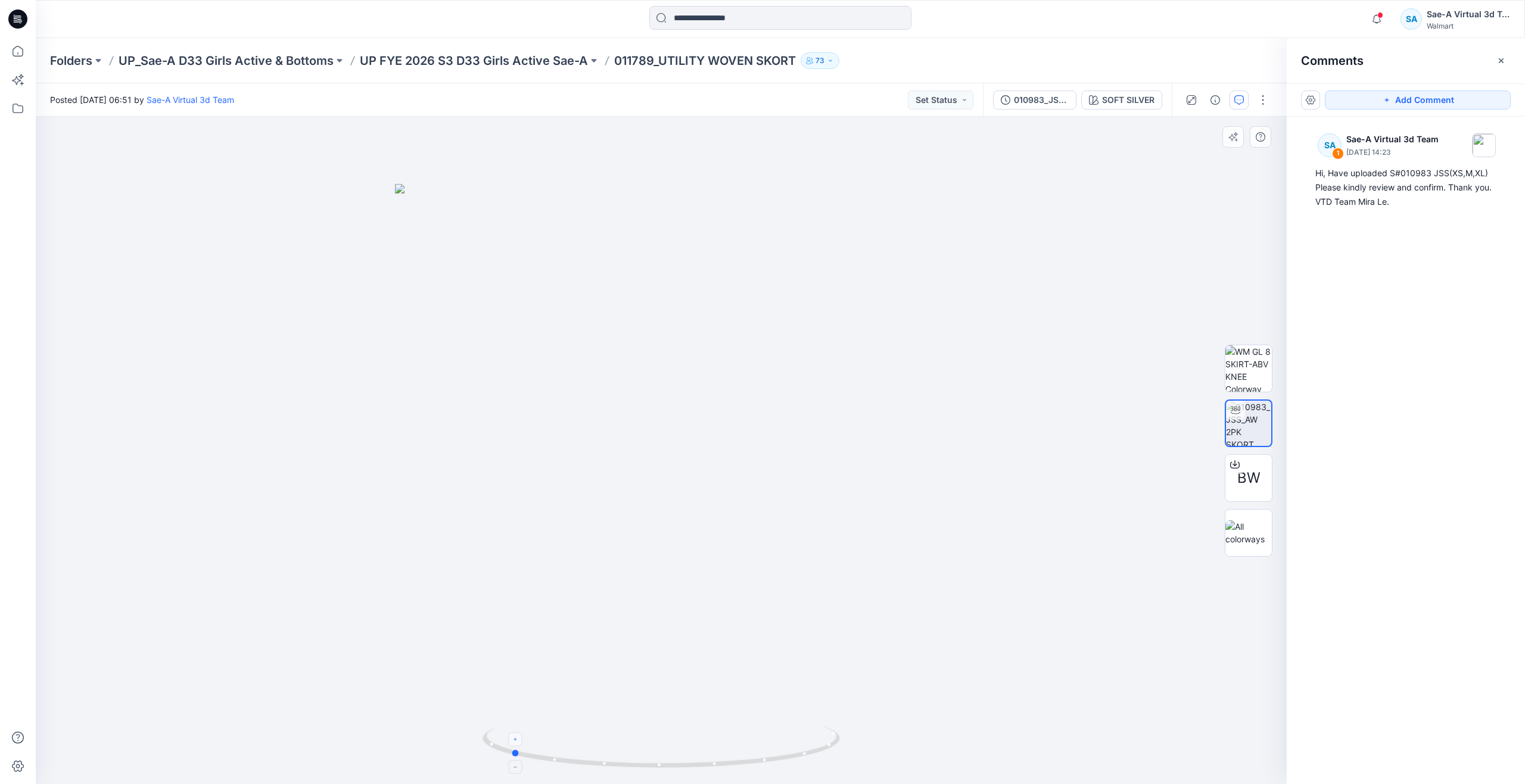
drag, startPoint x: 696, startPoint y: 763, endPoint x: 516, endPoint y: 735, distance: 182.2
click at [516, 735] on icon at bounding box center [662, 749] width 361 height 44
click at [1244, 369] on img at bounding box center [1249, 368] width 47 height 47
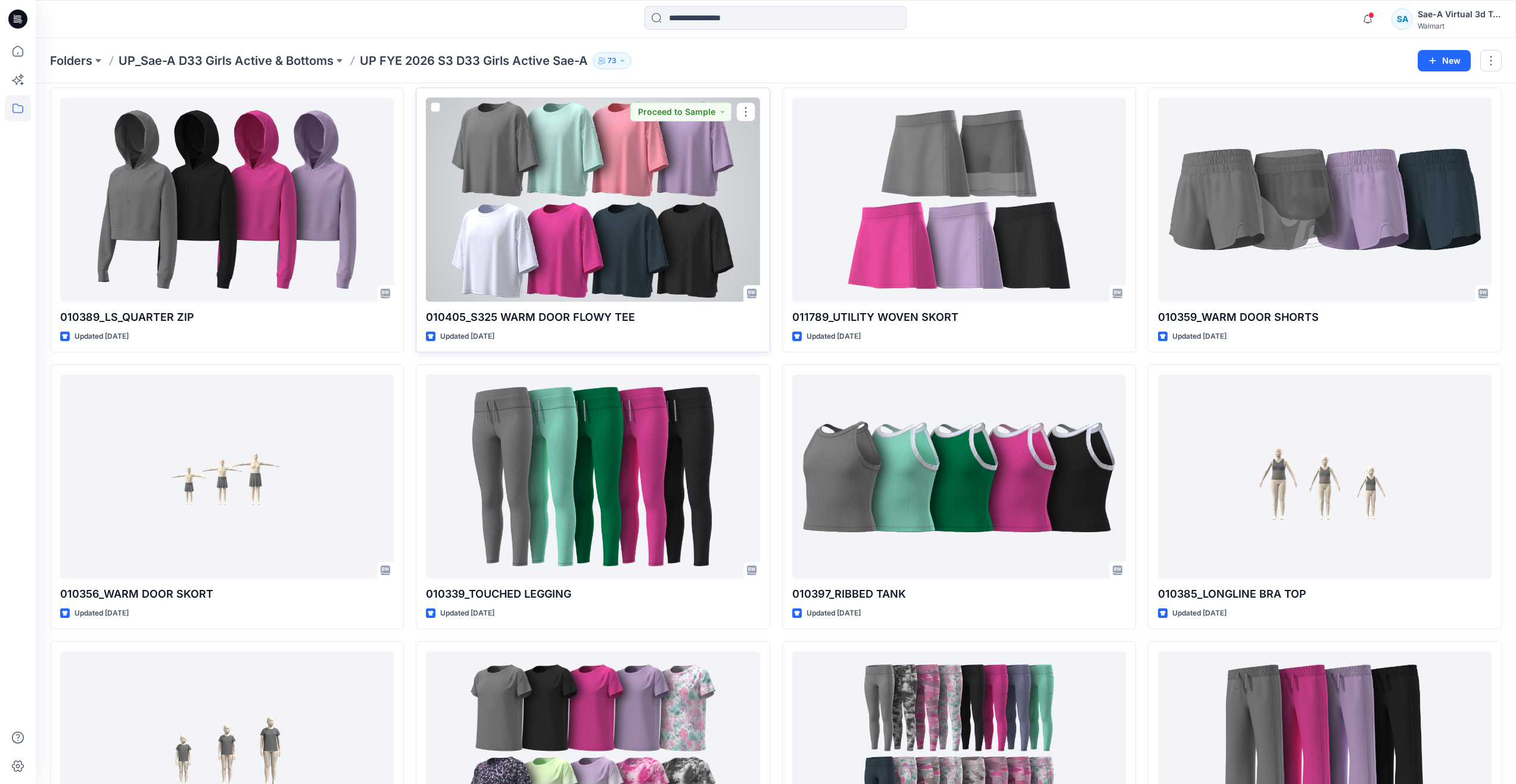
scroll to position [60, 0]
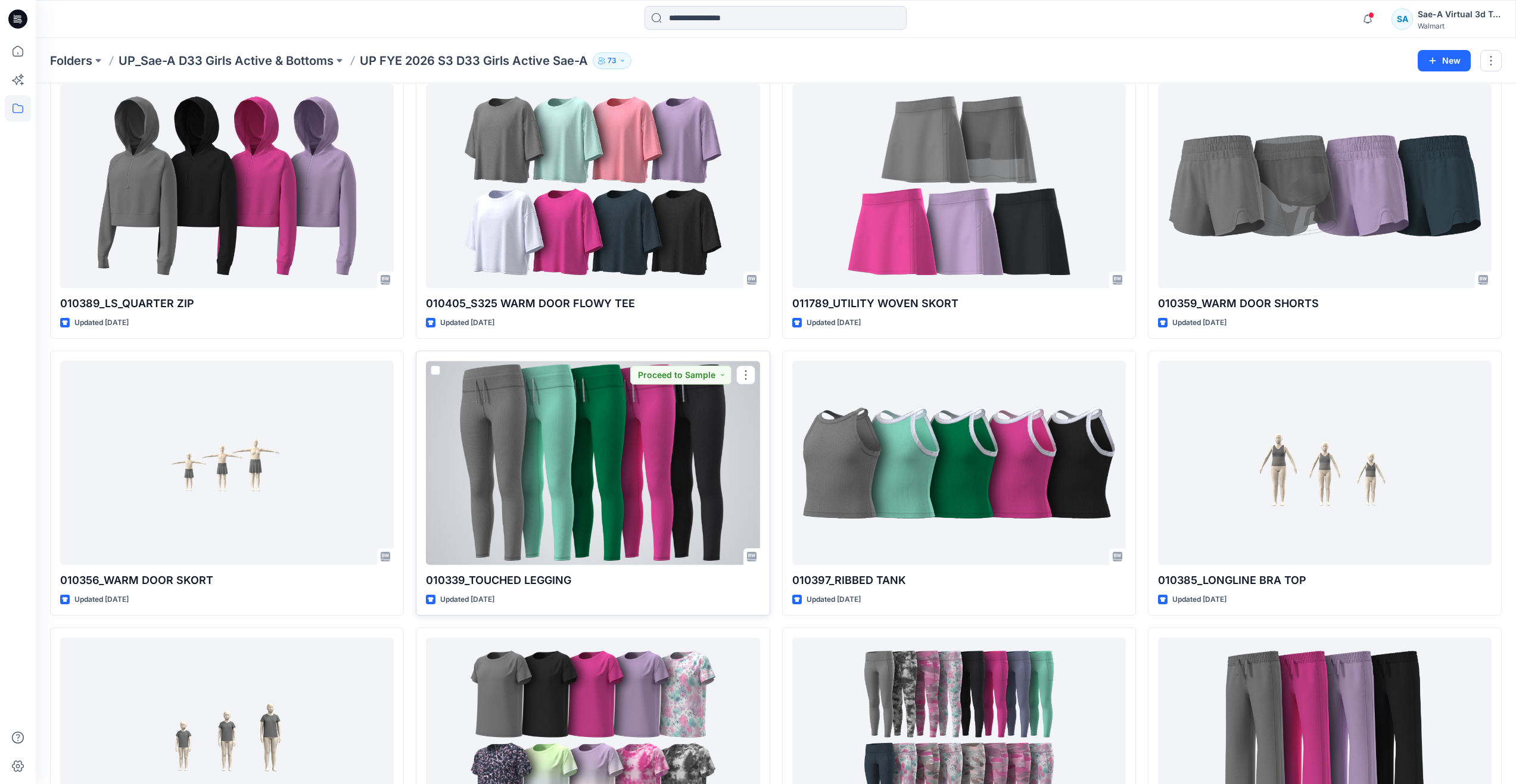
click at [492, 460] on div at bounding box center [592, 464] width 333 height 205
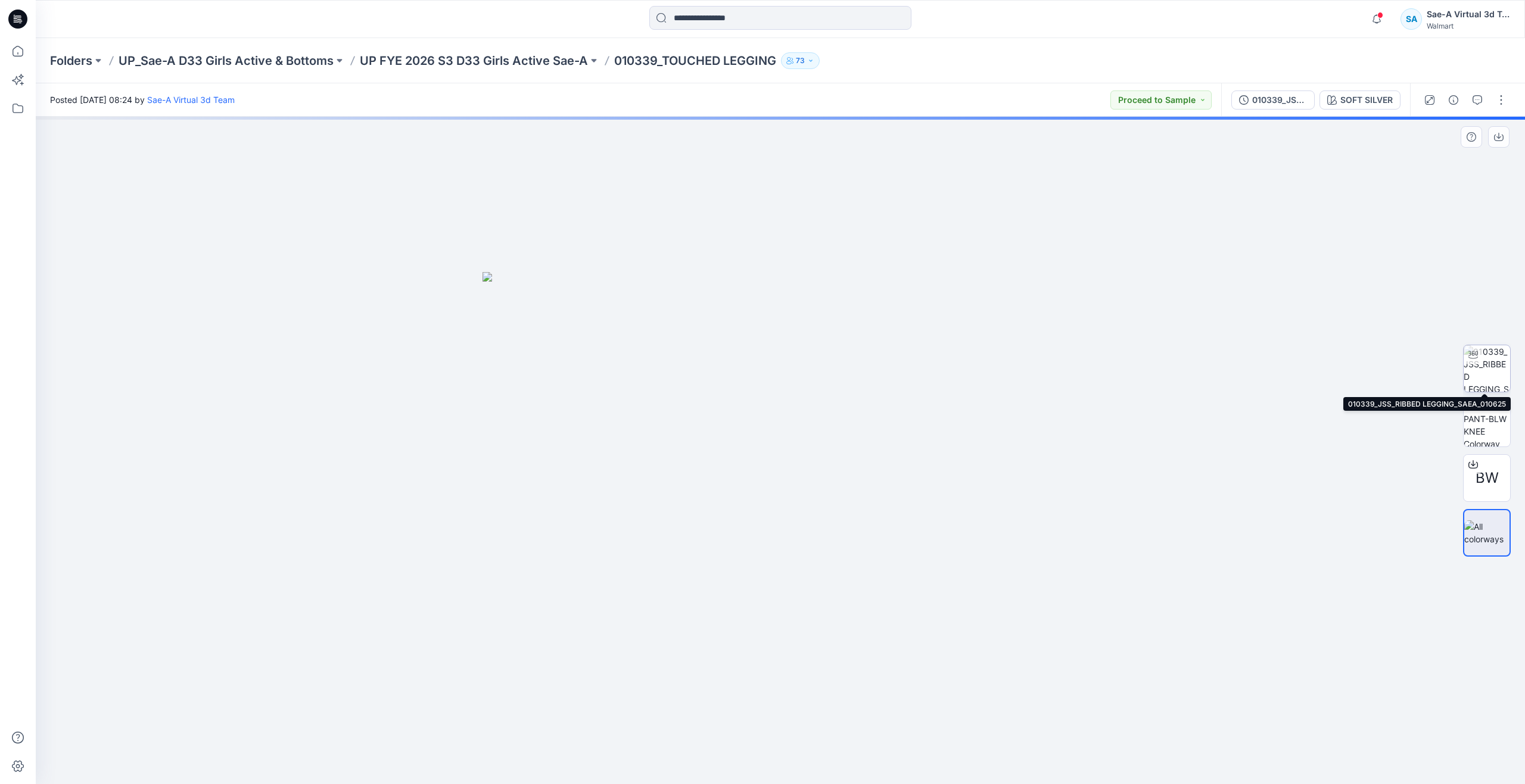
click at [1486, 375] on img at bounding box center [1487, 368] width 47 height 47
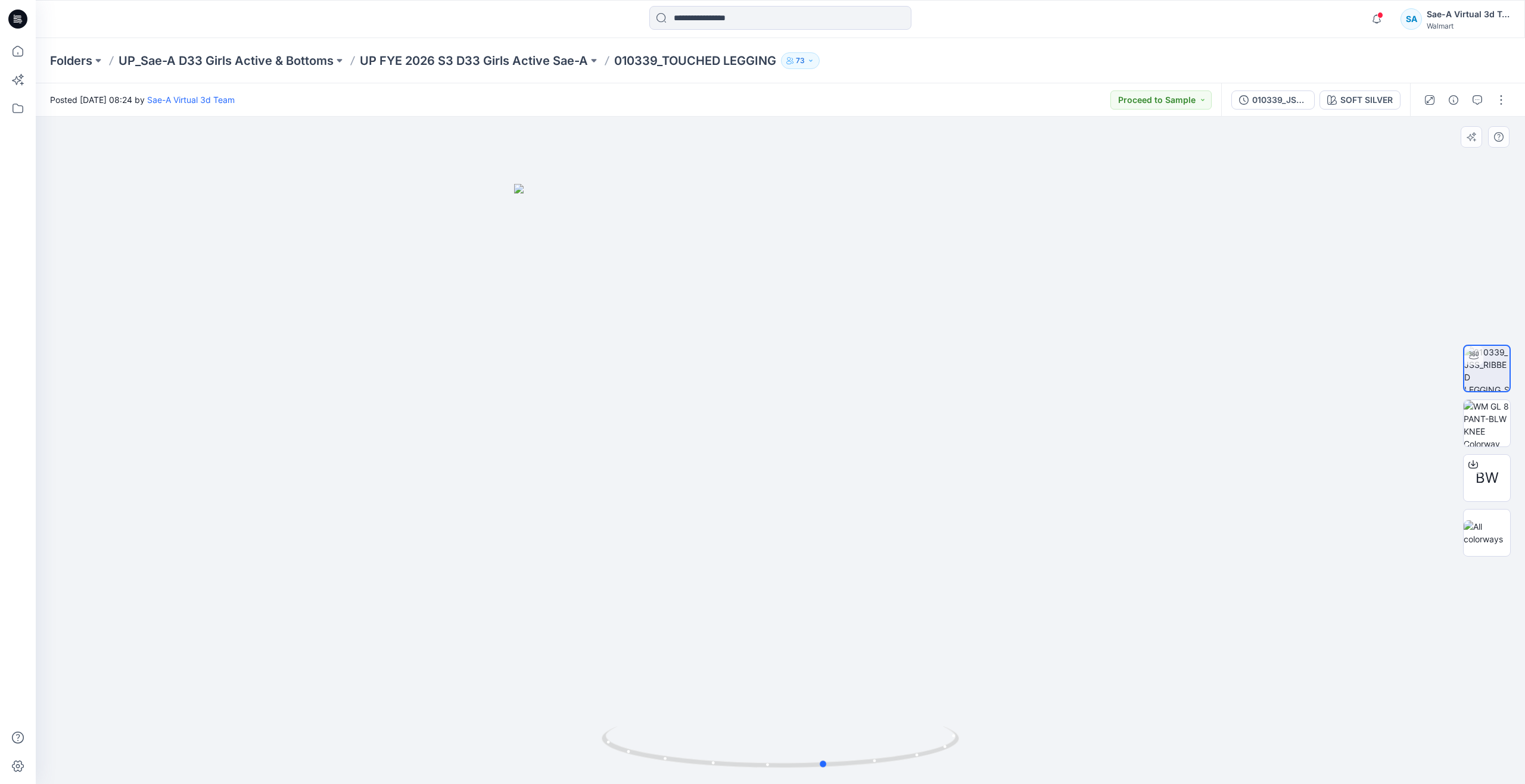
drag, startPoint x: 784, startPoint y: 768, endPoint x: 450, endPoint y: 718, distance: 337.7
click at [450, 718] on div at bounding box center [780, 450] width 1489 height 667
click at [13, 45] on icon at bounding box center [18, 51] width 26 height 26
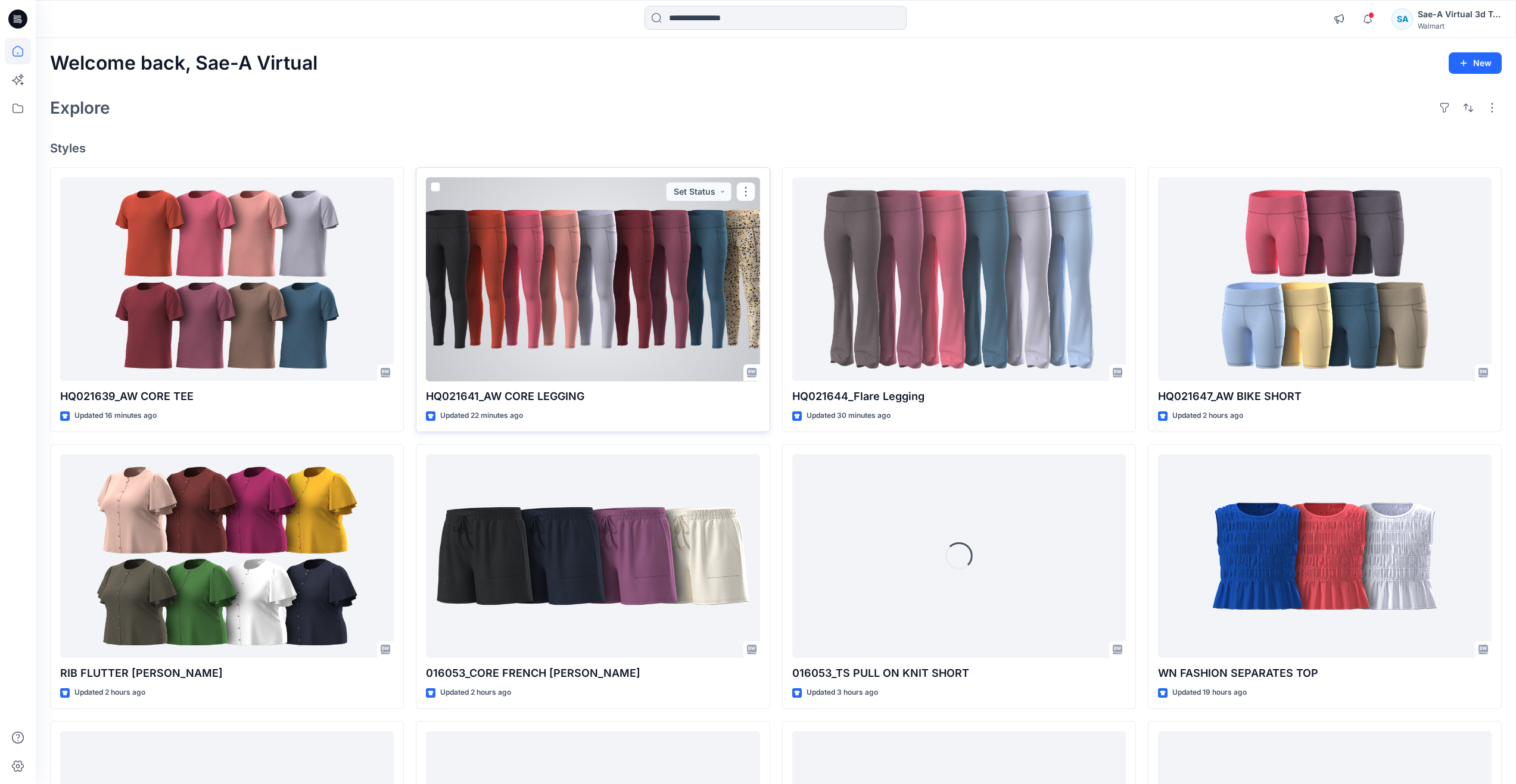
click at [688, 326] on div at bounding box center [592, 280] width 333 height 205
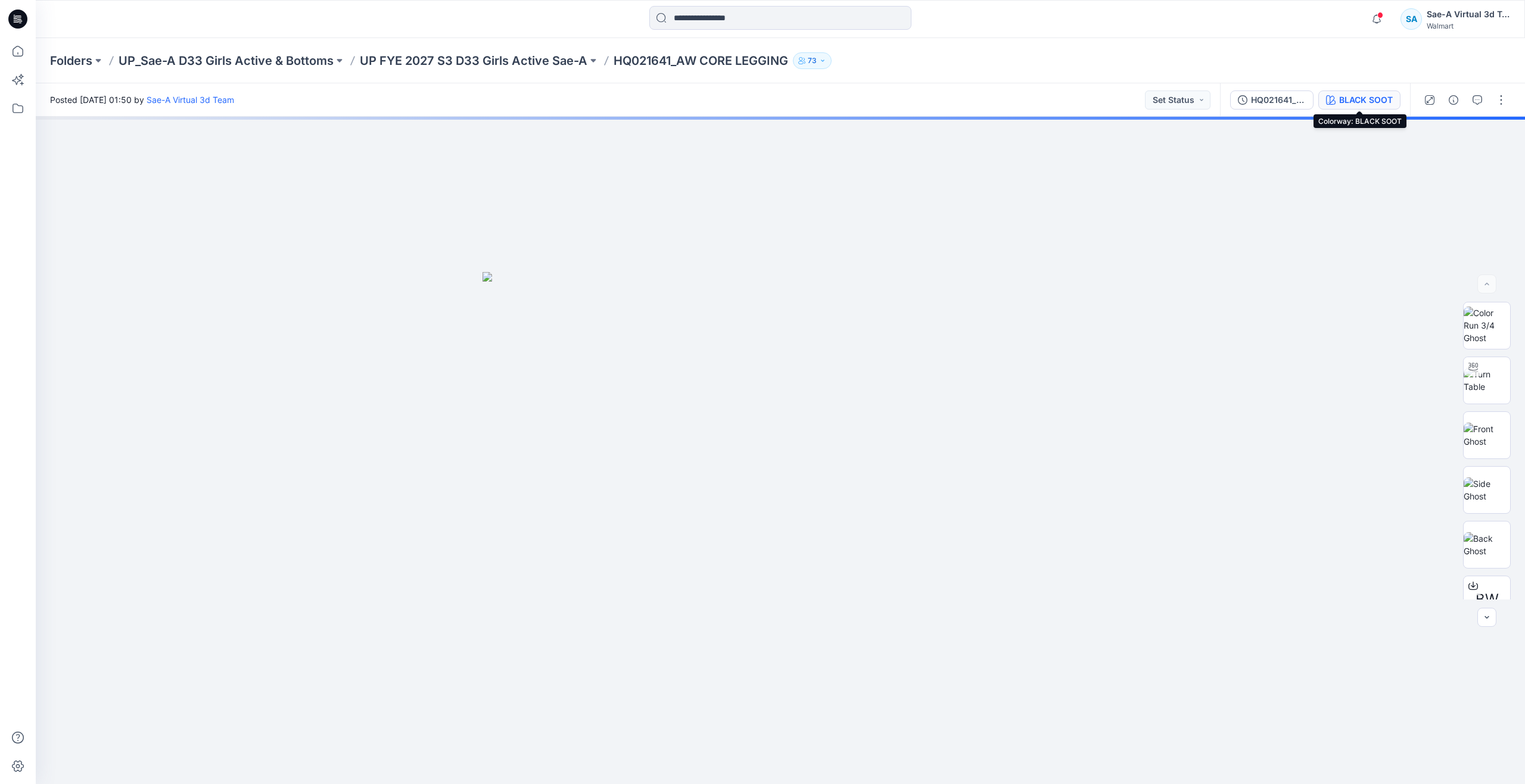
click at [1336, 106] on button "BLACK SOOT" at bounding box center [1360, 100] width 82 height 19
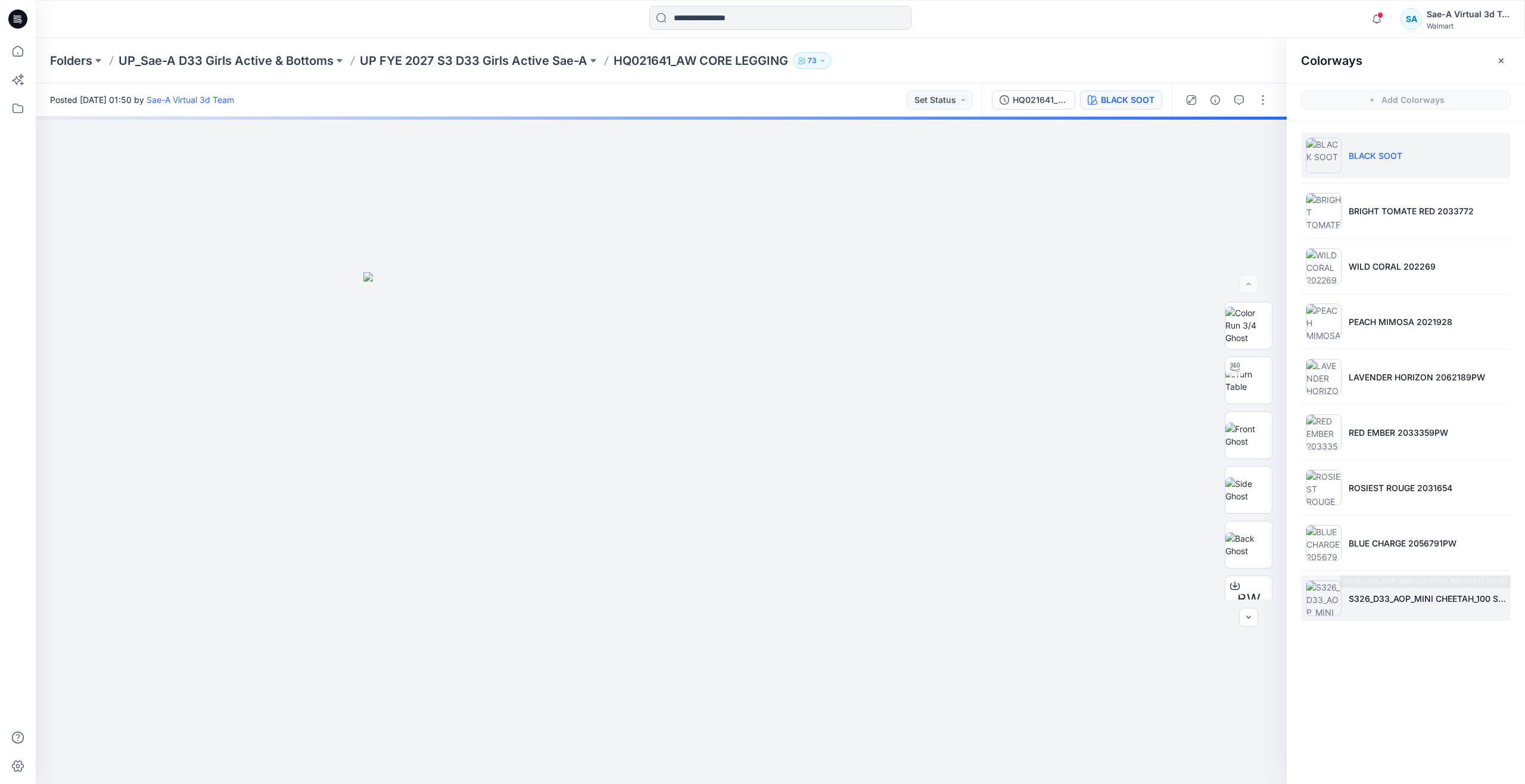
click at [1359, 585] on li "S326_D33_AOP_MINI CHEETAH_100 SCALE(0725)" at bounding box center [1406, 598] width 210 height 45
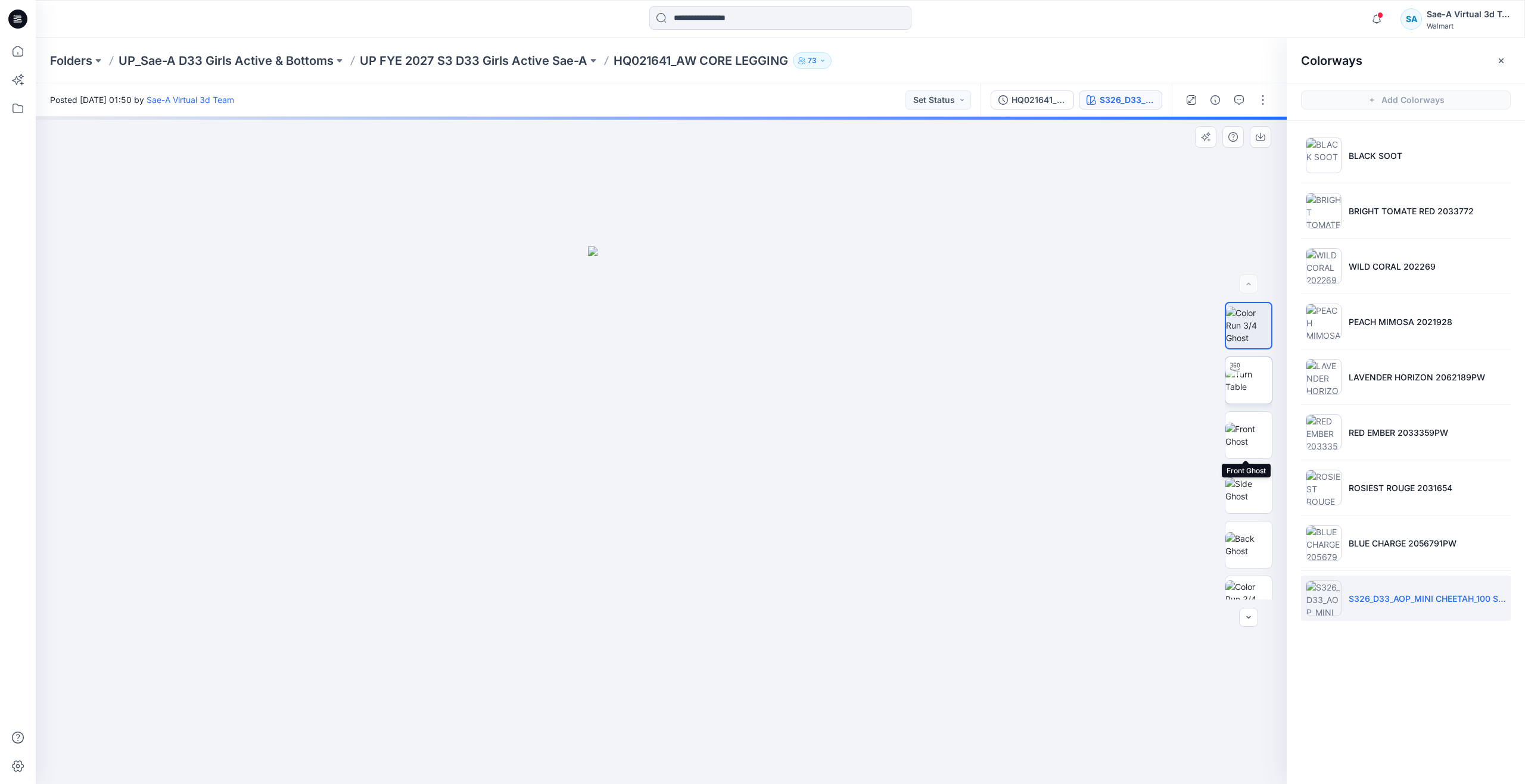
click at [1244, 383] on img at bounding box center [1249, 380] width 47 height 25
drag, startPoint x: 687, startPoint y: 683, endPoint x: 654, endPoint y: 429, distance: 256.1
drag, startPoint x: 656, startPoint y: 767, endPoint x: 643, endPoint y: 650, distance: 117.7
click at [643, 650] on div at bounding box center [661, 450] width 1251 height 667
click at [21, 52] on icon at bounding box center [18, 51] width 26 height 26
